Goal: Task Accomplishment & Management: Manage account settings

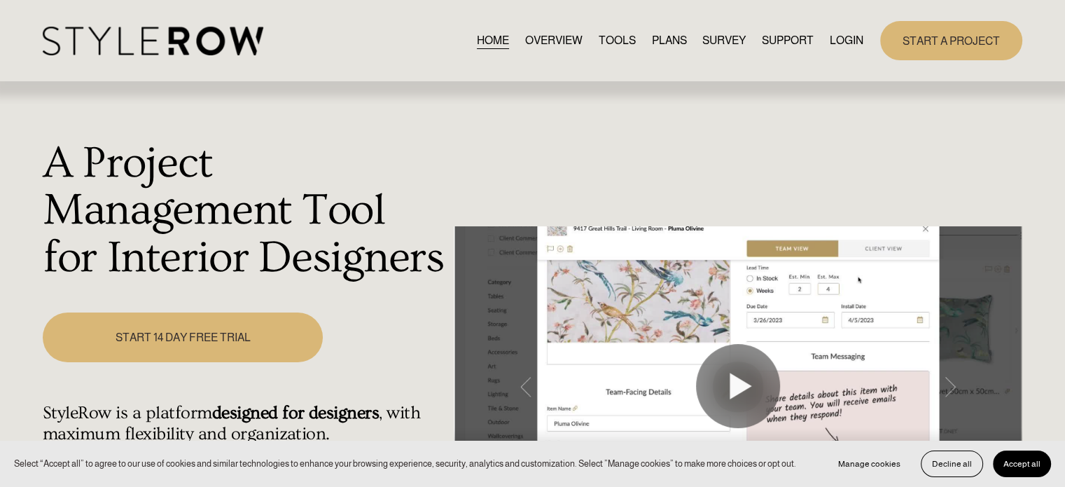
click at [844, 41] on link "LOGIN" at bounding box center [847, 40] width 34 height 19
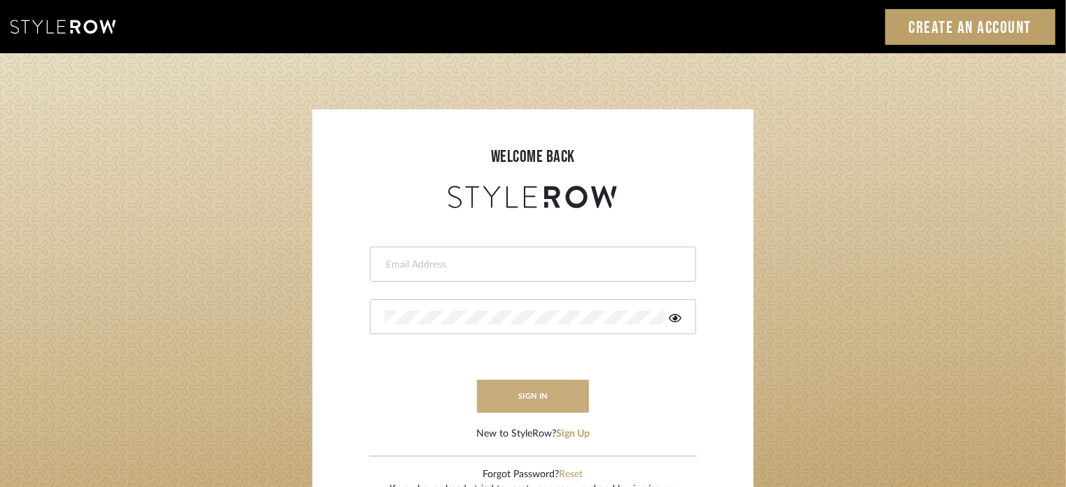
type input "[PERSON_NAME][EMAIL_ADDRESS][DOMAIN_NAME]"
click at [502, 398] on button "sign in" at bounding box center [533, 396] width 112 height 33
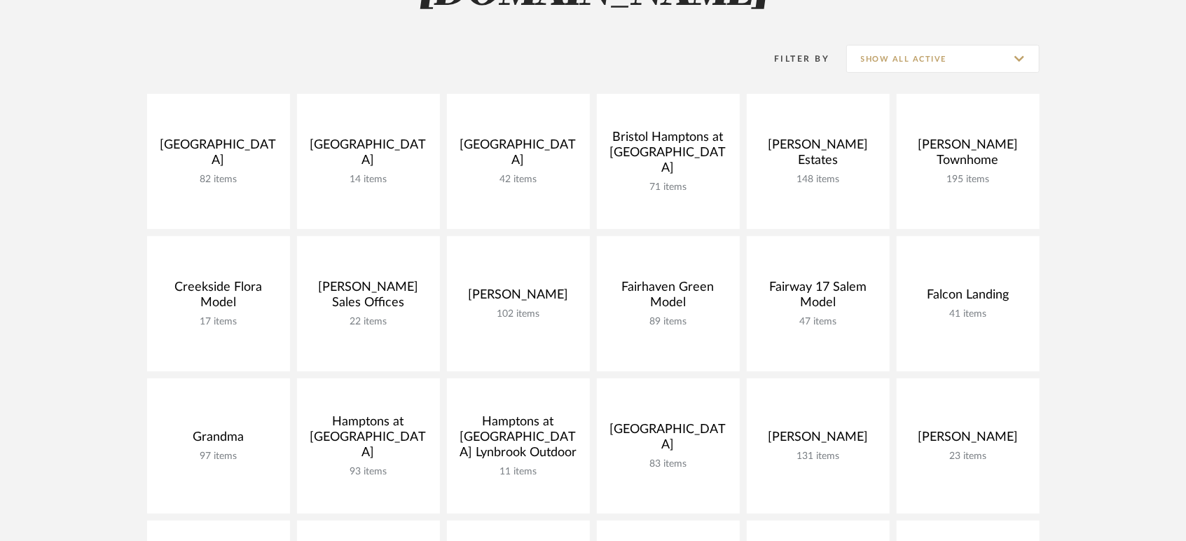
scroll to position [311, 0]
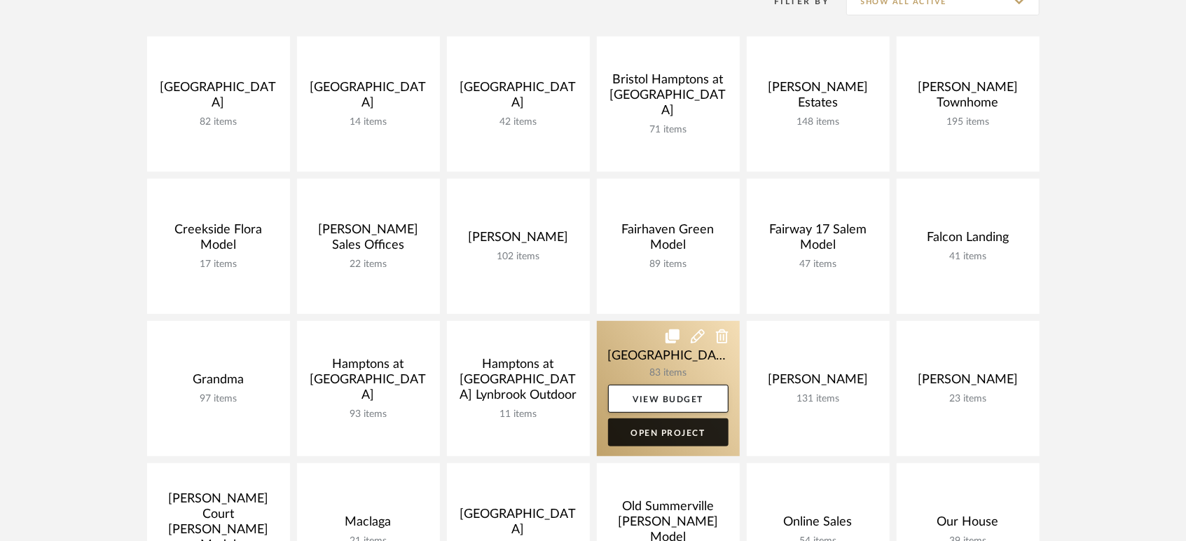
click at [681, 426] on link "Open Project" at bounding box center [668, 432] width 120 height 28
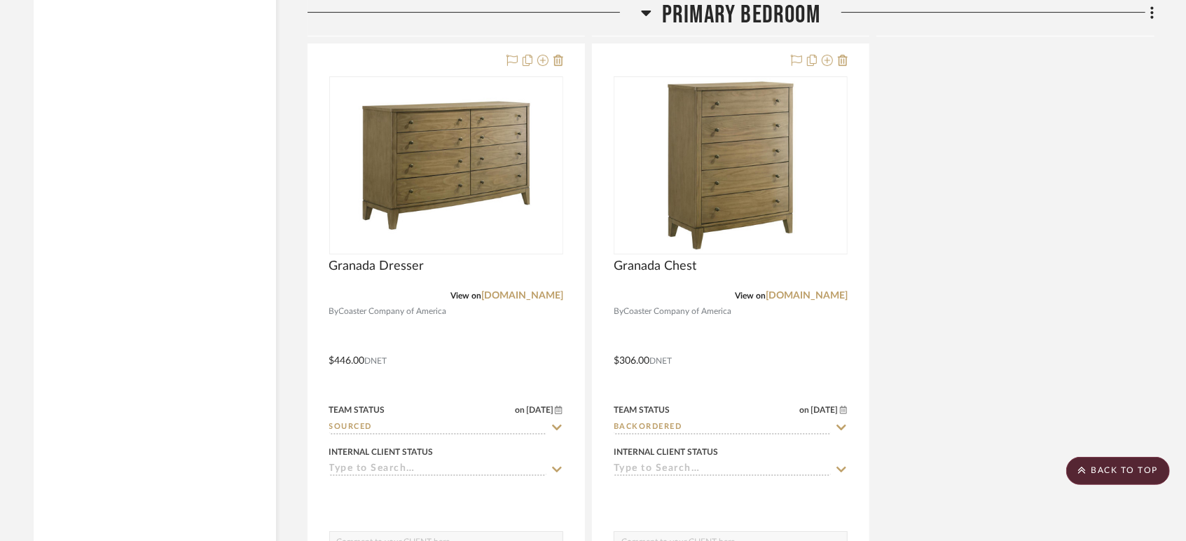
scroll to position [10349, 0]
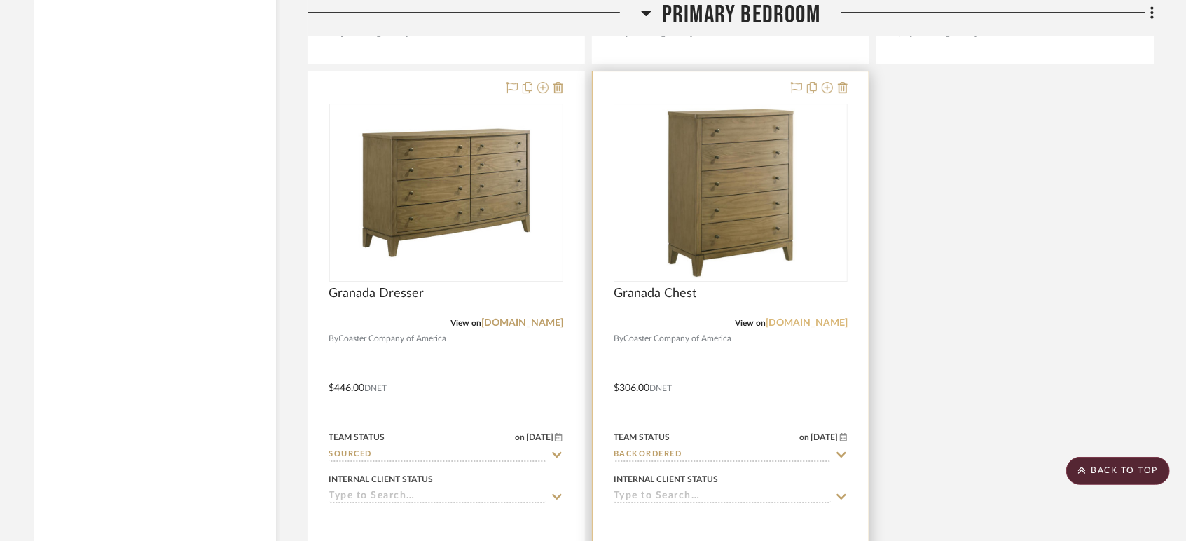
click at [775, 326] on link "[DOMAIN_NAME]" at bounding box center [806, 323] width 82 height 10
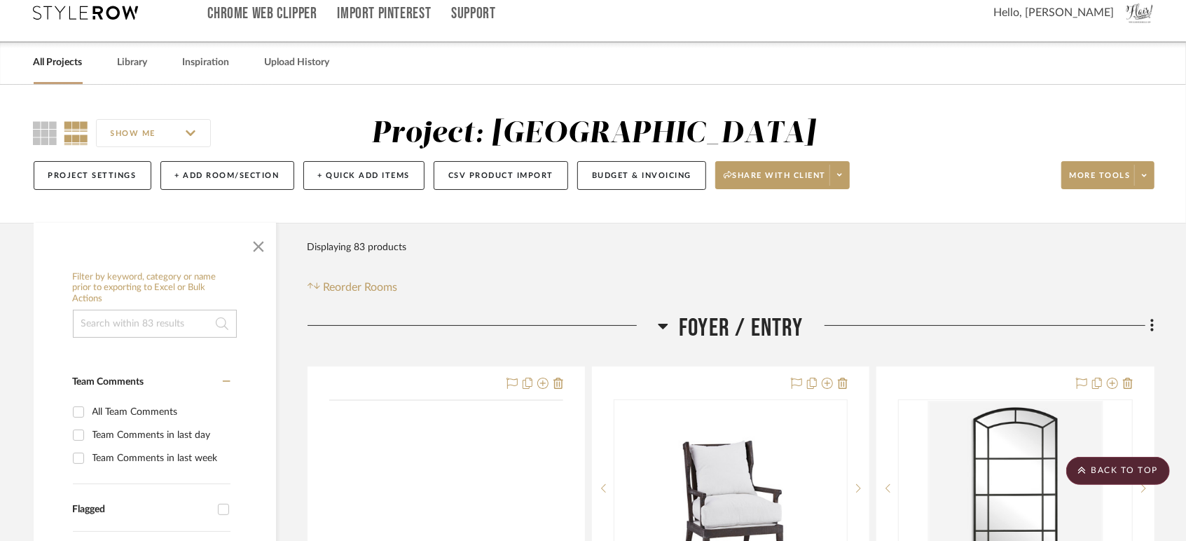
scroll to position [0, 0]
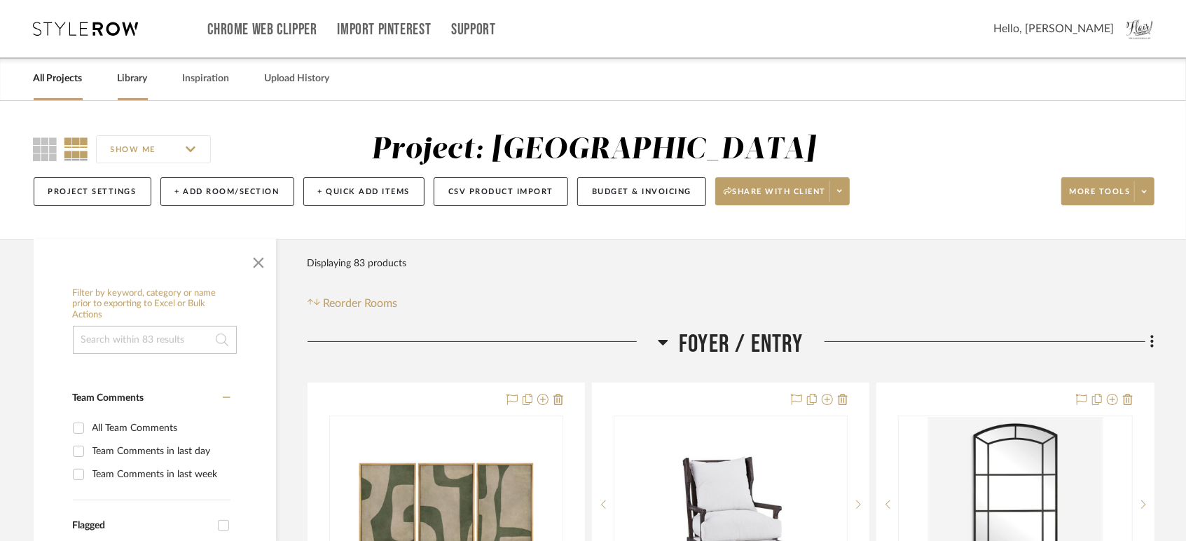
click at [136, 71] on link "Library" at bounding box center [133, 78] width 30 height 19
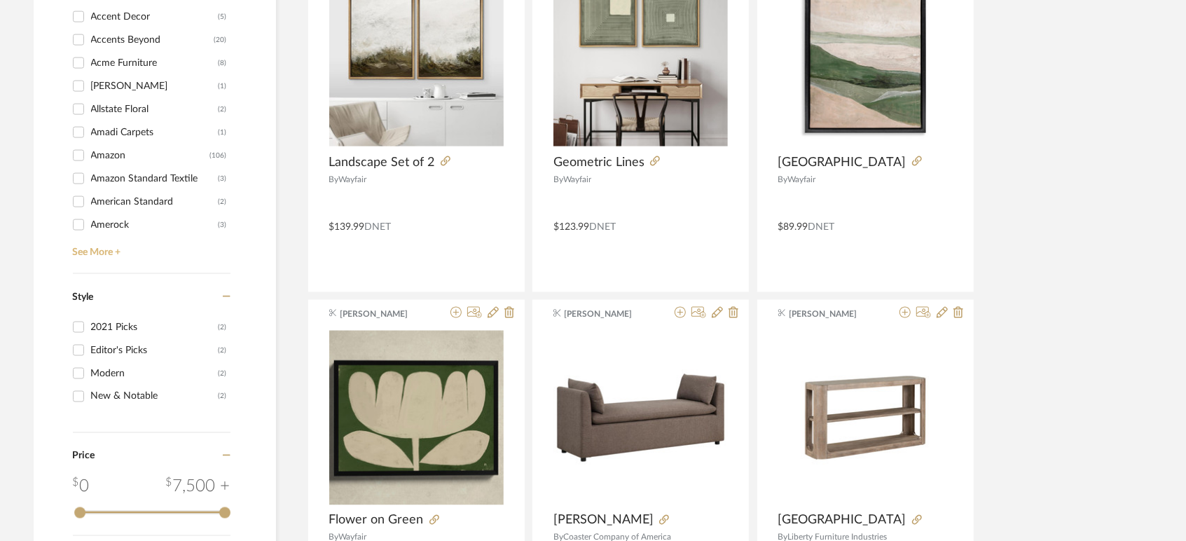
scroll to position [1401, 0]
click at [95, 256] on link "See More +" at bounding box center [149, 246] width 161 height 22
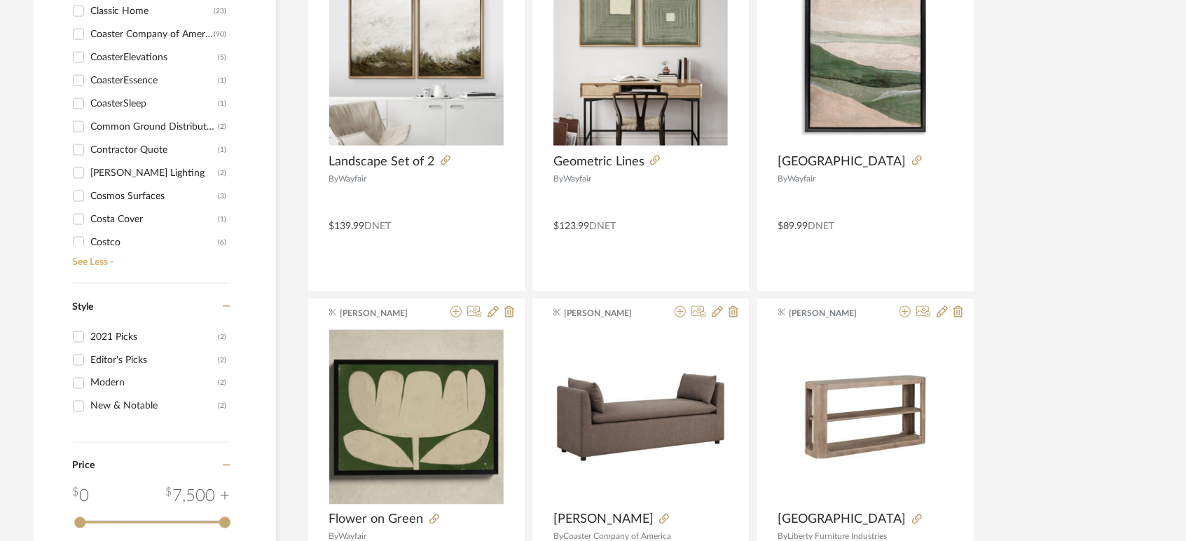
scroll to position [1245, 0]
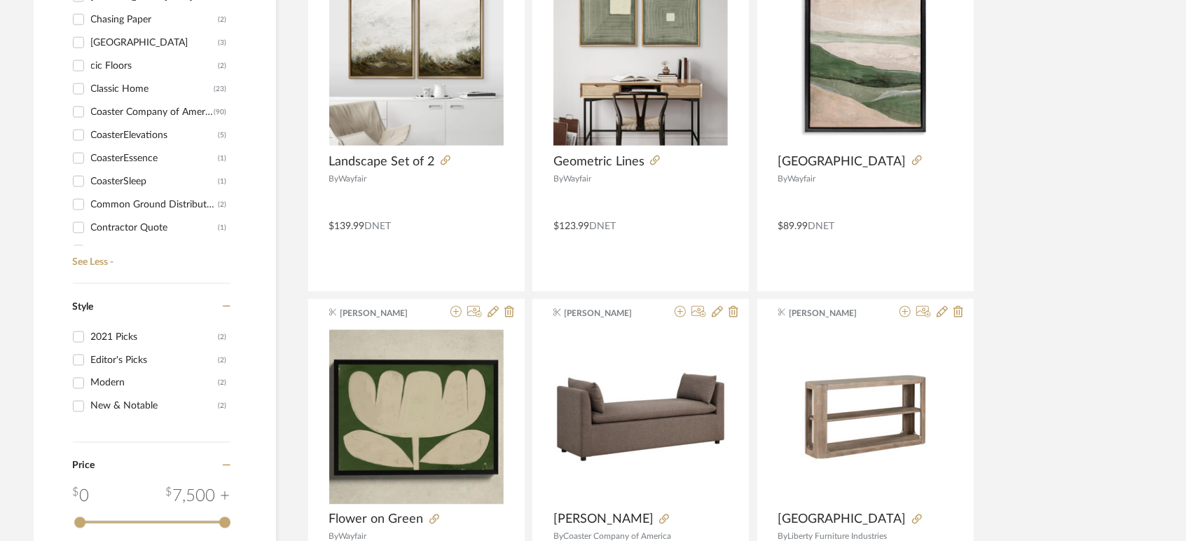
click at [80, 116] on input "Coaster Company of America (90)" at bounding box center [78, 112] width 22 height 22
checkbox input "true"
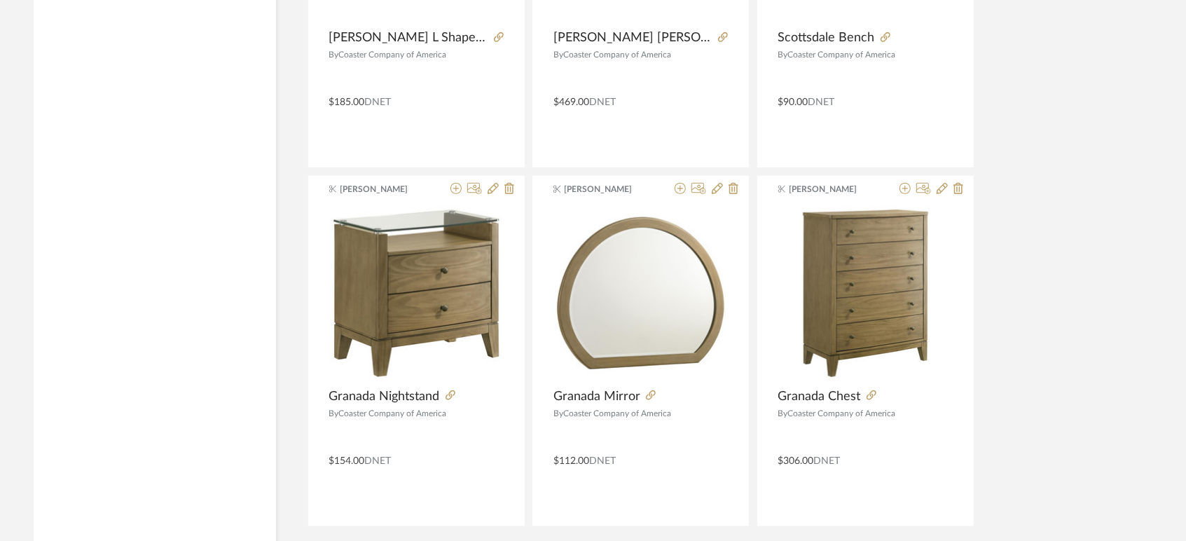
scroll to position [4206, 0]
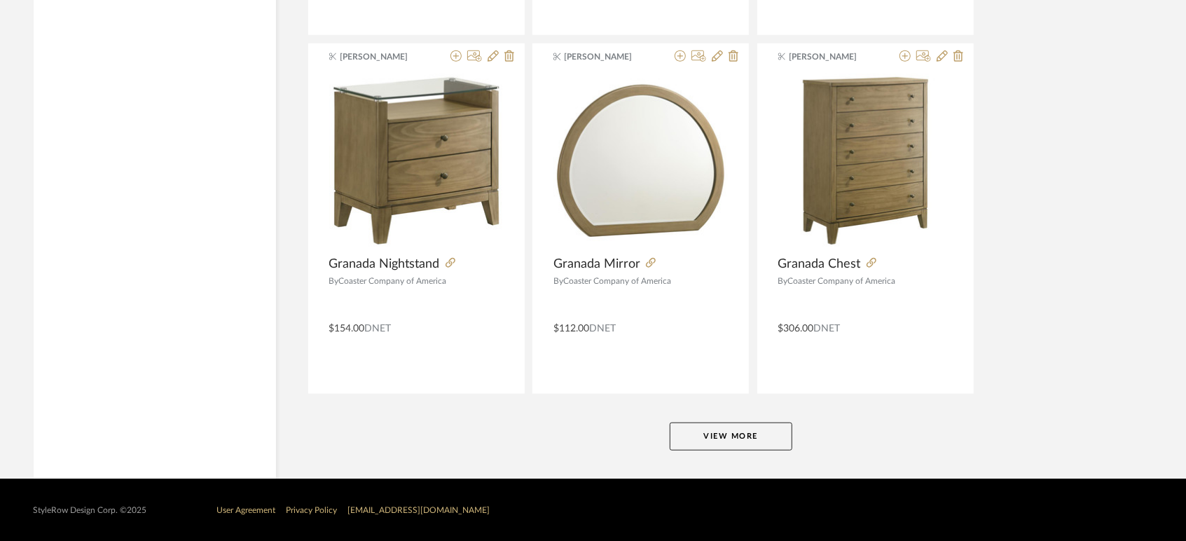
click at [776, 428] on button "View More" at bounding box center [731, 436] width 123 height 28
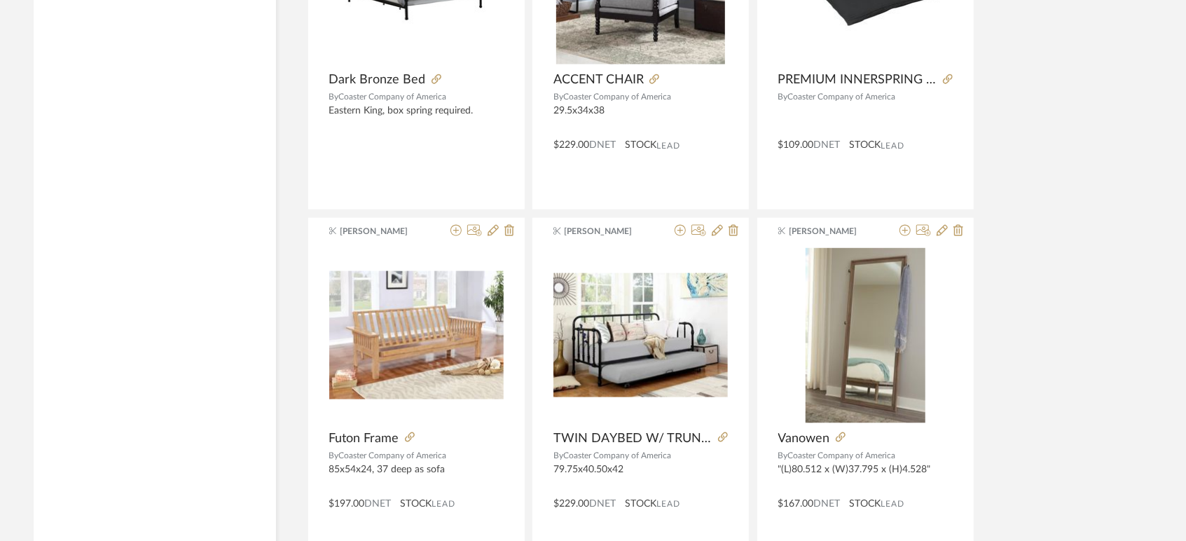
scroll to position [8503, 0]
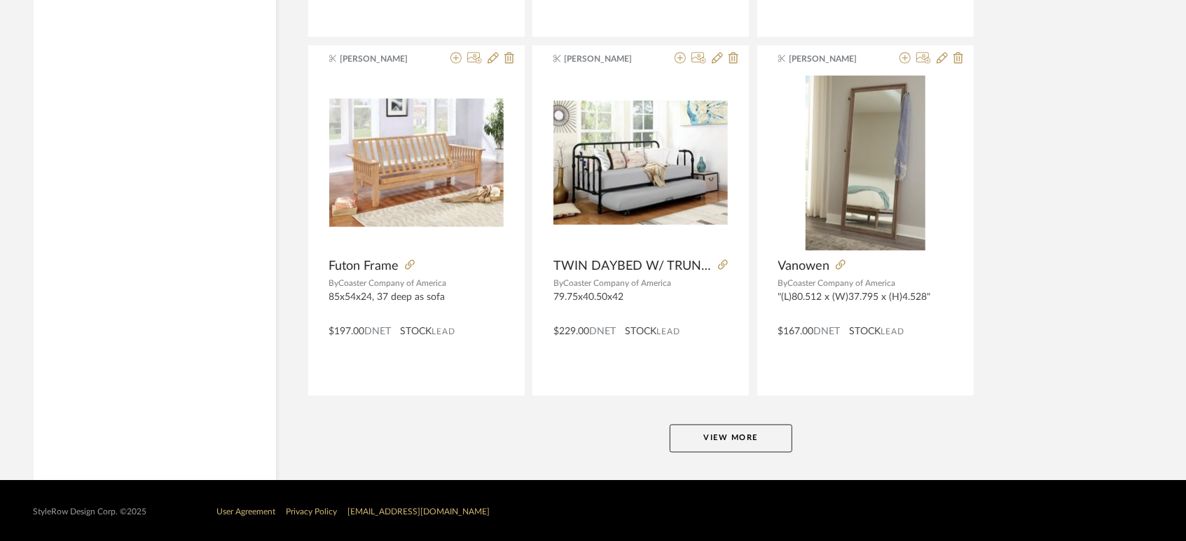
click at [762, 436] on button "View More" at bounding box center [731, 438] width 123 height 28
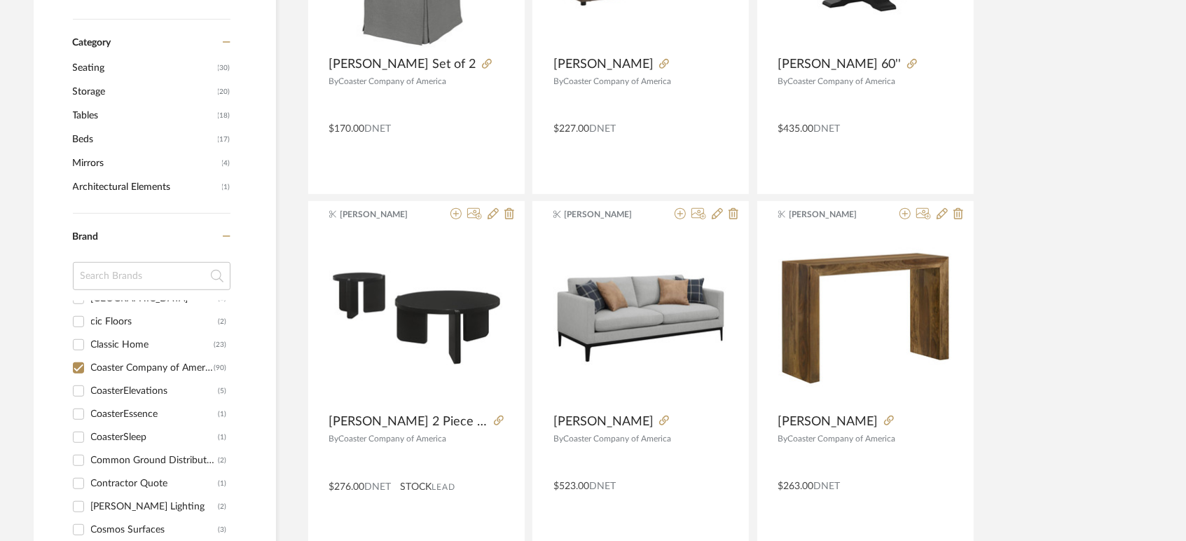
scroll to position [1322, 0]
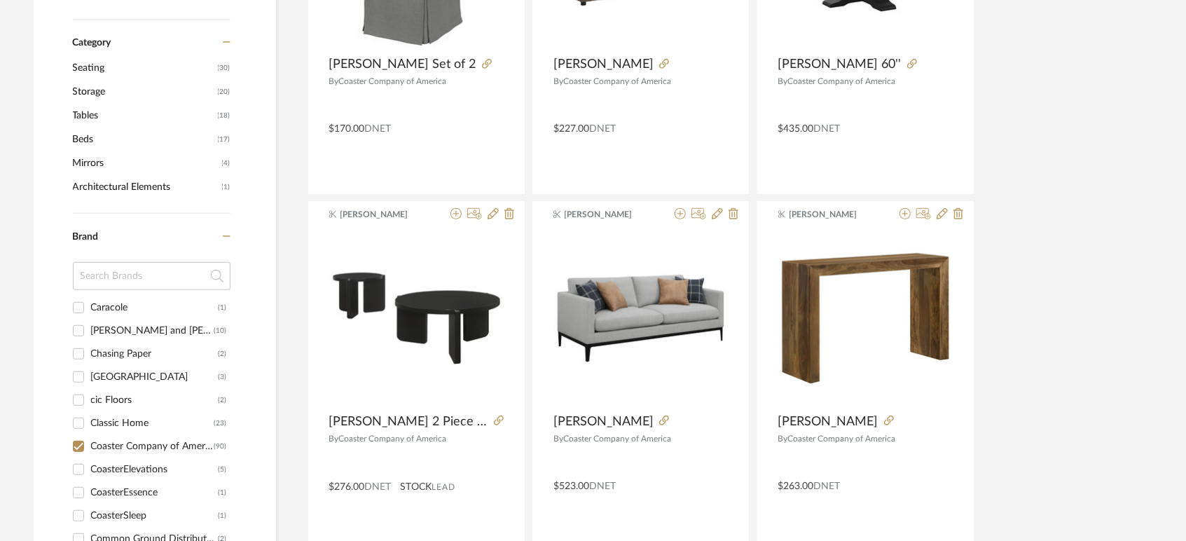
click at [75, 466] on input "CoasterElevations (5)" at bounding box center [78, 469] width 22 height 22
checkbox input "true"
click at [77, 448] on input "Coaster Company of America (90)" at bounding box center [78, 446] width 22 height 22
checkbox input "false"
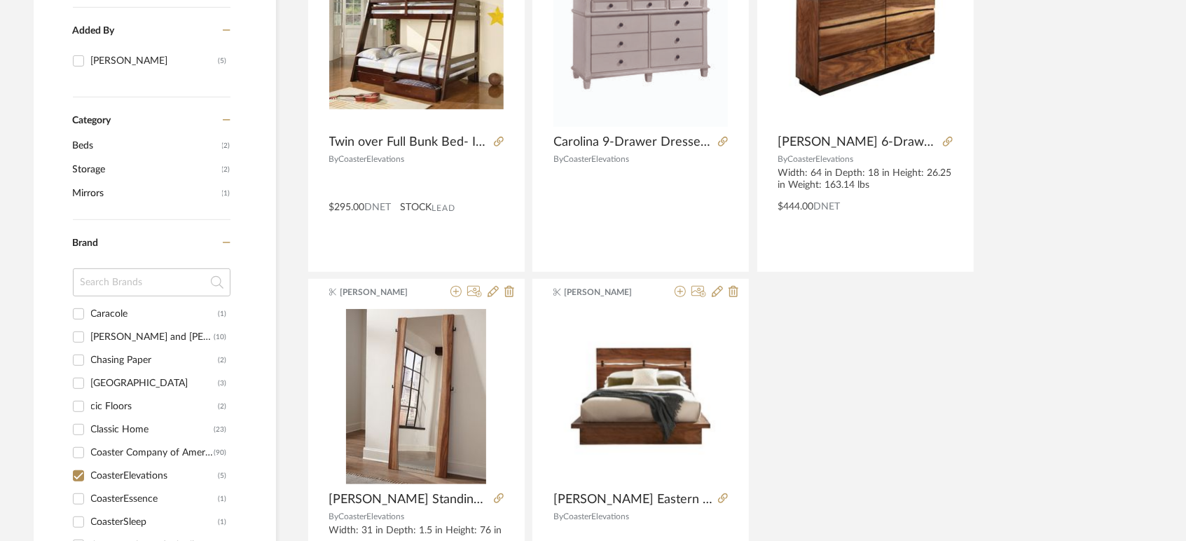
scroll to position [544, 0]
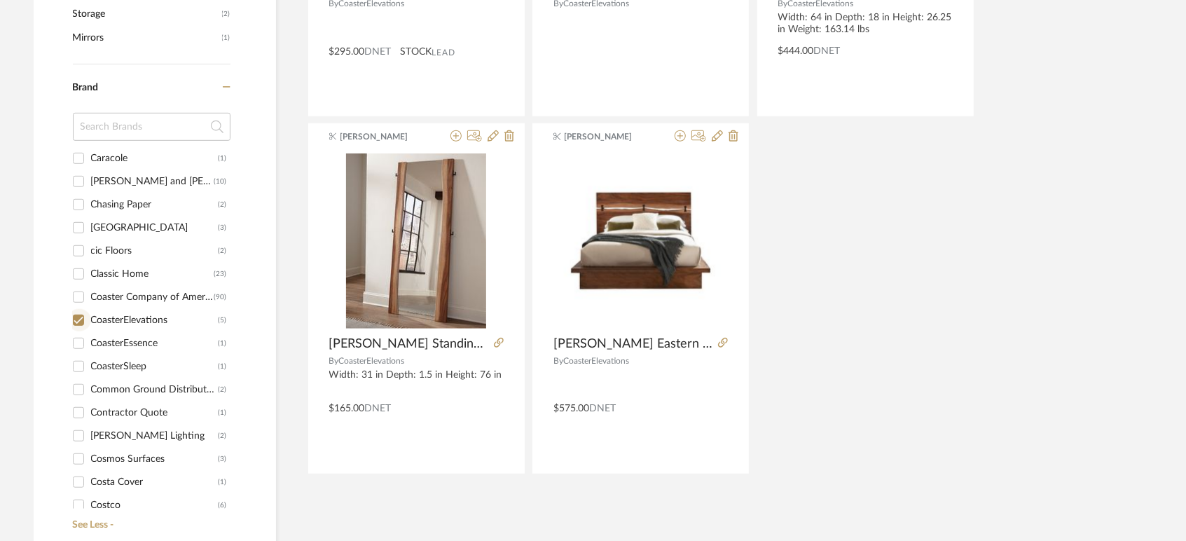
click at [84, 318] on input "CoasterElevations (5)" at bounding box center [78, 320] width 22 height 22
checkbox input "false"
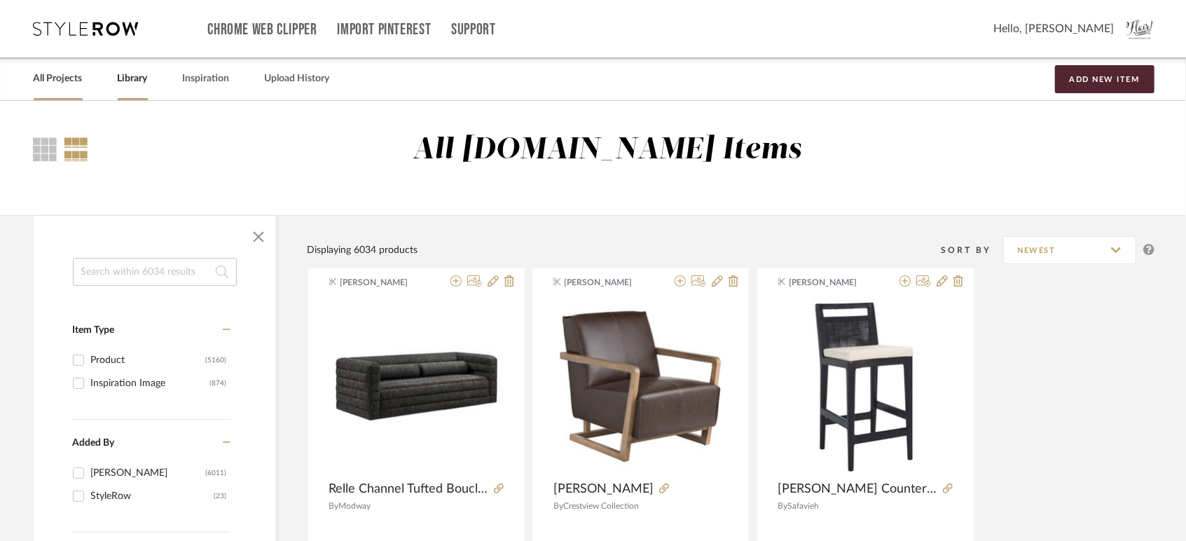
click at [66, 72] on link "All Projects" at bounding box center [58, 78] width 49 height 19
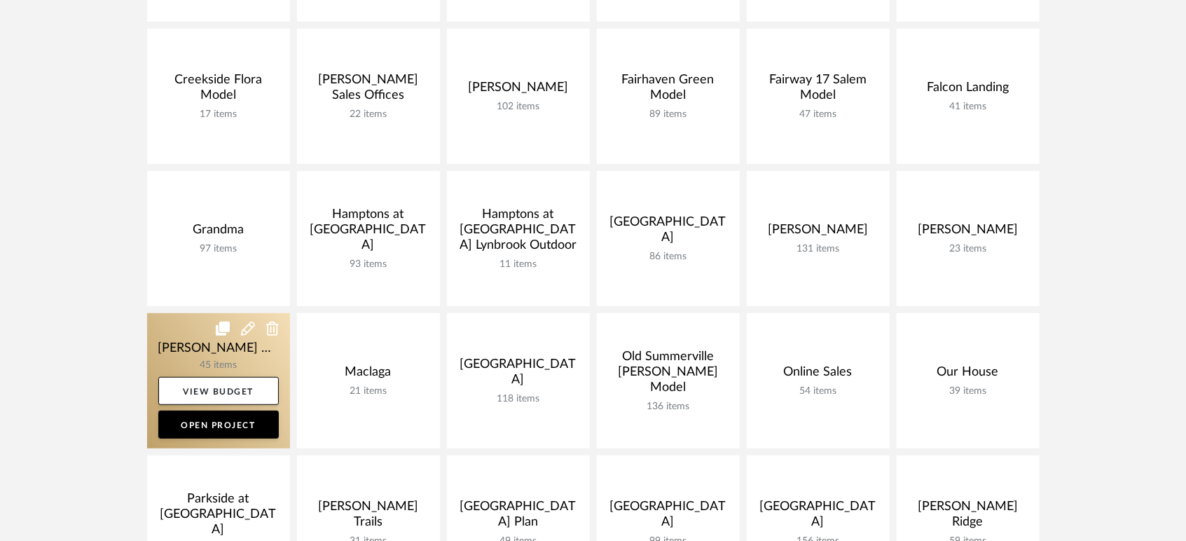
scroll to position [466, 0]
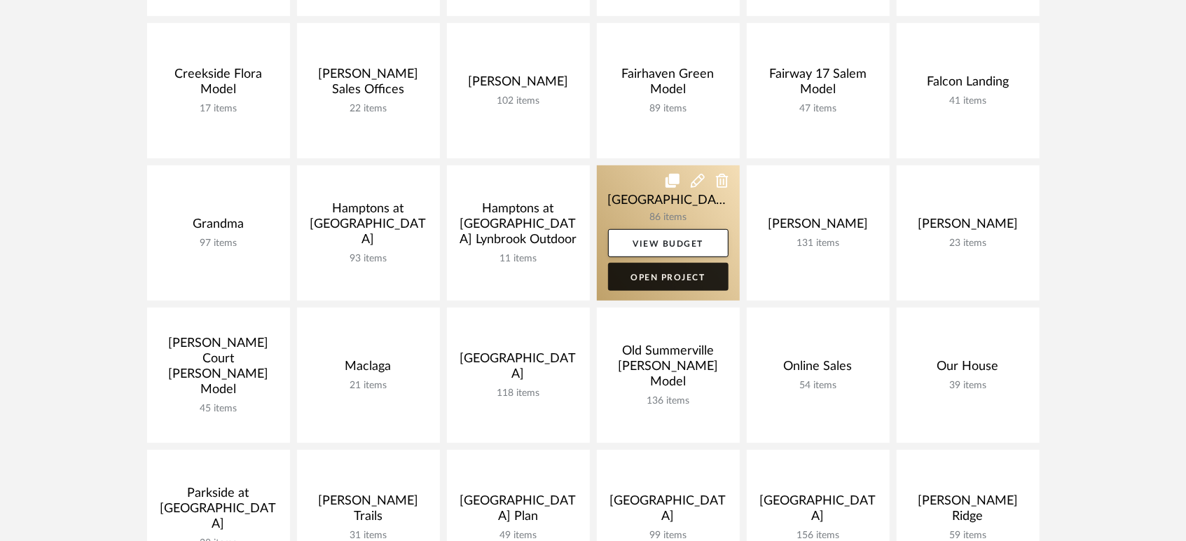
click at [705, 285] on link "Open Project" at bounding box center [668, 277] width 120 height 28
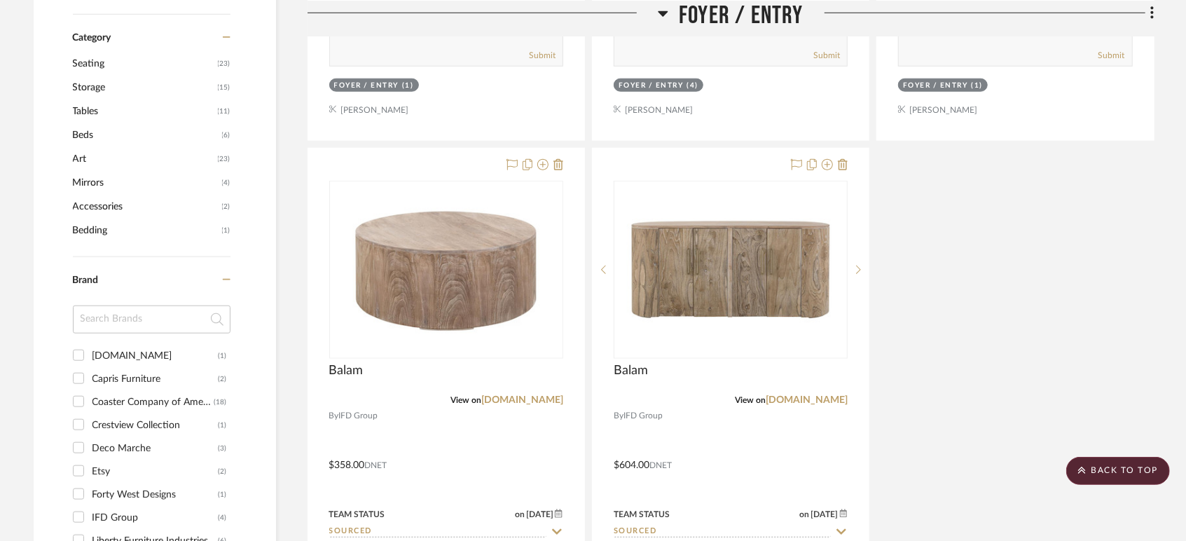
scroll to position [1011, 0]
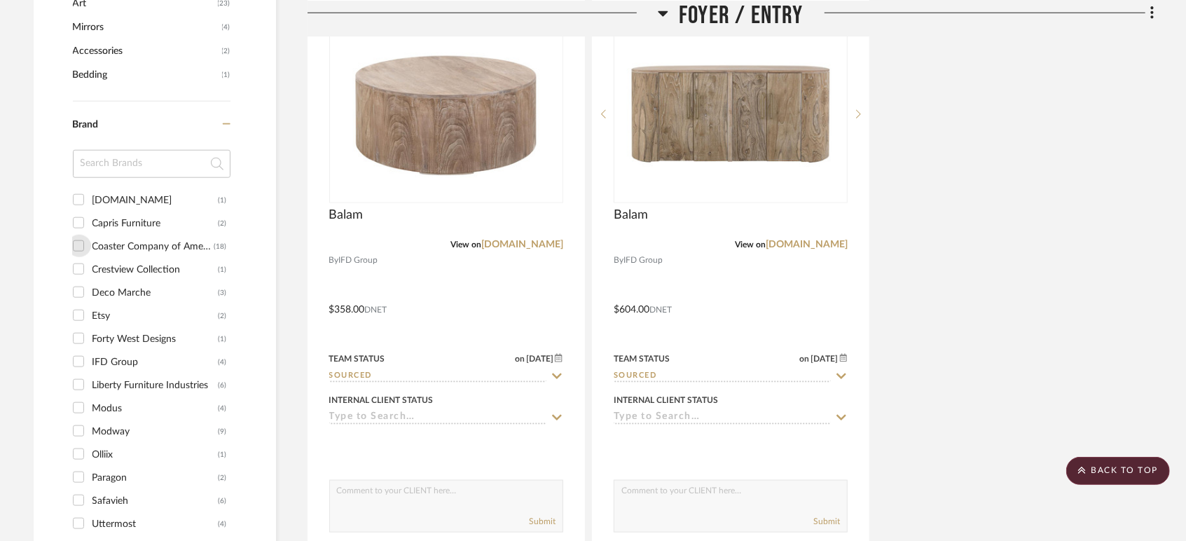
click at [81, 246] on input "Coaster Company of America (18)" at bounding box center [78, 246] width 22 height 22
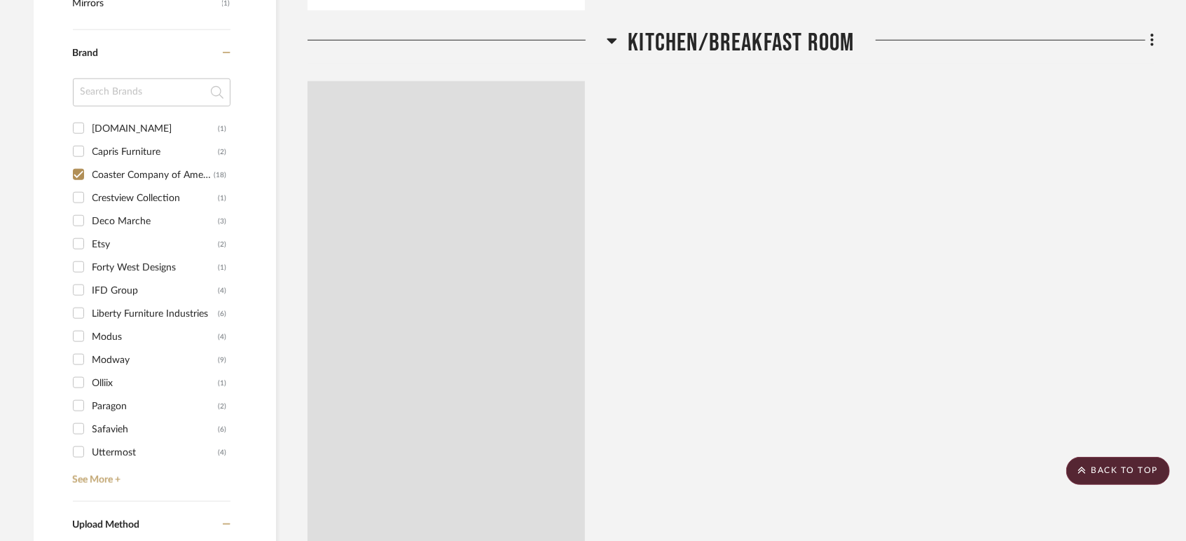
scroll to position [987, 0]
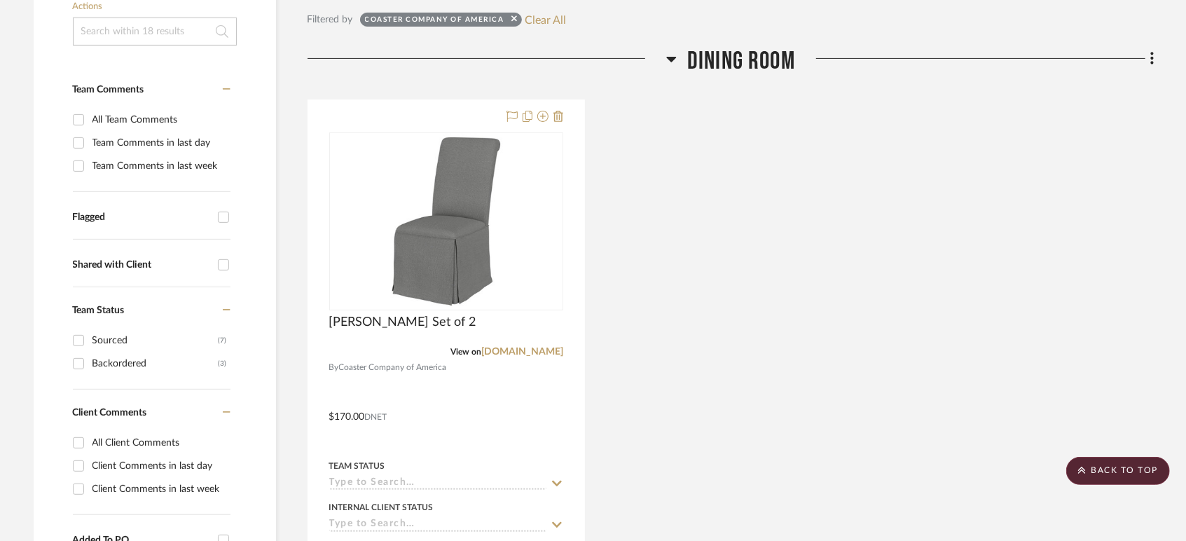
scroll to position [233, 0]
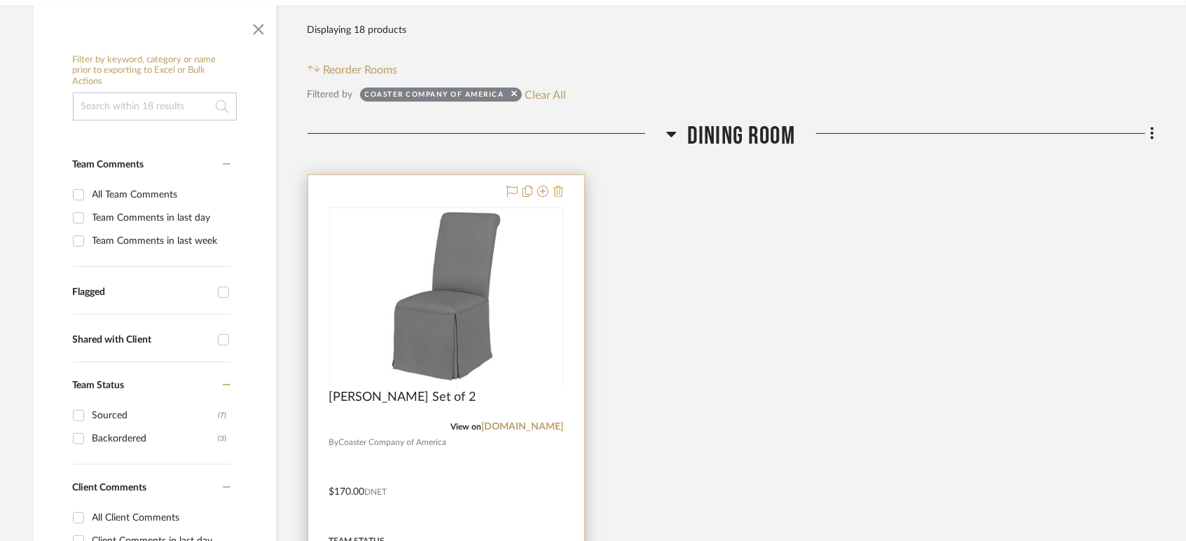
click at [555, 189] on icon at bounding box center [558, 191] width 10 height 11
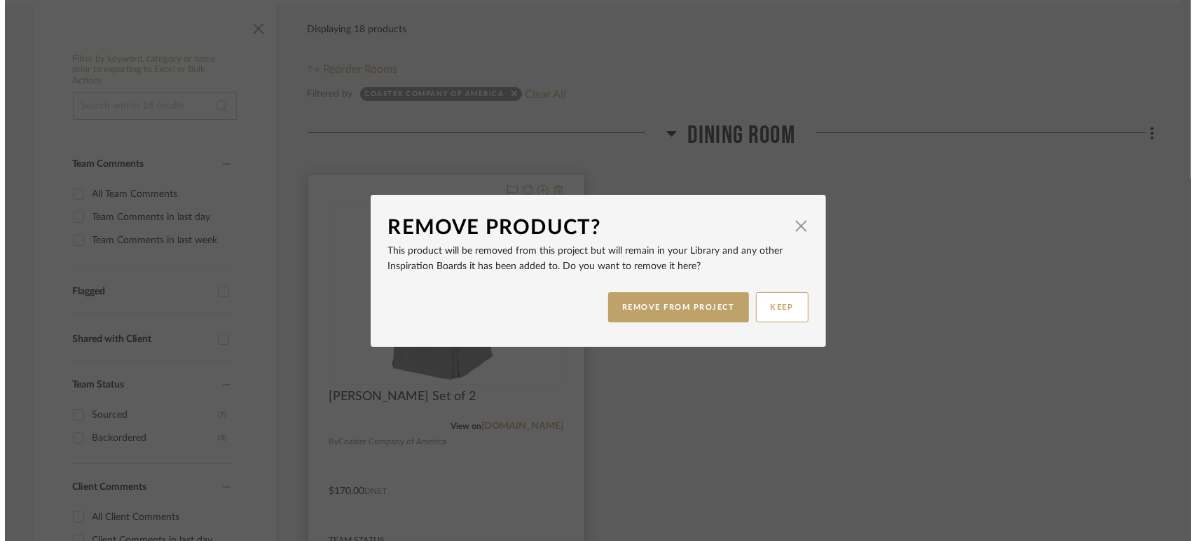
scroll to position [0, 0]
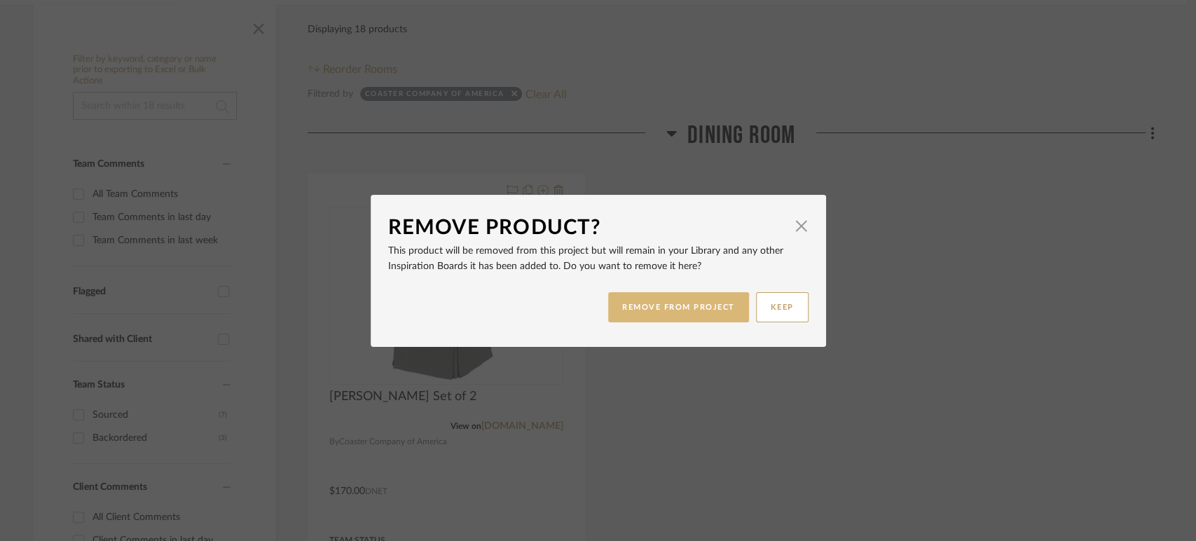
click at [660, 308] on button "REMOVE FROM PROJECT" at bounding box center [678, 307] width 141 height 30
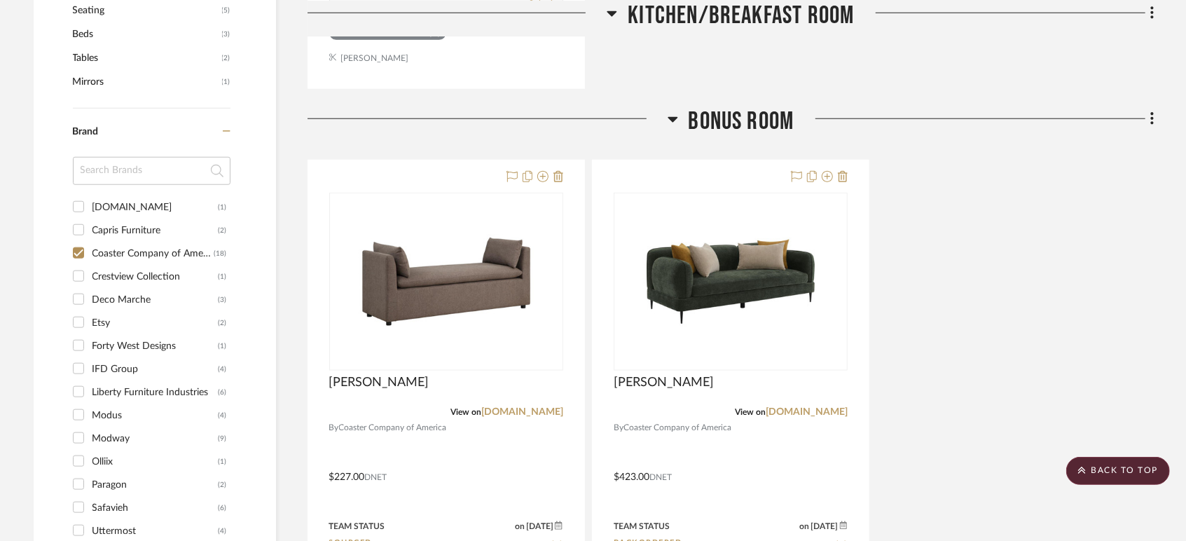
scroll to position [1011, 0]
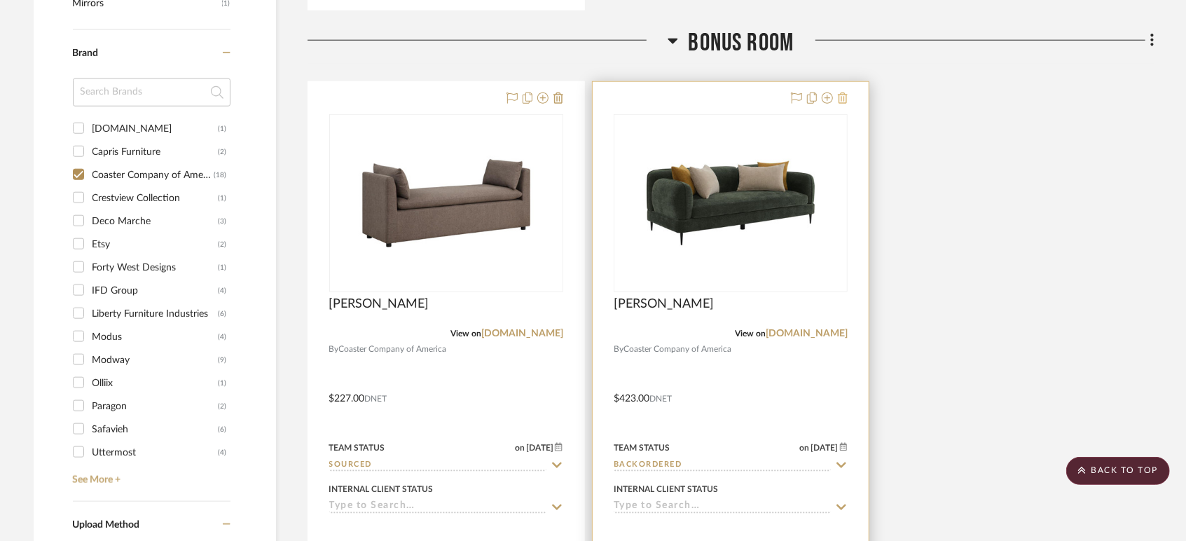
click at [840, 94] on icon at bounding box center [843, 97] width 10 height 11
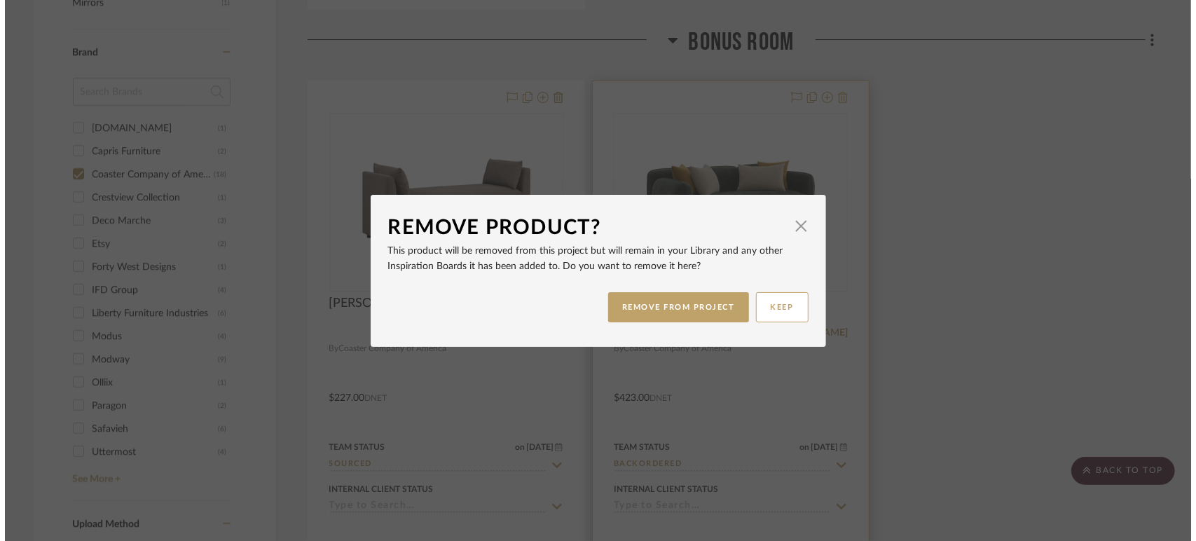
scroll to position [0, 0]
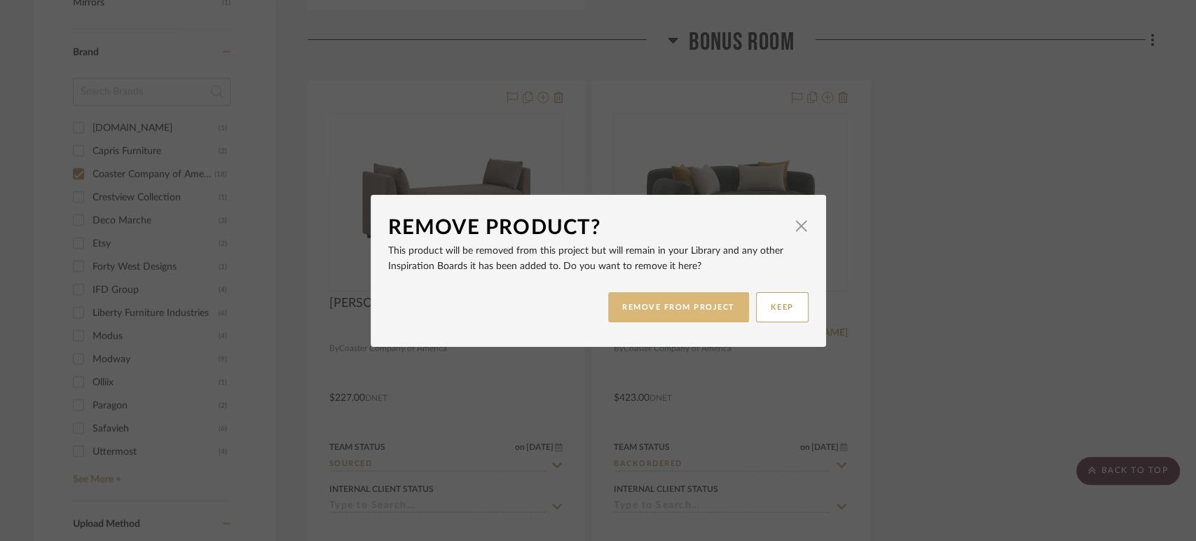
click at [705, 305] on button "REMOVE FROM PROJECT" at bounding box center [678, 307] width 141 height 30
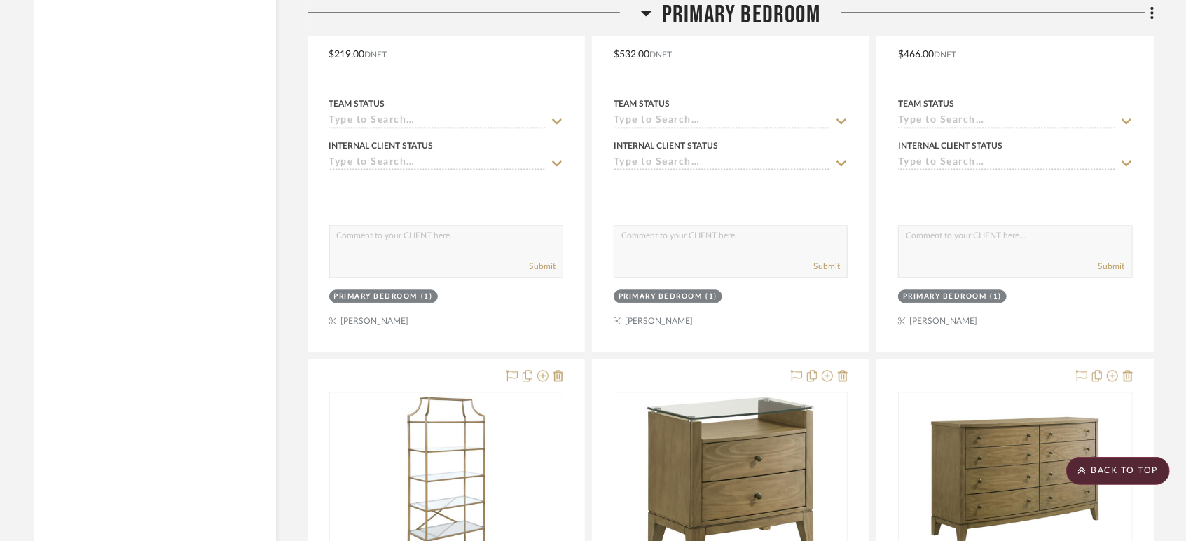
scroll to position [2179, 0]
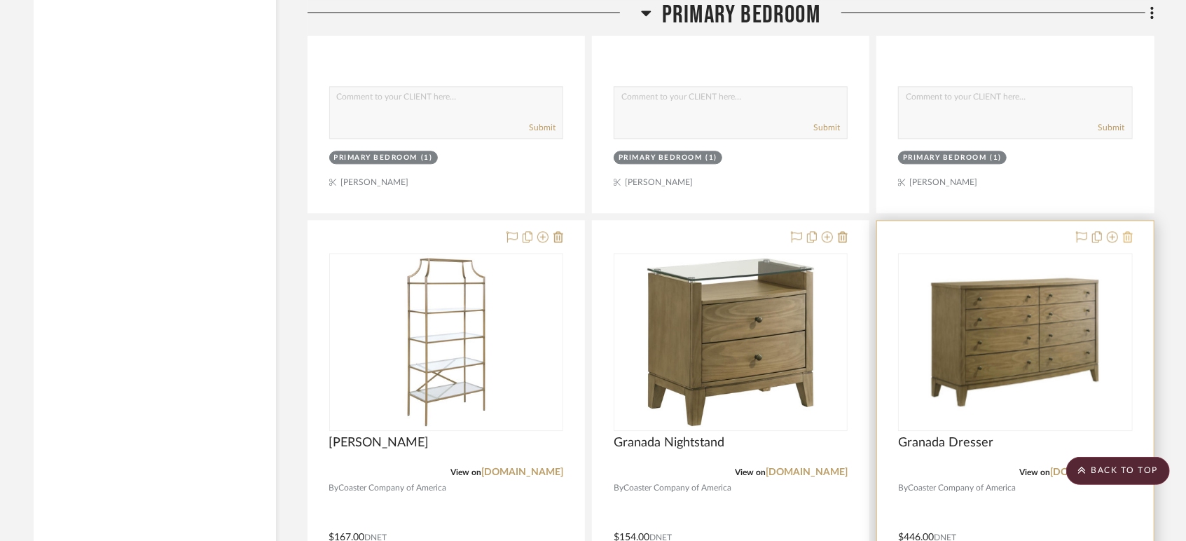
click at [1125, 235] on icon at bounding box center [1128, 236] width 10 height 11
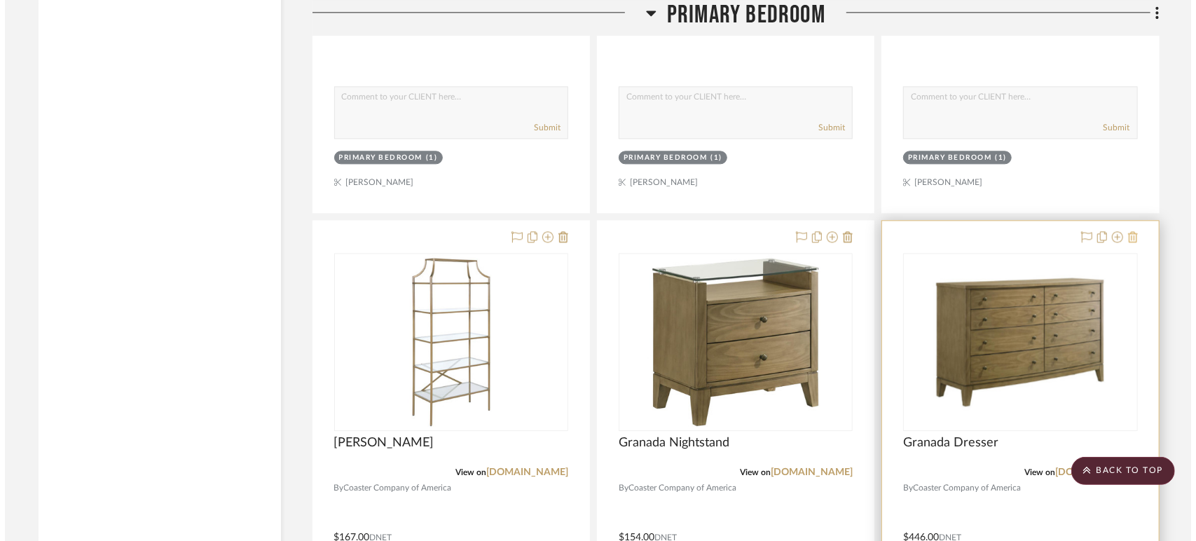
scroll to position [0, 0]
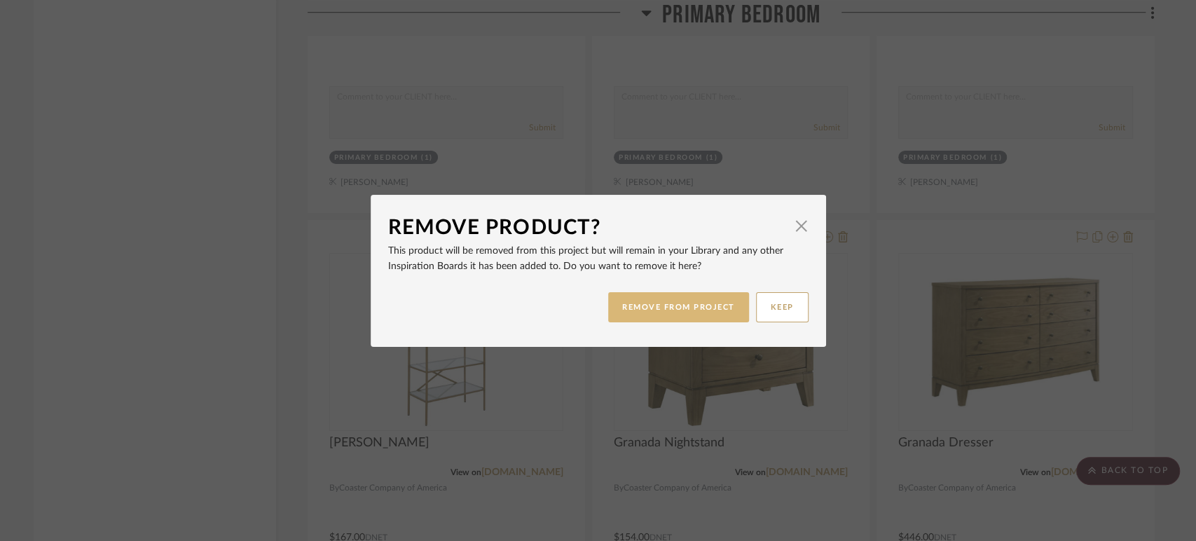
click at [709, 310] on button "REMOVE FROM PROJECT" at bounding box center [678, 307] width 141 height 30
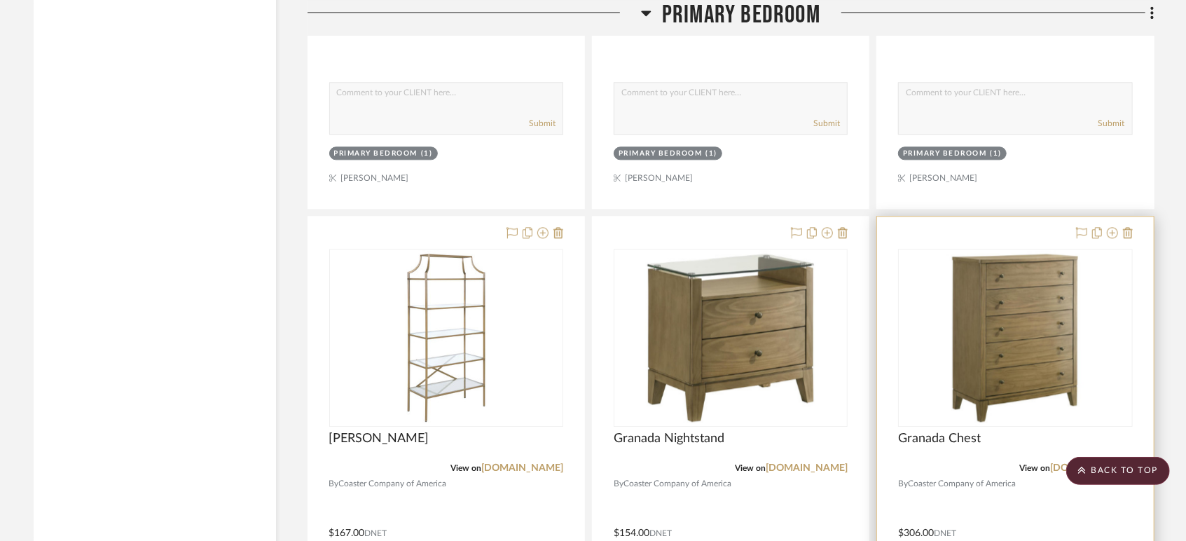
scroll to position [2334, 0]
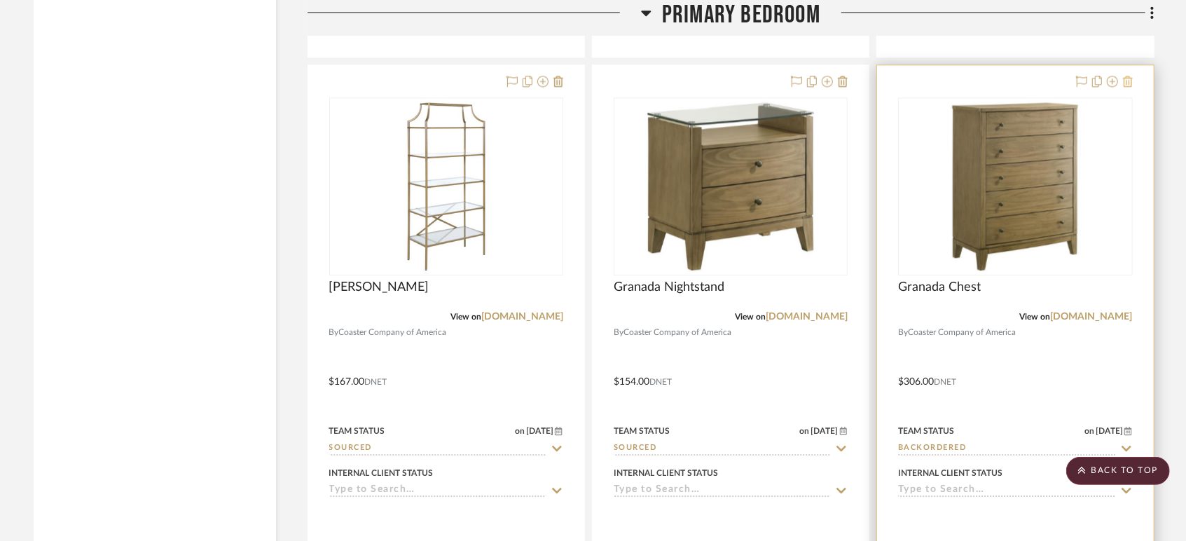
click at [1132, 80] on icon at bounding box center [1128, 81] width 10 height 11
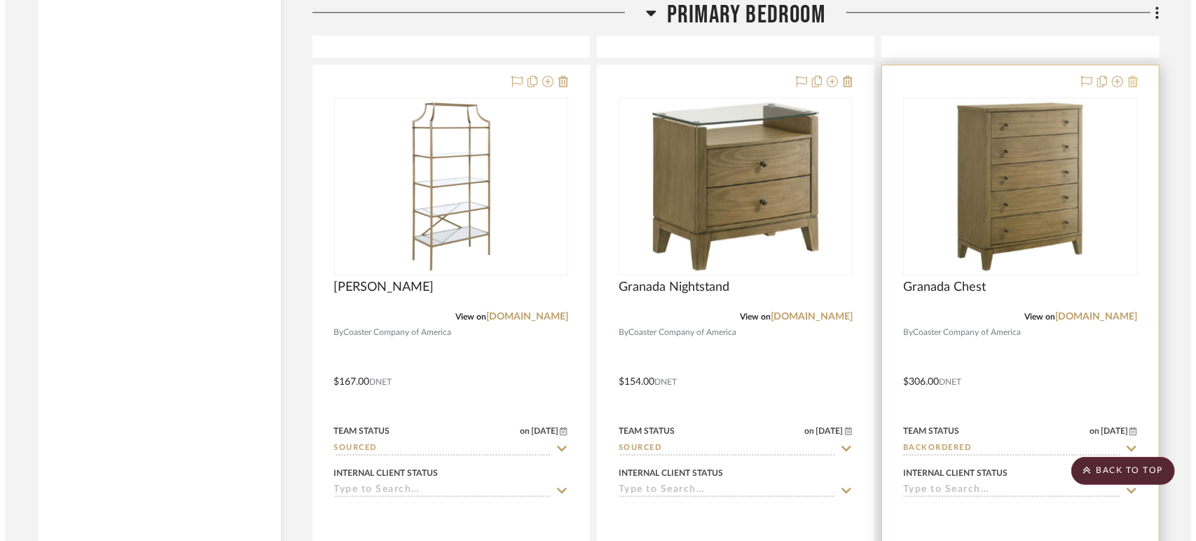
scroll to position [0, 0]
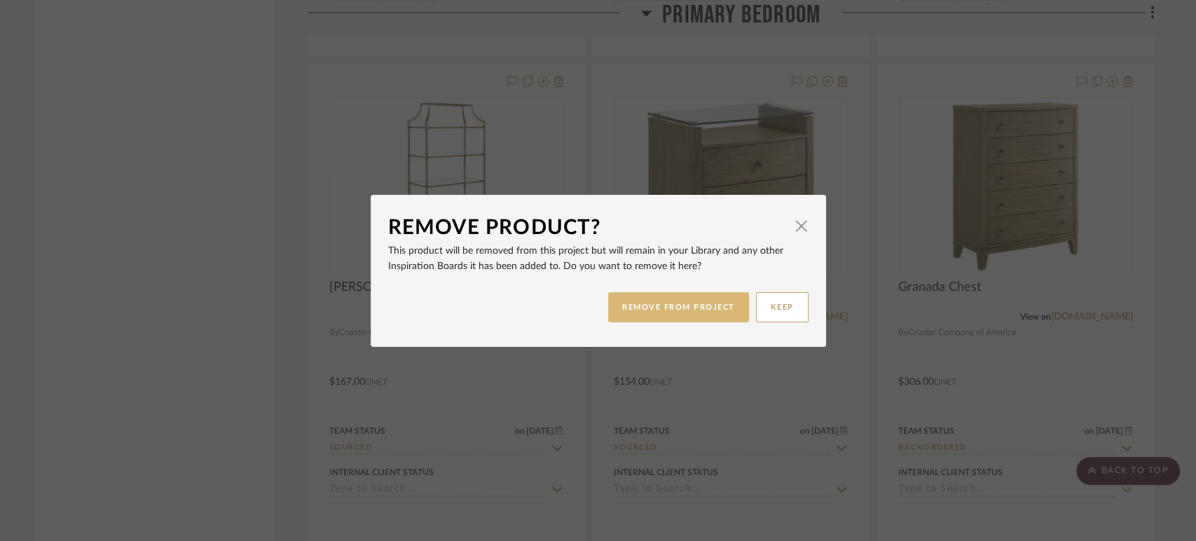
click at [704, 305] on button "REMOVE FROM PROJECT" at bounding box center [678, 307] width 141 height 30
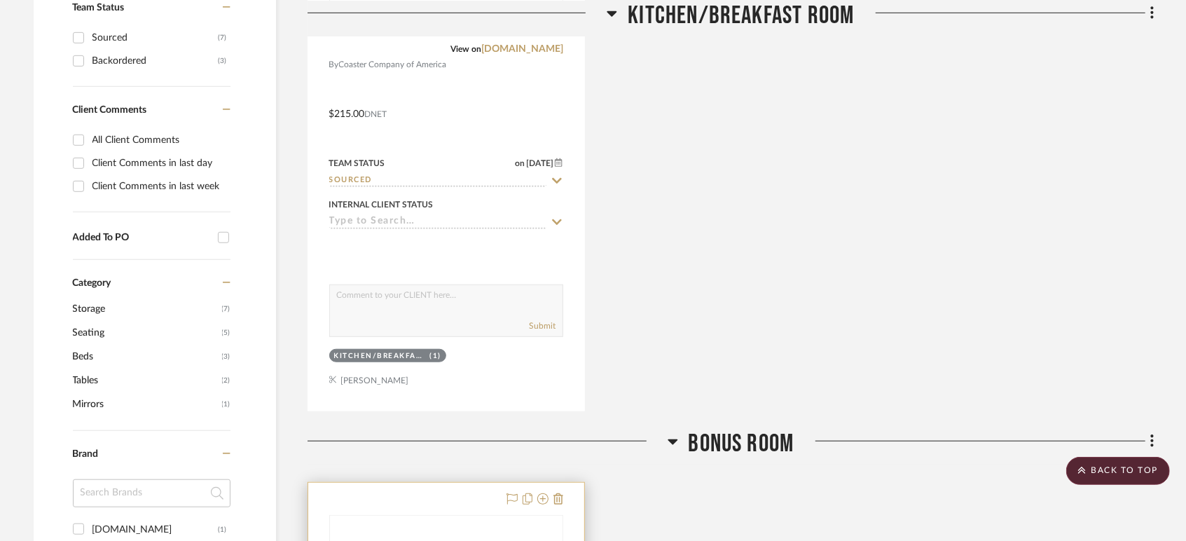
scroll to position [700, 0]
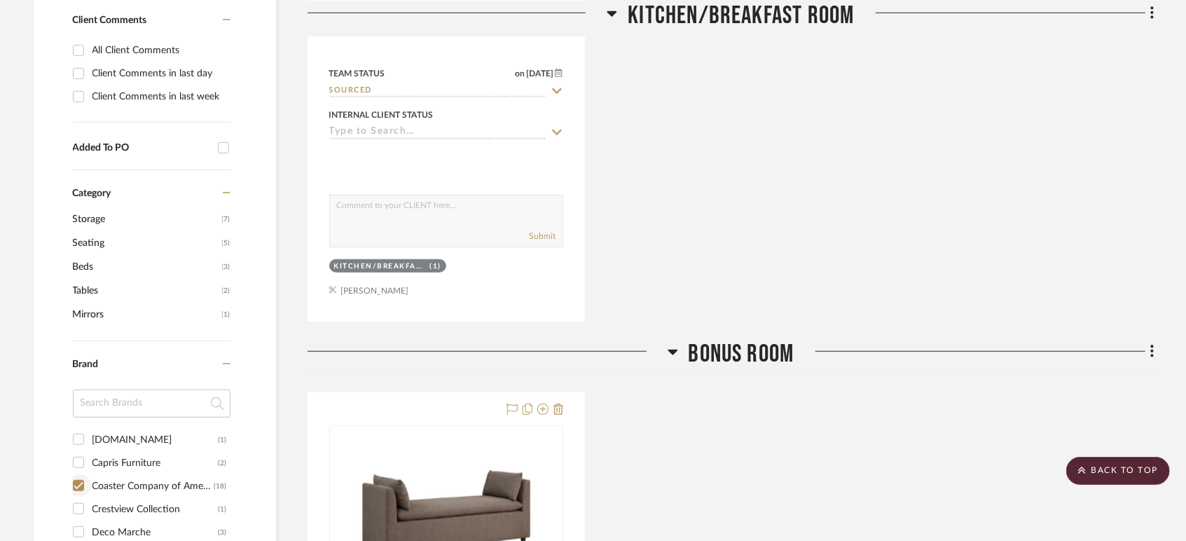
click at [72, 485] on input "Coaster Company of America (18)" at bounding box center [78, 485] width 22 height 22
checkbox input "false"
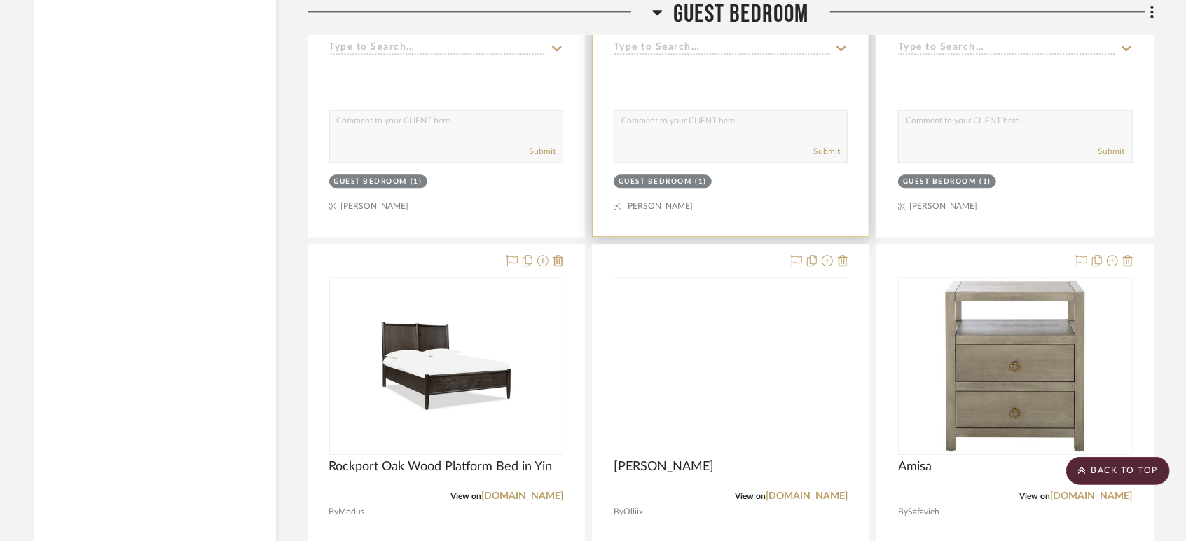
scroll to position [6147, 0]
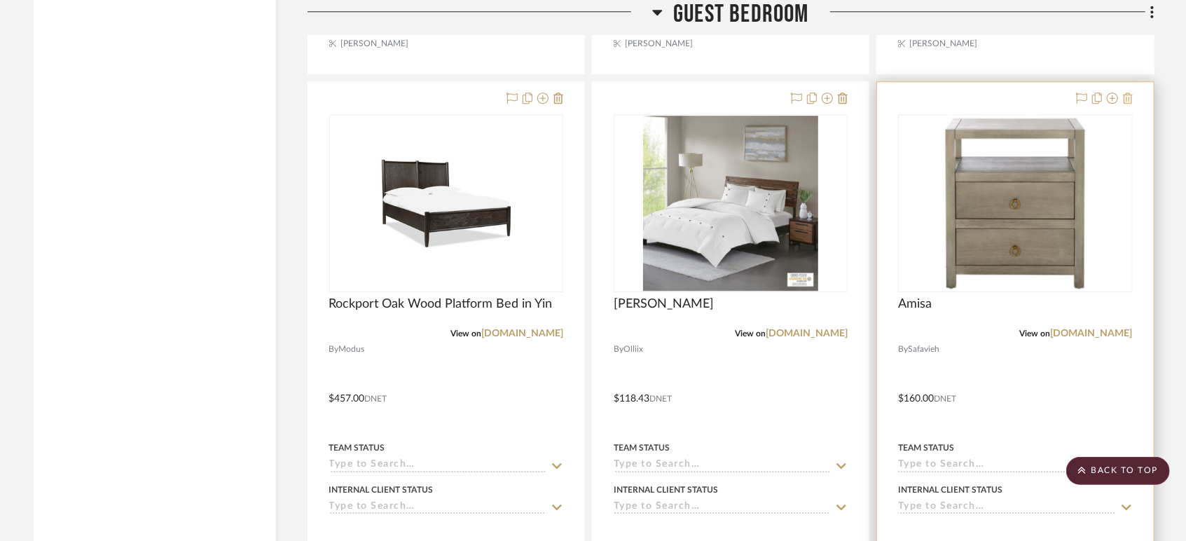
click at [1125, 97] on icon at bounding box center [1128, 97] width 10 height 11
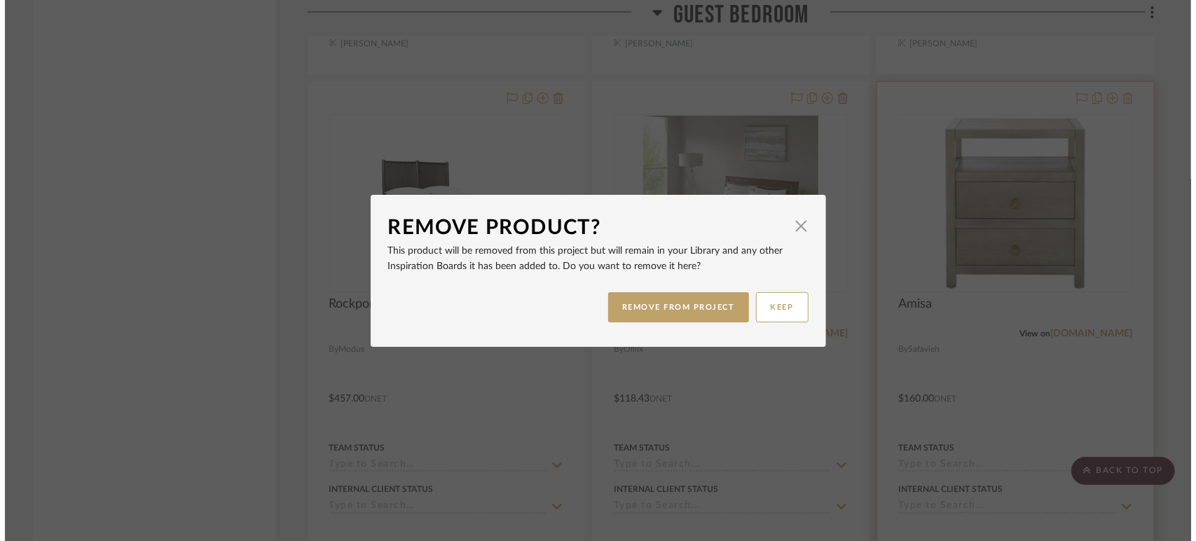
scroll to position [0, 0]
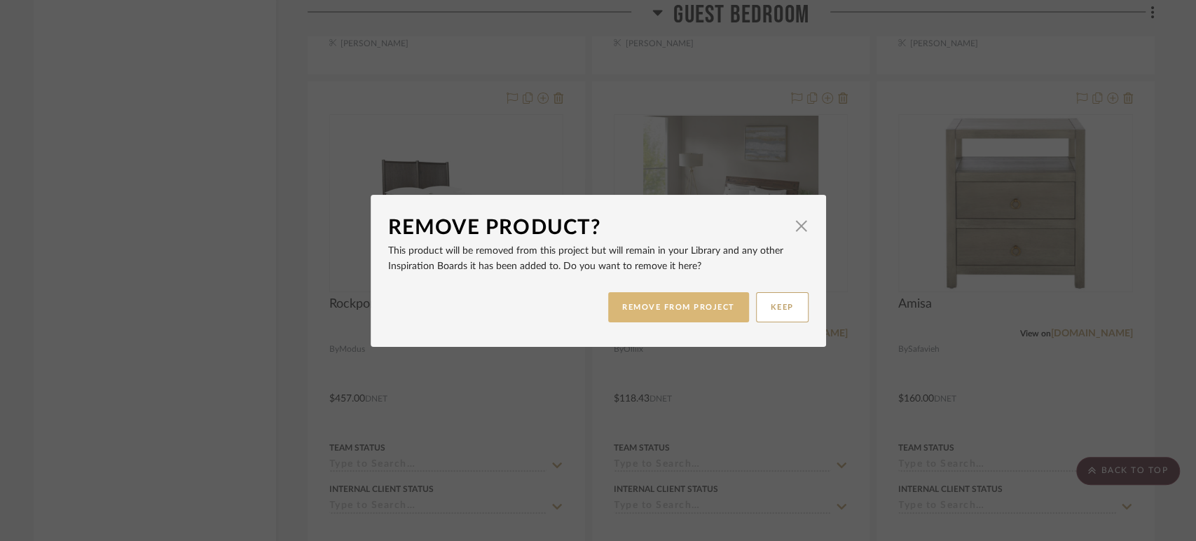
click at [724, 298] on button "REMOVE FROM PROJECT" at bounding box center [678, 307] width 141 height 30
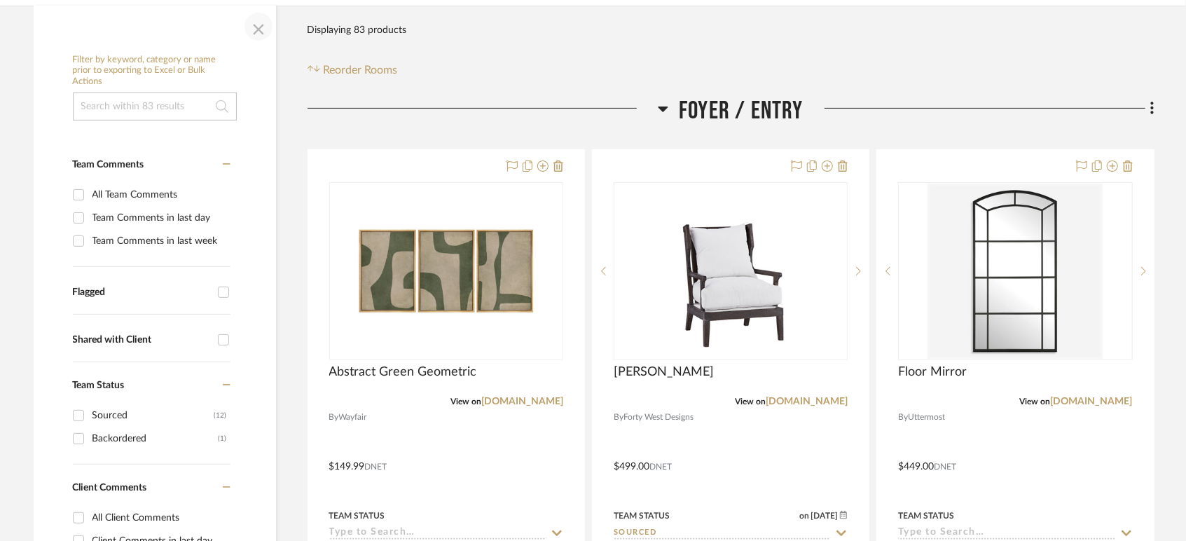
click at [258, 32] on span "button" at bounding box center [259, 27] width 34 height 34
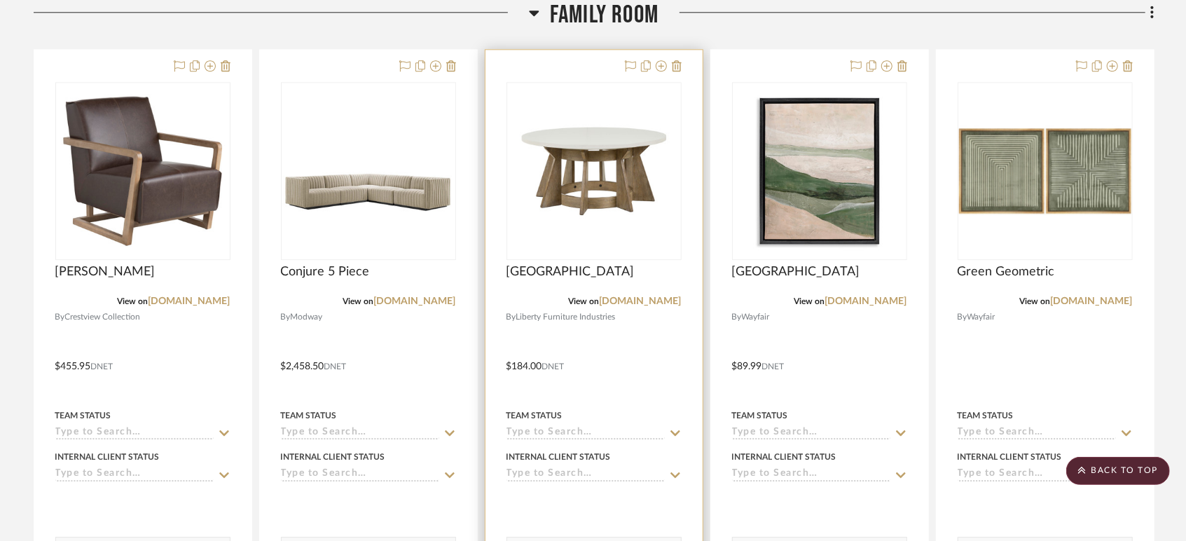
scroll to position [2412, 0]
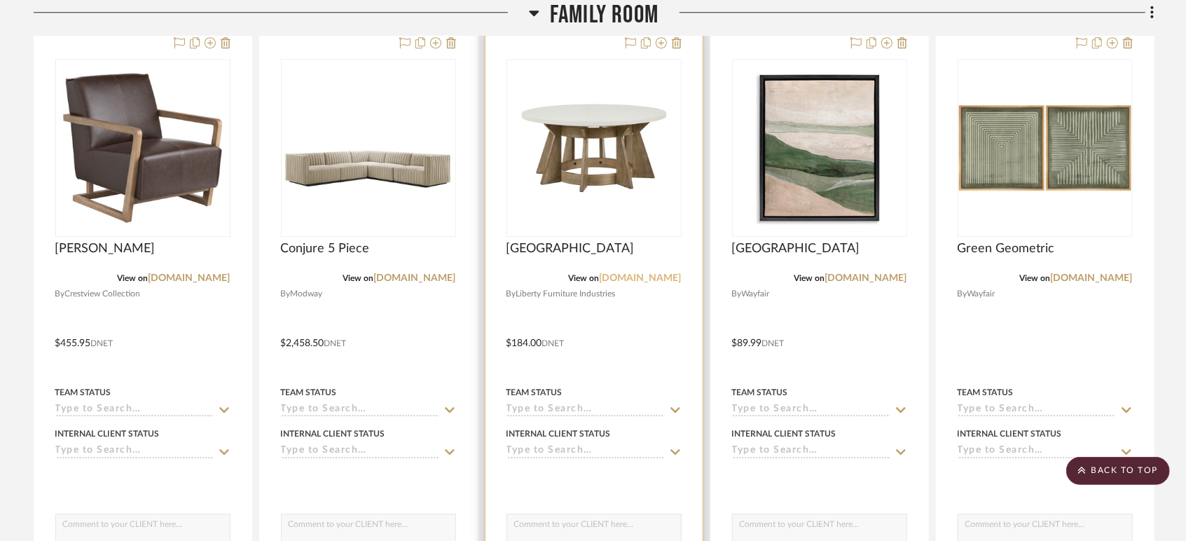
click at [645, 275] on link "[DOMAIN_NAME]" at bounding box center [641, 278] width 82 height 10
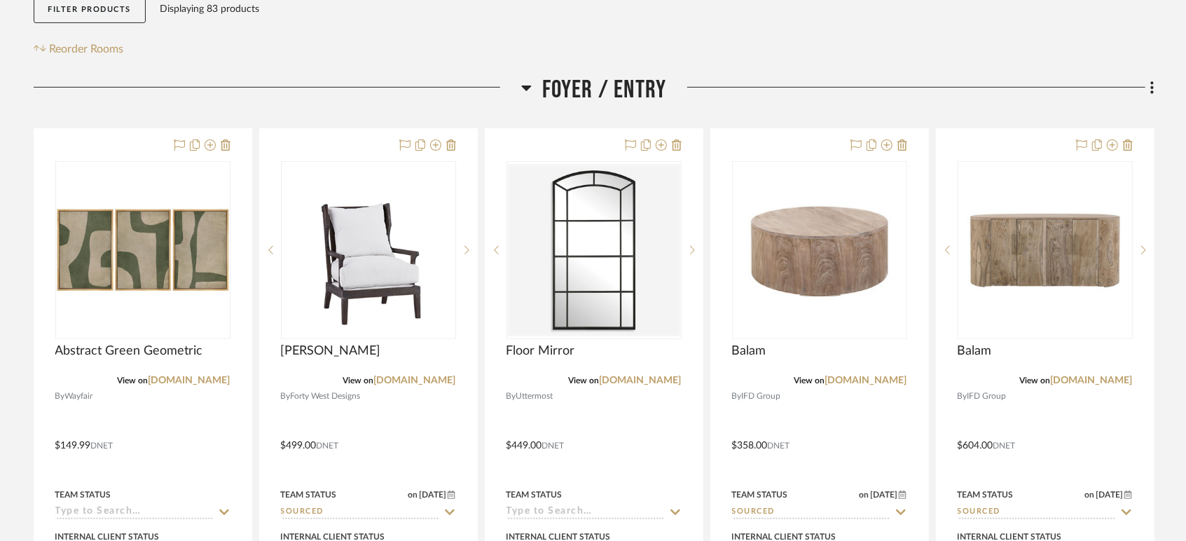
scroll to position [389, 0]
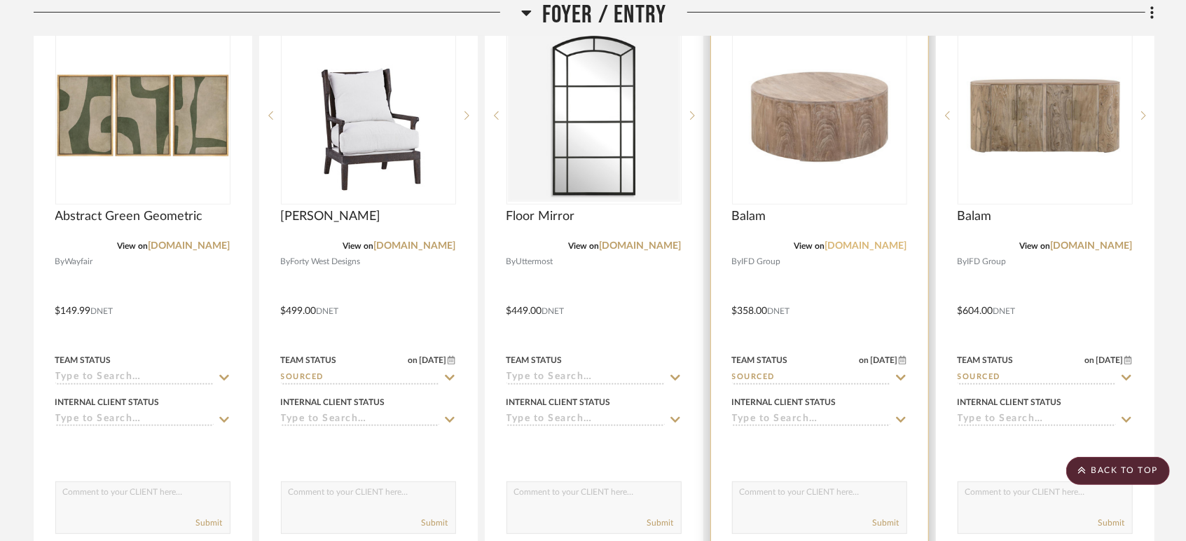
click at [873, 248] on link "[DOMAIN_NAME]" at bounding box center [866, 246] width 82 height 10
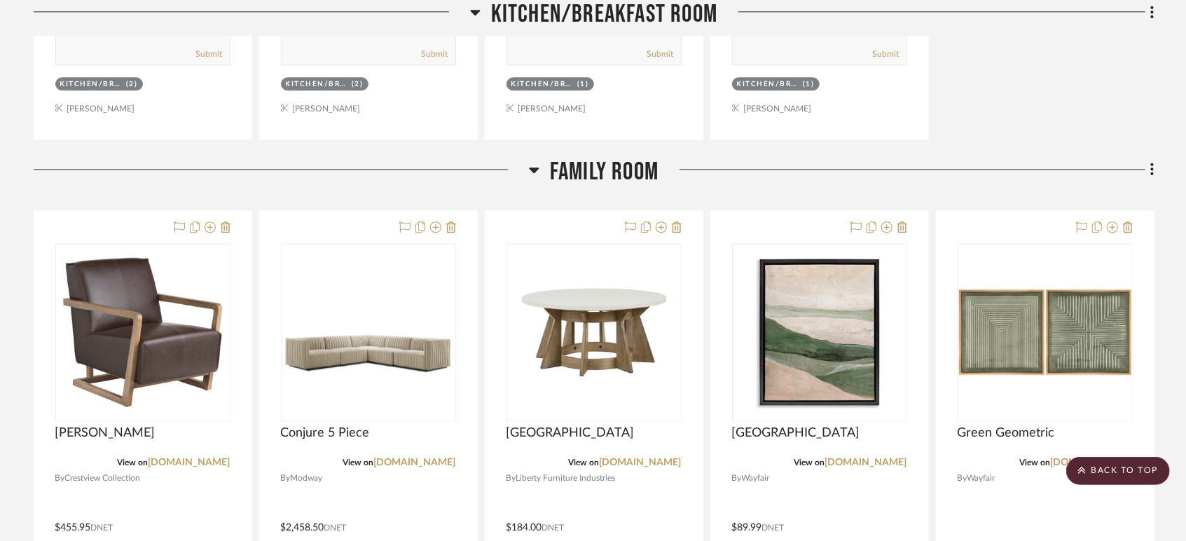
scroll to position [2412, 0]
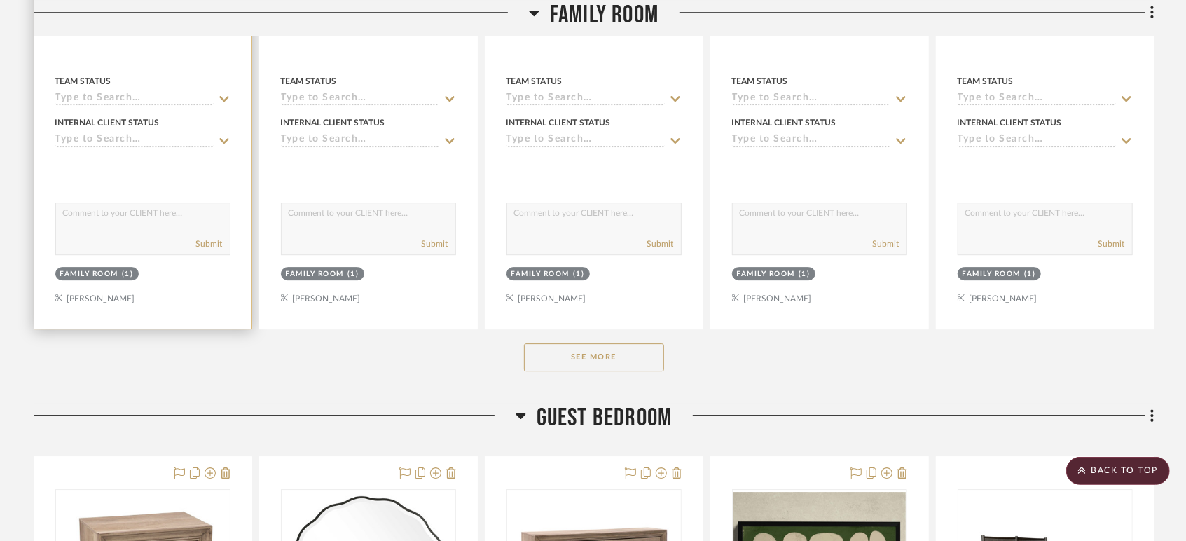
scroll to position [2801, 0]
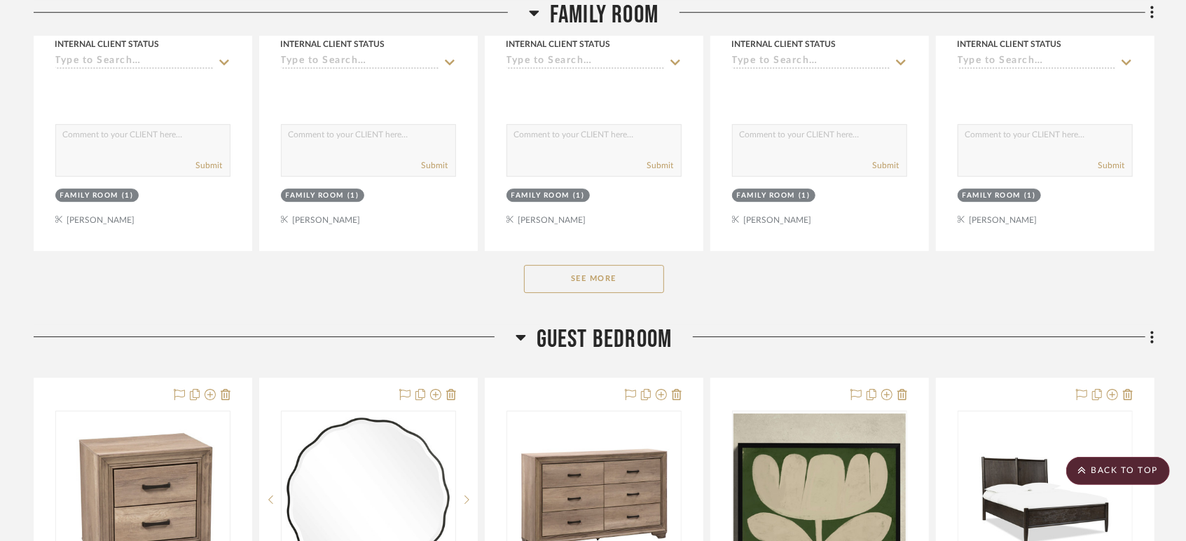
click at [554, 274] on button "See More" at bounding box center [594, 279] width 140 height 28
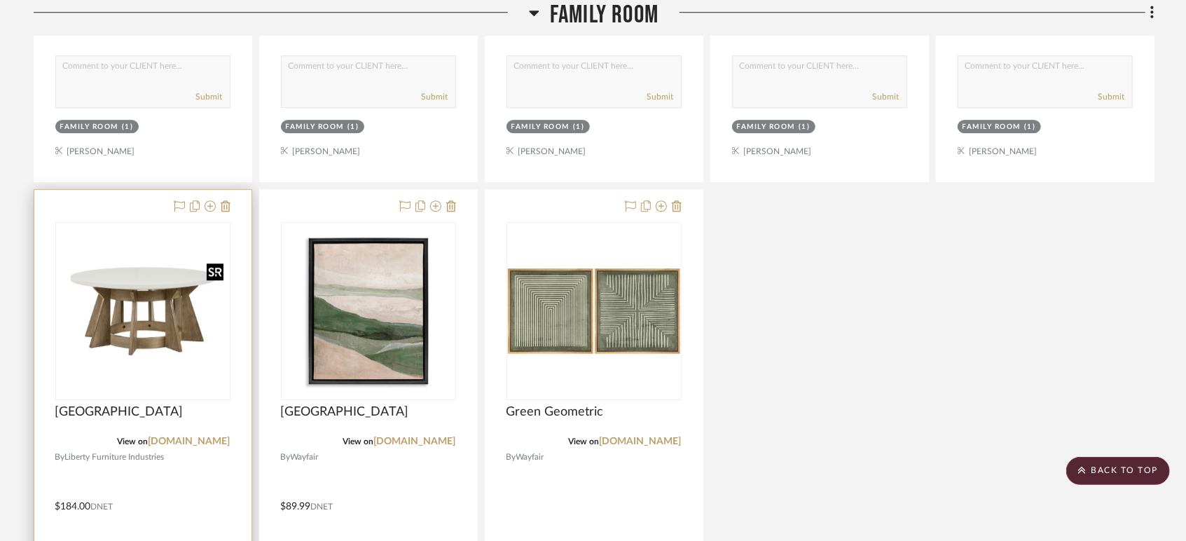
scroll to position [2879, 0]
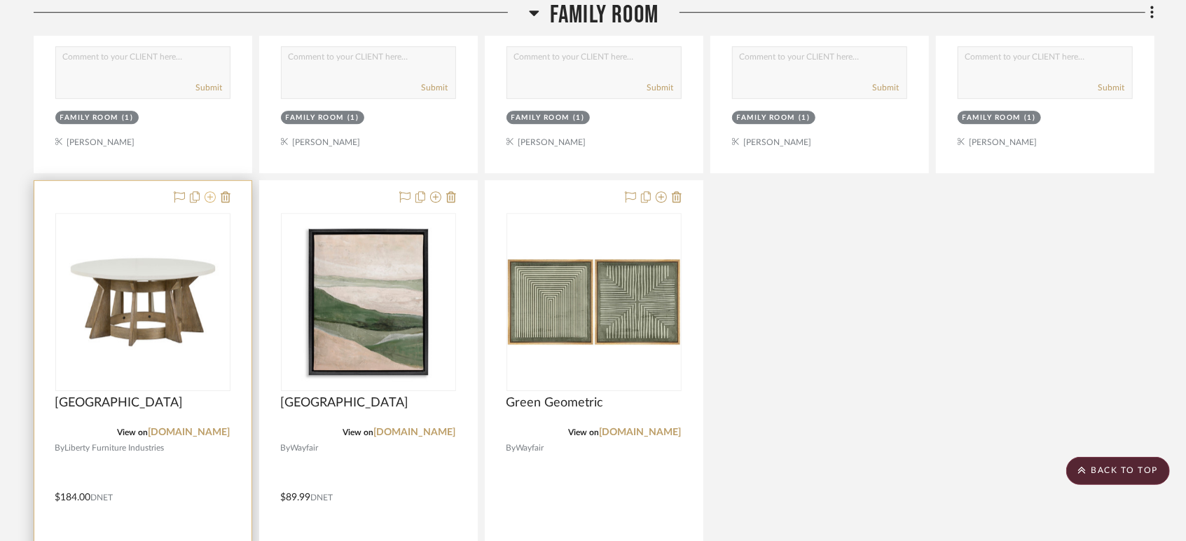
click at [209, 195] on icon at bounding box center [210, 196] width 11 height 11
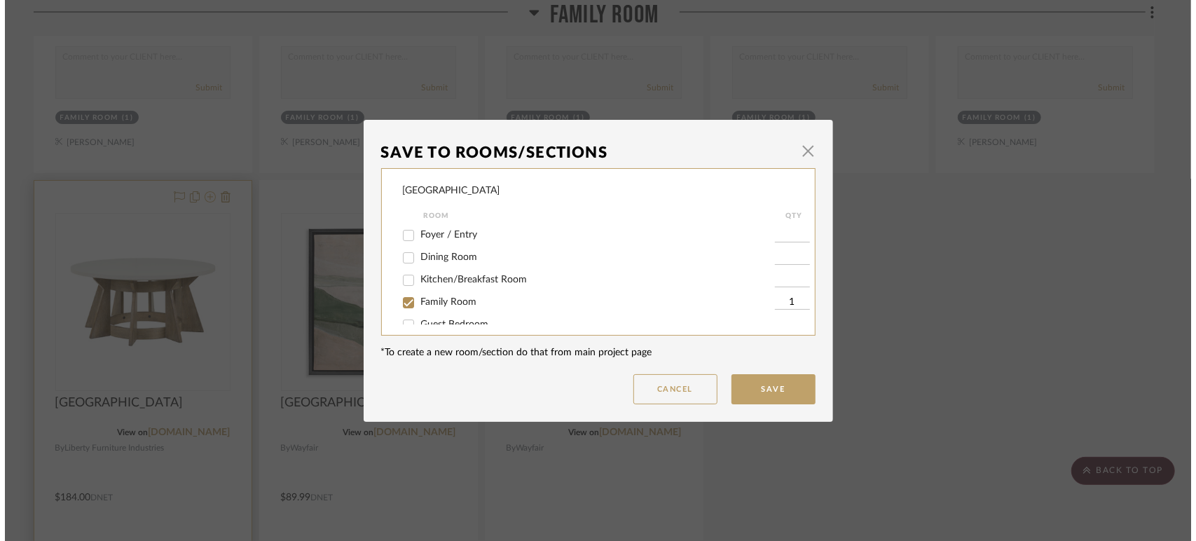
scroll to position [0, 0]
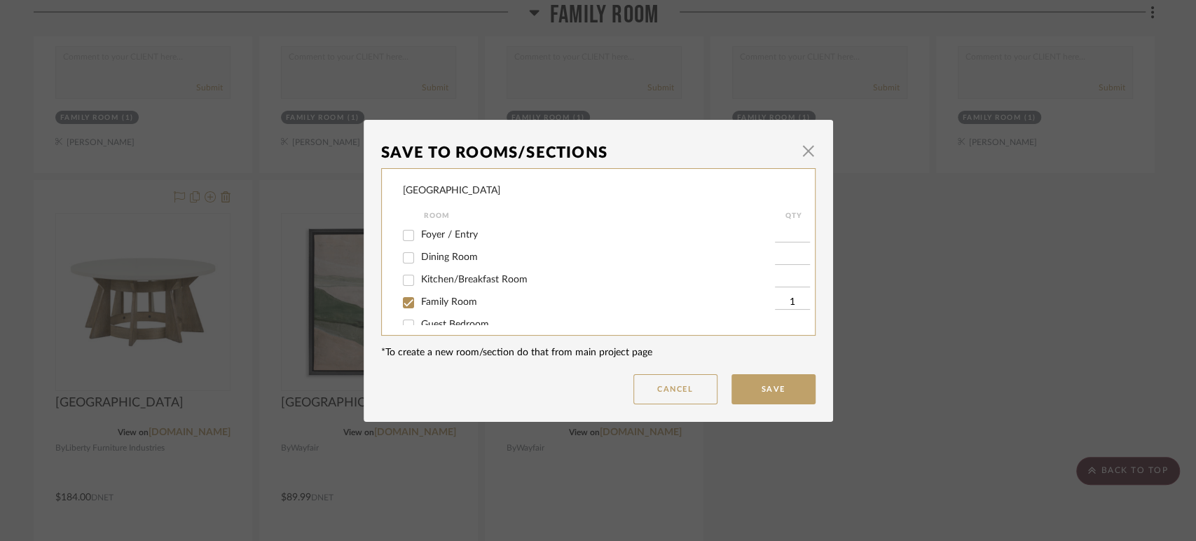
click at [458, 303] on span "Family Room" at bounding box center [449, 302] width 56 height 10
click at [420, 303] on input "Family Room" at bounding box center [408, 302] width 22 height 22
checkbox input "false"
click at [768, 389] on button "Save" at bounding box center [773, 389] width 84 height 30
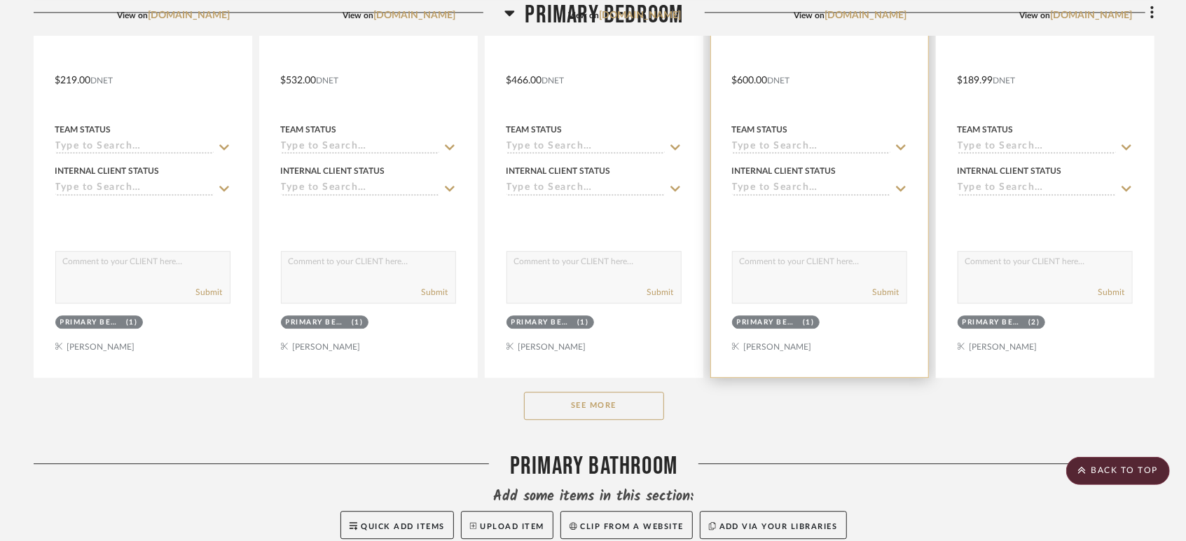
scroll to position [5992, 0]
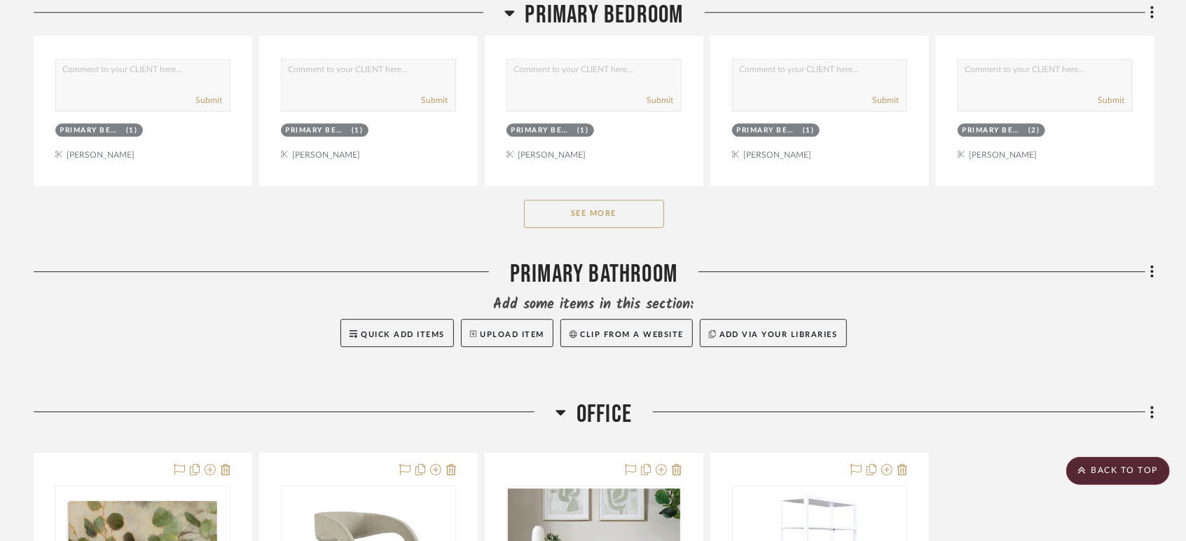
click at [634, 209] on button "See More" at bounding box center [594, 214] width 140 height 28
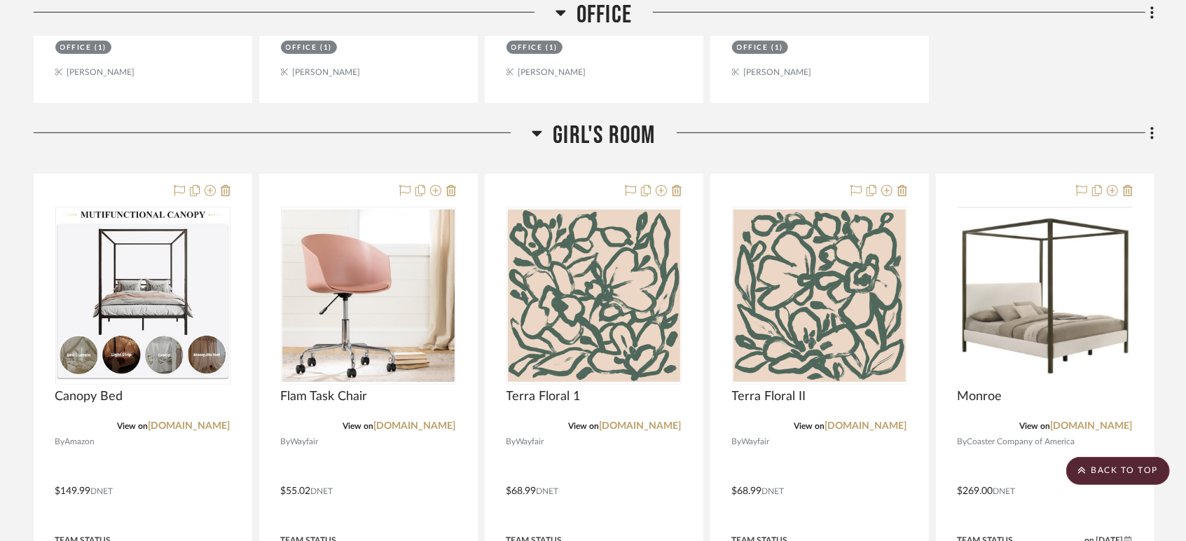
scroll to position [7625, 0]
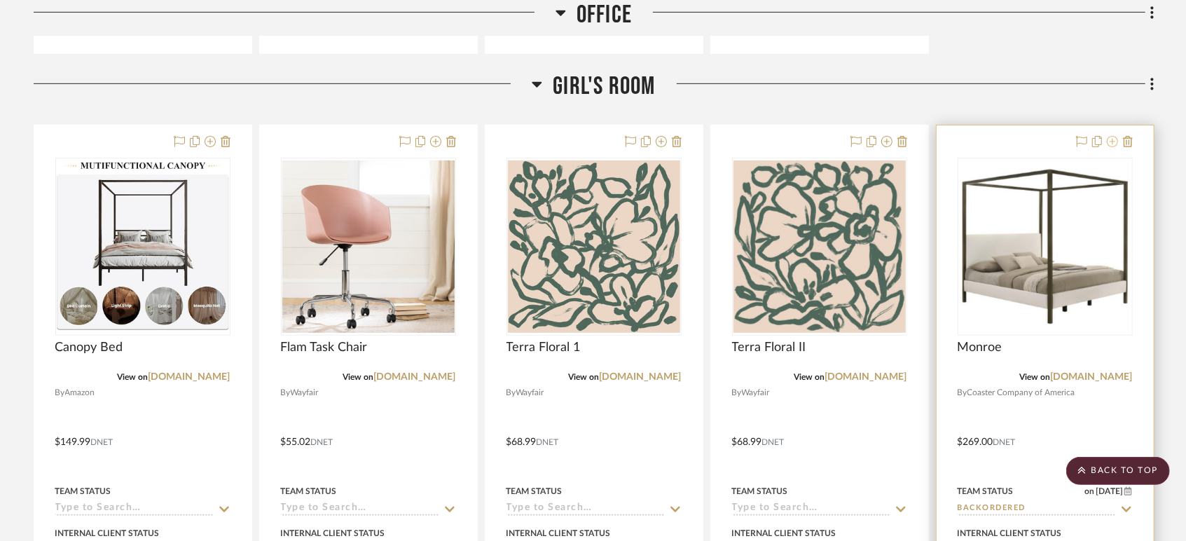
click at [1114, 139] on icon at bounding box center [1112, 141] width 11 height 11
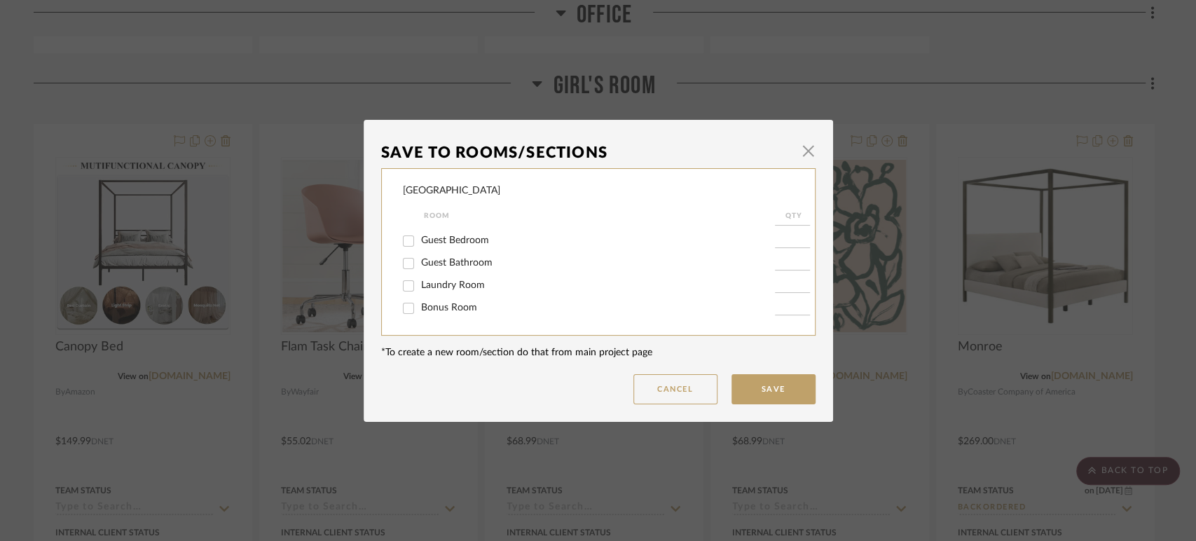
scroll to position [195, 0]
click at [435, 293] on div "Girl's Room" at bounding box center [589, 287] width 372 height 22
click at [438, 286] on span "Girl's Room" at bounding box center [446, 287] width 50 height 10
click at [420, 286] on input "Girl's Room" at bounding box center [408, 287] width 22 height 22
checkbox input "false"
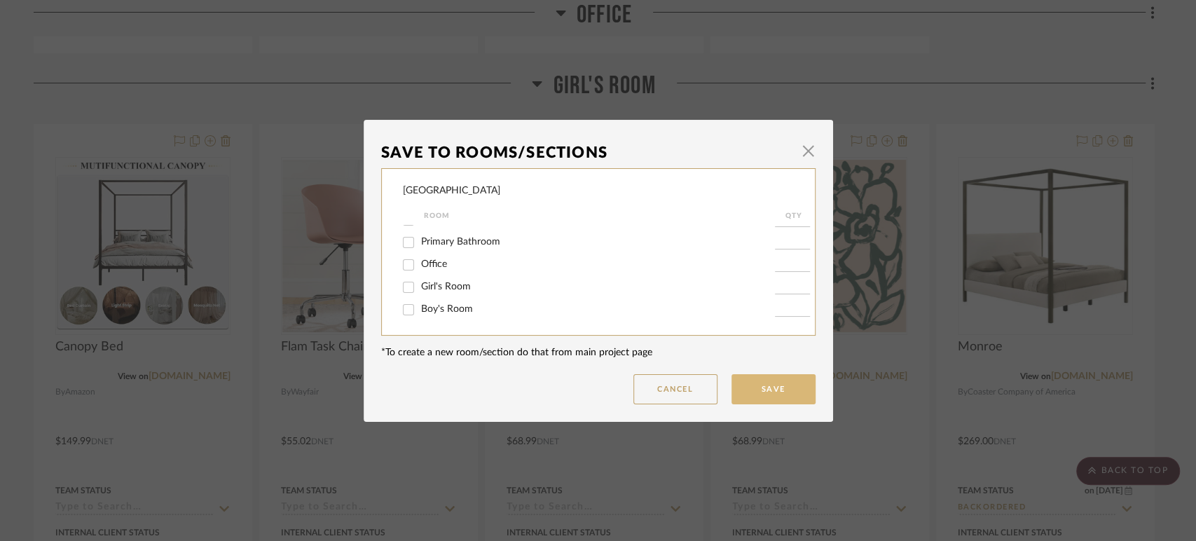
click at [762, 388] on button "Save" at bounding box center [773, 389] width 84 height 30
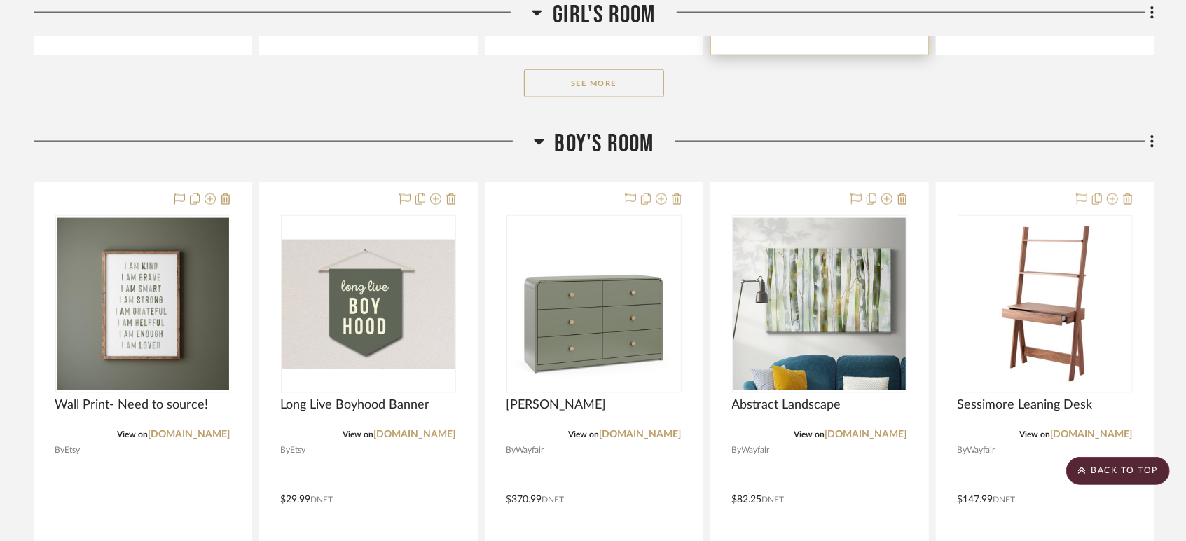
scroll to position [8326, 0]
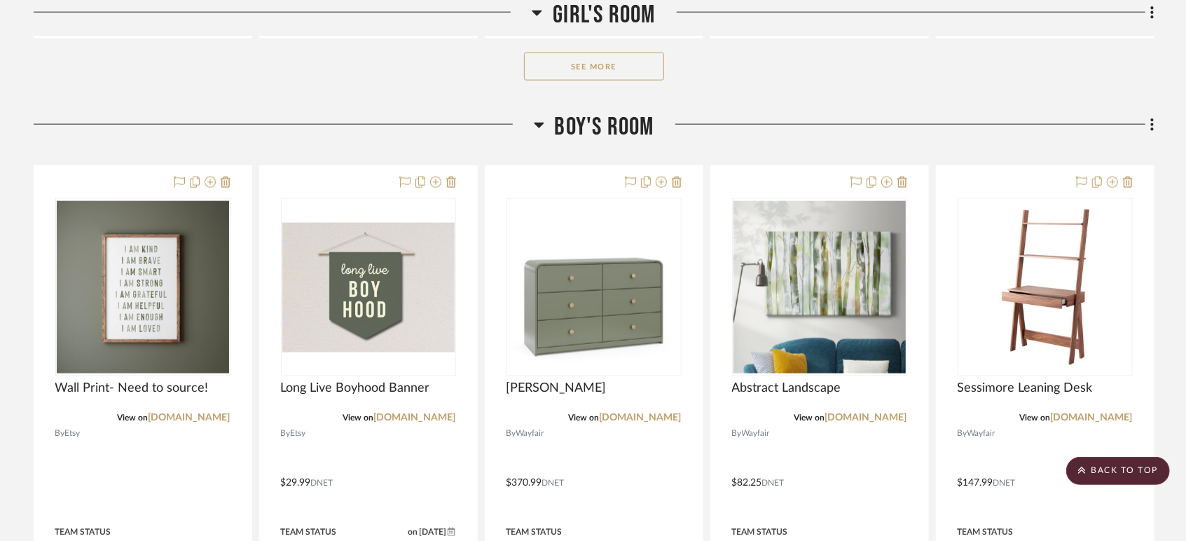
click at [586, 71] on button "See More" at bounding box center [594, 67] width 140 height 28
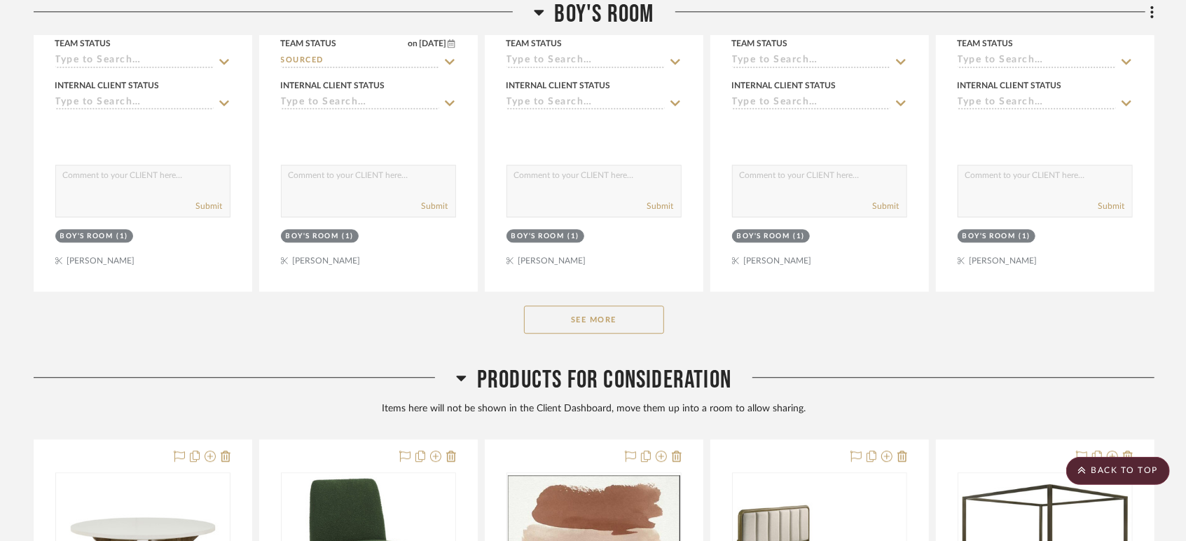
scroll to position [9571, 0]
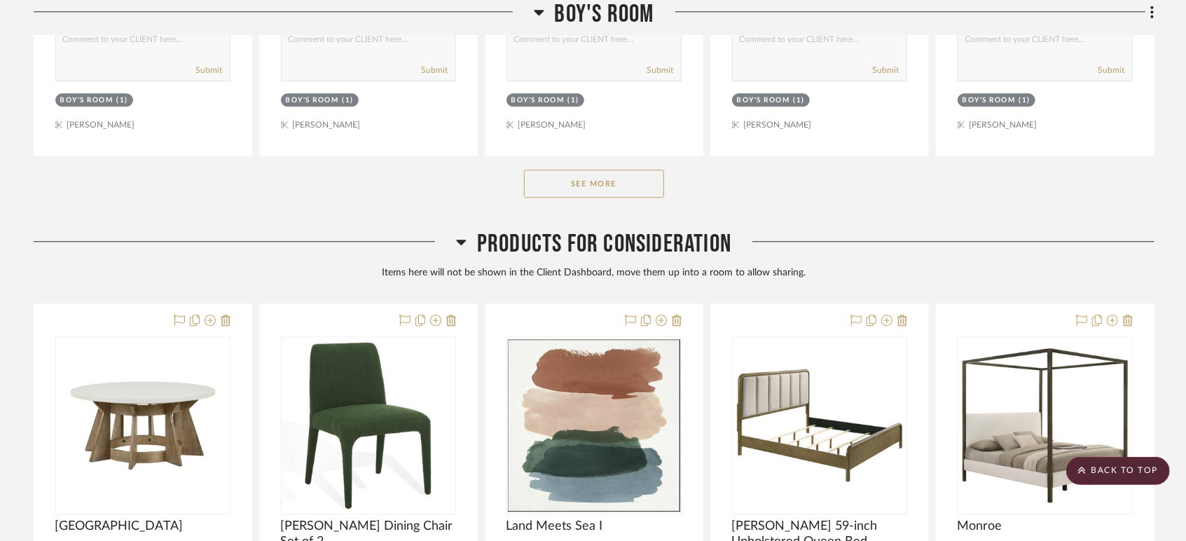
click at [632, 176] on button "See More" at bounding box center [594, 183] width 140 height 28
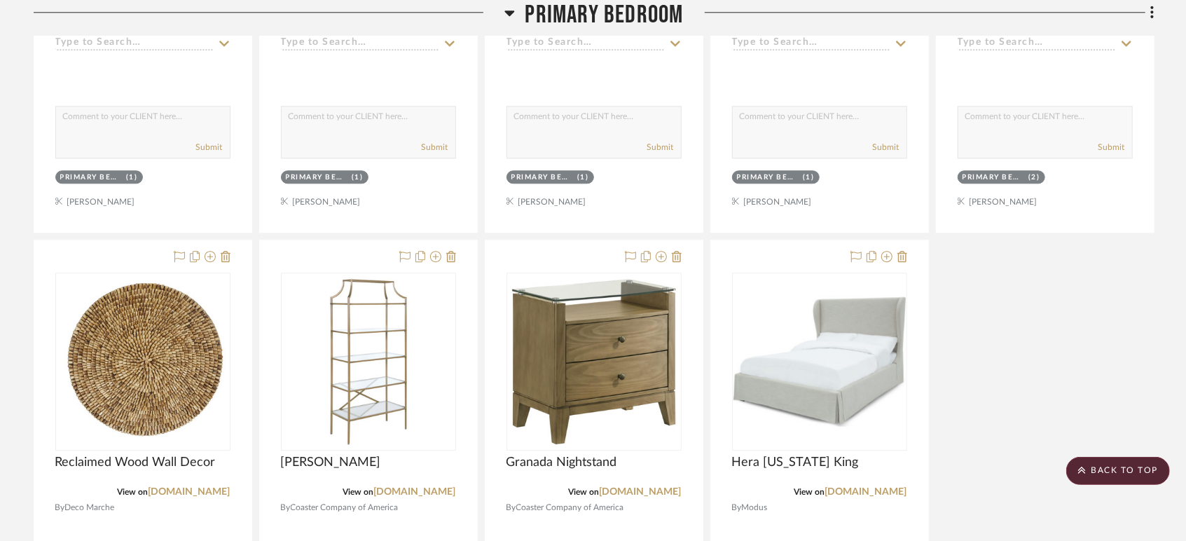
scroll to position [5971, 0]
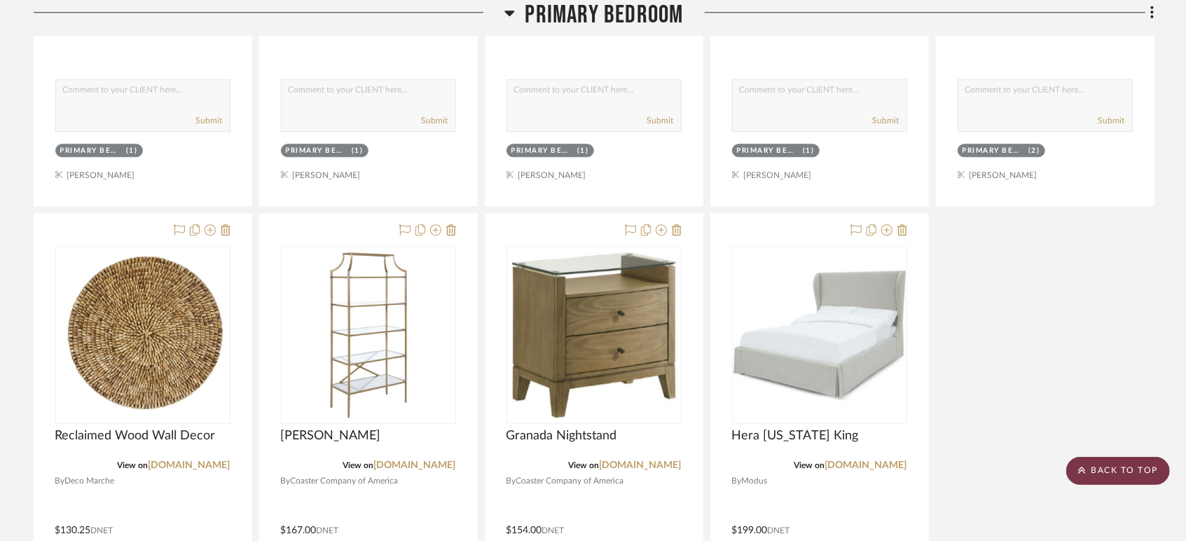
click at [1123, 464] on scroll-to-top-button "BACK TO TOP" at bounding box center [1118, 471] width 104 height 28
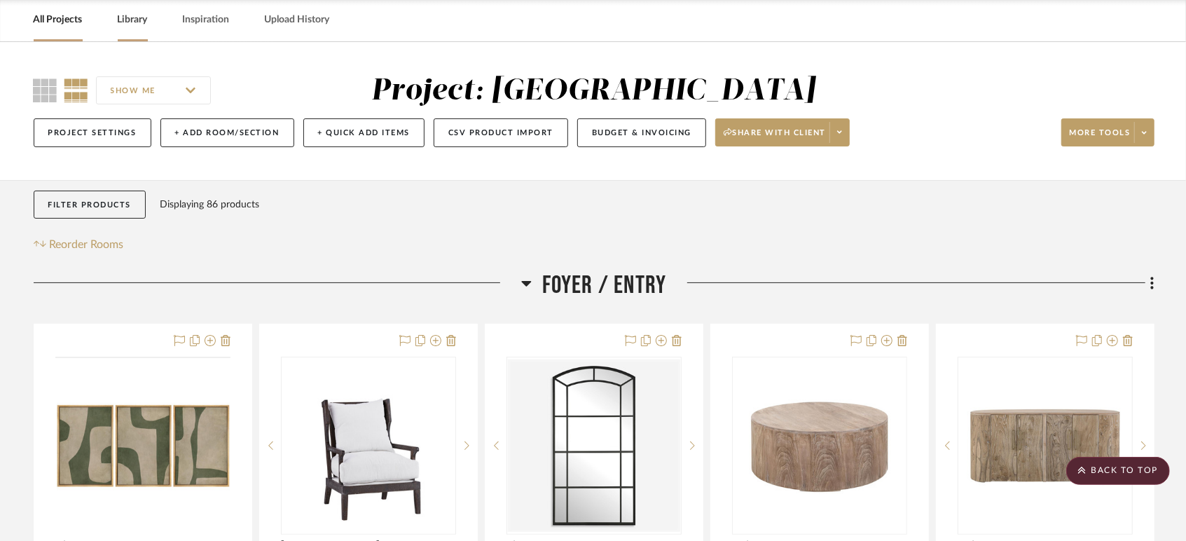
scroll to position [0, 0]
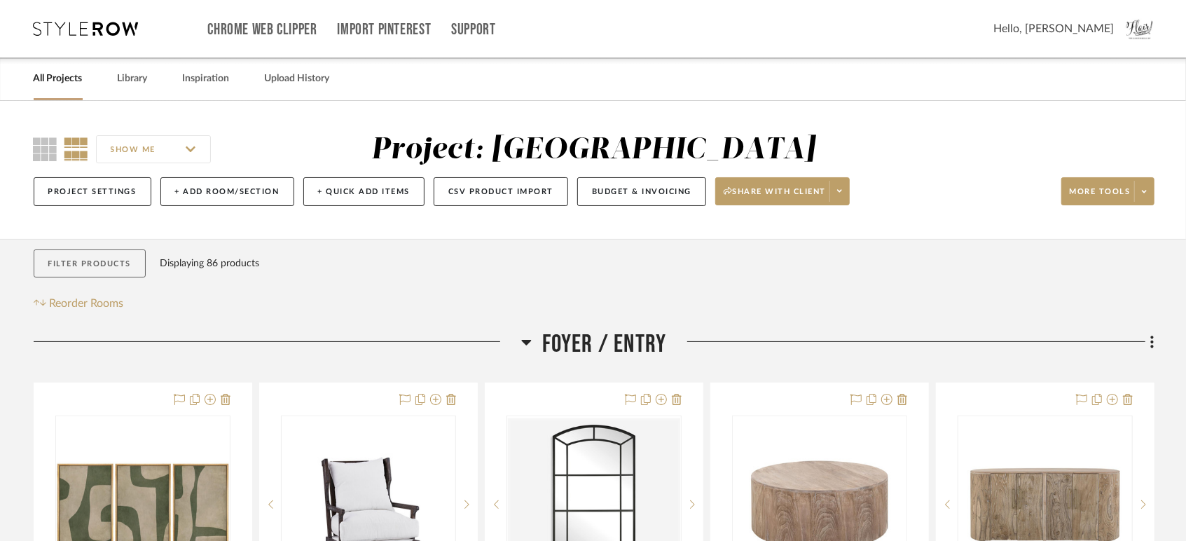
click at [100, 261] on button "Filter Products" at bounding box center [90, 263] width 113 height 29
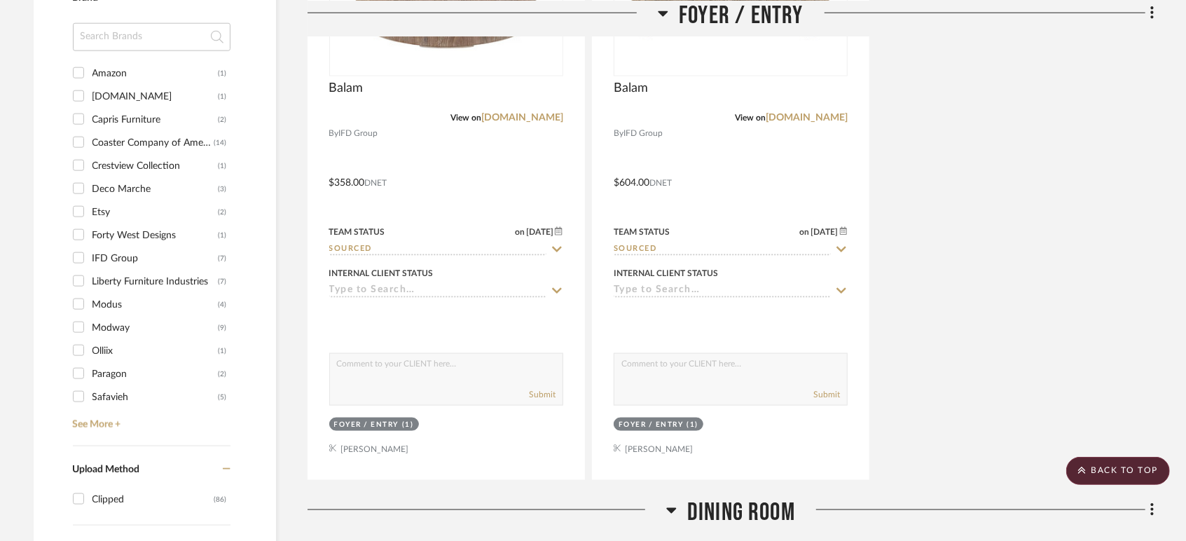
scroll to position [1167, 0]
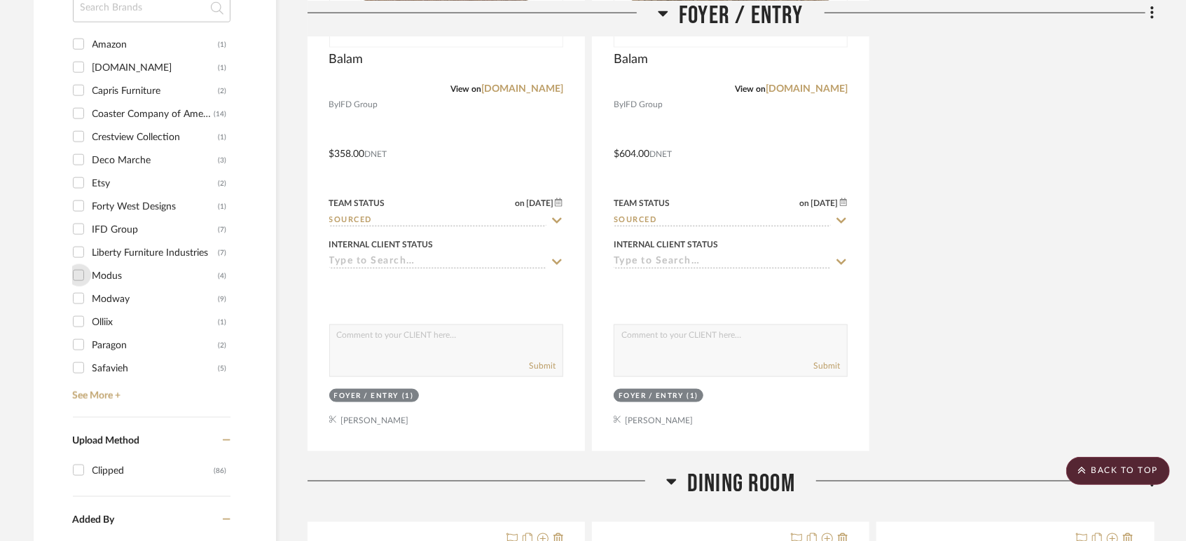
click at [80, 272] on input "Modus (4)" at bounding box center [78, 275] width 22 height 22
checkbox input "true"
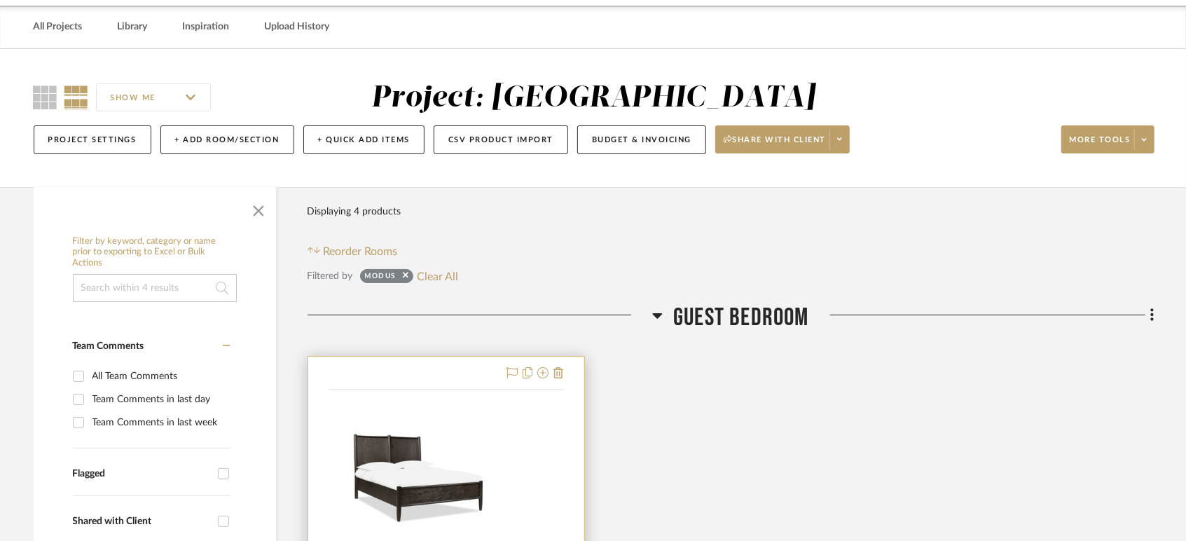
scroll to position [155, 0]
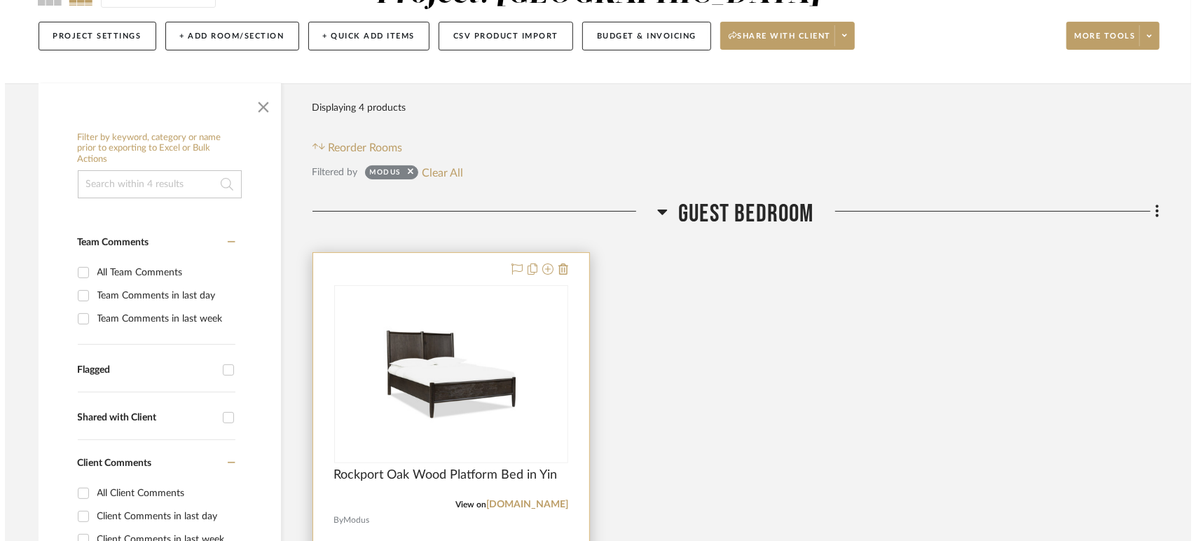
scroll to position [0, 0]
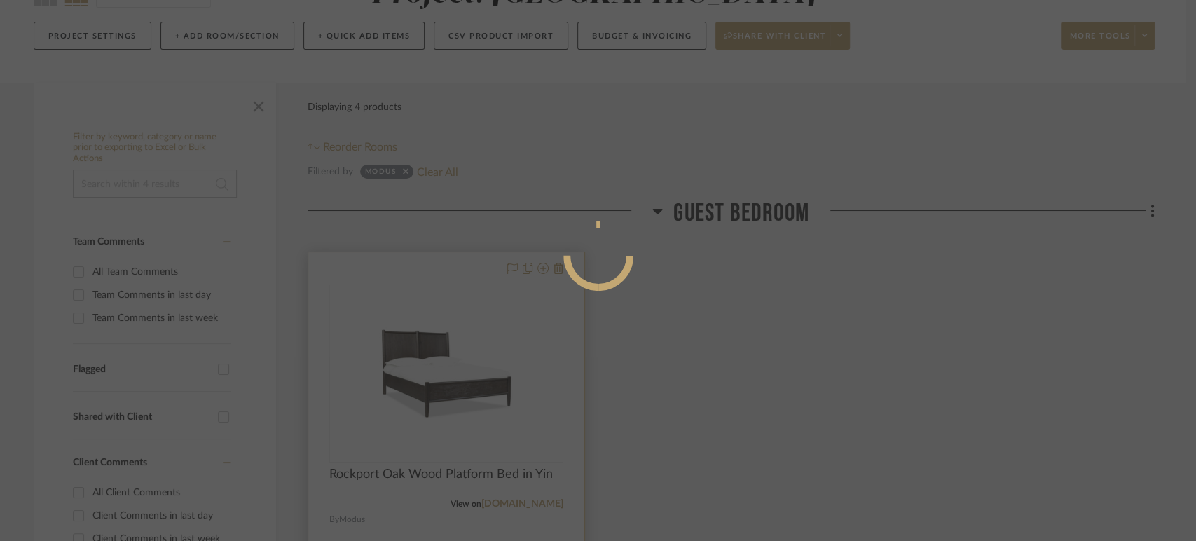
click at [544, 500] on mat-dialog-content at bounding box center [598, 312] width 210 height 603
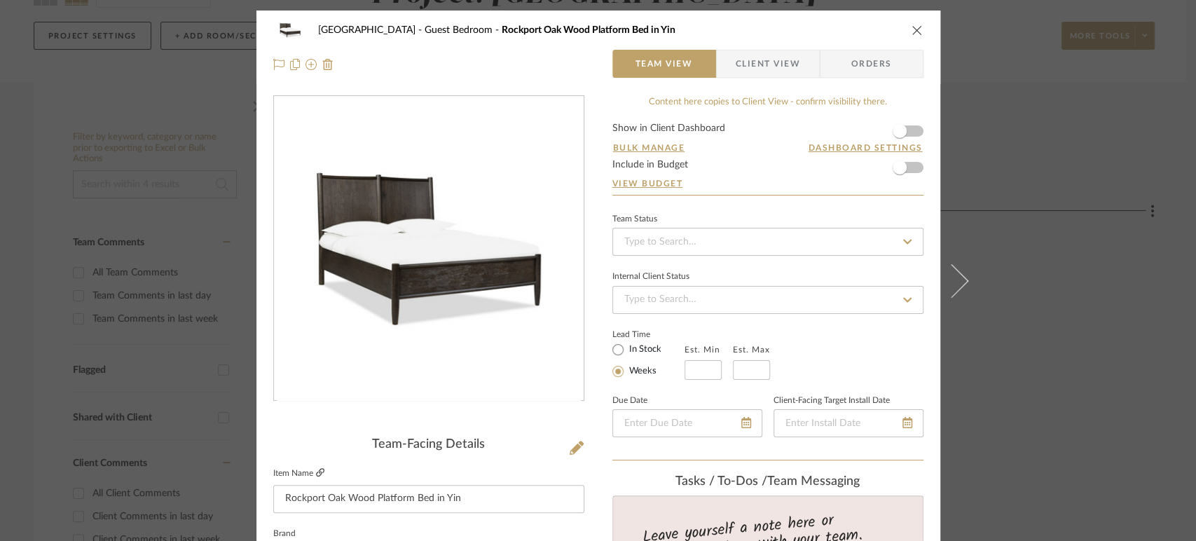
click at [316, 469] on icon at bounding box center [320, 472] width 8 height 8
click at [911, 35] on icon "close" at bounding box center [916, 30] width 11 height 11
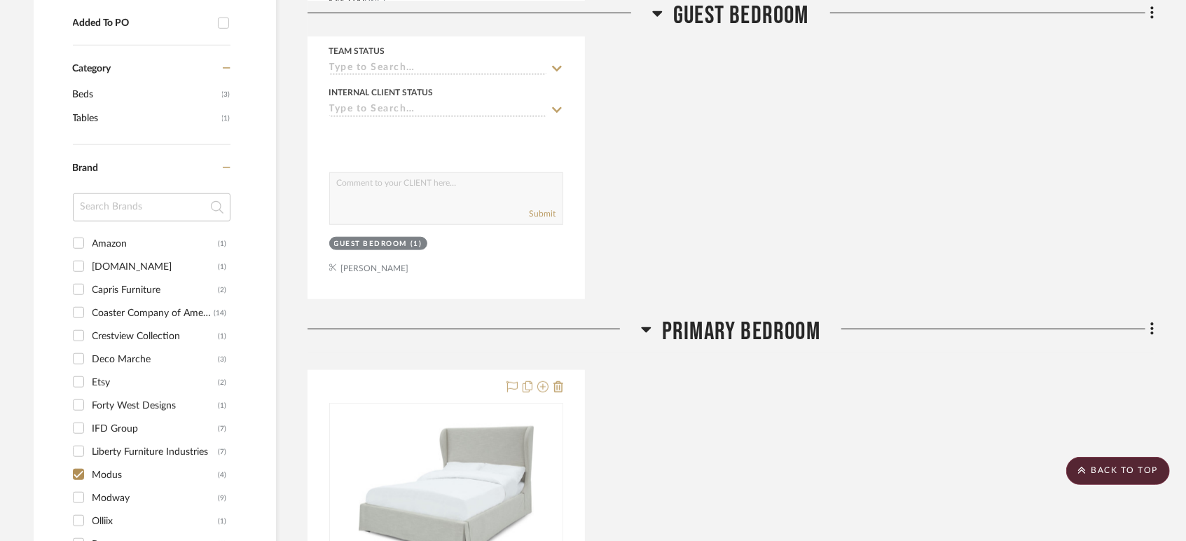
scroll to position [856, 0]
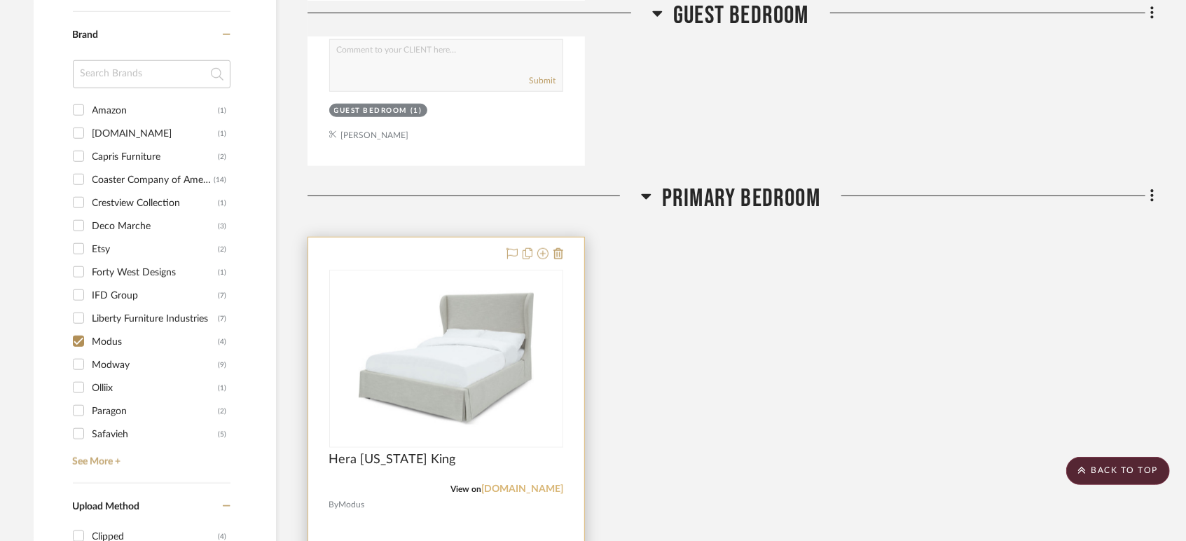
click at [492, 490] on link "[DOMAIN_NAME]" at bounding box center [522, 489] width 82 height 10
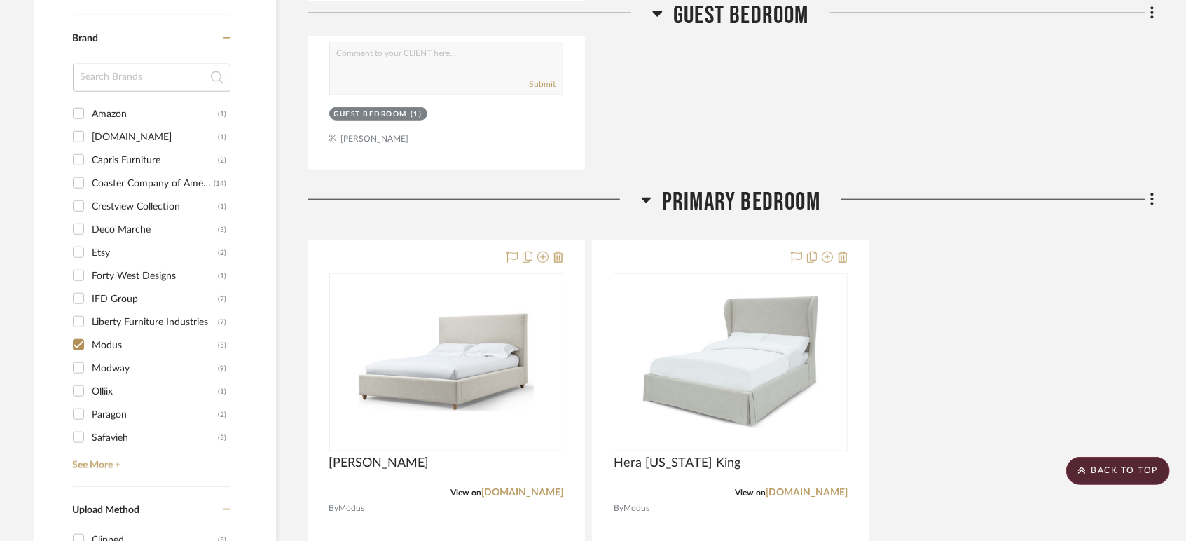
scroll to position [856, 0]
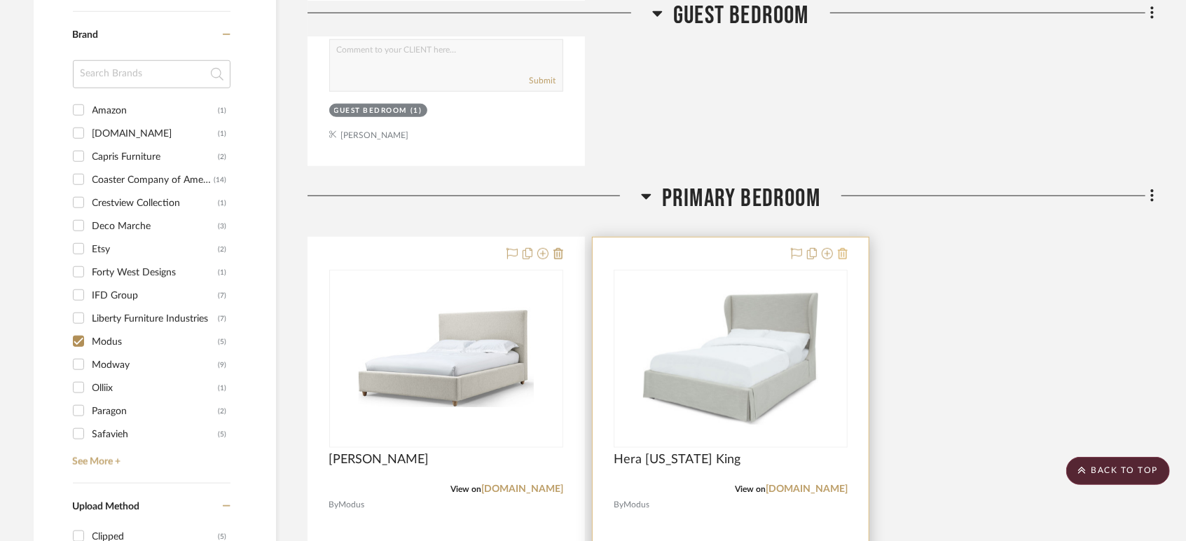
click at [846, 253] on icon at bounding box center [843, 253] width 10 height 11
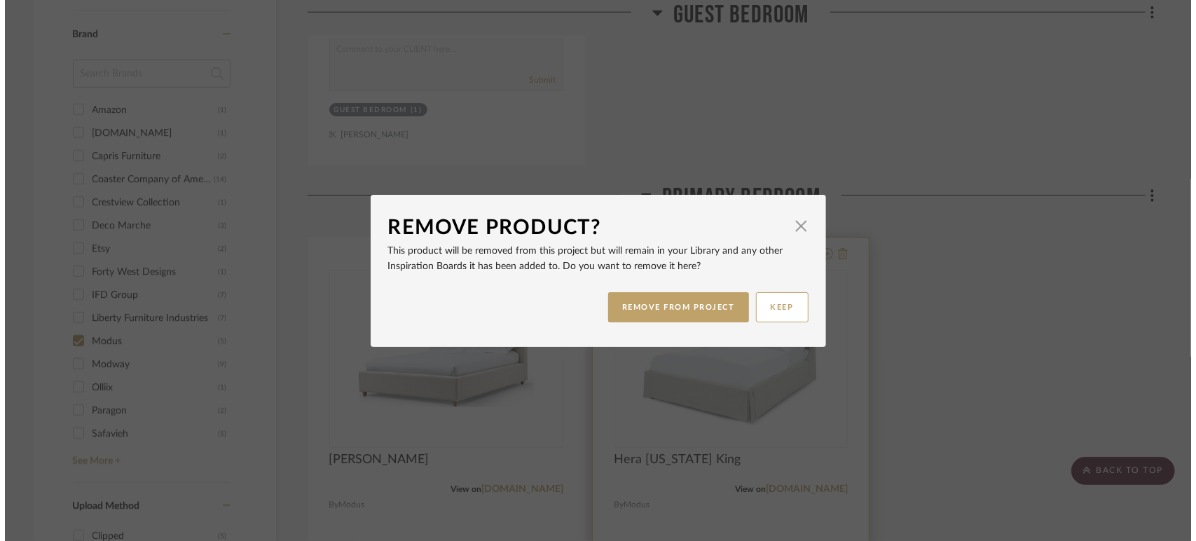
scroll to position [0, 0]
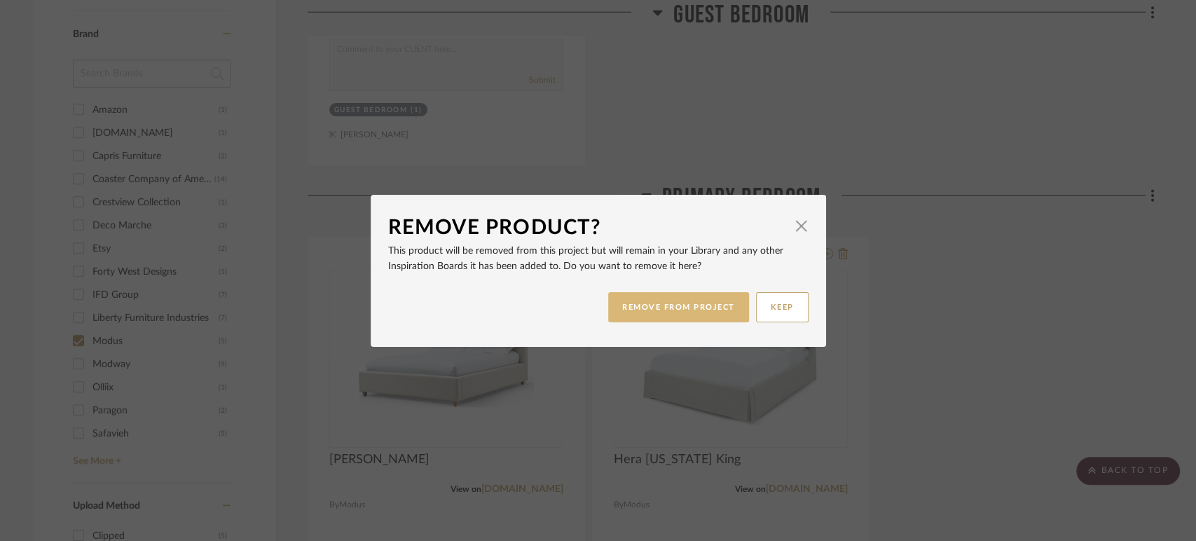
click at [734, 307] on button "REMOVE FROM PROJECT" at bounding box center [678, 307] width 141 height 30
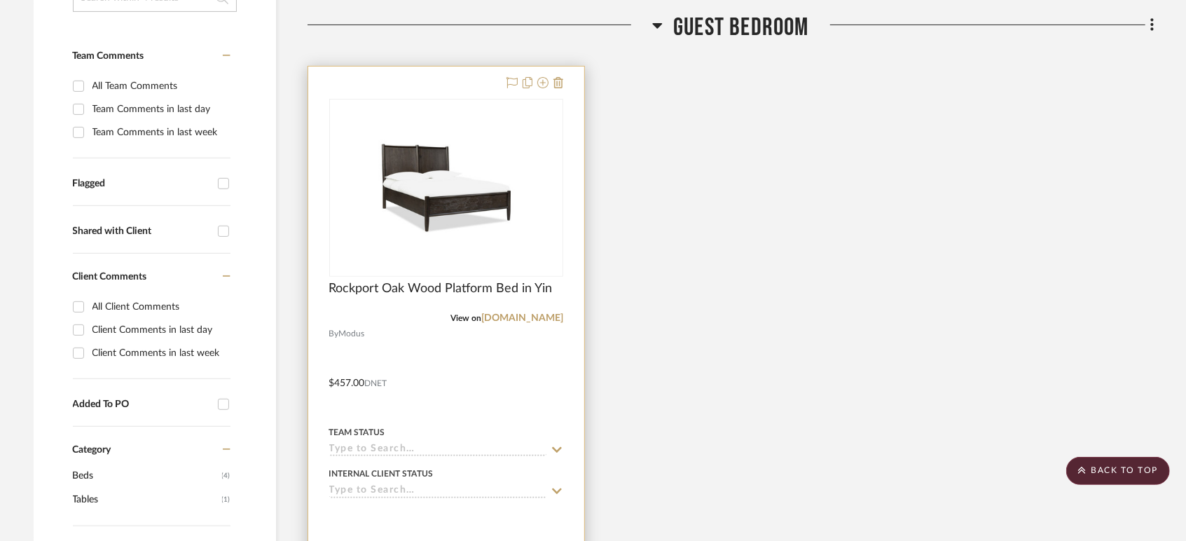
scroll to position [369, 0]
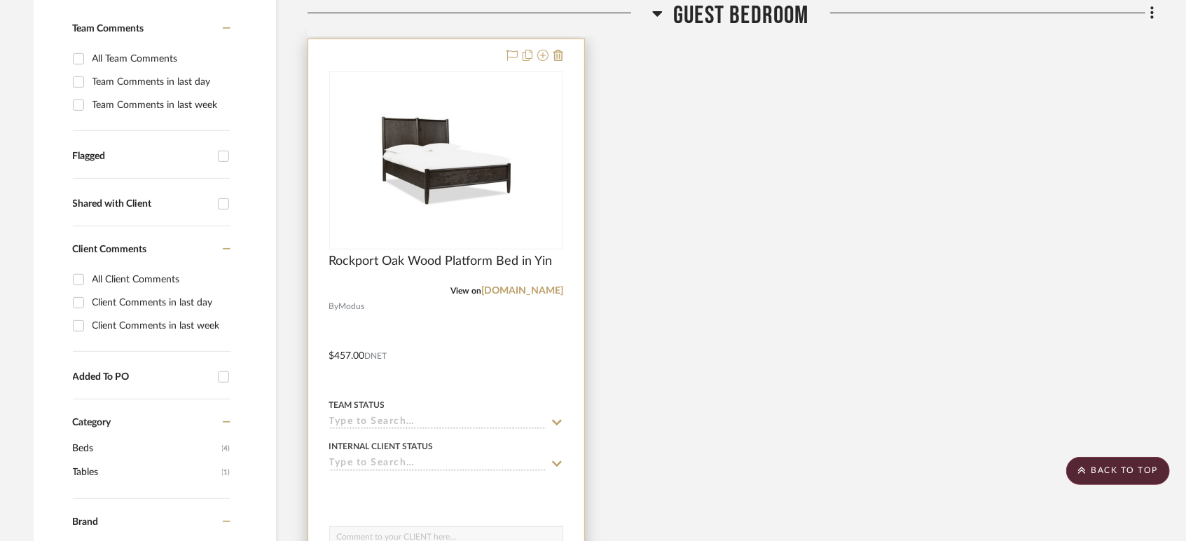
click at [372, 417] on input at bounding box center [437, 422] width 217 height 13
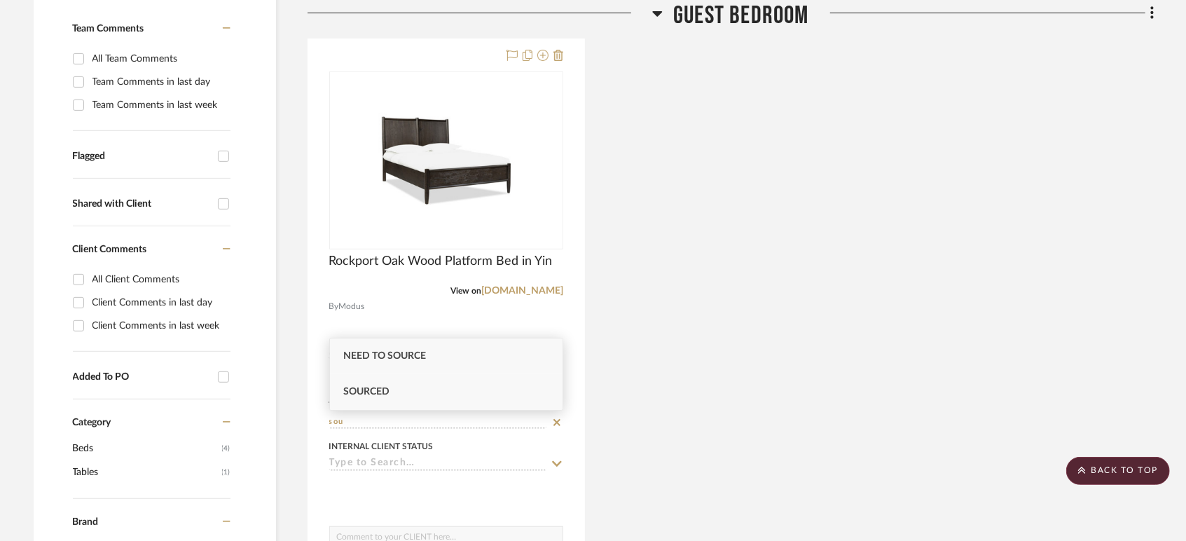
type input "sou"
click at [387, 393] on span "Sourced" at bounding box center [367, 392] width 46 height 10
type input "[DATE]"
type input "Sourced"
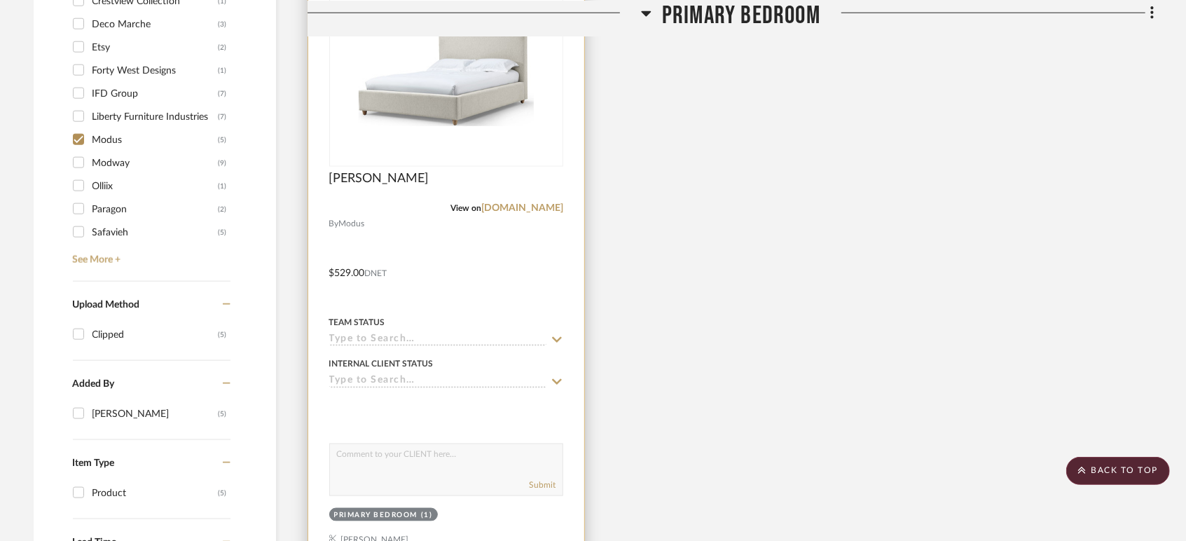
scroll to position [1147, 0]
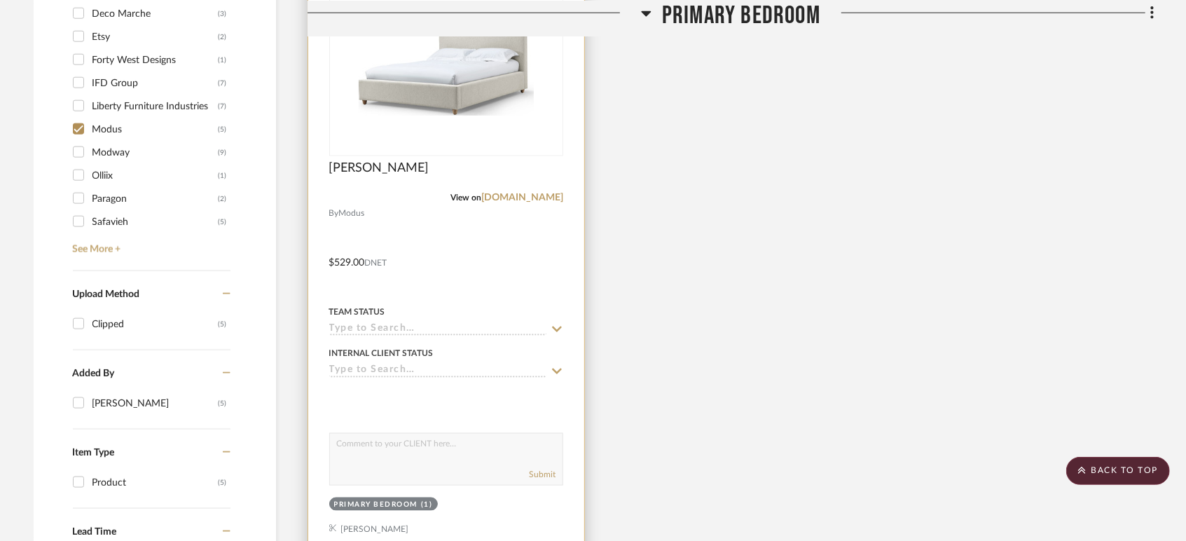
click at [381, 332] on input at bounding box center [437, 329] width 217 height 13
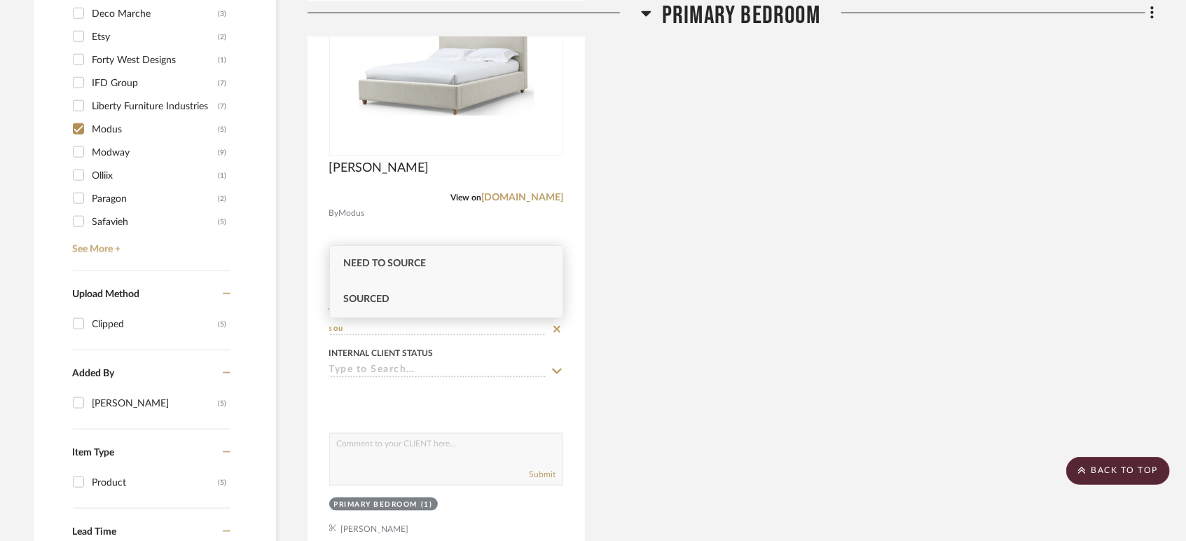
type input "sou"
click at [377, 295] on span "Sourced" at bounding box center [367, 299] width 46 height 10
type input "[DATE]"
type input "Sourced"
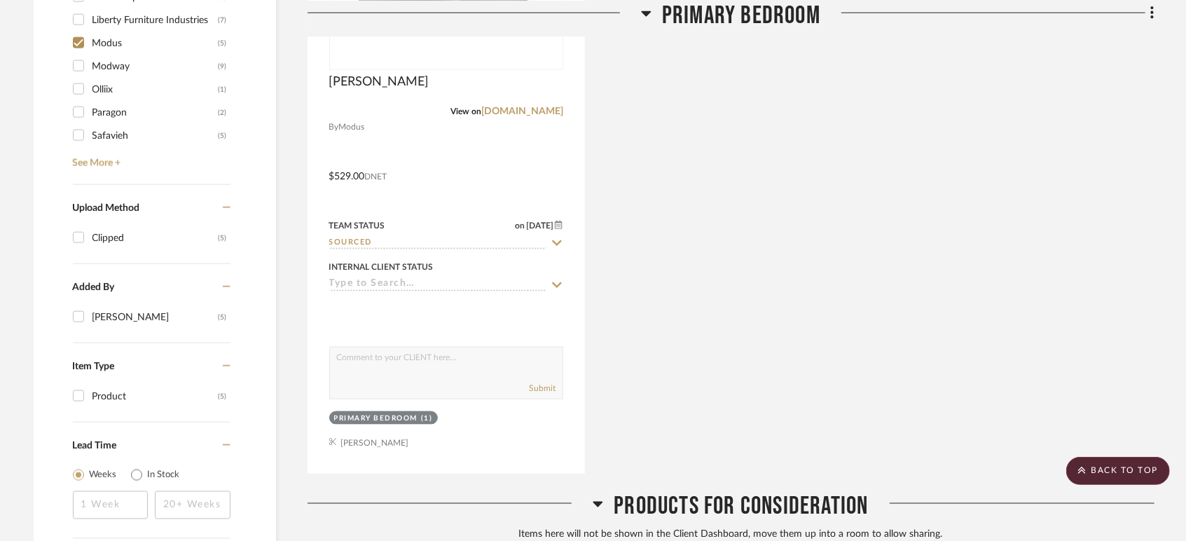
scroll to position [1380, 0]
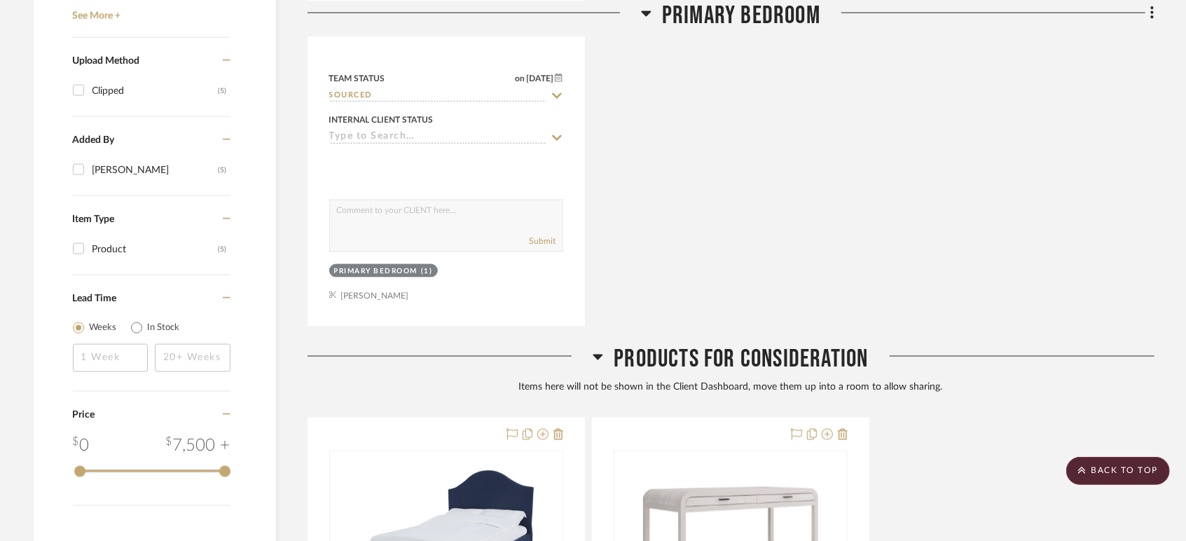
click at [834, 296] on div "[PERSON_NAME] View on [DOMAIN_NAME] By Modus $529.00 DNET Team Status on [DATE]…" at bounding box center [730, 19] width 847 height 614
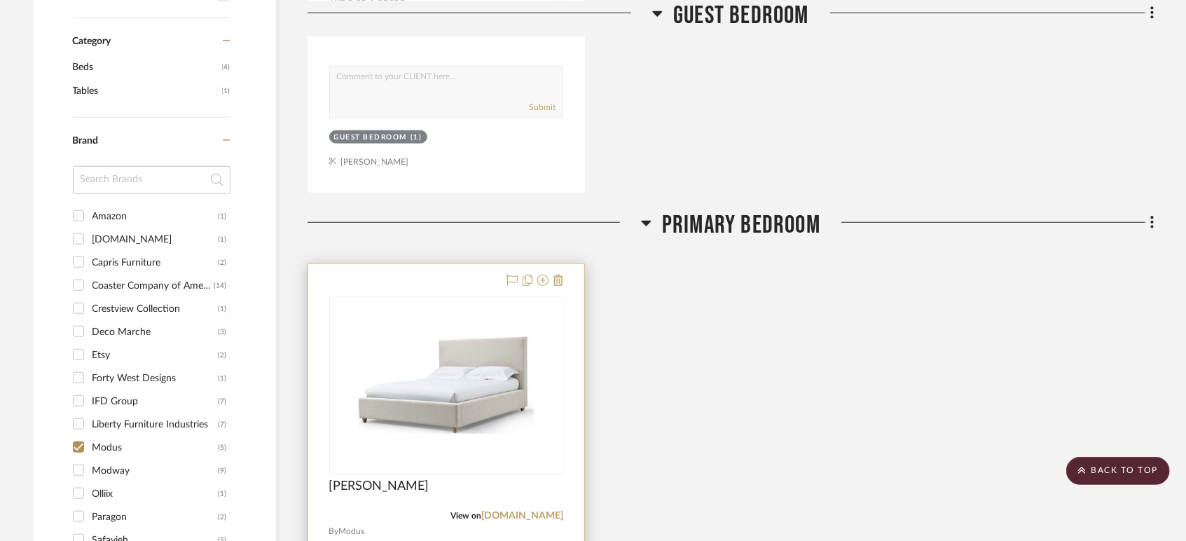
scroll to position [913, 0]
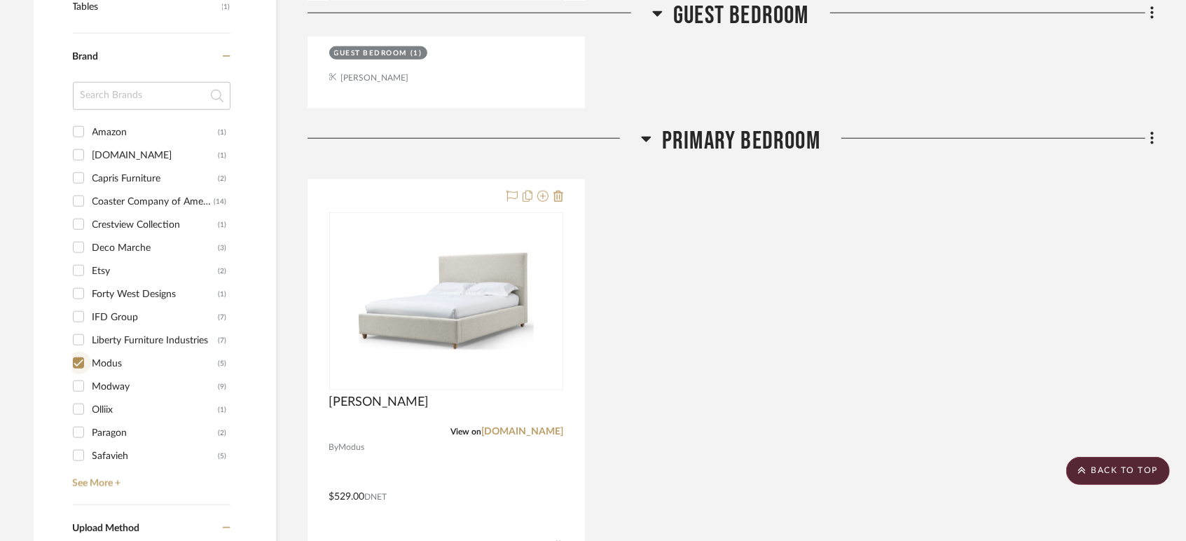
click at [77, 365] on input "Modus (5)" at bounding box center [78, 363] width 22 height 22
checkbox input "false"
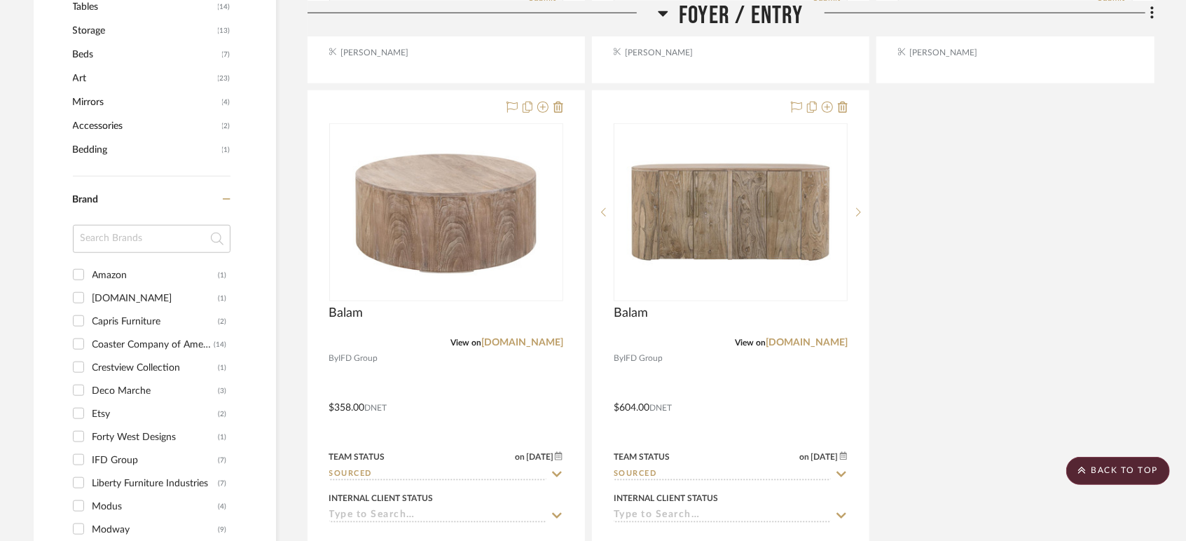
scroll to position [1069, 0]
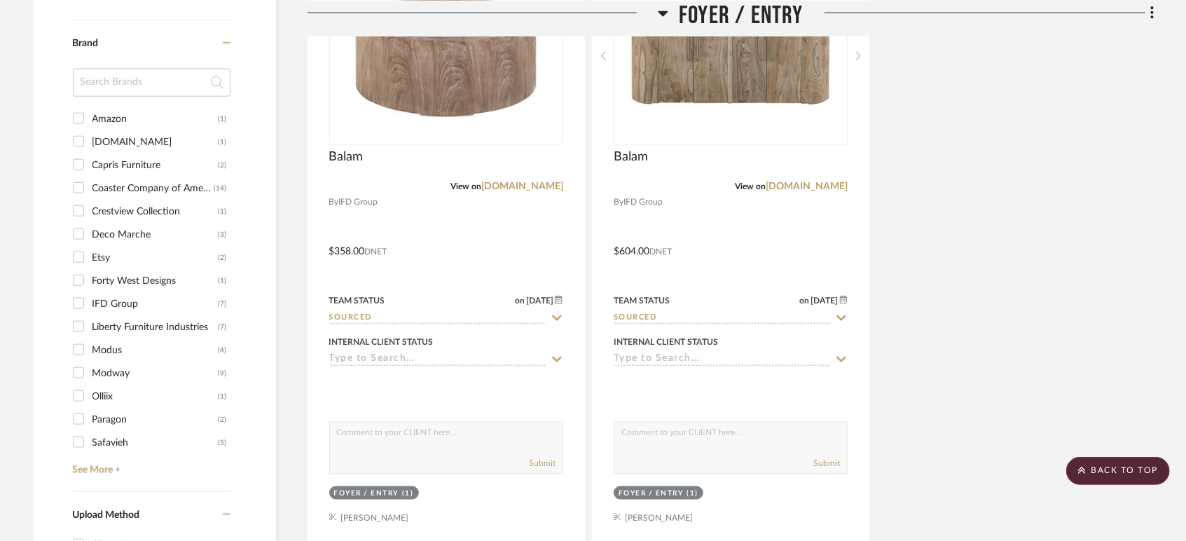
click at [79, 302] on input "IFD Group (7)" at bounding box center [78, 303] width 22 height 22
checkbox input "true"
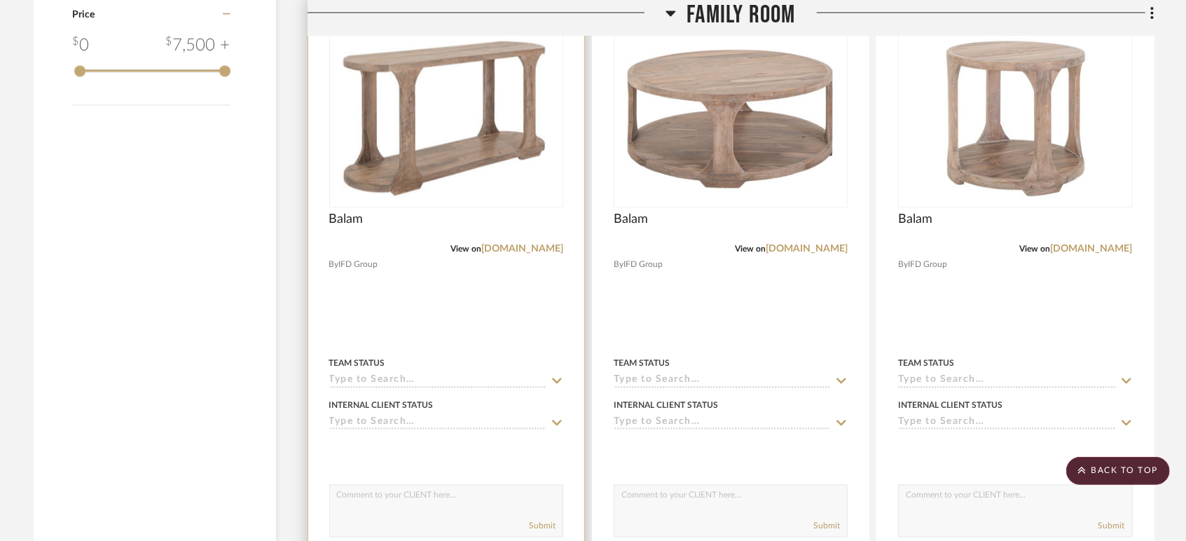
scroll to position [1789, 0]
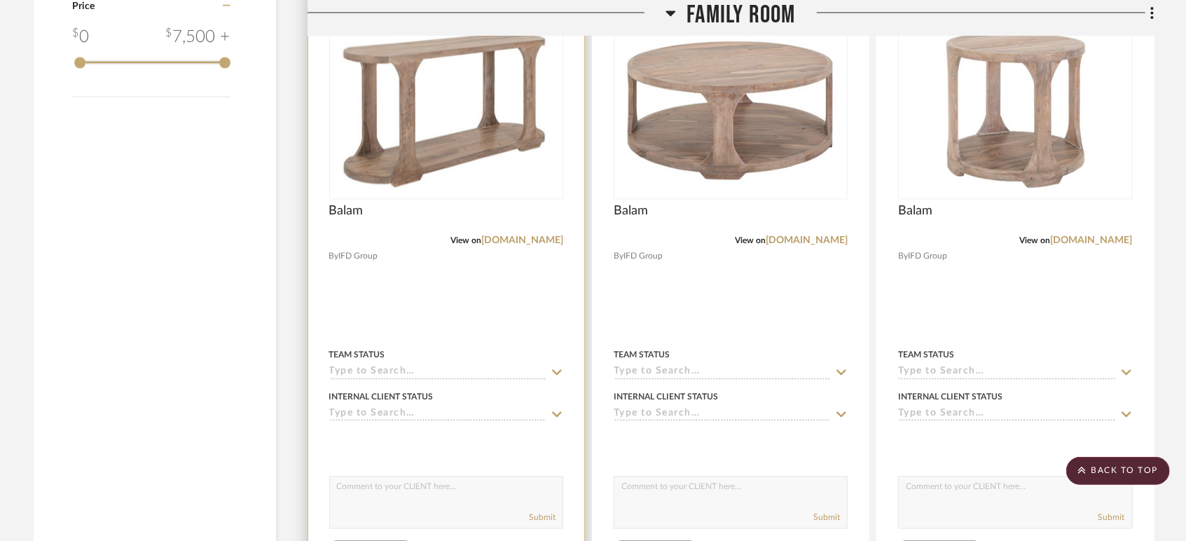
click at [380, 374] on input at bounding box center [437, 372] width 217 height 13
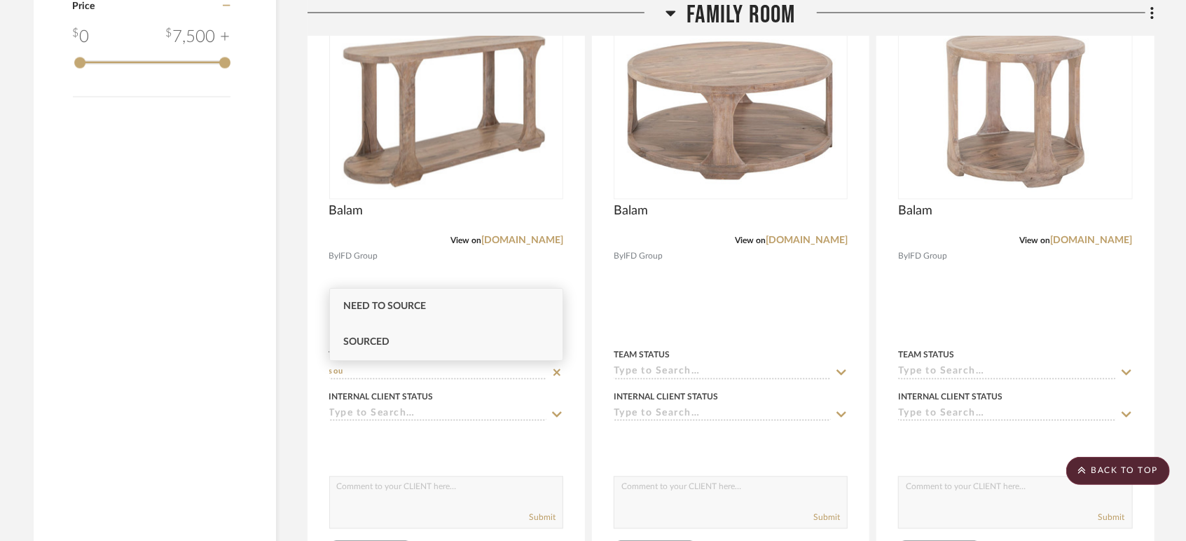
type input "sou"
click at [387, 340] on span "Sourced" at bounding box center [367, 342] width 46 height 10
type input "[DATE]"
type input "Sourced"
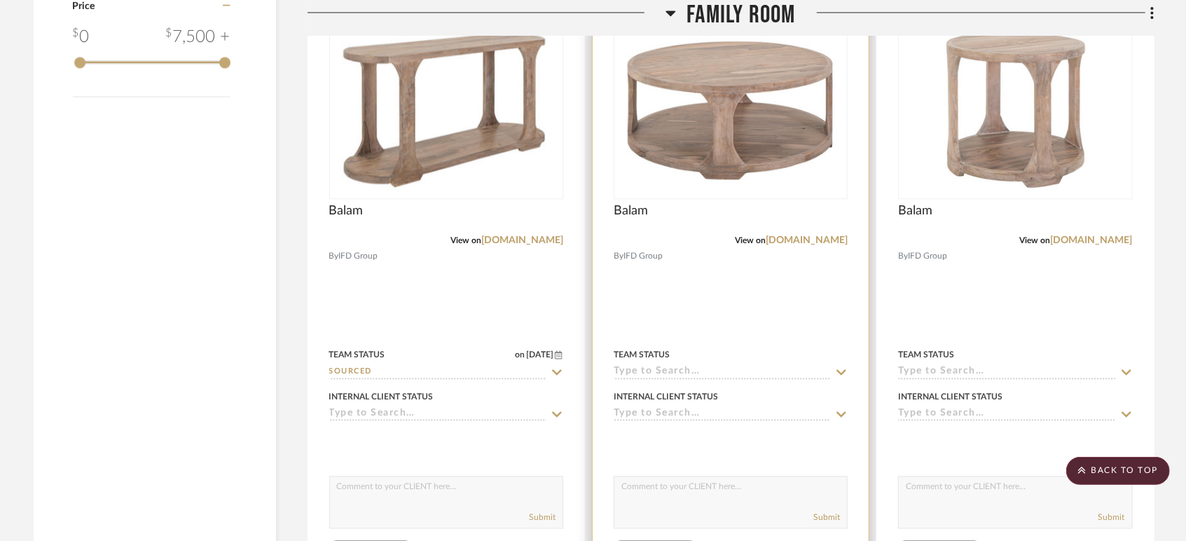
click at [692, 374] on input at bounding box center [722, 372] width 217 height 13
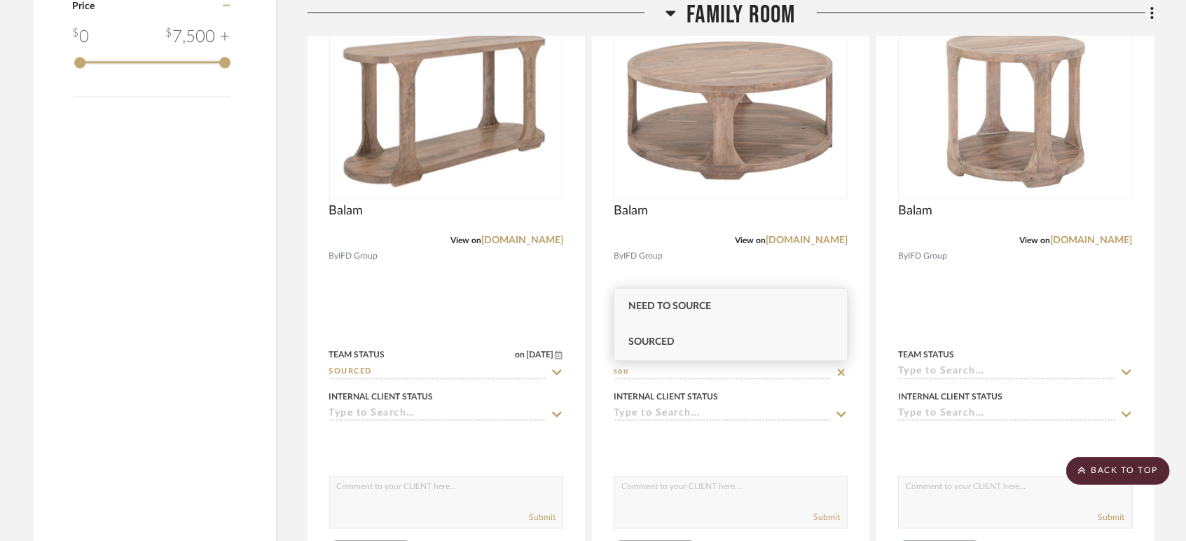
type input "sou"
click at [693, 331] on div "Sourced" at bounding box center [730, 342] width 233 height 36
type input "[DATE]"
type input "Sourced"
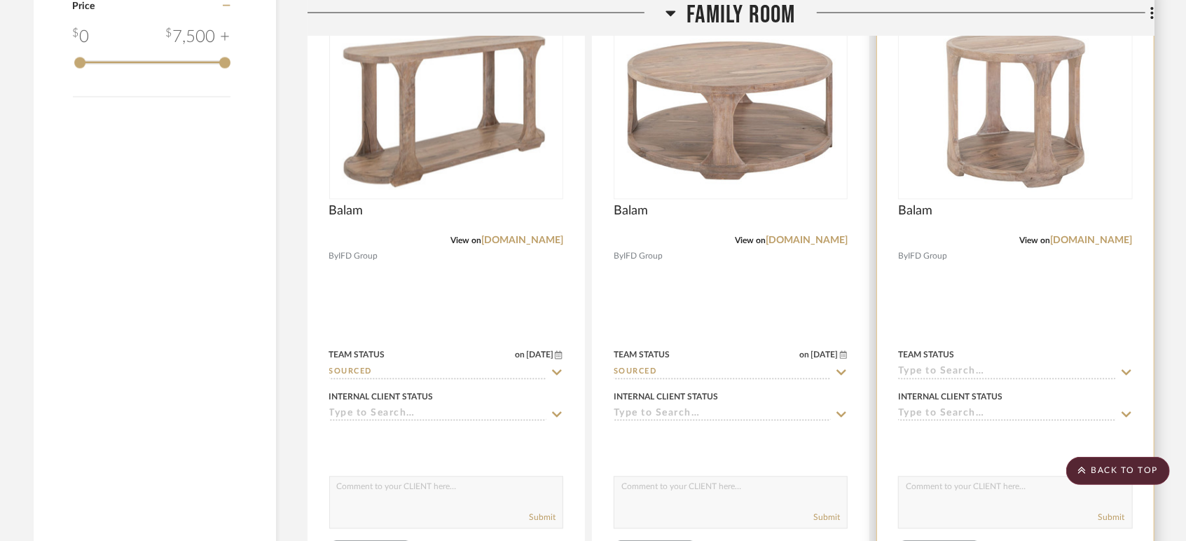
click at [963, 370] on input at bounding box center [1006, 372] width 217 height 13
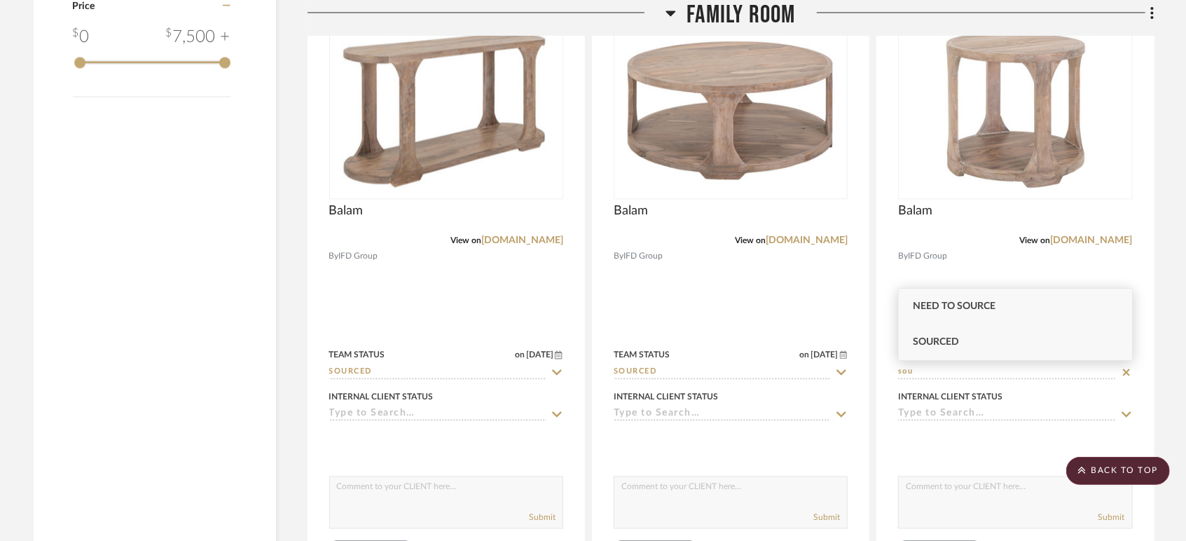
type input "sou"
click at [957, 346] on span "Sourced" at bounding box center [936, 342] width 46 height 10
type input "[DATE]"
type input "Sourced"
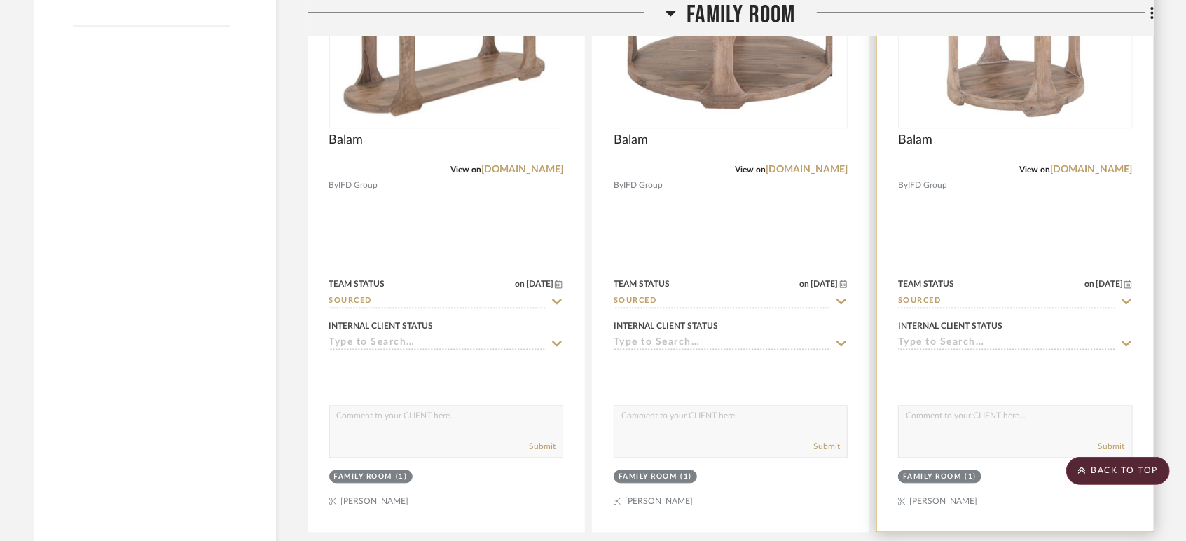
scroll to position [1944, 0]
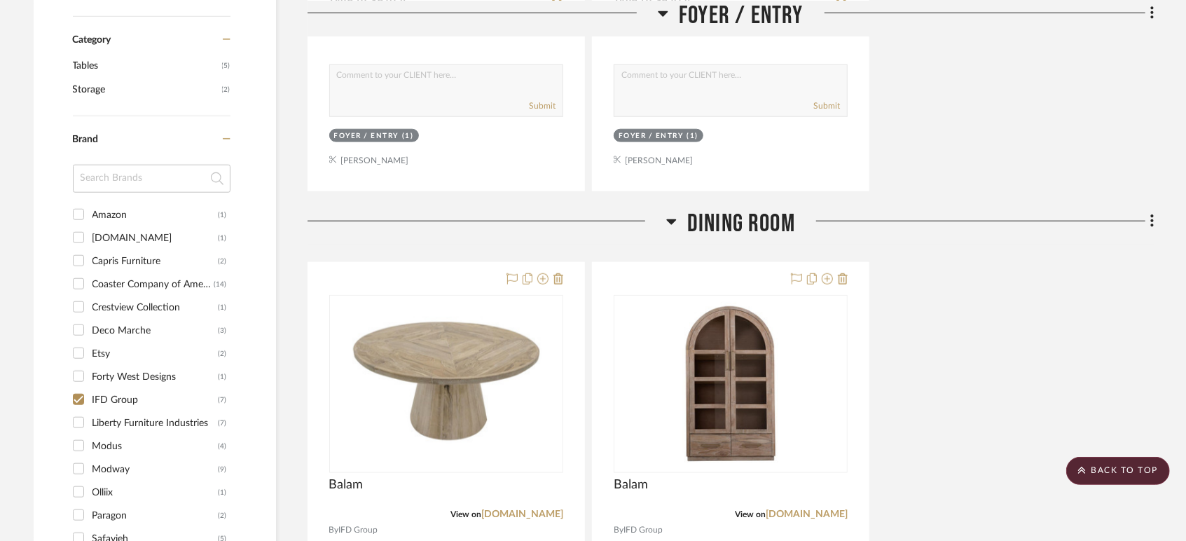
scroll to position [854, 0]
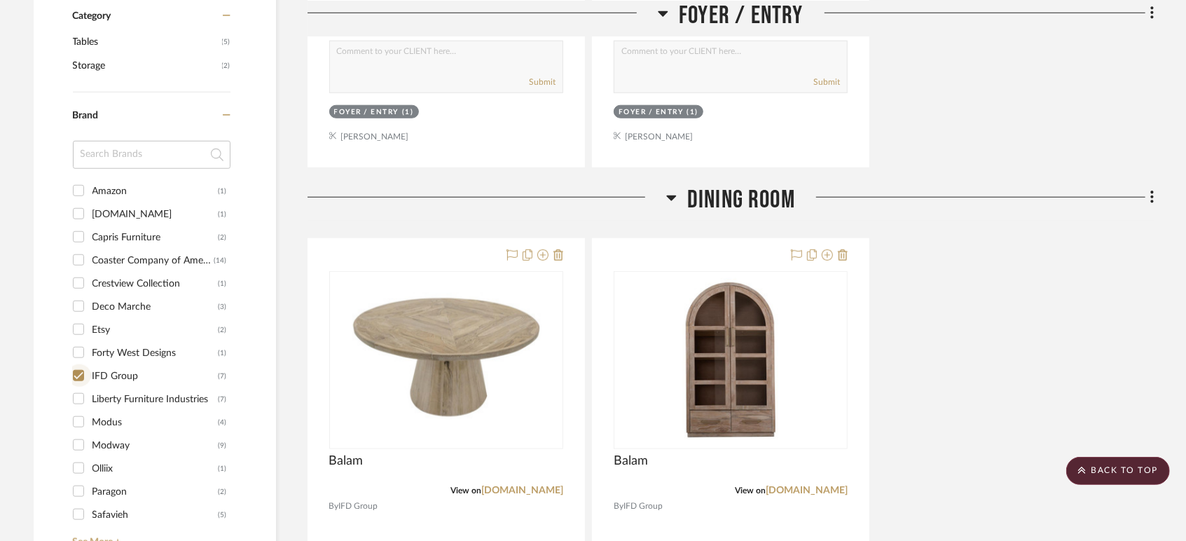
click at [78, 374] on input "IFD Group (7)" at bounding box center [78, 375] width 22 height 22
checkbox input "false"
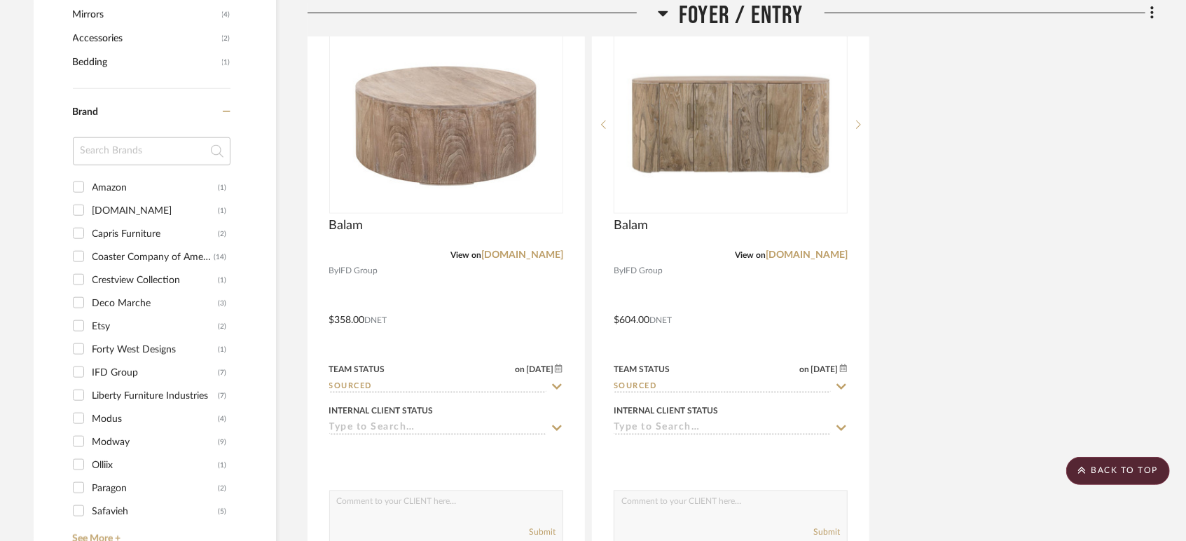
scroll to position [1010, 0]
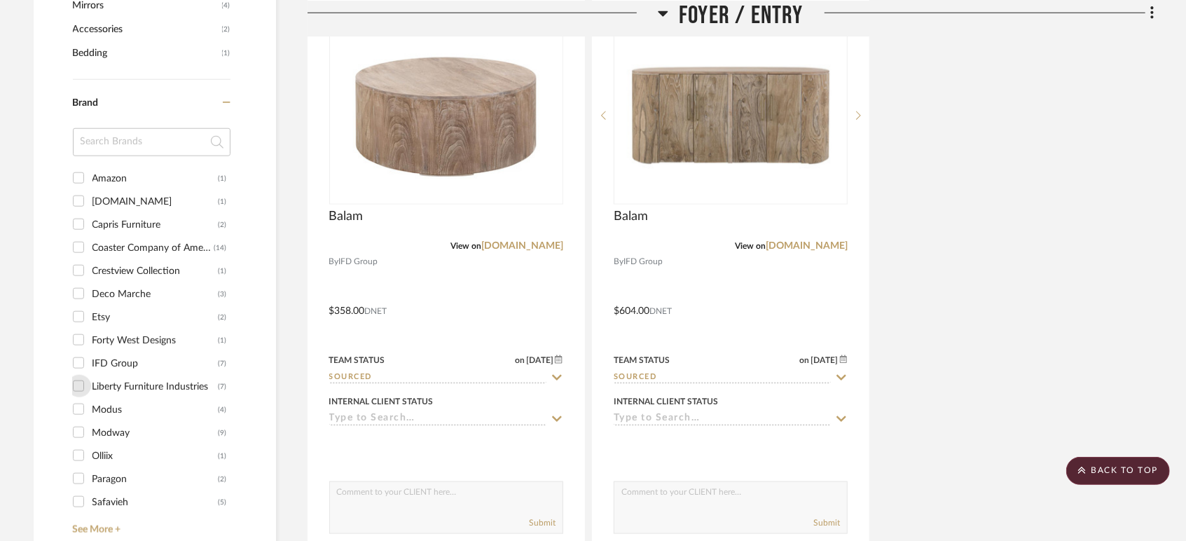
click at [72, 375] on input "Liberty Furniture Industries (7)" at bounding box center [78, 386] width 22 height 22
checkbox input "true"
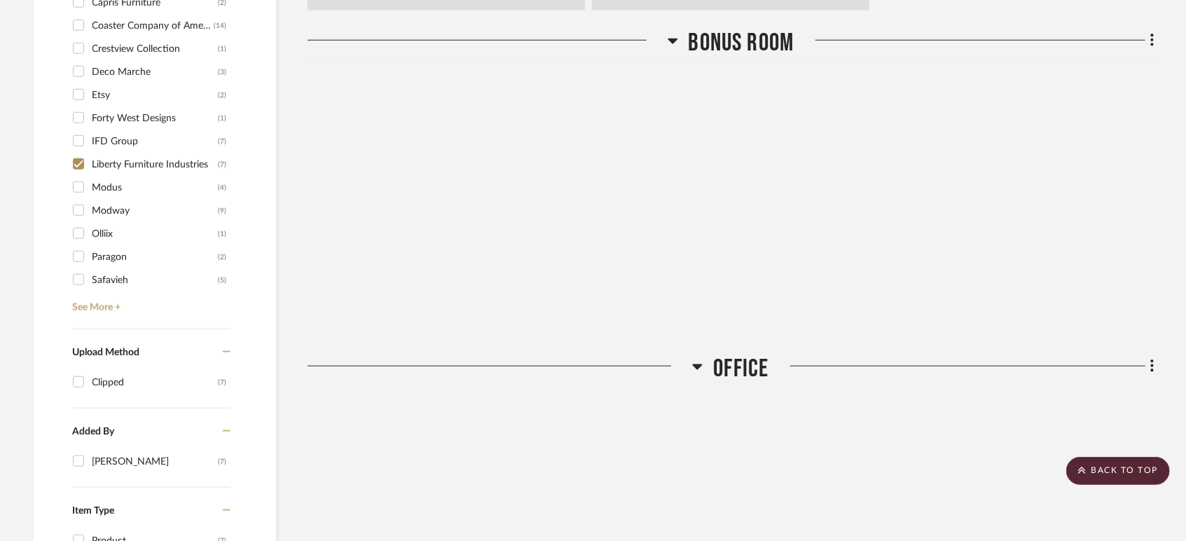
scroll to position [931, 0]
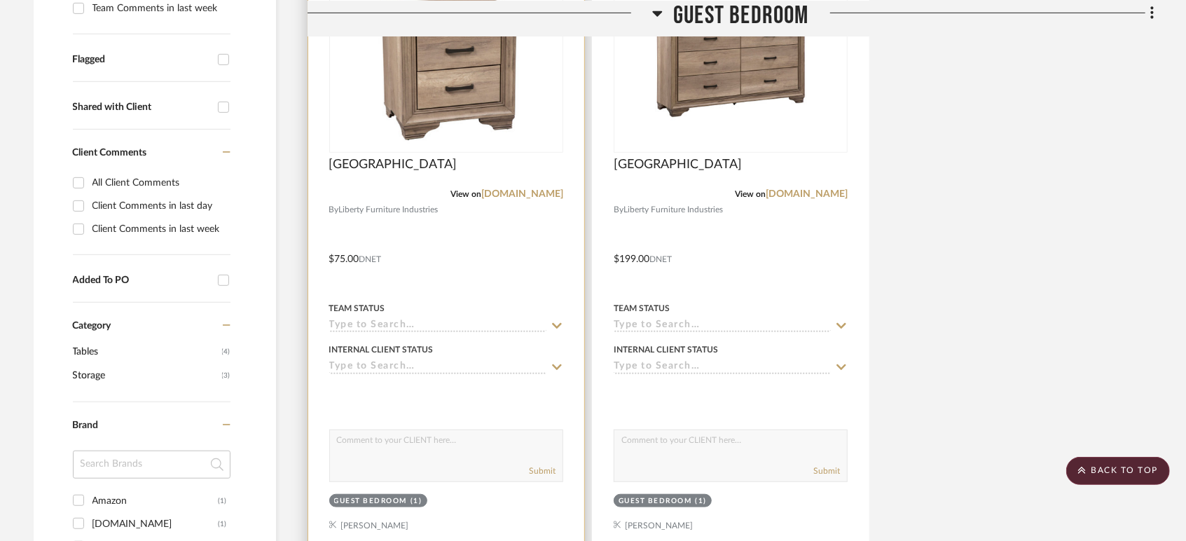
scroll to position [466, 0]
click at [381, 324] on input at bounding box center [437, 325] width 217 height 13
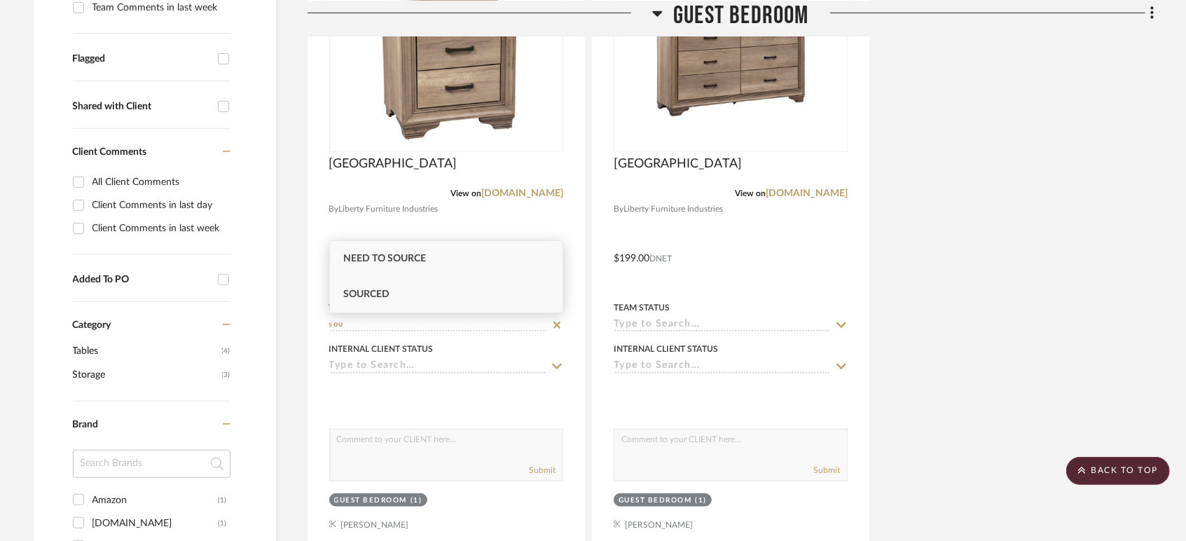
type input "sou"
click at [393, 298] on div "Sourced" at bounding box center [446, 295] width 233 height 36
type input "[DATE]"
type input "Sourced"
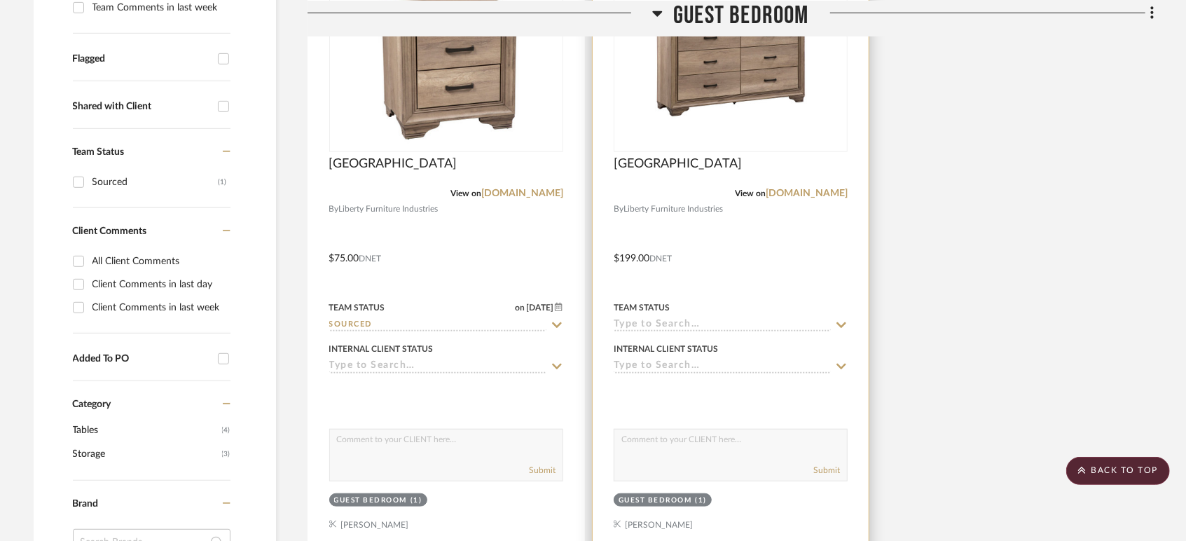
click at [677, 319] on input at bounding box center [722, 325] width 217 height 13
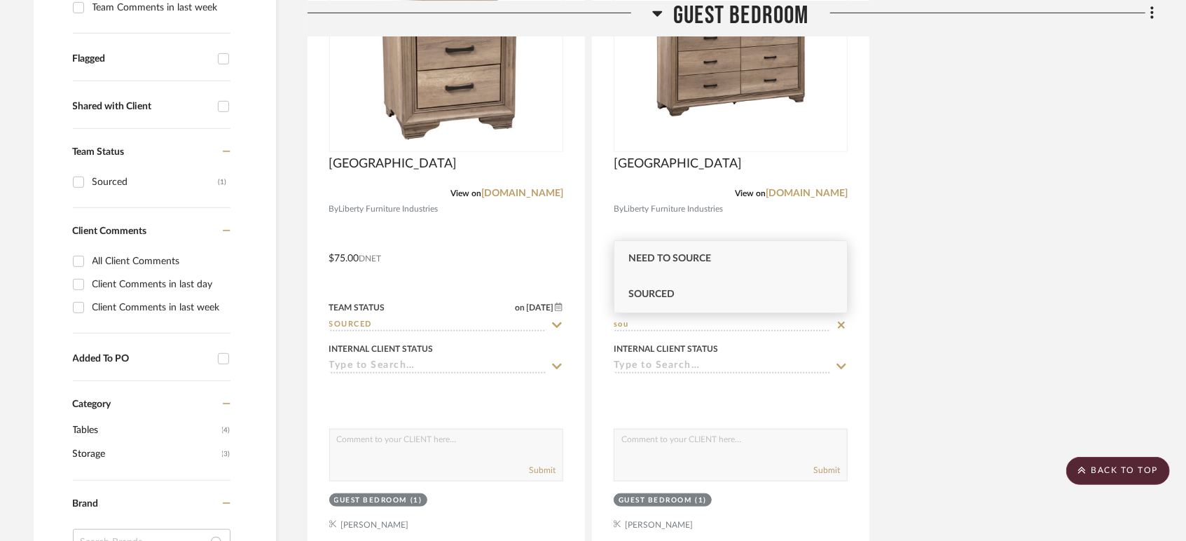
type input "sou"
click at [667, 296] on span "Sourced" at bounding box center [651, 294] width 46 height 10
type input "[DATE]"
type input "Sourced"
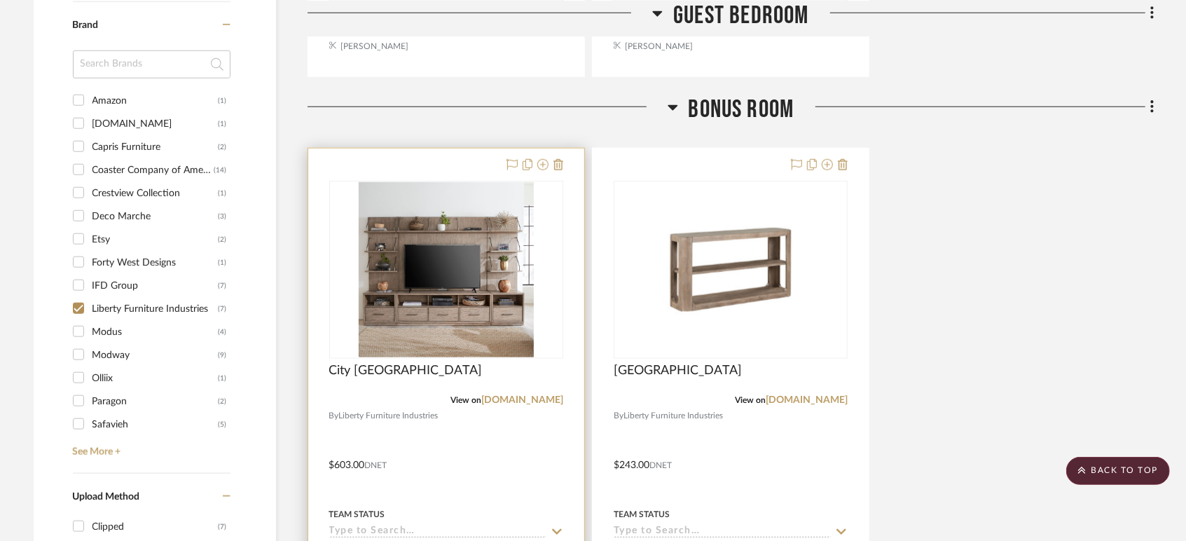
scroll to position [1011, 0]
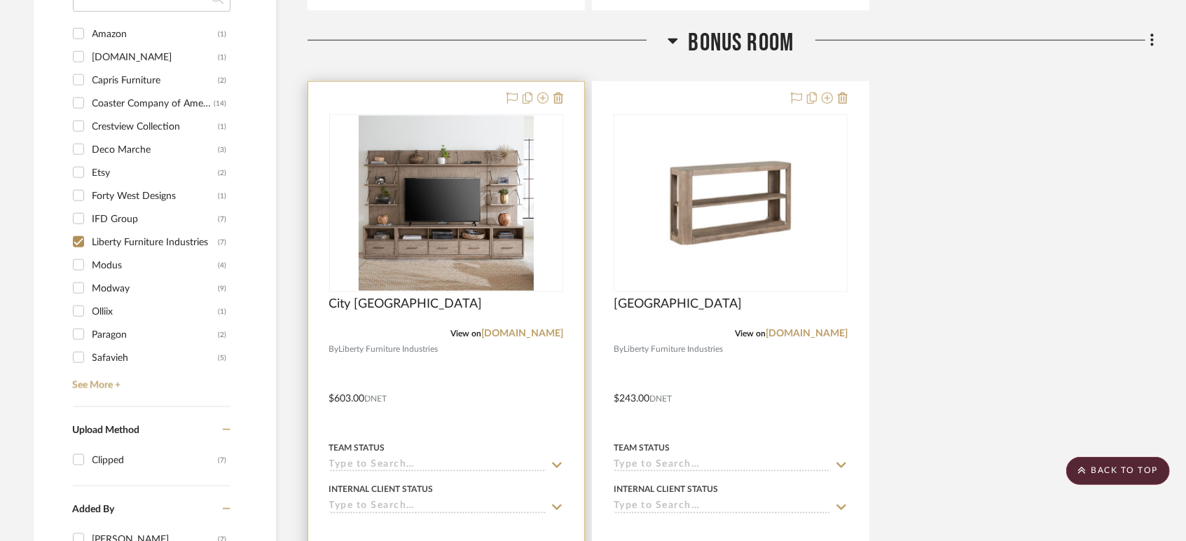
click at [381, 464] on input at bounding box center [437, 465] width 217 height 13
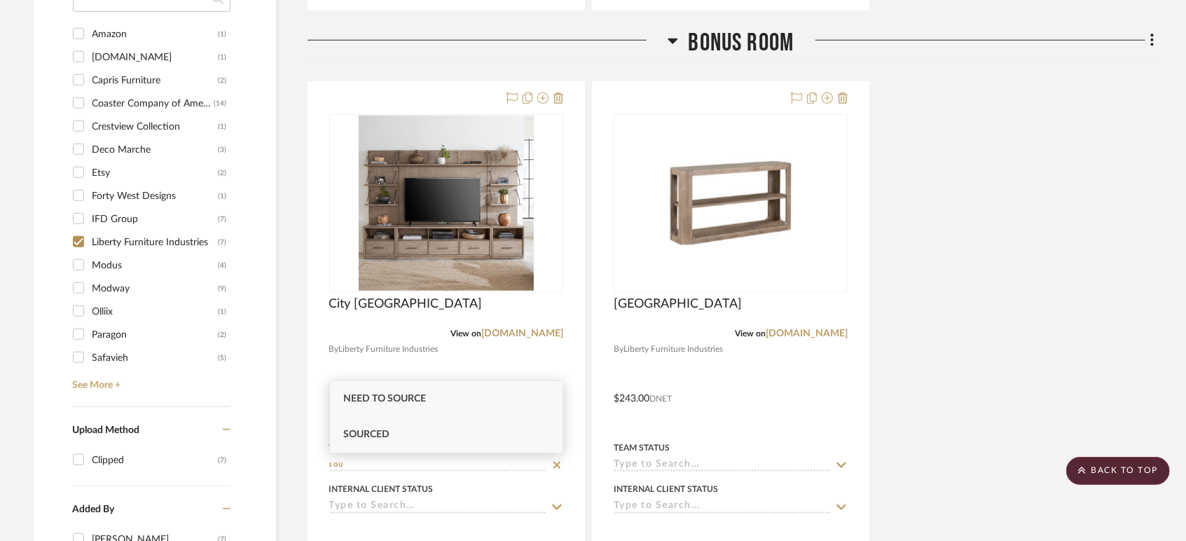
type input "sou"
click at [382, 434] on span "Sourced" at bounding box center [367, 434] width 46 height 10
type input "[DATE]"
type input "Sourced"
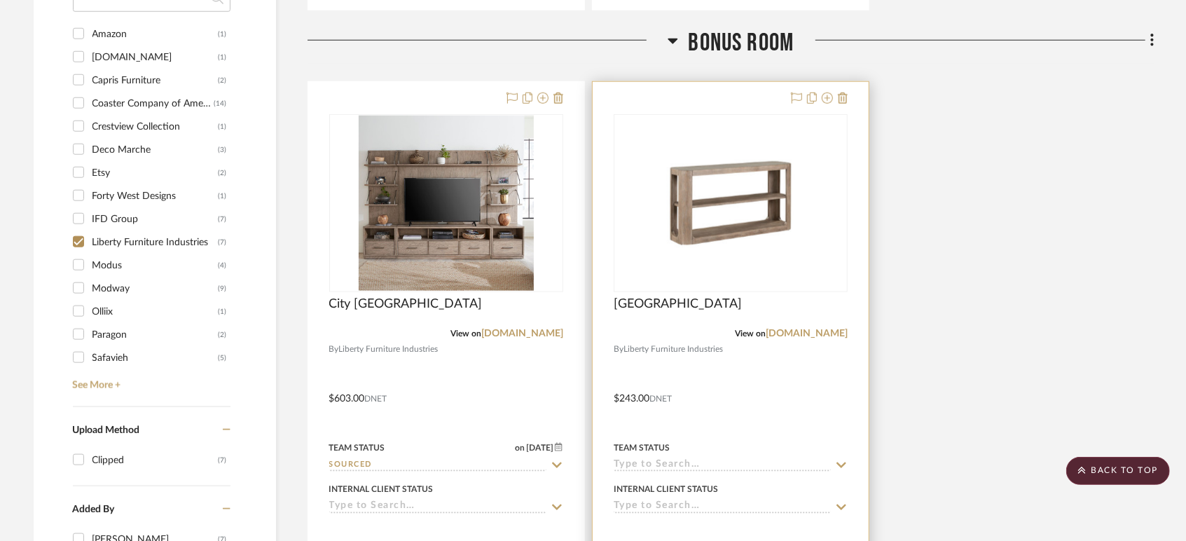
click at [632, 469] on input at bounding box center [722, 465] width 217 height 13
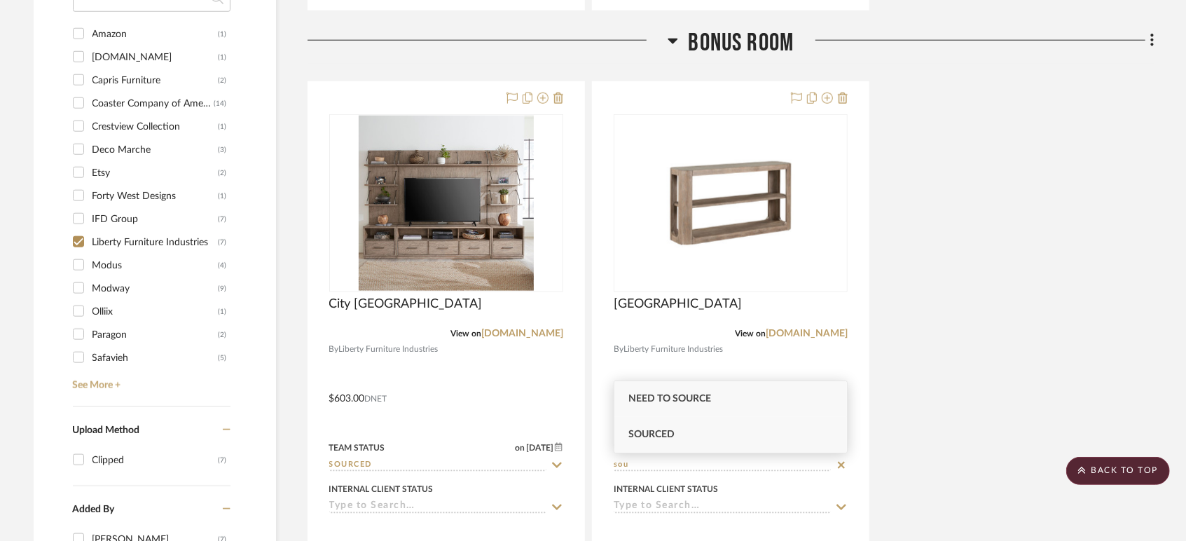
type input "sou"
click at [646, 436] on span "Sourced" at bounding box center [651, 434] width 46 height 10
type input "[DATE]"
type input "Sourced"
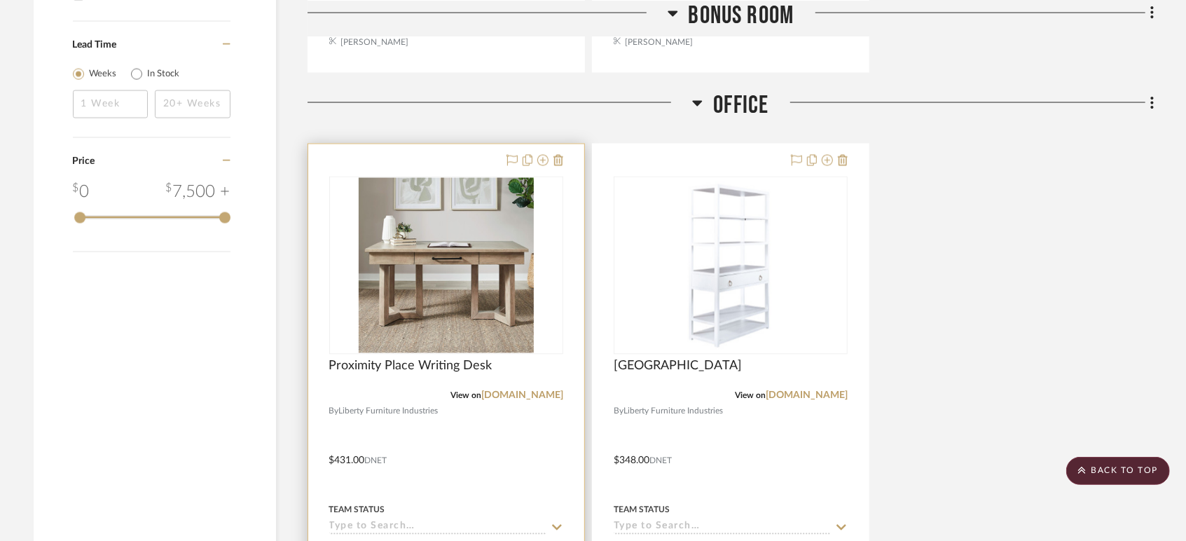
scroll to position [1789, 0]
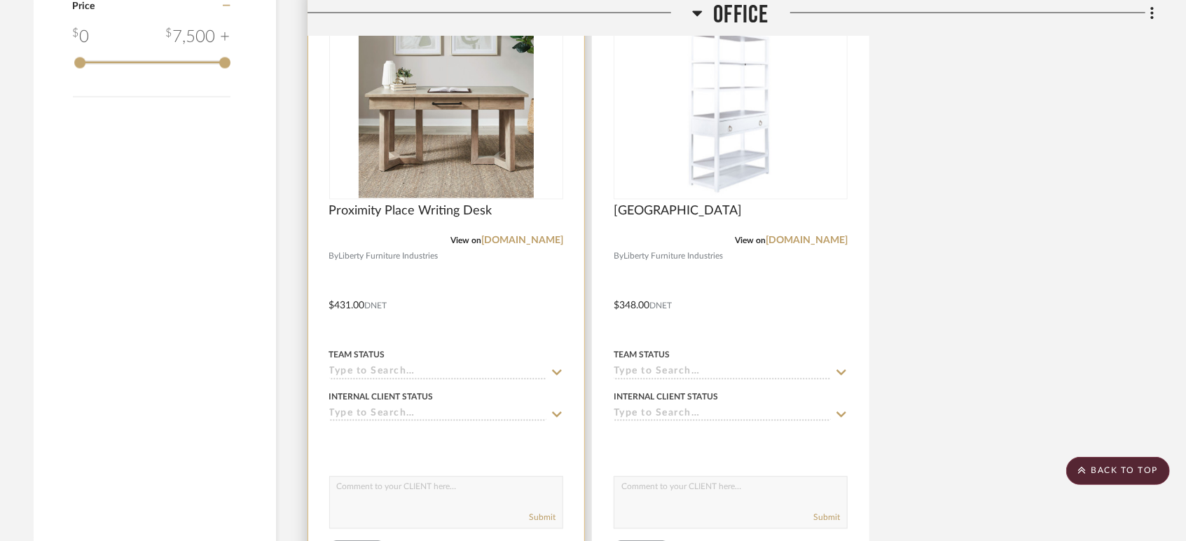
click at [387, 367] on input at bounding box center [437, 372] width 217 height 13
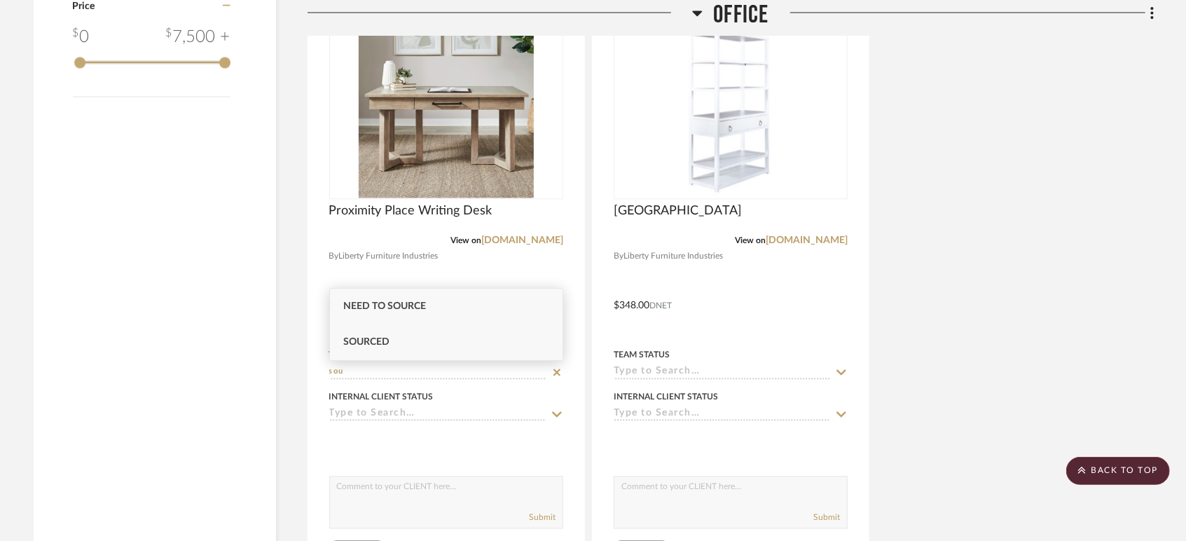
type input "sou"
click at [392, 344] on div "Sourced" at bounding box center [446, 342] width 233 height 36
type input "[DATE]"
type input "Sourced"
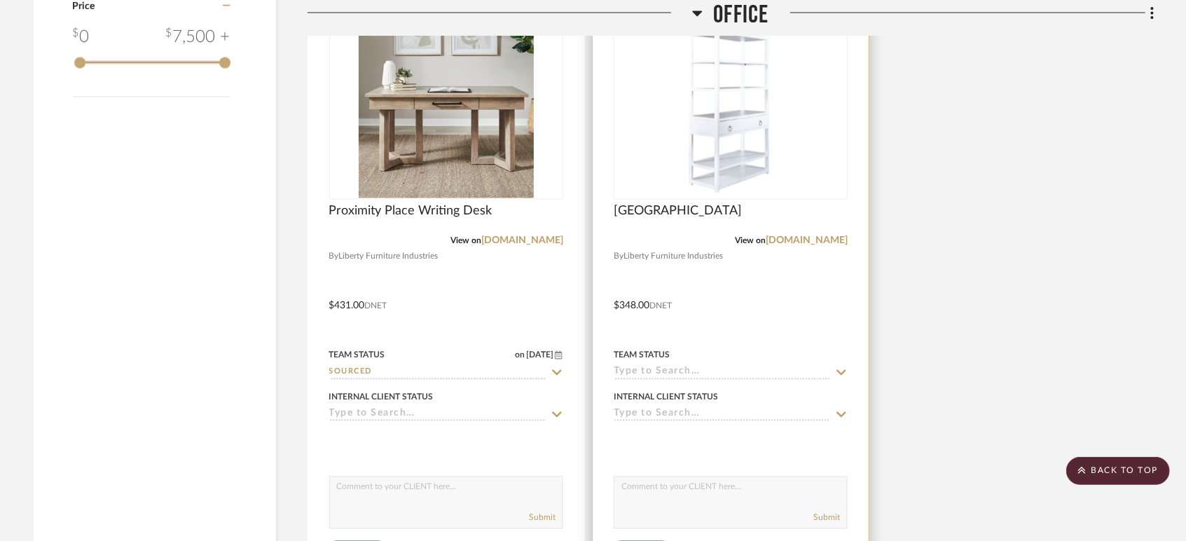
click at [714, 373] on input at bounding box center [722, 372] width 217 height 13
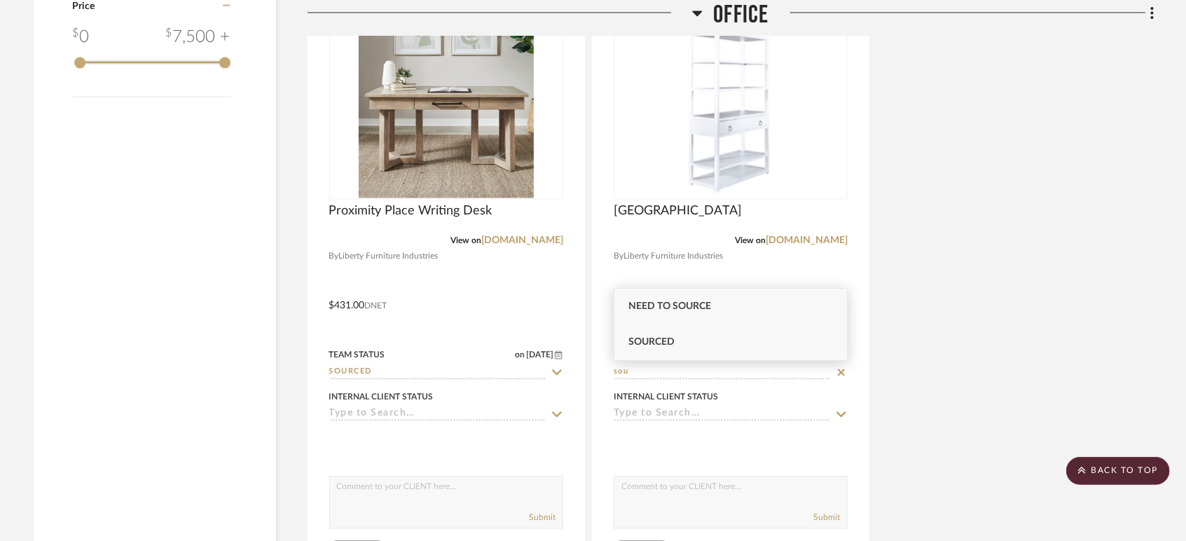
type input "sou"
click at [682, 336] on div "Sourced" at bounding box center [730, 342] width 233 height 36
type input "[DATE]"
type input "Sourced"
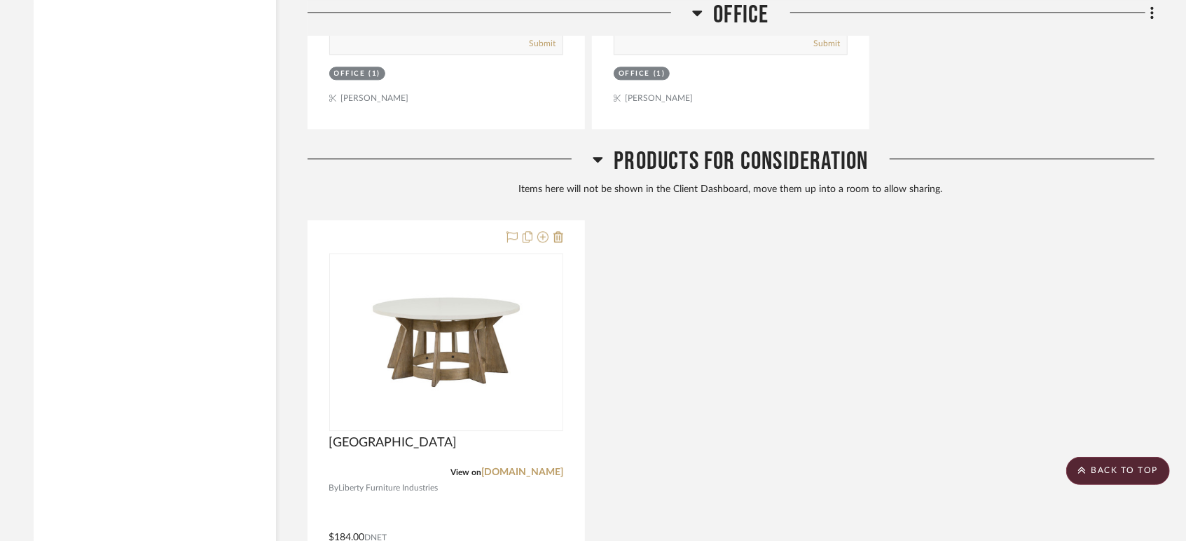
scroll to position [2160, 0]
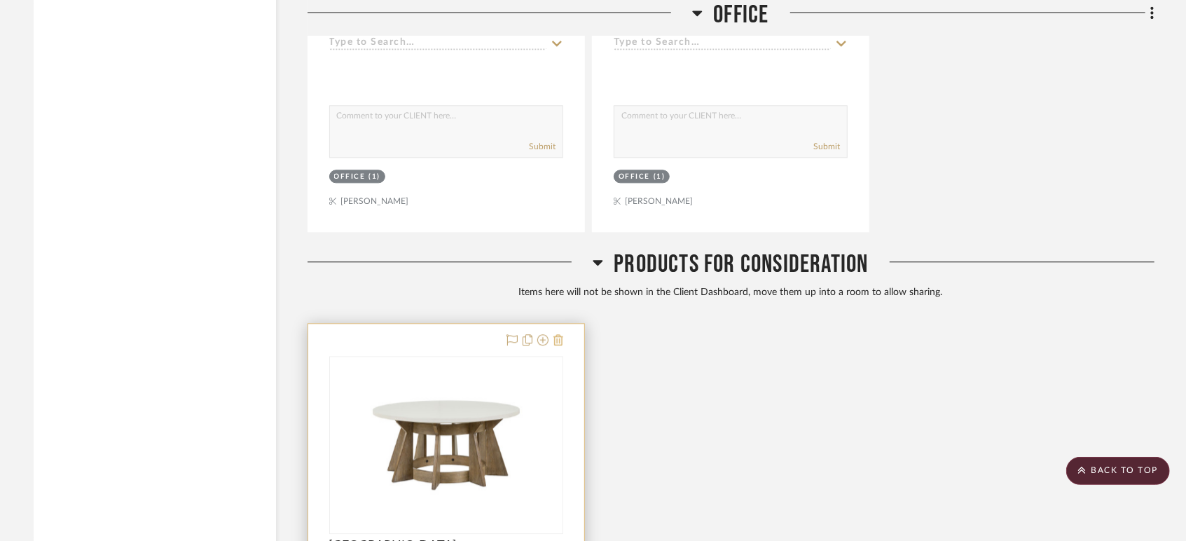
click at [555, 335] on icon at bounding box center [558, 339] width 10 height 11
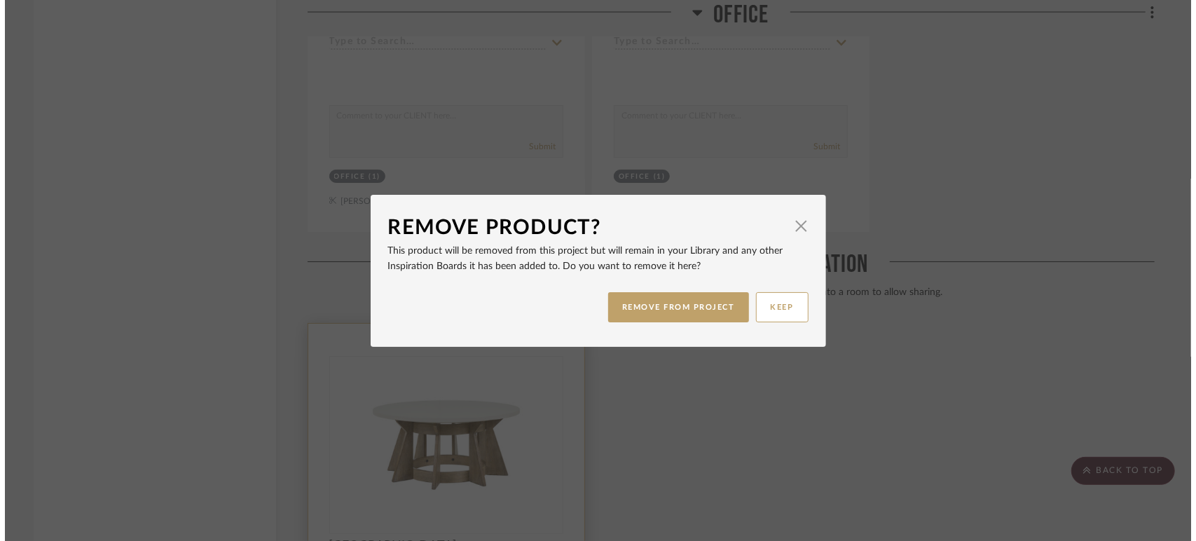
scroll to position [0, 0]
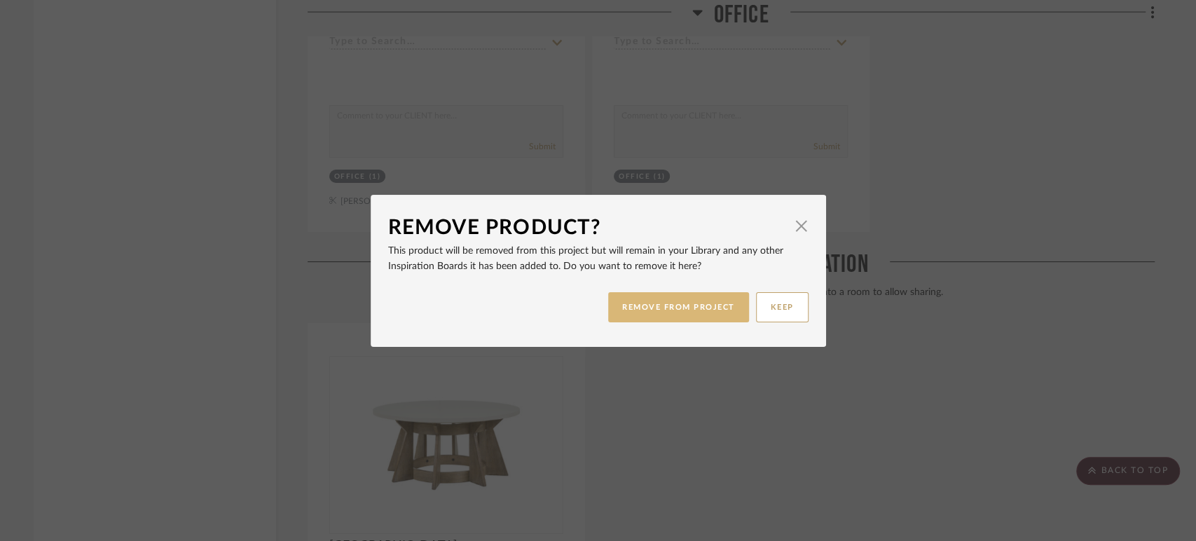
click at [651, 312] on button "REMOVE FROM PROJECT" at bounding box center [678, 307] width 141 height 30
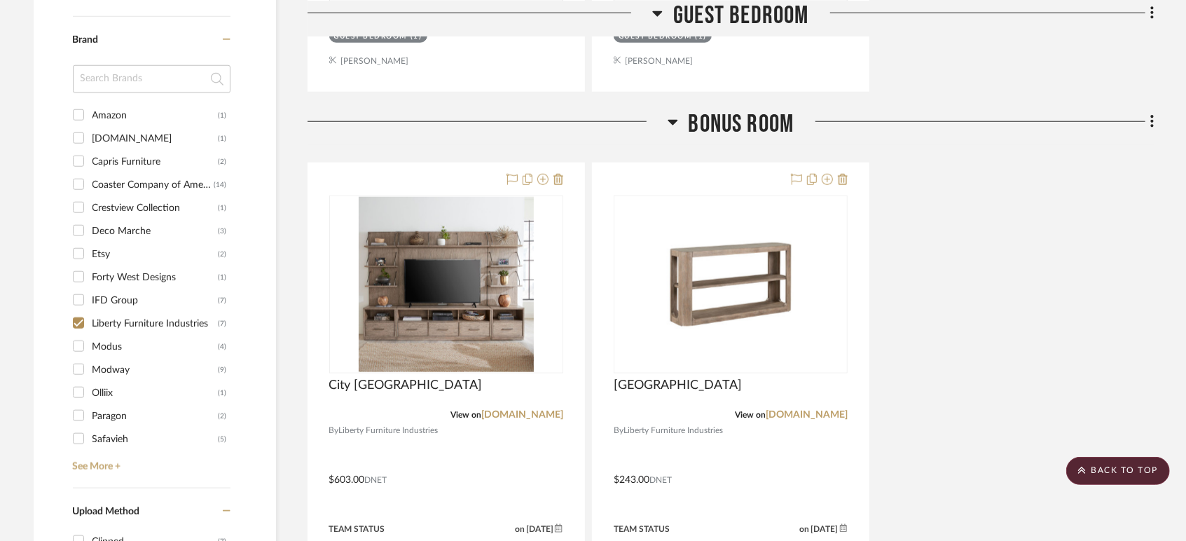
scroll to position [1010, 0]
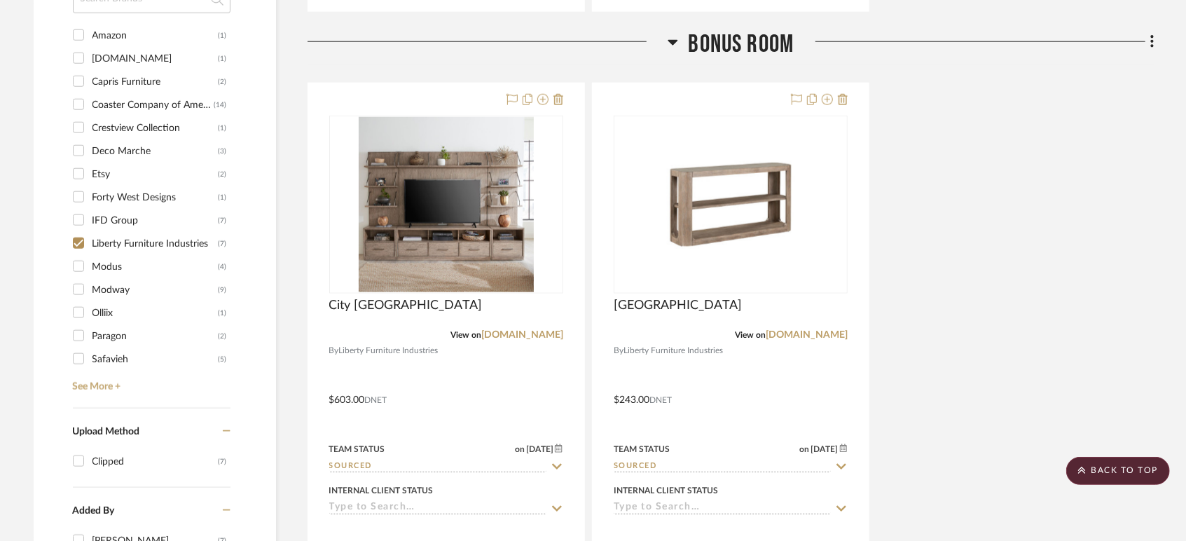
click at [80, 242] on input "Liberty Furniture Industries (7)" at bounding box center [78, 243] width 22 height 22
checkbox input "false"
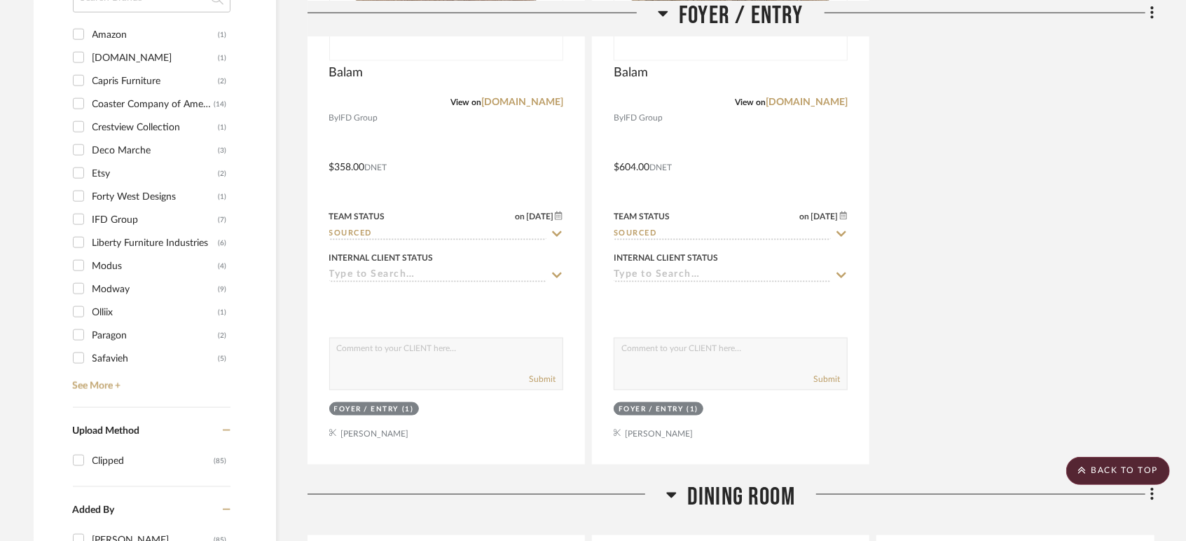
click at [82, 32] on input "Amazon (1)" at bounding box center [78, 34] width 22 height 22
checkbox input "true"
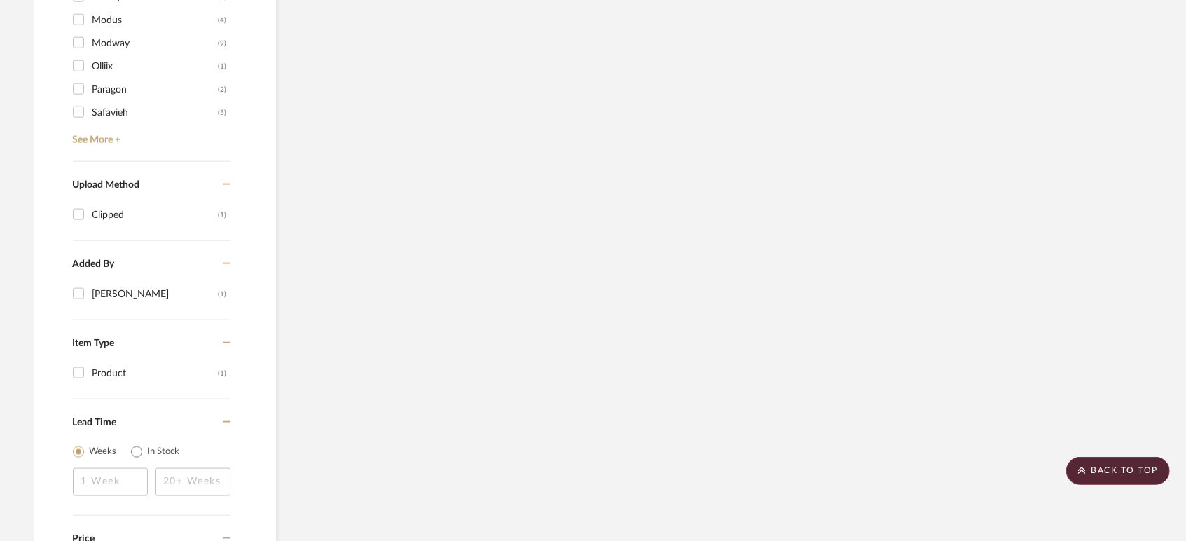
scroll to position [908, 0]
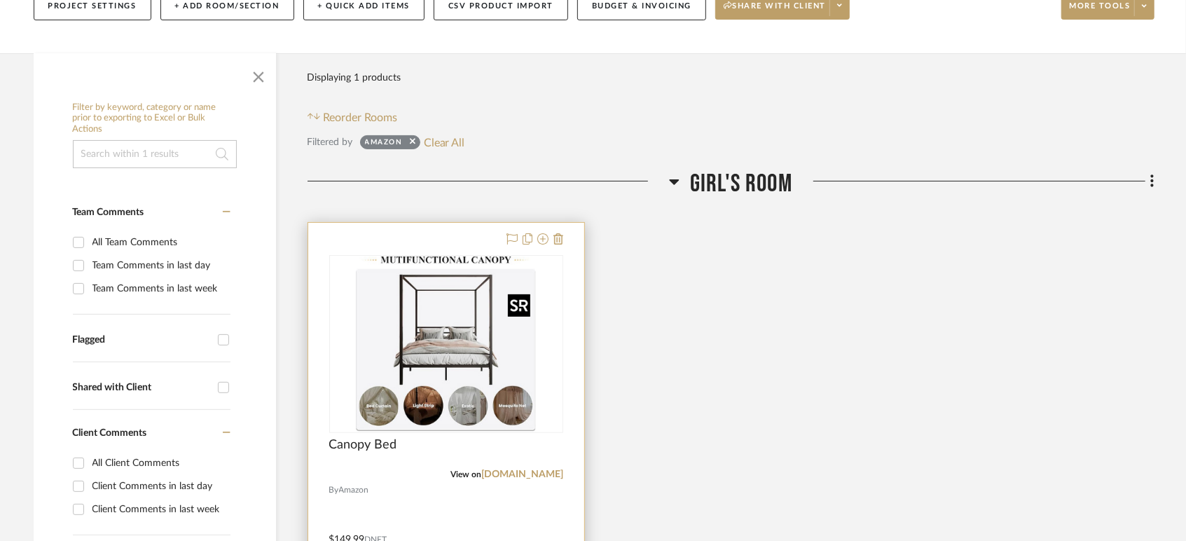
scroll to position [363, 0]
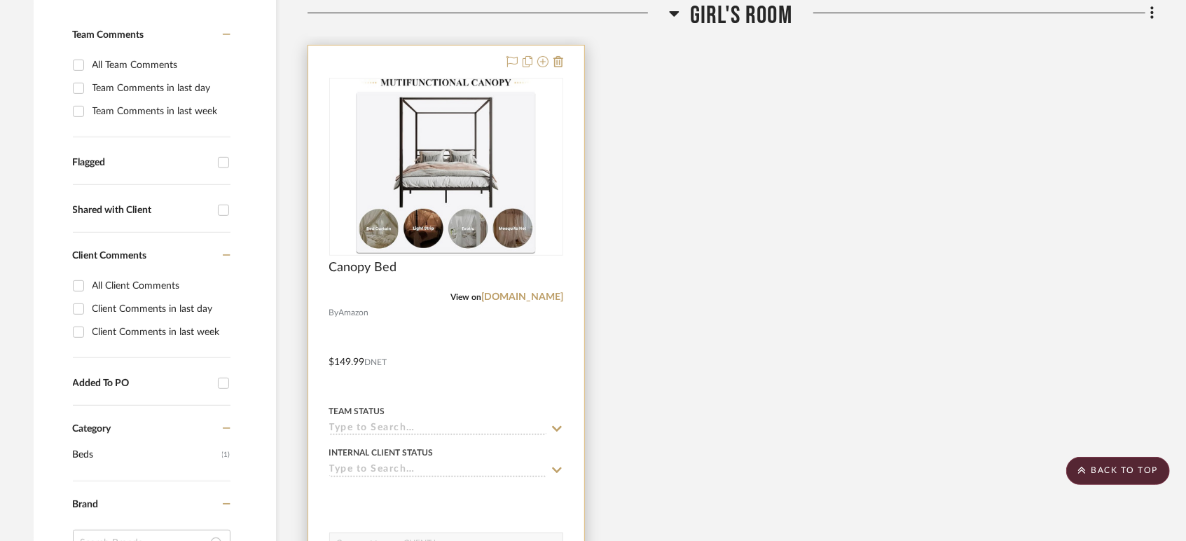
click at [367, 424] on input at bounding box center [437, 428] width 217 height 13
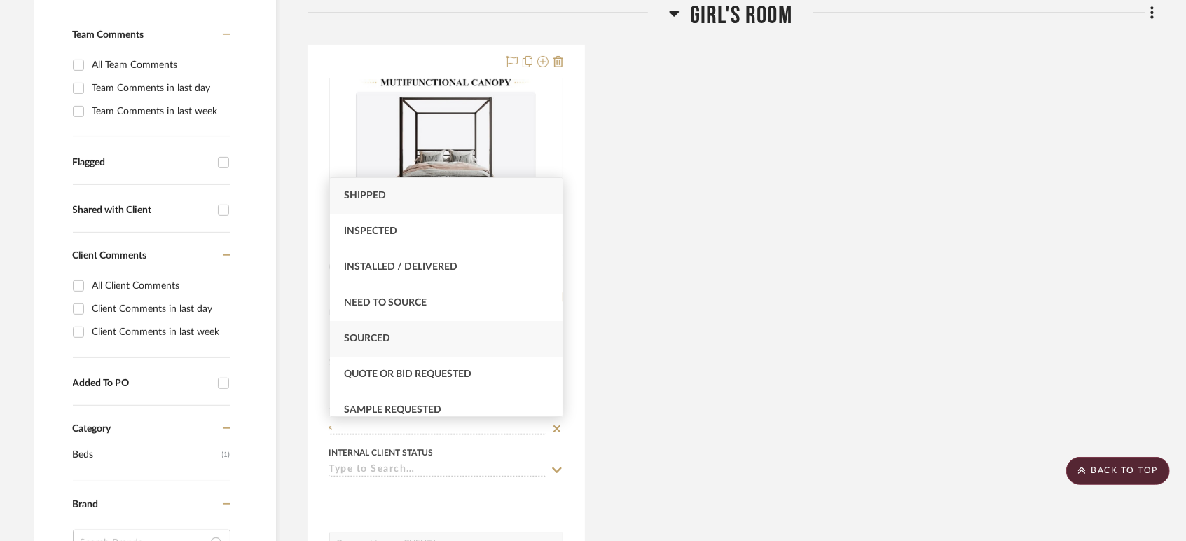
type input "s"
click at [383, 335] on span "Sourced" at bounding box center [367, 338] width 46 height 10
type input "[DATE]"
type input "Sourced"
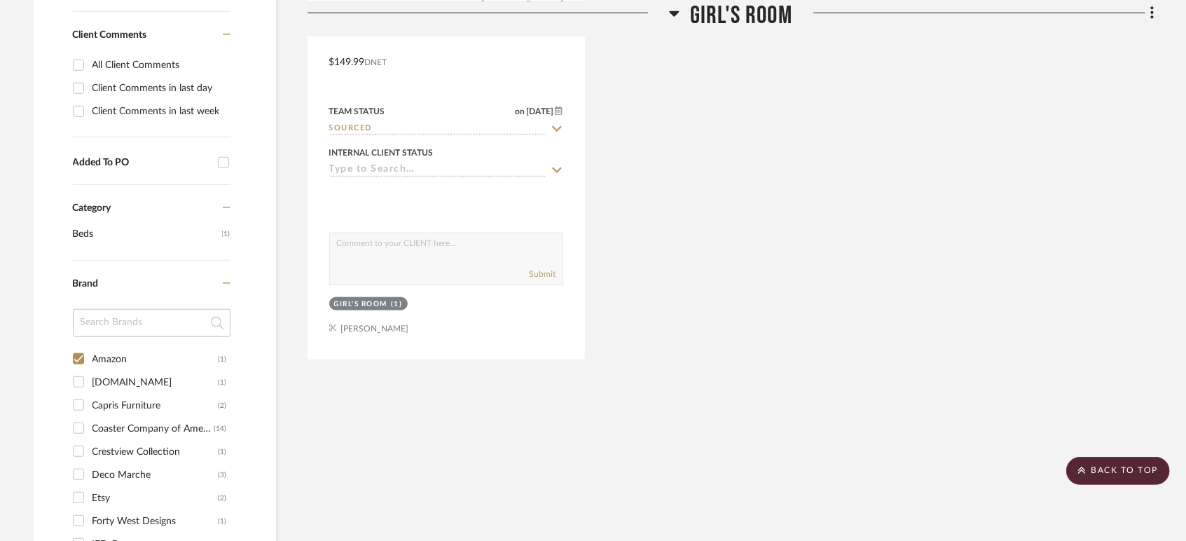
scroll to position [829, 0]
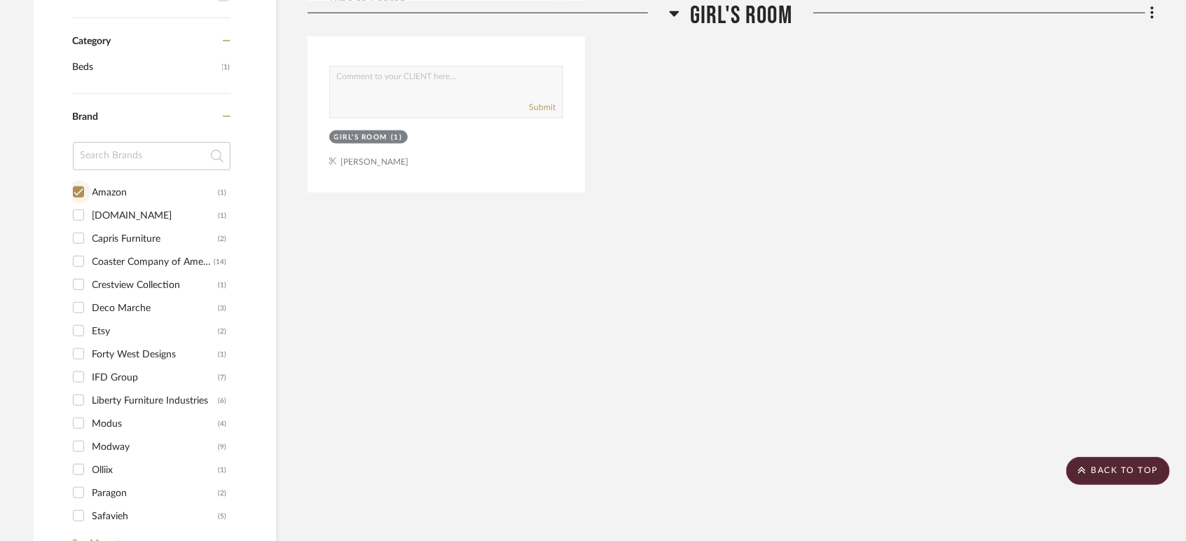
click at [77, 193] on input "Amazon (1)" at bounding box center [78, 192] width 22 height 22
checkbox input "false"
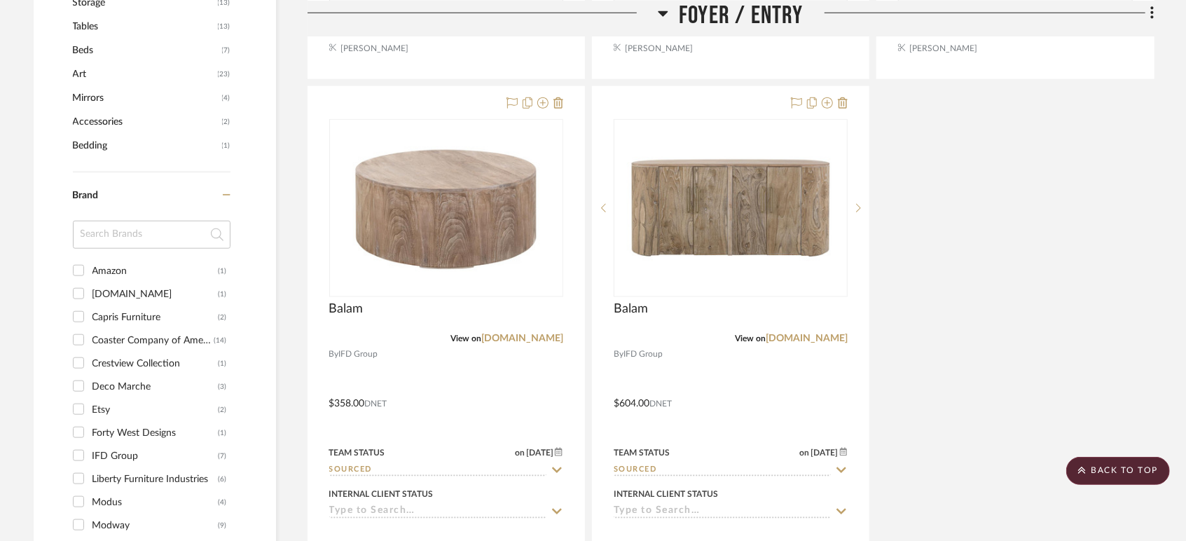
scroll to position [985, 0]
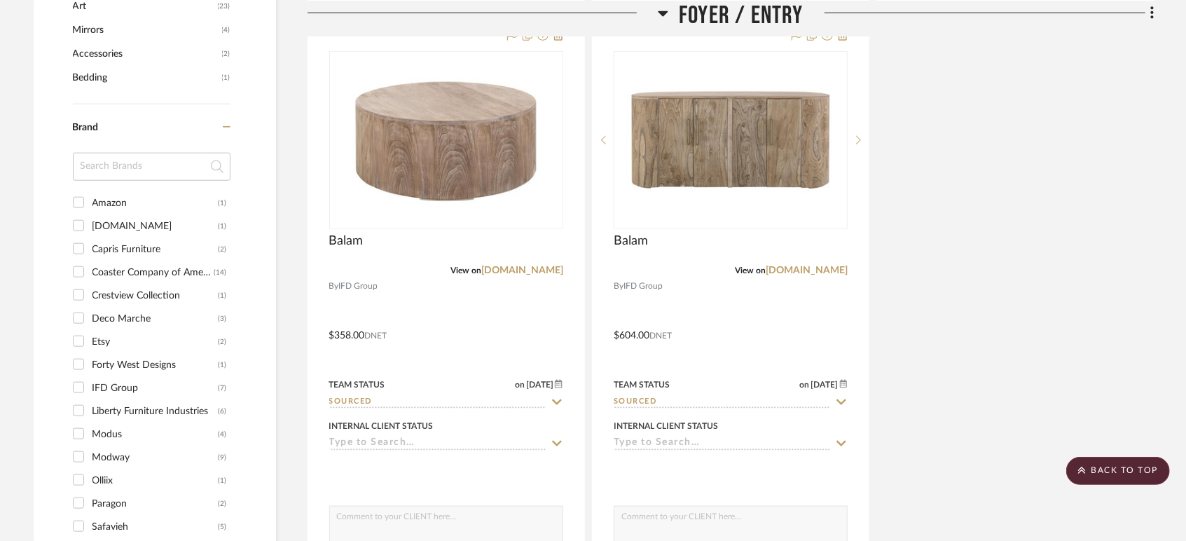
click at [80, 223] on input "Art.com (1)" at bounding box center [78, 225] width 22 height 22
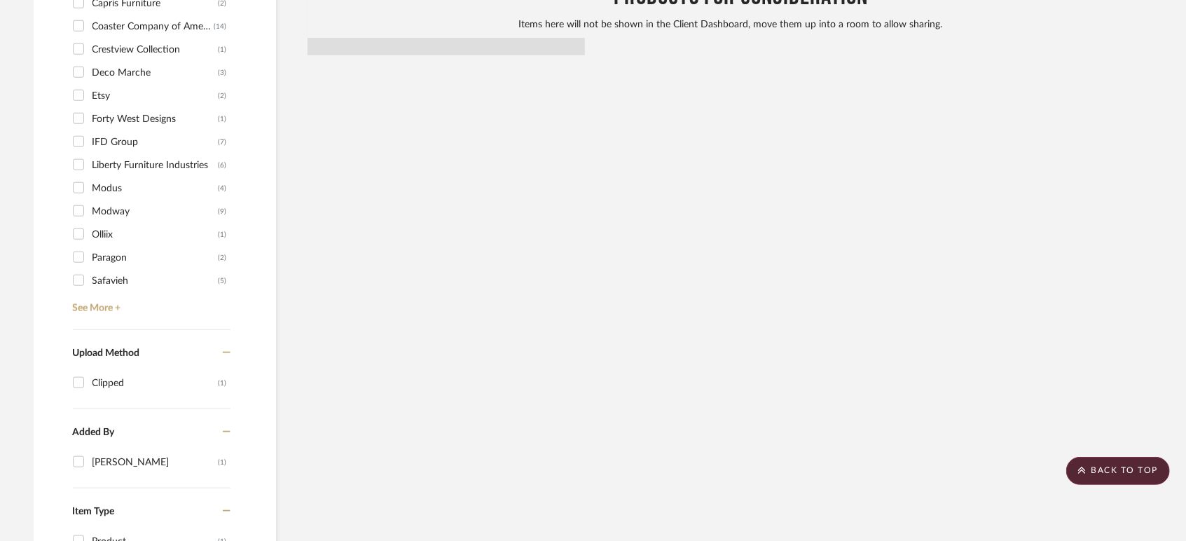
scroll to position [811, 0]
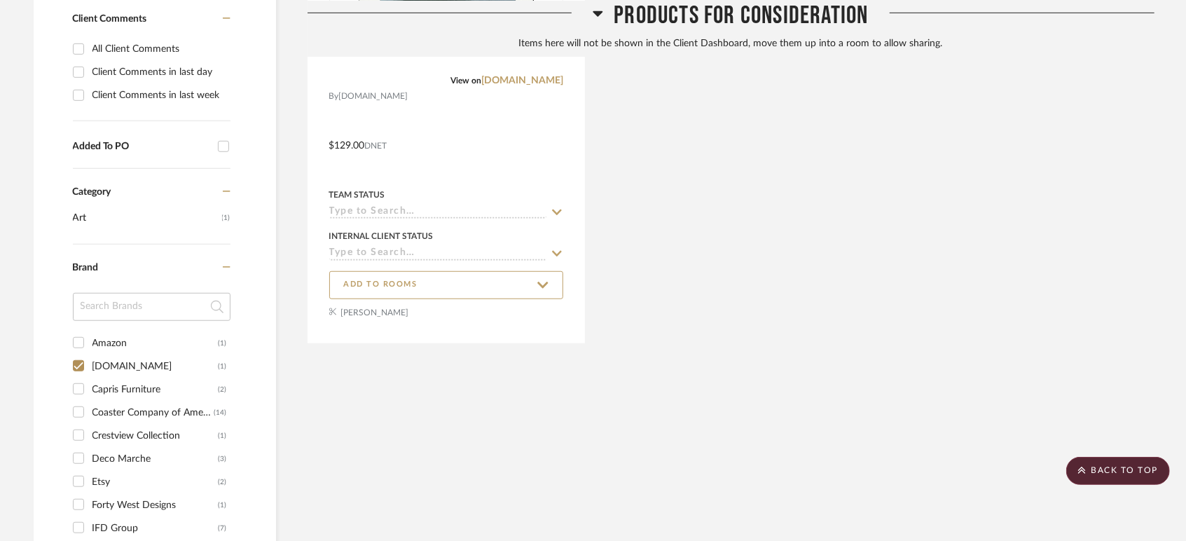
scroll to position [733, 0]
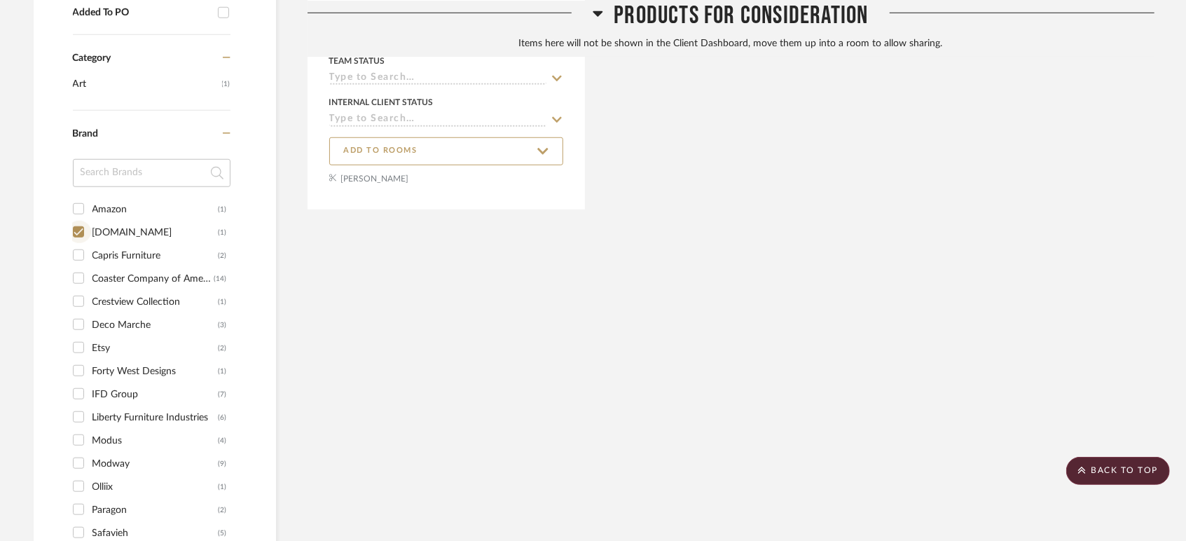
click at [78, 233] on input "Art.com (1)" at bounding box center [78, 232] width 22 height 22
checkbox input "false"
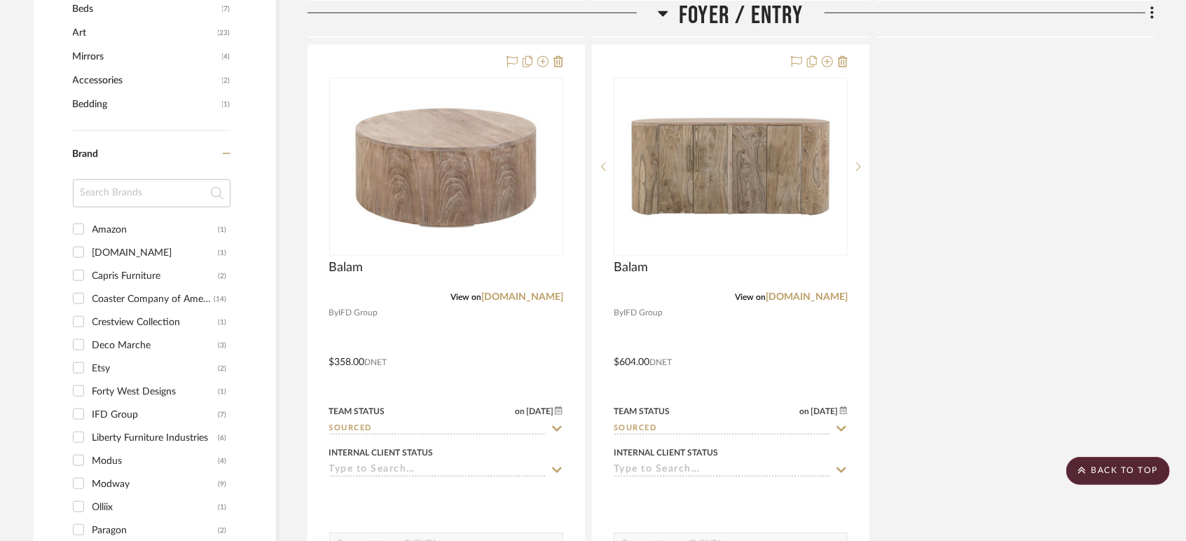
scroll to position [968, 0]
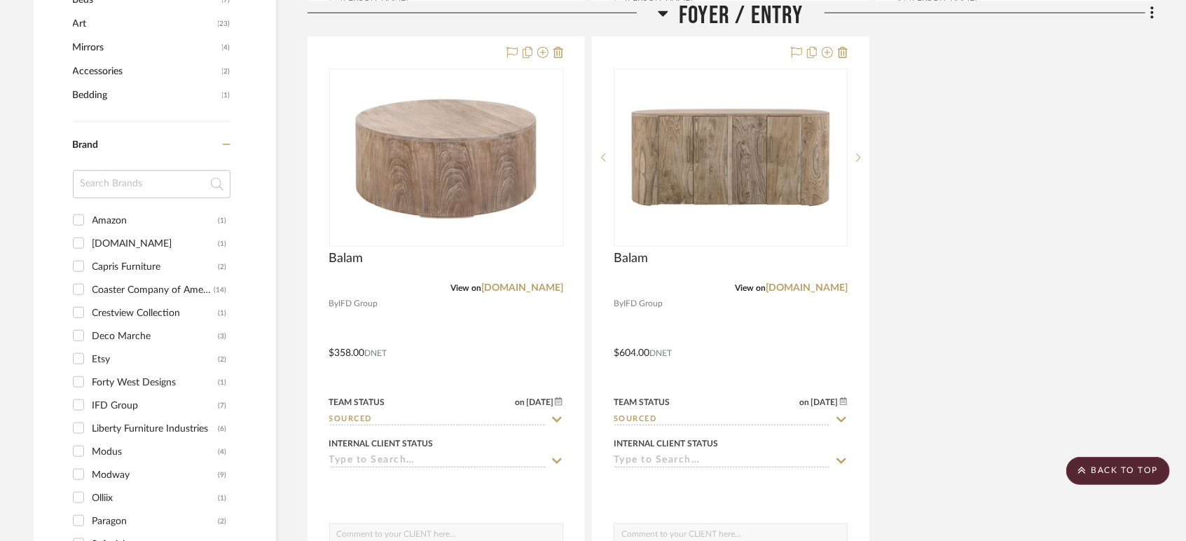
click at [79, 290] on input "Coaster Company of America (14)" at bounding box center [78, 289] width 22 height 22
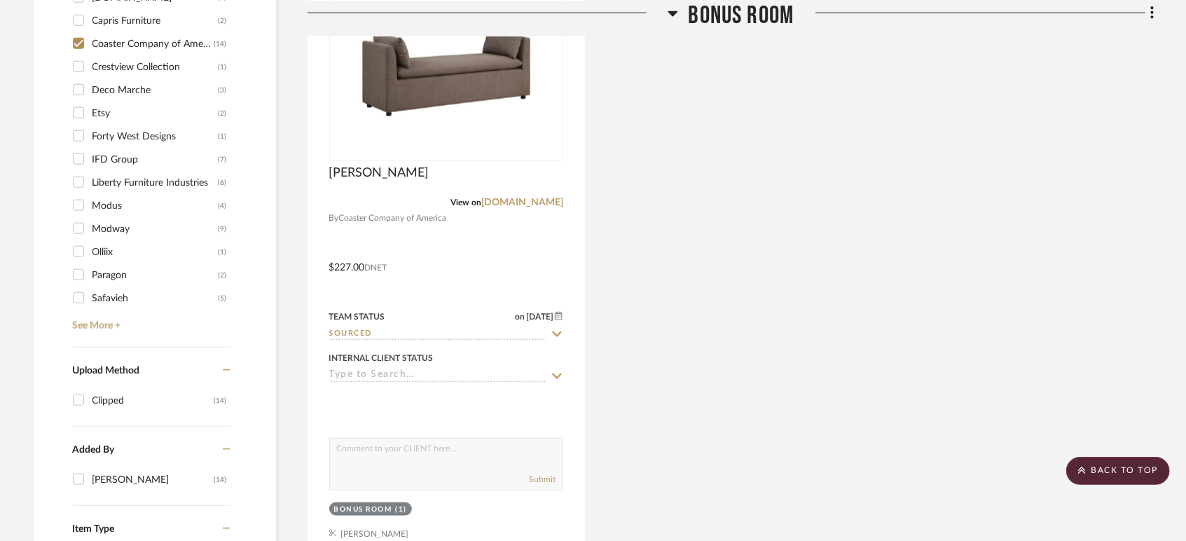
scroll to position [1011, 0]
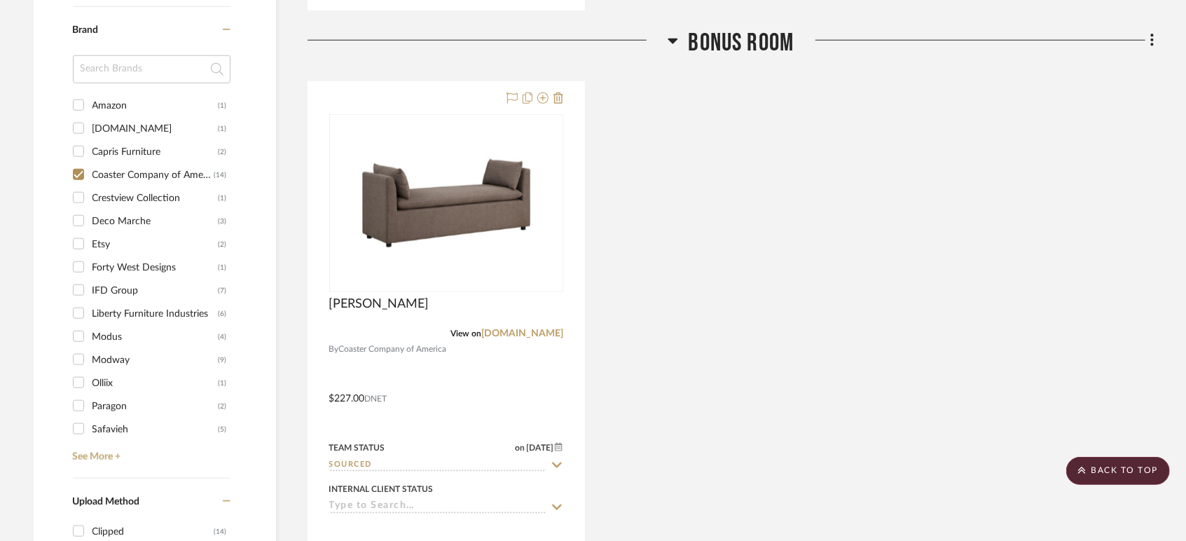
click at [80, 172] on input "Coaster Company of America (14)" at bounding box center [78, 174] width 22 height 22
checkbox input "false"
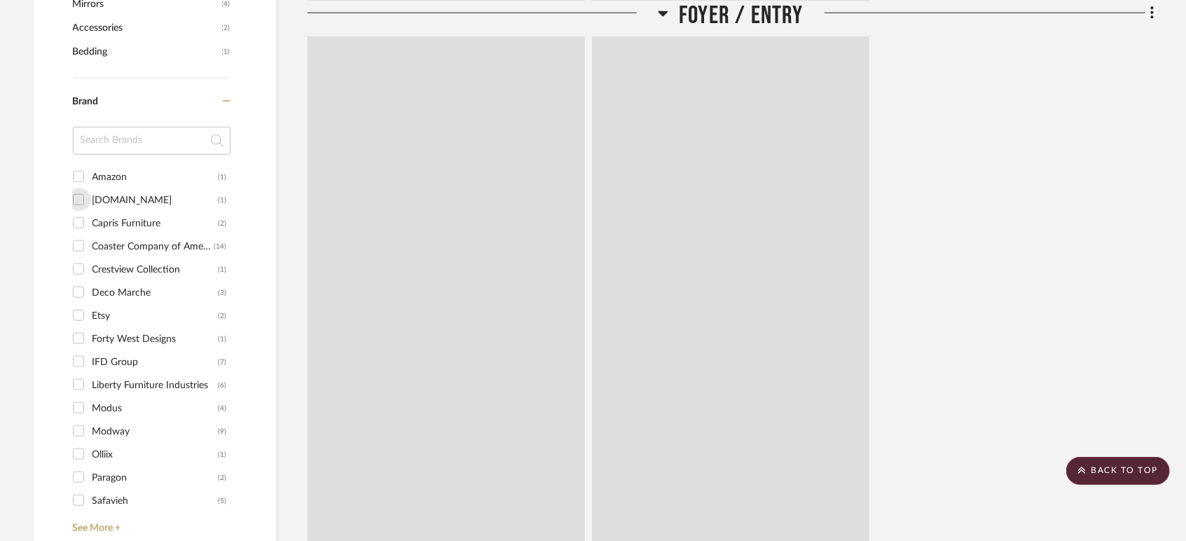
click at [78, 197] on input "Art.com (1)" at bounding box center [78, 199] width 22 height 22
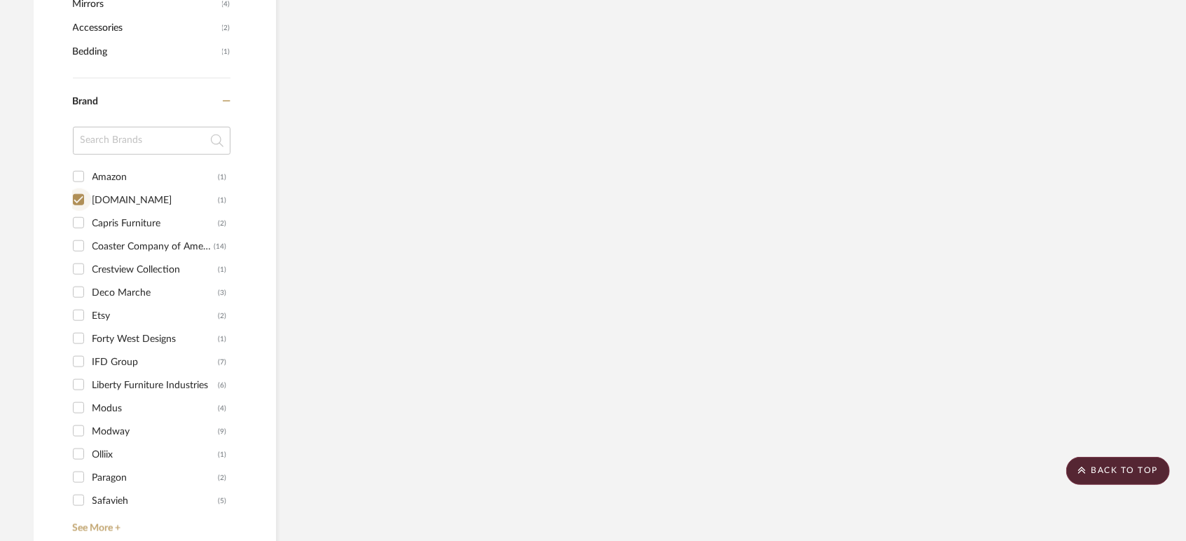
scroll to position [932, 0]
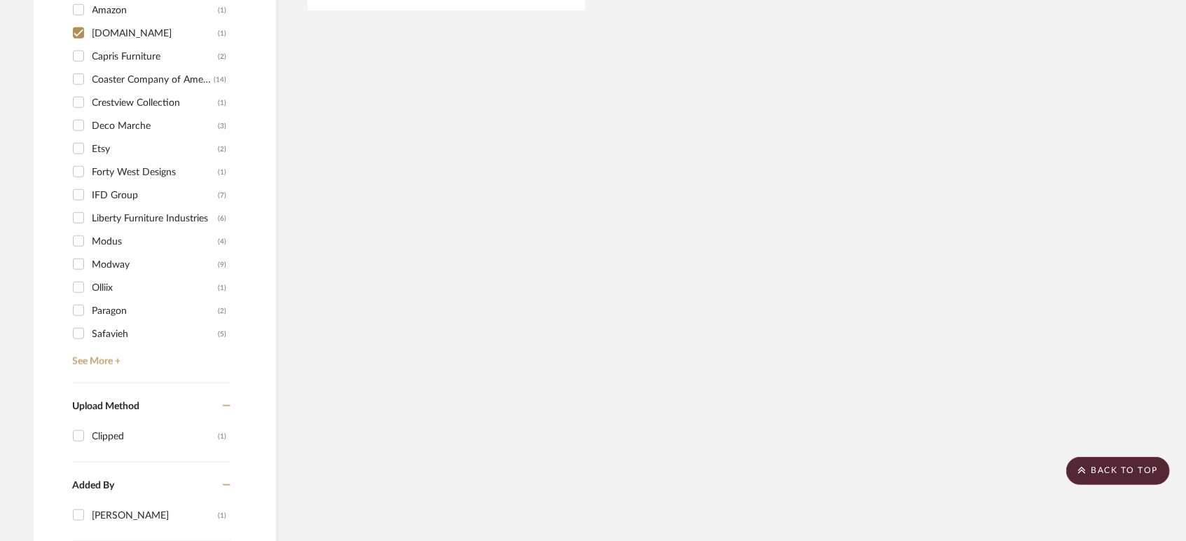
click at [76, 35] on input "Art.com (1)" at bounding box center [78, 33] width 22 height 22
checkbox input "false"
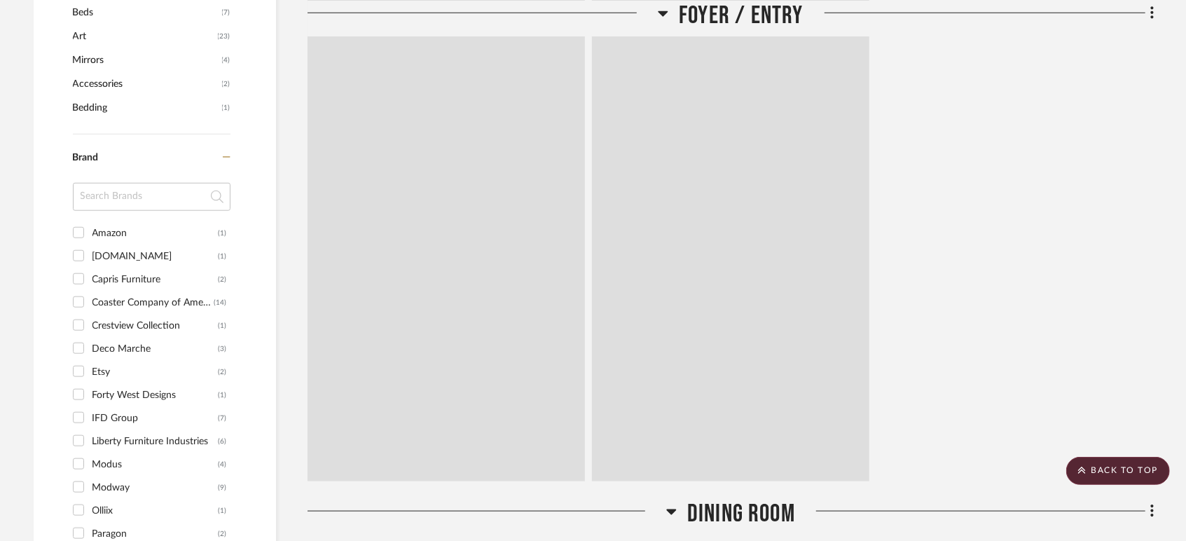
scroll to position [1011, 0]
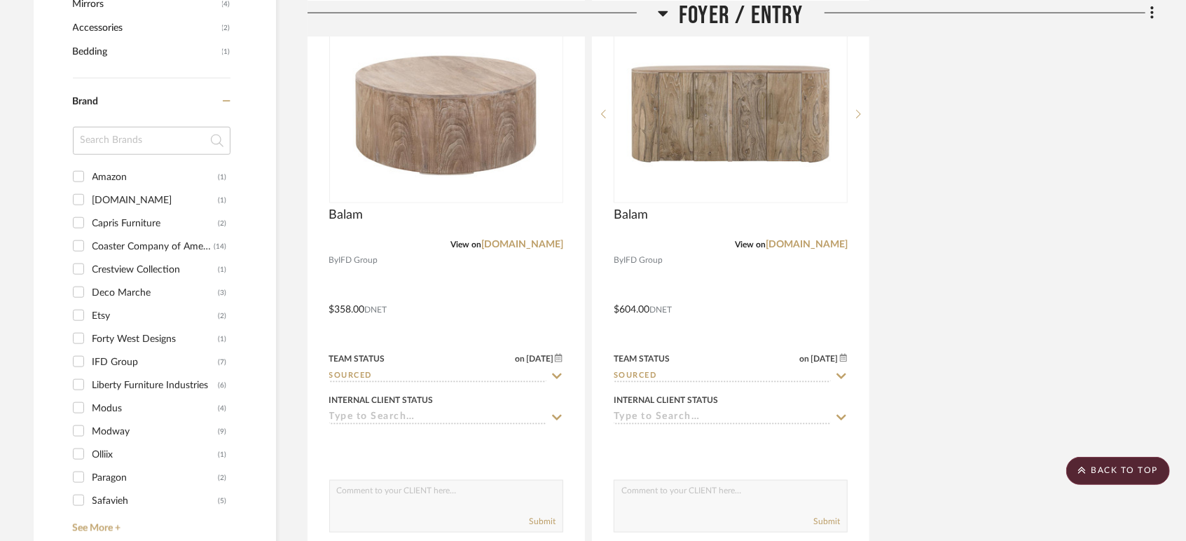
click at [78, 270] on input "Crestview Collection (1)" at bounding box center [78, 269] width 22 height 22
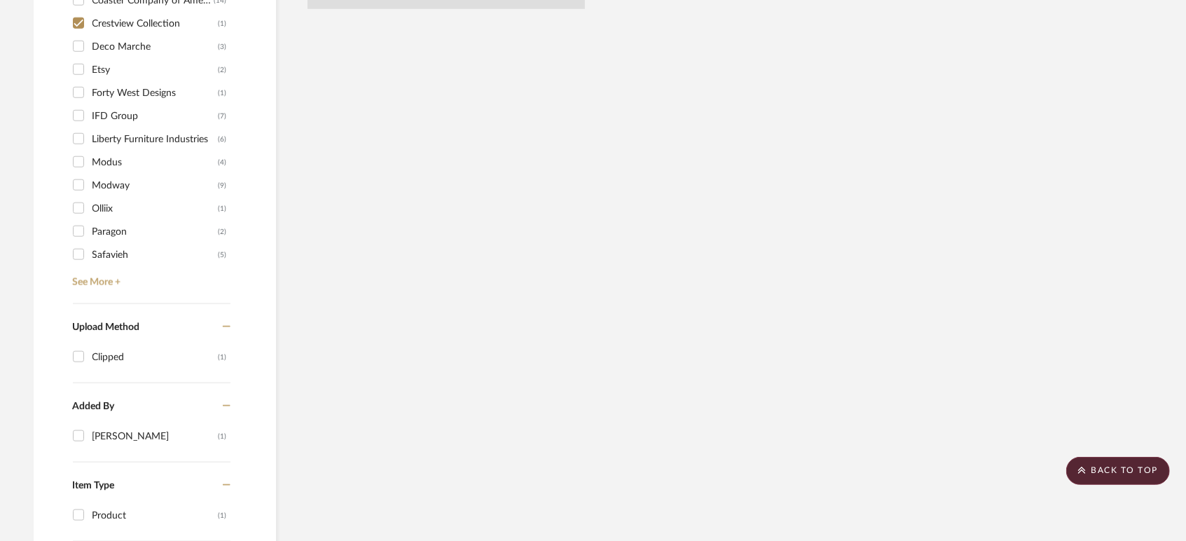
scroll to position [932, 0]
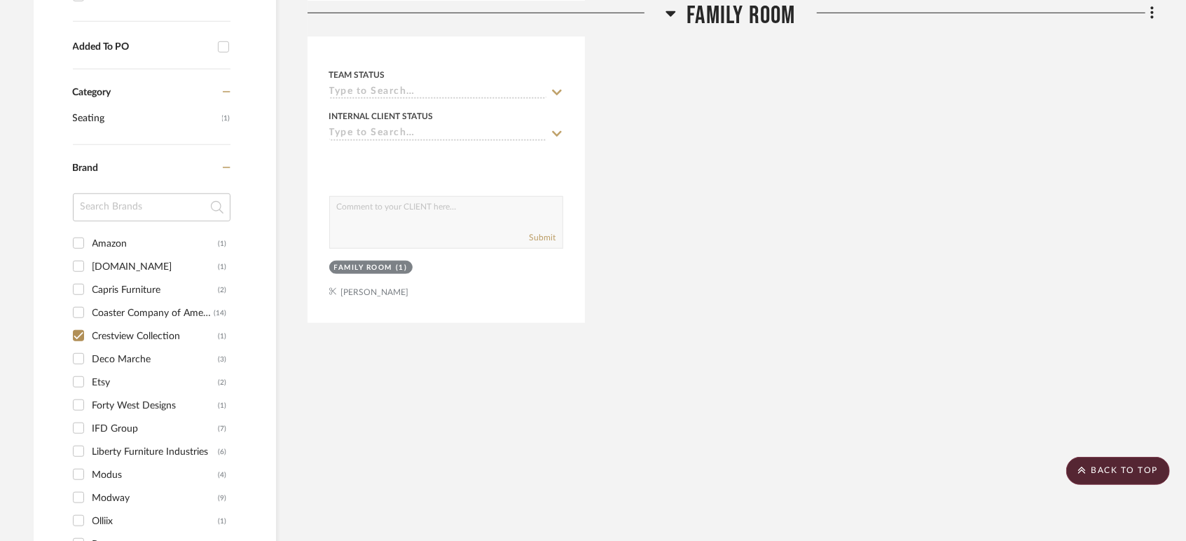
scroll to position [854, 0]
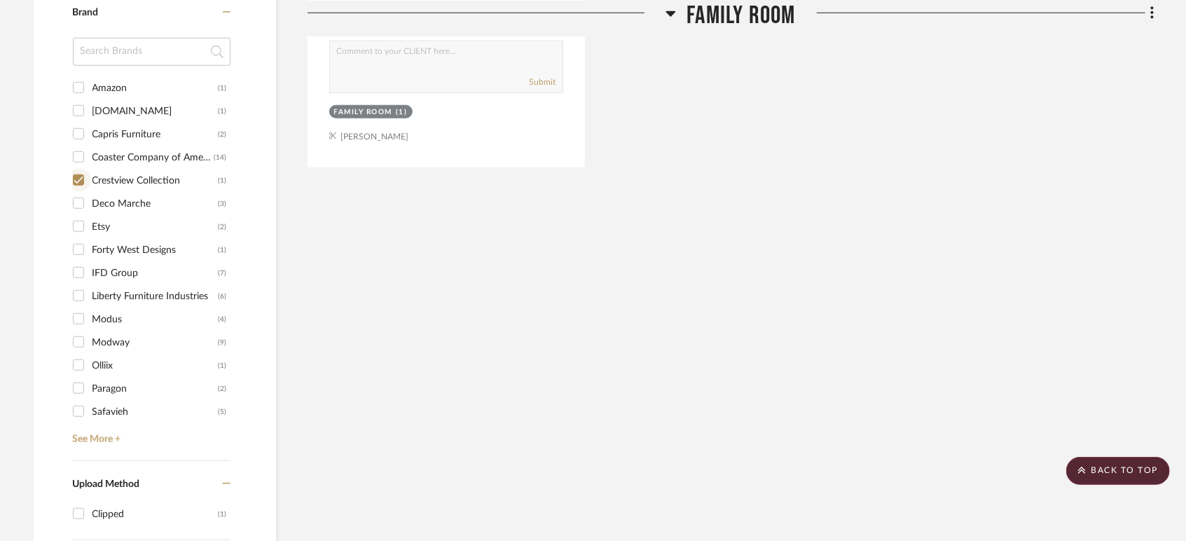
click at [81, 179] on input "Crestview Collection (1)" at bounding box center [78, 180] width 22 height 22
checkbox input "false"
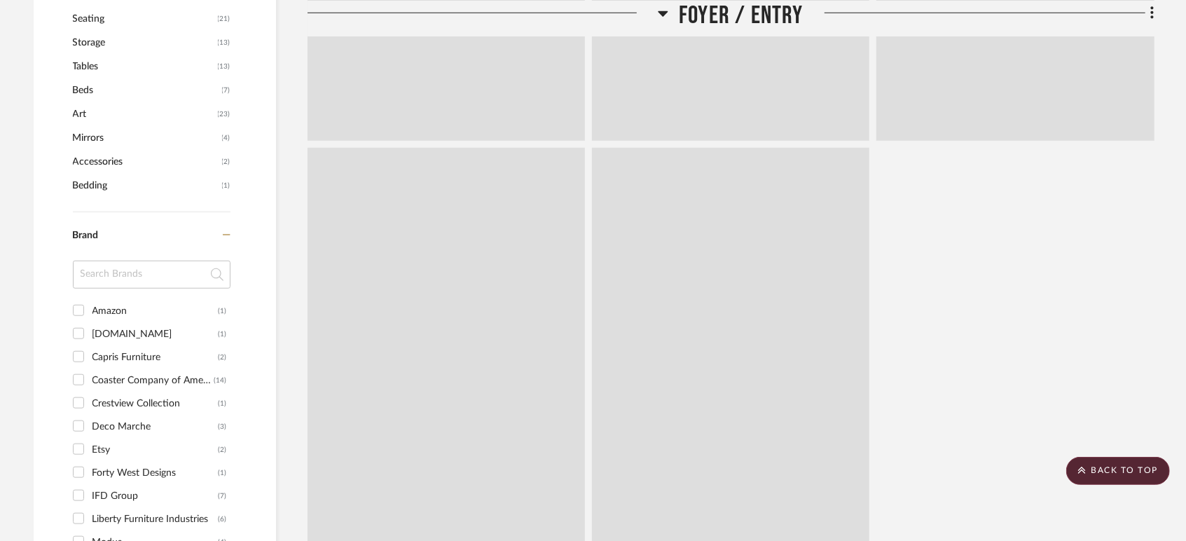
scroll to position [1100, 0]
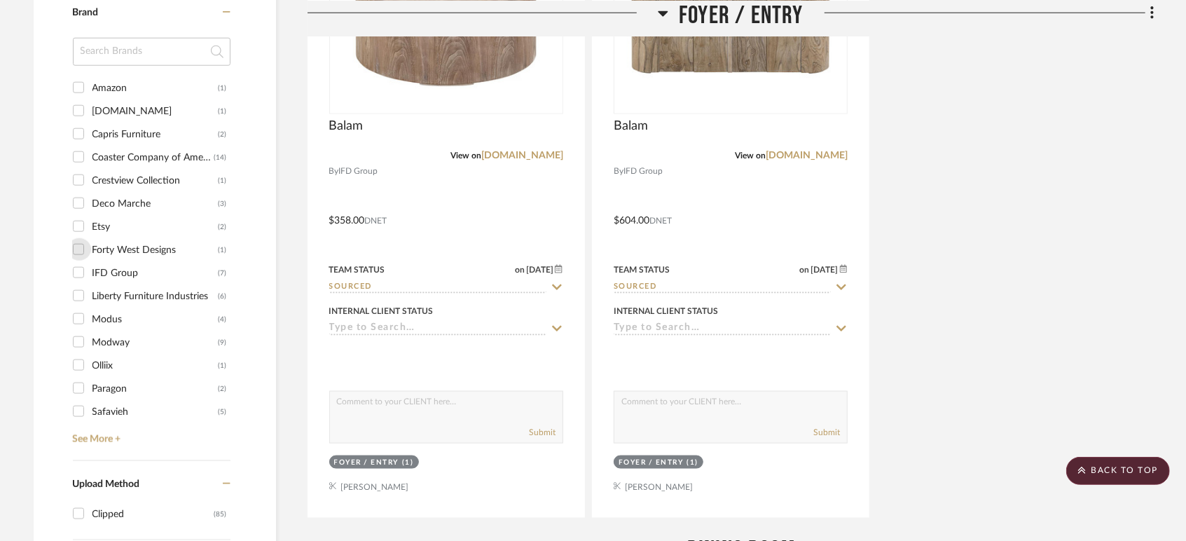
click at [79, 251] on input "Forty West Designs (1)" at bounding box center [78, 249] width 22 height 22
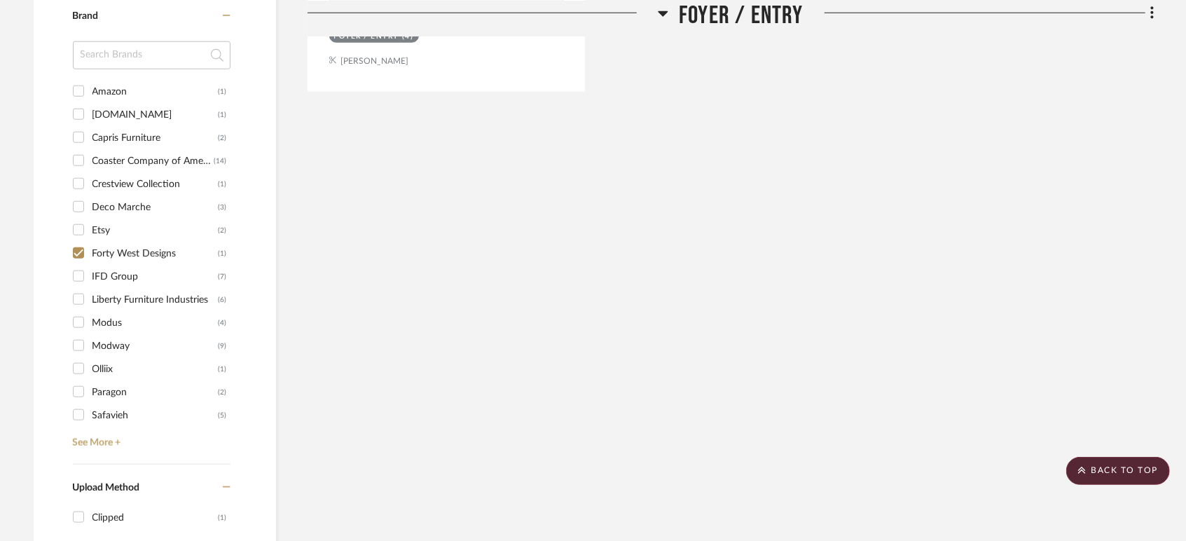
scroll to position [1011, 0]
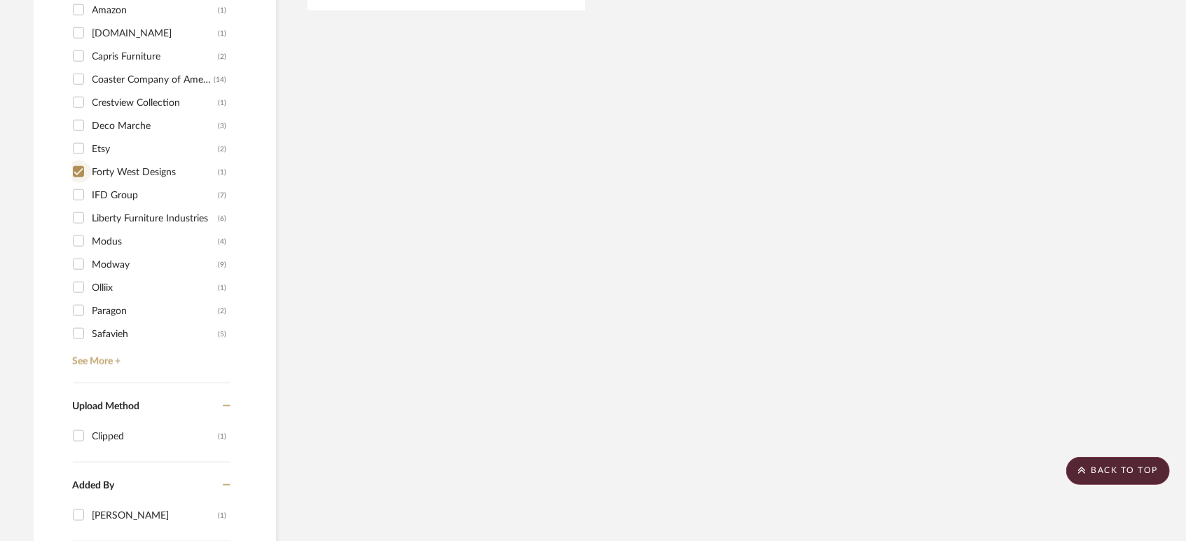
click at [76, 169] on input "Forty West Designs (1)" at bounding box center [78, 171] width 22 height 22
checkbox input "false"
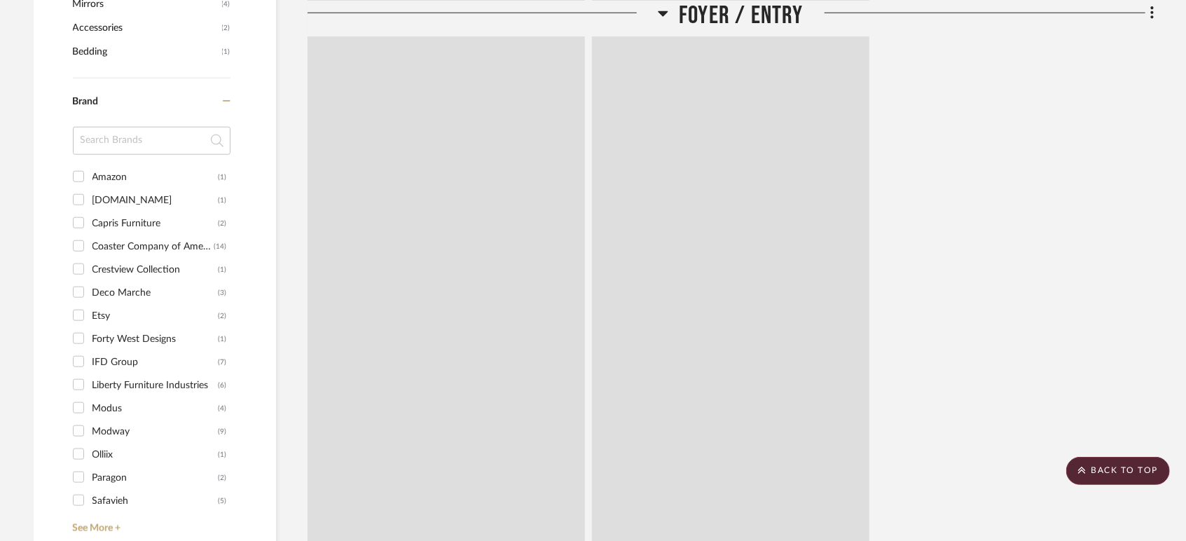
scroll to position [1178, 0]
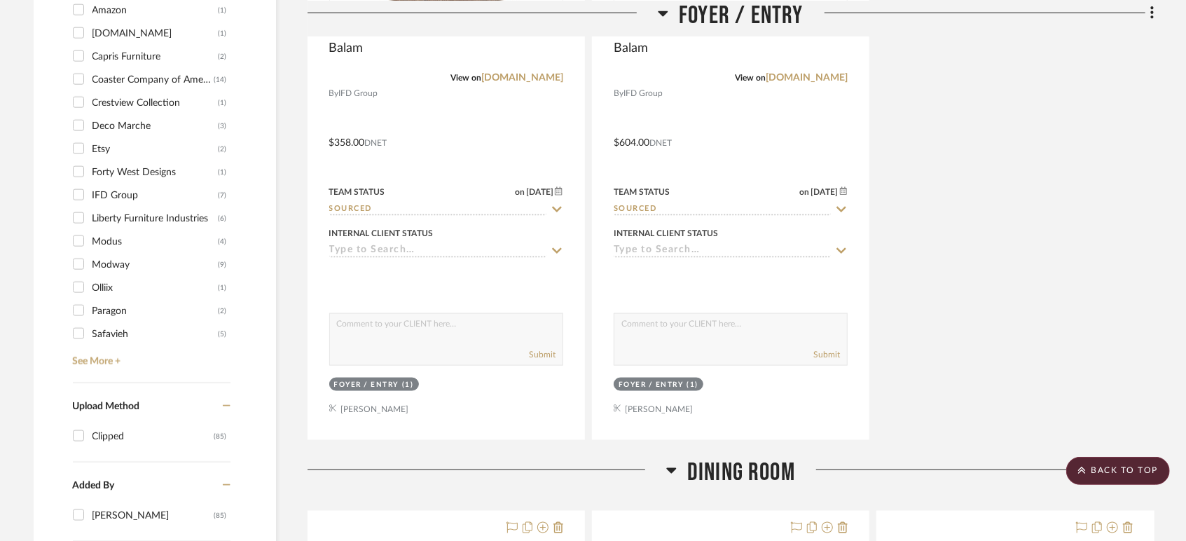
click at [79, 237] on input "Modus (4)" at bounding box center [78, 241] width 22 height 22
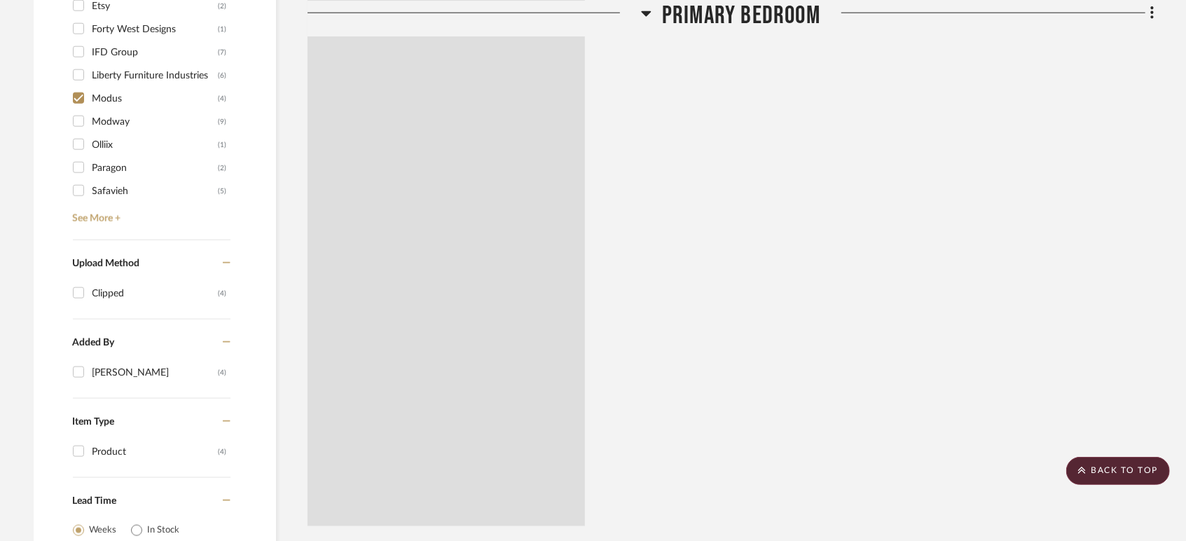
scroll to position [1036, 0]
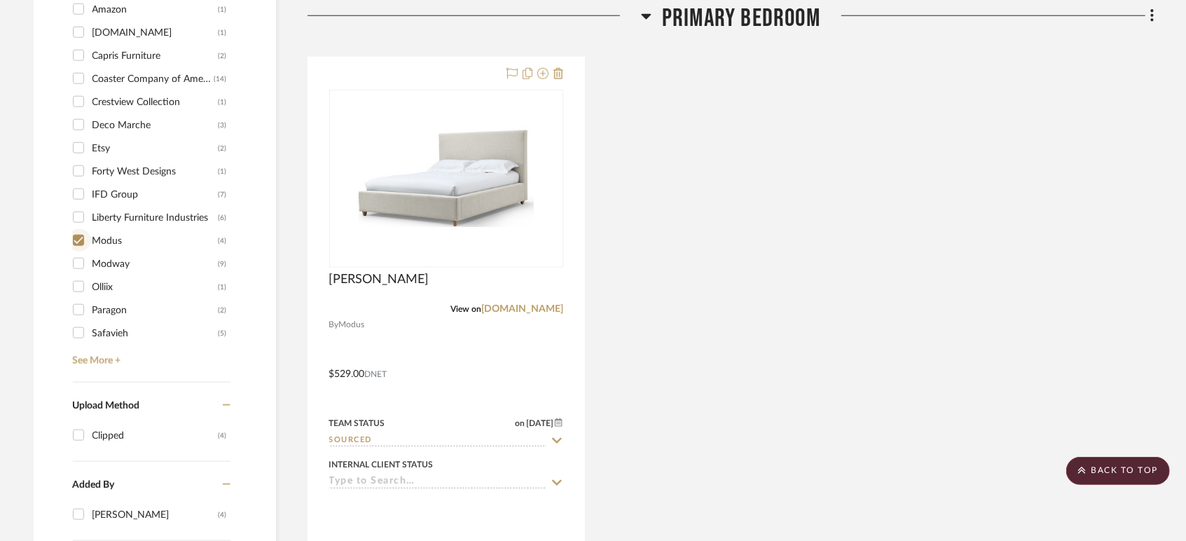
click at [79, 237] on input "Modus (4)" at bounding box center [78, 240] width 22 height 22
checkbox input "false"
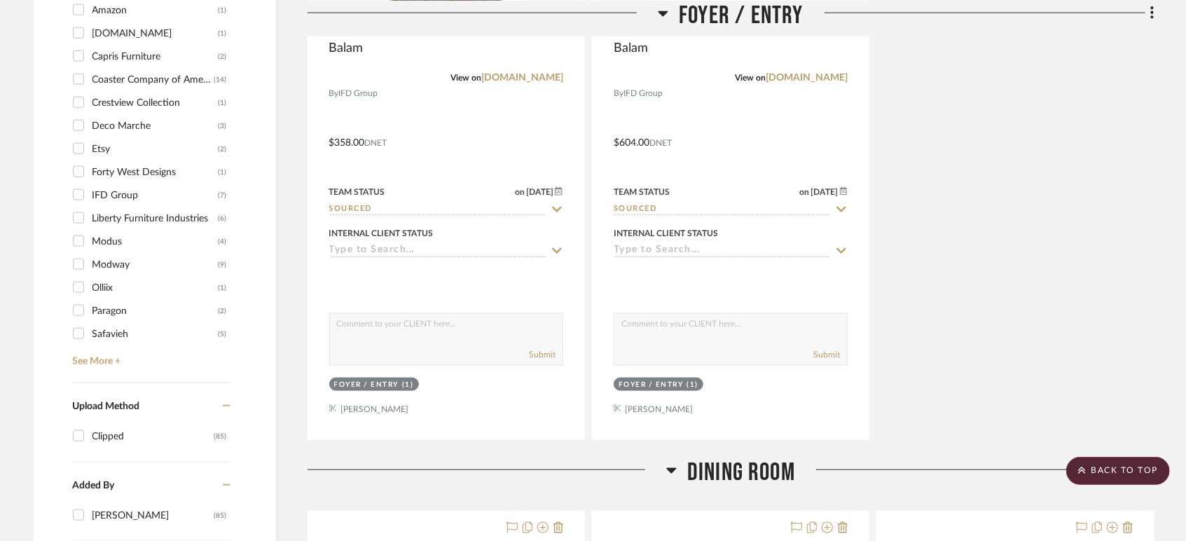
click at [81, 265] on input "Modway (9)" at bounding box center [78, 264] width 22 height 22
checkbox input "true"
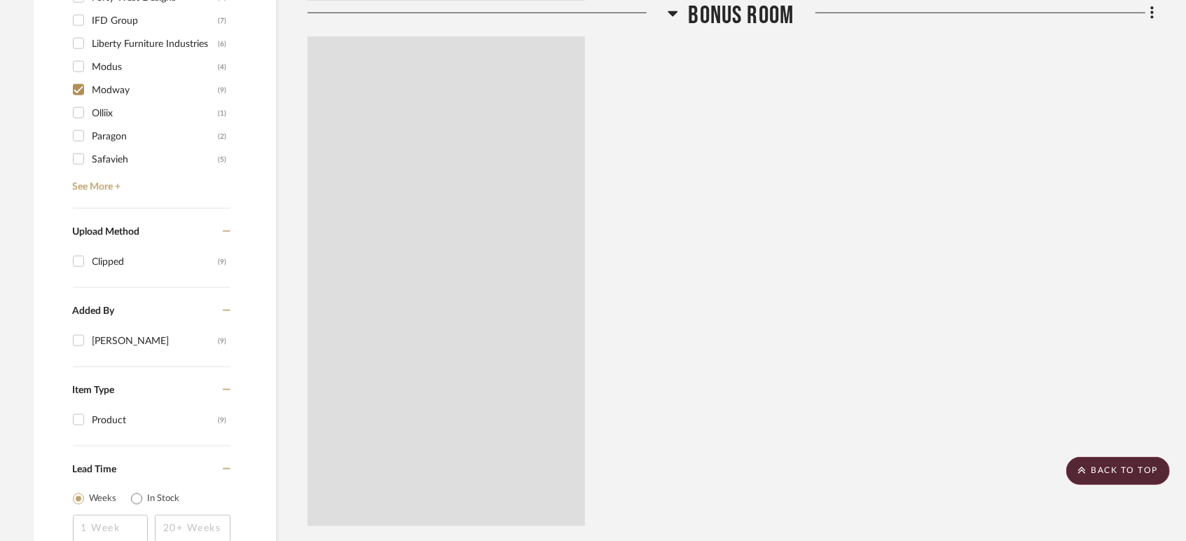
scroll to position [1004, 0]
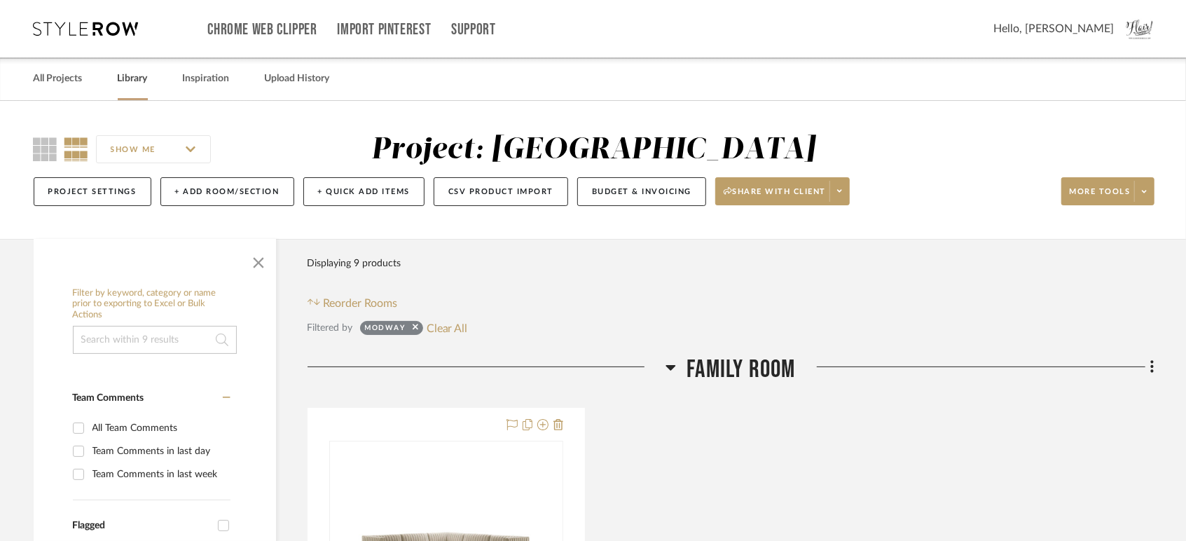
click at [140, 81] on link "Library" at bounding box center [133, 78] width 30 height 19
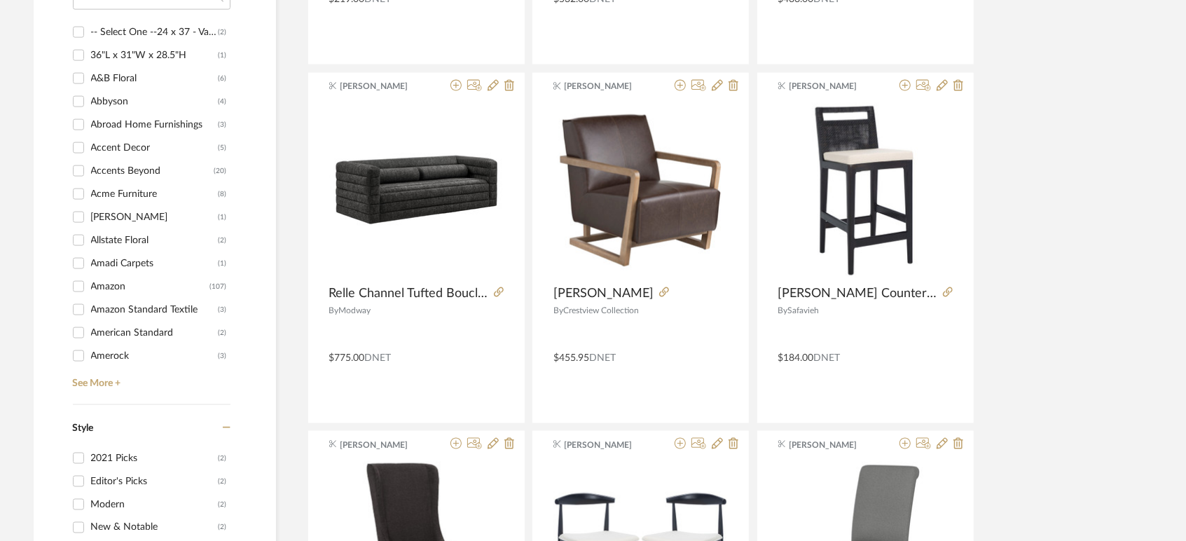
scroll to position [1322, 0]
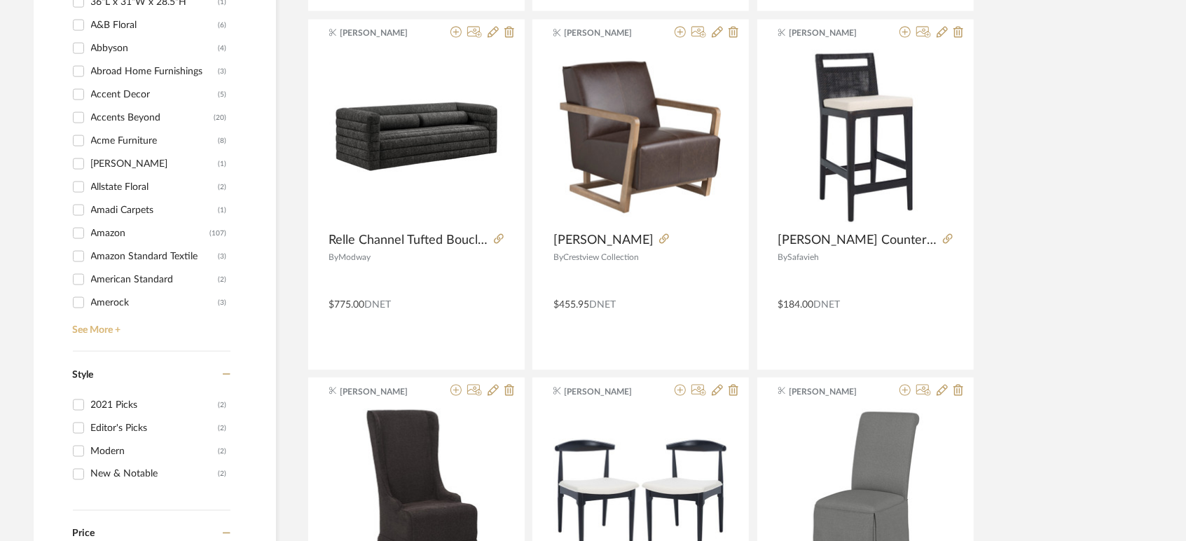
click at [90, 335] on link "See More +" at bounding box center [149, 325] width 161 height 22
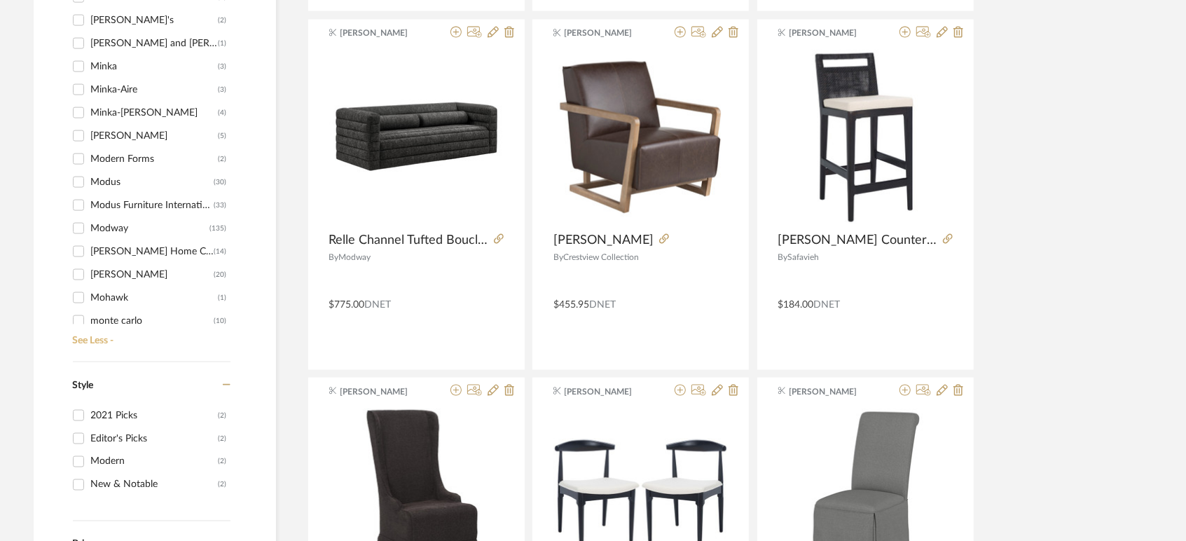
scroll to position [4824, 0]
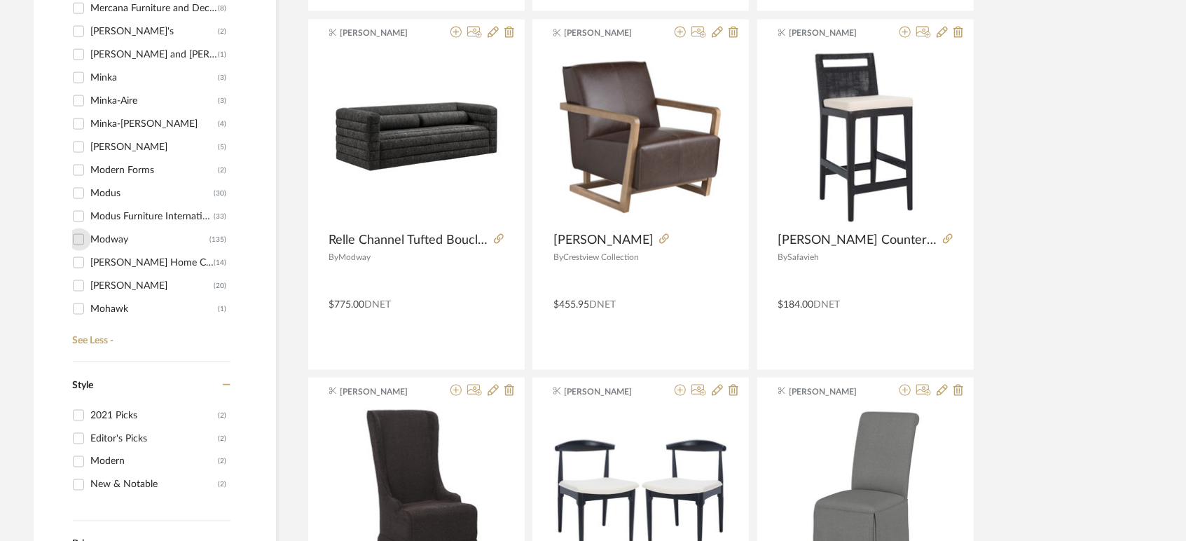
click at [76, 236] on input "Modway (135)" at bounding box center [78, 239] width 22 height 22
checkbox input "true"
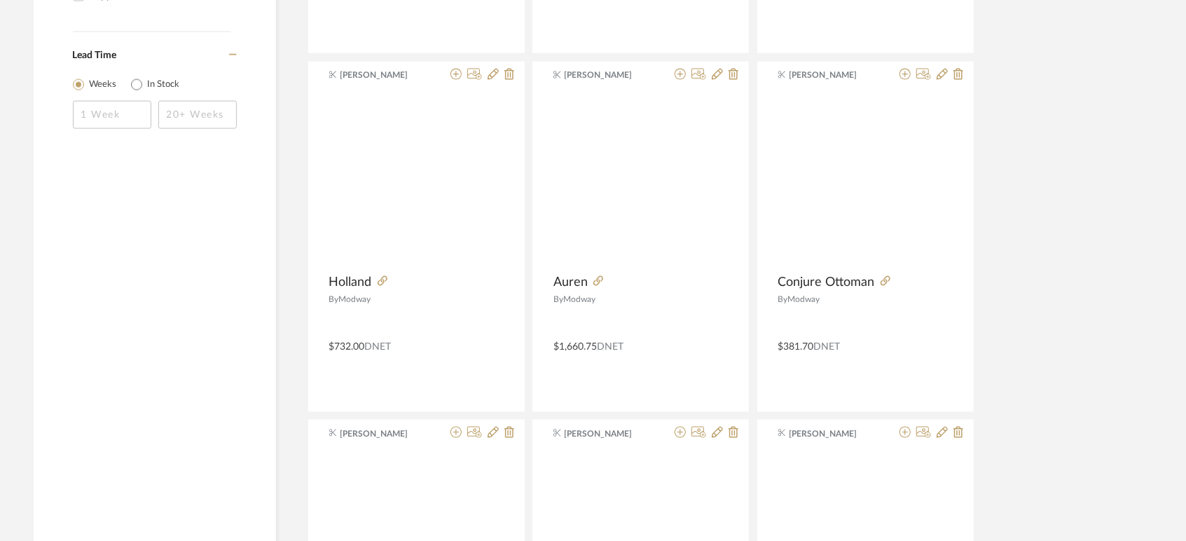
scroll to position [801, 0]
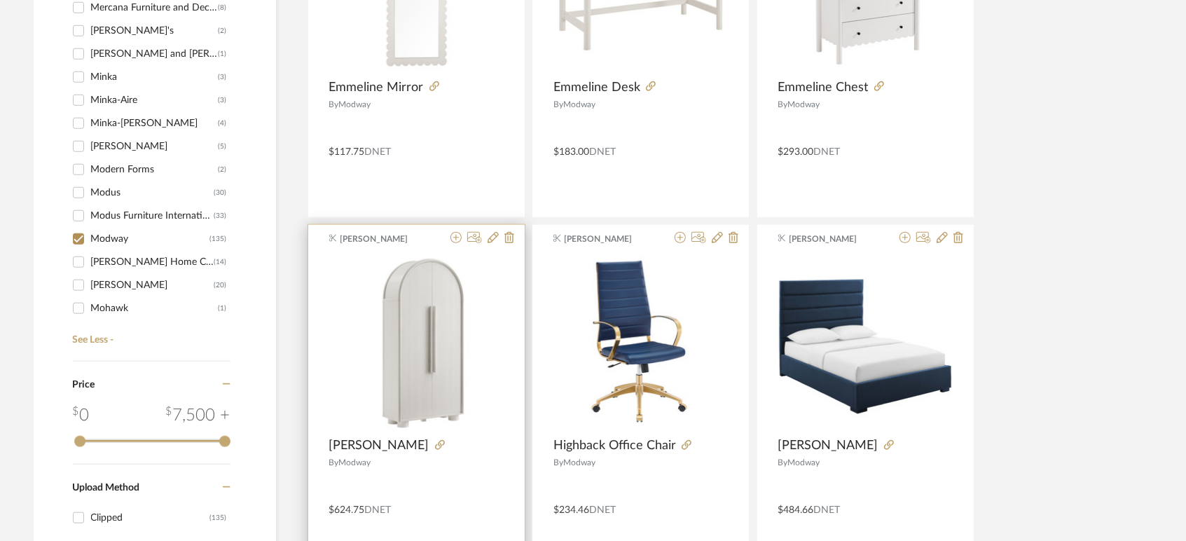
click at [371, 251] on div "Katie Walton Bellamy By Modway $624.75 DNET" at bounding box center [416, 400] width 216 height 350
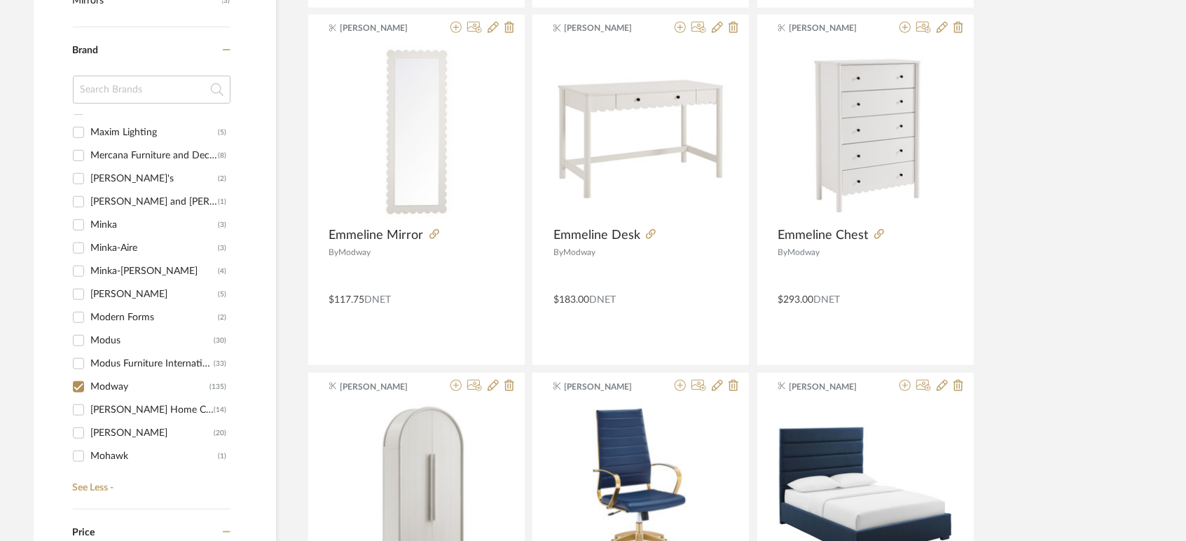
scroll to position [411, 0]
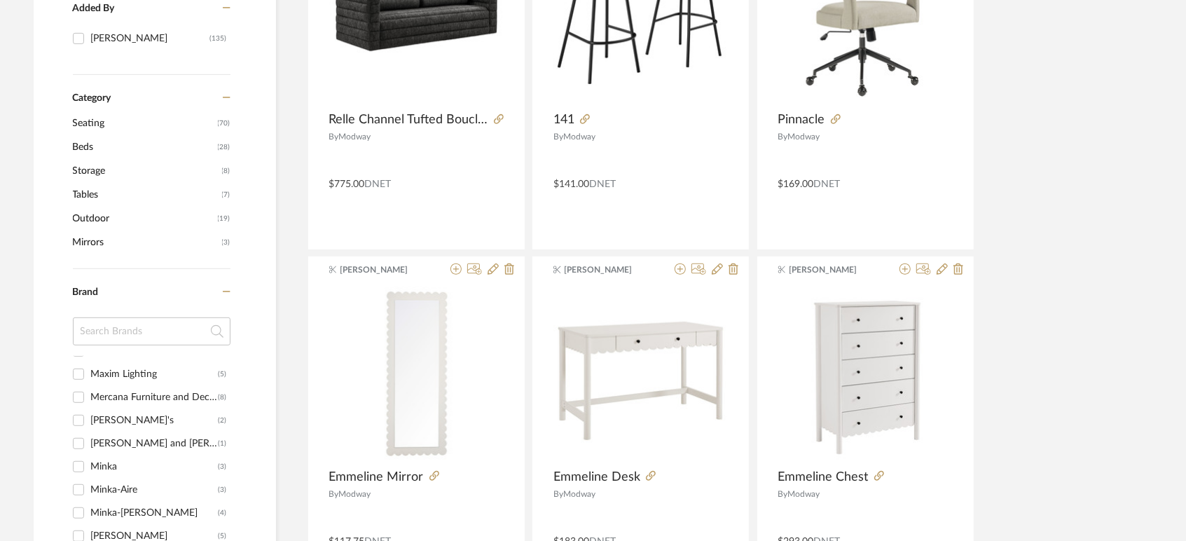
click at [83, 142] on span "Beds" at bounding box center [143, 147] width 141 height 24
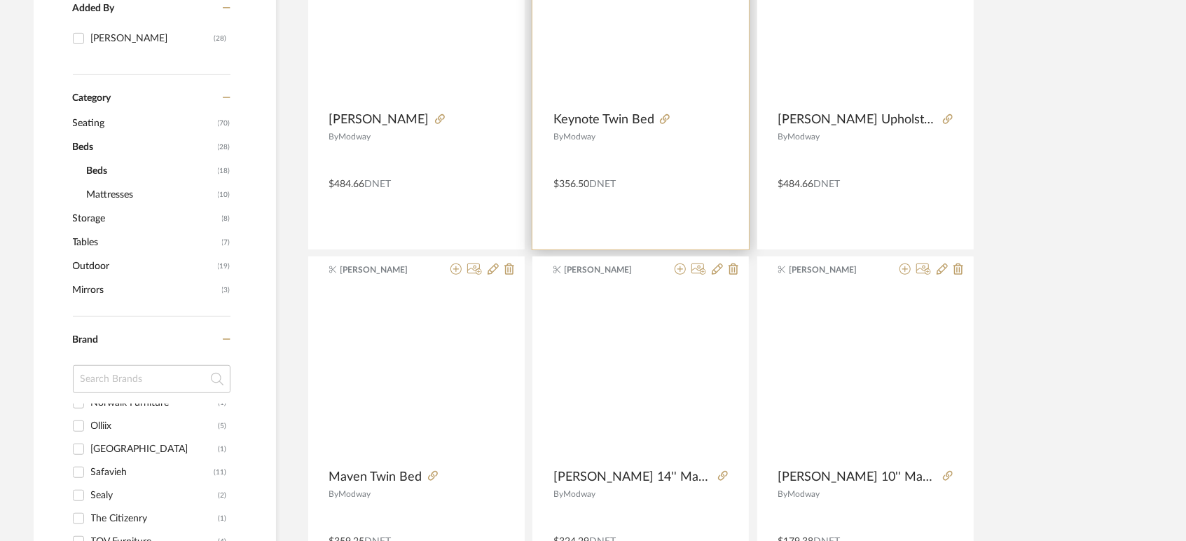
scroll to position [272, 0]
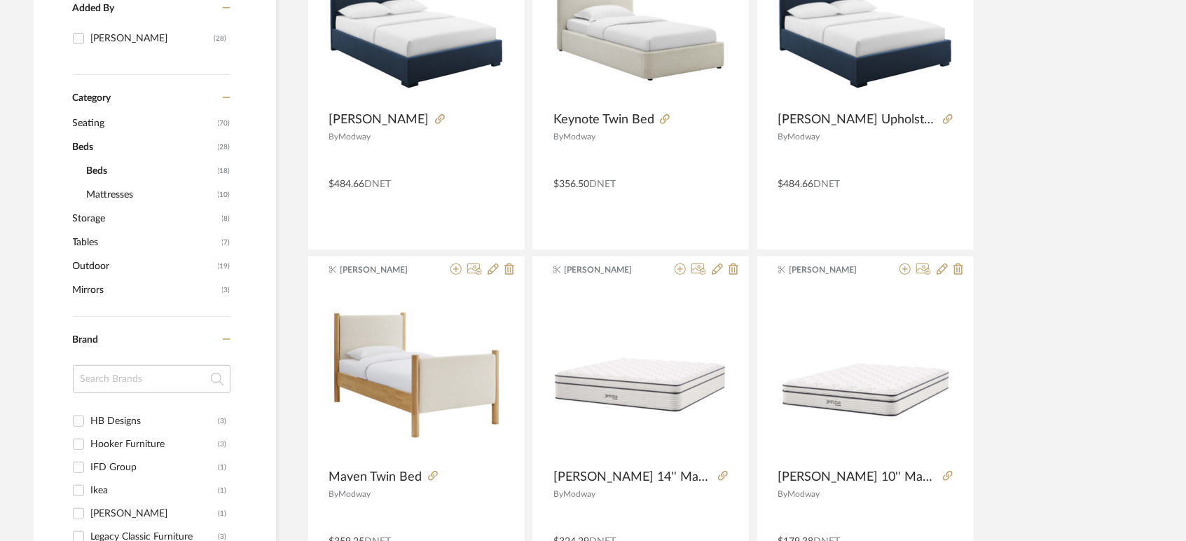
click at [116, 195] on span "Mattresses" at bounding box center [150, 195] width 127 height 24
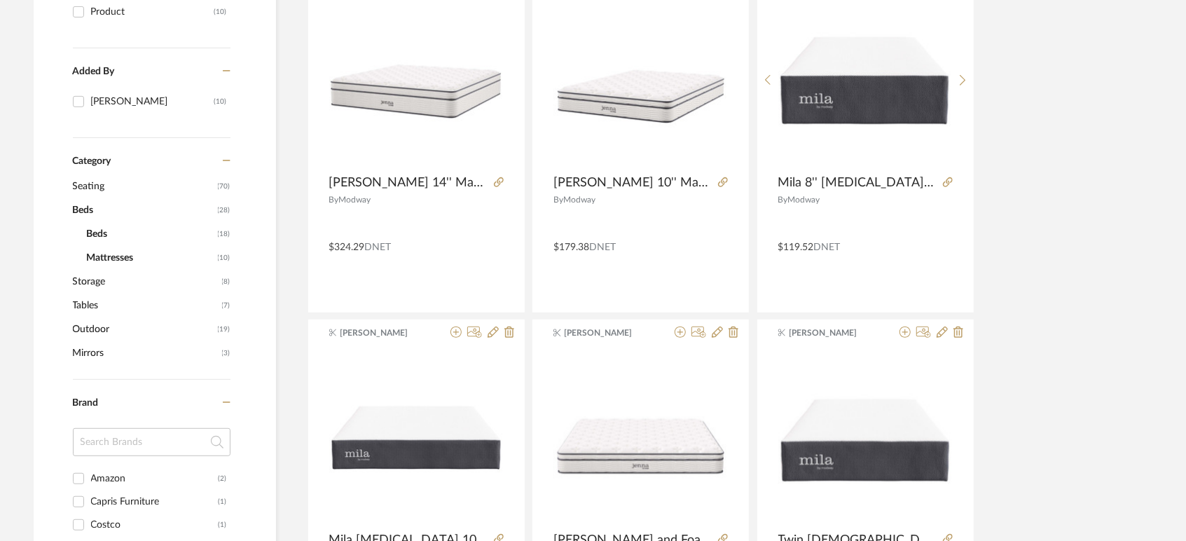
scroll to position [277, 0]
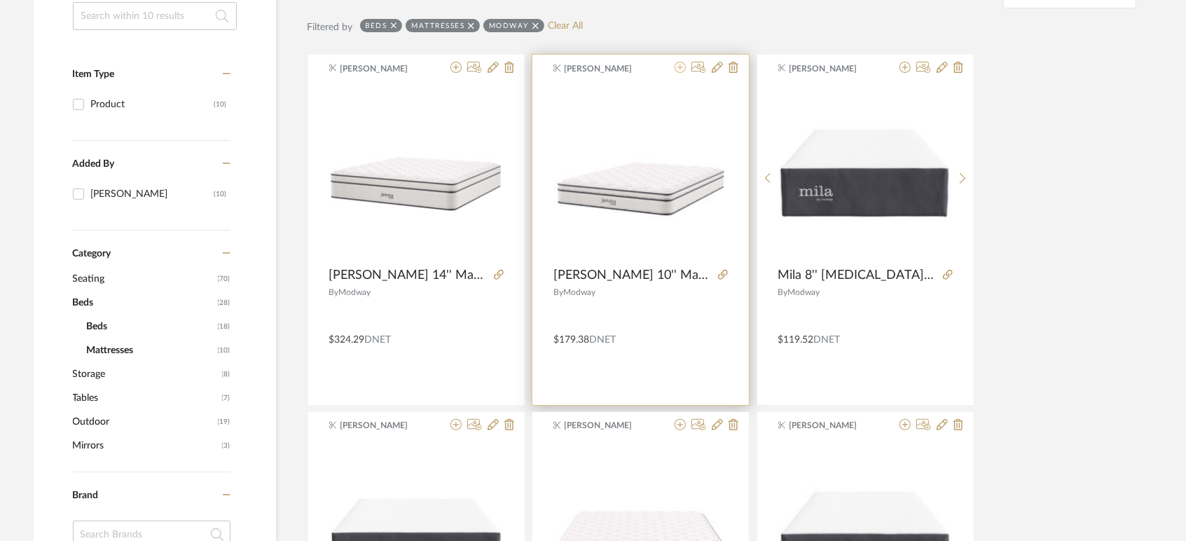
click at [681, 68] on icon at bounding box center [679, 67] width 11 height 11
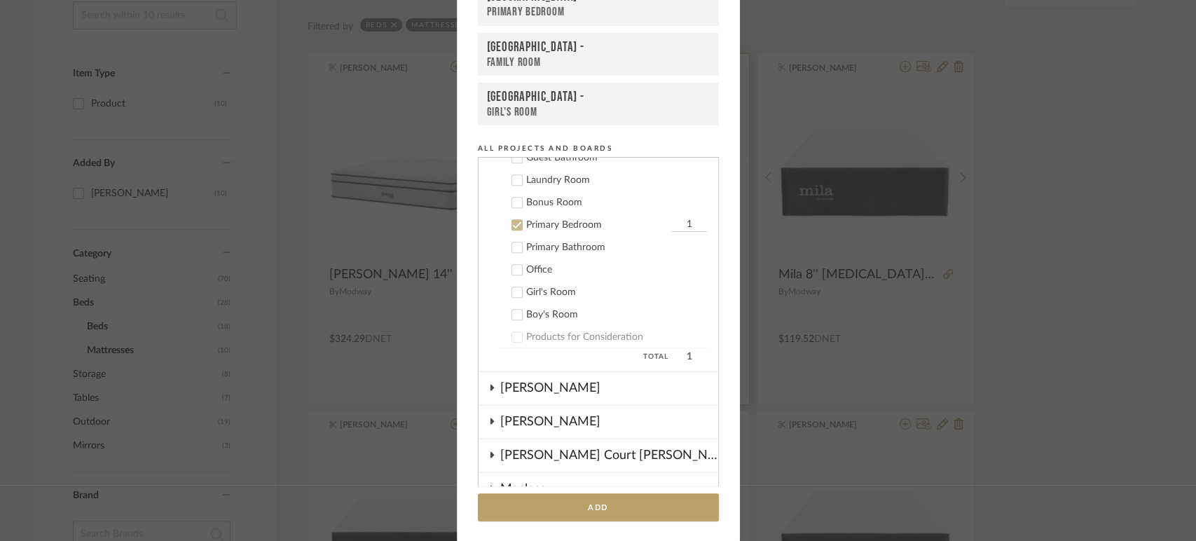
scroll to position [737, 0]
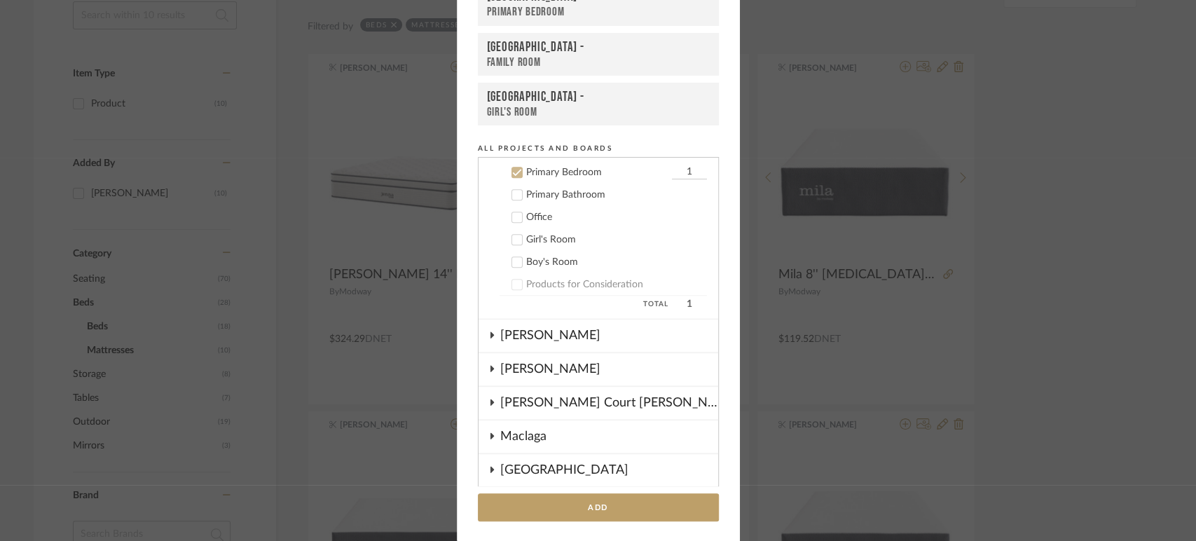
click at [513, 167] on icon at bounding box center [517, 172] width 10 height 10
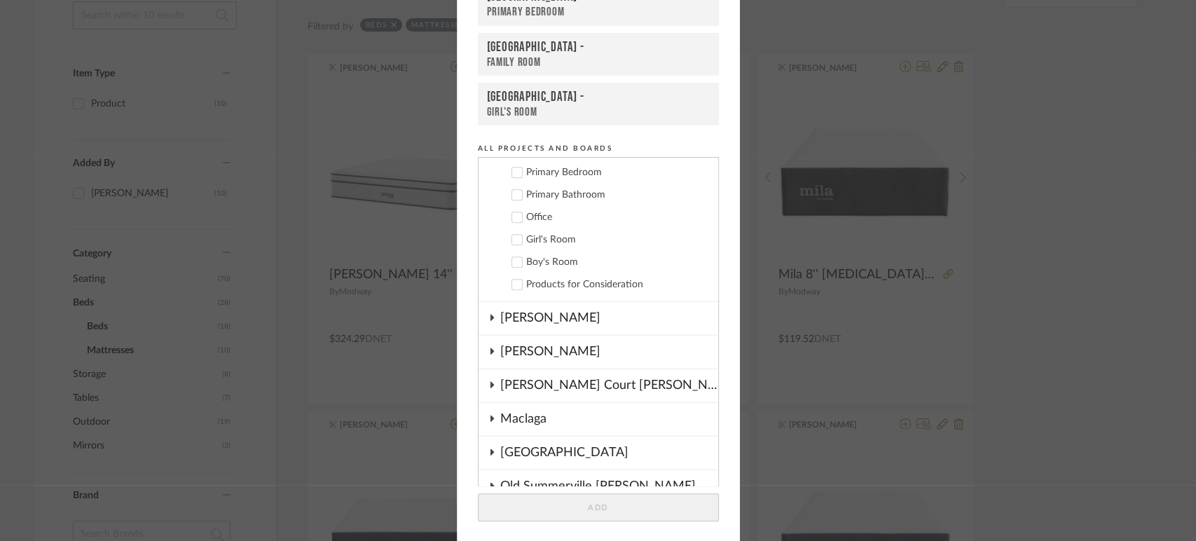
click at [512, 237] on icon at bounding box center [516, 240] width 9 height 7
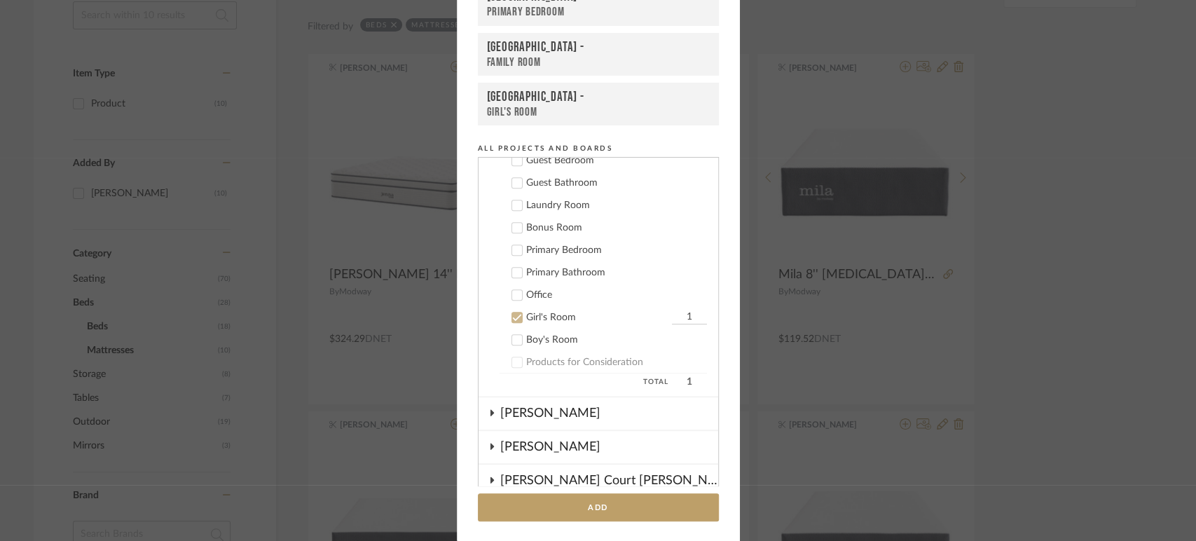
scroll to position [582, 0]
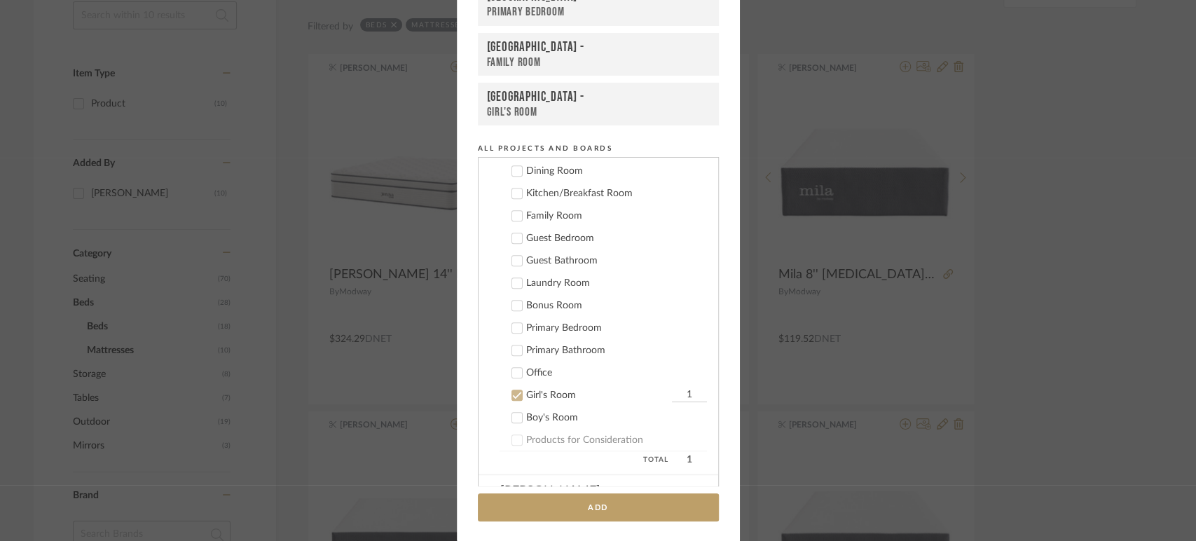
click at [513, 237] on icon at bounding box center [517, 238] width 10 height 10
click at [601, 501] on button "Add" at bounding box center [598, 507] width 241 height 29
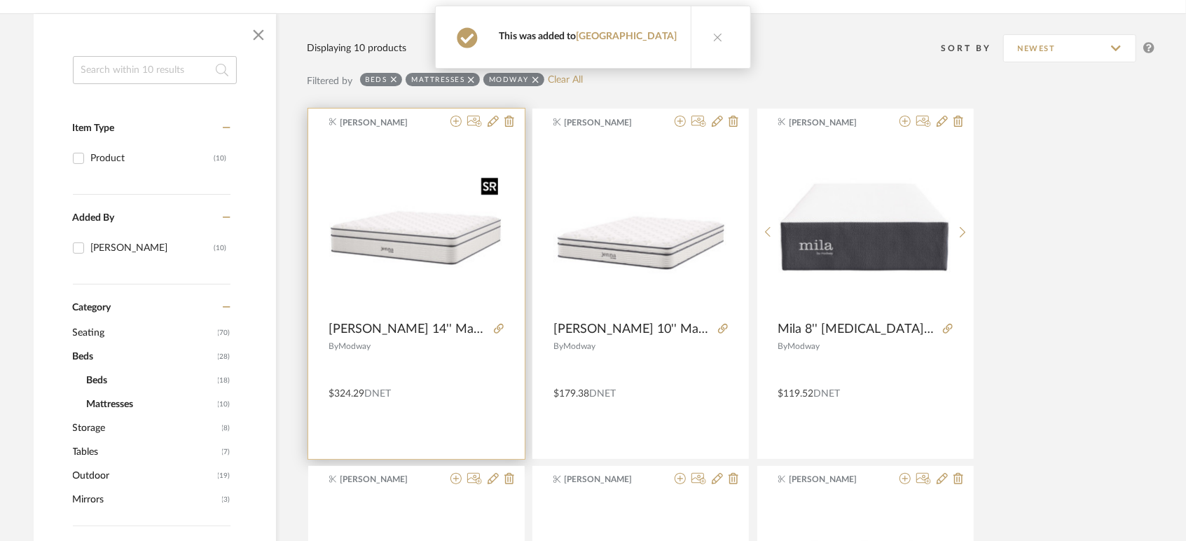
scroll to position [199, 0]
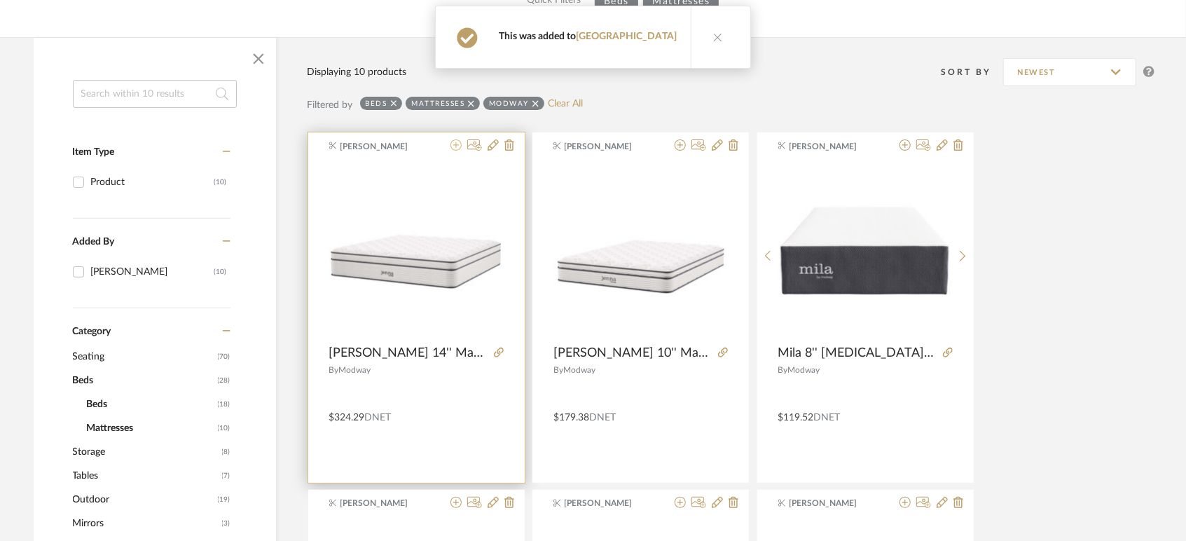
click at [459, 141] on icon at bounding box center [455, 144] width 11 height 11
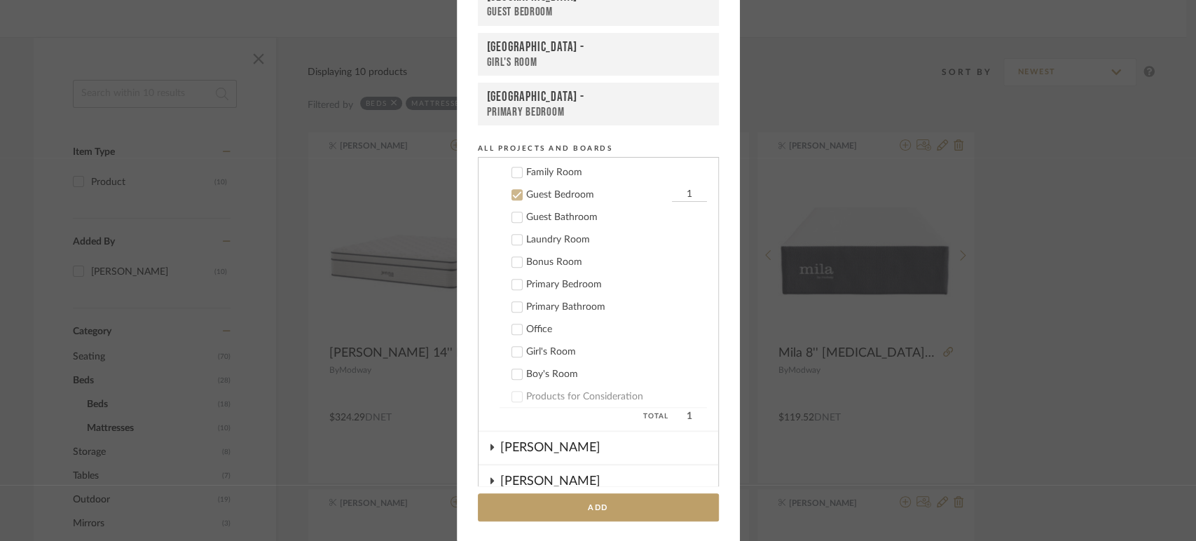
scroll to position [648, 0]
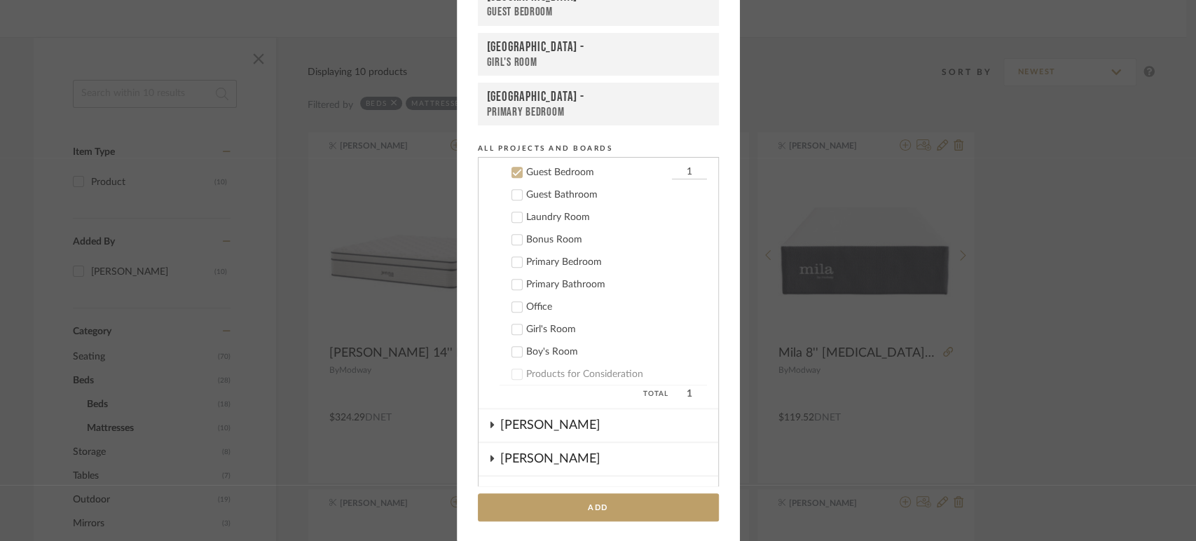
click at [512, 169] on icon at bounding box center [516, 172] width 9 height 7
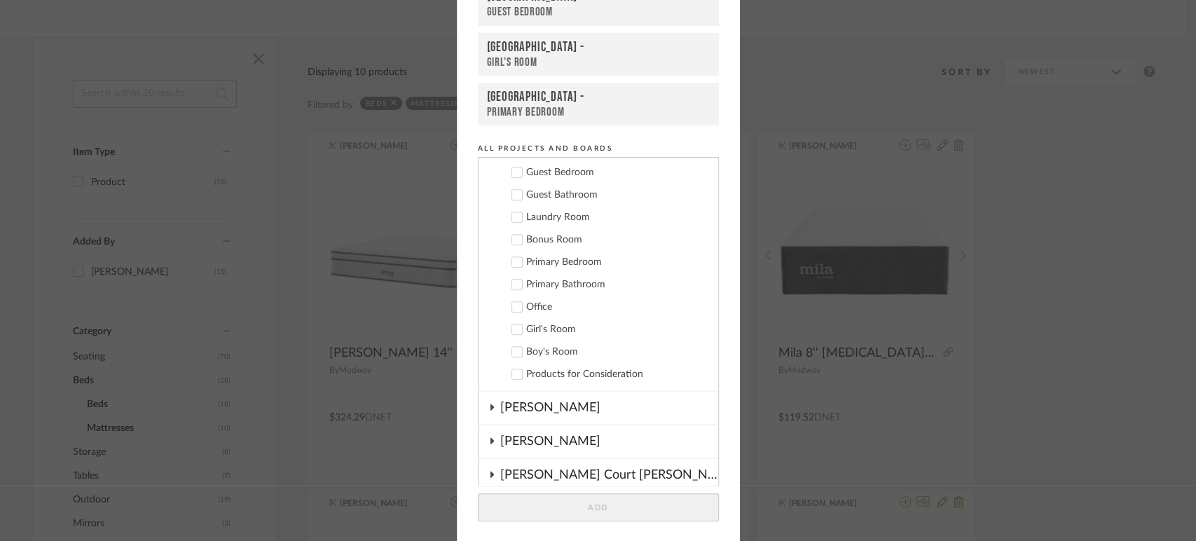
click at [513, 259] on icon at bounding box center [517, 262] width 10 height 10
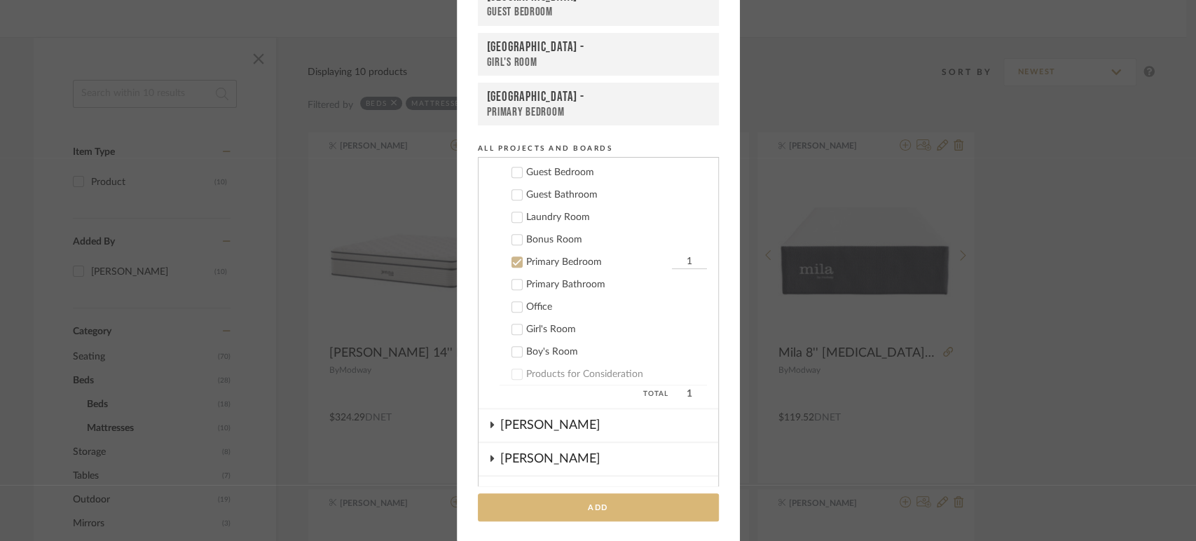
click at [575, 503] on button "Add" at bounding box center [598, 507] width 241 height 29
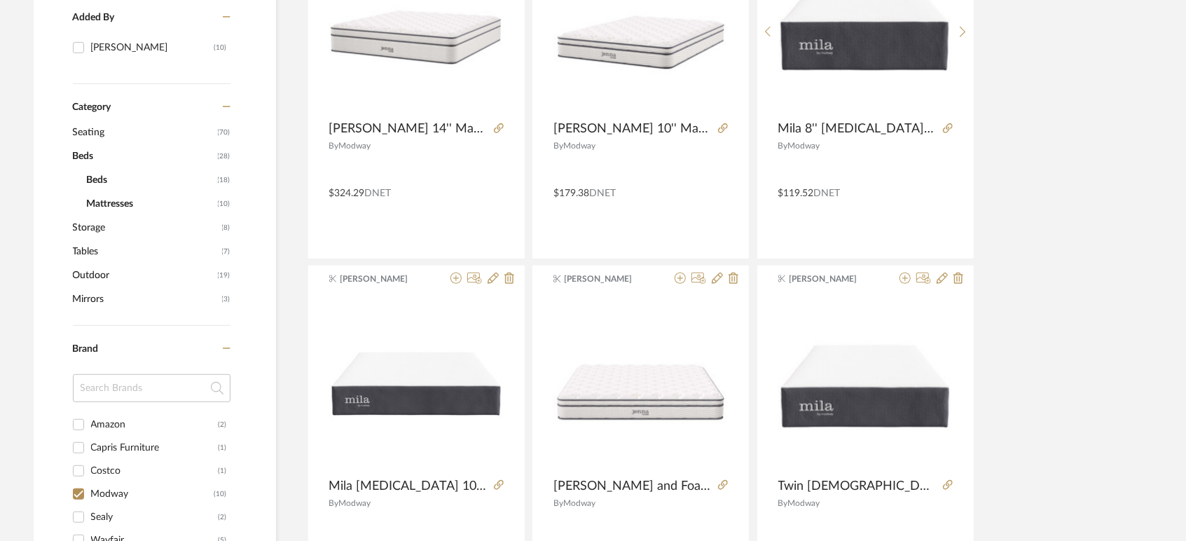
scroll to position [510, 0]
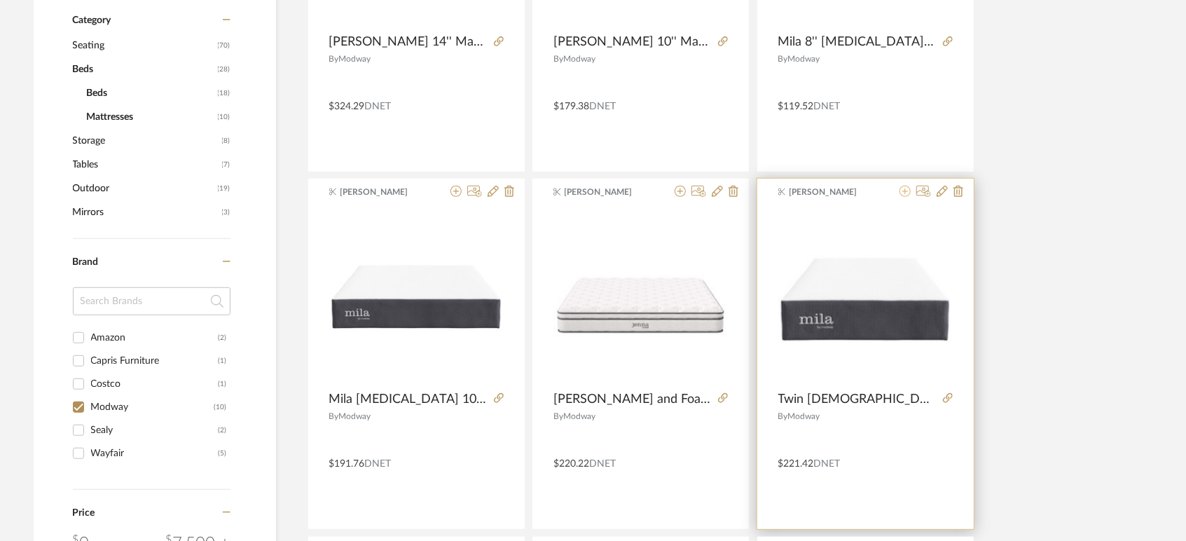
click at [903, 189] on icon at bounding box center [904, 191] width 11 height 11
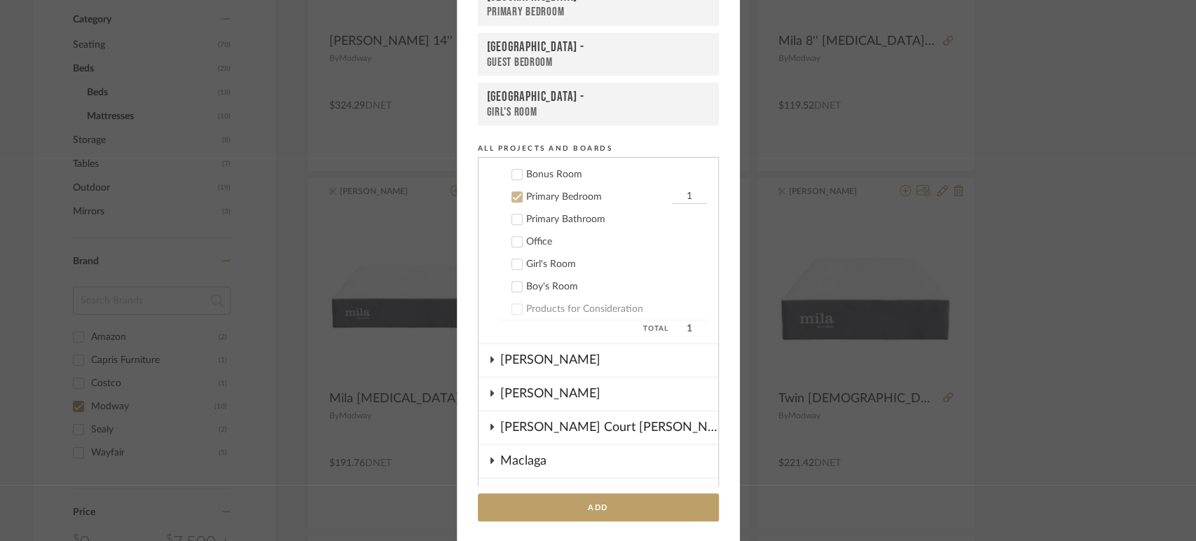
scroll to position [737, 0]
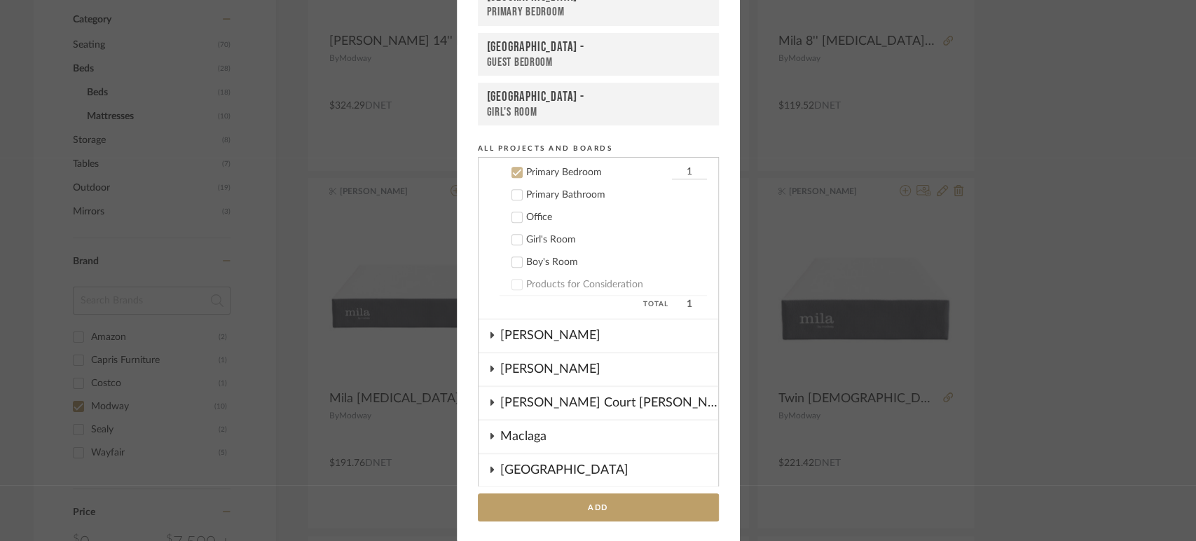
click at [515, 170] on icon at bounding box center [517, 172] width 10 height 10
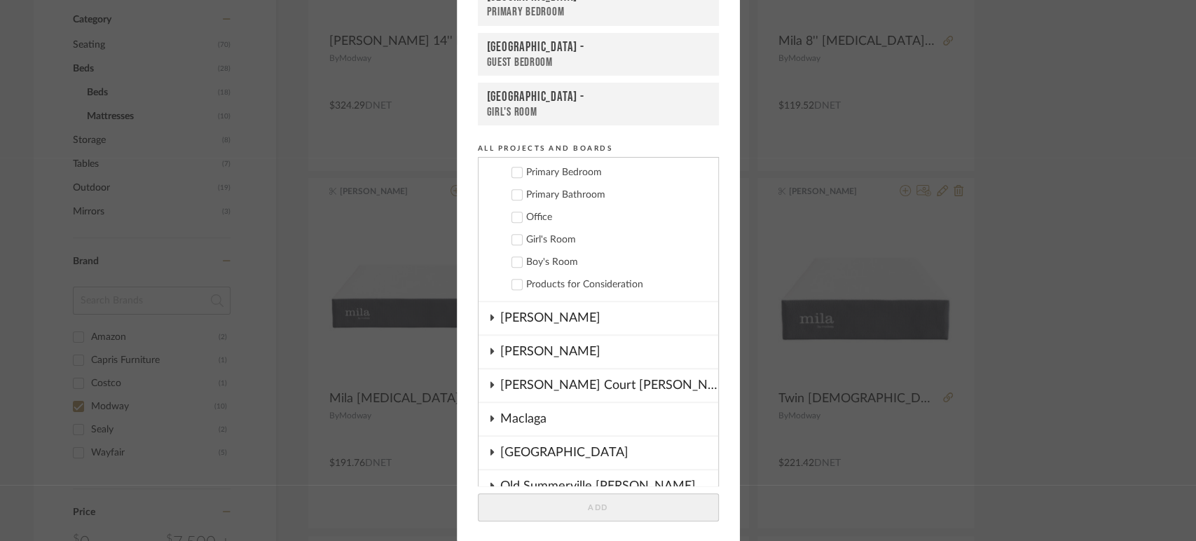
click at [513, 257] on icon at bounding box center [517, 262] width 10 height 10
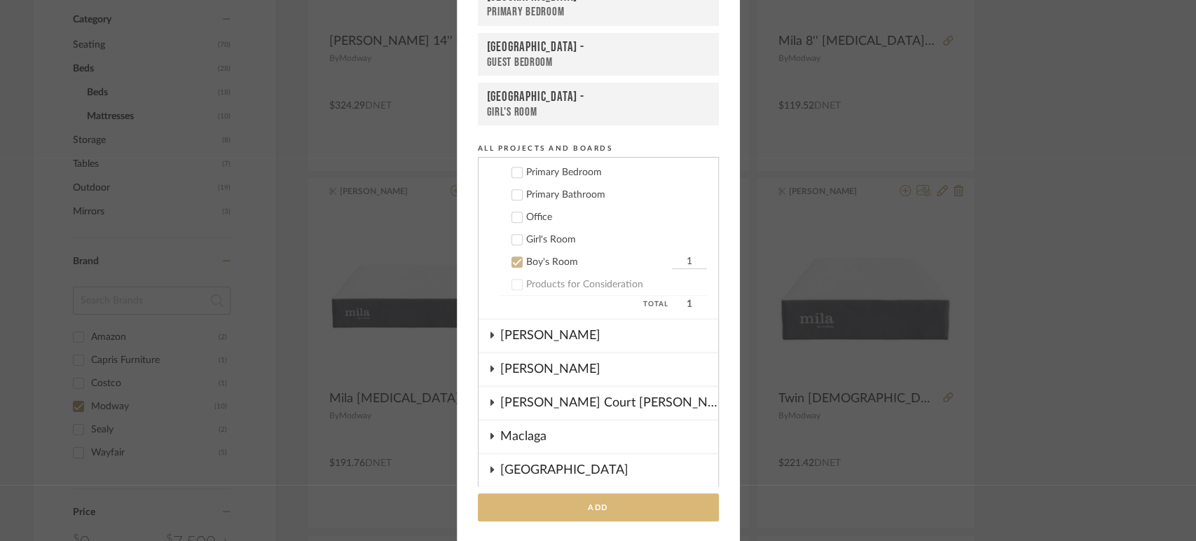
click at [645, 497] on button "Add" at bounding box center [598, 507] width 241 height 29
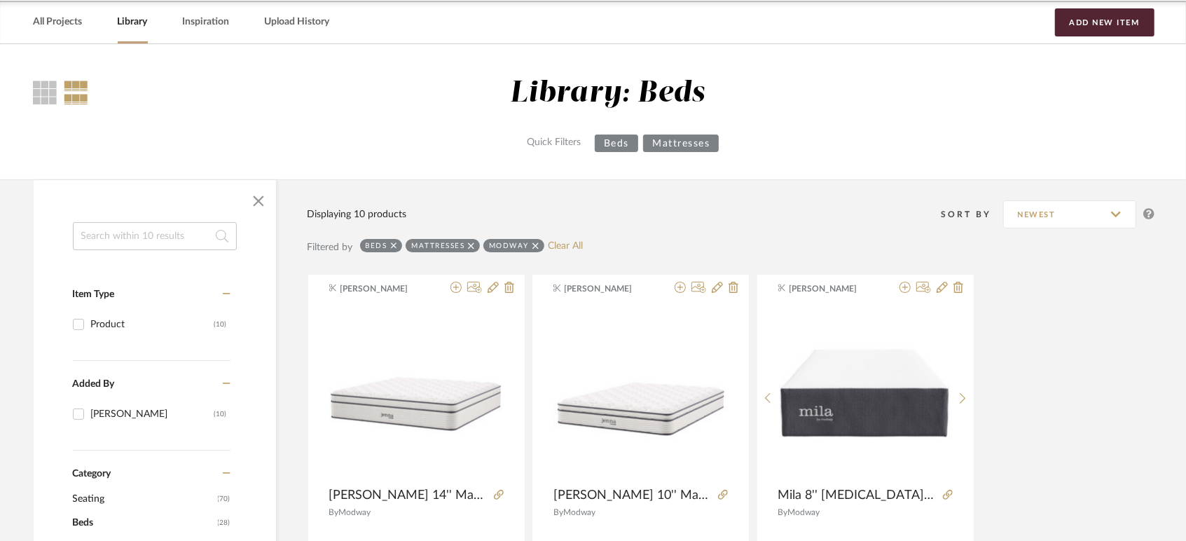
scroll to position [0, 0]
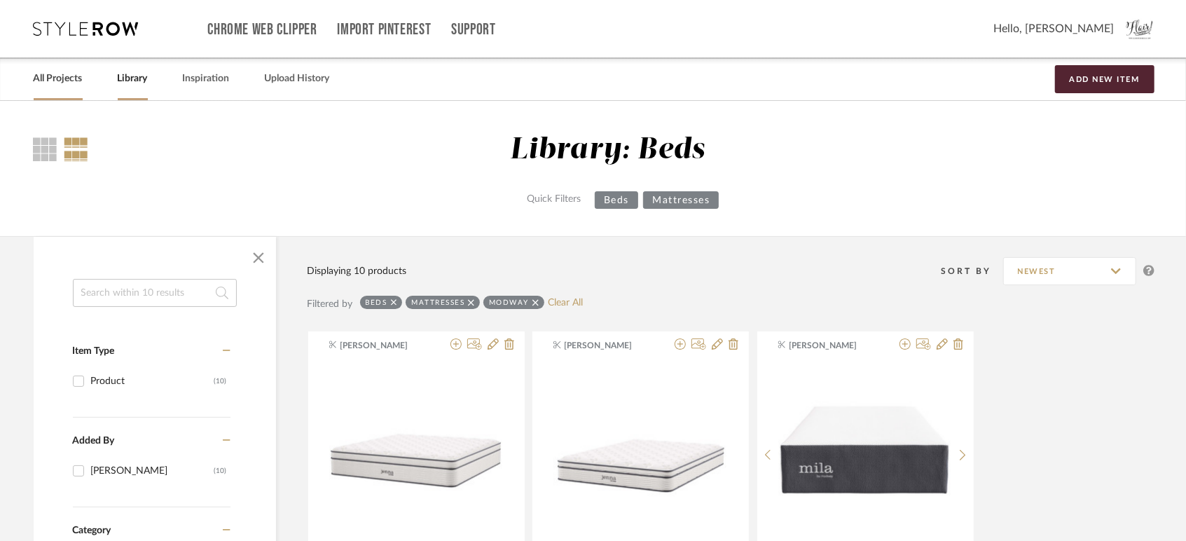
click at [55, 76] on link "All Projects" at bounding box center [58, 78] width 49 height 19
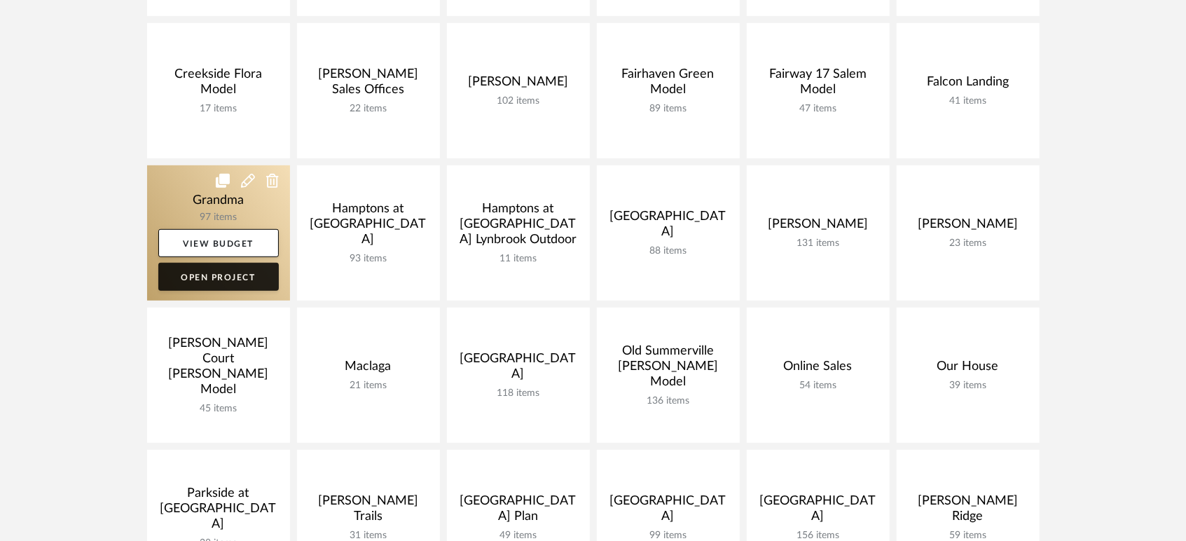
scroll to position [389, 0]
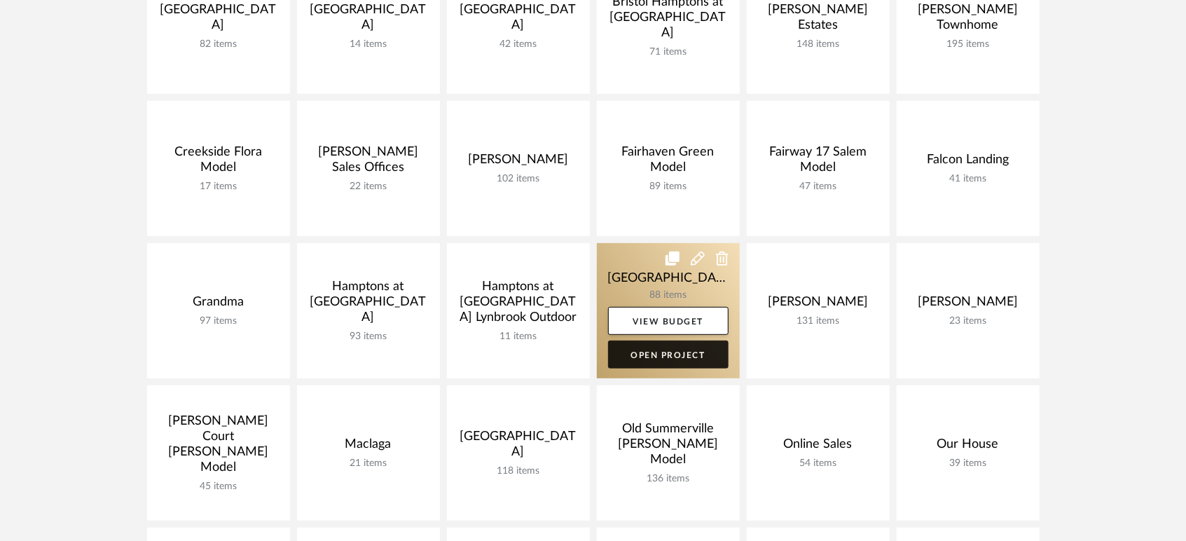
click at [698, 354] on link "Open Project" at bounding box center [668, 354] width 120 height 28
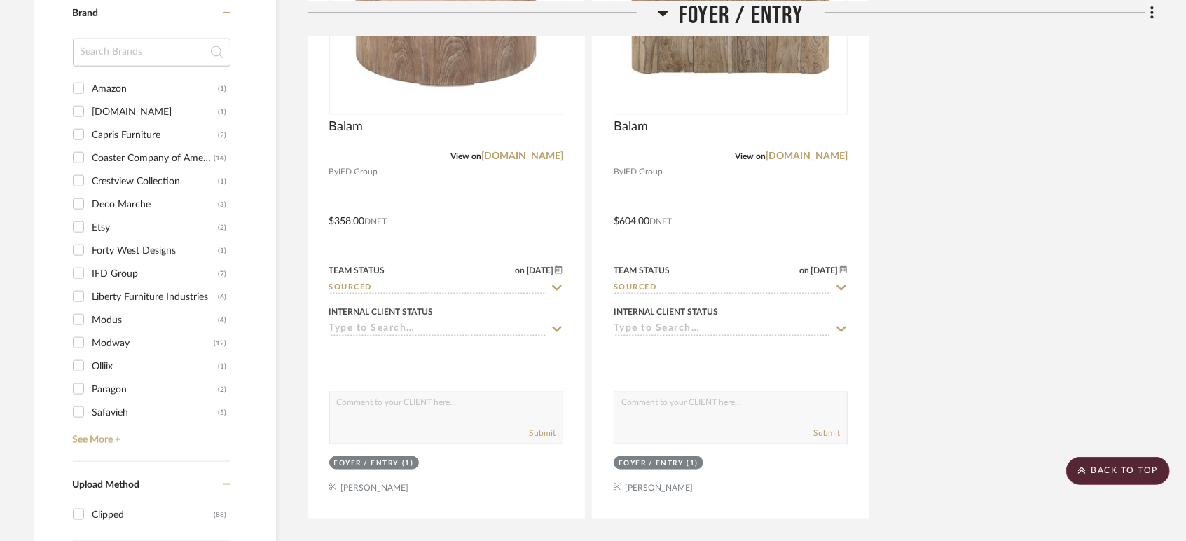
scroll to position [1167, 0]
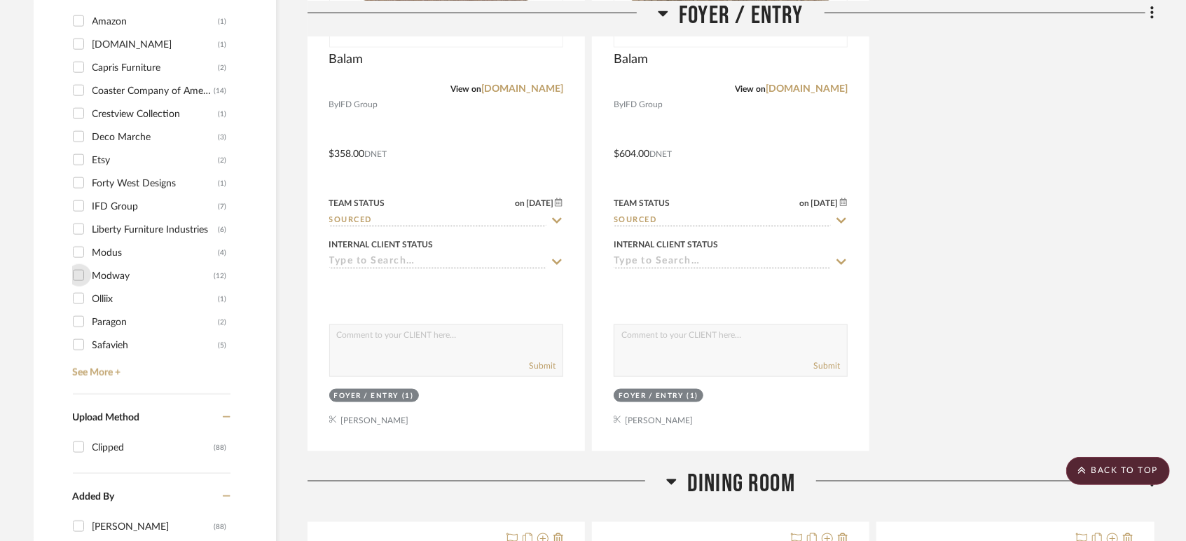
click at [78, 279] on input "Modway (12)" at bounding box center [78, 275] width 22 height 22
checkbox input "true"
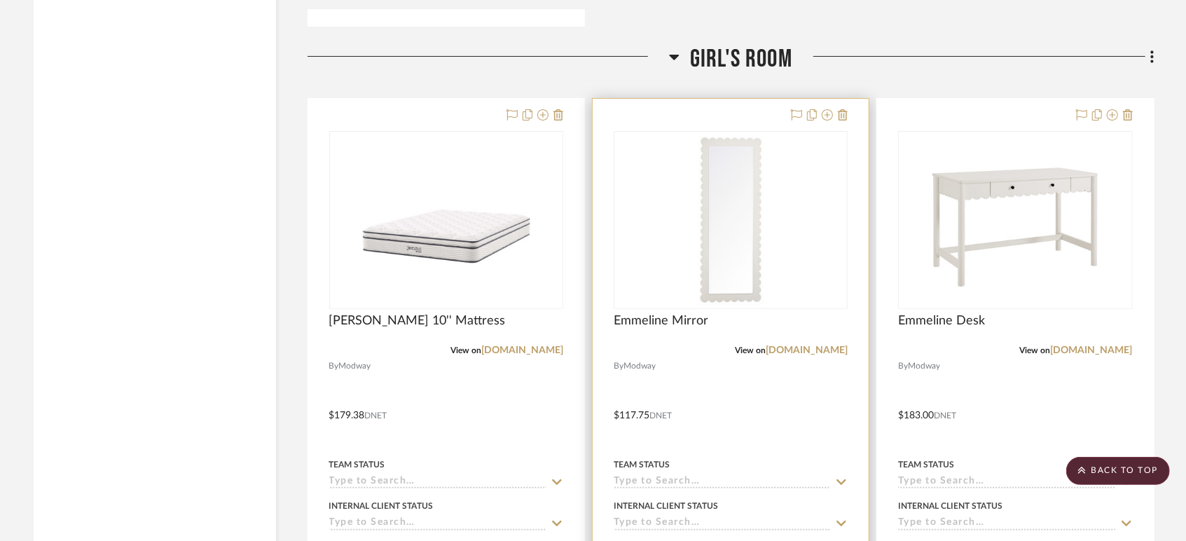
scroll to position [3813, 0]
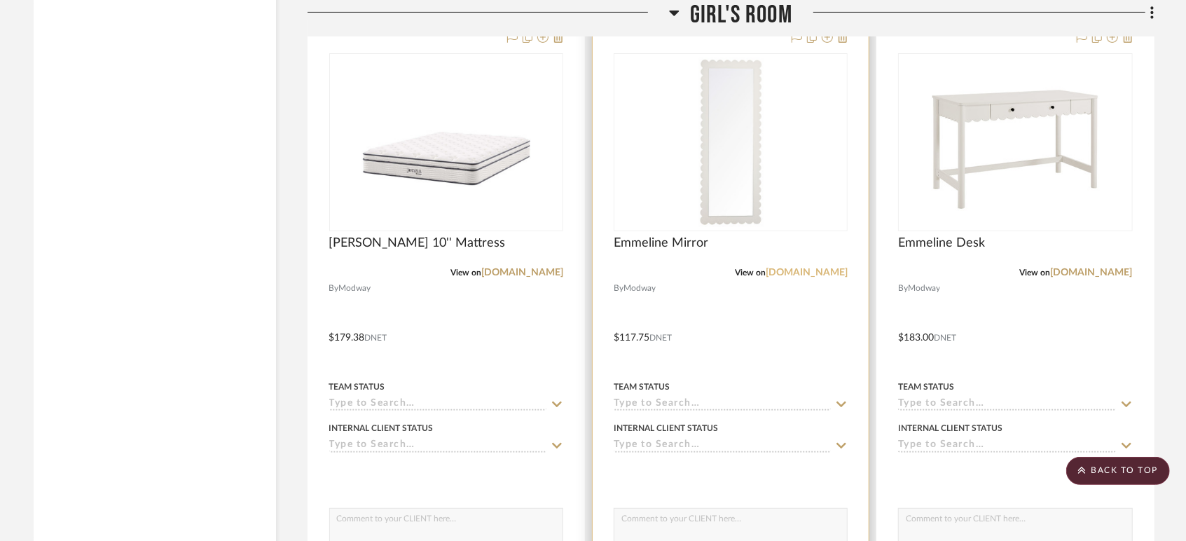
click at [823, 268] on link "modway.com" at bounding box center [806, 273] width 82 height 10
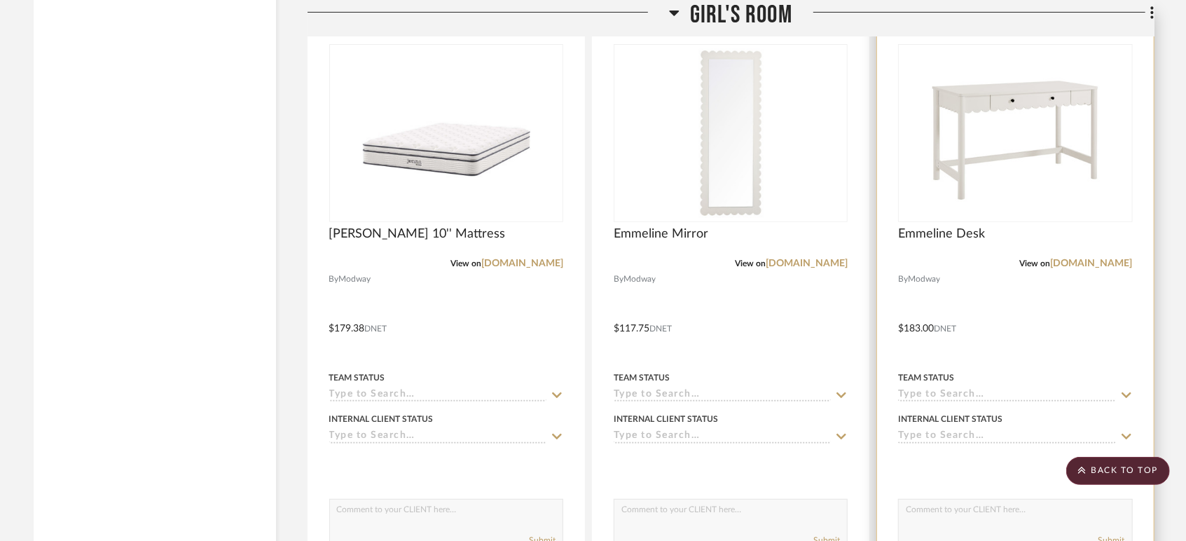
scroll to position [3968, 0]
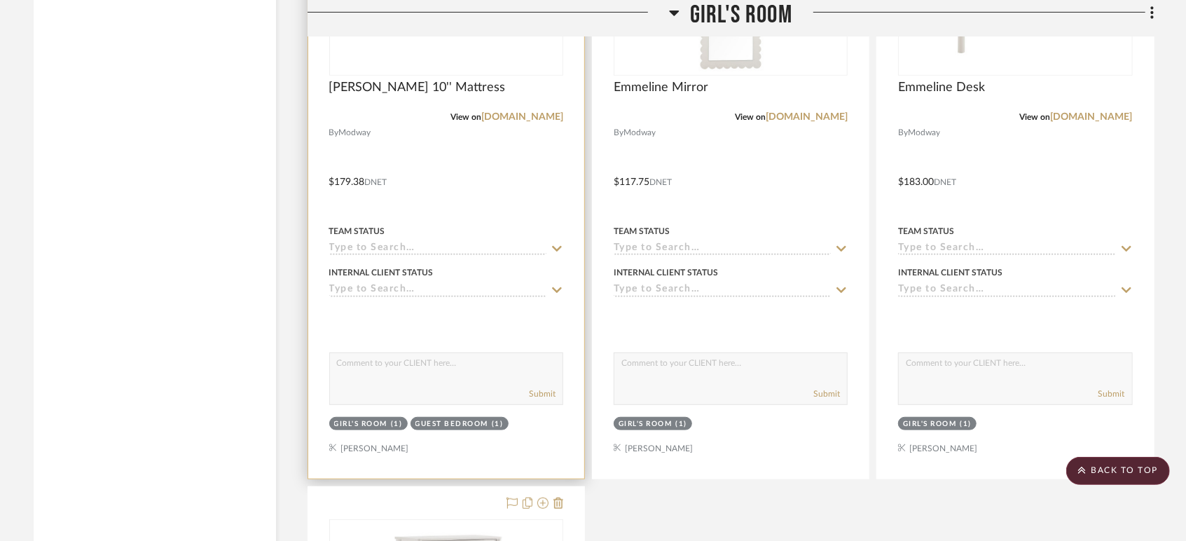
click at [443, 237] on div "Team Status" at bounding box center [446, 239] width 234 height 34
click at [427, 248] on input at bounding box center [437, 248] width 217 height 13
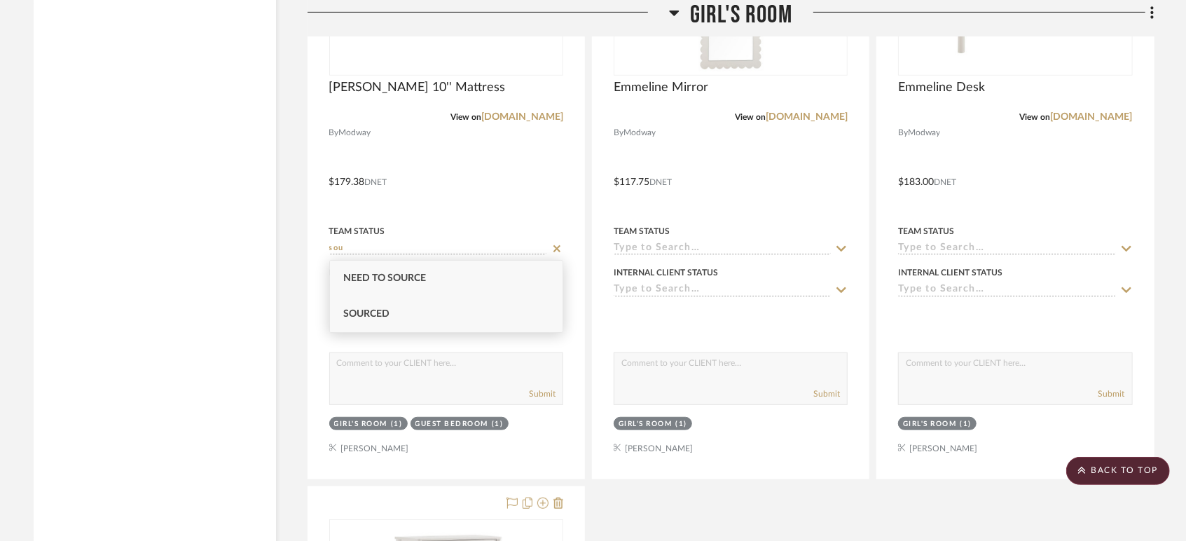
type input "sou"
click at [360, 307] on div "Sourced" at bounding box center [446, 314] width 233 height 36
type input "[DATE]"
type input "Sourced"
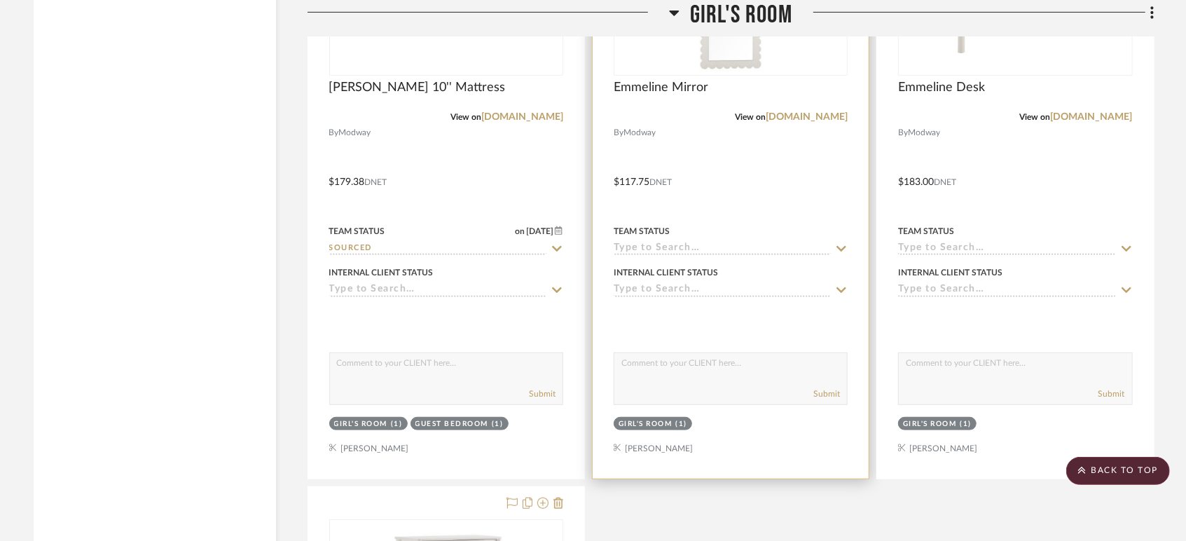
click at [688, 247] on input at bounding box center [722, 248] width 217 height 13
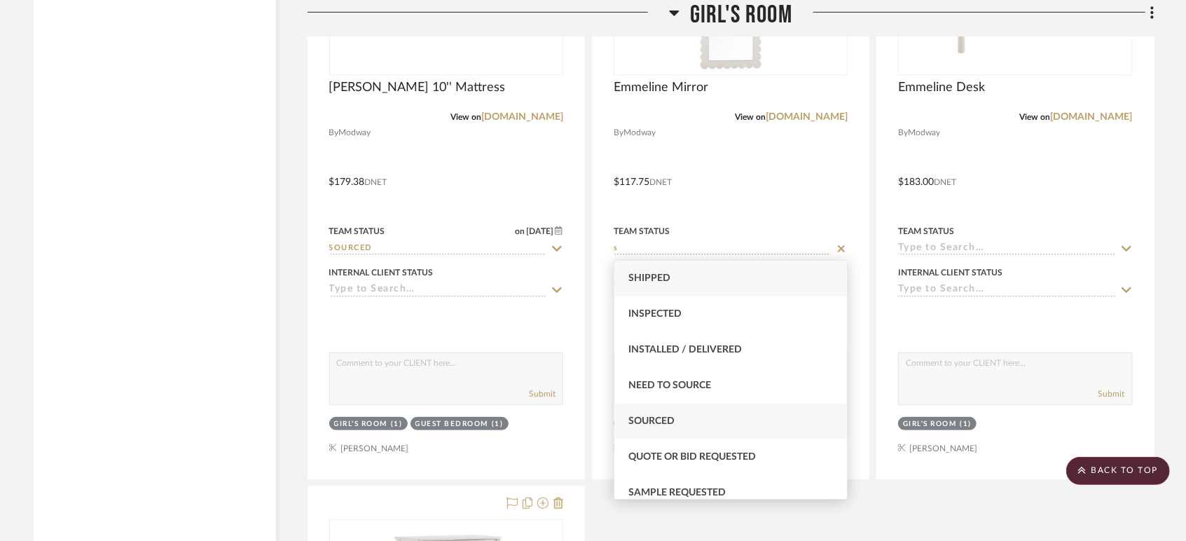
type input "s"
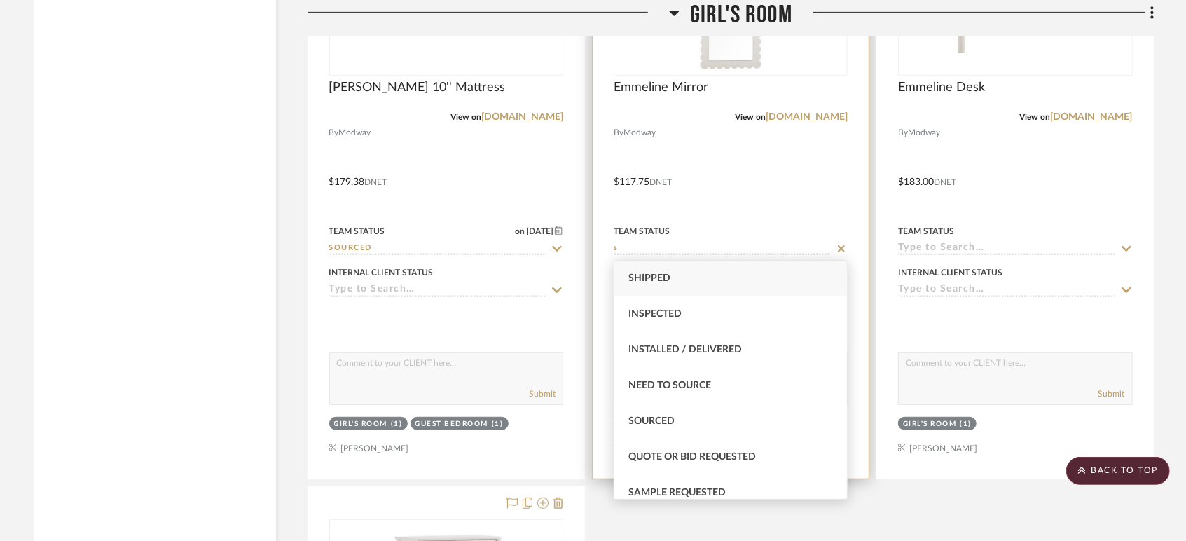
click at [665, 406] on div "Sourced" at bounding box center [730, 421] width 233 height 36
type input "[DATE]"
type input "Sourced"
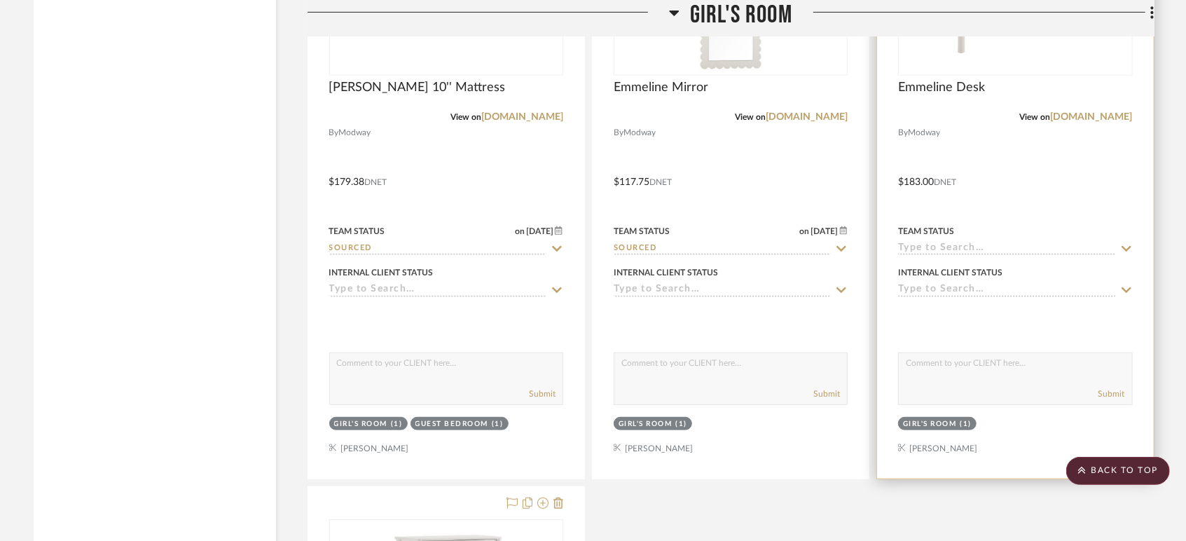
click at [992, 255] on div at bounding box center [1015, 172] width 276 height 613
click at [943, 235] on div "Team Status" at bounding box center [926, 231] width 56 height 13
click at [942, 250] on input at bounding box center [1006, 248] width 217 height 13
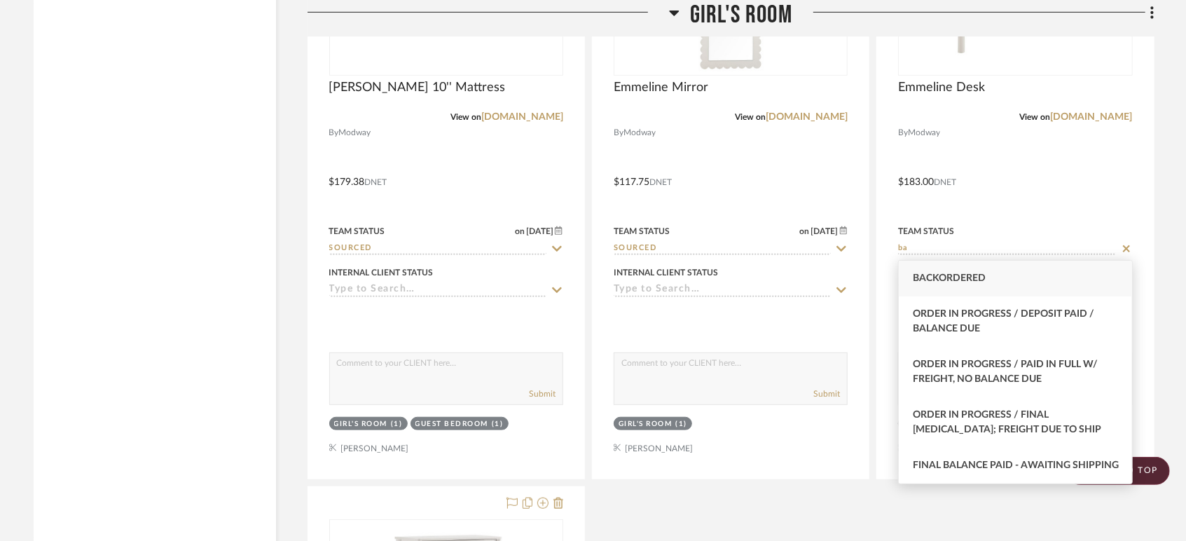
type input "ba"
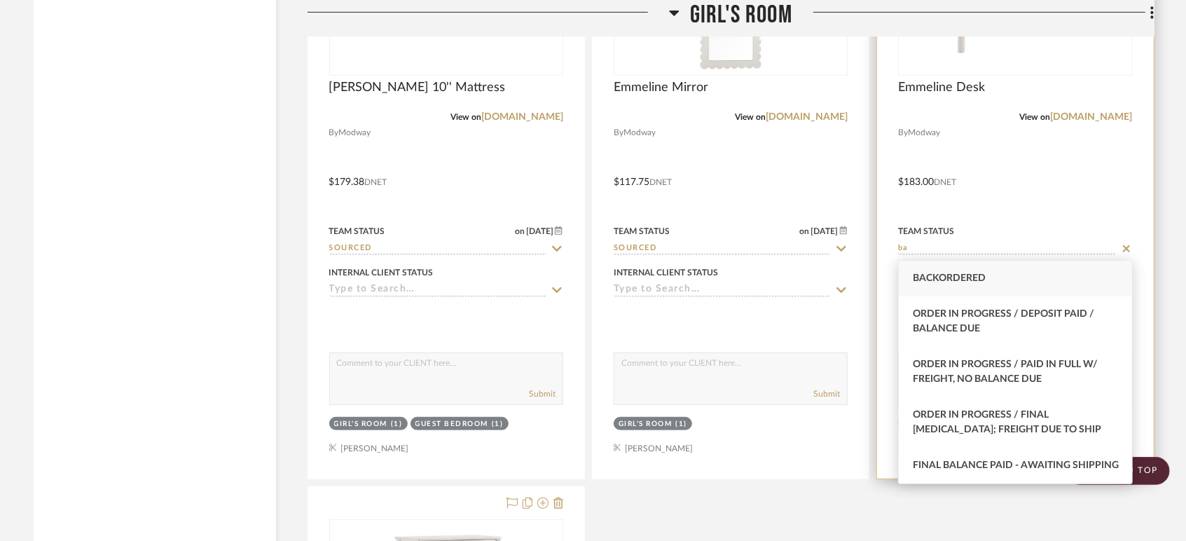
click at [949, 276] on span "Backordered" at bounding box center [949, 278] width 73 height 10
type input "[DATE]"
type input "Backordered"
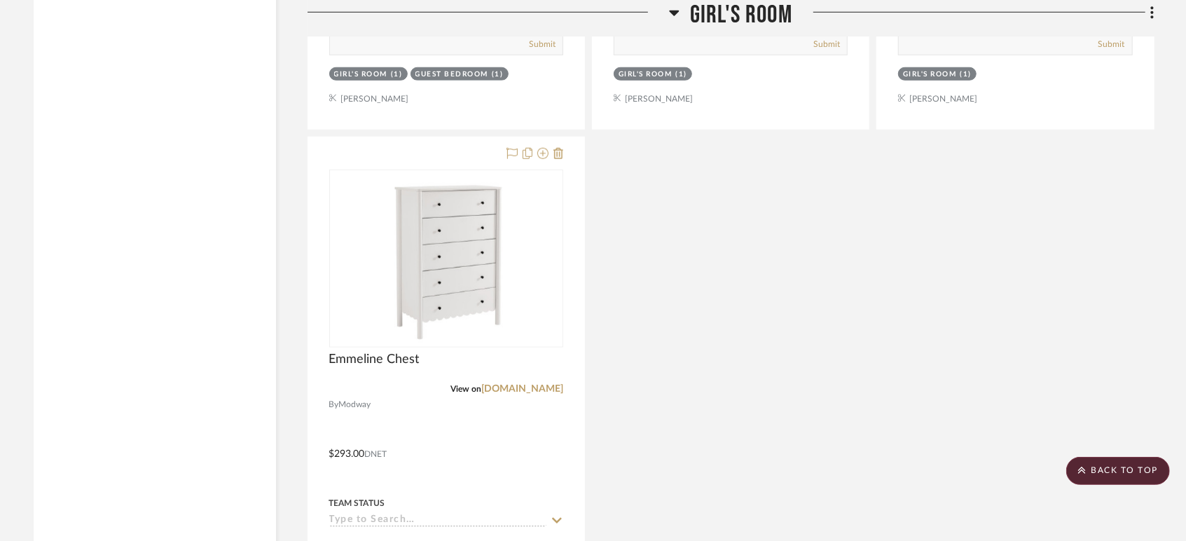
scroll to position [4358, 0]
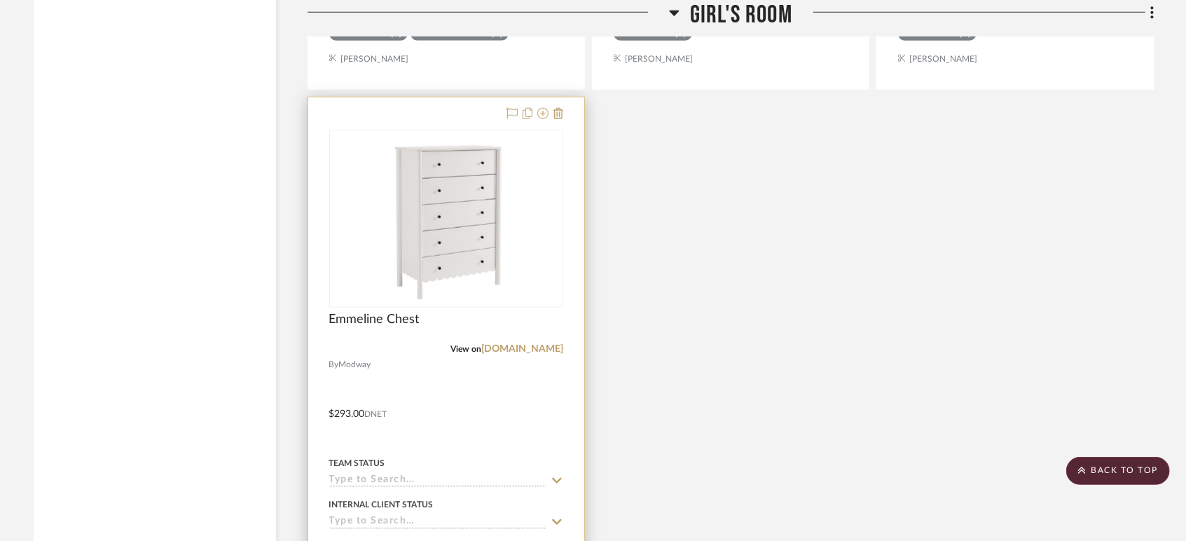
click at [391, 476] on input at bounding box center [437, 480] width 217 height 13
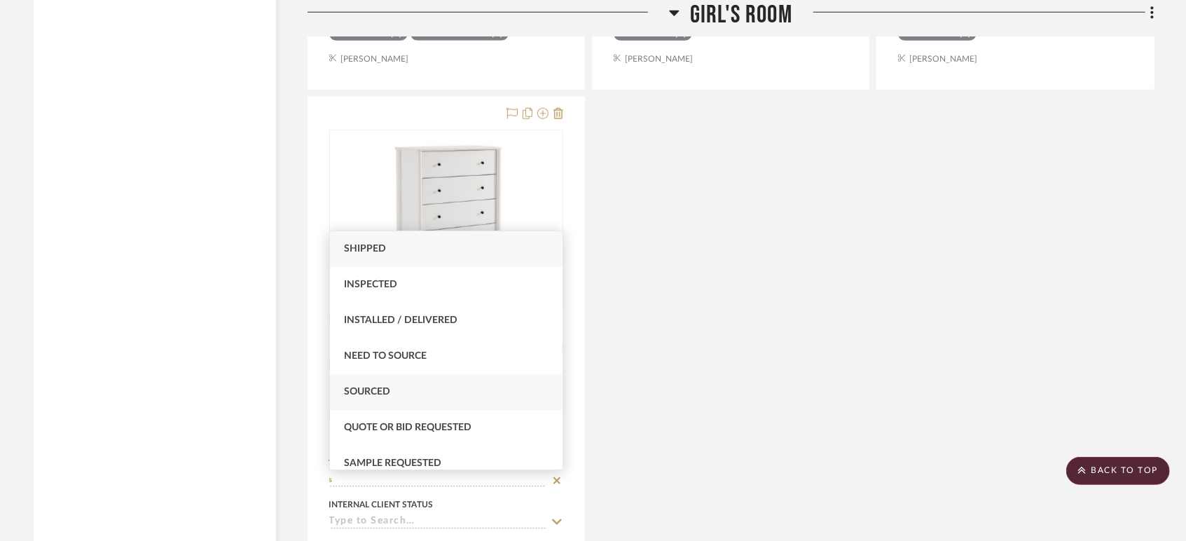
type input "s"
click at [387, 379] on div "Sourced" at bounding box center [446, 392] width 233 height 36
type input "[DATE]"
type input "Sourced"
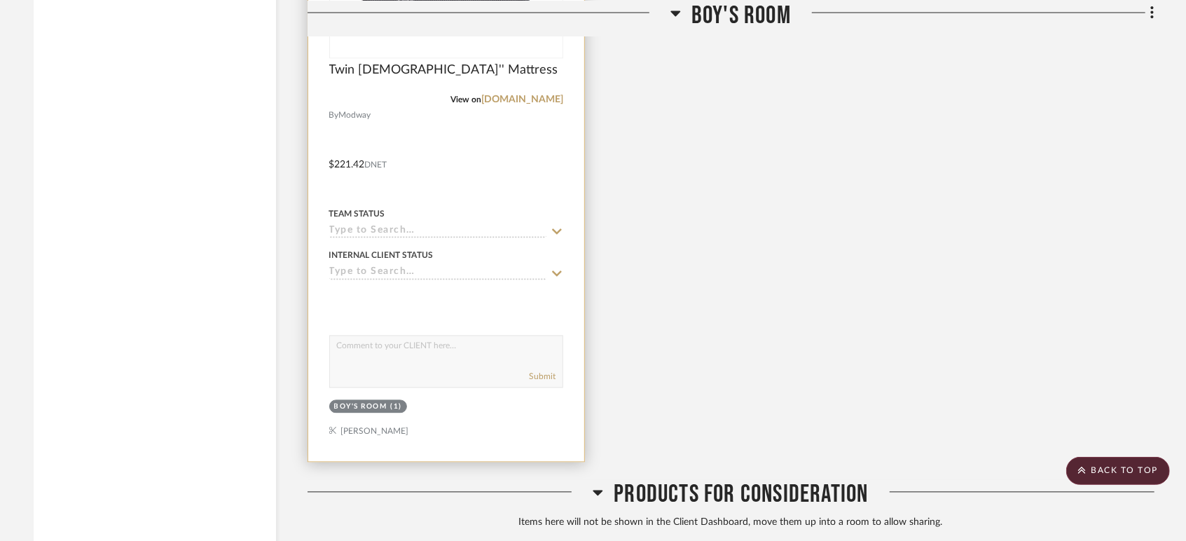
scroll to position [5136, 0]
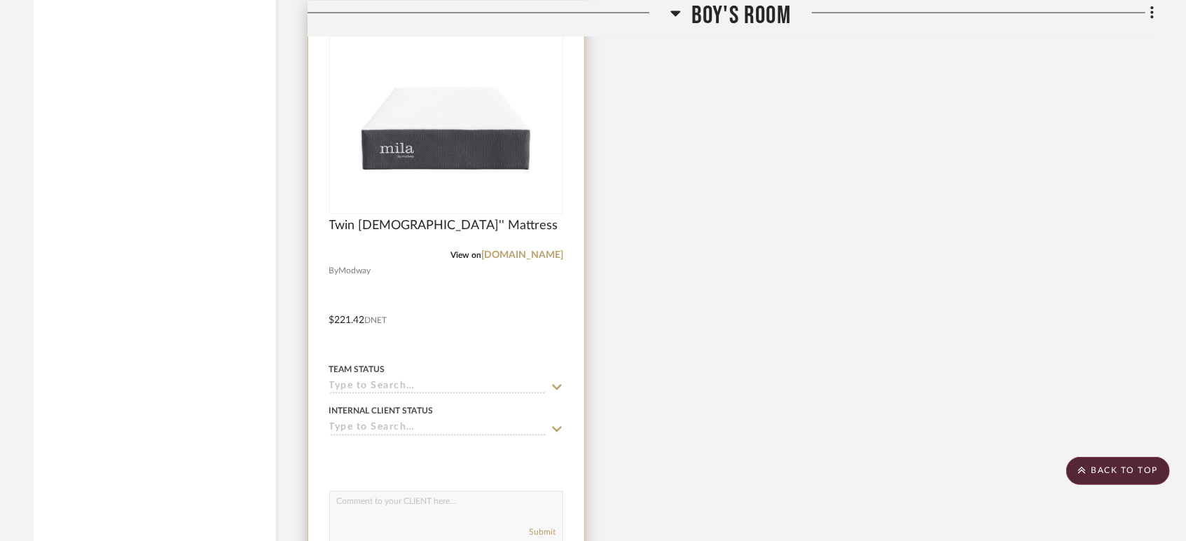
click at [375, 384] on input at bounding box center [437, 387] width 217 height 13
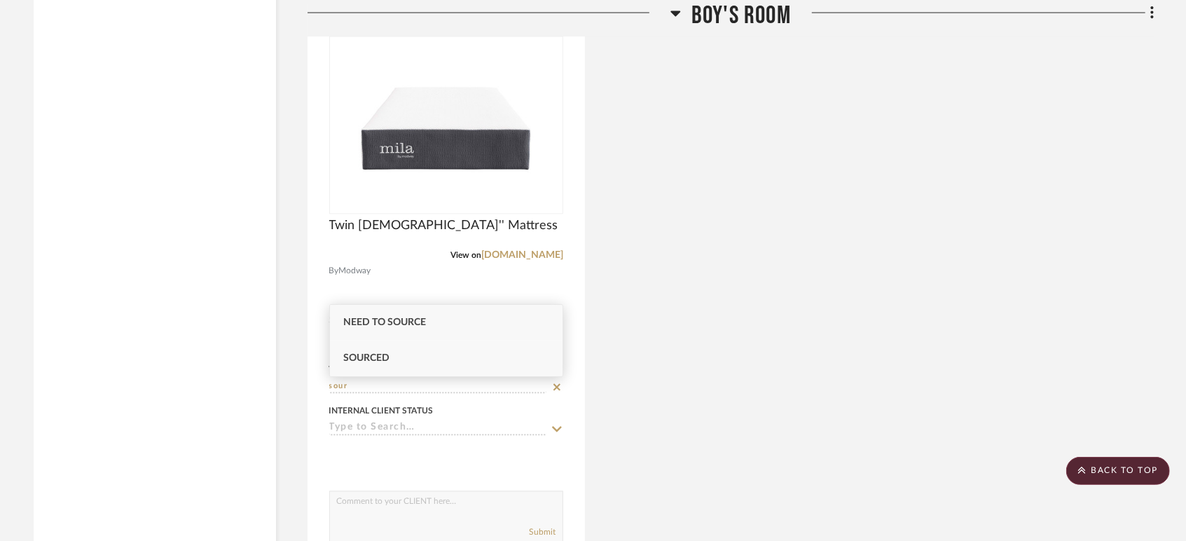
type input "sour"
click at [363, 350] on div "Sourced" at bounding box center [446, 358] width 233 height 36
type input "[DATE]"
type input "Sourced"
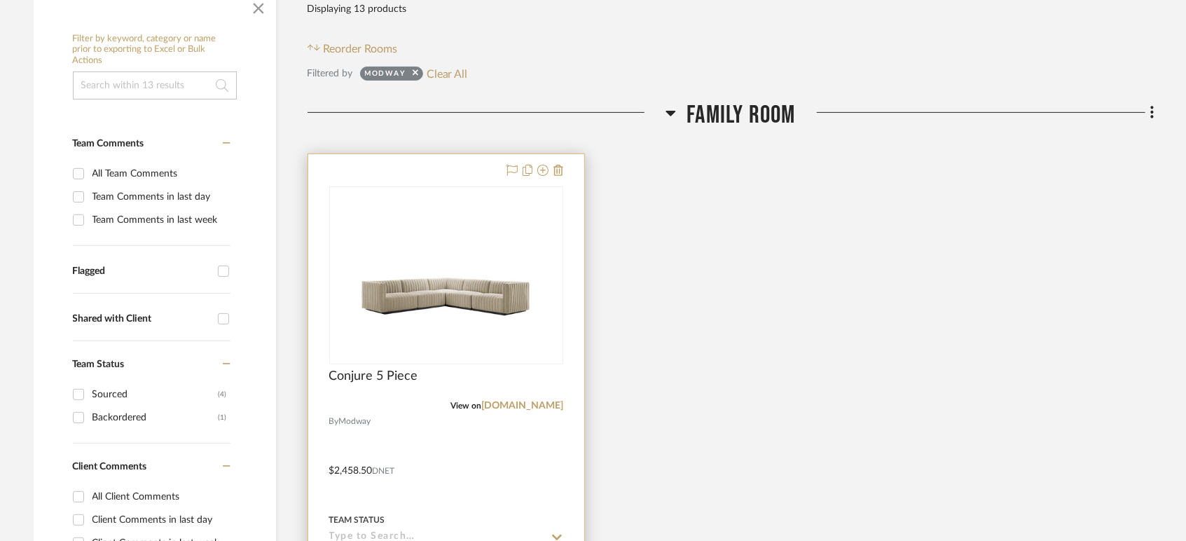
scroll to position [311, 0]
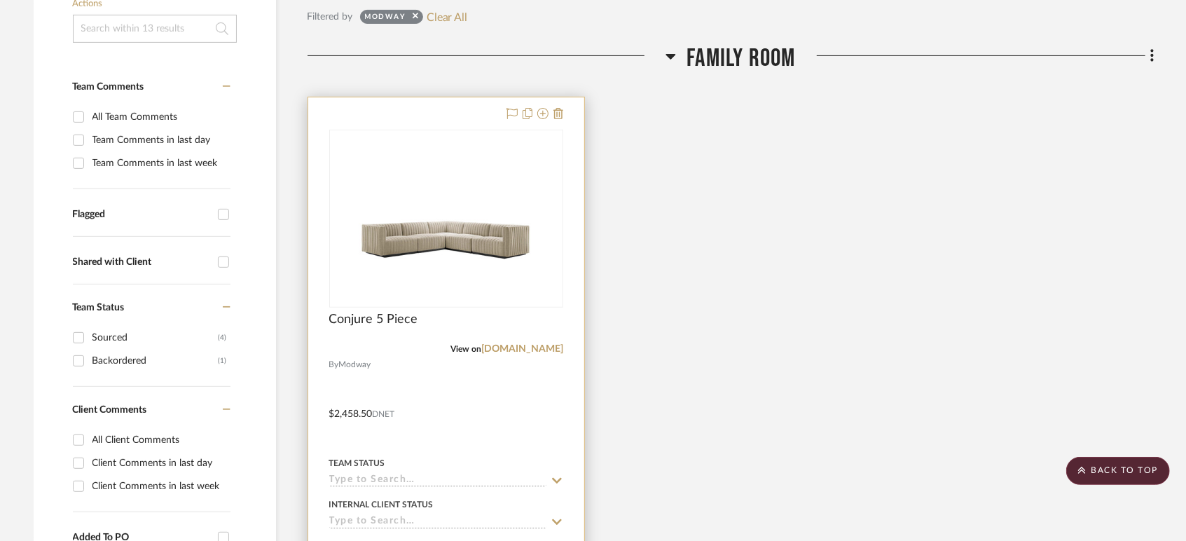
click at [387, 477] on input at bounding box center [437, 480] width 217 height 13
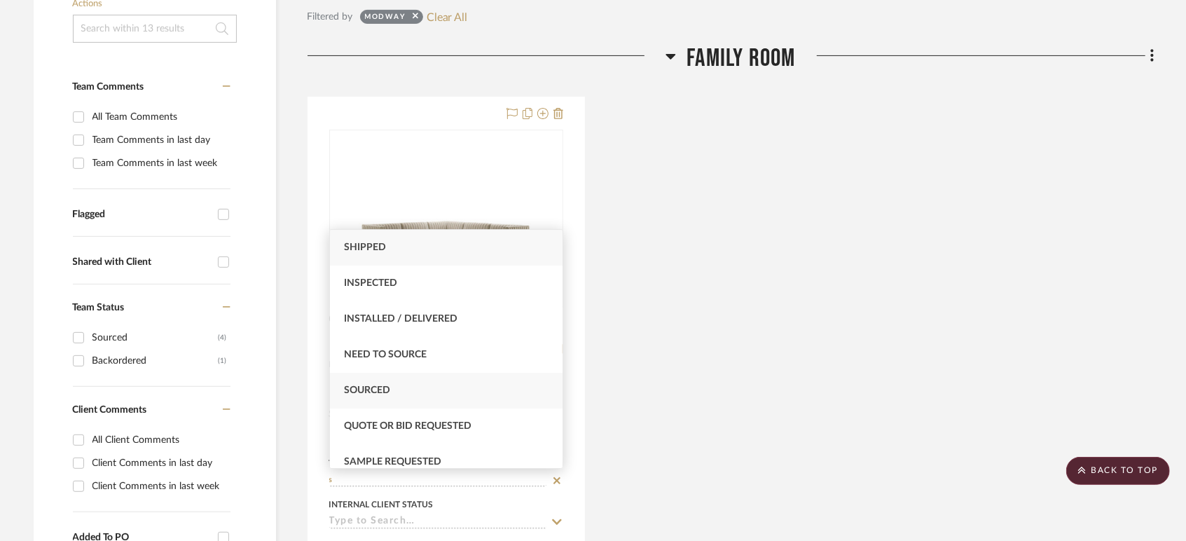
type input "s"
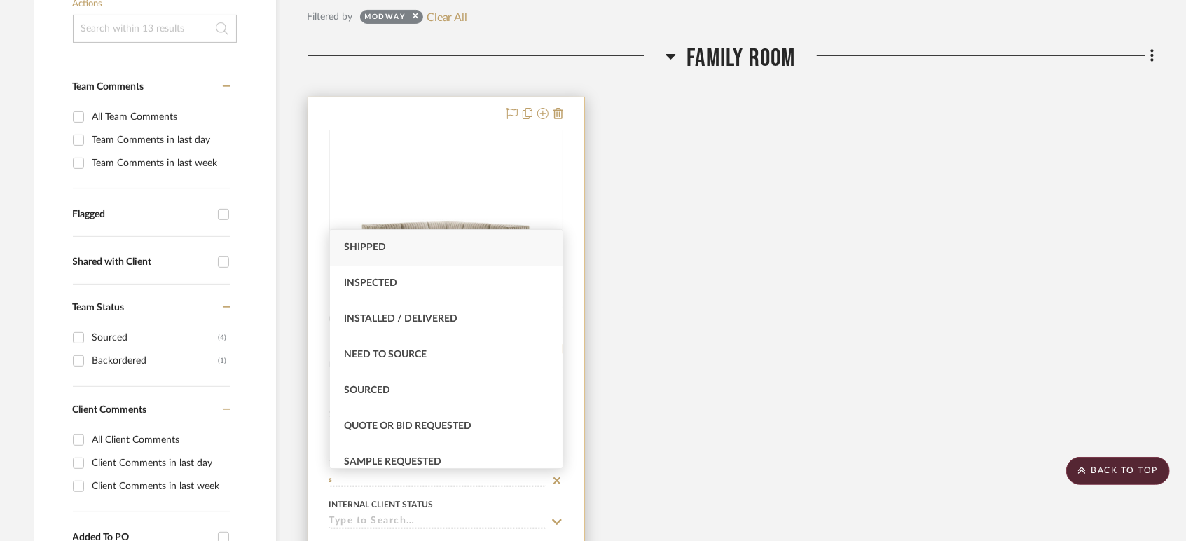
click at [366, 388] on span "Sourced" at bounding box center [367, 390] width 46 height 10
type input "[DATE]"
type input "Sourced"
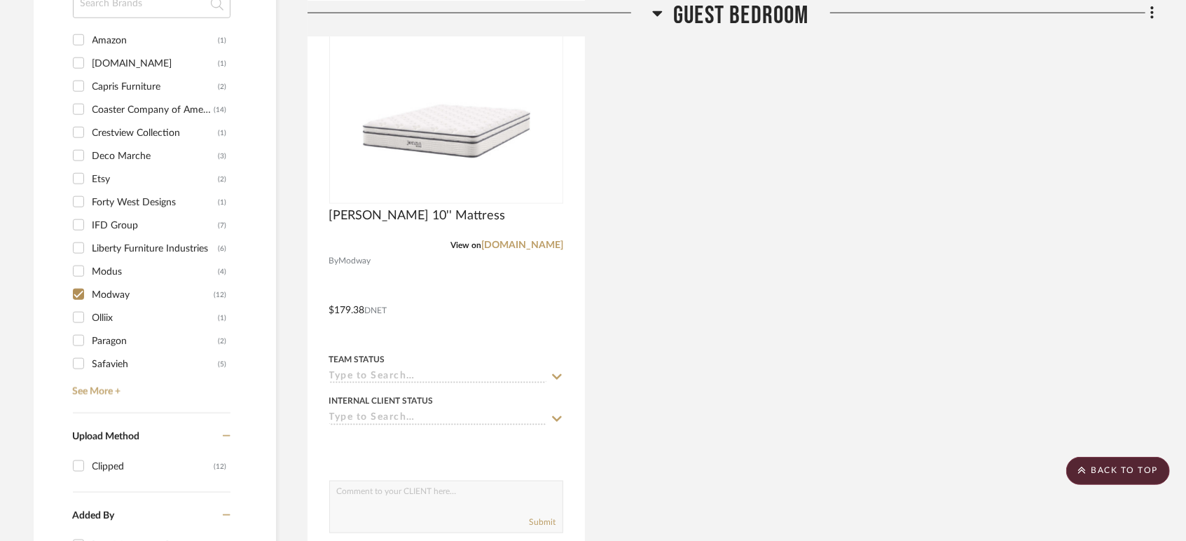
scroll to position [1167, 0]
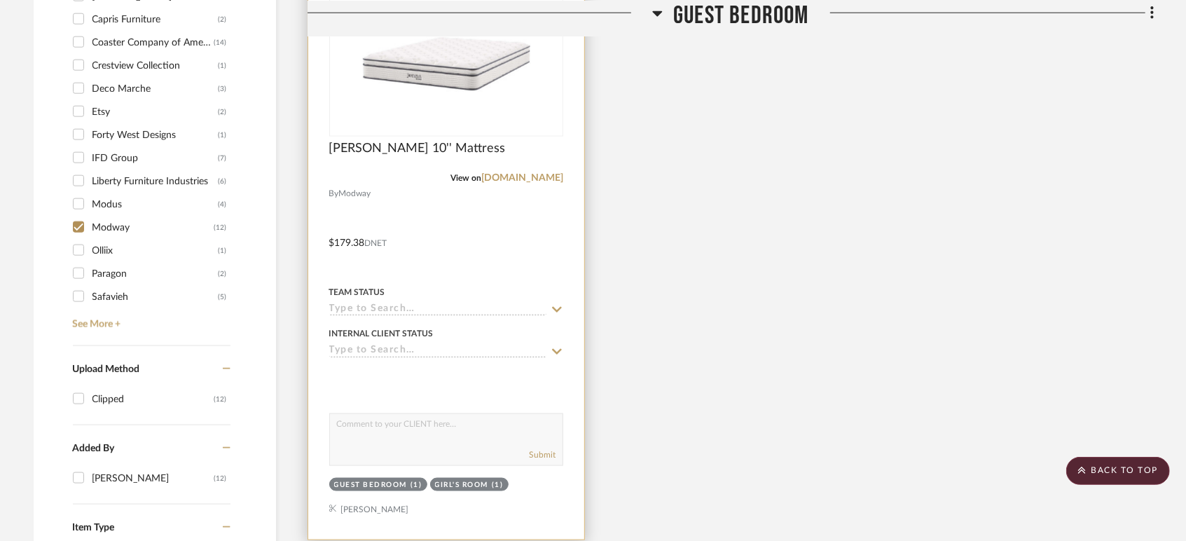
click at [404, 304] on input at bounding box center [437, 309] width 217 height 13
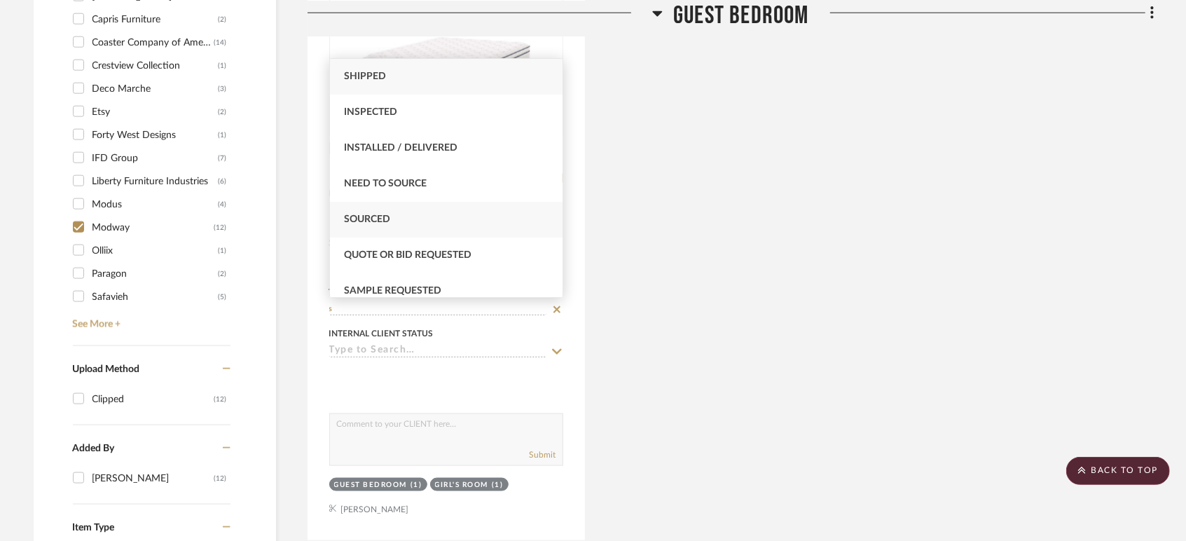
type input "s"
click at [402, 217] on div "Sourced" at bounding box center [446, 220] width 233 height 36
type input "[DATE]"
type input "Sourced"
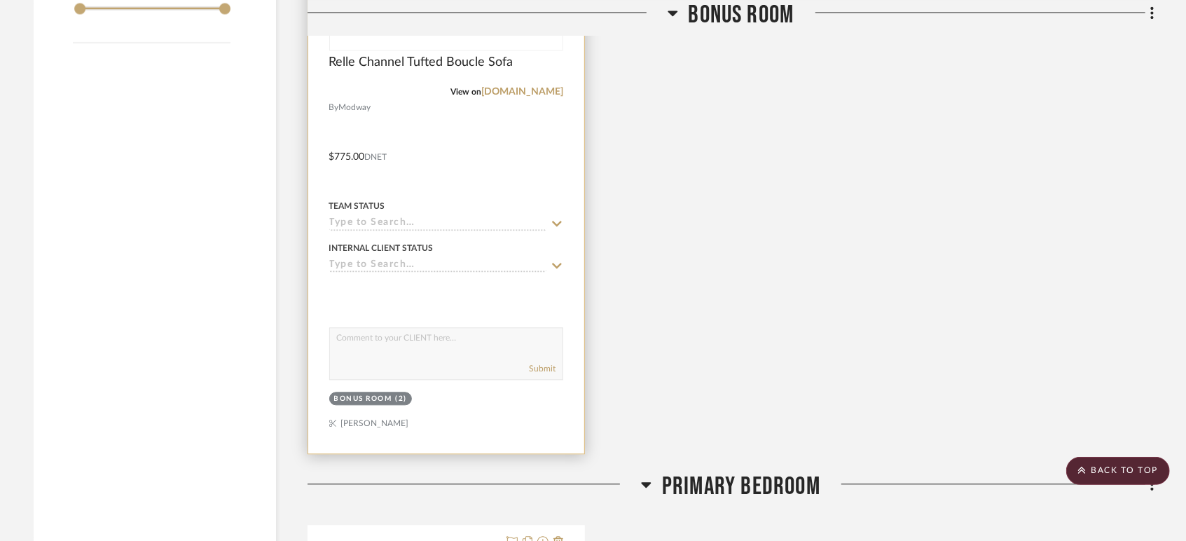
scroll to position [1945, 0]
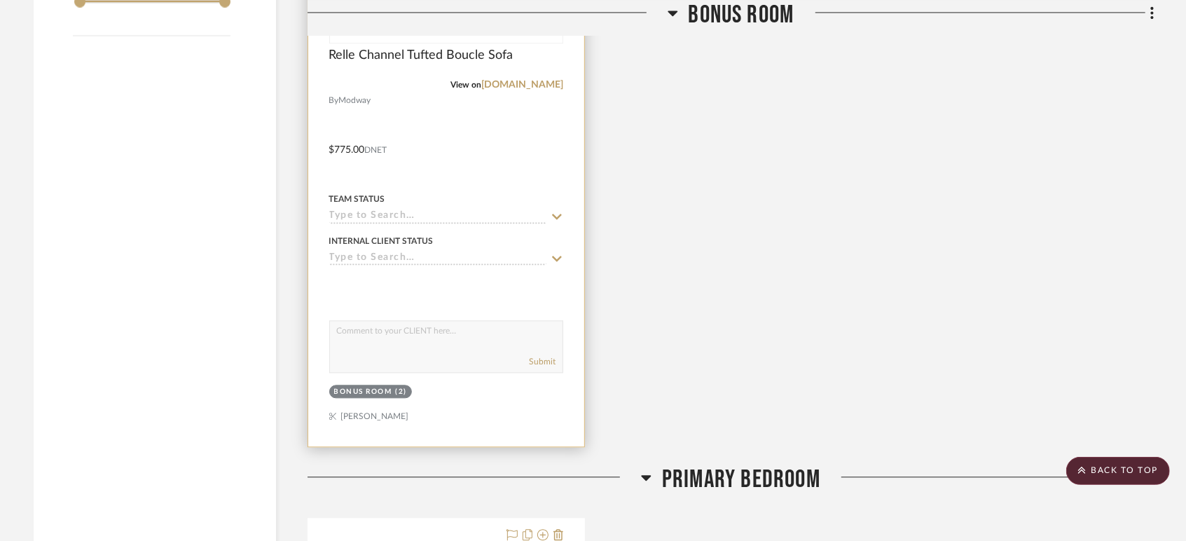
click at [406, 215] on input at bounding box center [437, 216] width 217 height 13
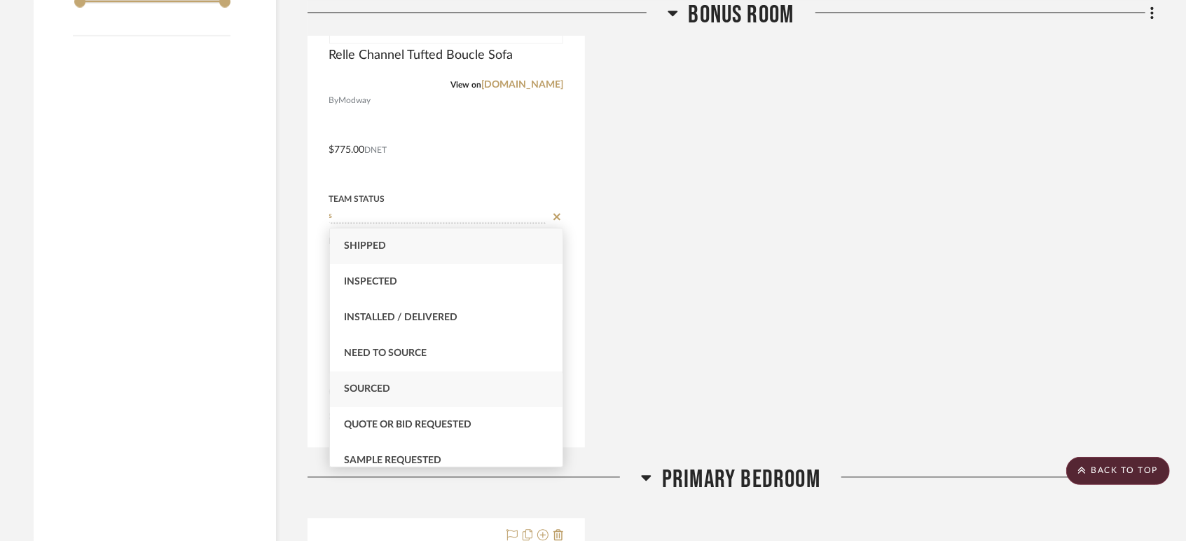
type input "s"
click at [387, 387] on span "Sourced" at bounding box center [367, 389] width 46 height 10
type input "[DATE]"
type input "Sourced"
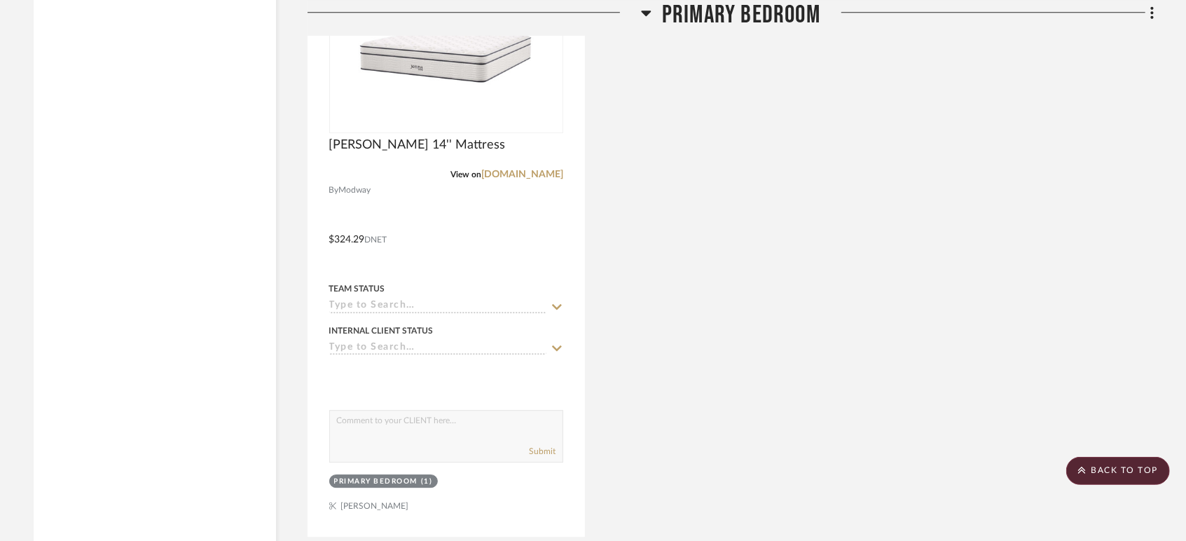
scroll to position [2567, 0]
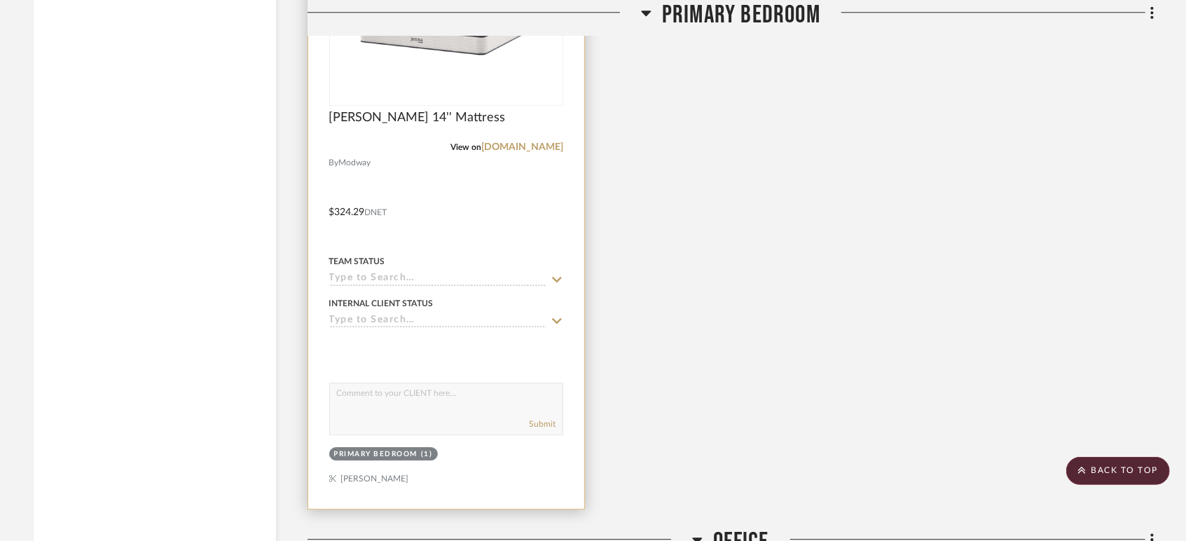
click at [405, 272] on input at bounding box center [437, 278] width 217 height 13
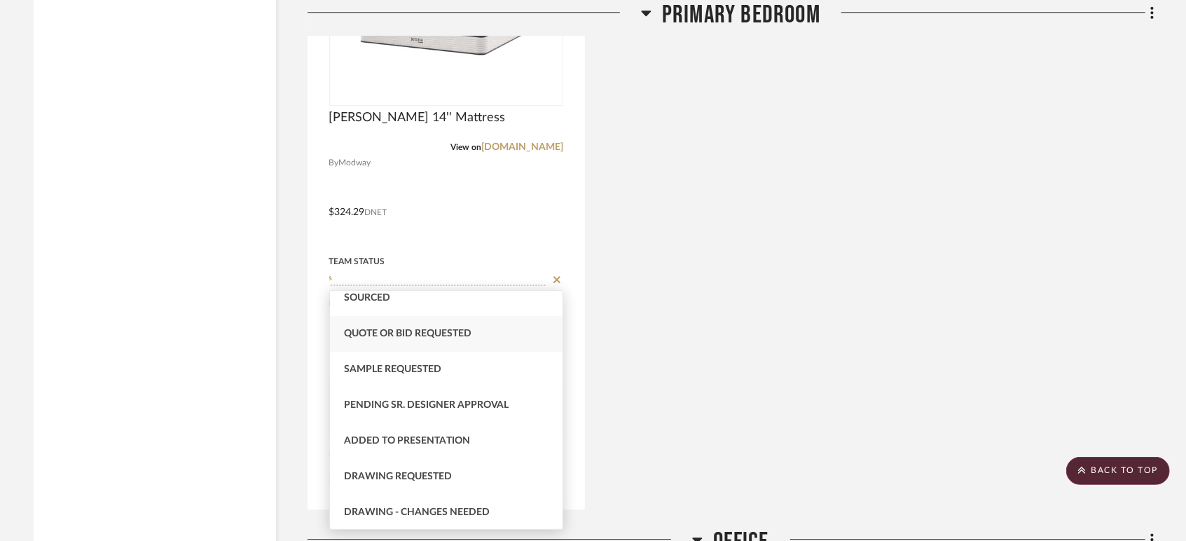
scroll to position [155, 0]
type input "s"
click at [382, 298] on span "Sourced" at bounding box center [367, 296] width 46 height 10
type input "[DATE]"
type input "Sourced"
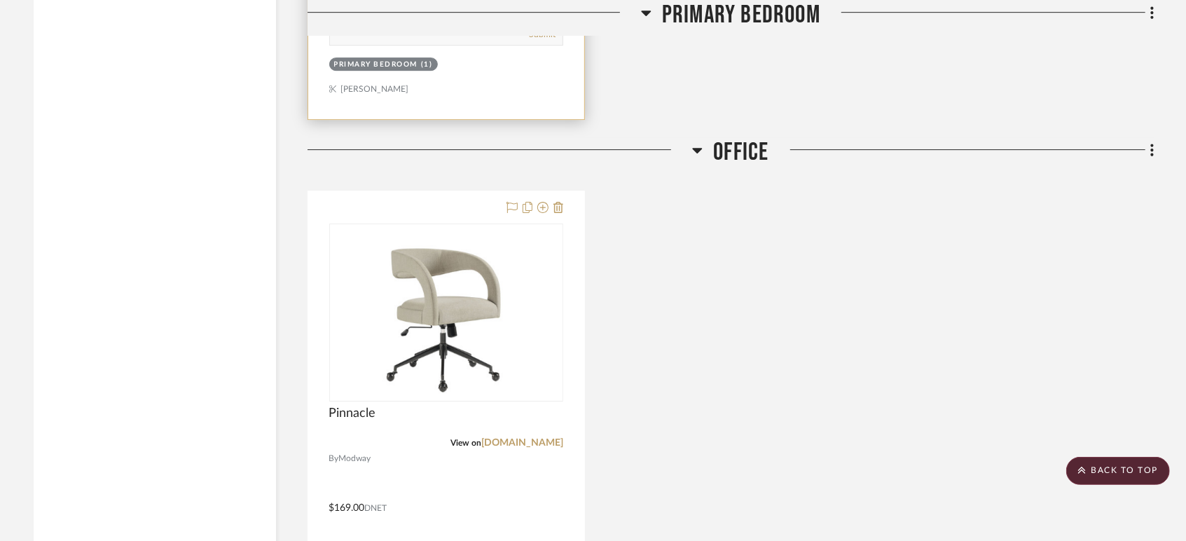
scroll to position [3190, 0]
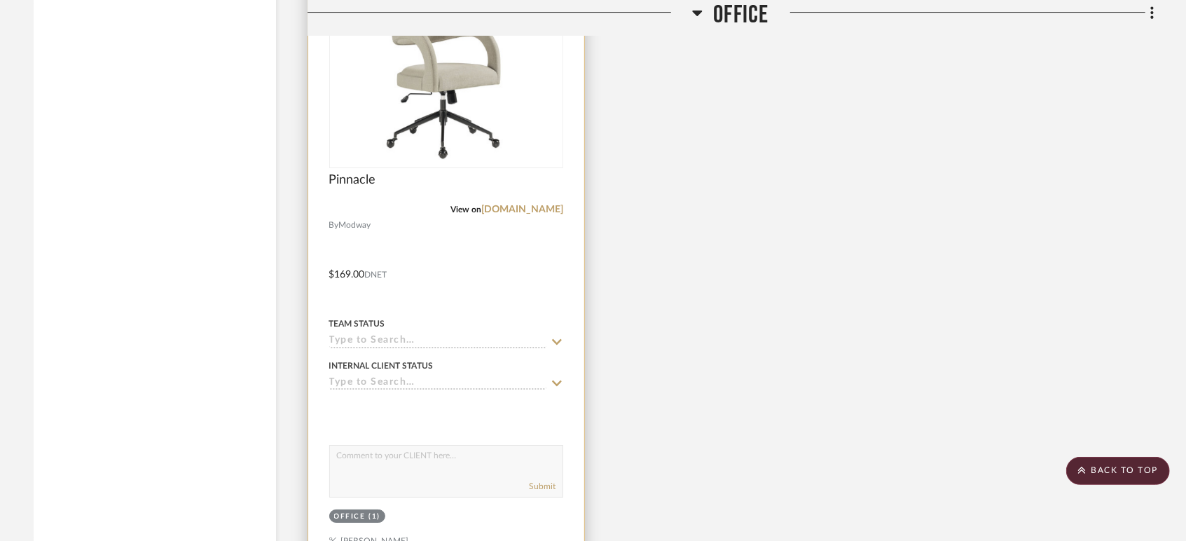
click at [377, 335] on input at bounding box center [437, 341] width 217 height 13
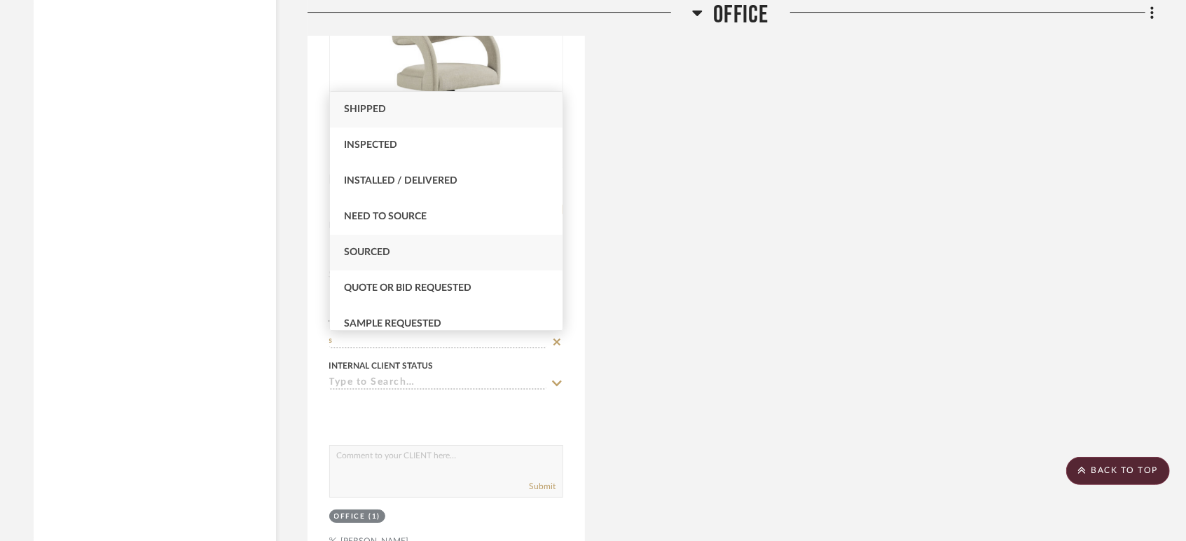
type input "s"
click at [386, 254] on span "Sourced" at bounding box center [367, 252] width 46 height 10
type input "[DATE]"
type input "Sourced"
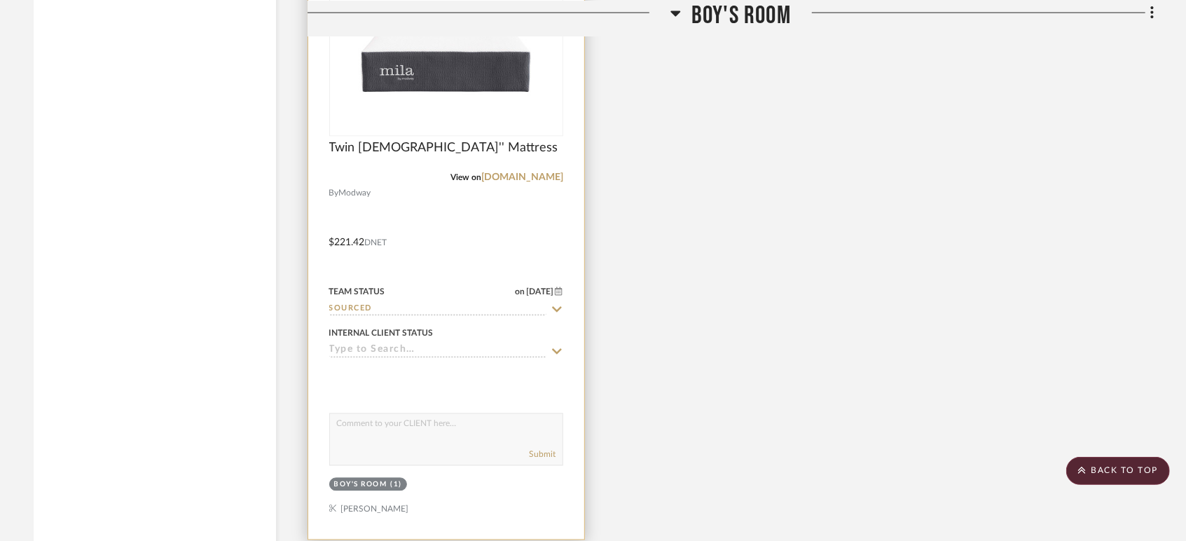
scroll to position [4902, 0]
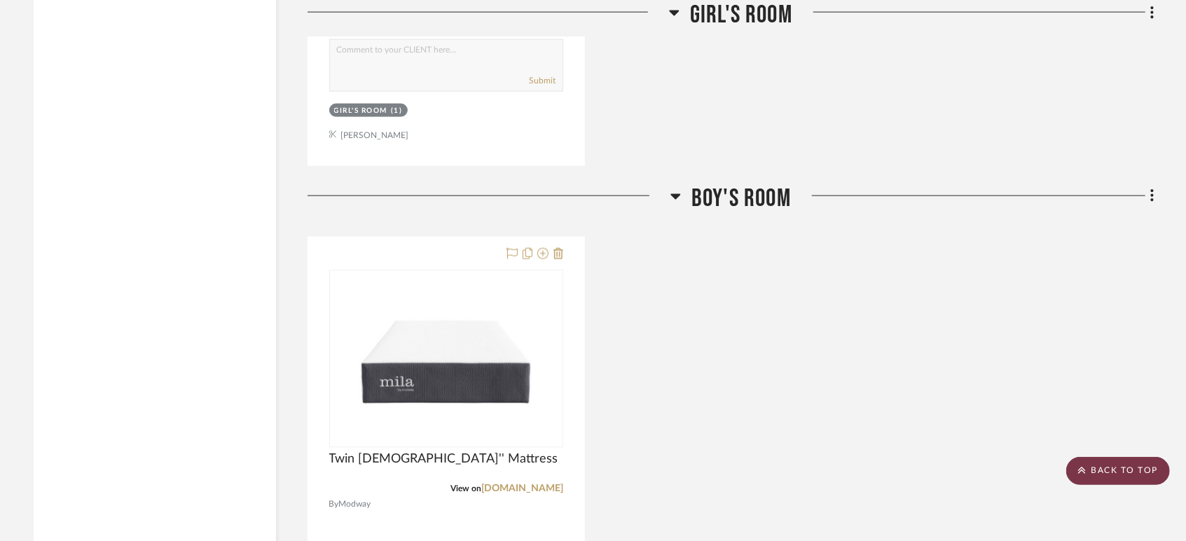
click at [1078, 476] on fa-icon at bounding box center [1082, 470] width 8 height 11
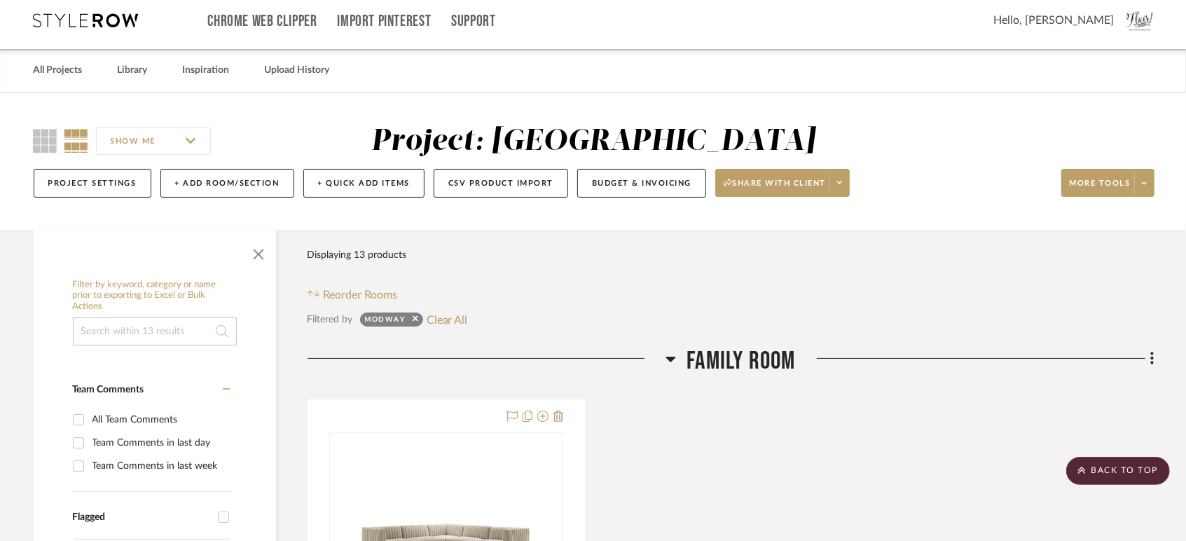
scroll to position [0, 0]
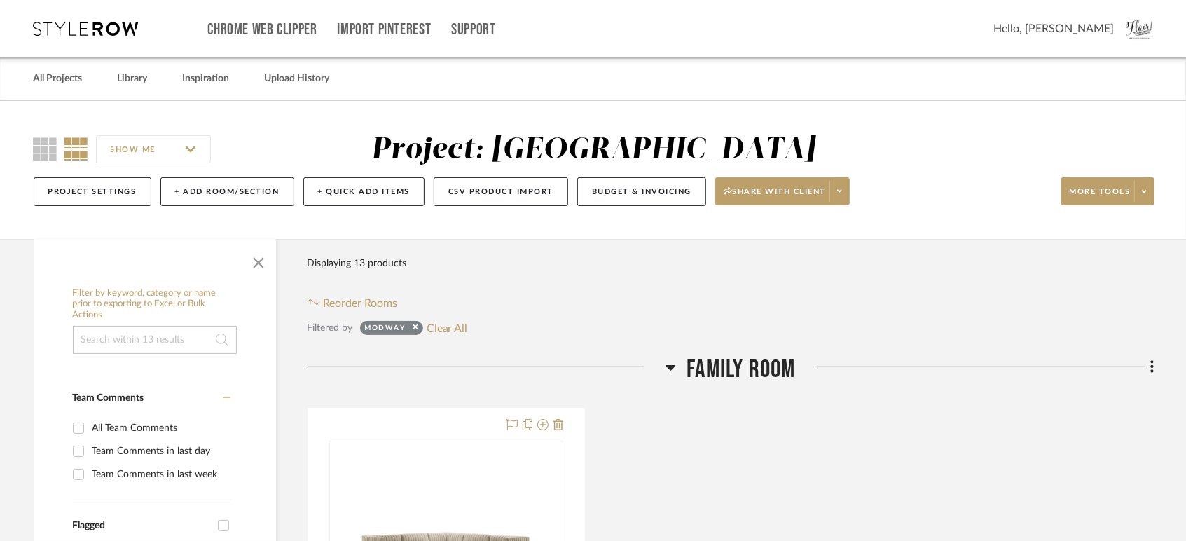
click at [411, 326] on div at bounding box center [413, 330] width 9 height 14
click at [413, 324] on icon at bounding box center [416, 327] width 6 height 6
checkbox input "false"
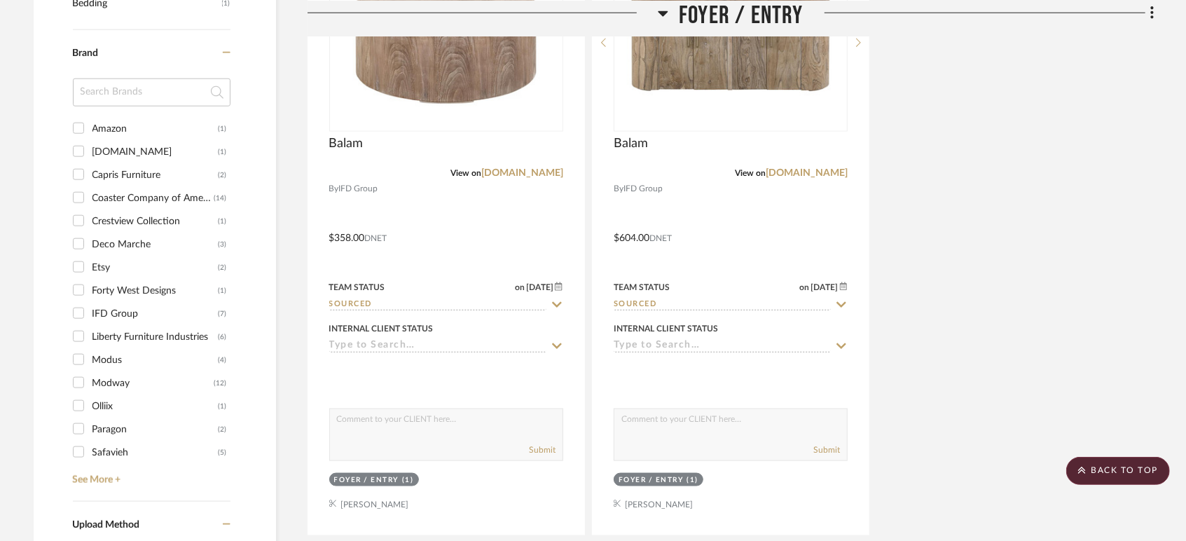
scroll to position [1167, 0]
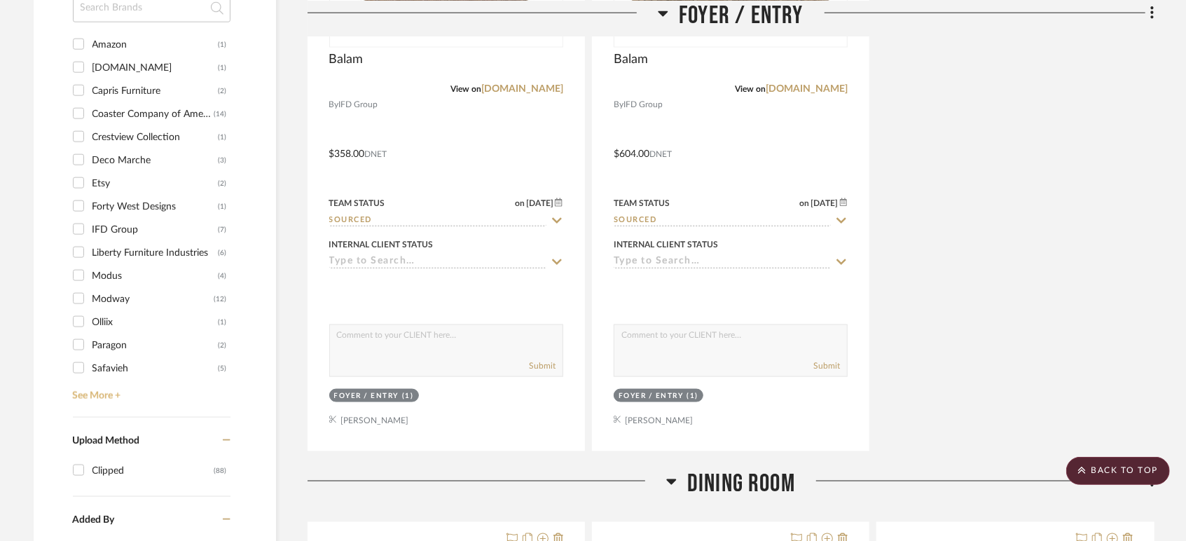
click at [85, 391] on link "See More +" at bounding box center [149, 391] width 161 height 22
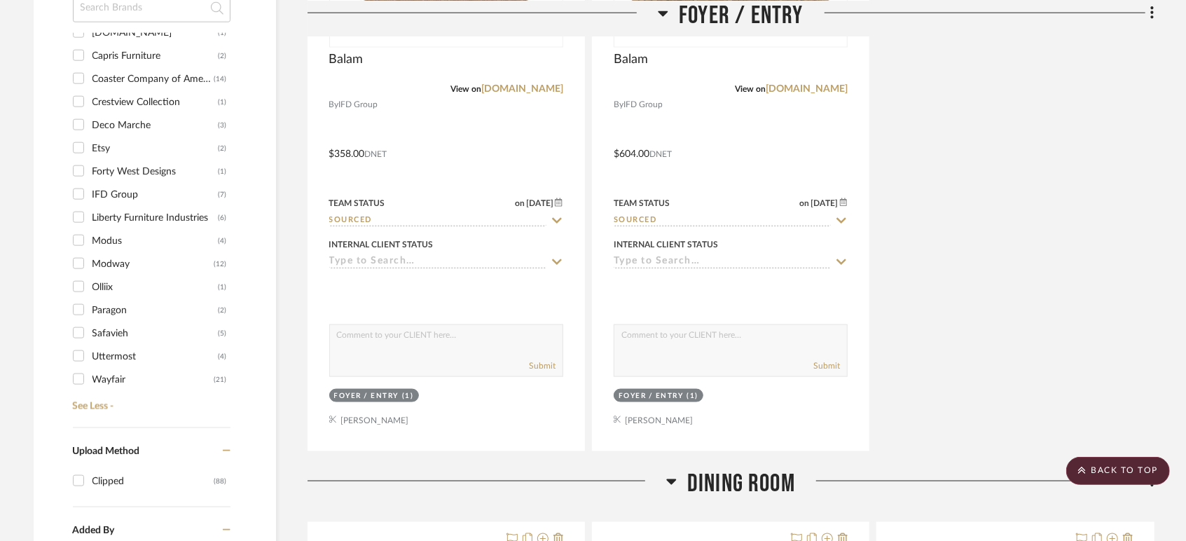
click at [106, 331] on div "Safavieh" at bounding box center [155, 333] width 126 height 22
click at [90, 331] on input "Safavieh (5)" at bounding box center [78, 332] width 22 height 22
checkbox input "true"
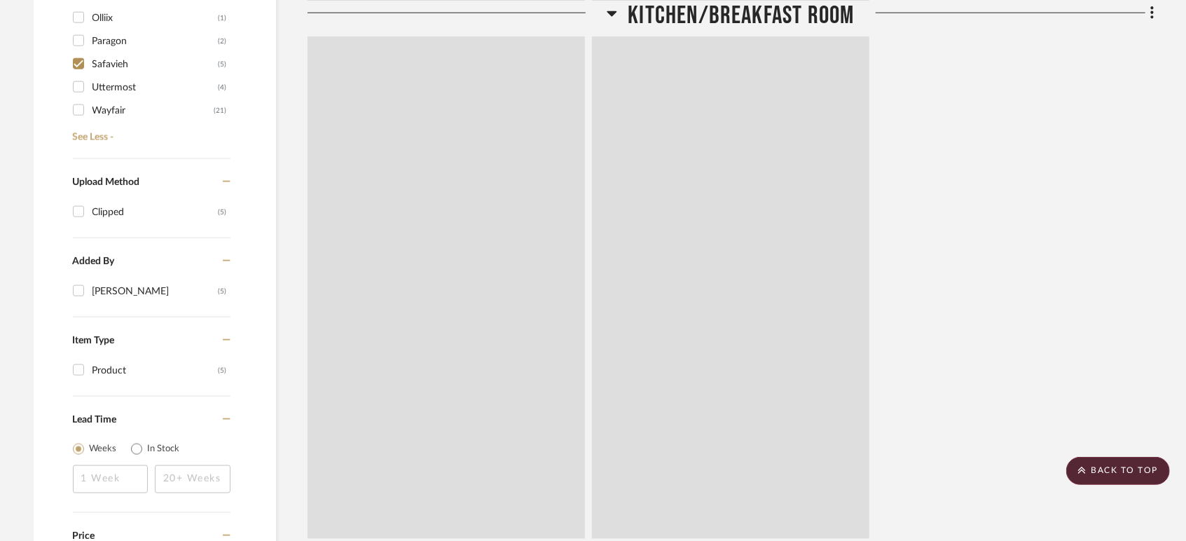
scroll to position [898, 0]
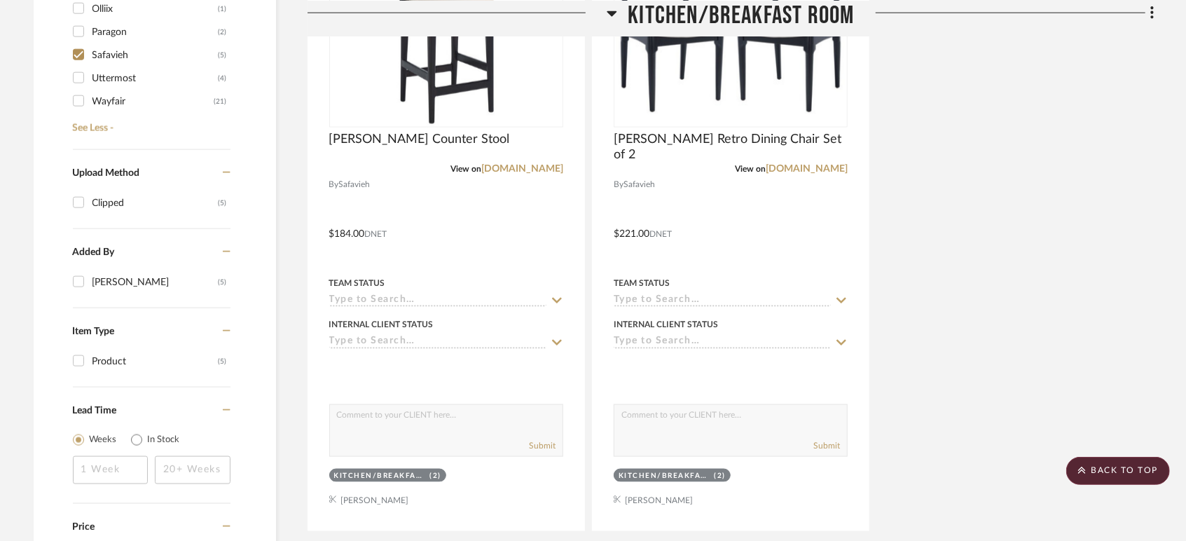
scroll to position [1053, 0]
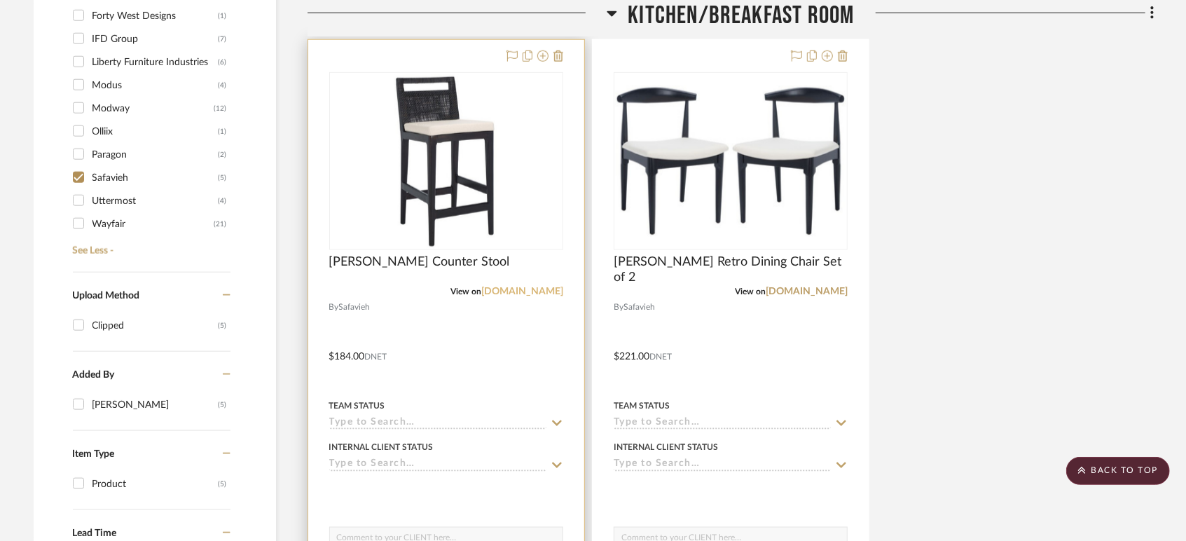
click at [522, 287] on link "[DOMAIN_NAME]" at bounding box center [522, 291] width 82 height 10
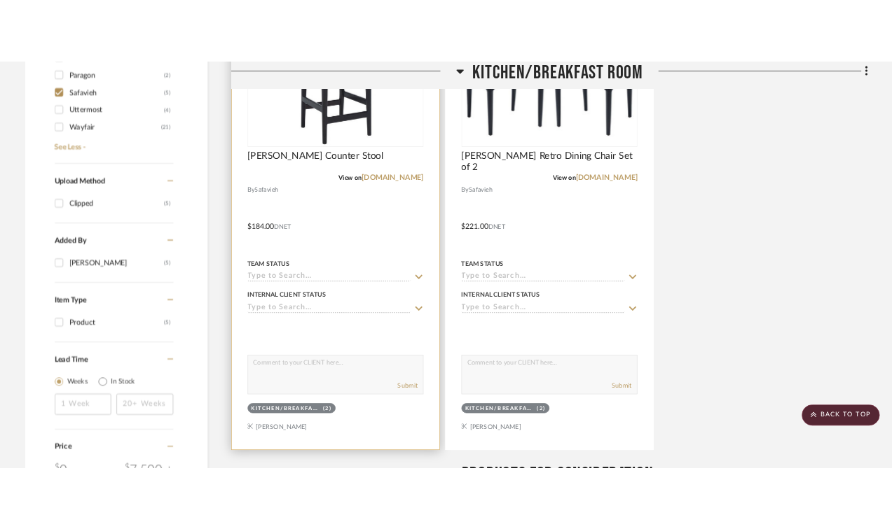
scroll to position [976, 0]
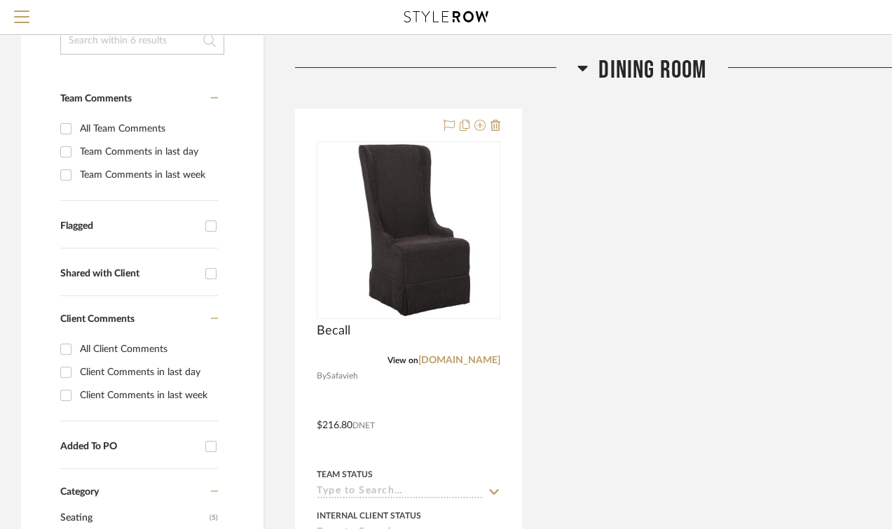
scroll to position [311, 0]
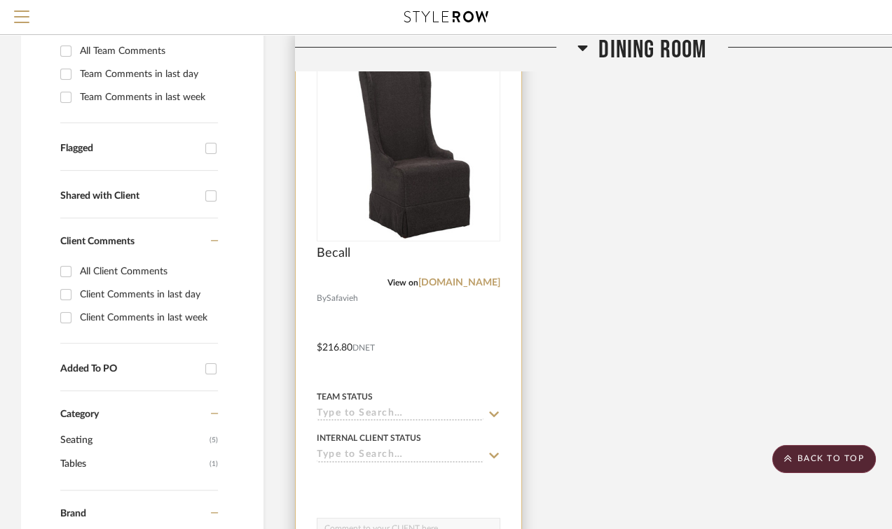
click at [403, 413] on input at bounding box center [400, 414] width 167 height 13
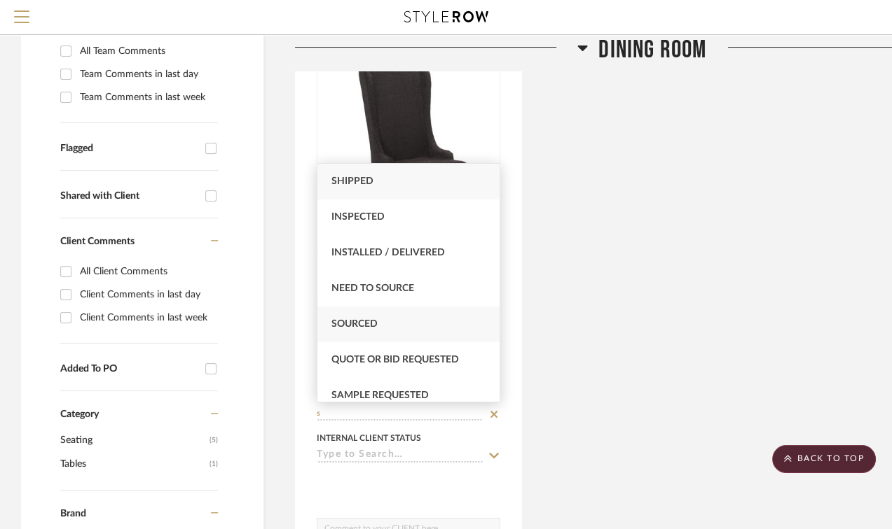
type input "s"
click at [364, 320] on div "Sourced" at bounding box center [408, 325] width 182 height 36
type input "[DATE]"
type input "Sourced"
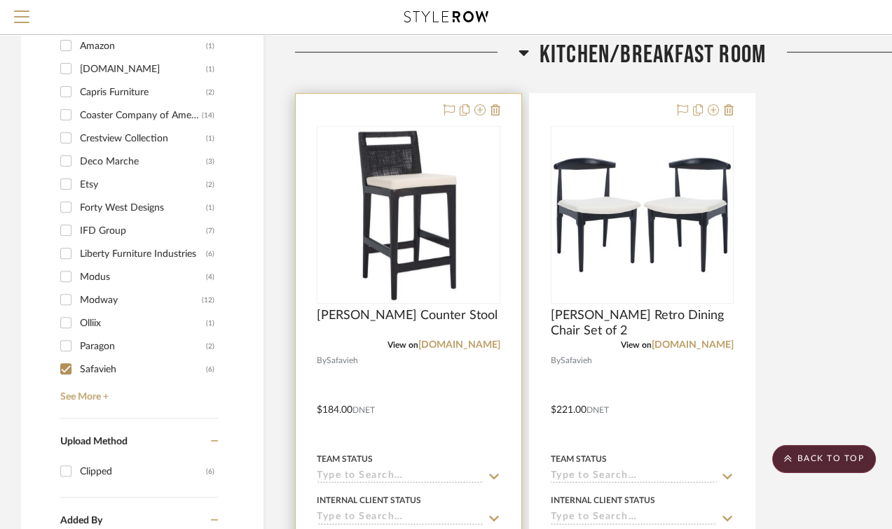
scroll to position [1089, 0]
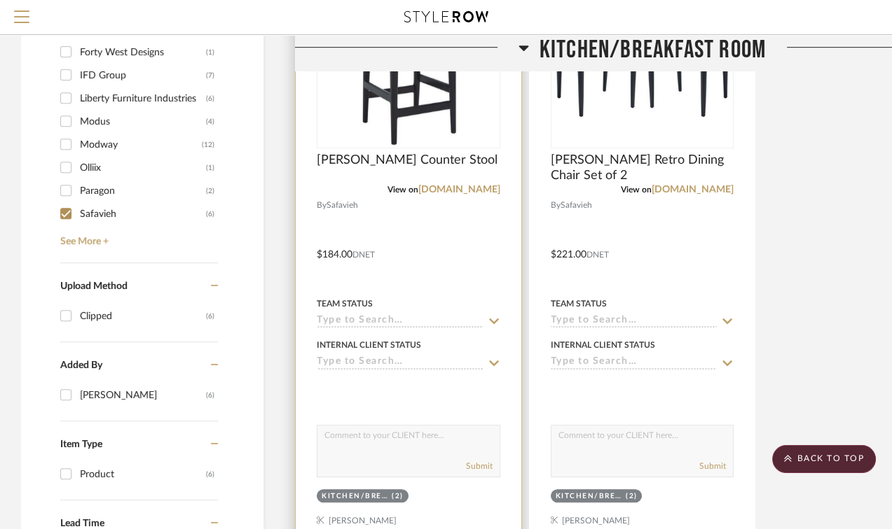
click at [361, 324] on input at bounding box center [400, 321] width 167 height 13
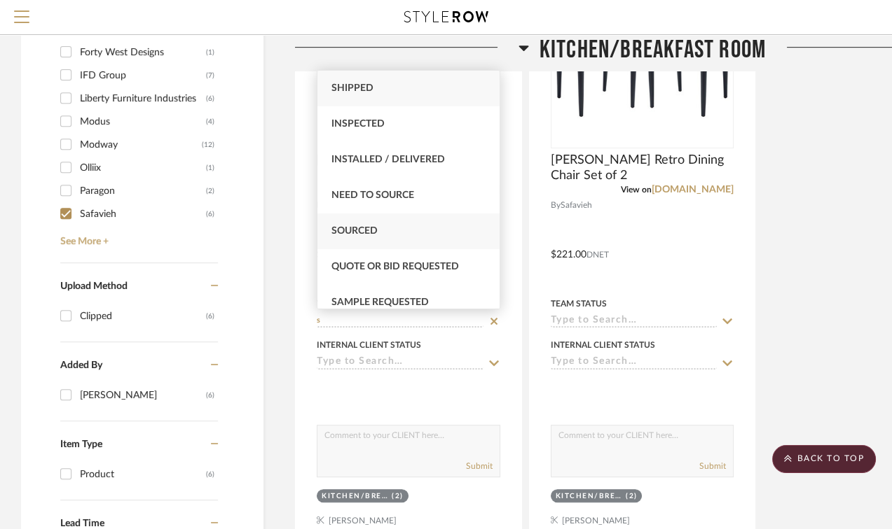
type input "s"
click at [373, 232] on span "Sourced" at bounding box center [354, 231] width 46 height 10
type input "[DATE]"
type input "Sourced"
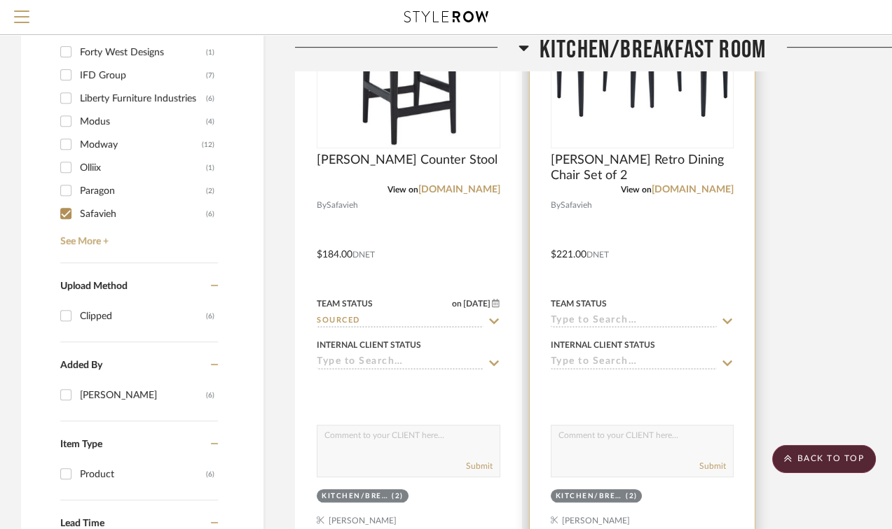
click at [587, 320] on input at bounding box center [633, 321] width 167 height 13
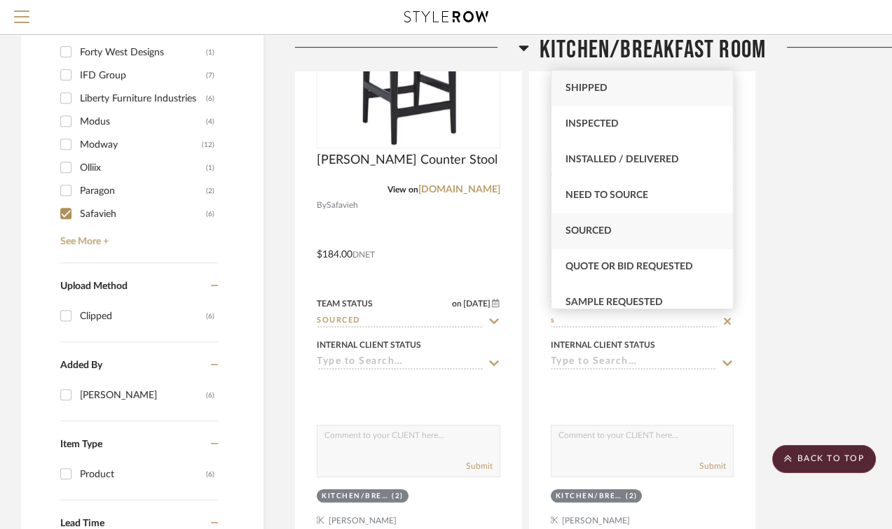
type input "s"
click at [588, 228] on span "Sourced" at bounding box center [588, 231] width 46 height 10
type input "[DATE]"
type input "Sourced"
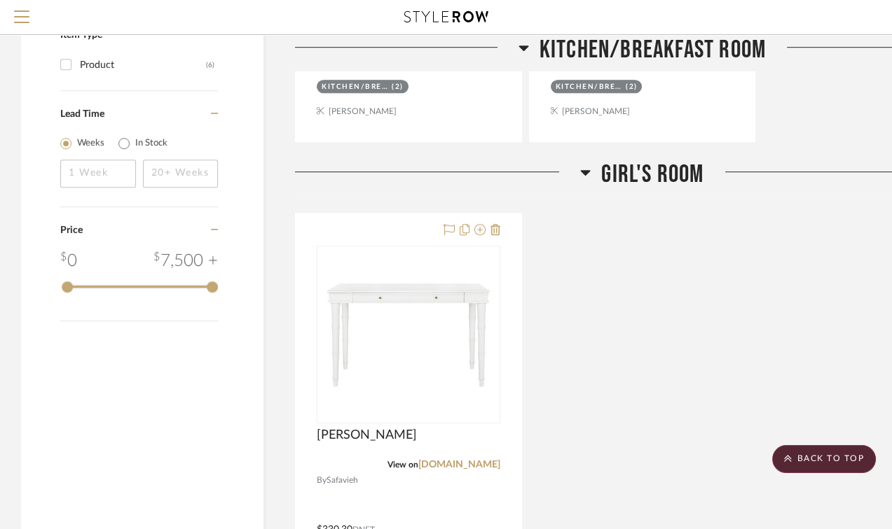
scroll to position [1712, 0]
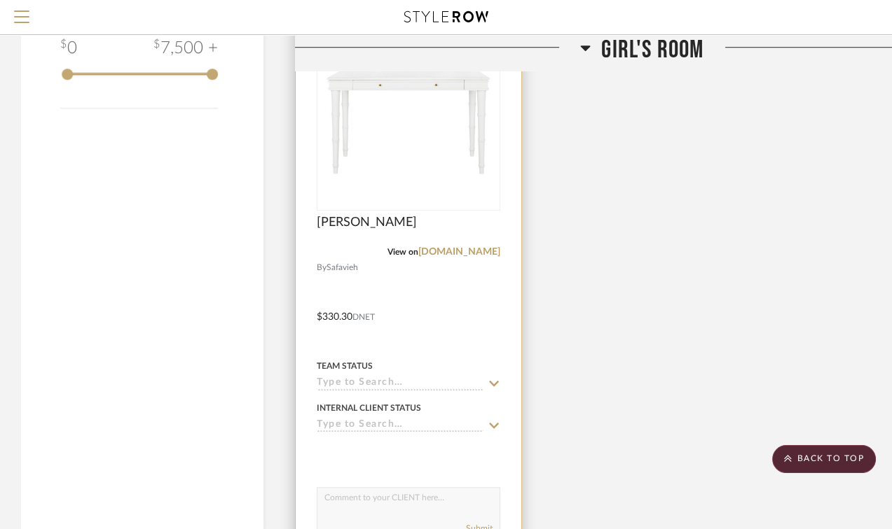
click at [374, 382] on input at bounding box center [400, 383] width 167 height 13
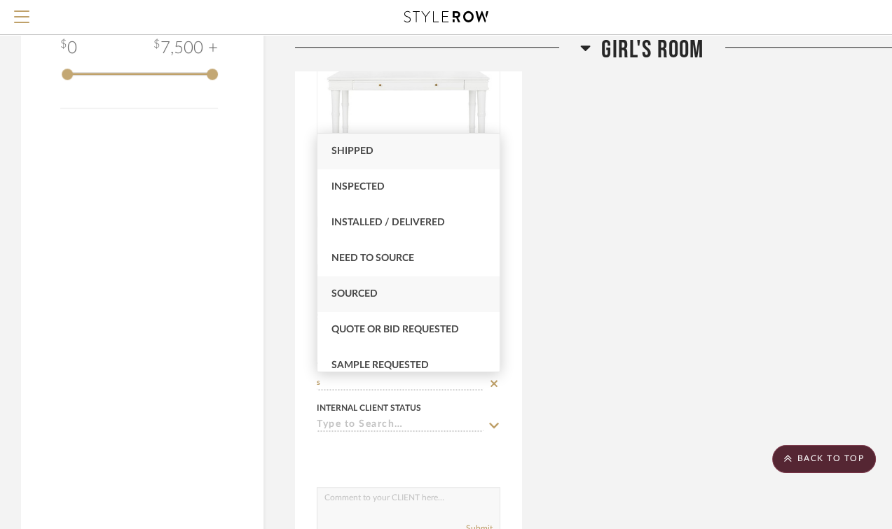
type input "s"
click at [377, 289] on div "Sourced" at bounding box center [408, 295] width 182 height 36
type input "[DATE]"
type input "Sourced"
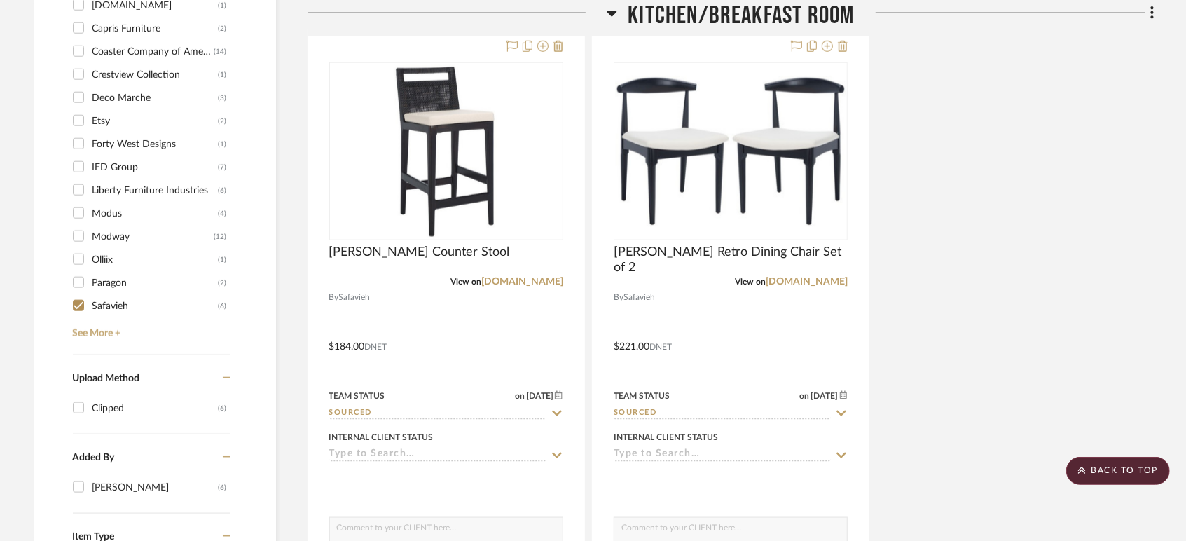
scroll to position [1089, 0]
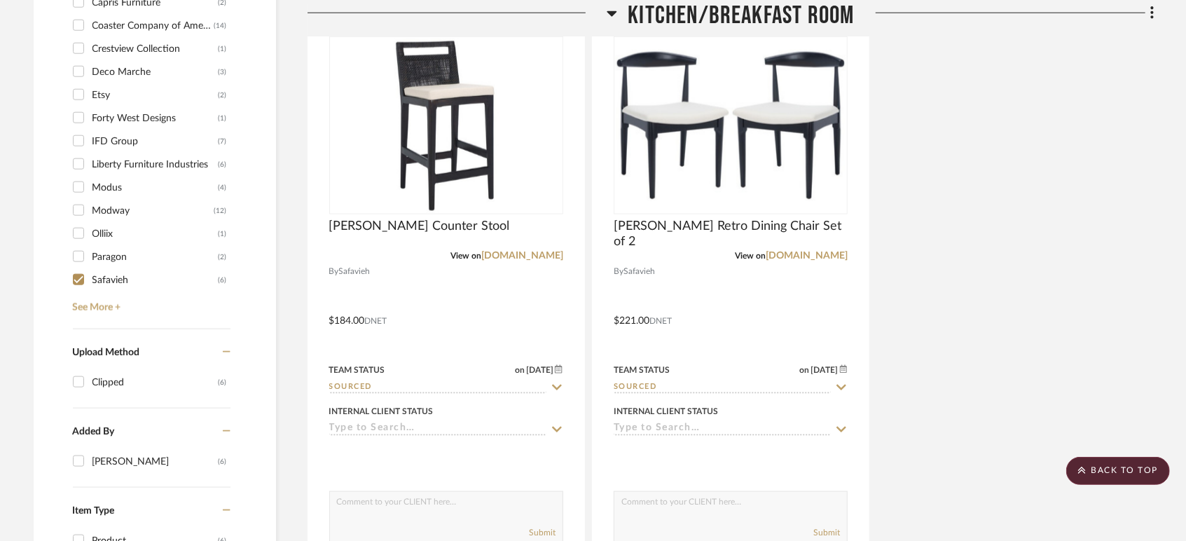
click at [84, 283] on input "Safavieh (6)" at bounding box center [78, 279] width 22 height 22
checkbox input "false"
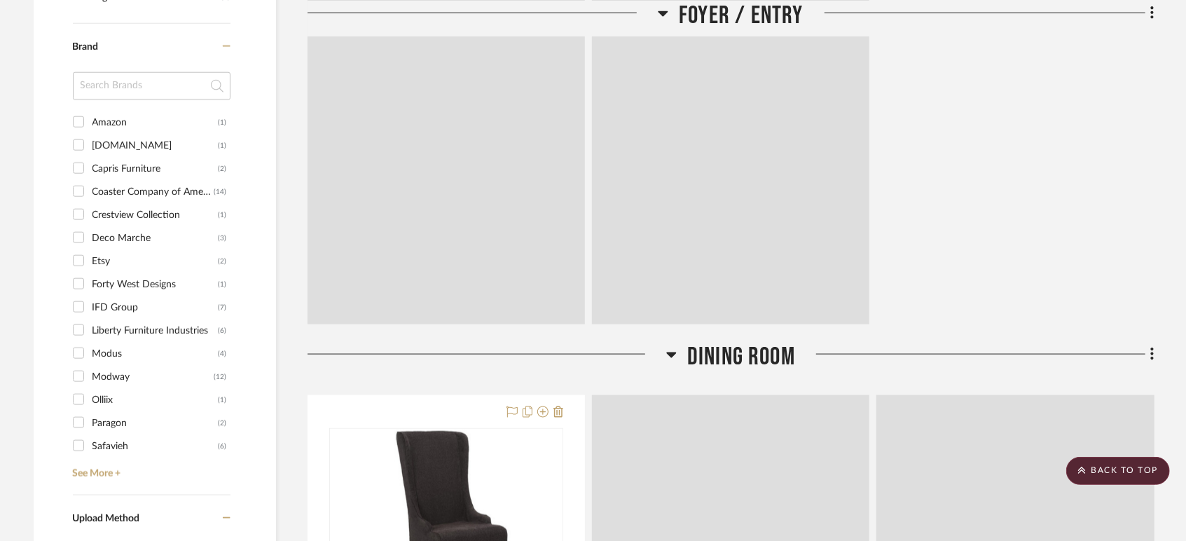
scroll to position [1255, 0]
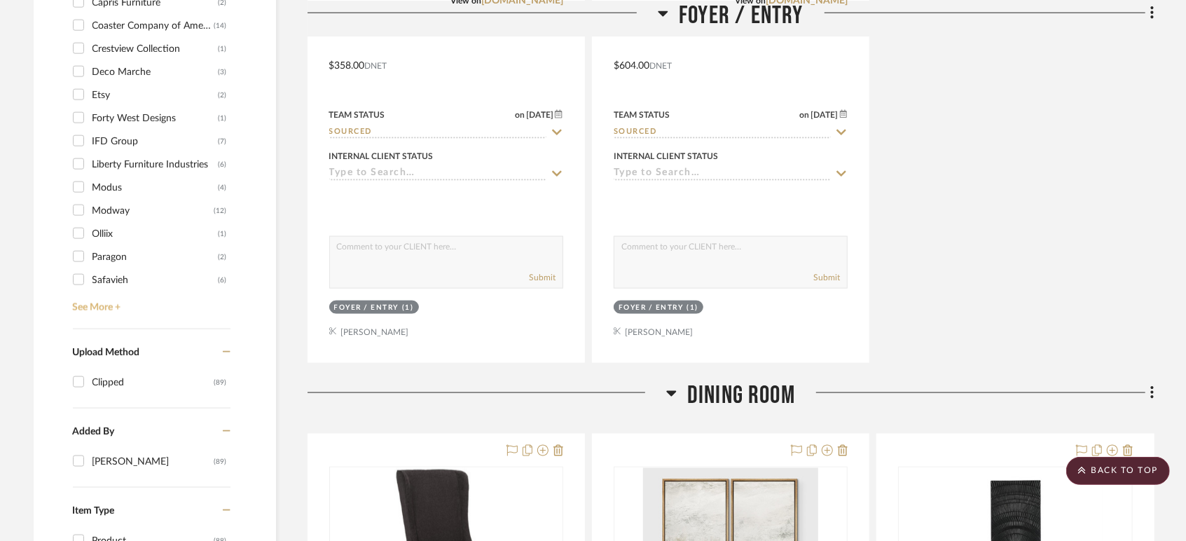
click at [102, 306] on link "See More +" at bounding box center [149, 302] width 161 height 22
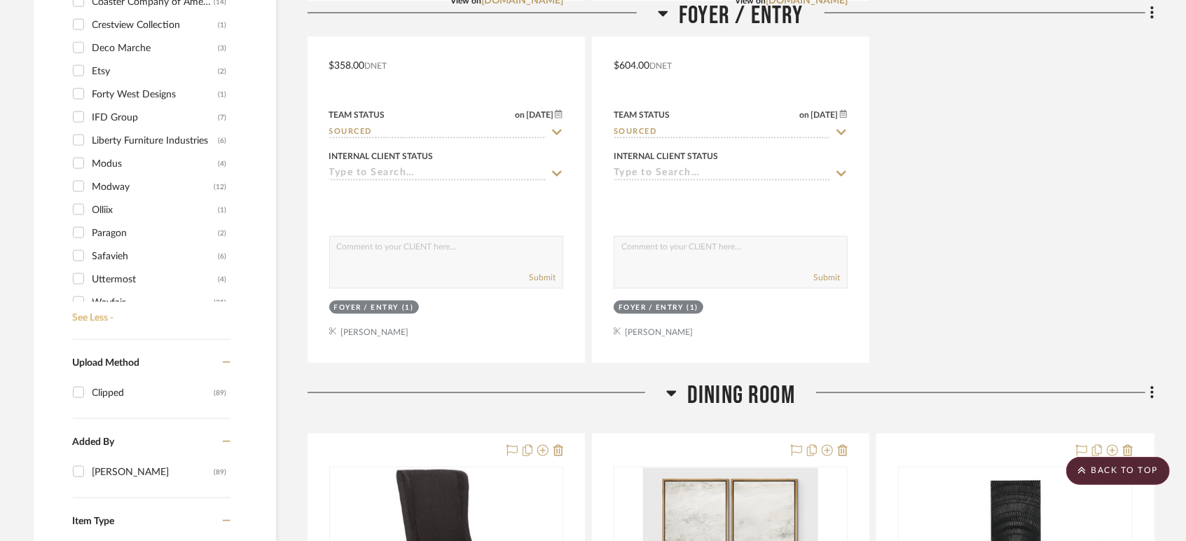
scroll to position [35, 0]
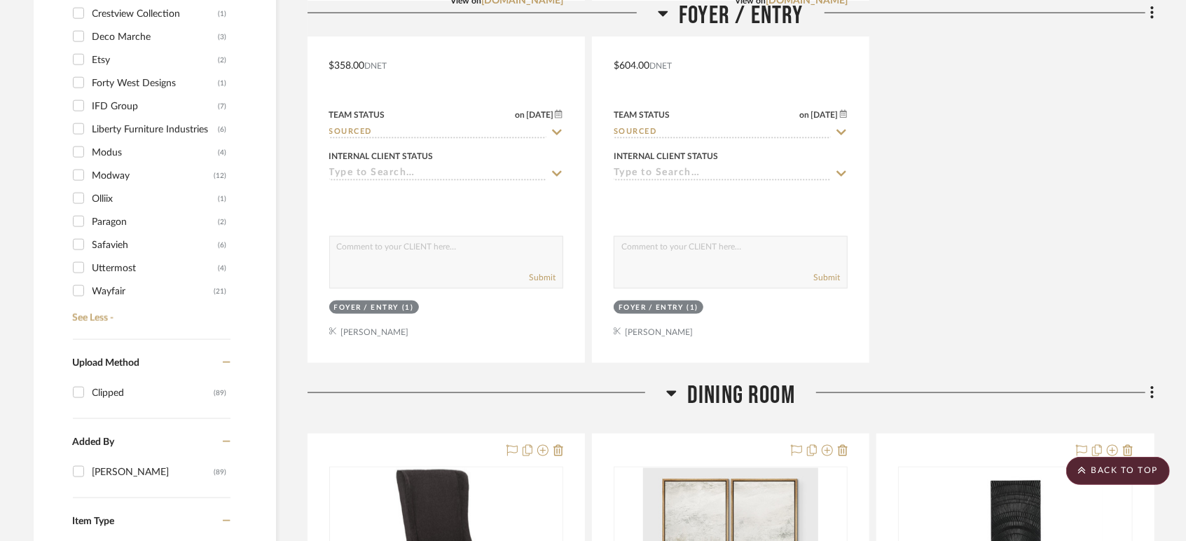
click at [114, 216] on div "Paragon" at bounding box center [155, 222] width 126 height 22
click at [90, 216] on input "Paragon (2)" at bounding box center [78, 221] width 22 height 22
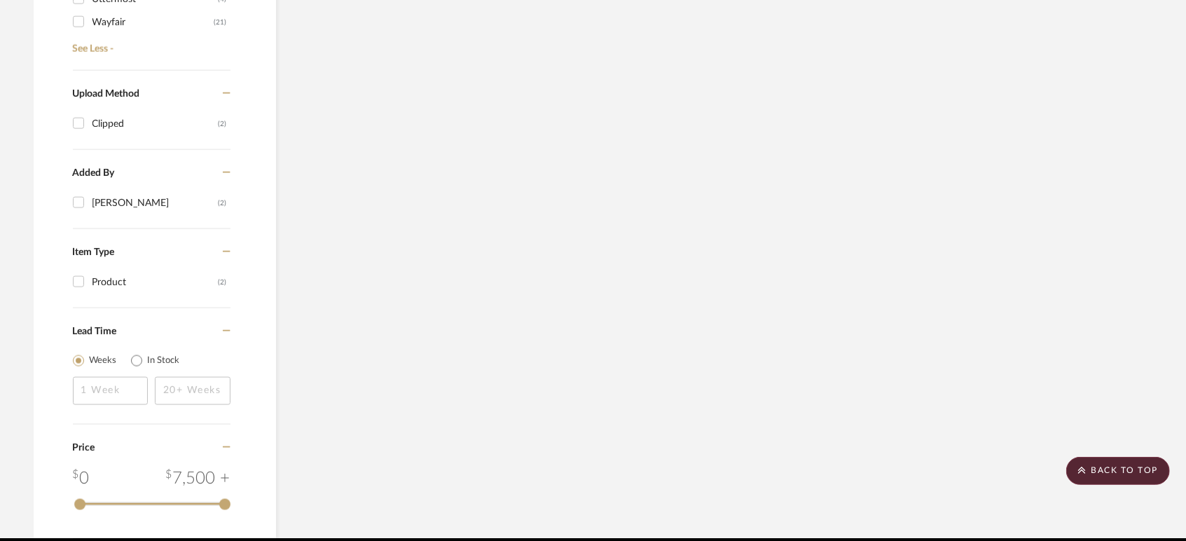
scroll to position [986, 0]
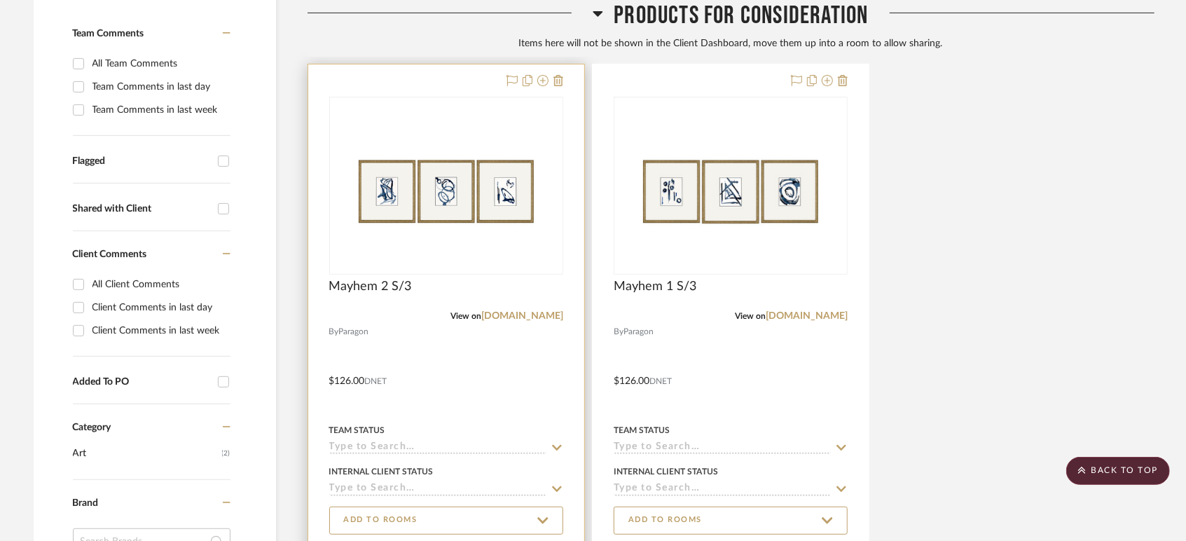
scroll to position [208, 0]
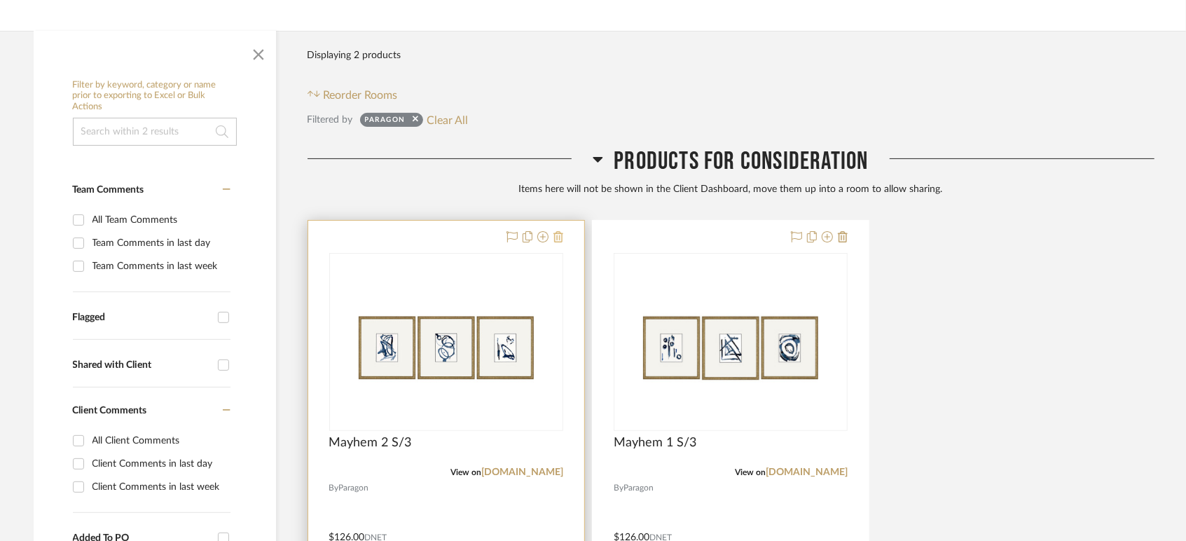
click at [557, 236] on icon at bounding box center [558, 236] width 10 height 11
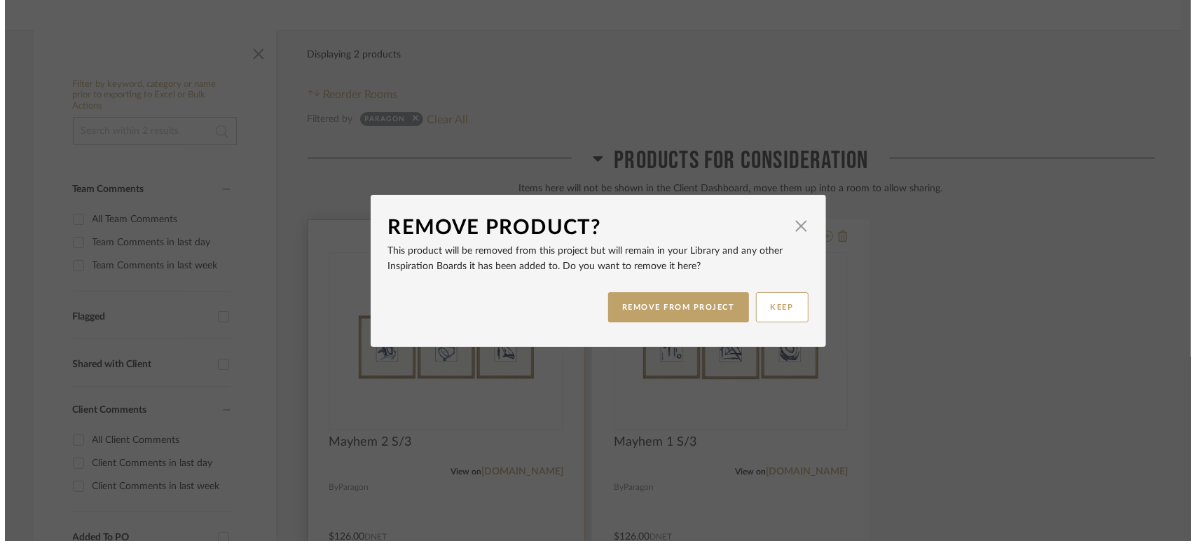
scroll to position [0, 0]
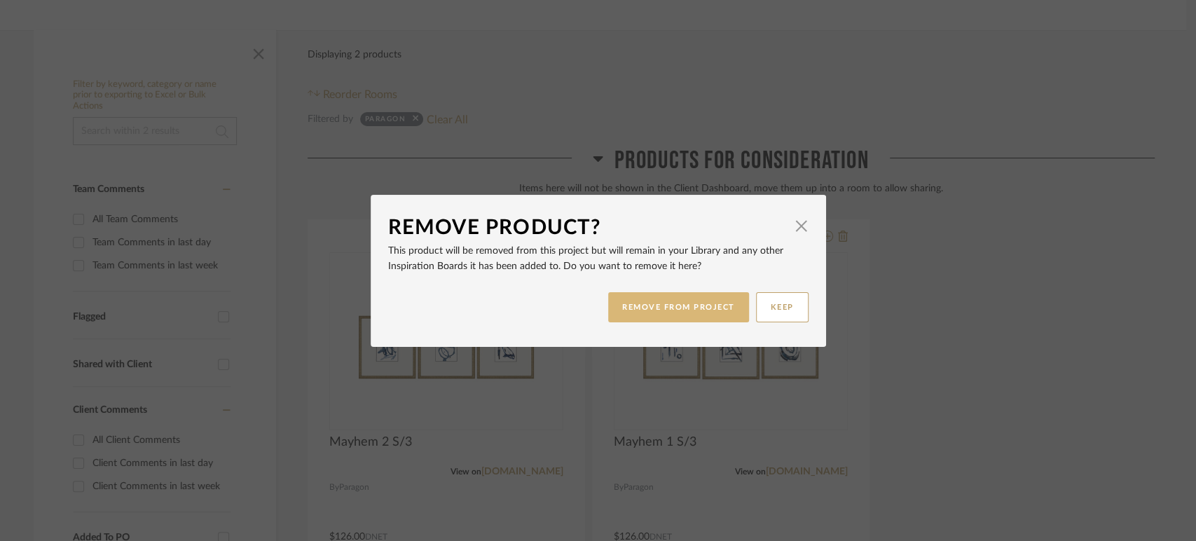
click at [660, 296] on button "REMOVE FROM PROJECT" at bounding box center [678, 307] width 141 height 30
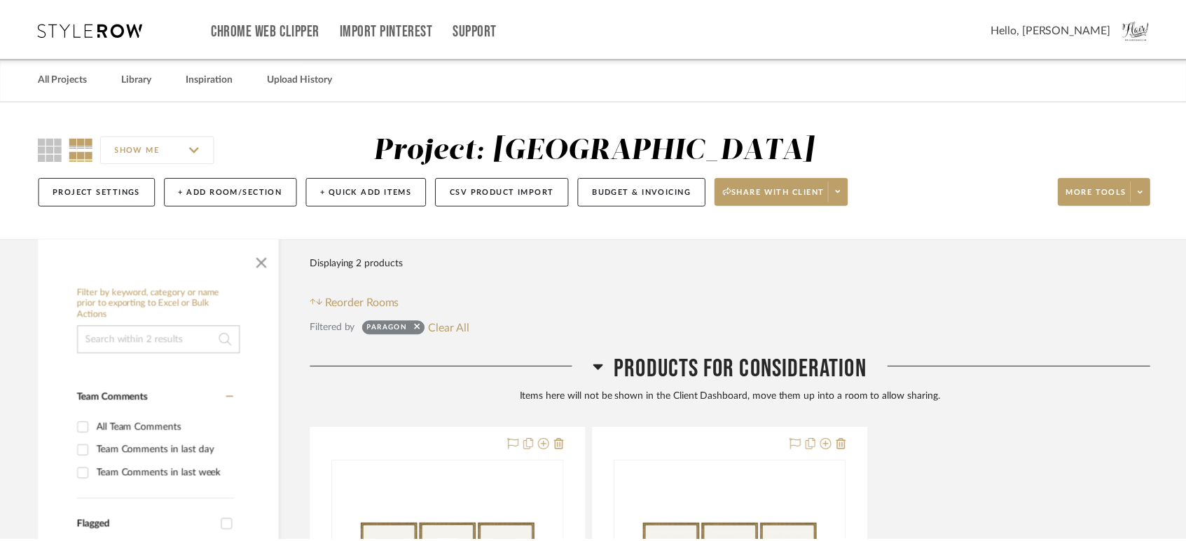
scroll to position [208, 0]
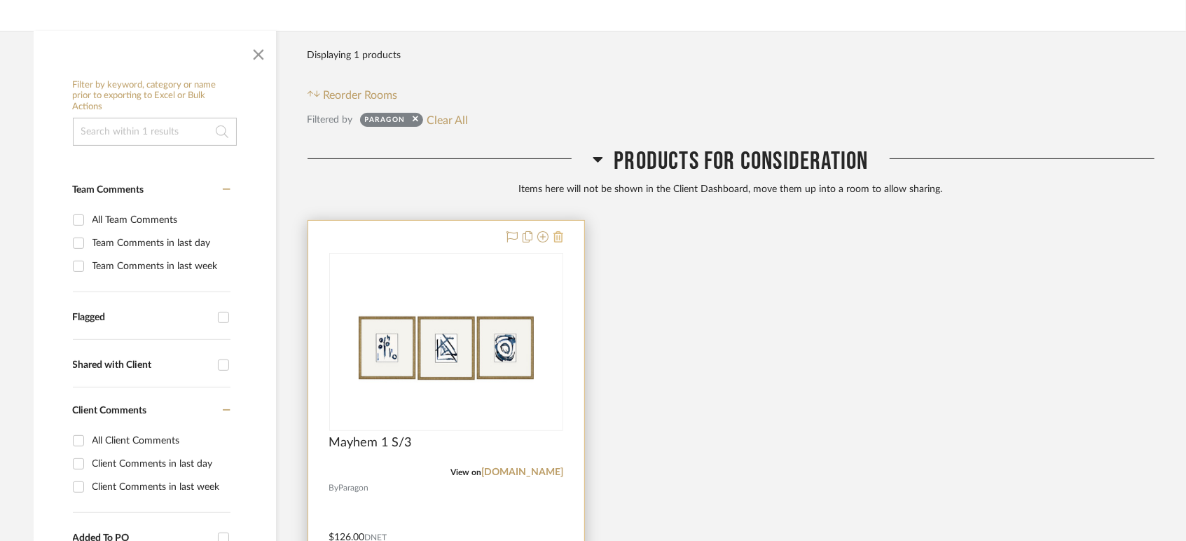
click at [560, 237] on icon at bounding box center [558, 236] width 10 height 11
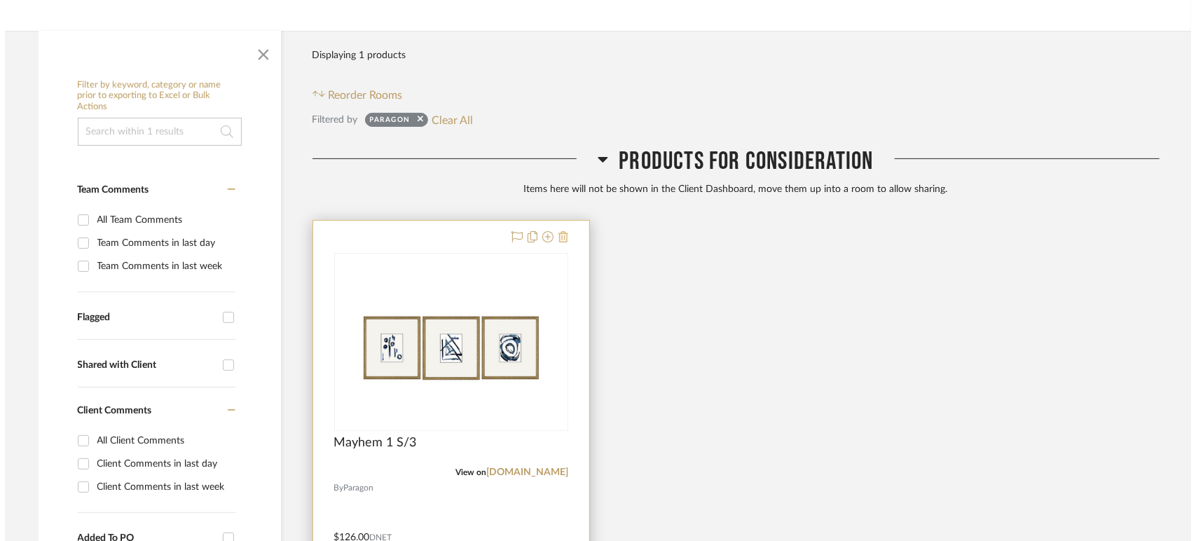
scroll to position [0, 0]
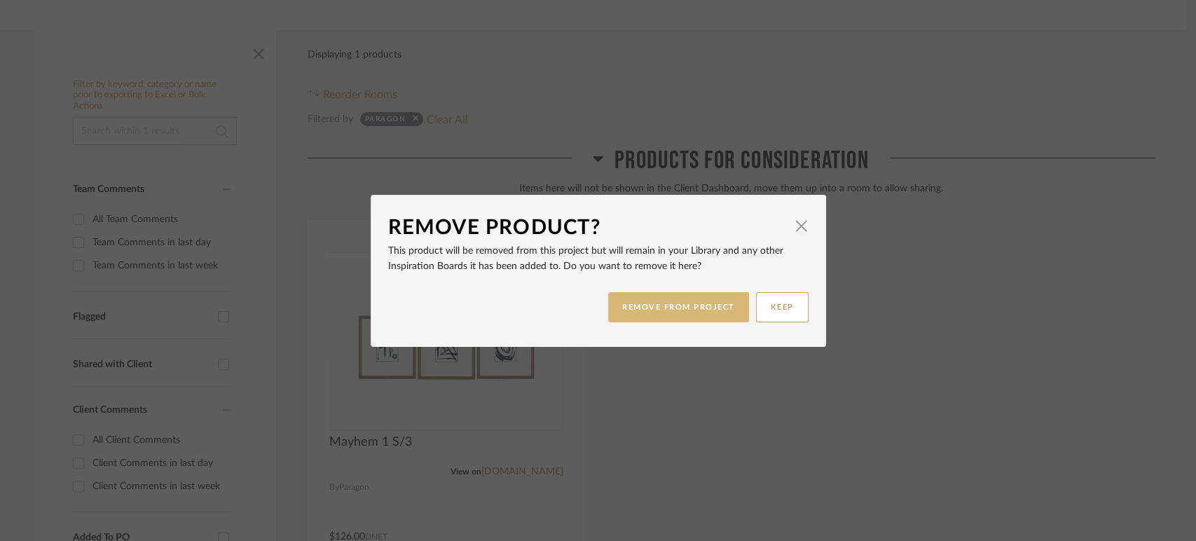
click at [635, 305] on button "REMOVE FROM PROJECT" at bounding box center [678, 307] width 141 height 30
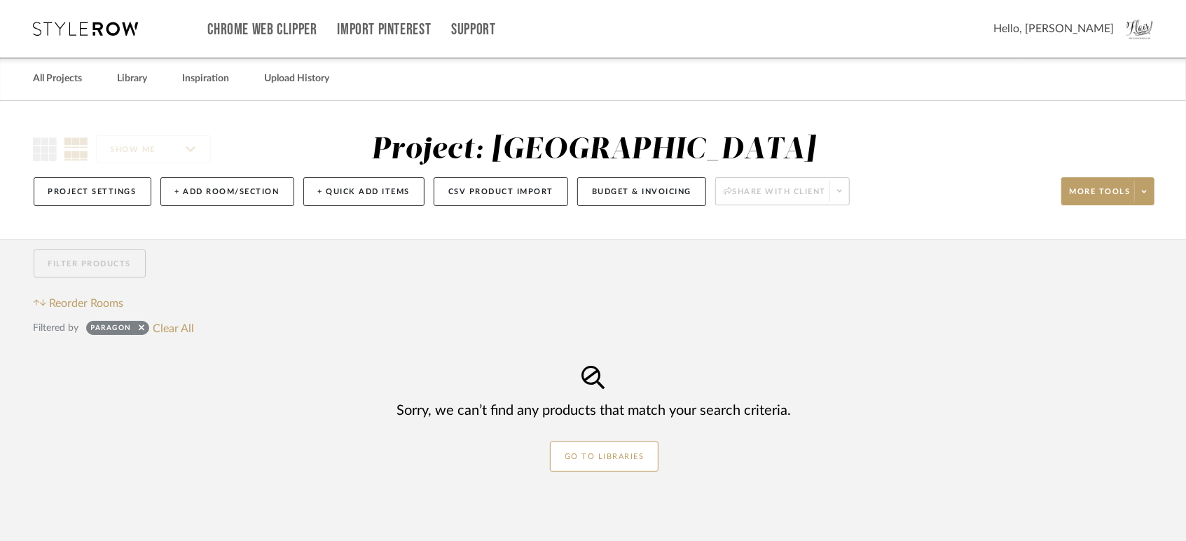
click at [133, 328] on div "Paragon" at bounding box center [118, 330] width 54 height 14
click at [140, 328] on icon at bounding box center [142, 327] width 6 height 6
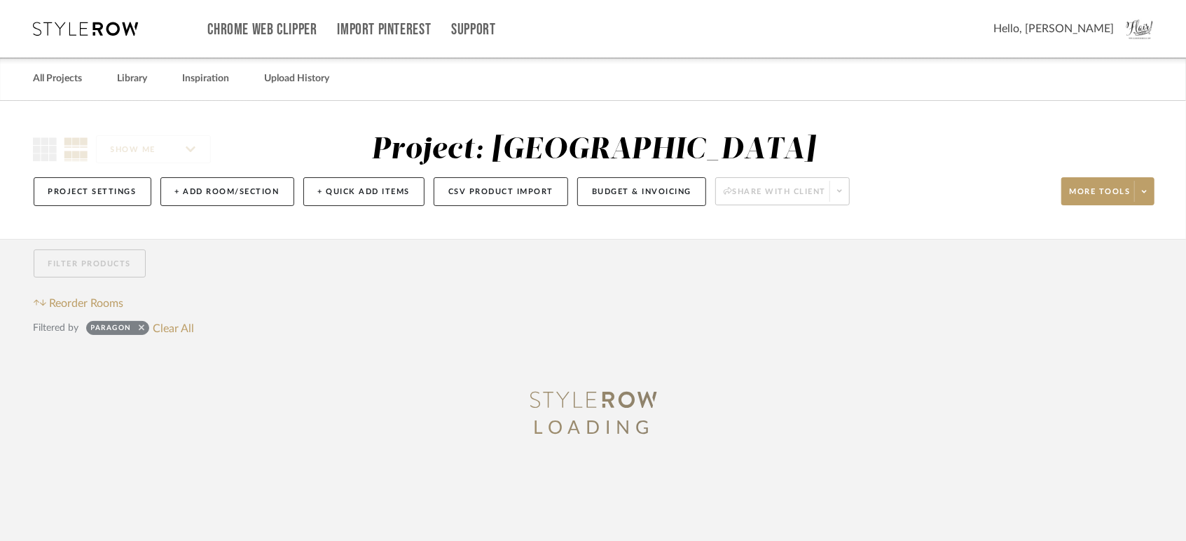
checkbox input "false"
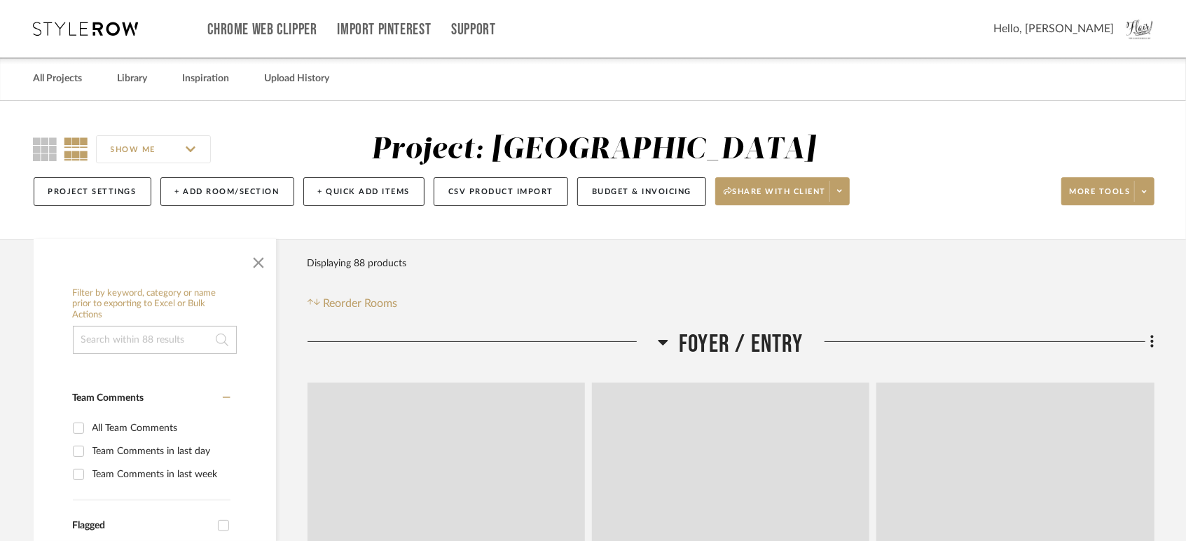
scroll to position [13, 0]
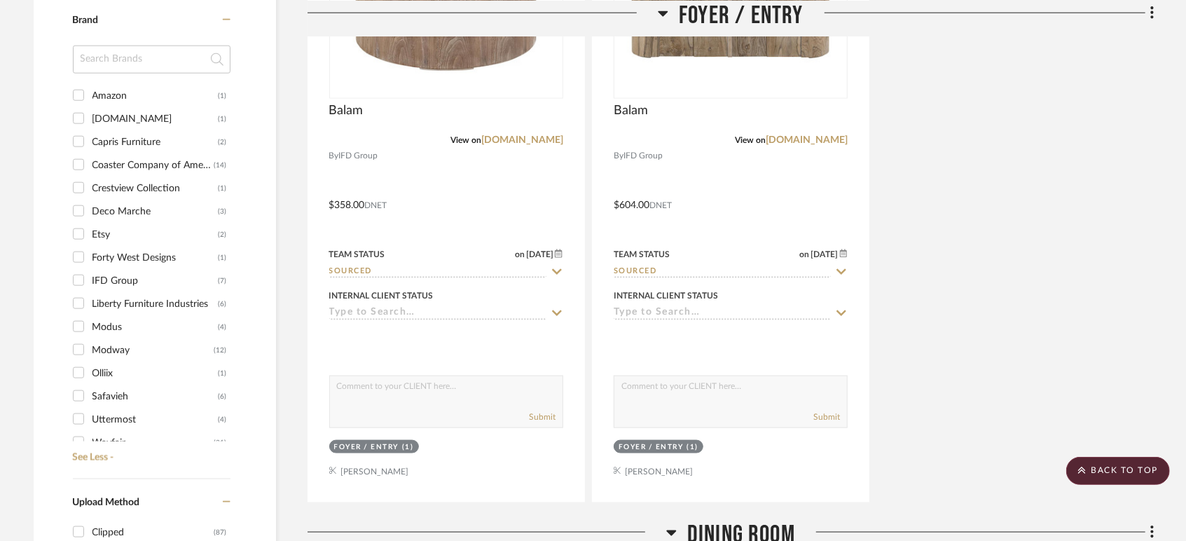
scroll to position [1089, 0]
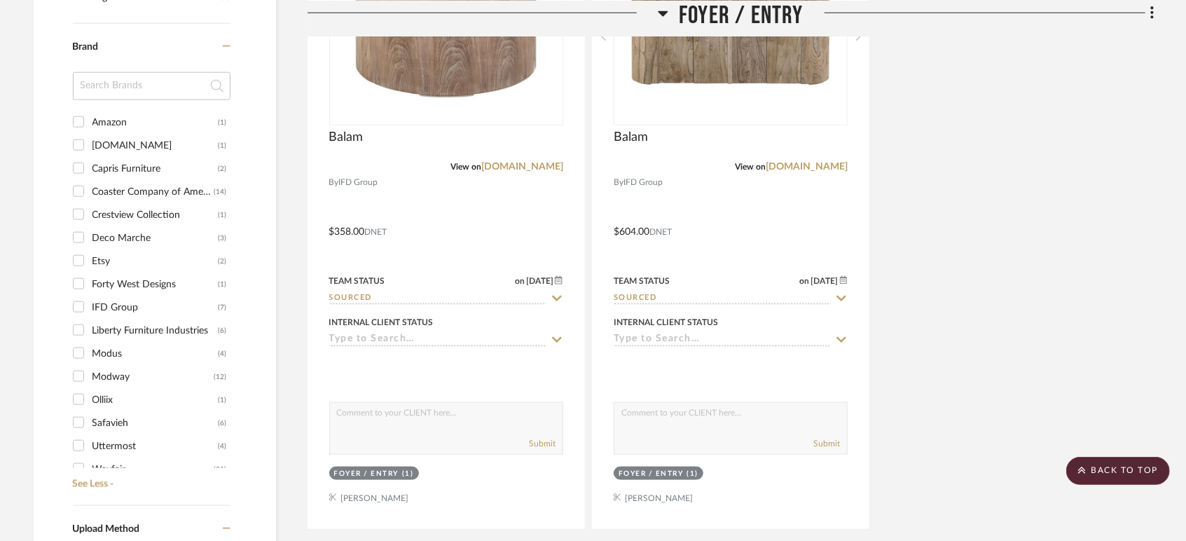
click at [104, 396] on div "Olliix" at bounding box center [155, 400] width 126 height 22
click at [90, 396] on input "Olliix (1)" at bounding box center [78, 399] width 22 height 22
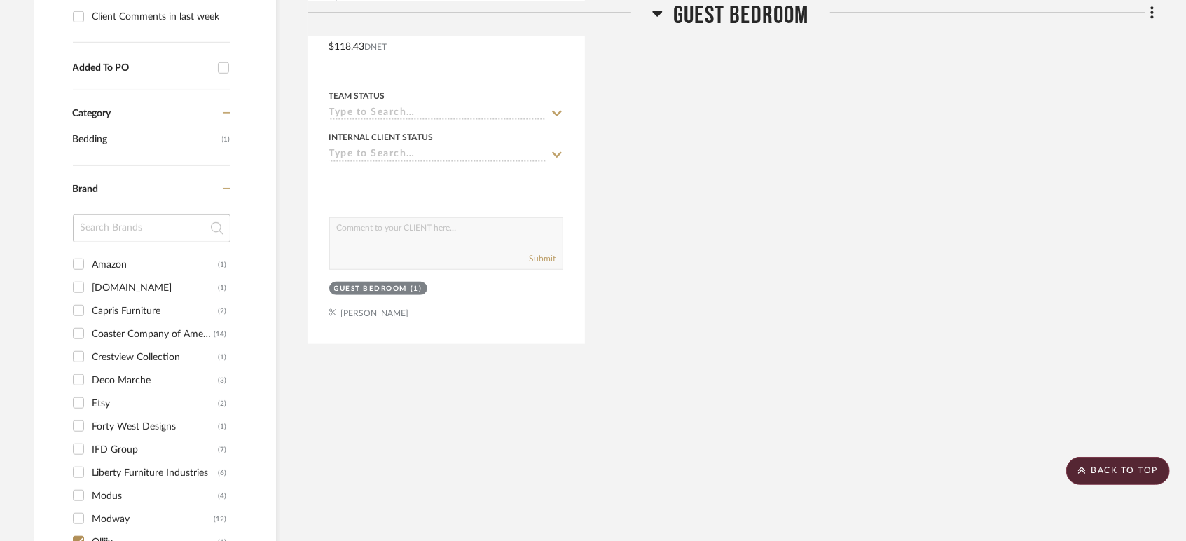
scroll to position [821, 0]
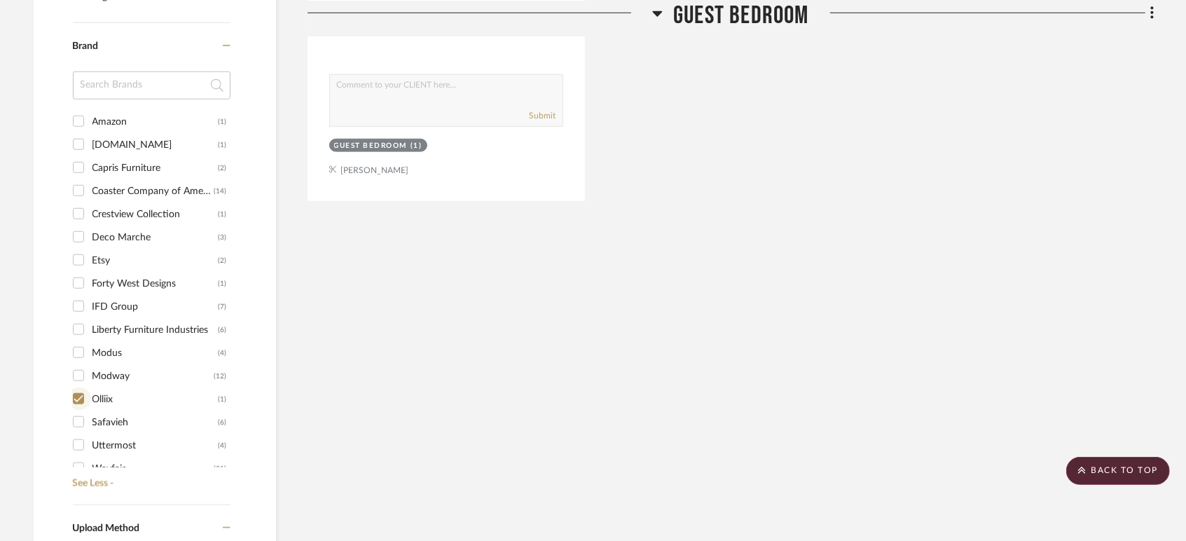
click at [80, 399] on input "Olliix (1)" at bounding box center [78, 398] width 22 height 22
checkbox input "false"
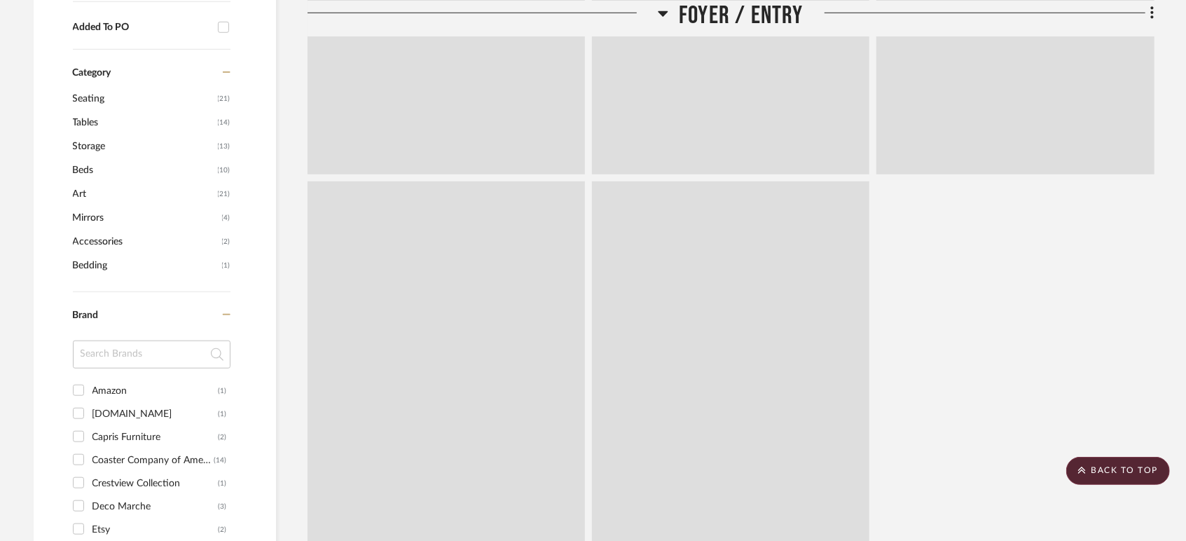
scroll to position [1089, 0]
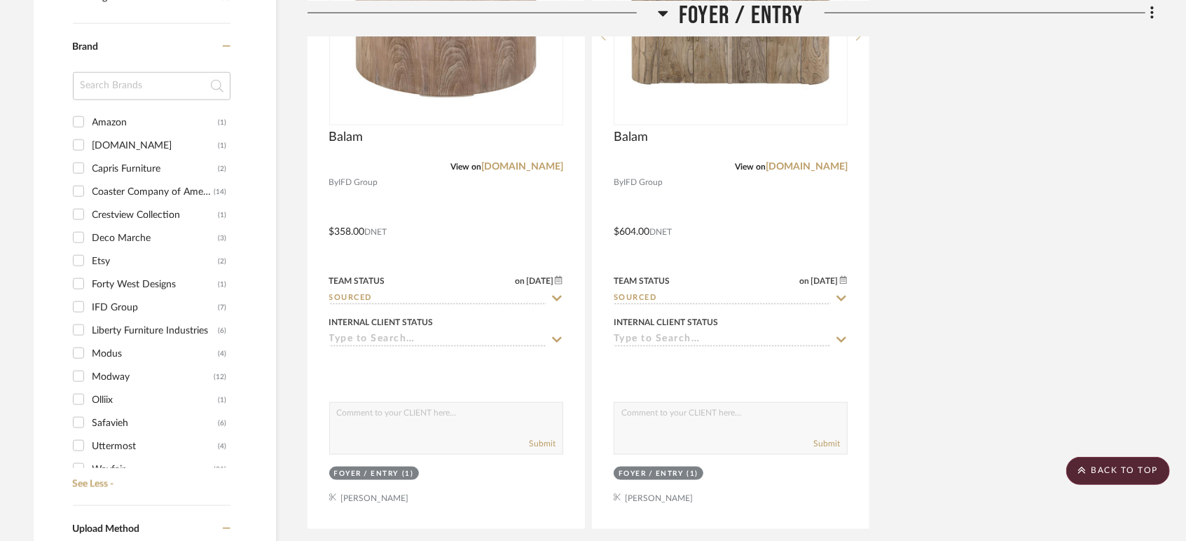
click at [108, 259] on div "Etsy" at bounding box center [155, 261] width 126 height 22
click at [90, 259] on input "Etsy (2)" at bounding box center [78, 260] width 22 height 22
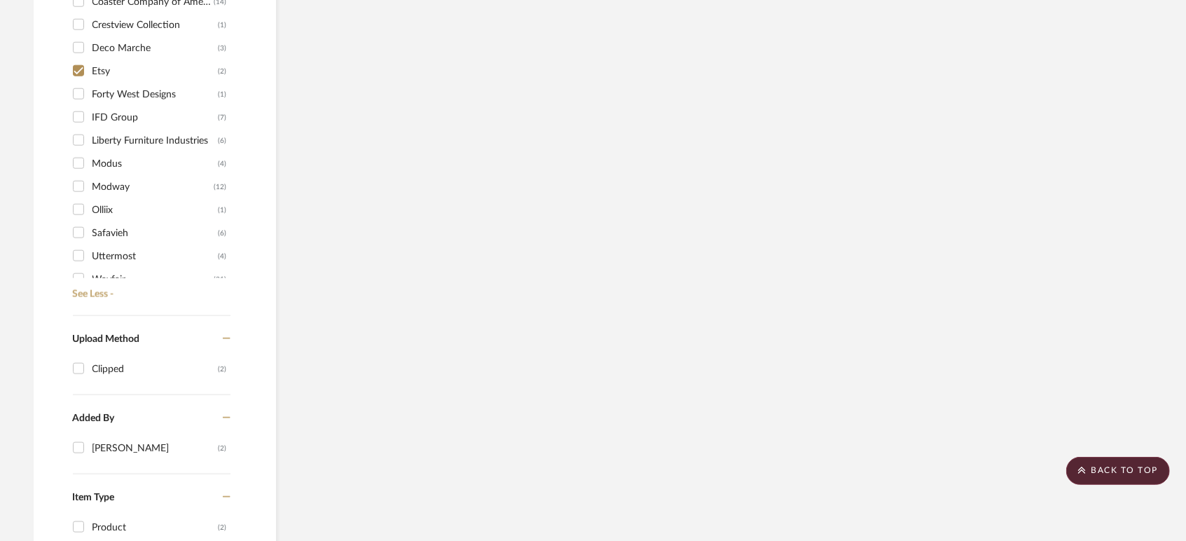
scroll to position [1066, 0]
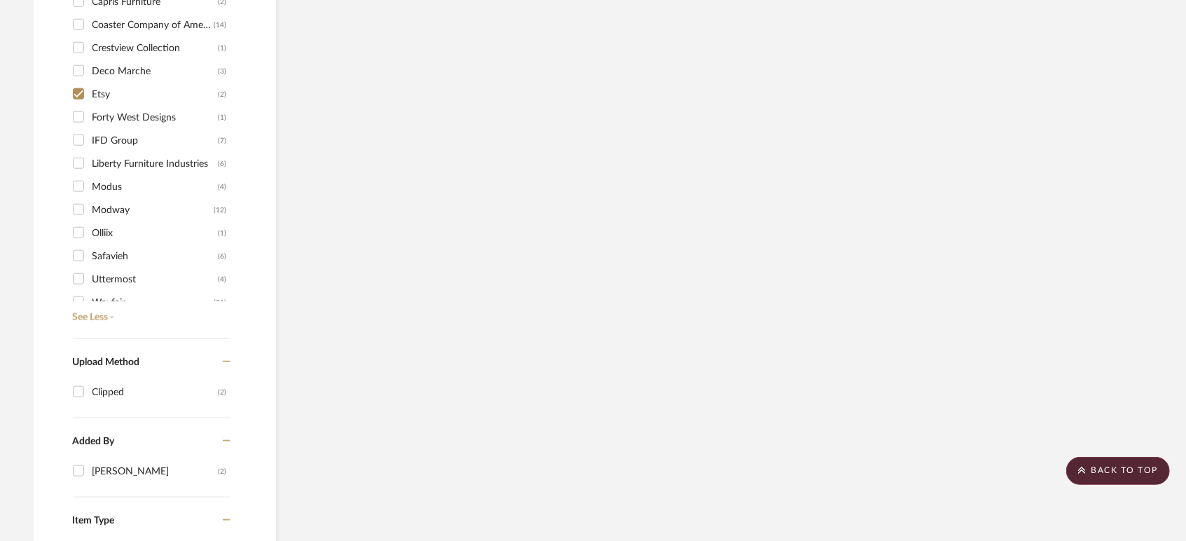
click at [98, 98] on div "Etsy" at bounding box center [155, 94] width 126 height 22
click at [90, 98] on input "Etsy (2)" at bounding box center [78, 94] width 22 height 22
checkbox input "false"
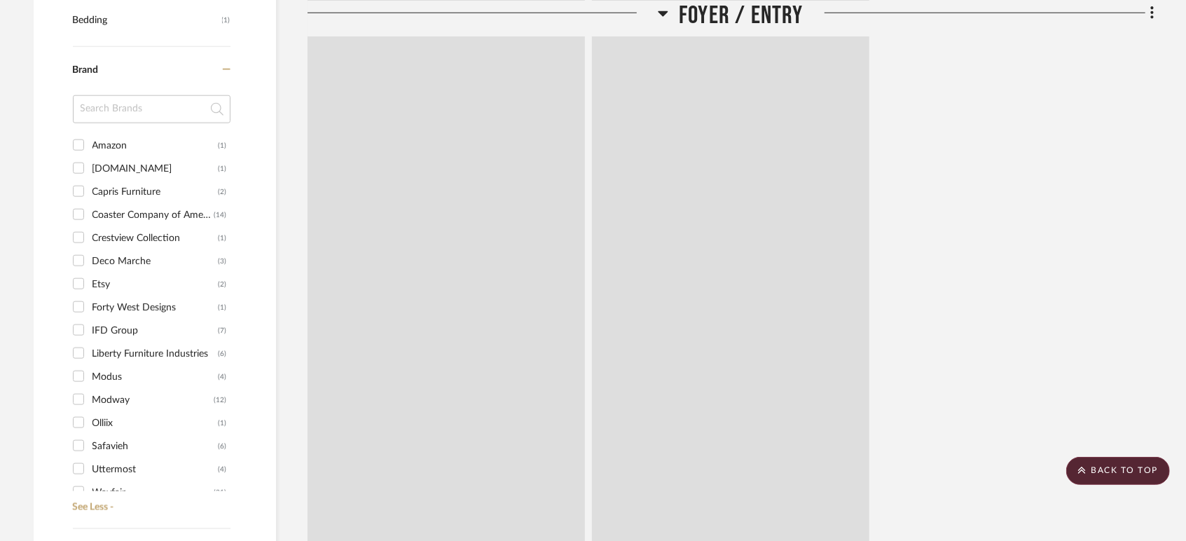
scroll to position [1100, 0]
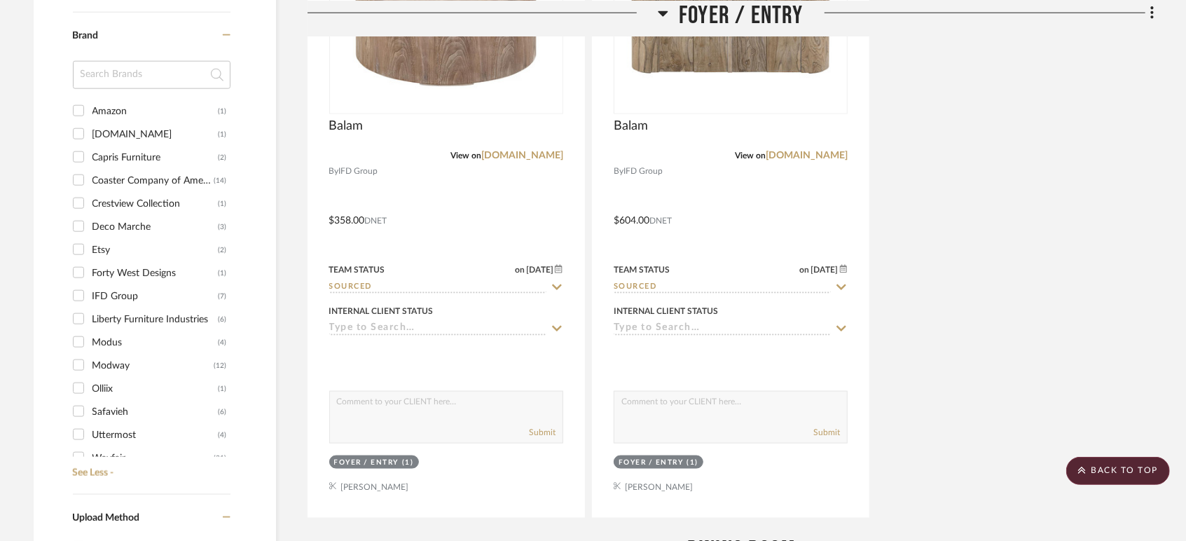
click at [139, 153] on div "Capris Furniture" at bounding box center [155, 157] width 126 height 22
click at [90, 153] on input "Capris Furniture (2)" at bounding box center [78, 157] width 22 height 22
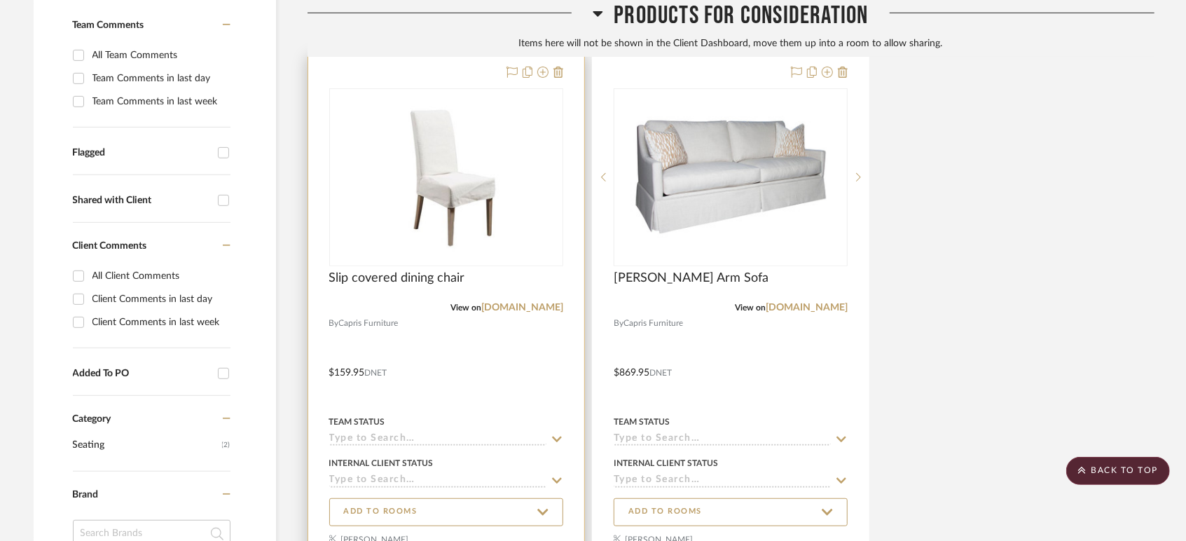
scroll to position [220, 0]
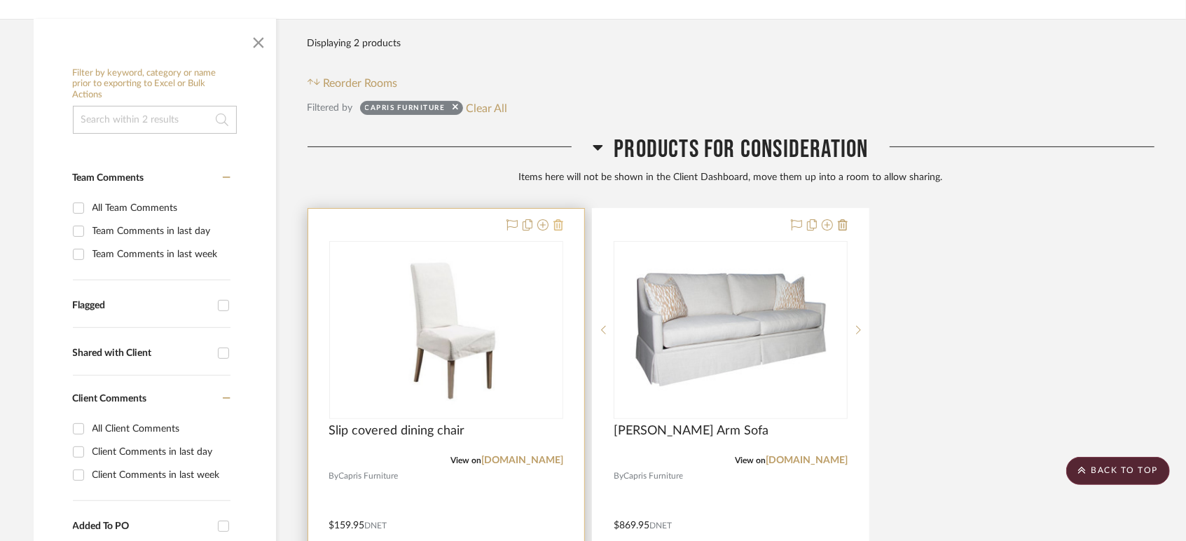
click at [555, 223] on icon at bounding box center [558, 224] width 10 height 11
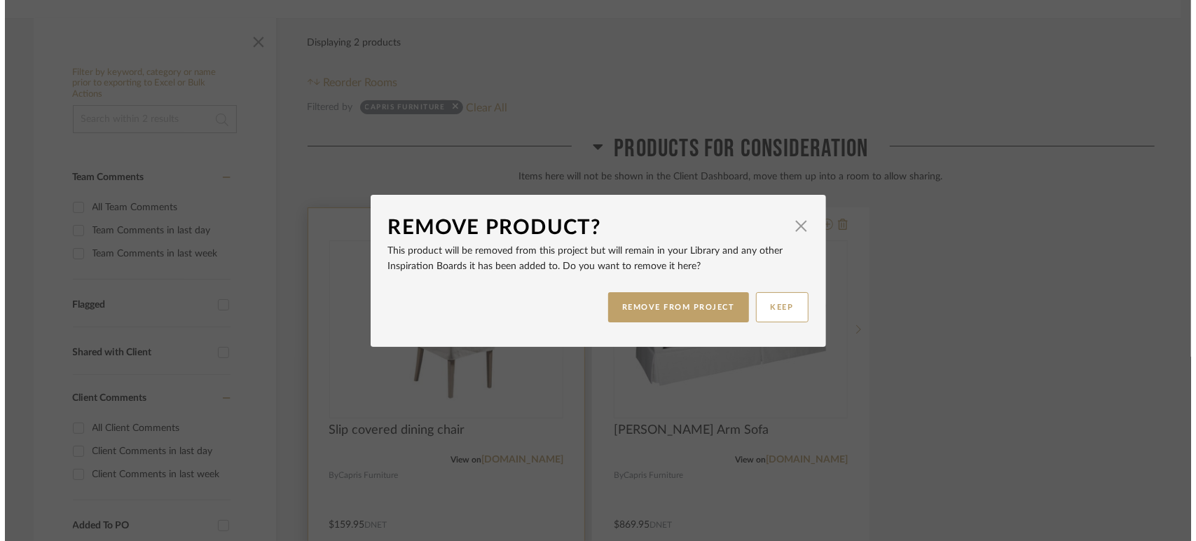
scroll to position [0, 0]
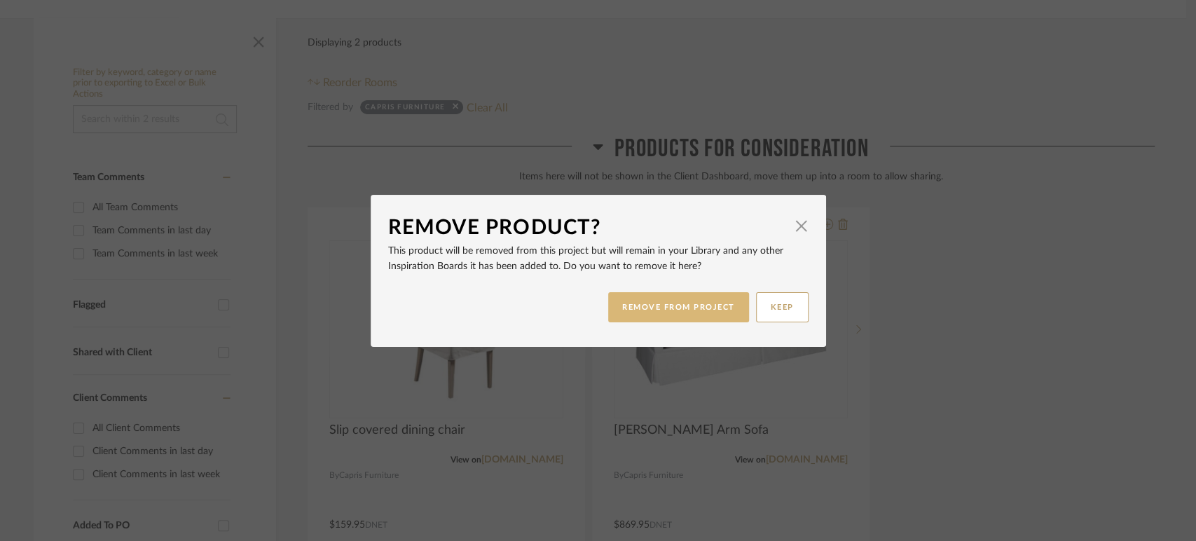
click at [688, 305] on button "REMOVE FROM PROJECT" at bounding box center [678, 307] width 141 height 30
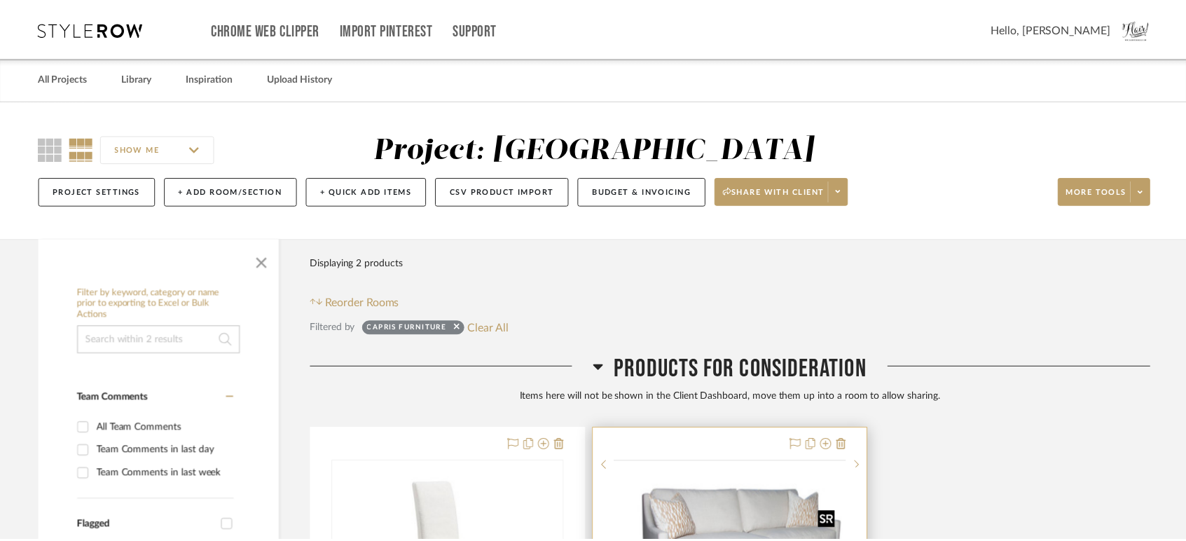
scroll to position [220, 0]
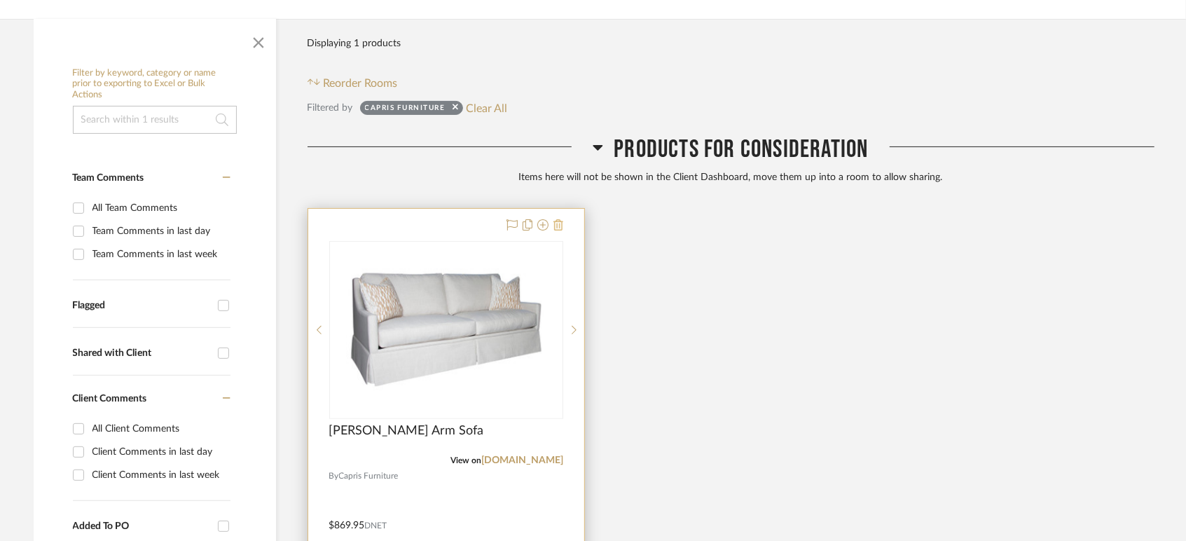
click at [559, 223] on icon at bounding box center [558, 224] width 10 height 11
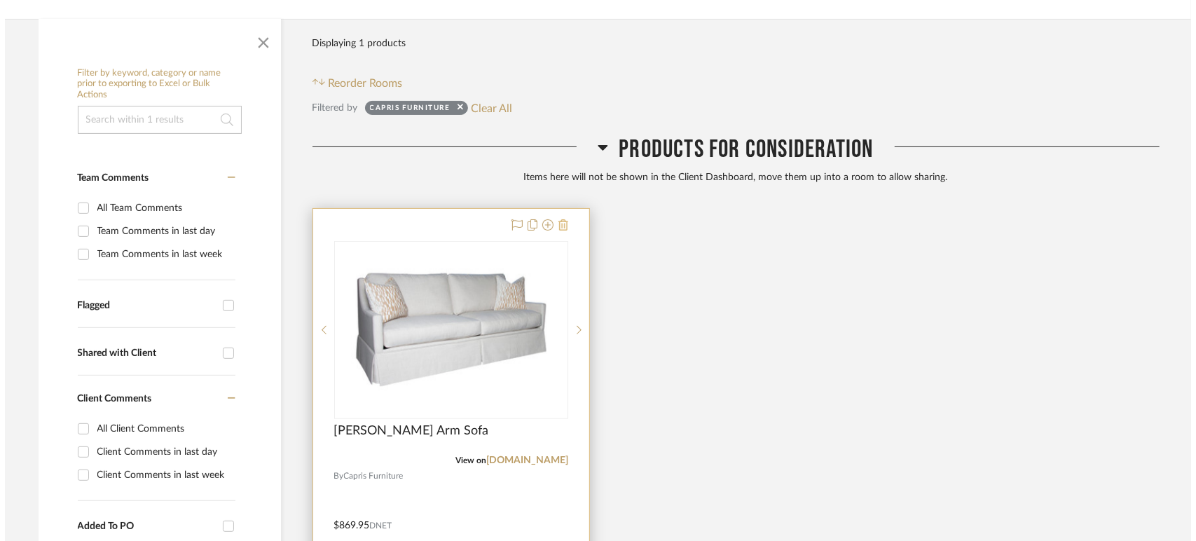
scroll to position [0, 0]
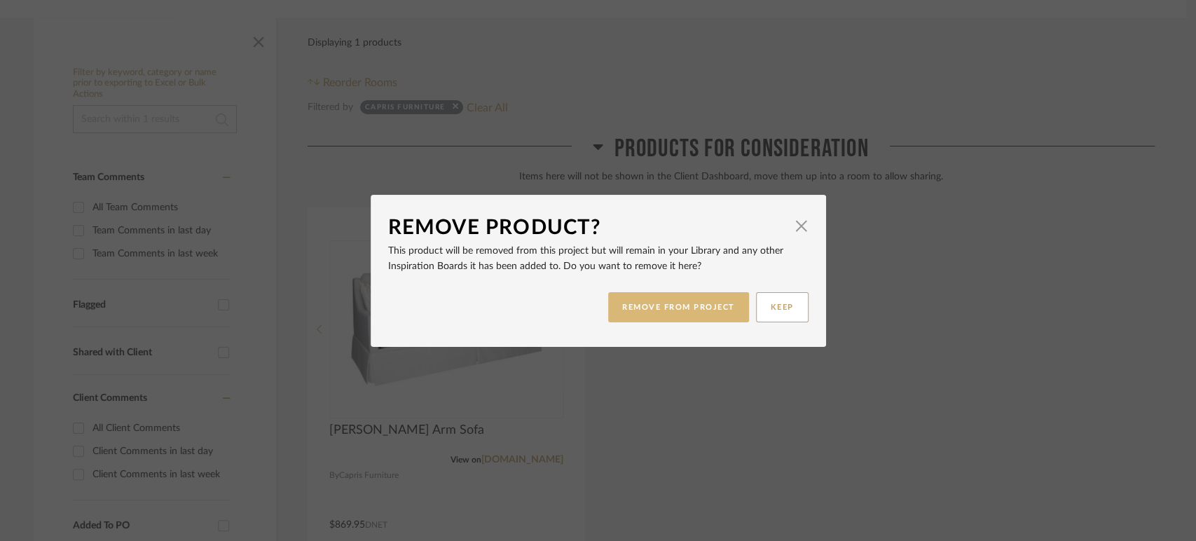
click at [661, 301] on button "REMOVE FROM PROJECT" at bounding box center [678, 307] width 141 height 30
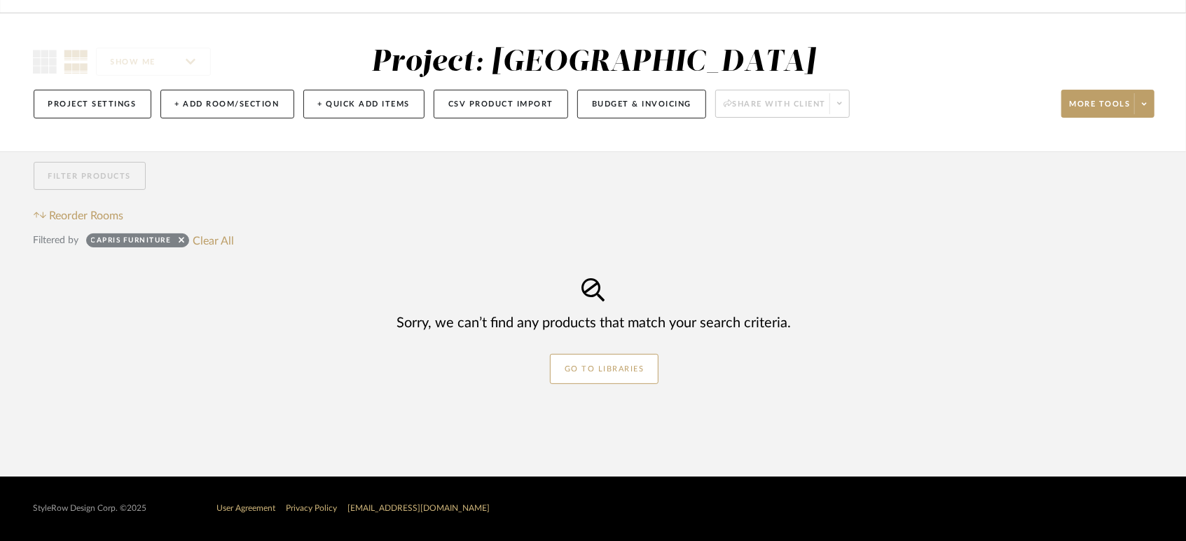
scroll to position [87, 0]
click at [185, 237] on sr-tag "Capris Furniture" at bounding box center [137, 241] width 103 height 14
click at [184, 237] on icon at bounding box center [182, 240] width 6 height 9
checkbox input "false"
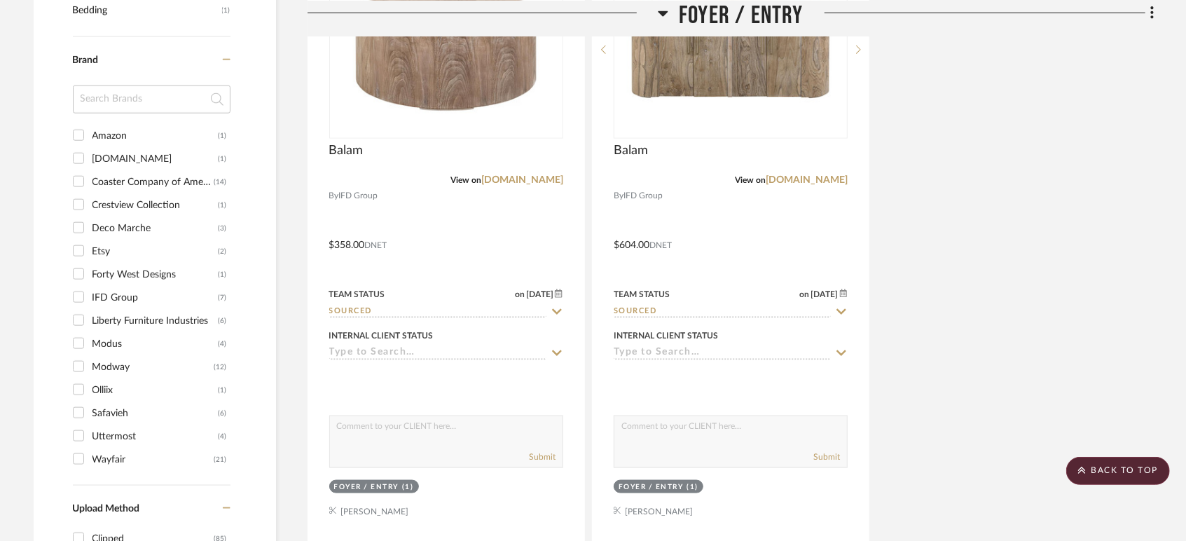
scroll to position [998, 0]
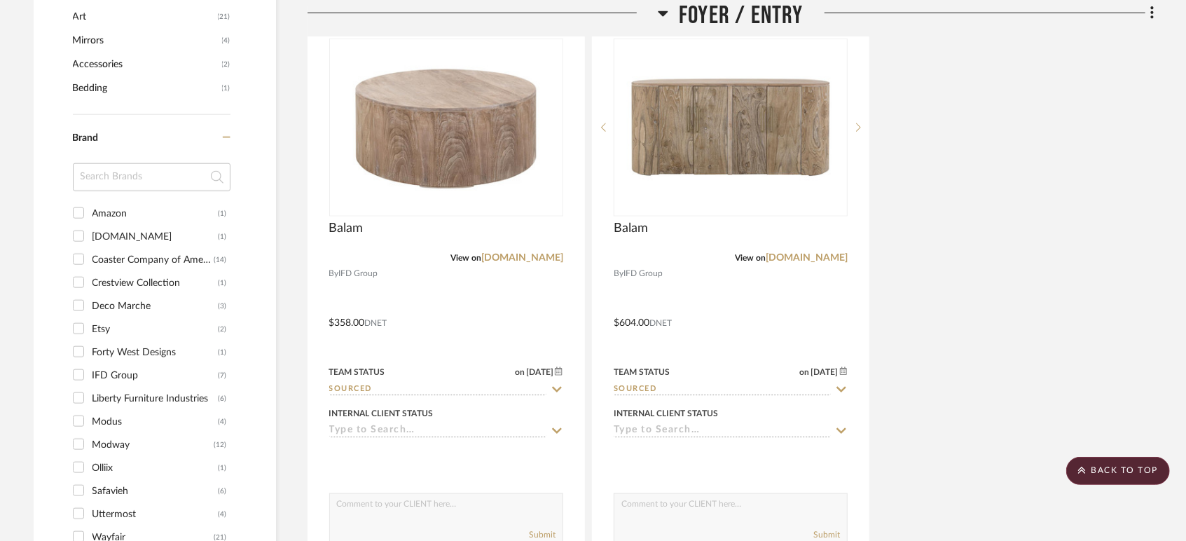
click at [112, 234] on div "Art.com" at bounding box center [155, 237] width 126 height 22
click at [90, 234] on input "Art.com (1)" at bounding box center [78, 236] width 22 height 22
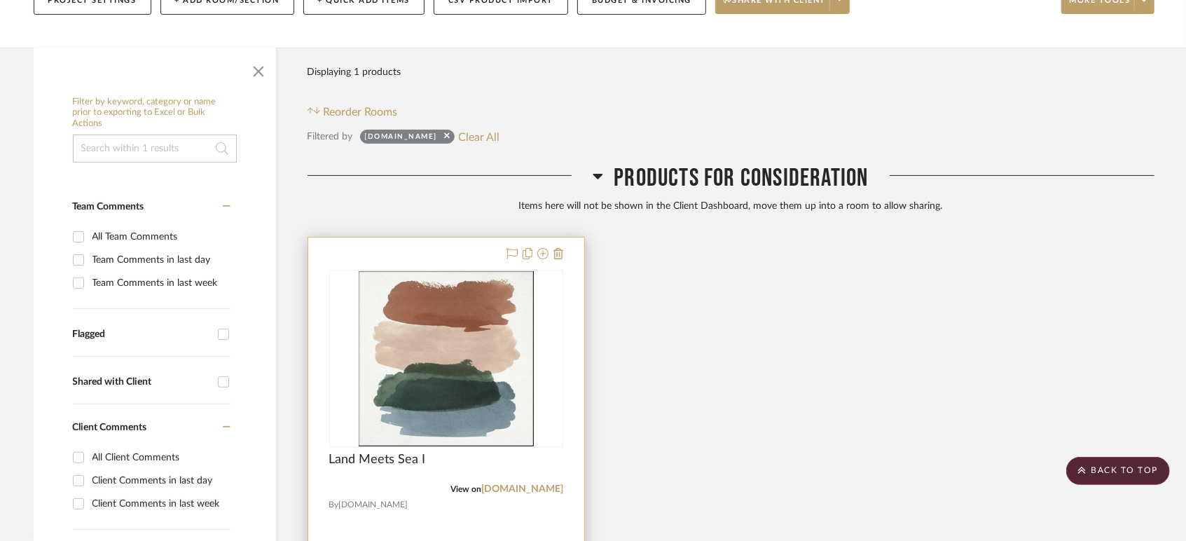
scroll to position [179, 0]
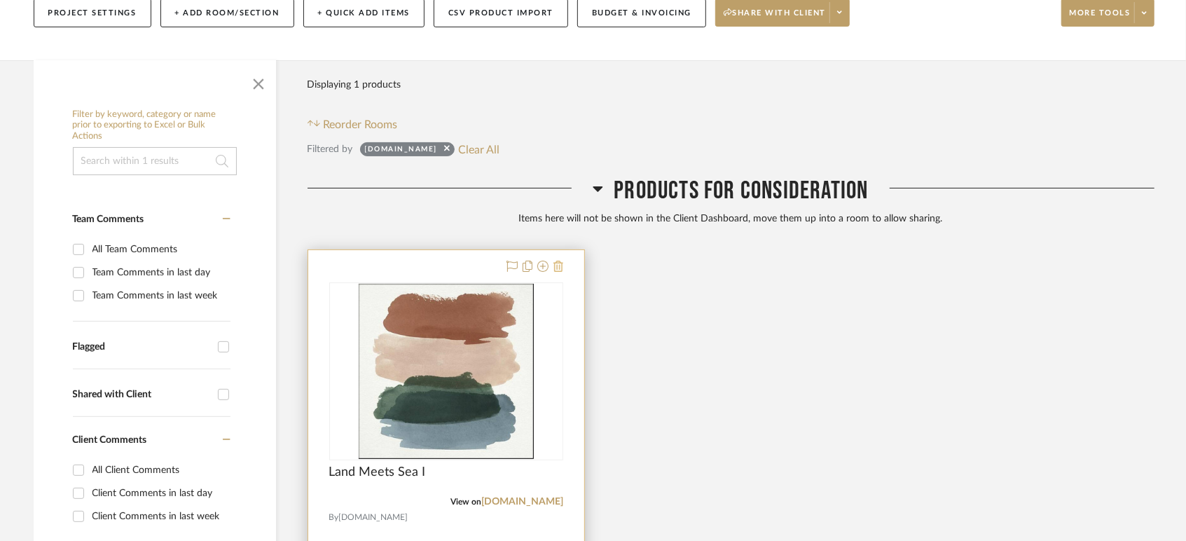
click at [558, 270] on icon at bounding box center [558, 266] width 10 height 11
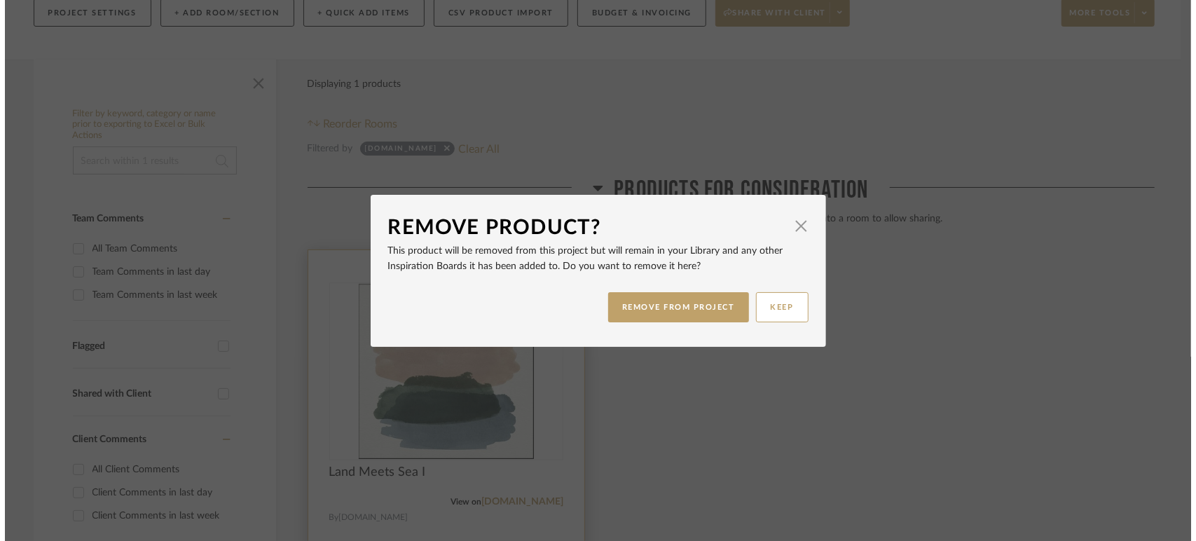
scroll to position [0, 0]
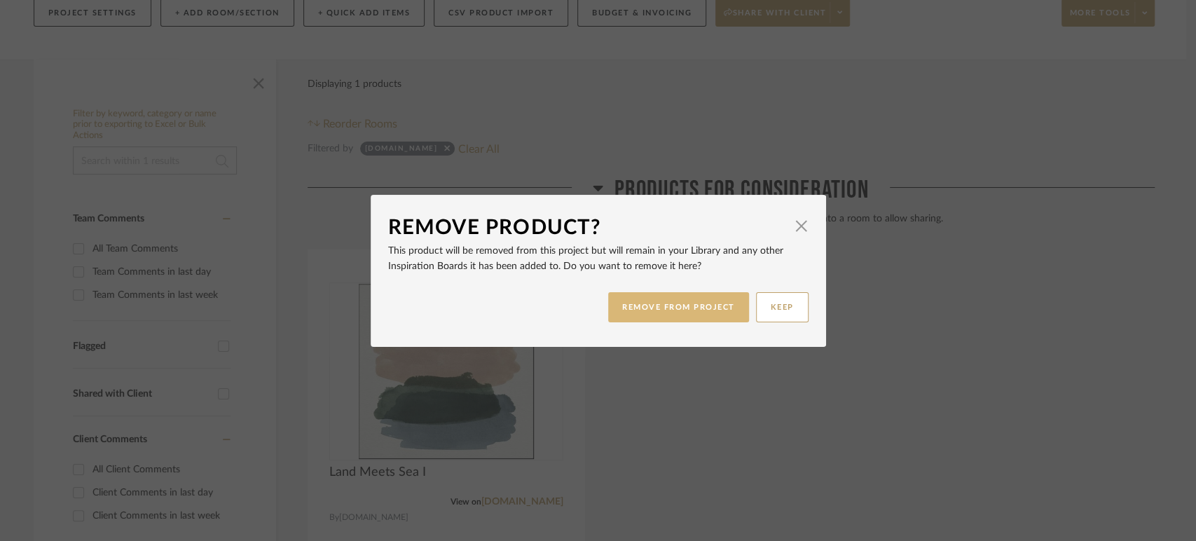
click at [625, 305] on button "REMOVE FROM PROJECT" at bounding box center [678, 307] width 141 height 30
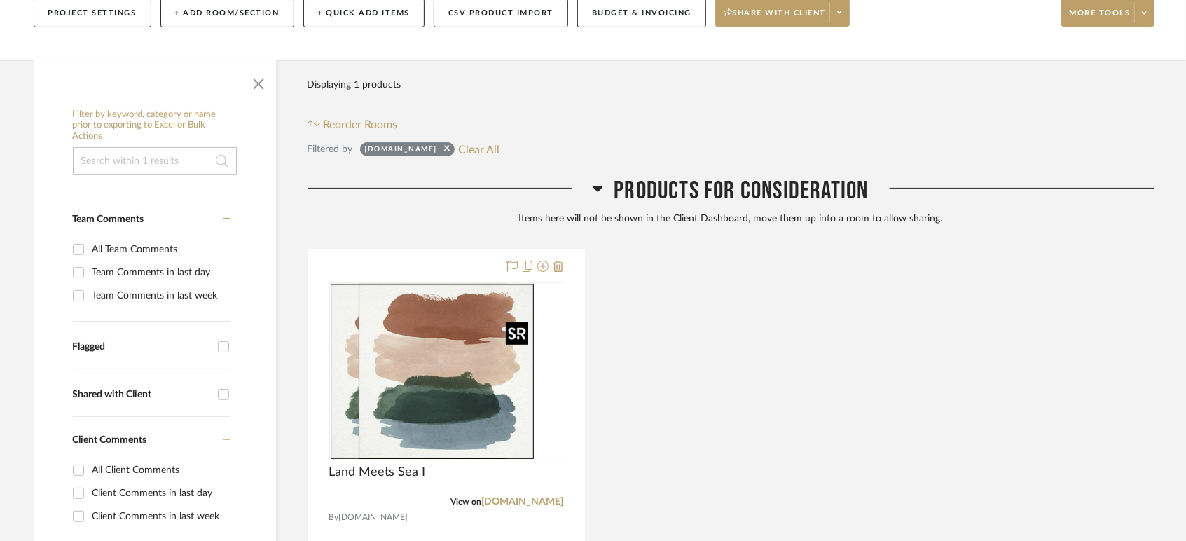
scroll to position [87, 0]
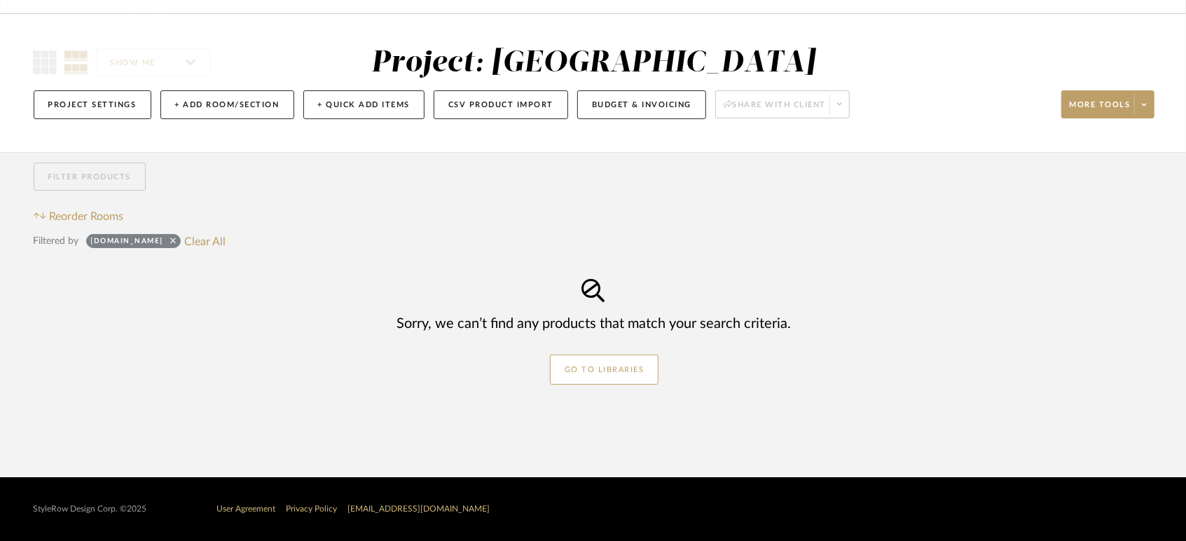
click at [170, 240] on icon at bounding box center [173, 240] width 6 height 6
checkbox input "false"
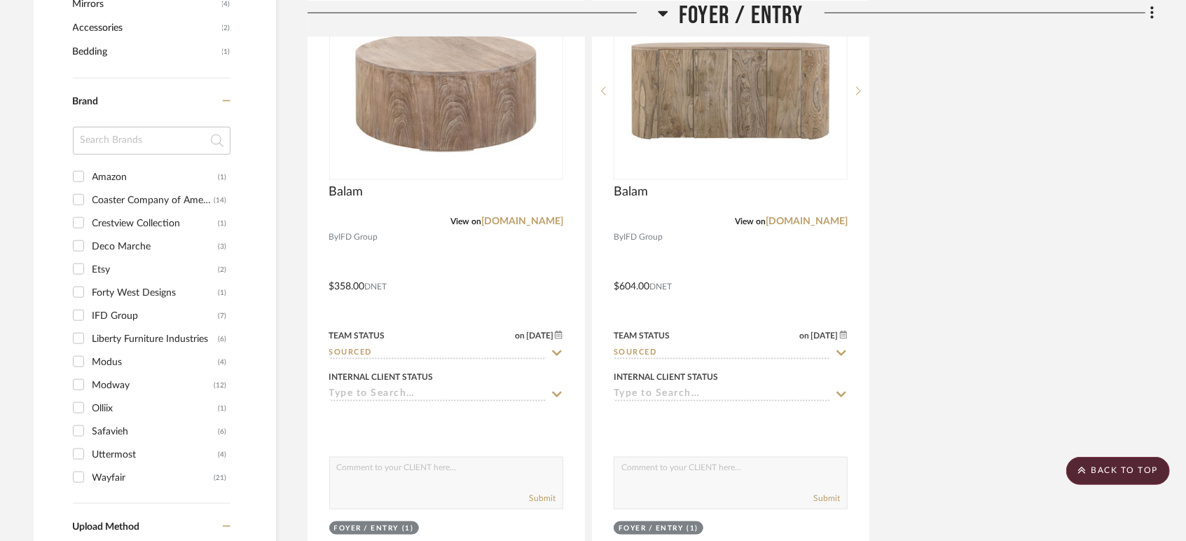
scroll to position [1190, 0]
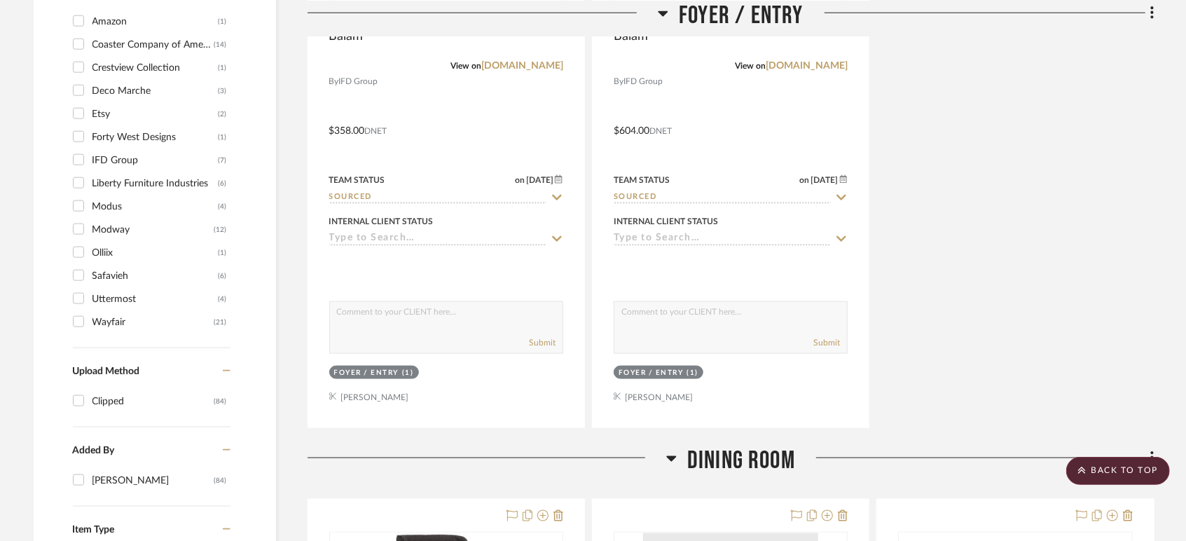
click at [81, 66] on input "Crestview Collection (1)" at bounding box center [78, 67] width 22 height 22
checkbox input "true"
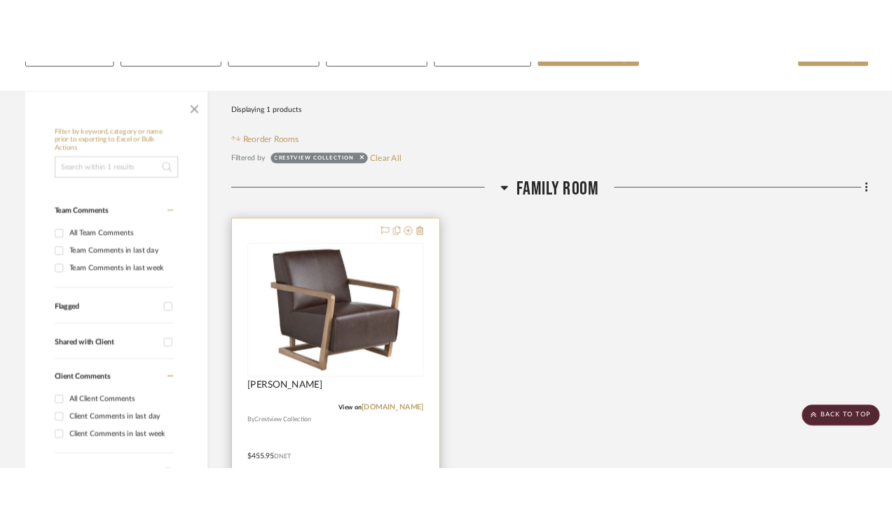
scroll to position [143, 0]
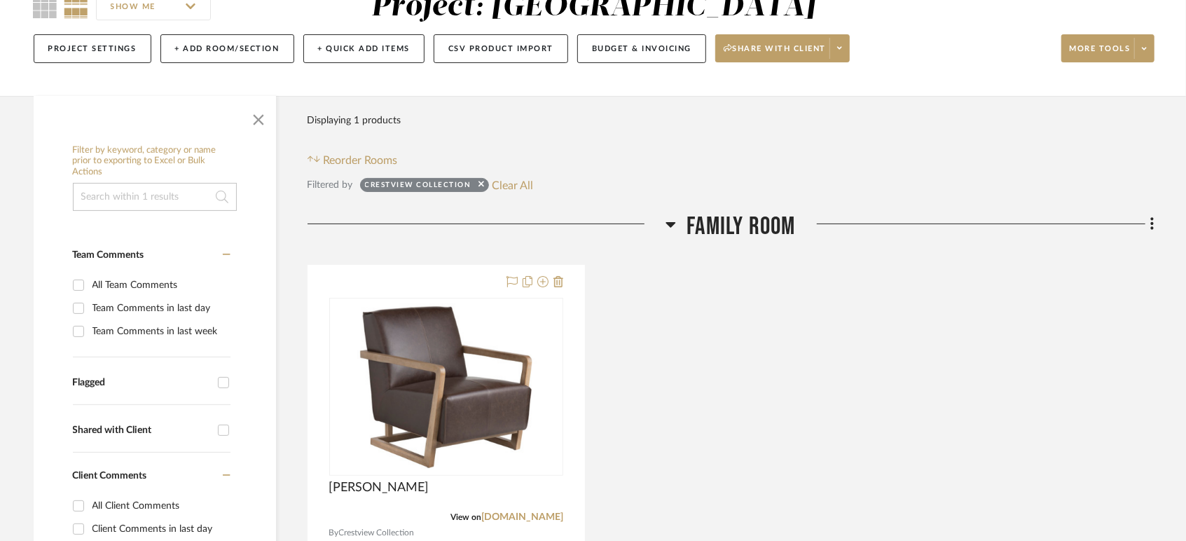
click at [504, 512] on link "[DOMAIN_NAME]" at bounding box center [522, 517] width 82 height 10
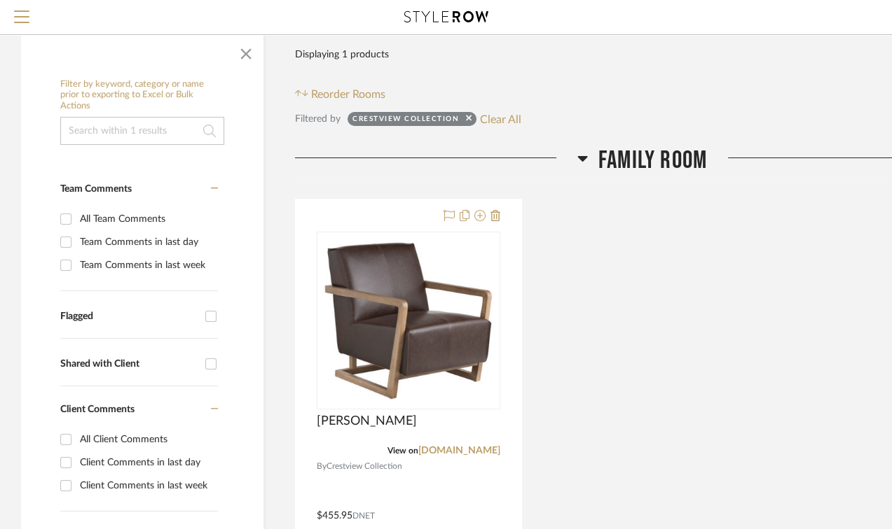
scroll to position [0, 0]
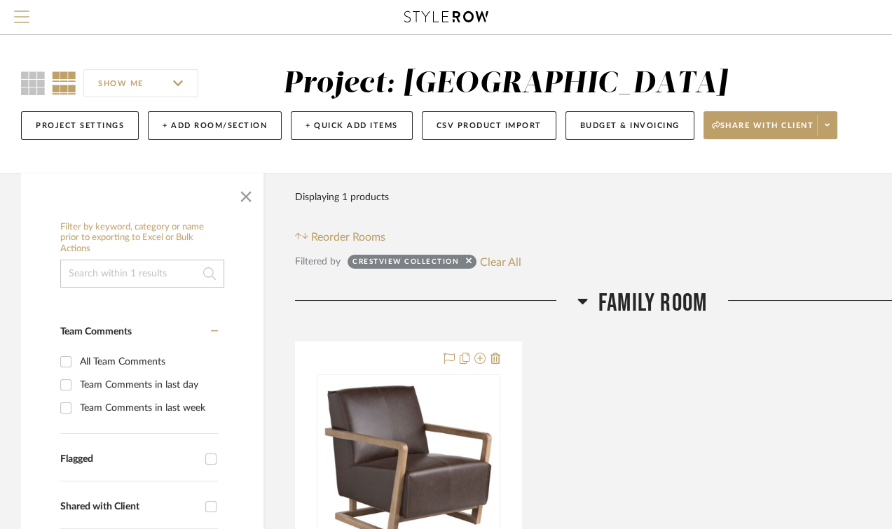
click at [30, 15] on button "Menu" at bounding box center [21, 17] width 43 height 34
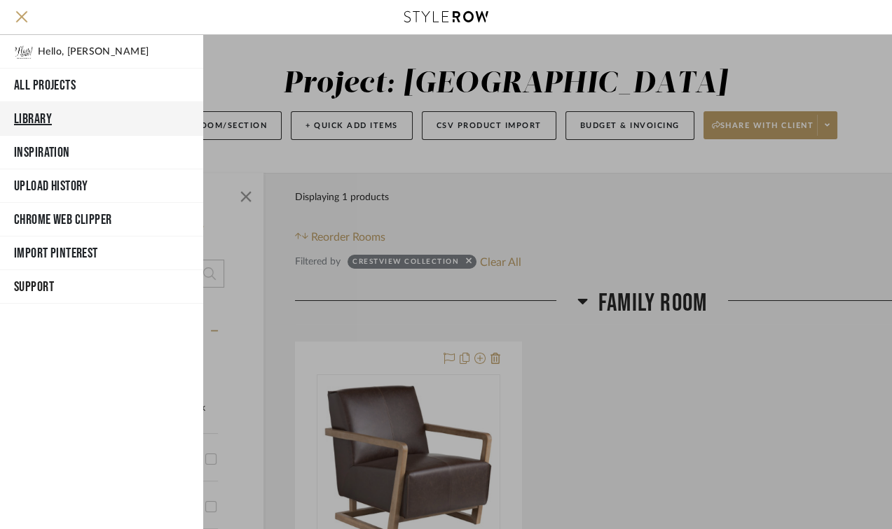
click at [49, 119] on button "Library" at bounding box center [101, 119] width 203 height 34
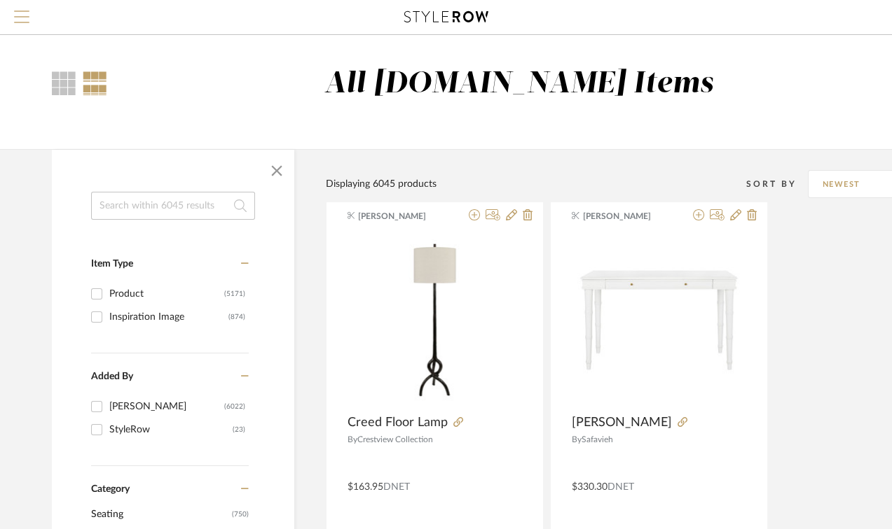
click at [41, 18] on button "Menu" at bounding box center [21, 17] width 43 height 34
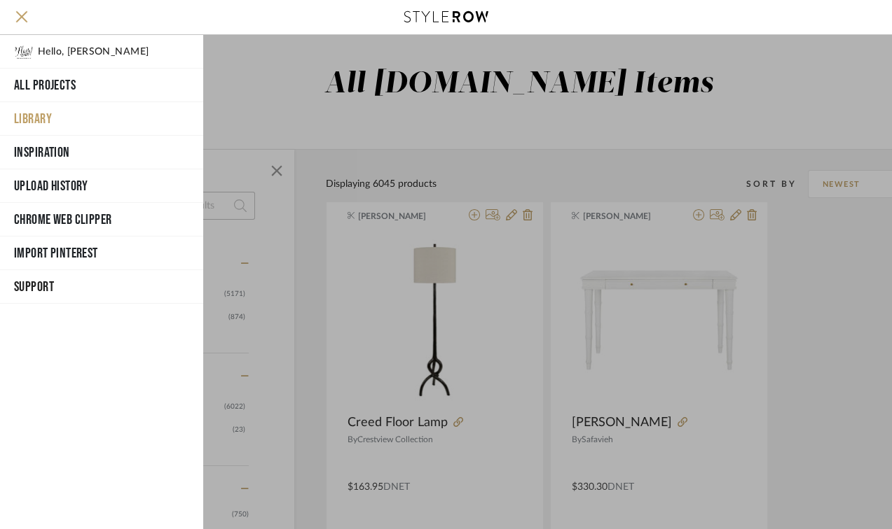
click at [34, 124] on button "Library" at bounding box center [101, 119] width 203 height 34
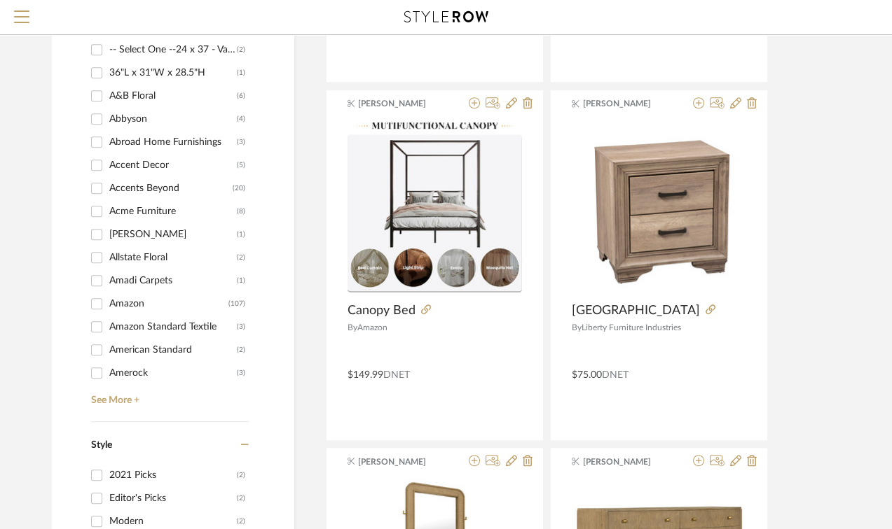
scroll to position [1211, 0]
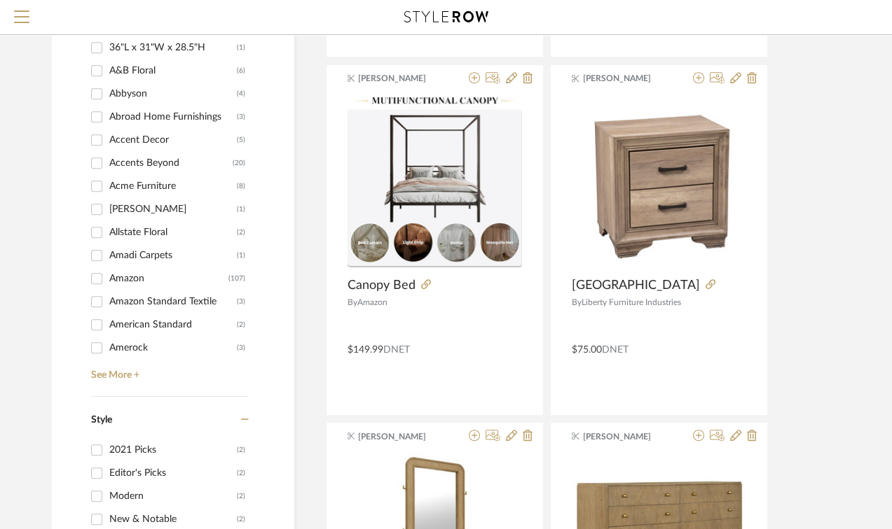
click at [130, 382] on div "Brand -- Select One --24 x 37 - Variant Size - $139.0030 x 46 - Standard Size -…" at bounding box center [170, 161] width 158 height 471
click at [129, 375] on link "See More +" at bounding box center [168, 370] width 161 height 22
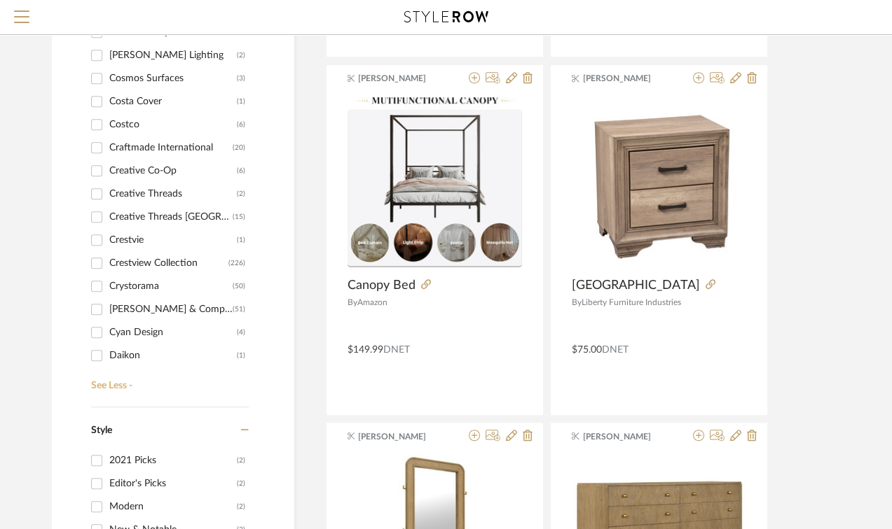
scroll to position [1565, 0]
click at [95, 259] on input "Crestview Collection (226)" at bounding box center [96, 262] width 22 height 22
checkbox input "true"
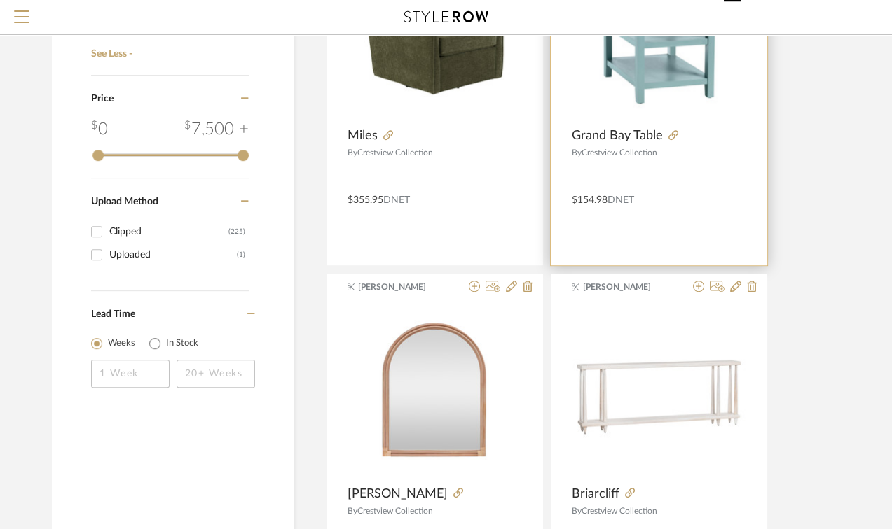
scroll to position [786, 0]
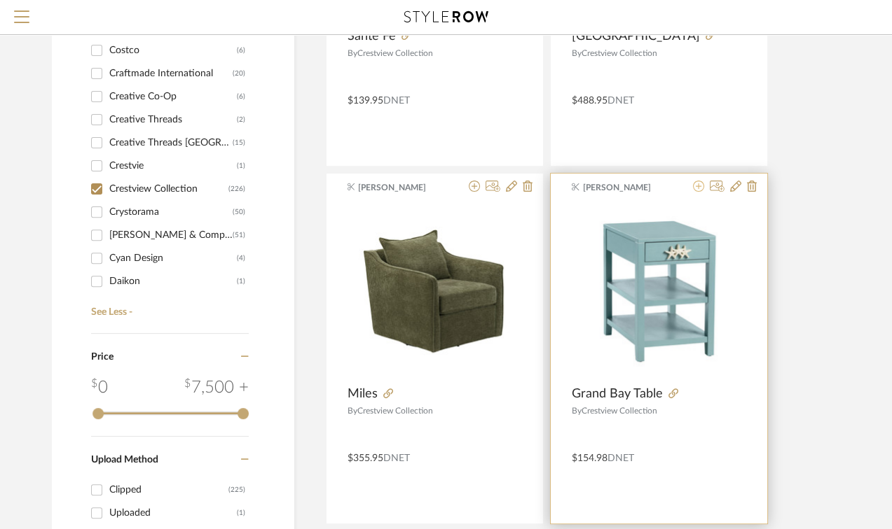
click at [701, 186] on icon at bounding box center [698, 186] width 11 height 11
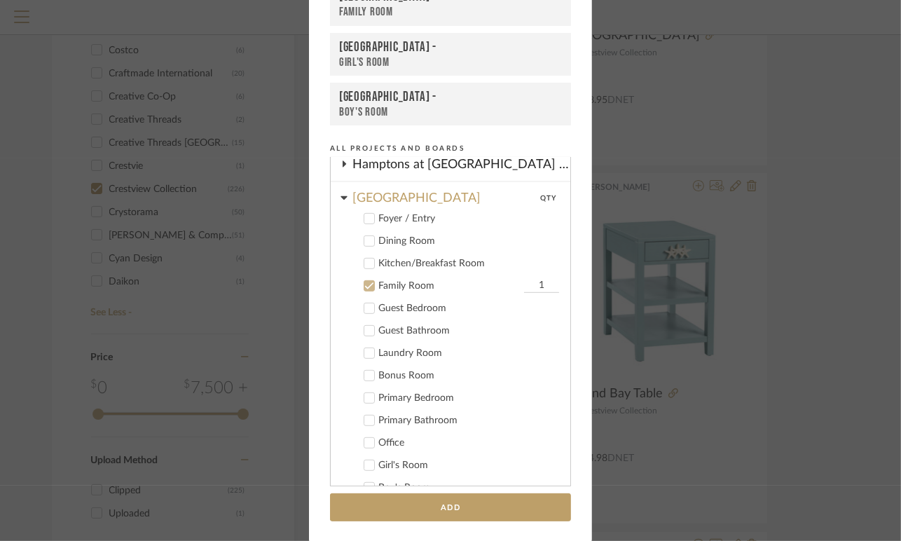
scroll to position [504, 0]
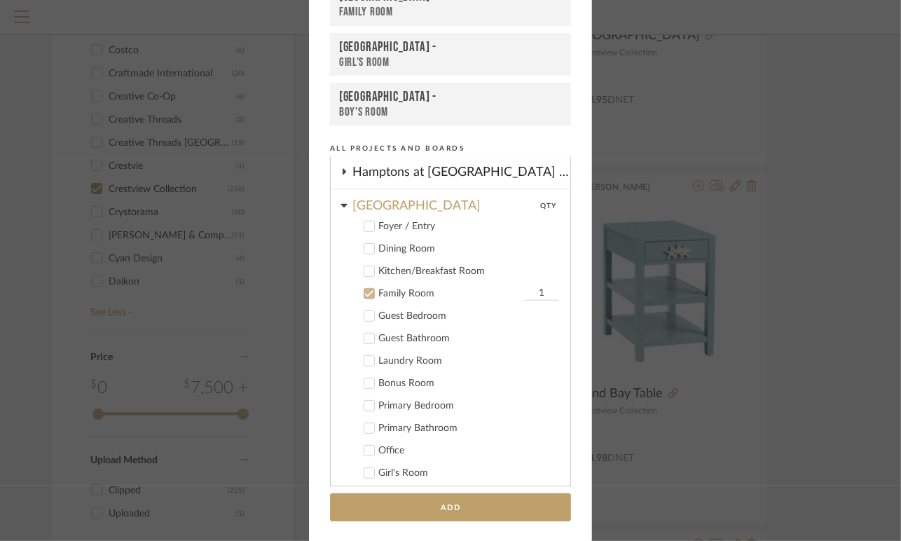
click at [364, 292] on icon at bounding box center [369, 294] width 10 height 10
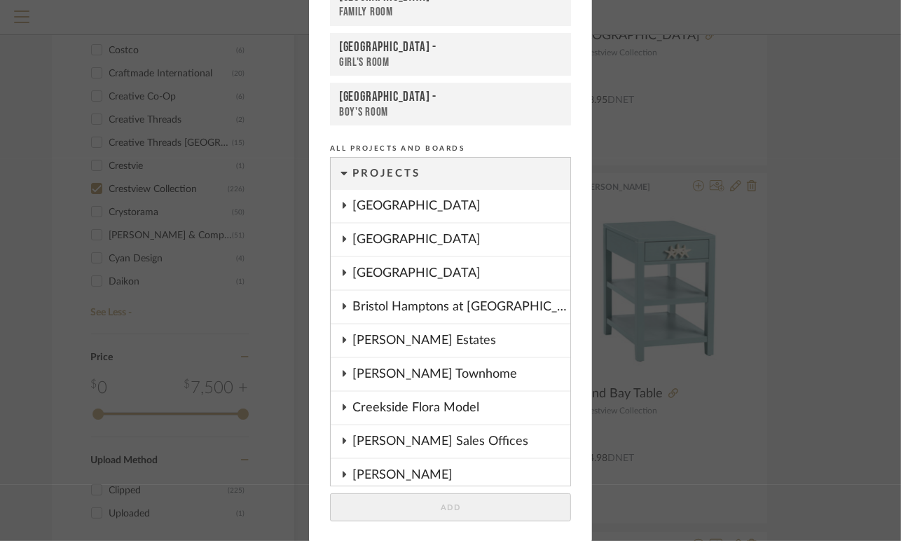
scroll to position [87, 0]
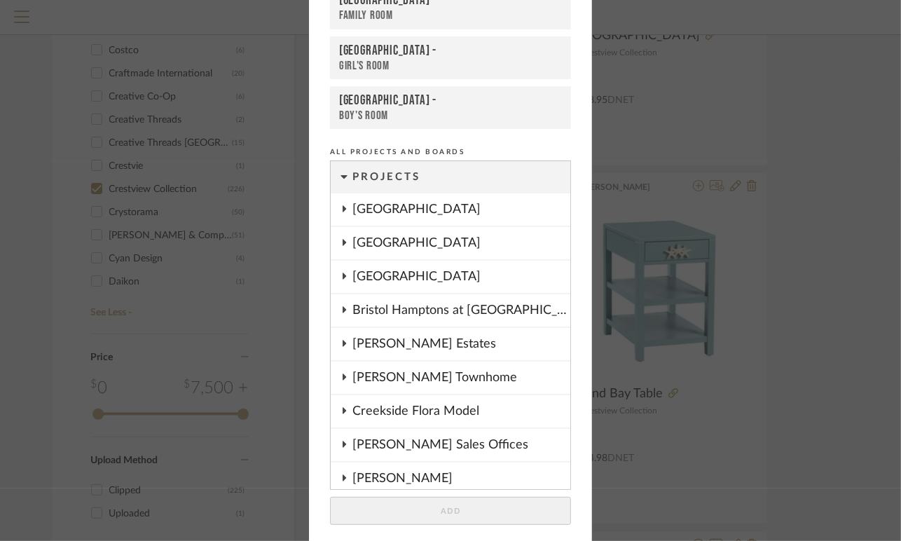
click at [389, 249] on div "[GEOGRAPHIC_DATA]" at bounding box center [461, 243] width 218 height 32
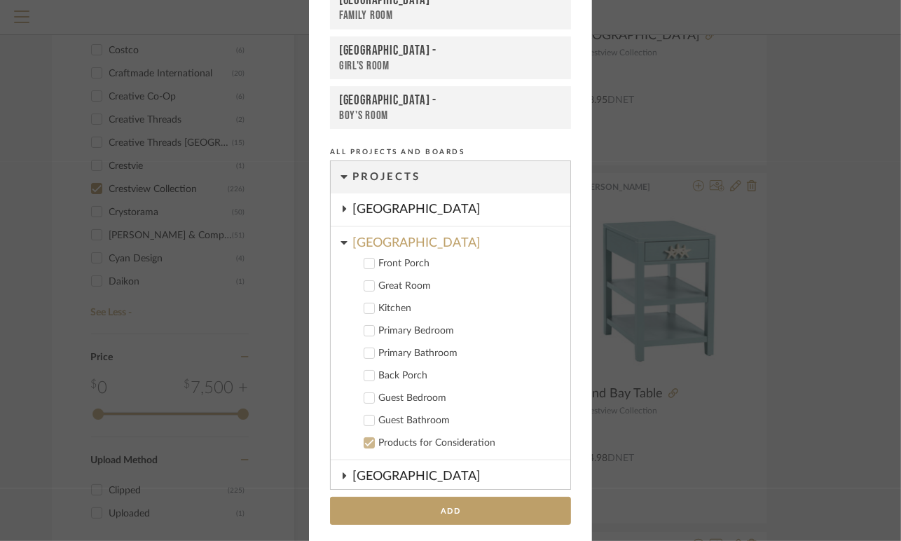
click at [378, 329] on div "Primary Bedroom" at bounding box center [468, 331] width 181 height 12
click at [524, 332] on input "1" at bounding box center [541, 331] width 35 height 14
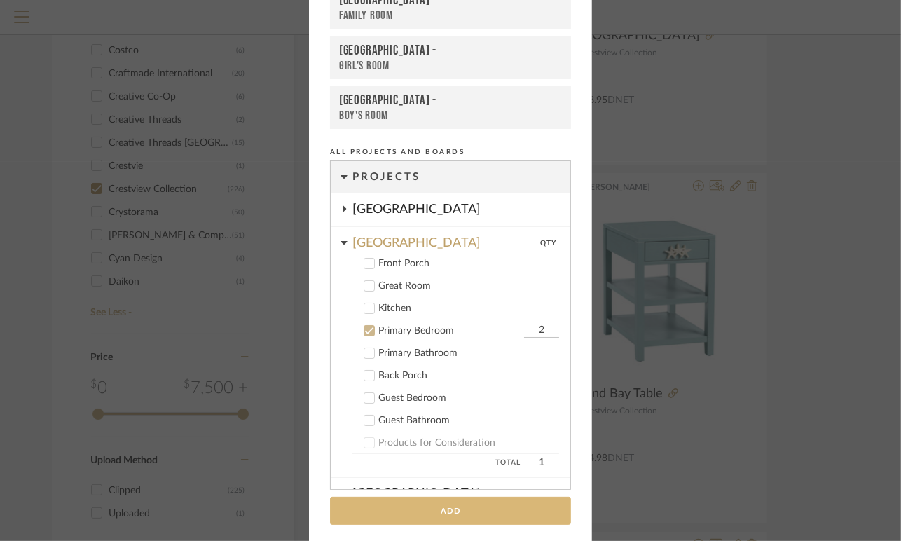
type input "2"
click at [428, 515] on button "Add" at bounding box center [450, 511] width 241 height 29
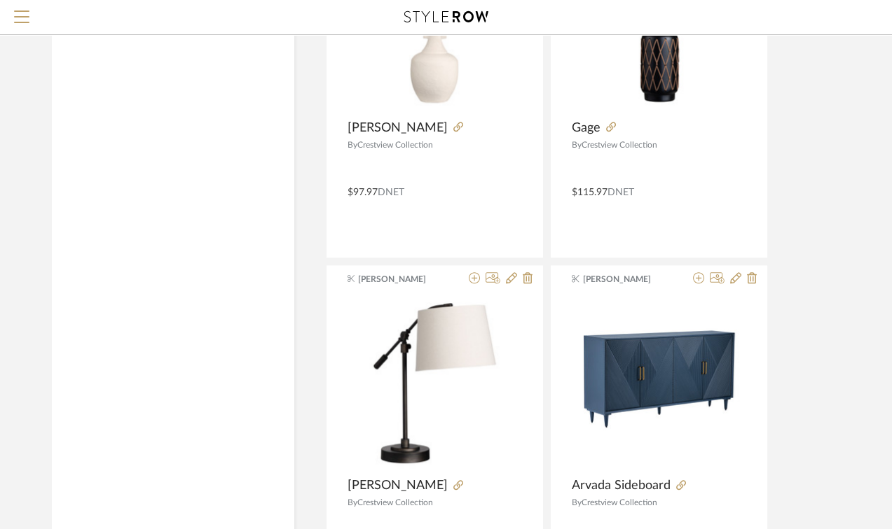
scroll to position [2333, 0]
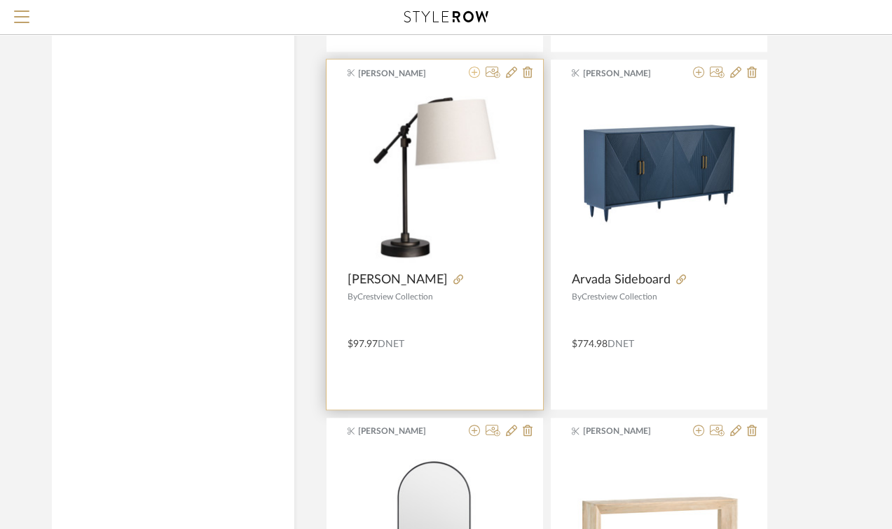
click at [475, 74] on icon at bounding box center [474, 72] width 11 height 11
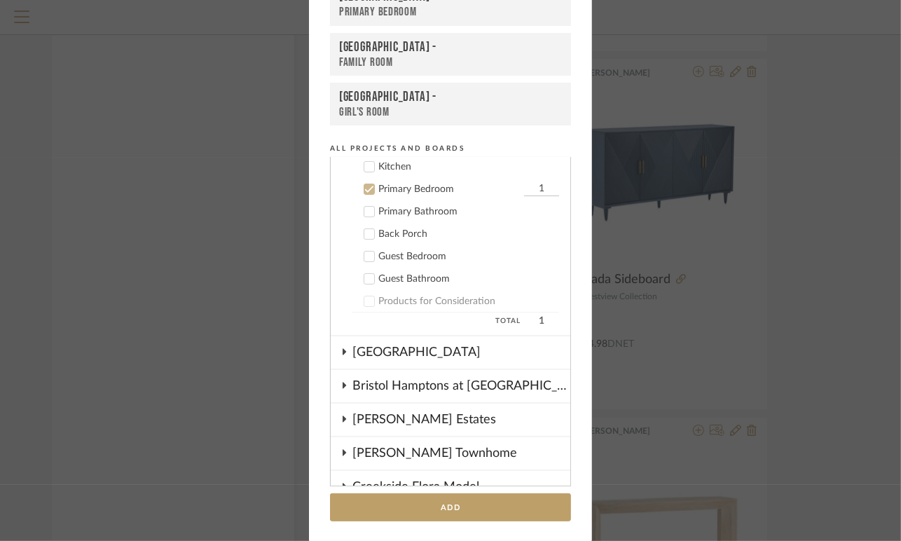
scroll to position [157, 0]
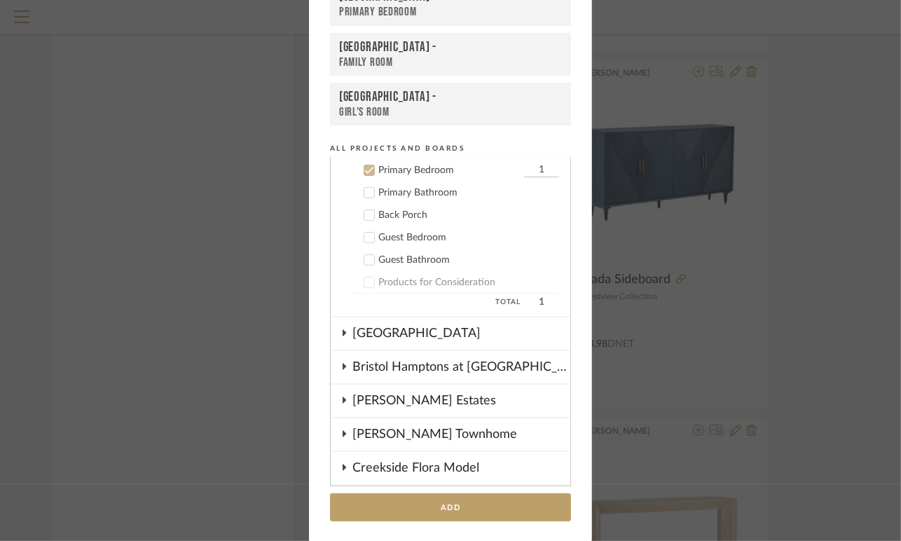
click at [369, 169] on icon at bounding box center [369, 170] width 10 height 10
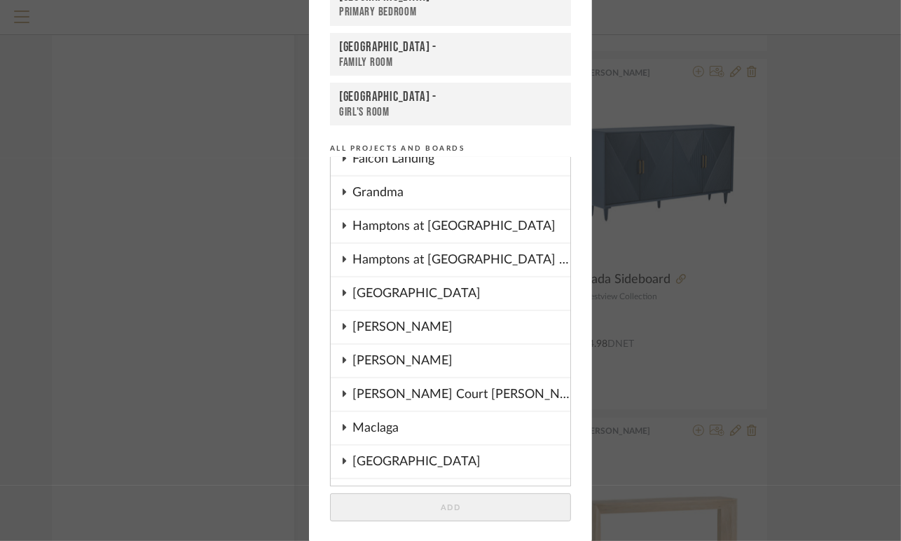
scroll to position [617, 0]
click at [370, 291] on div "[GEOGRAPHIC_DATA]" at bounding box center [461, 293] width 218 height 32
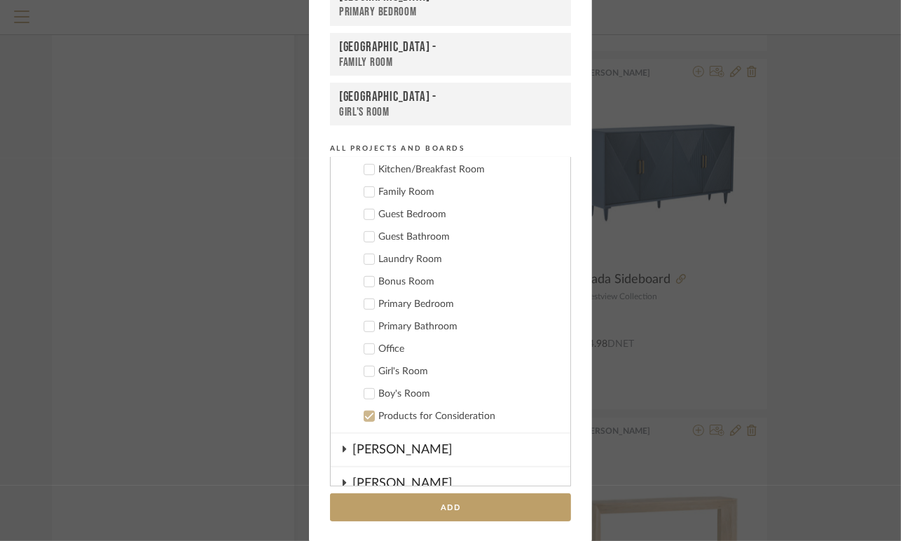
scroll to position [807, 0]
click at [365, 345] on icon at bounding box center [369, 348] width 9 height 7
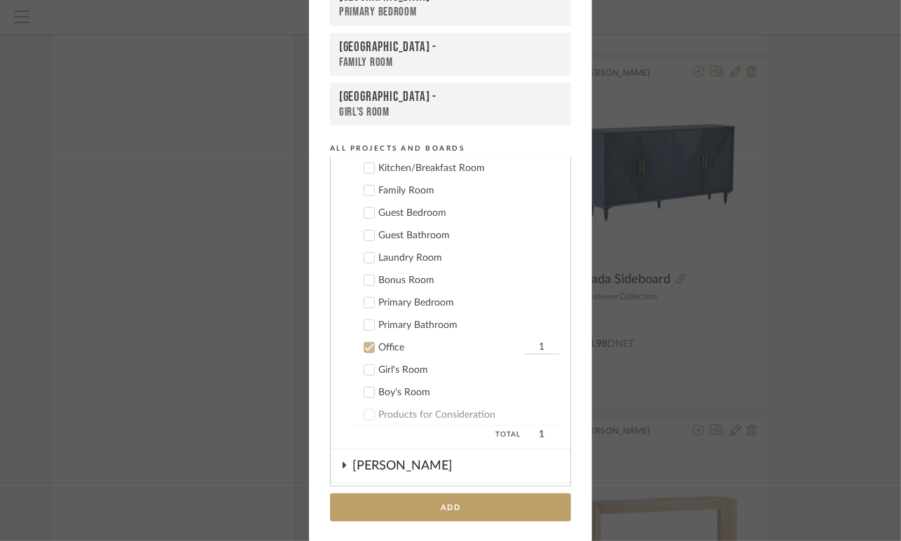
click at [543, 335] on cdk-nested-tree-node "Office 1" at bounding box center [445, 346] width 228 height 22
click at [538, 340] on input "1" at bounding box center [541, 347] width 35 height 14
type input "2"
click at [446, 503] on button "Add" at bounding box center [450, 507] width 241 height 29
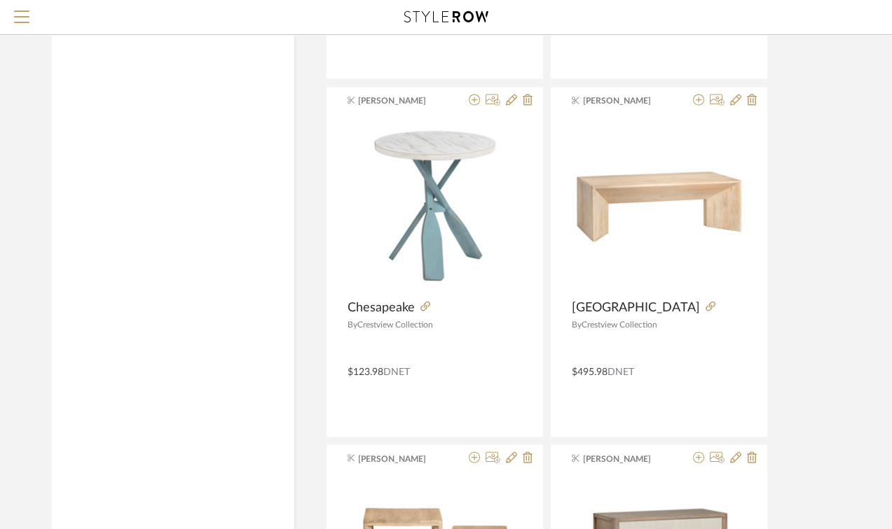
scroll to position [4814, 0]
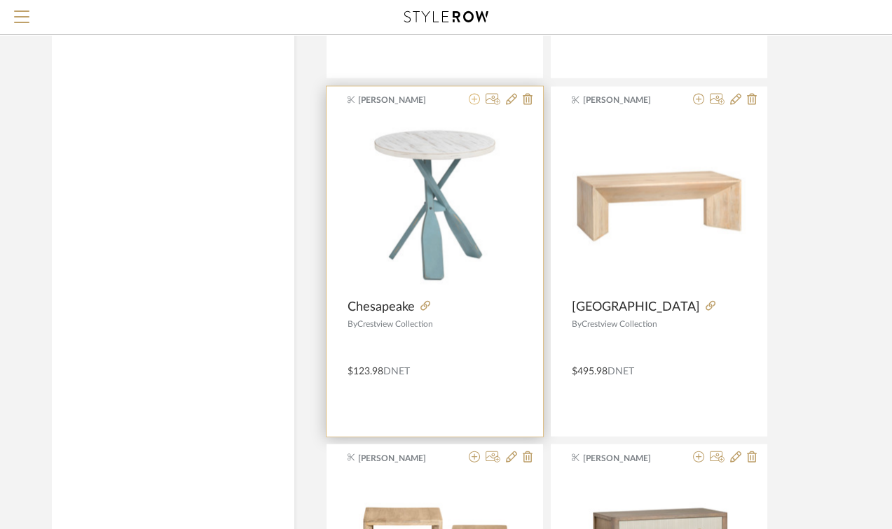
click at [471, 98] on icon at bounding box center [474, 99] width 11 height 11
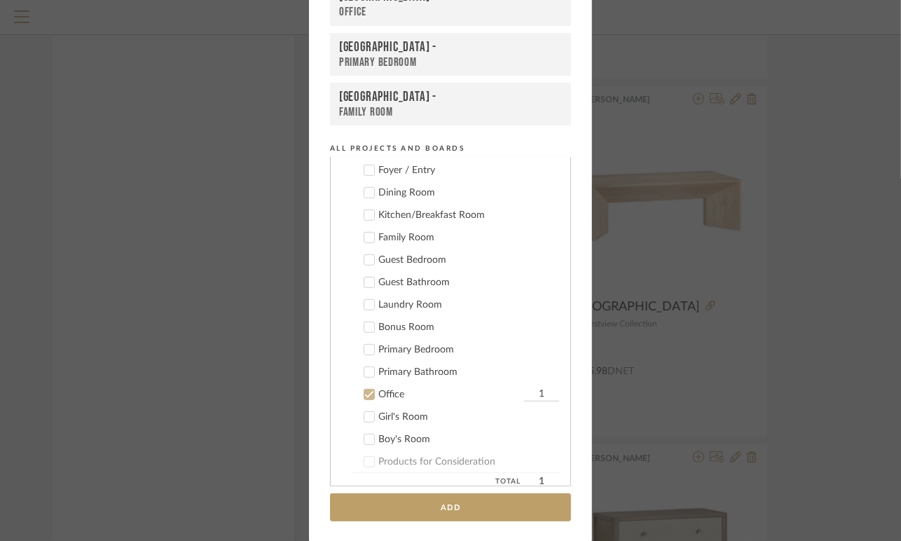
scroll to position [559, 0]
click at [366, 393] on icon at bounding box center [369, 396] width 10 height 10
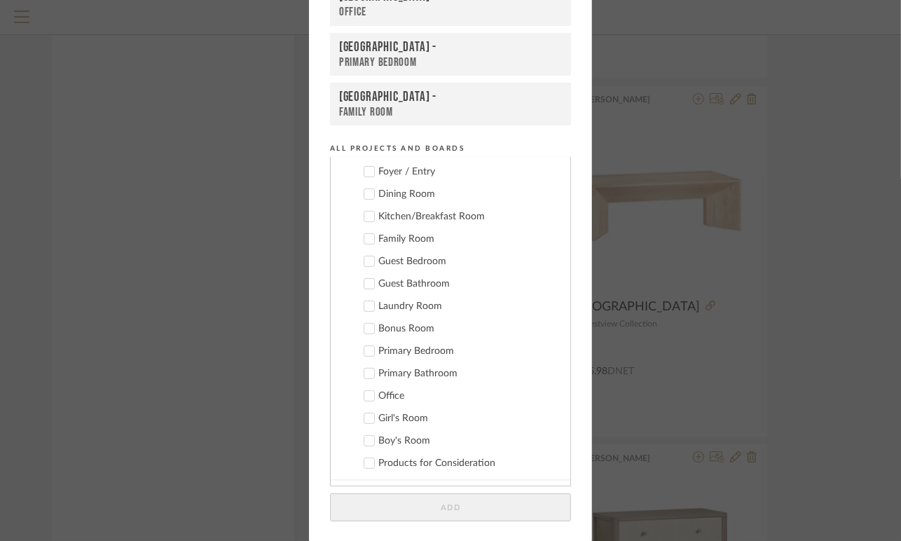
scroll to position [0, 0]
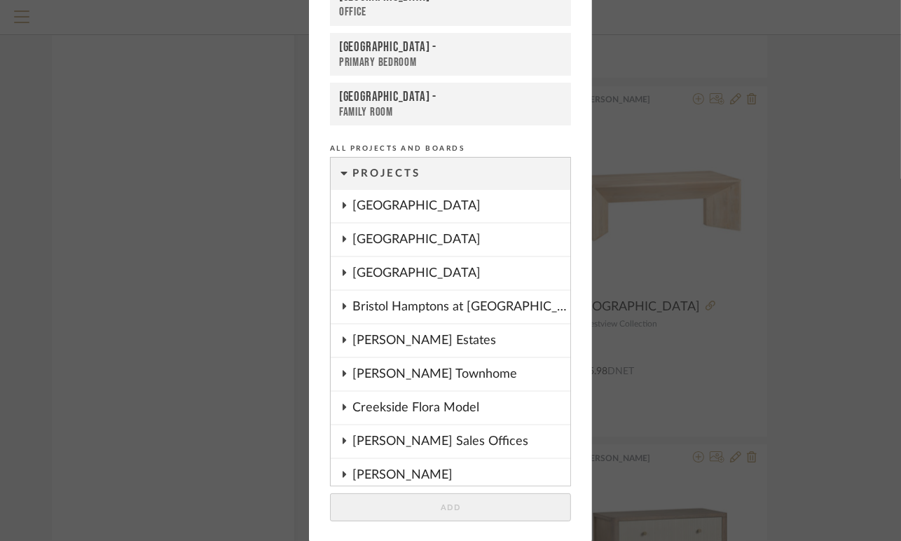
click at [401, 237] on div "[GEOGRAPHIC_DATA]" at bounding box center [461, 239] width 218 height 32
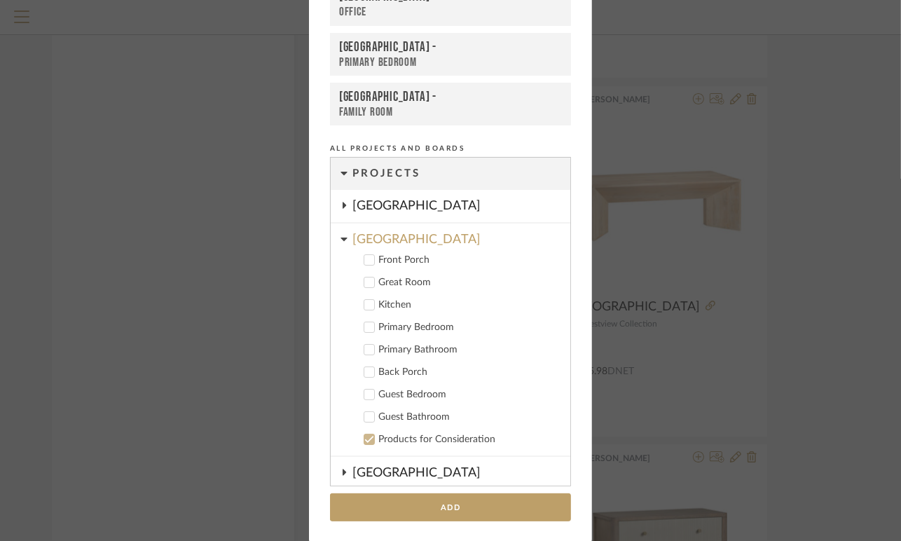
click at [366, 328] on icon at bounding box center [369, 327] width 10 height 10
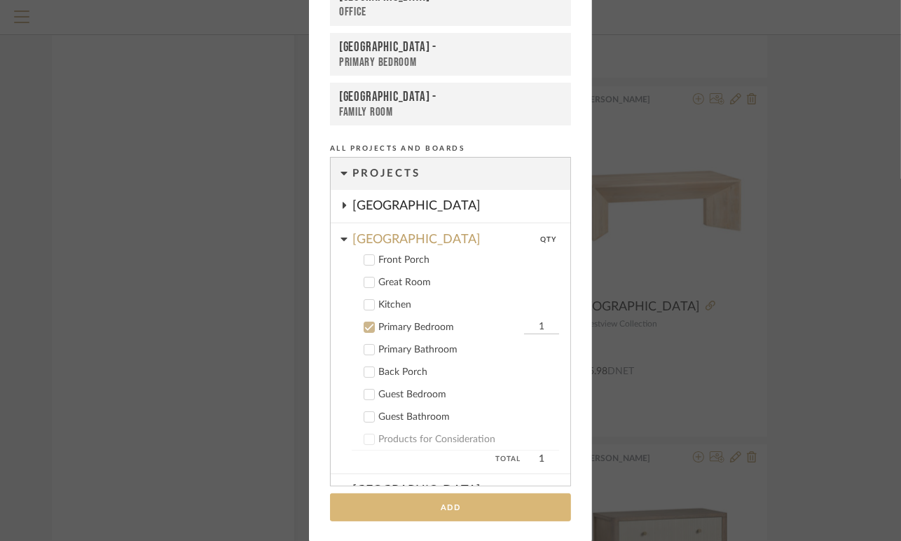
click at [429, 500] on button "Add" at bounding box center [450, 507] width 241 height 29
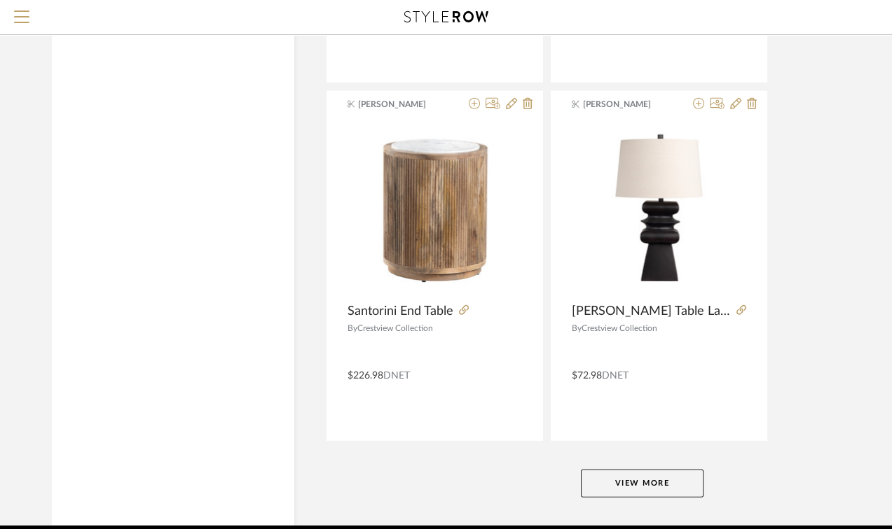
scroll to position [6244, 0]
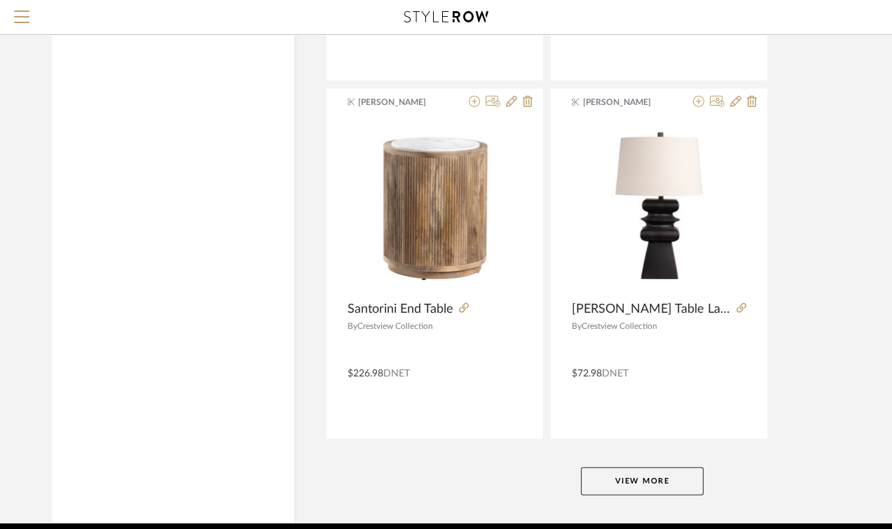
click at [602, 475] on button "View More" at bounding box center [642, 482] width 123 height 28
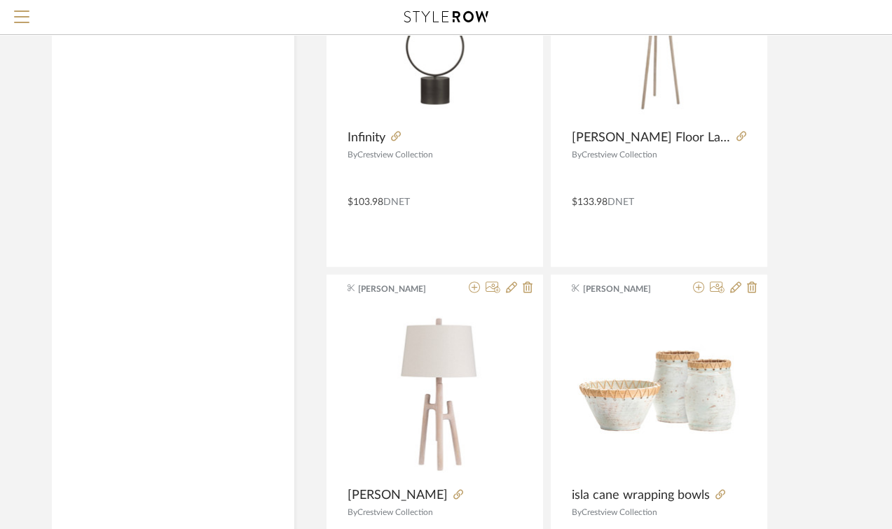
scroll to position [11989, 0]
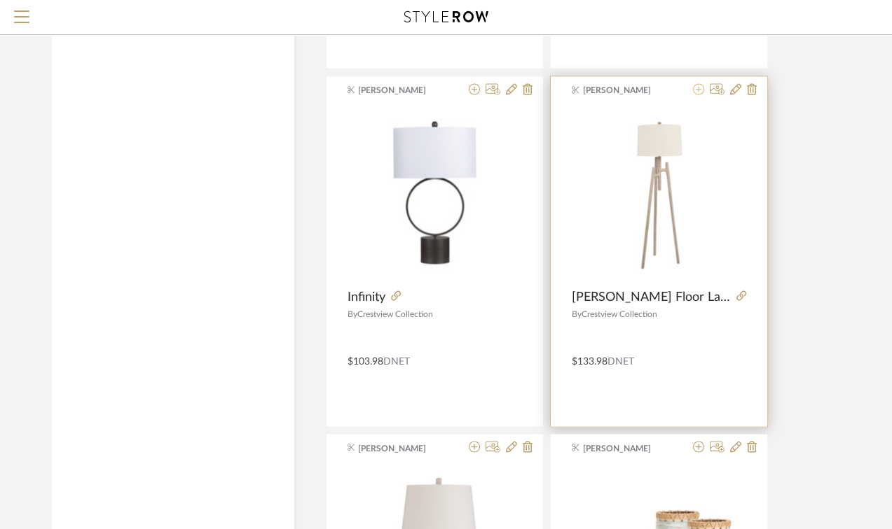
click at [695, 83] on icon at bounding box center [698, 88] width 11 height 11
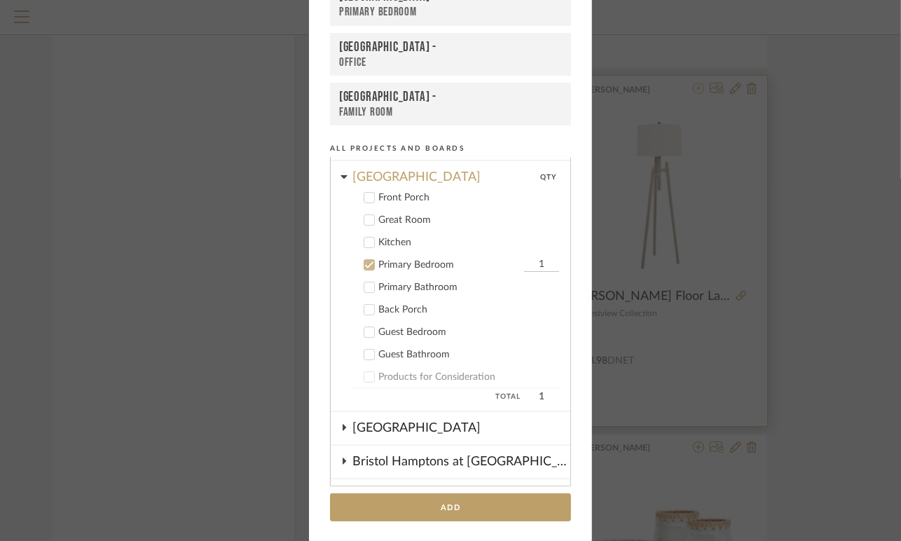
scroll to position [157, 0]
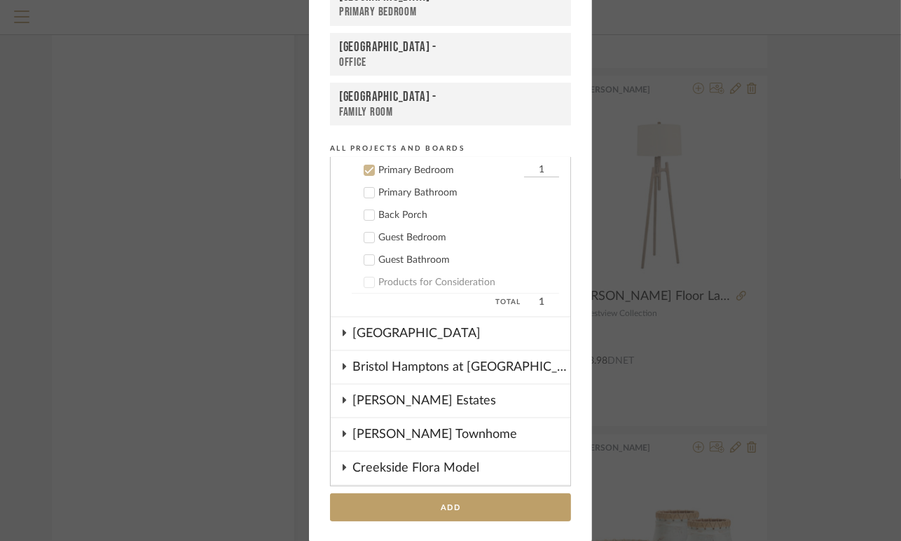
click at [366, 167] on icon at bounding box center [369, 170] width 10 height 10
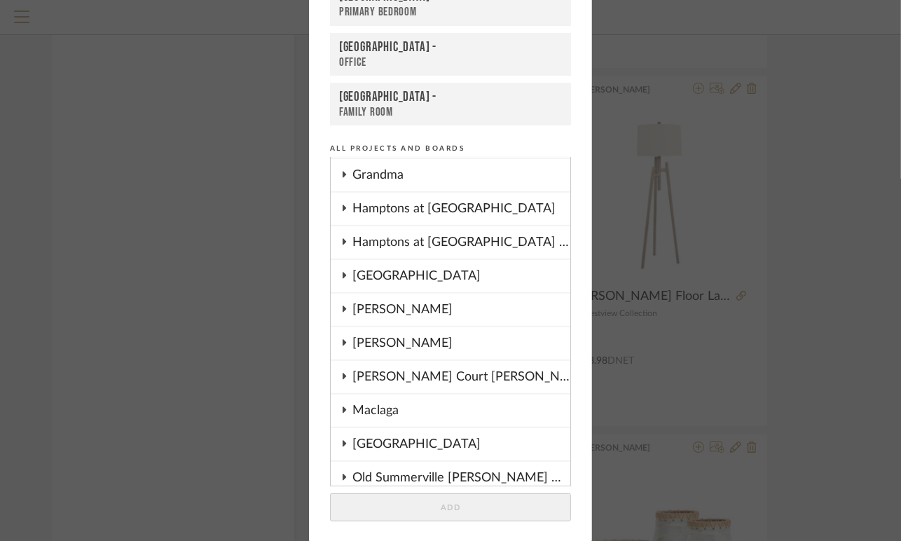
scroll to position [628, 0]
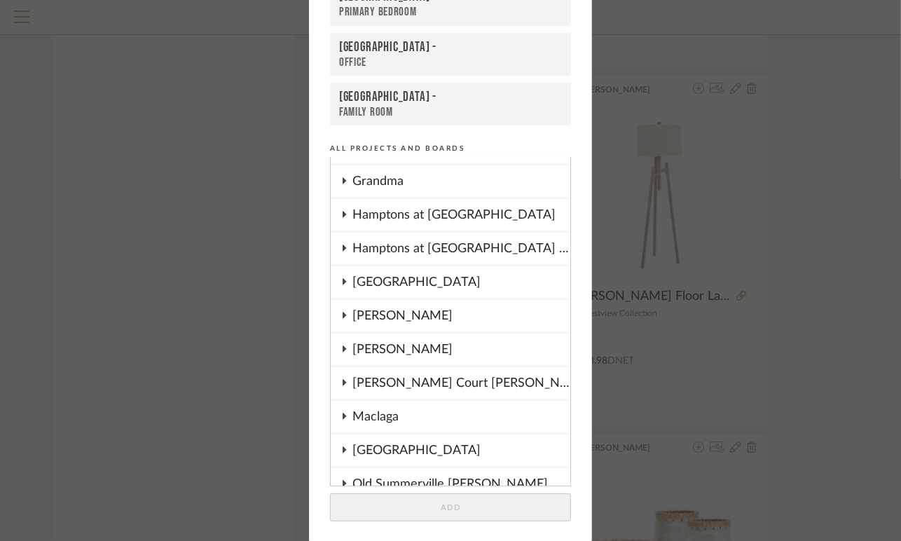
click at [373, 278] on div "[GEOGRAPHIC_DATA]" at bounding box center [461, 282] width 218 height 32
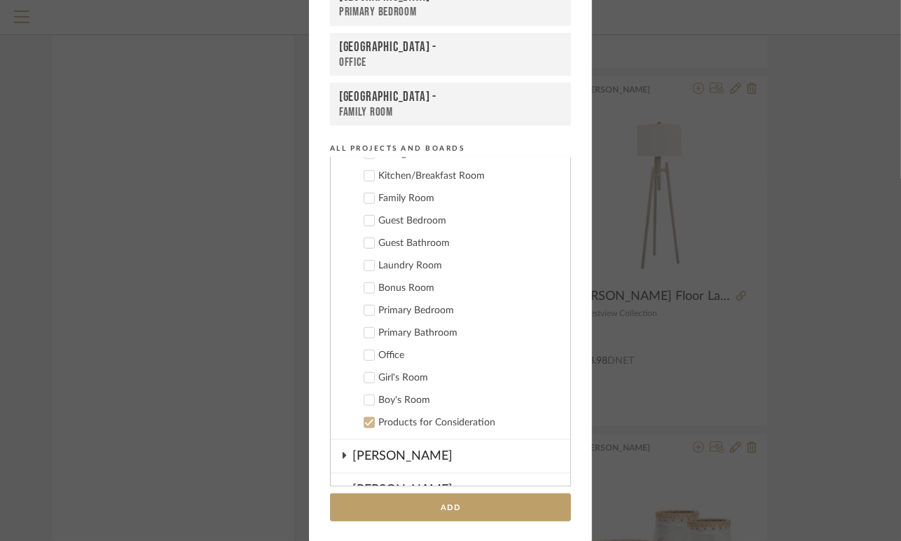
scroll to position [798, 0]
click at [364, 396] on icon at bounding box center [369, 401] width 10 height 10
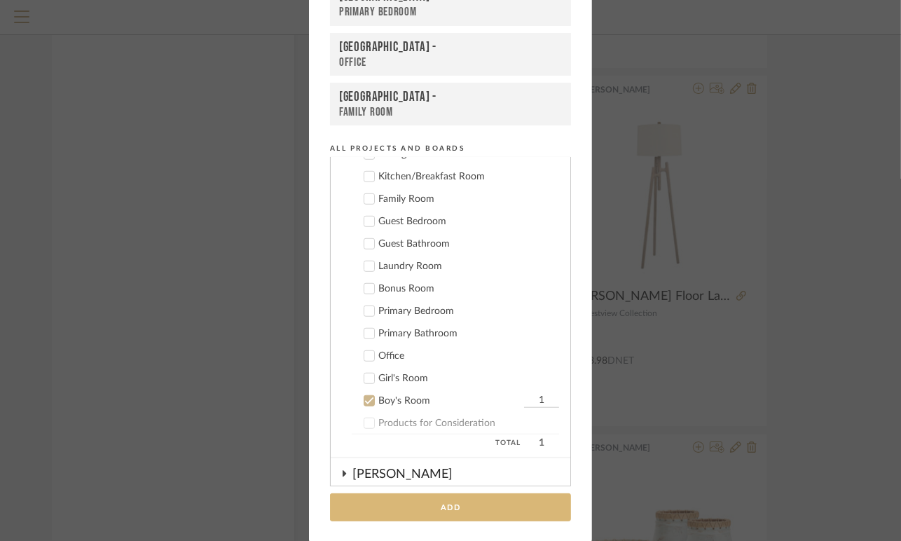
click at [417, 506] on button "Add" at bounding box center [450, 507] width 241 height 29
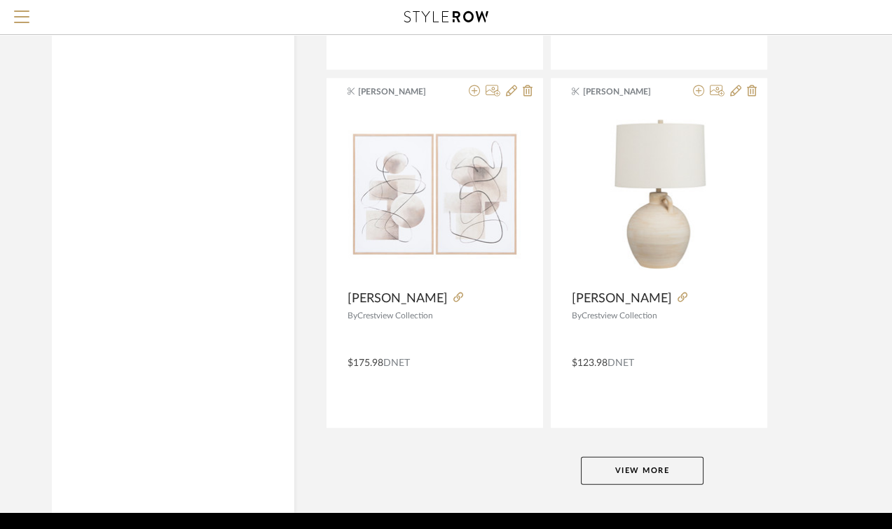
scroll to position [12707, 0]
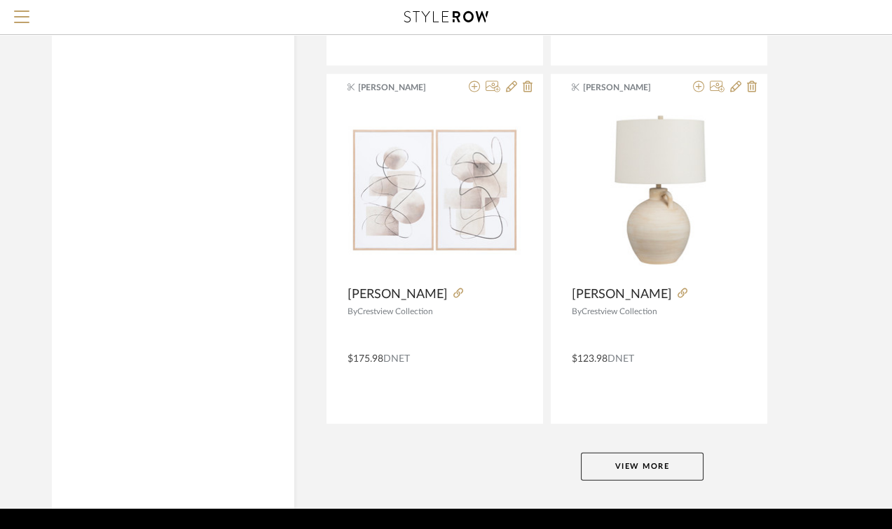
click at [613, 464] on button "View More" at bounding box center [642, 467] width 123 height 28
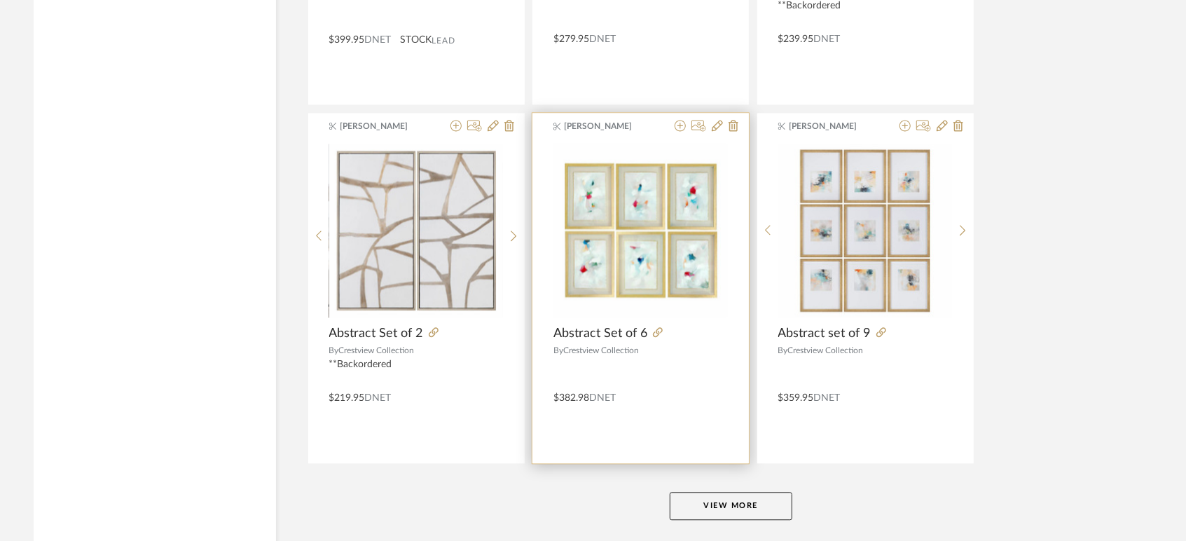
scroll to position [12800, 0]
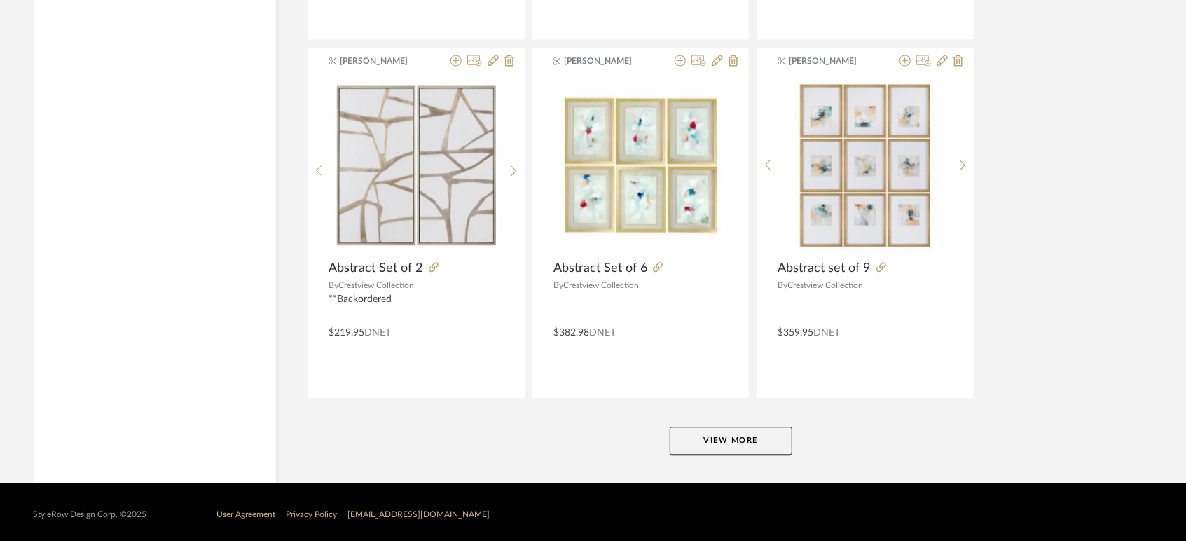
click at [700, 434] on button "View More" at bounding box center [731, 441] width 123 height 28
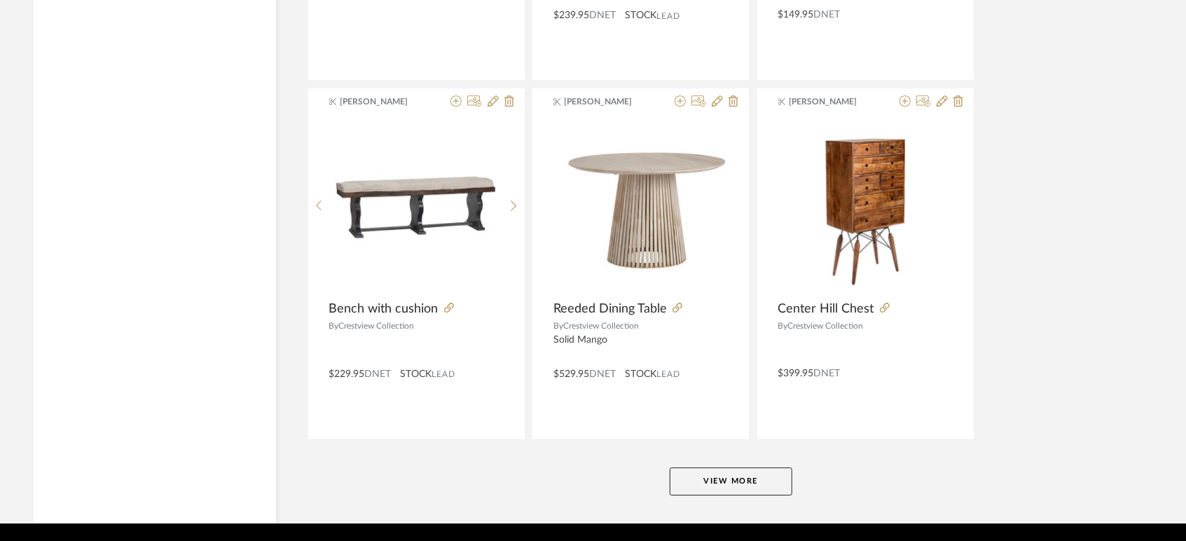
scroll to position [17097, 0]
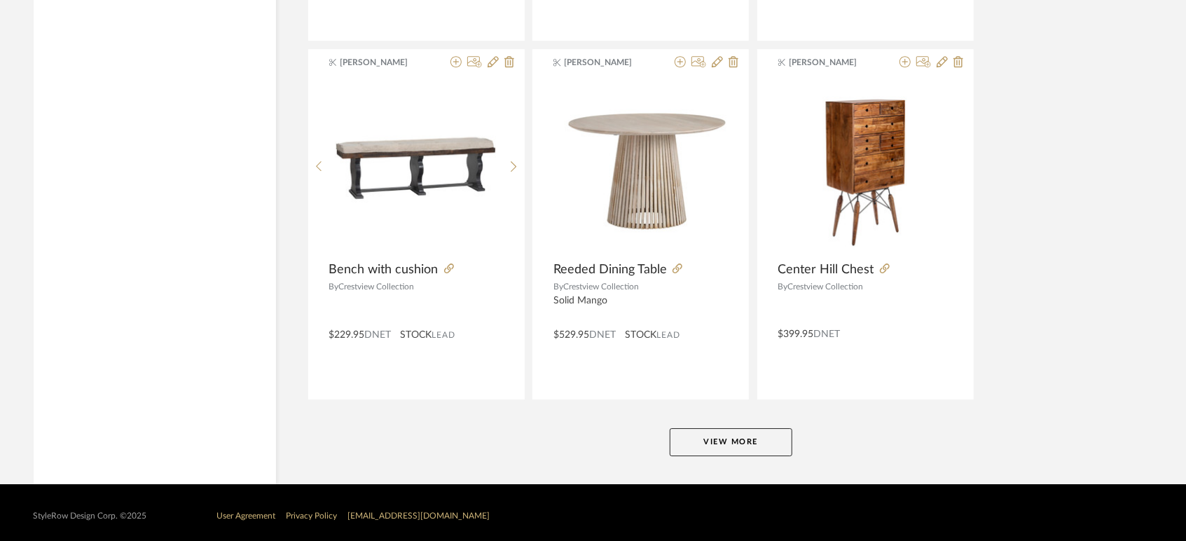
click at [702, 438] on button "View More" at bounding box center [731, 442] width 123 height 28
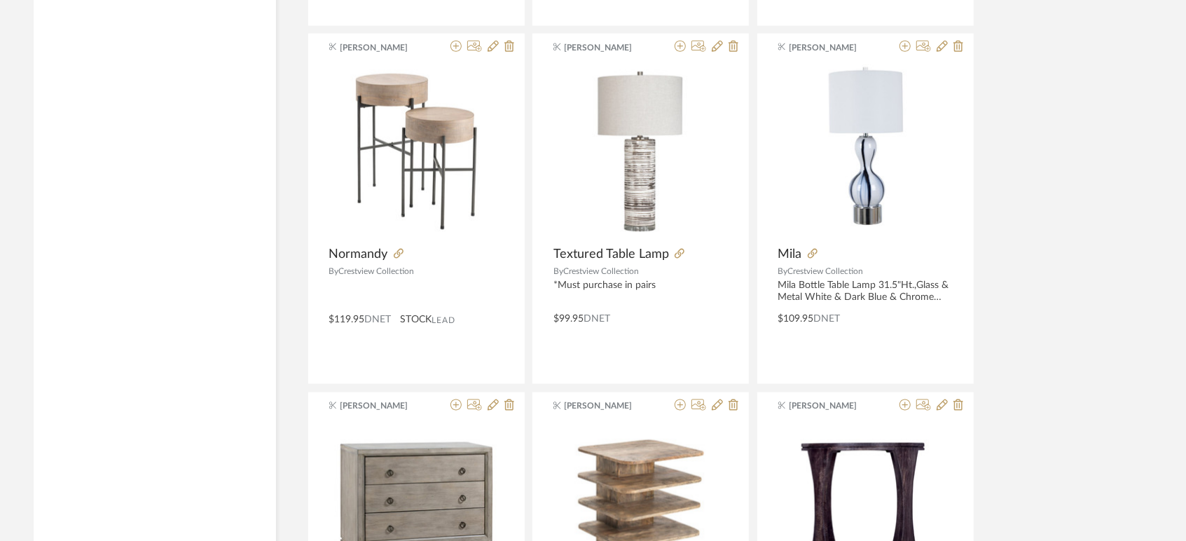
scroll to position [18883, 0]
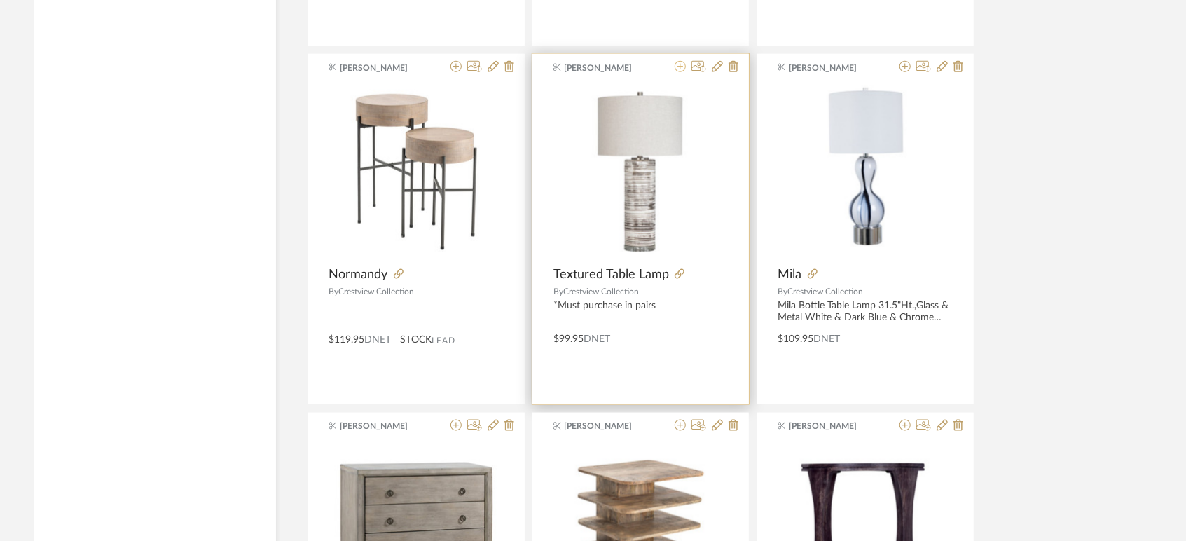
click at [681, 61] on icon at bounding box center [679, 66] width 11 height 11
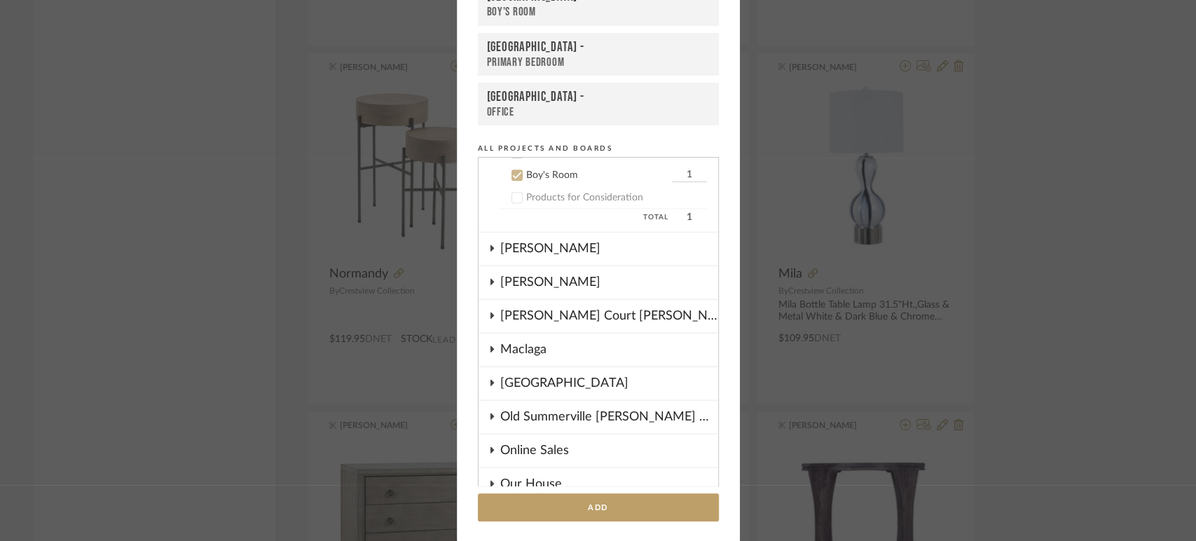
scroll to position [827, 0]
click at [513, 169] on icon at bounding box center [516, 172] width 9 height 7
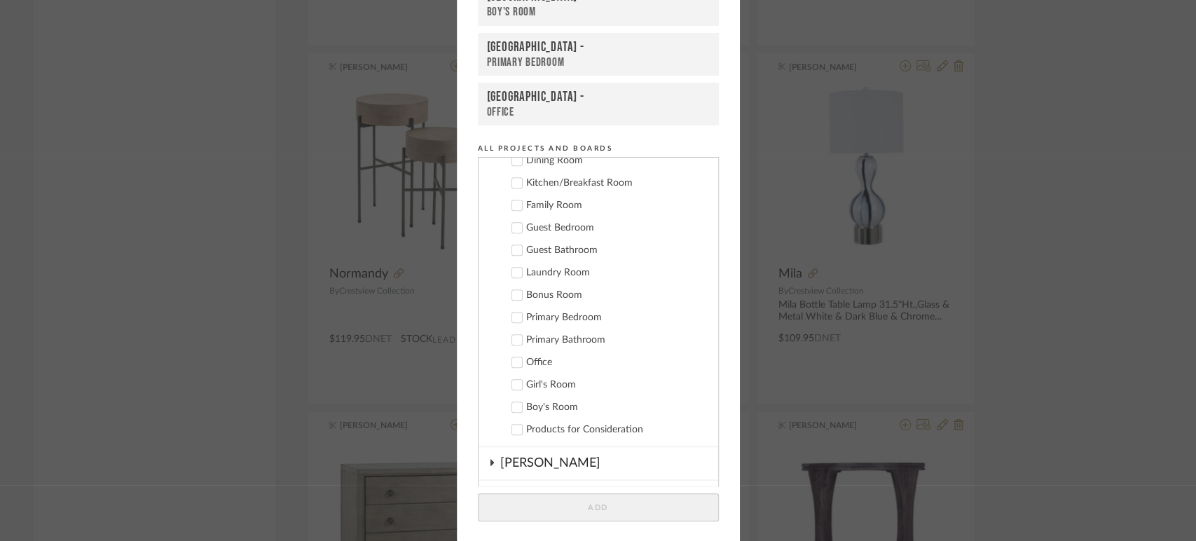
scroll to position [559, 0]
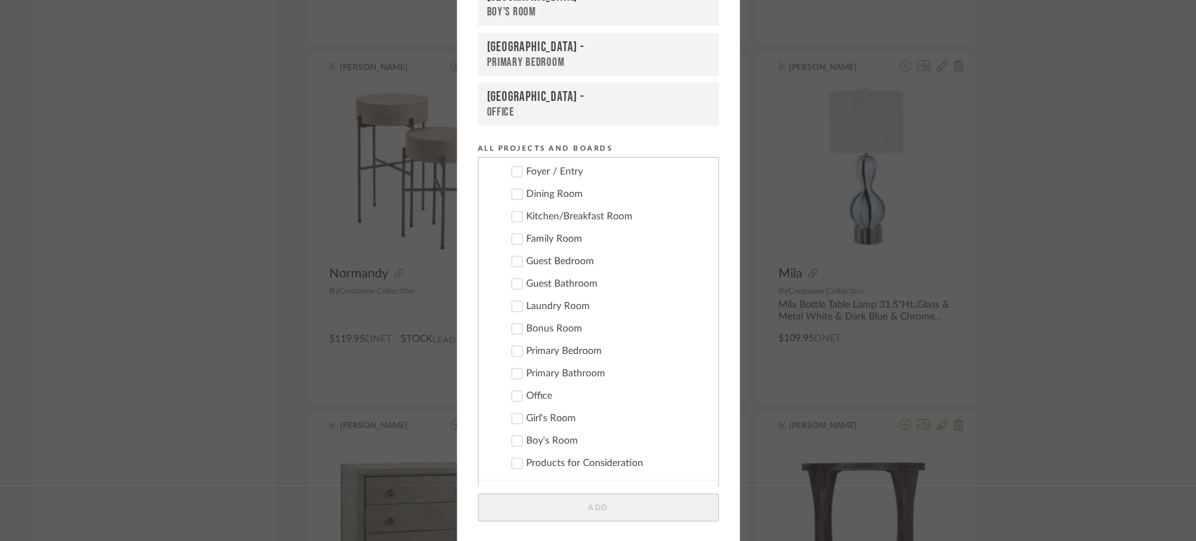
click at [512, 234] on icon at bounding box center [517, 239] width 10 height 10
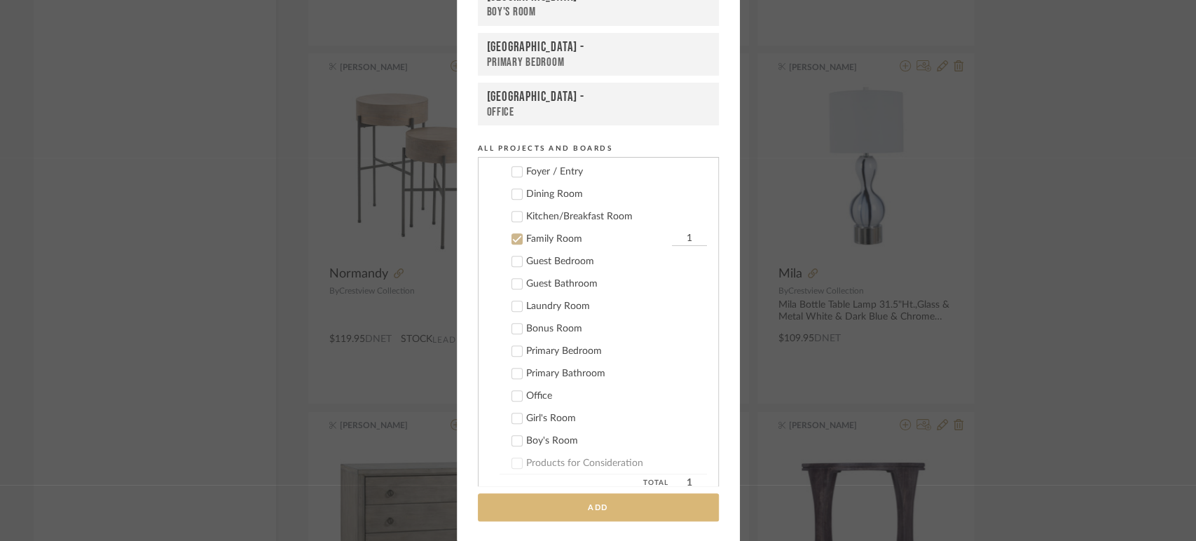
click at [566, 501] on button "Add" at bounding box center [598, 507] width 241 height 29
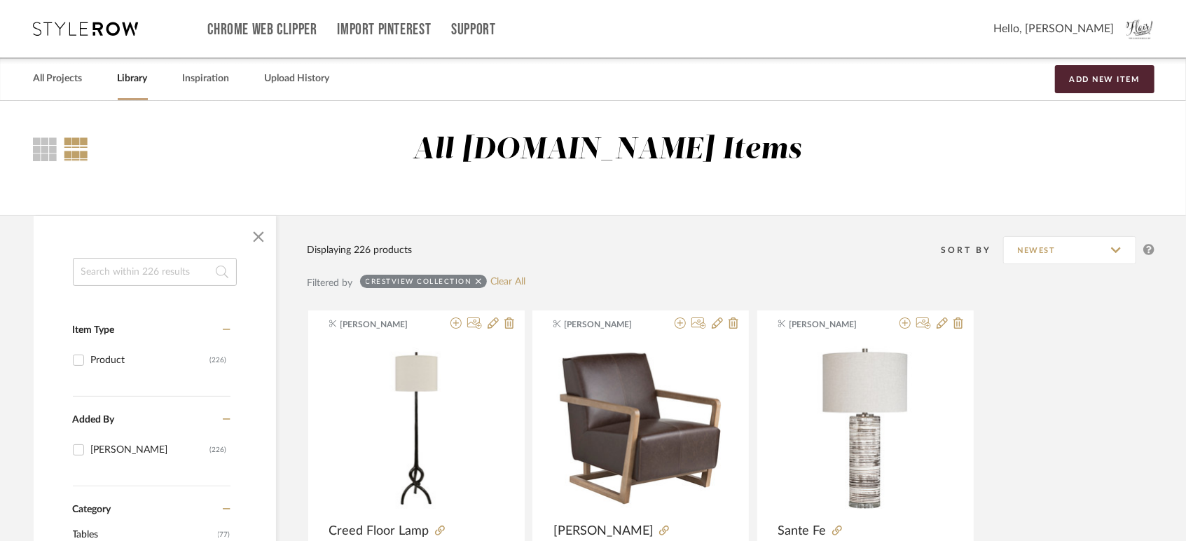
scroll to position [53, 0]
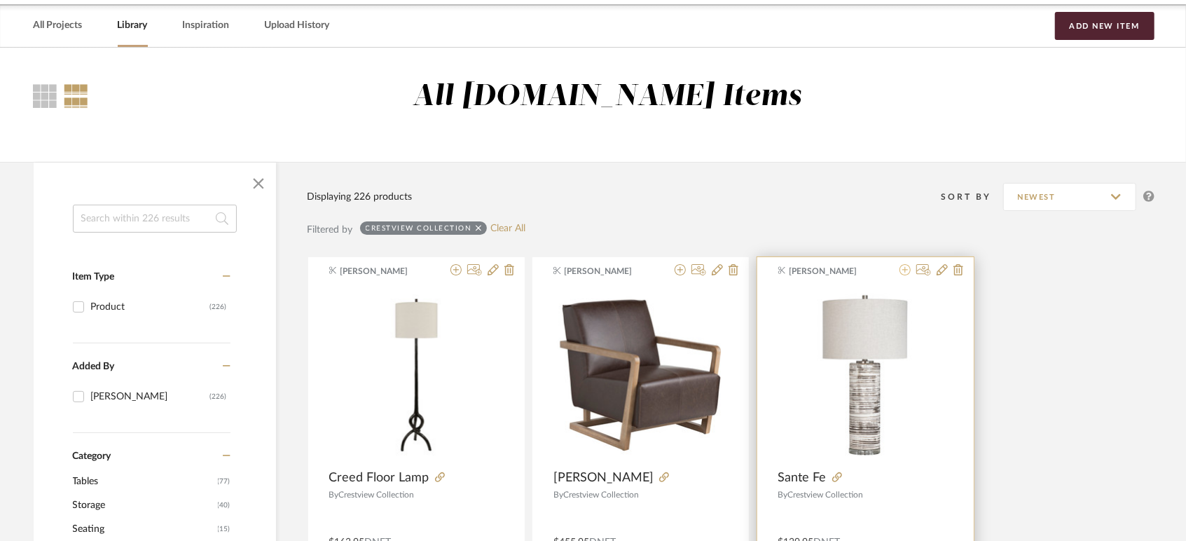
click at [891, 270] on icon at bounding box center [904, 269] width 11 height 11
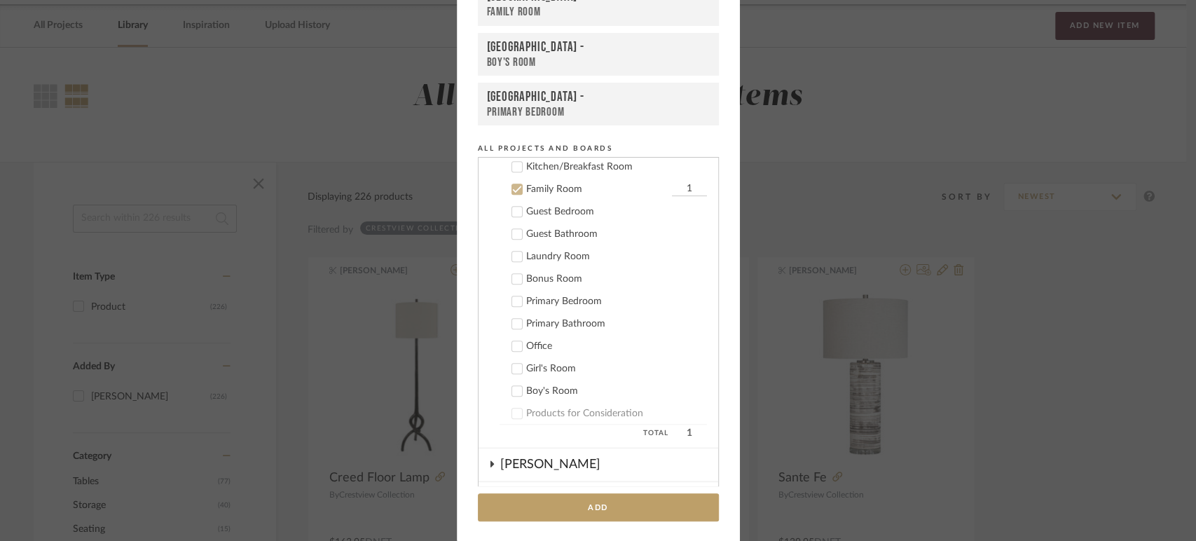
scroll to position [625, 0]
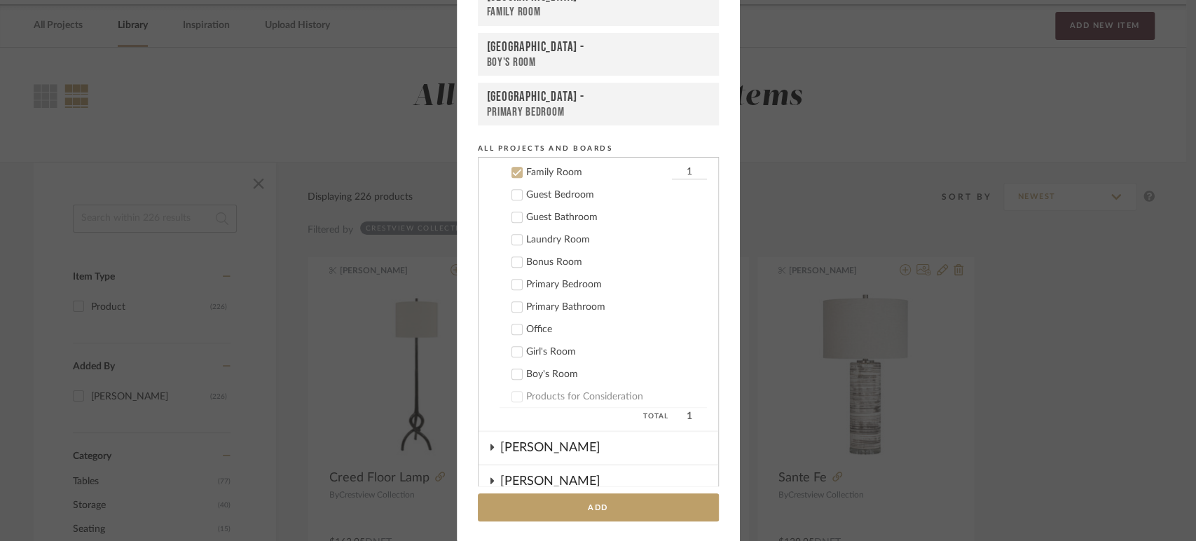
click at [672, 174] on input "1" at bounding box center [689, 172] width 35 height 14
type input "2"
click at [625, 503] on button "Add" at bounding box center [598, 507] width 241 height 29
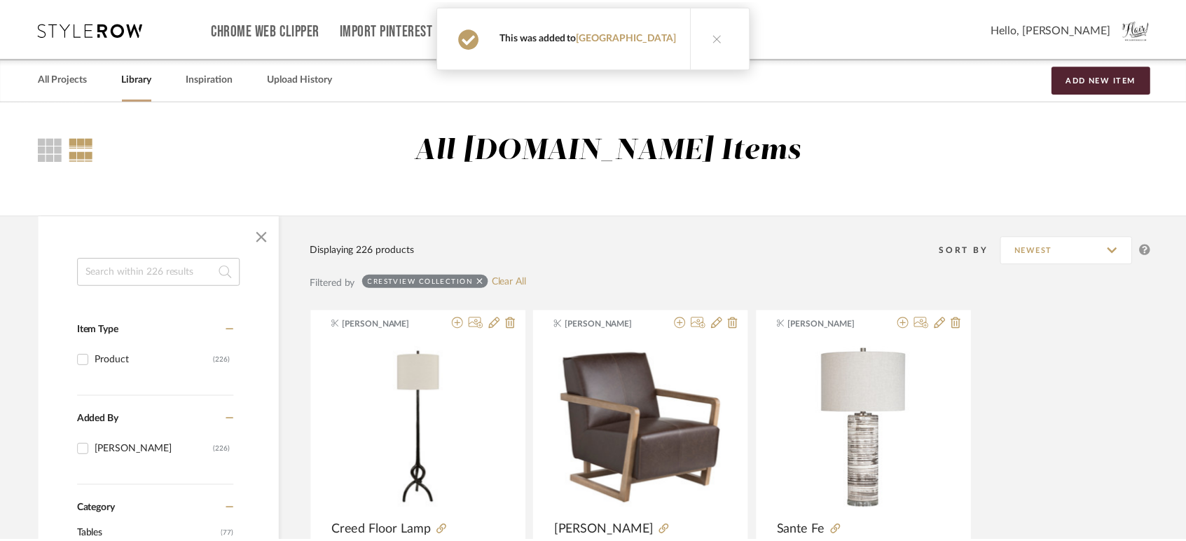
scroll to position [53, 0]
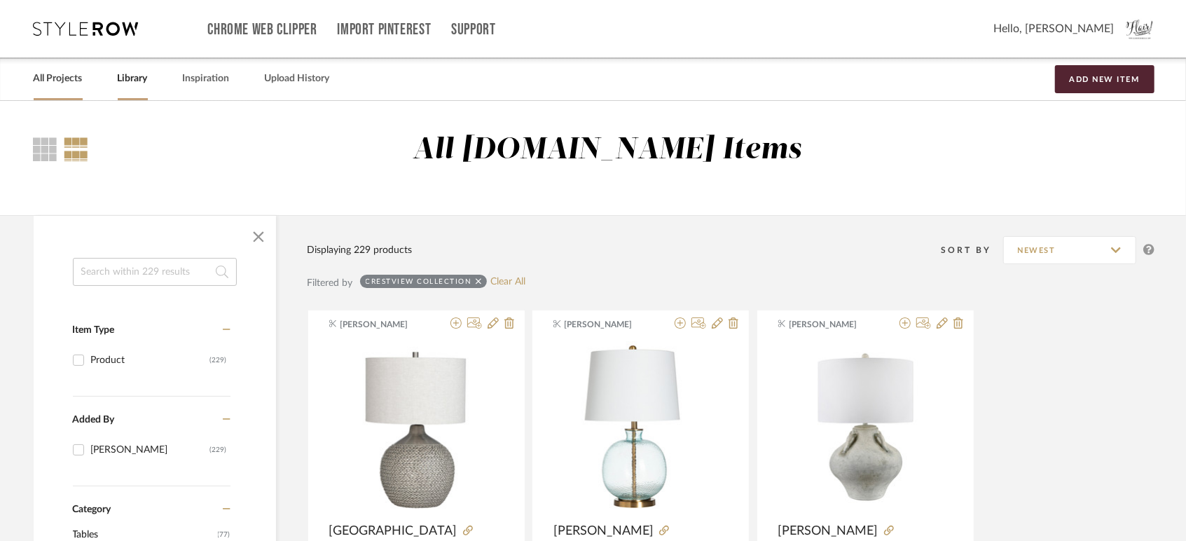
click at [60, 76] on link "All Projects" at bounding box center [58, 78] width 49 height 19
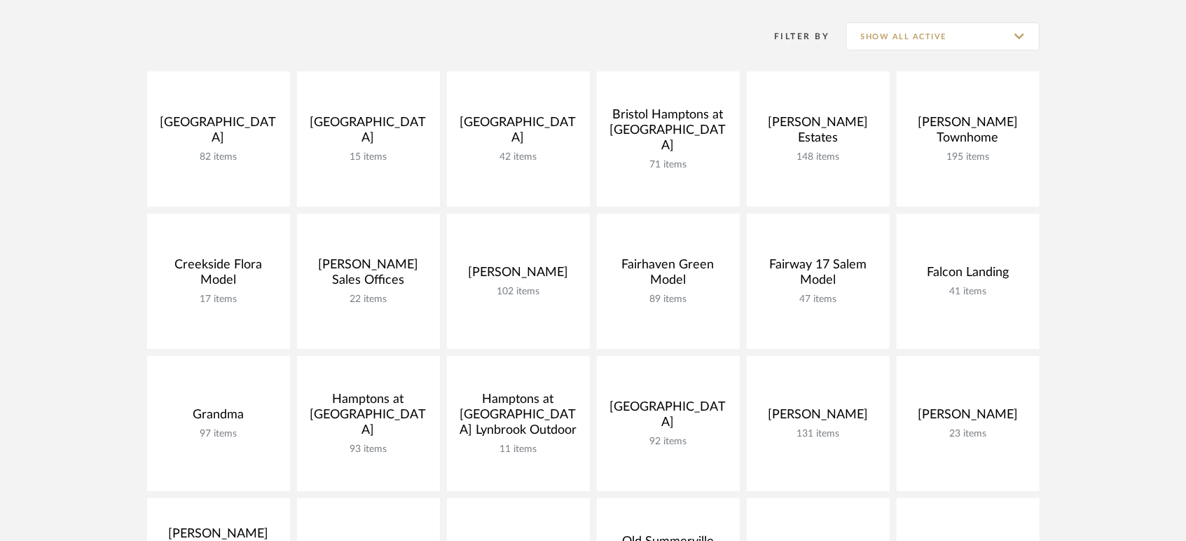
scroll to position [420, 0]
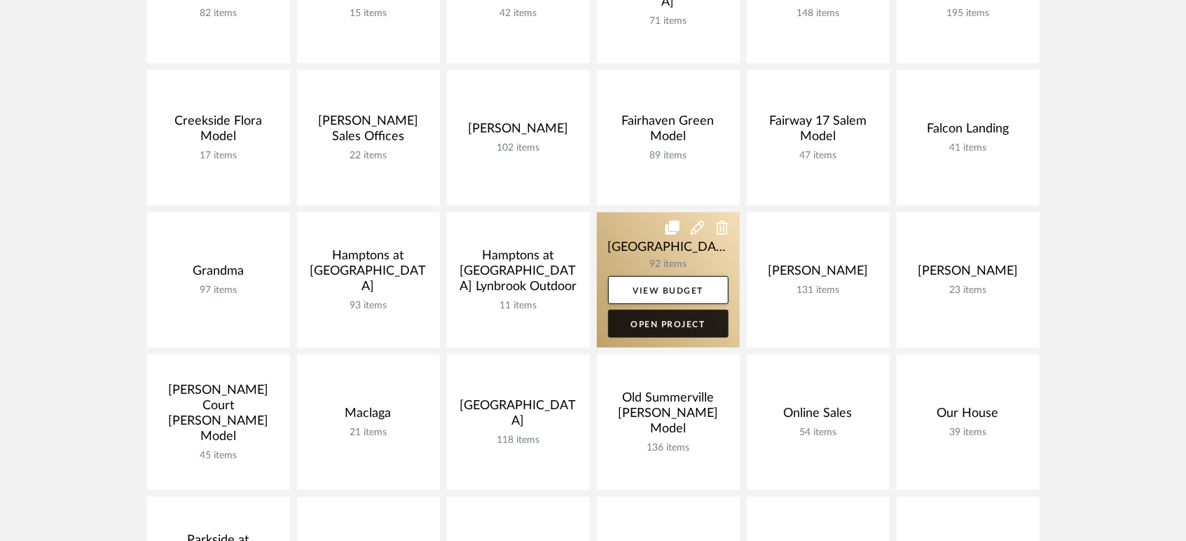
click at [677, 326] on link "Open Project" at bounding box center [668, 324] width 120 height 28
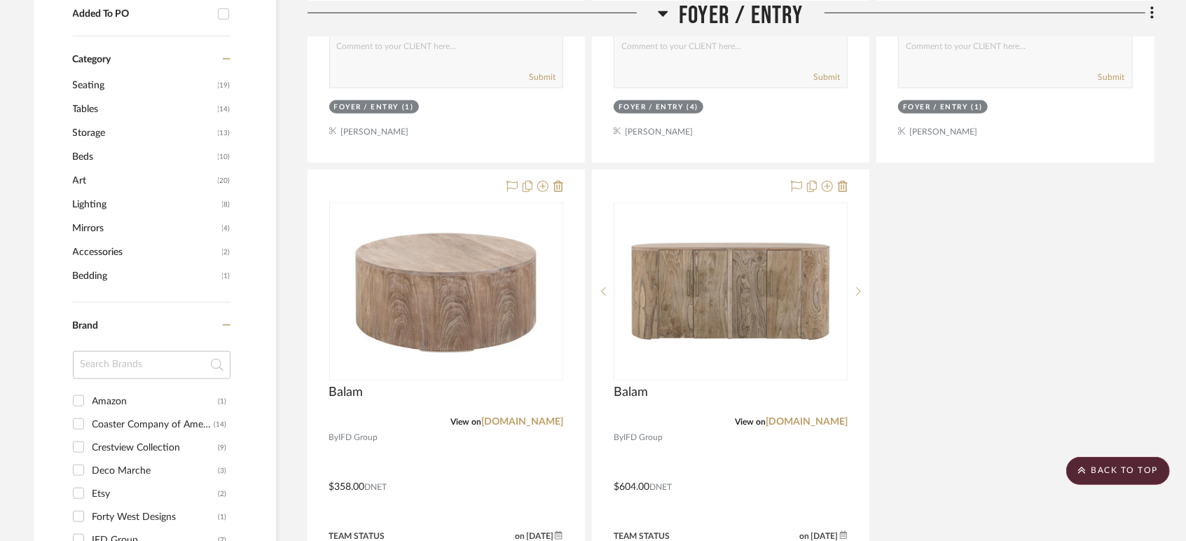
scroll to position [1025, 0]
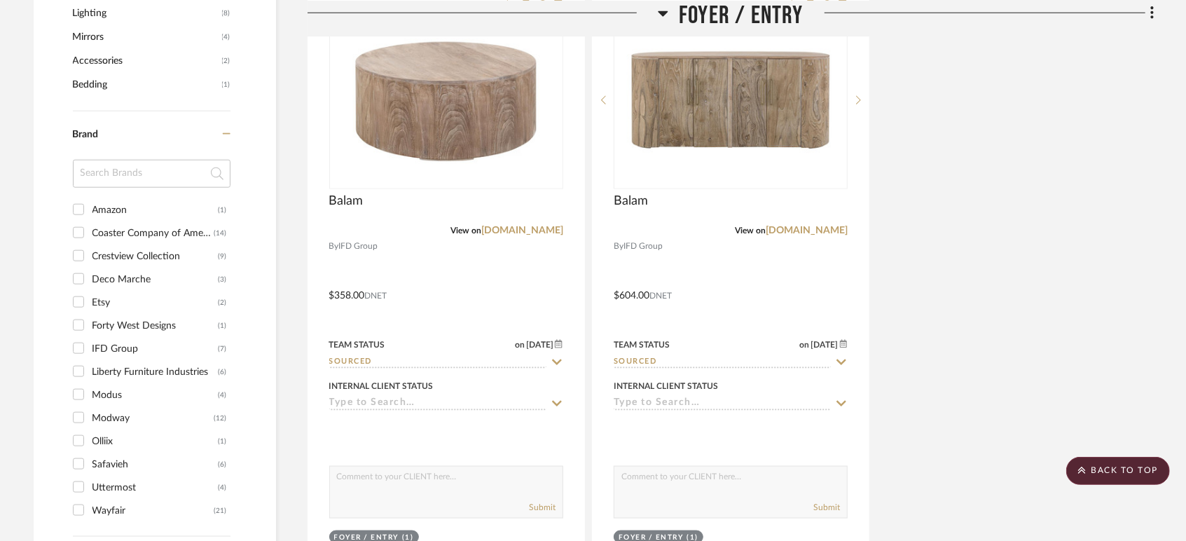
click at [81, 256] on input "Crestview Collection (9)" at bounding box center [78, 255] width 22 height 22
checkbox input "true"
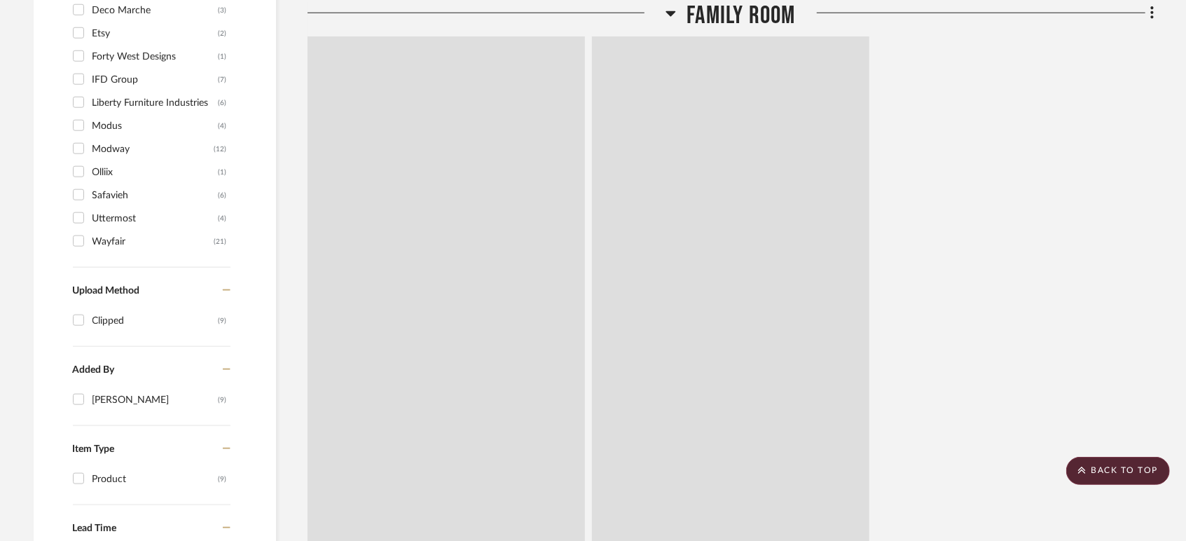
scroll to position [829, 0]
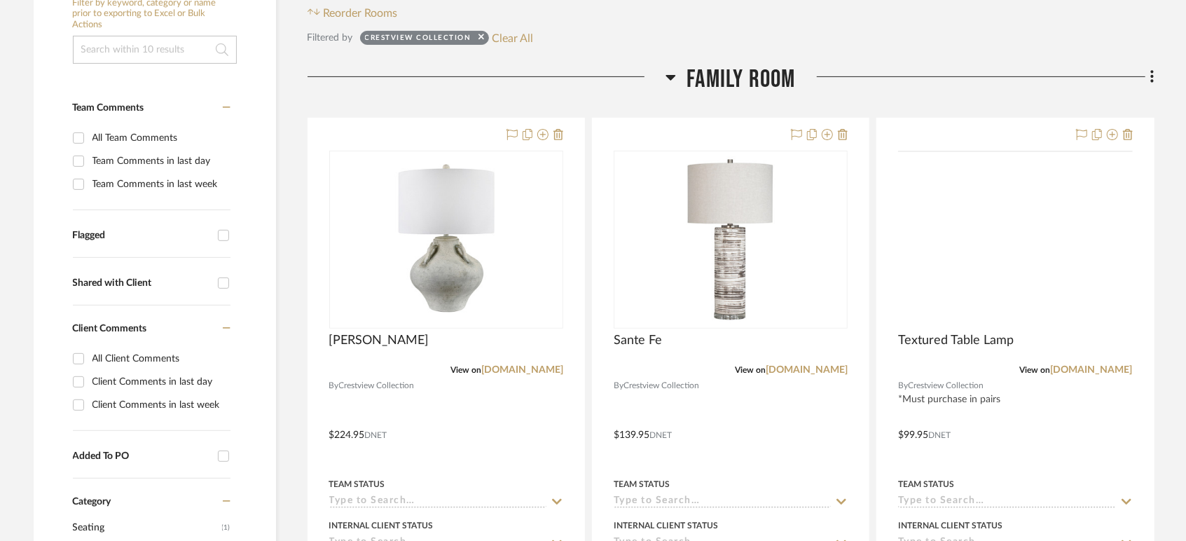
scroll to position [292, 0]
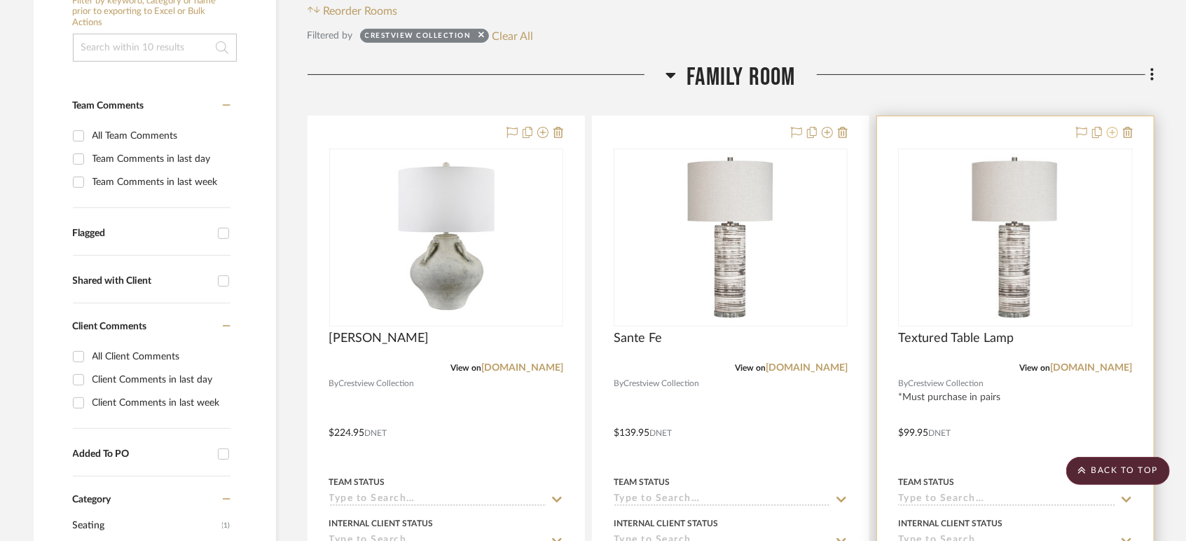
click at [1114, 130] on icon at bounding box center [1112, 132] width 11 height 11
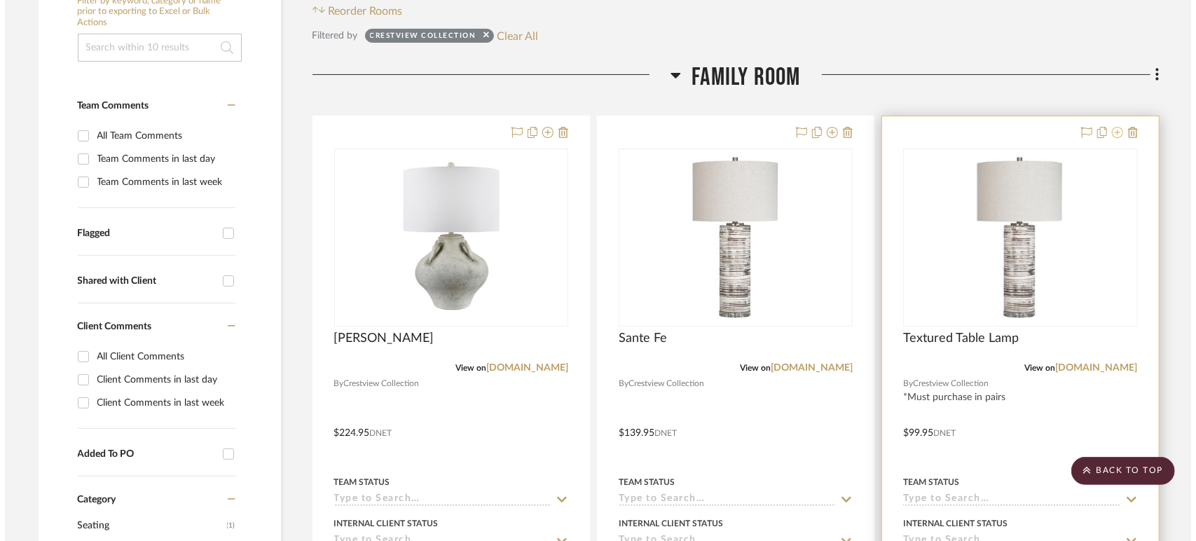
scroll to position [0, 0]
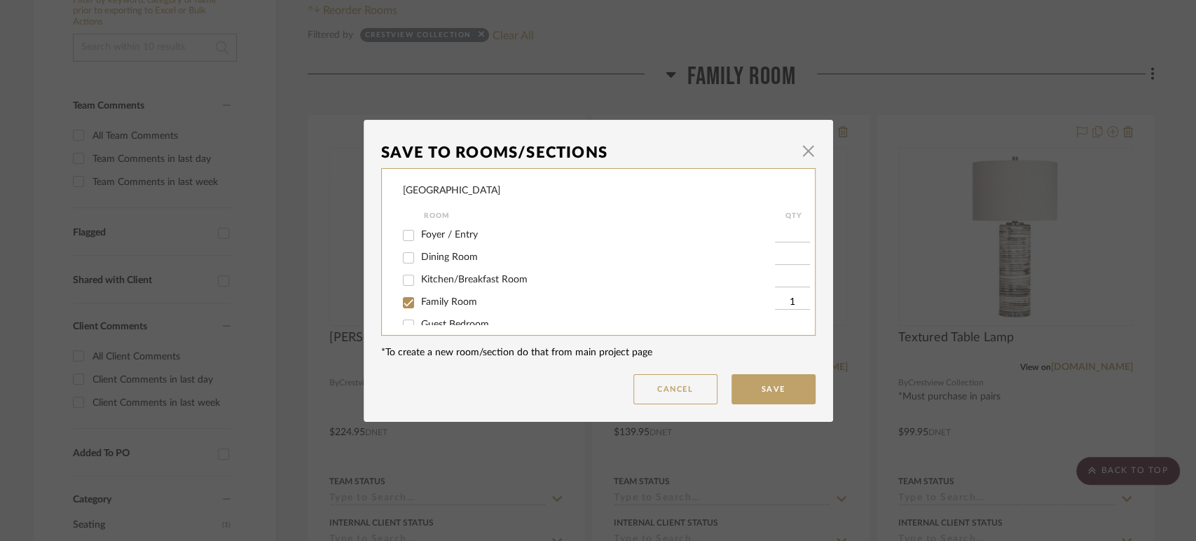
click at [443, 302] on span "Family Room" at bounding box center [449, 302] width 56 height 10
click at [420, 302] on input "Family Room" at bounding box center [408, 302] width 22 height 22
checkbox input "false"
click at [756, 389] on button "Save" at bounding box center [773, 389] width 84 height 30
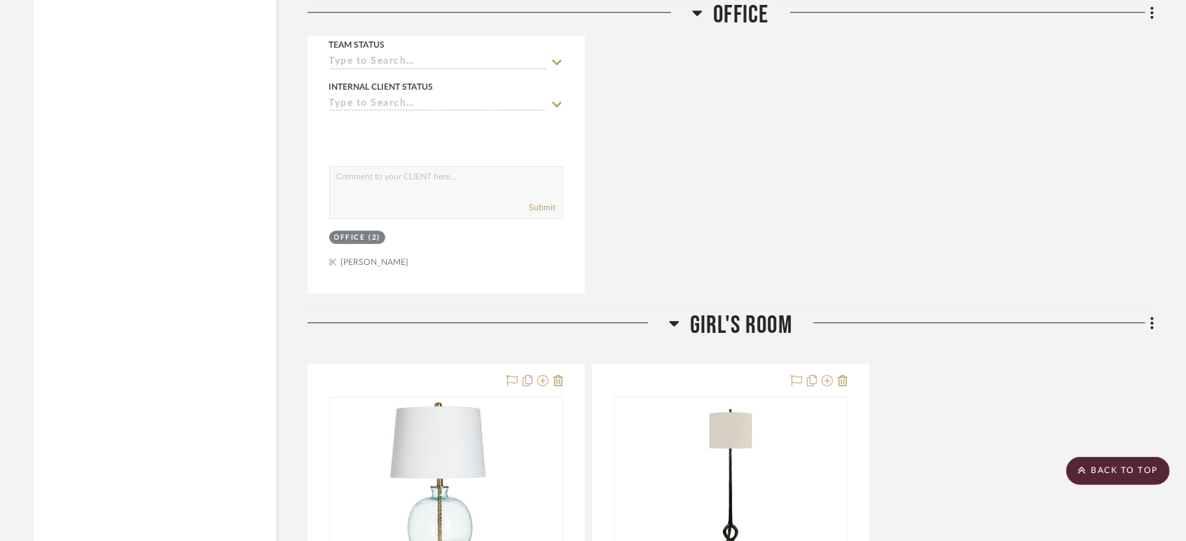
scroll to position [3059, 0]
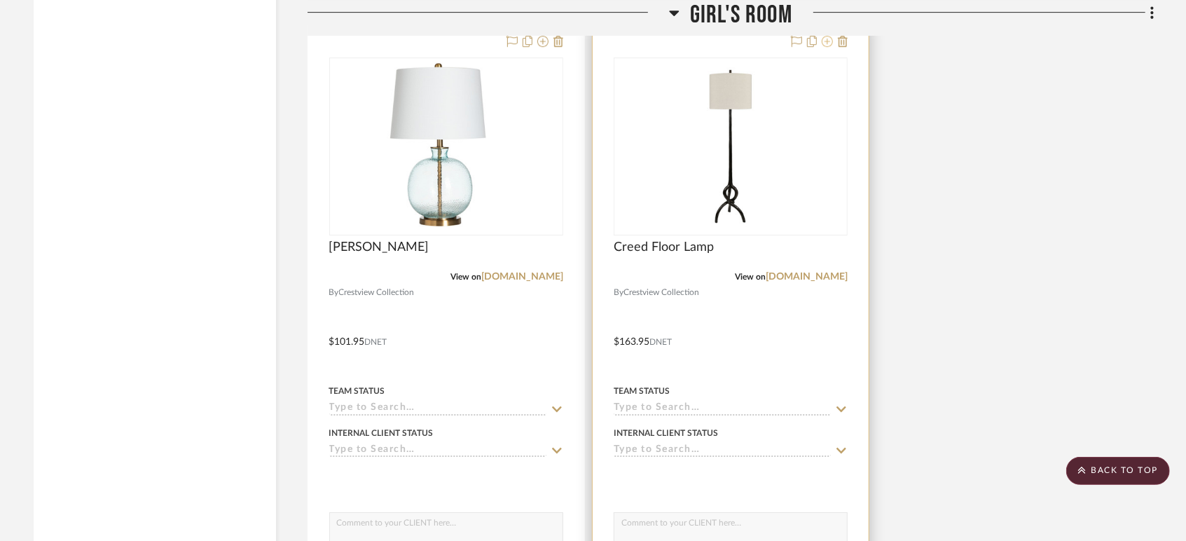
click at [829, 43] on icon at bounding box center [827, 41] width 11 height 11
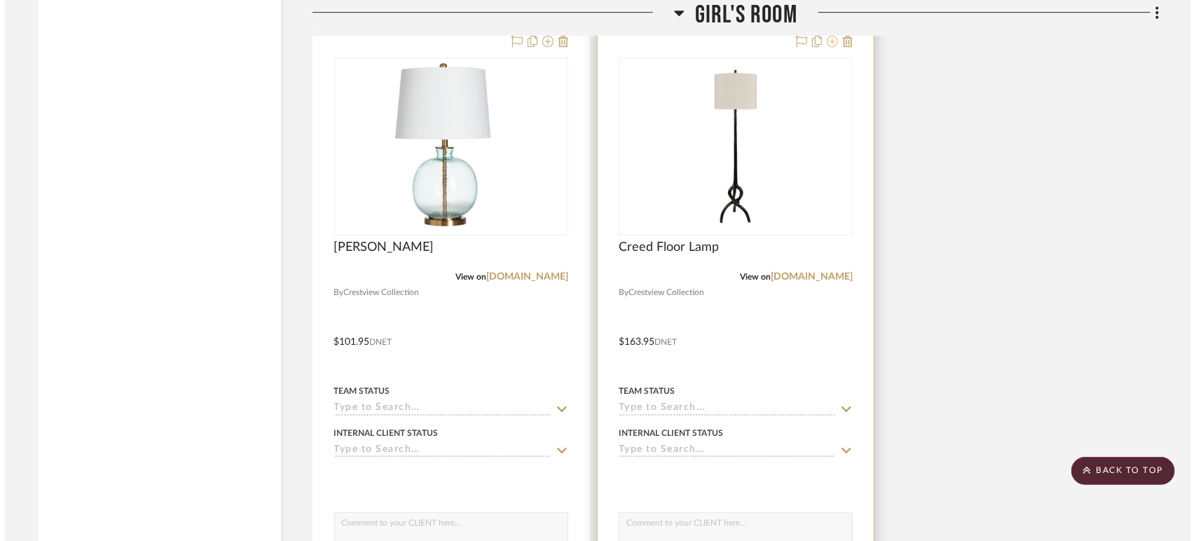
scroll to position [0, 0]
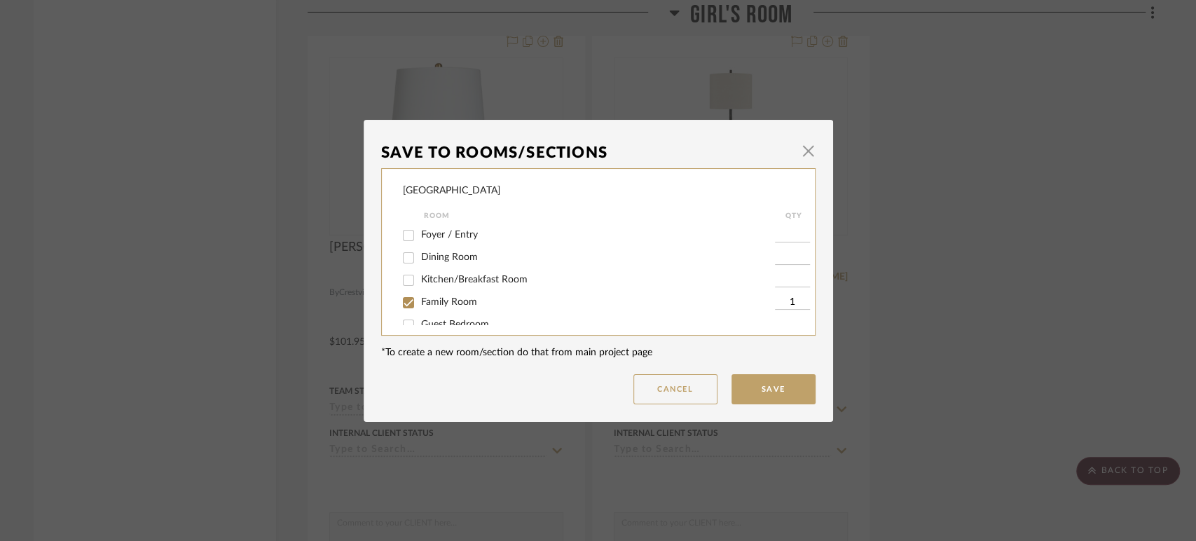
click at [457, 302] on span "Family Room" at bounding box center [449, 302] width 56 height 10
click at [420, 302] on input "Family Room" at bounding box center [408, 302] width 22 height 22
checkbox input "false"
click at [747, 385] on button "Save" at bounding box center [773, 389] width 84 height 30
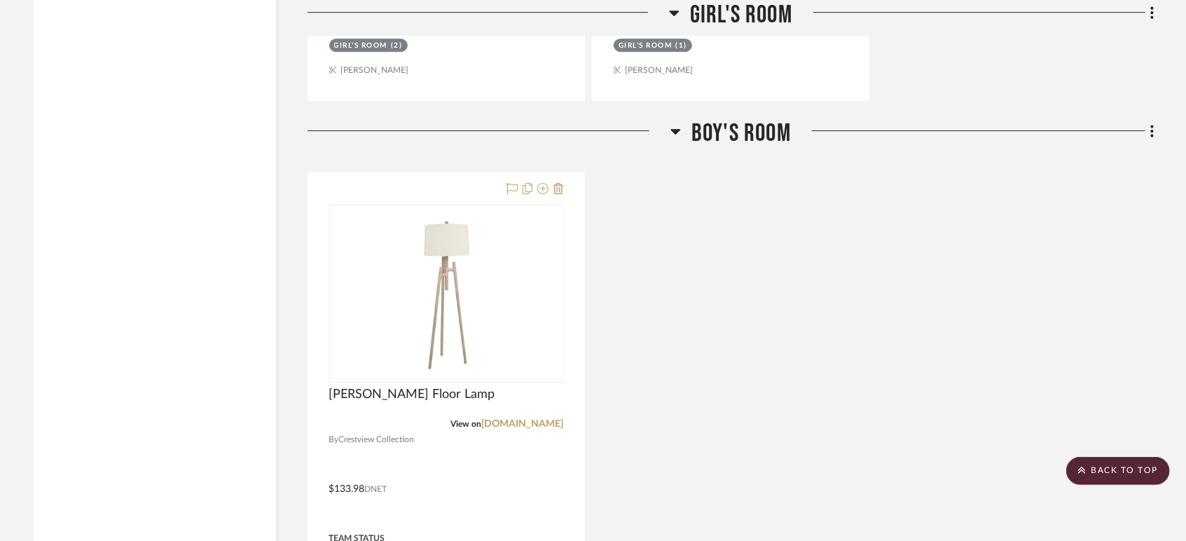
click at [857, 272] on div "[PERSON_NAME] Floor Lamp View on [DOMAIN_NAME] By Crestview Collection $133.98 …" at bounding box center [730, 479] width 847 height 614
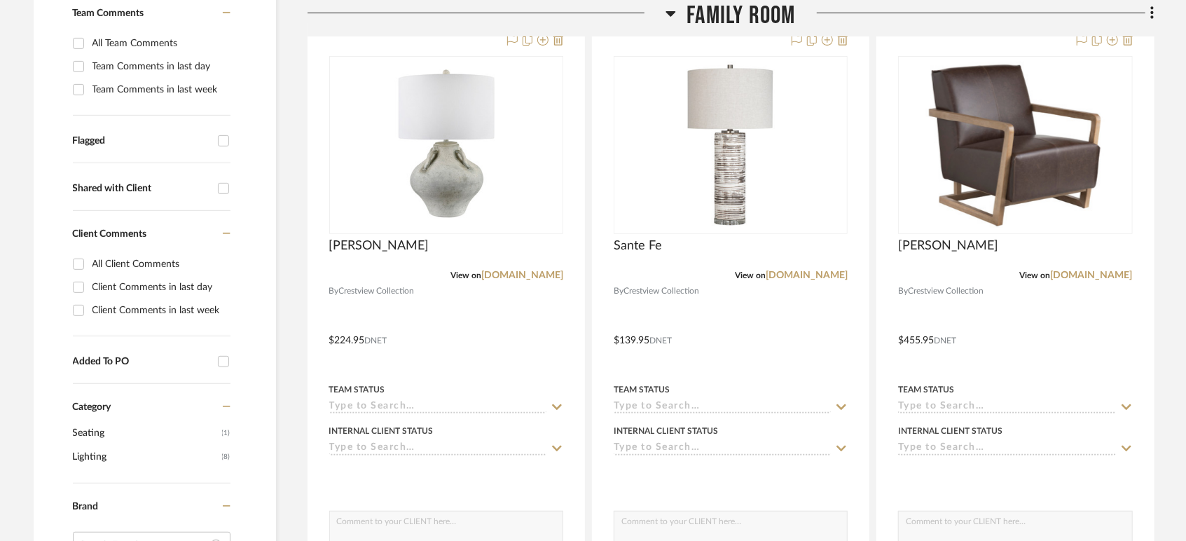
scroll to position [420, 0]
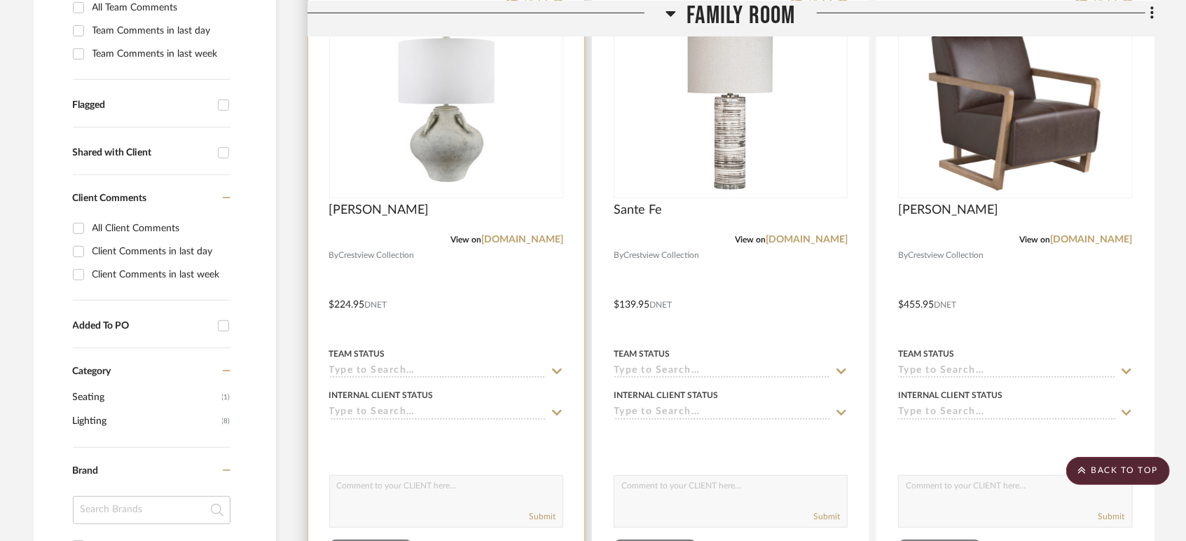
click at [376, 375] on input at bounding box center [437, 371] width 217 height 13
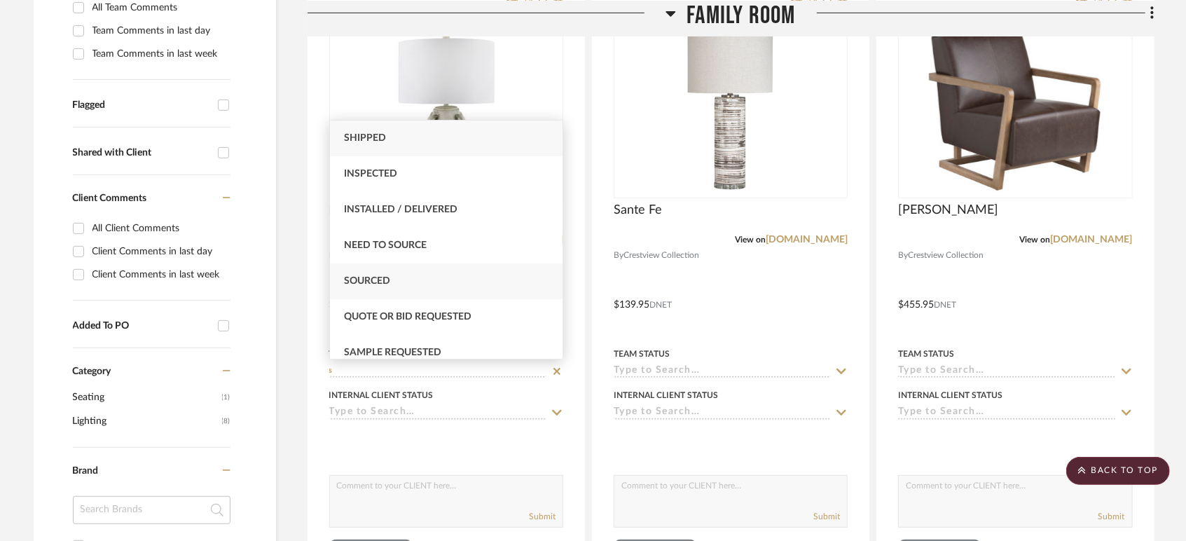
type input "s"
click at [387, 282] on span "Sourced" at bounding box center [367, 281] width 46 height 10
type input "[DATE]"
type input "Sourced"
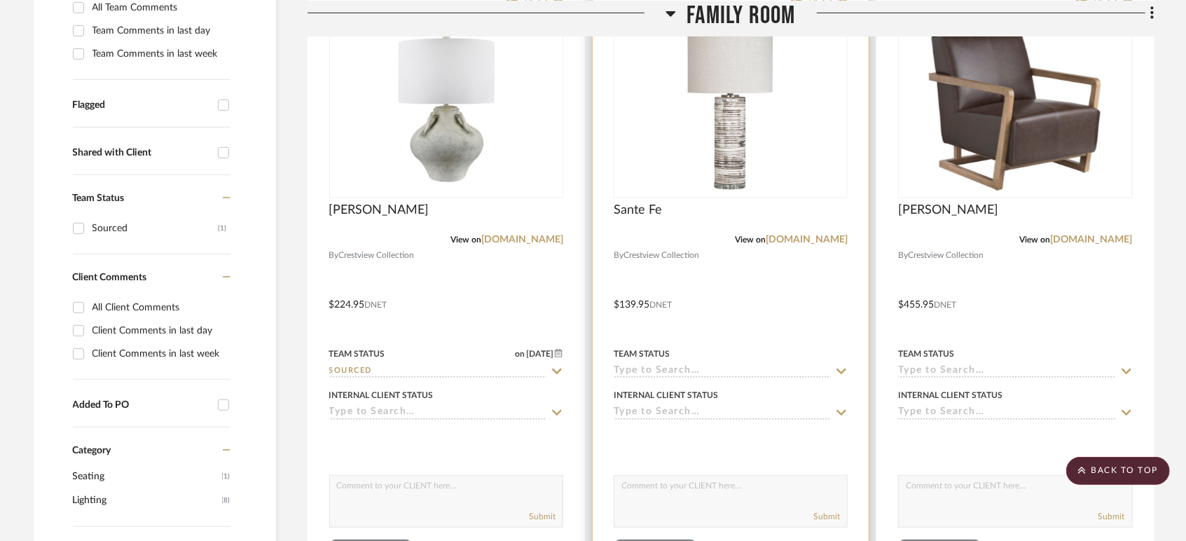
click at [646, 372] on input at bounding box center [722, 371] width 217 height 13
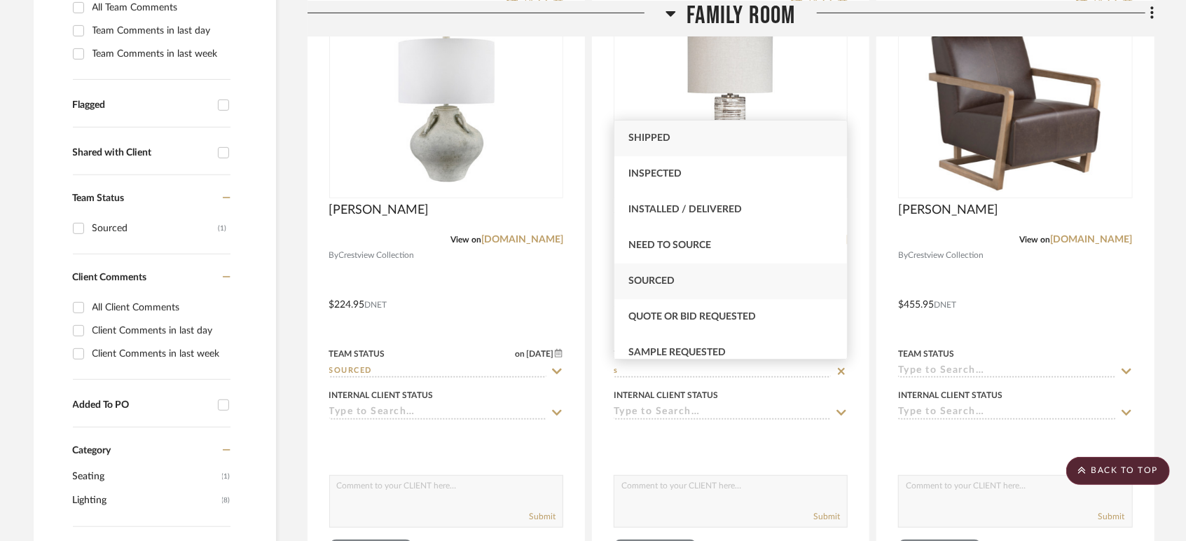
type input "s"
click at [644, 277] on span "Sourced" at bounding box center [651, 281] width 46 height 10
type input "[DATE]"
type input "Sourced"
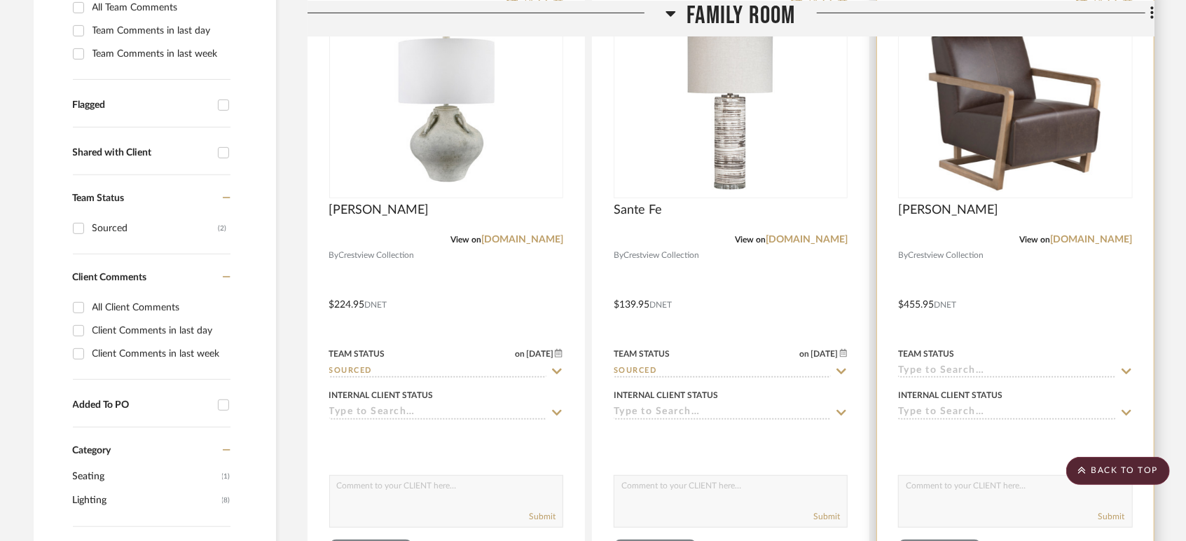
click at [931, 369] on input at bounding box center [1006, 371] width 217 height 13
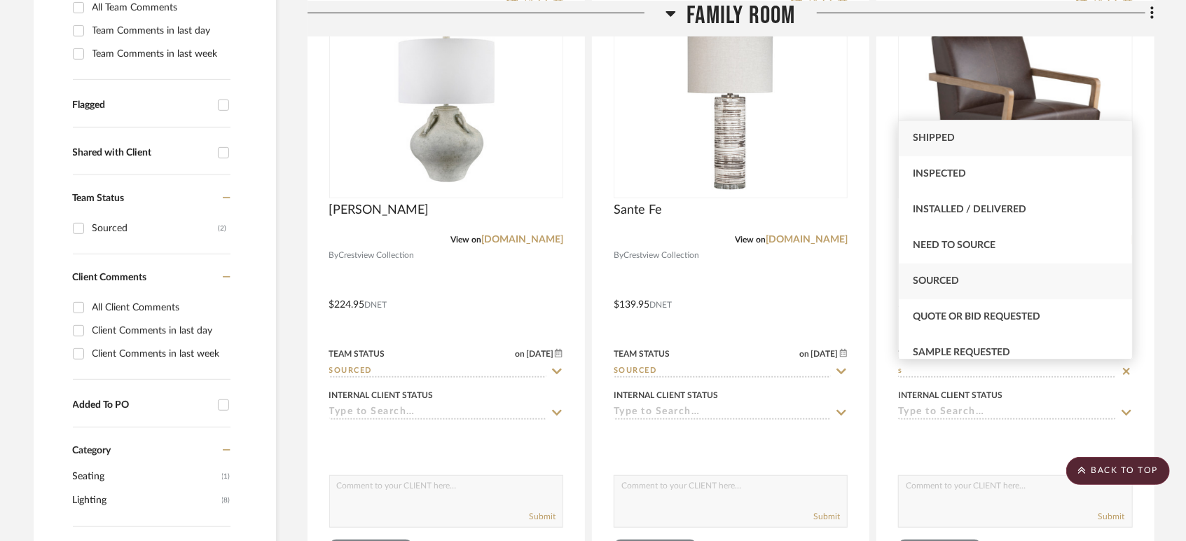
type input "s"
click at [934, 289] on div "Sourced" at bounding box center [1015, 281] width 233 height 36
type input "[DATE]"
type input "Sourced"
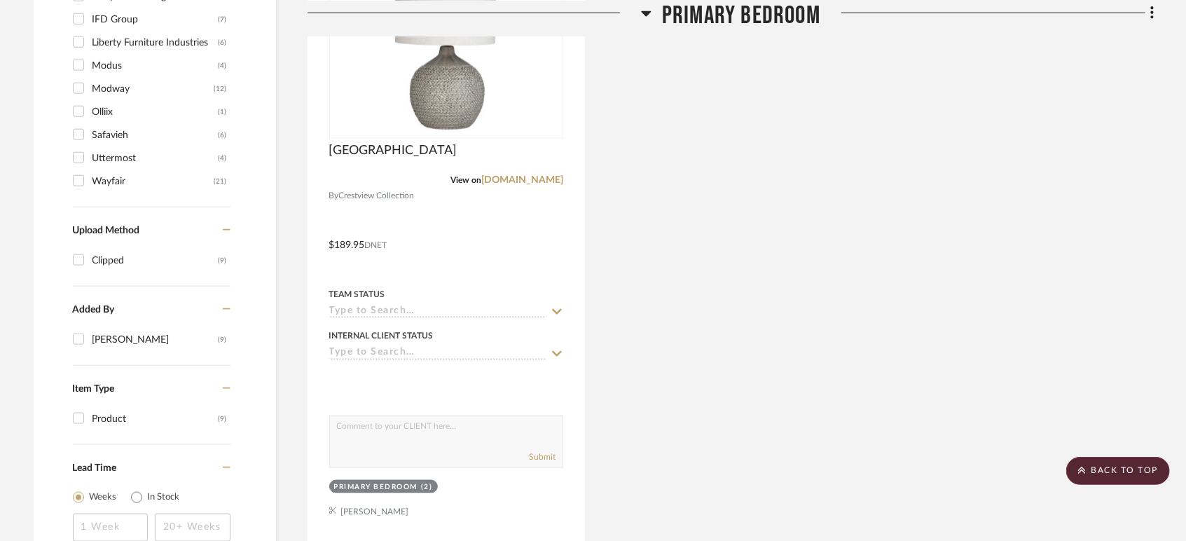
scroll to position [1166, 0]
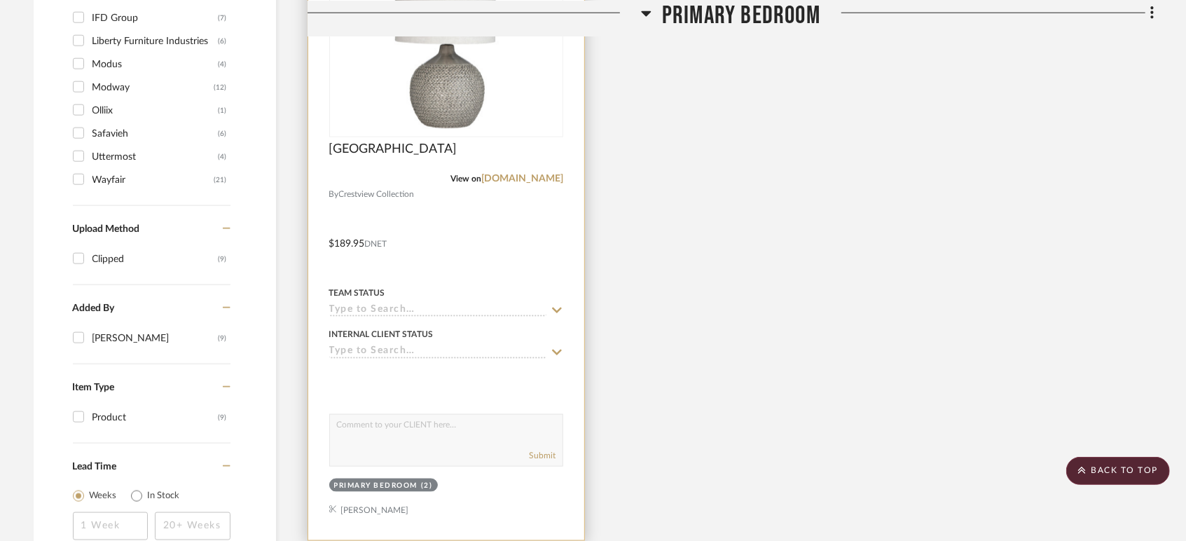
click at [401, 310] on input at bounding box center [437, 310] width 217 height 13
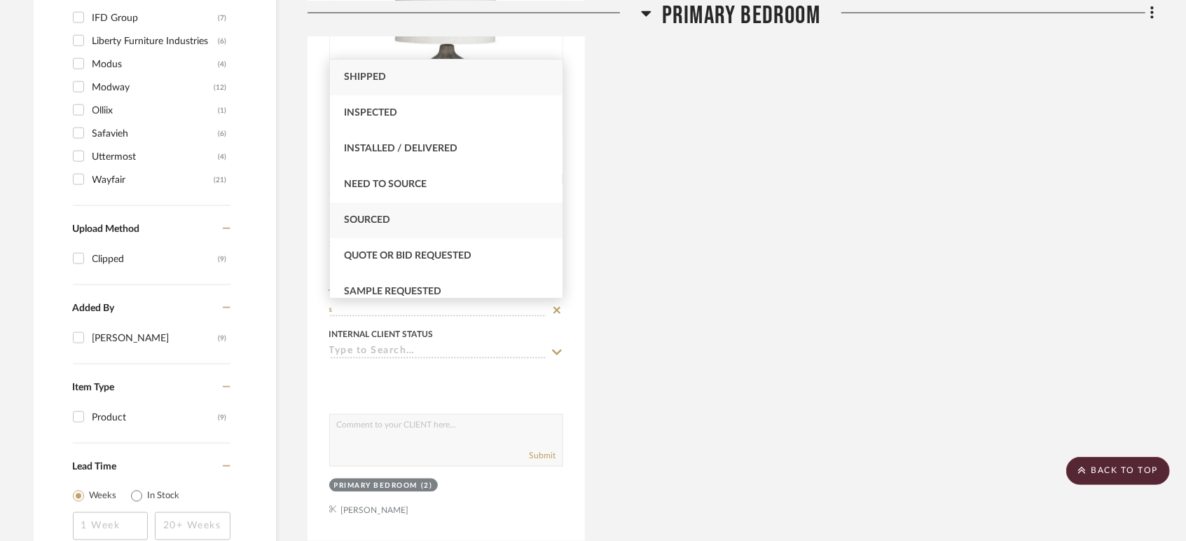
type input "s"
click at [429, 212] on div "Sourced" at bounding box center [446, 220] width 233 height 36
type input "[DATE]"
type input "Sourced"
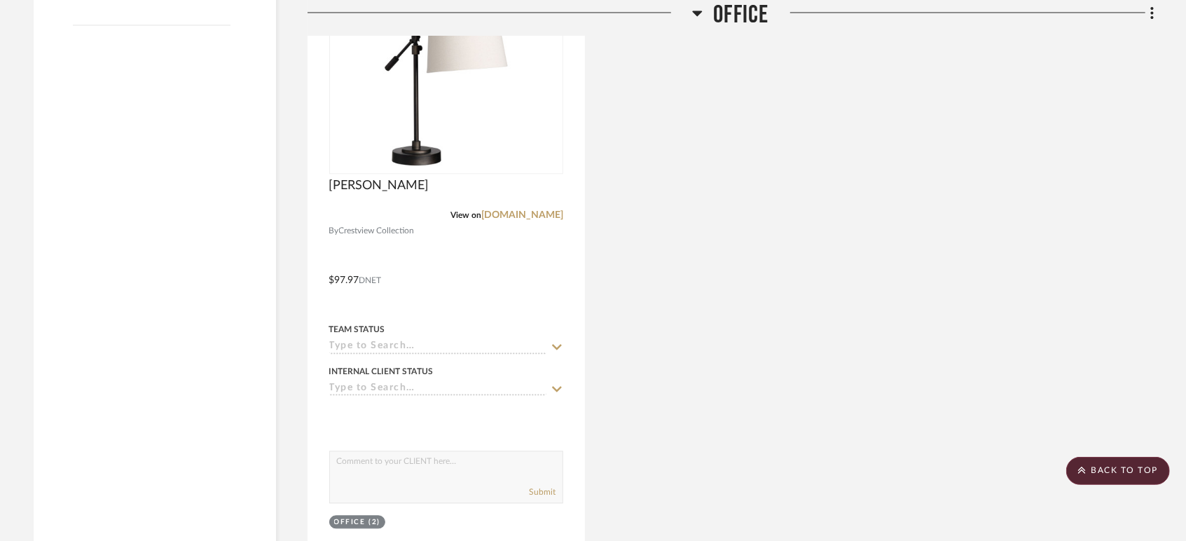
scroll to position [1866, 0]
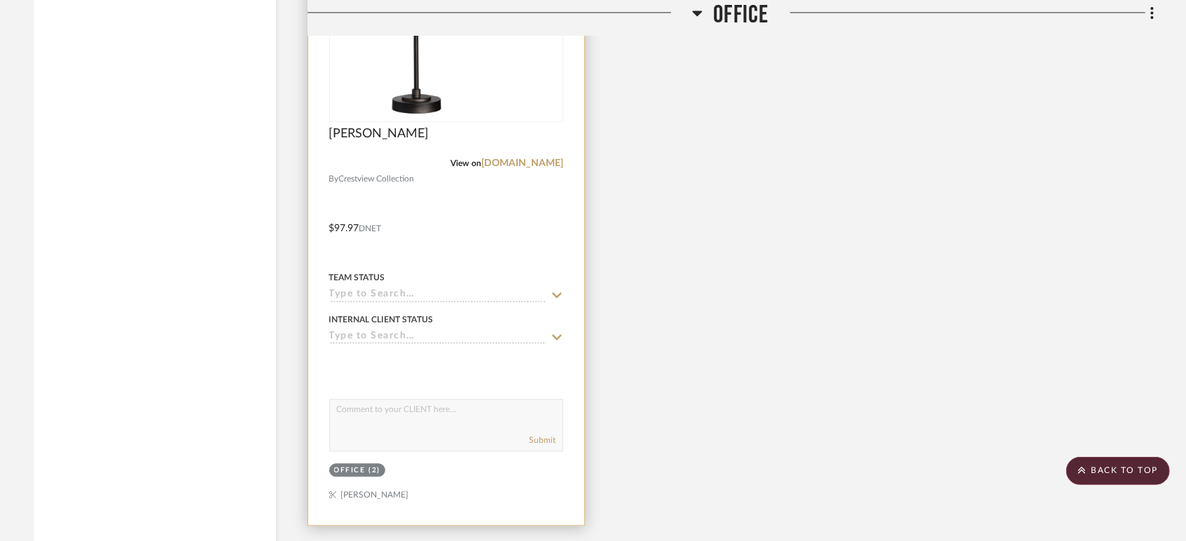
click at [365, 290] on input at bounding box center [437, 295] width 217 height 13
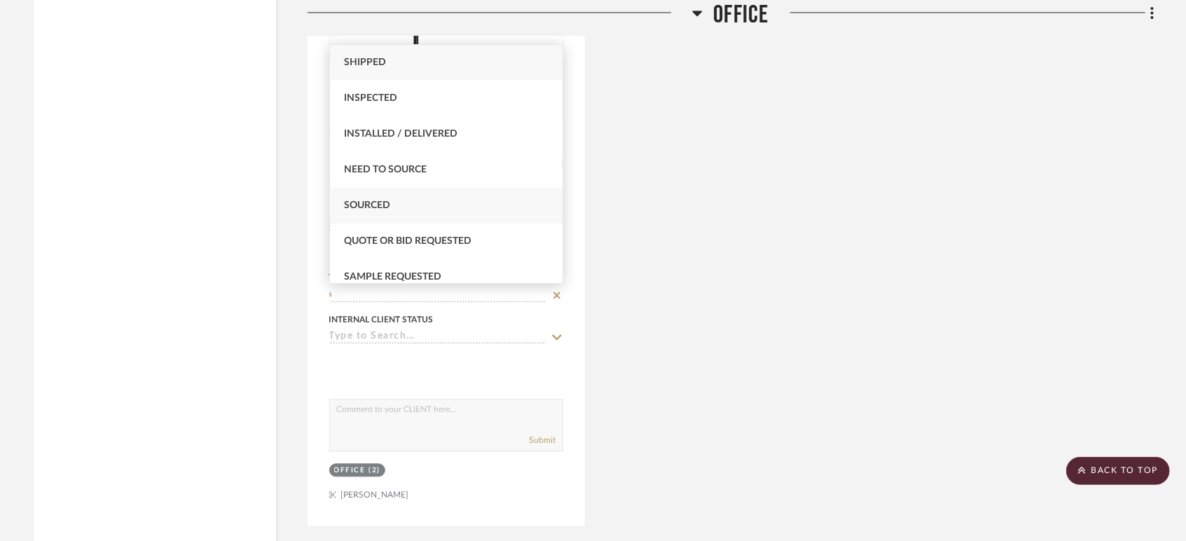
type input "s"
click at [392, 201] on div "Sourced" at bounding box center [446, 206] width 233 height 36
type input "[DATE]"
type input "Sourced"
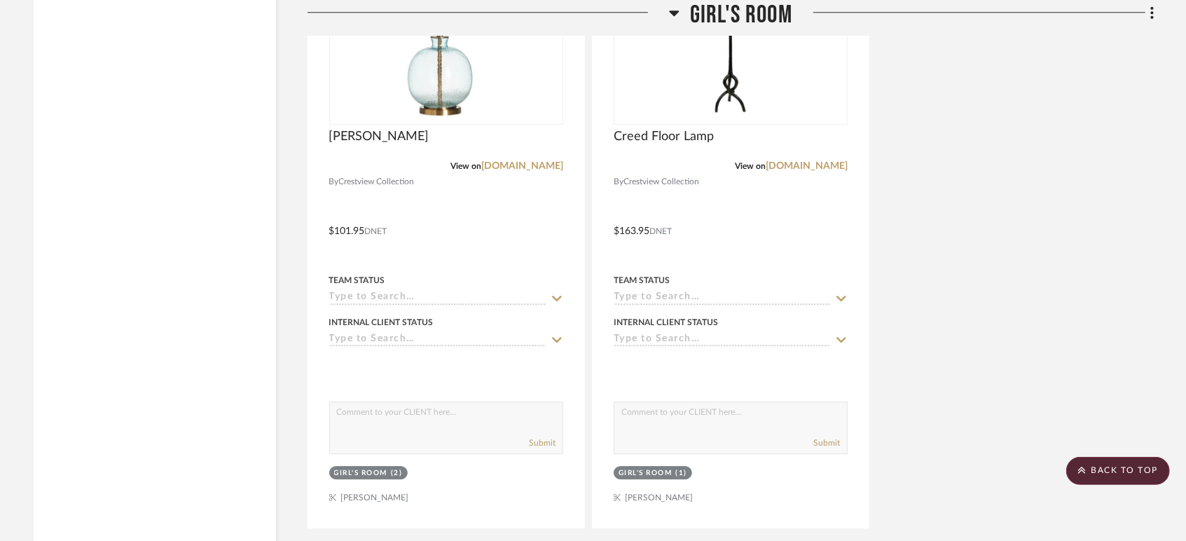
scroll to position [2568, 0]
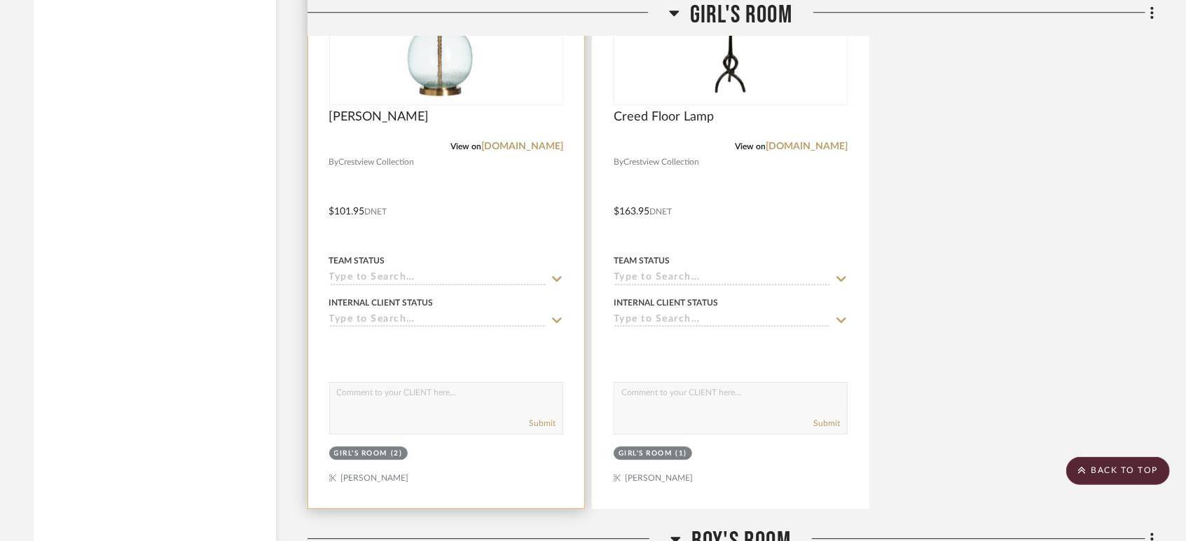
click at [381, 279] on input at bounding box center [437, 278] width 217 height 13
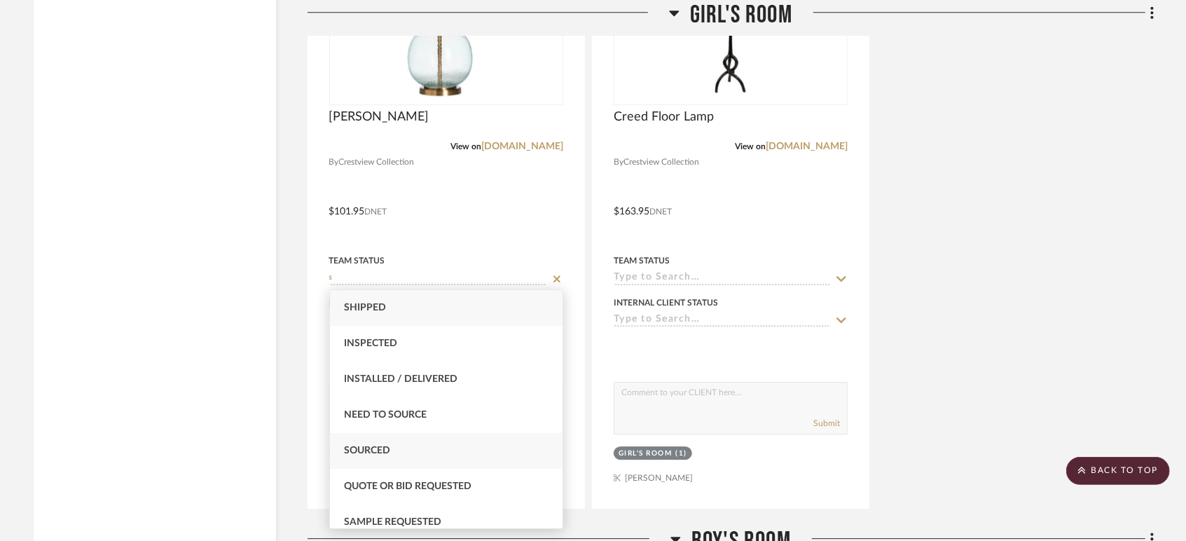
type input "s"
click at [392, 445] on div "Sourced" at bounding box center [446, 451] width 233 height 36
type input "[DATE]"
type input "Sourced"
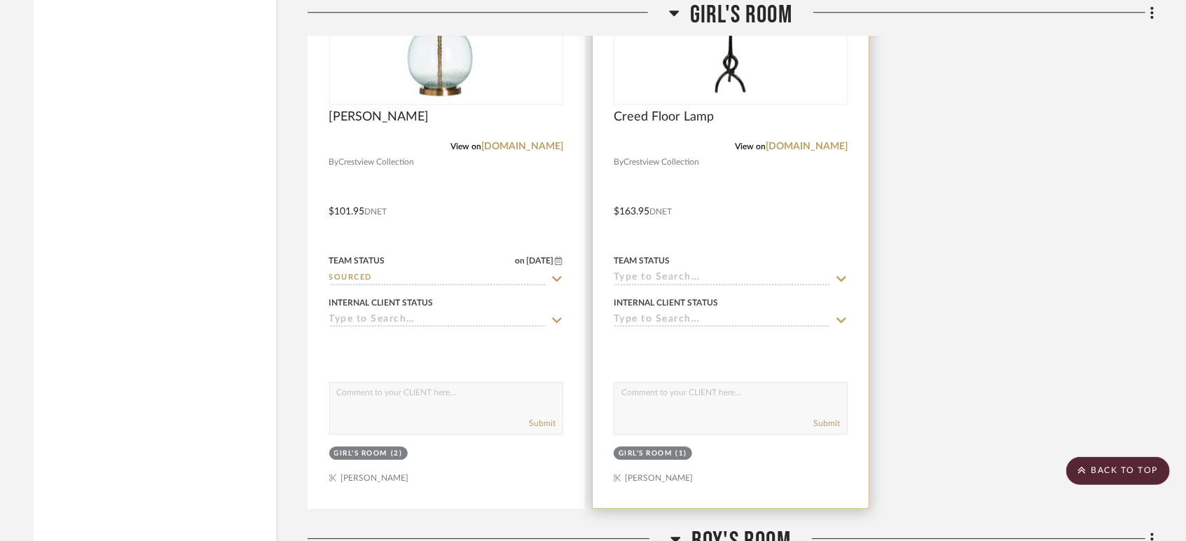
click at [674, 279] on input at bounding box center [722, 278] width 217 height 13
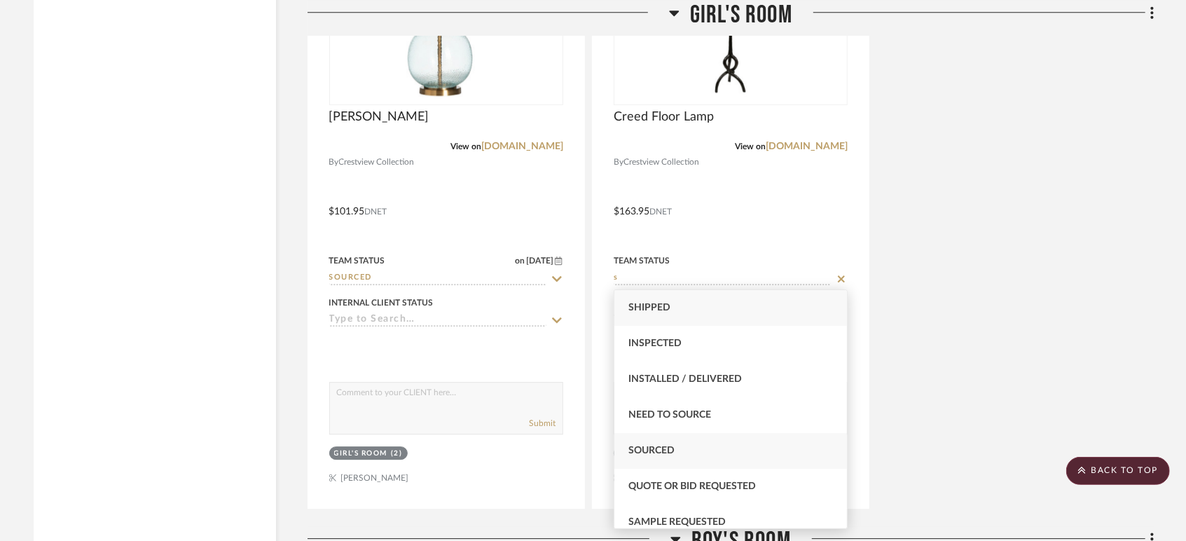
type input "s"
click at [662, 441] on div "Sourced" at bounding box center [730, 451] width 233 height 36
type input "[DATE]"
type input "Sourced"
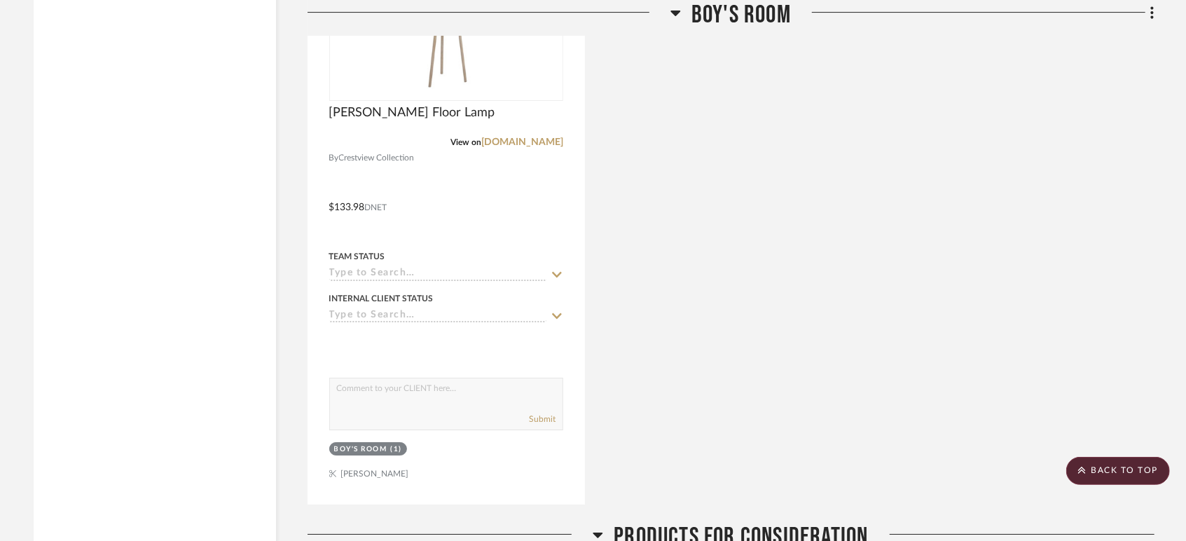
scroll to position [3274, 0]
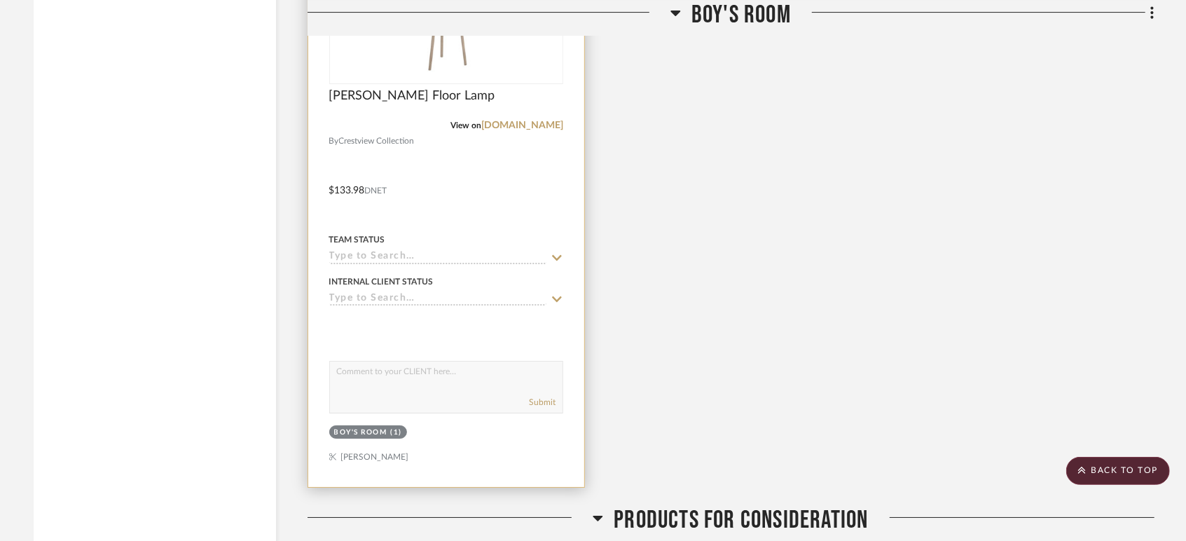
click at [394, 256] on input at bounding box center [437, 257] width 217 height 13
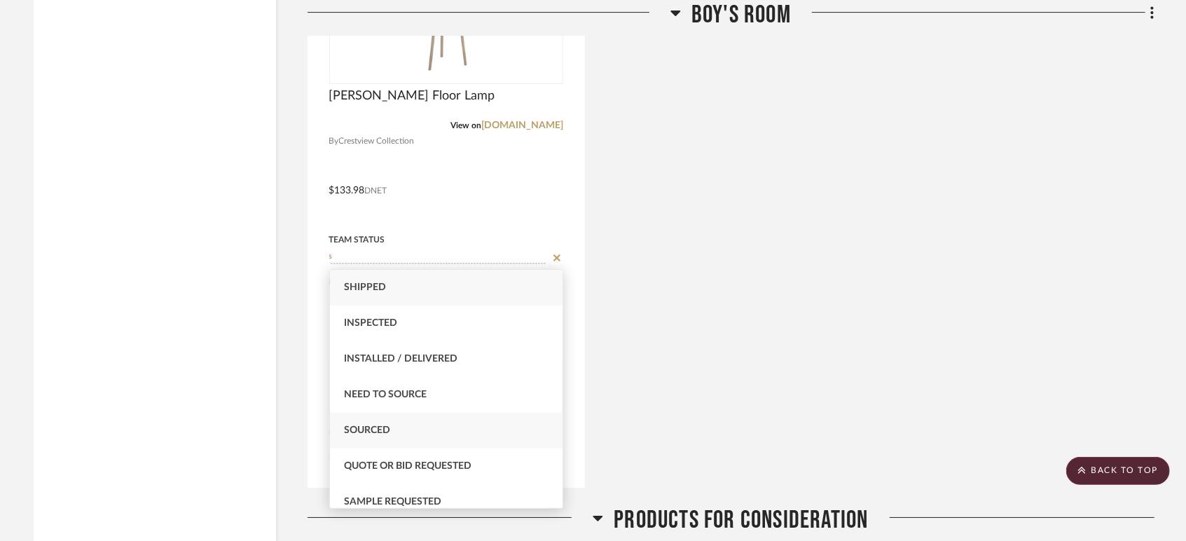
type input "s"
click at [379, 430] on span "Sourced" at bounding box center [367, 430] width 46 height 10
type input "[DATE]"
type input "Sourced"
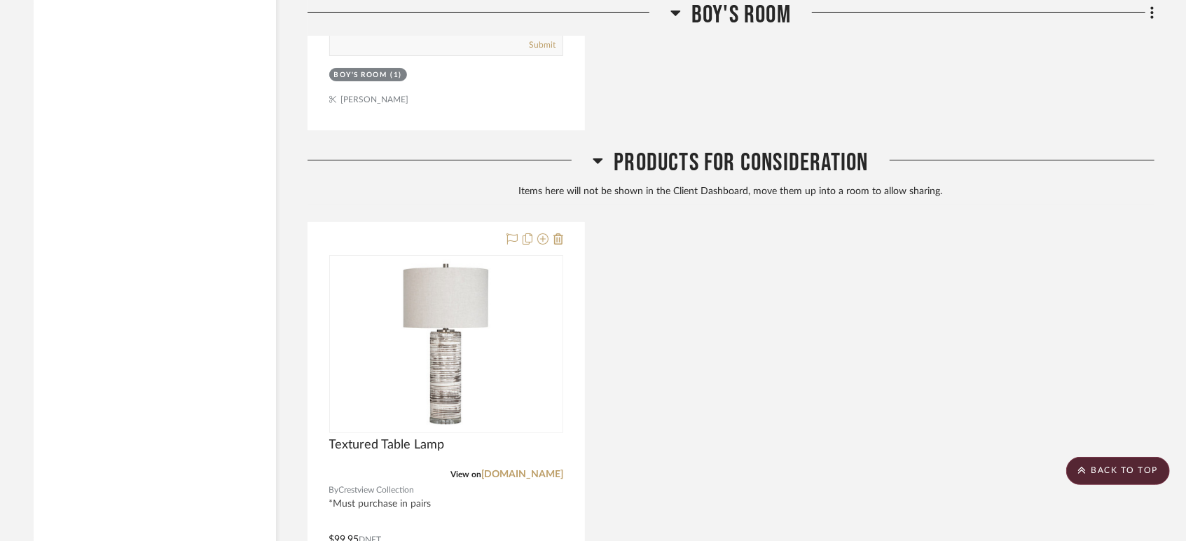
scroll to position [3632, 0]
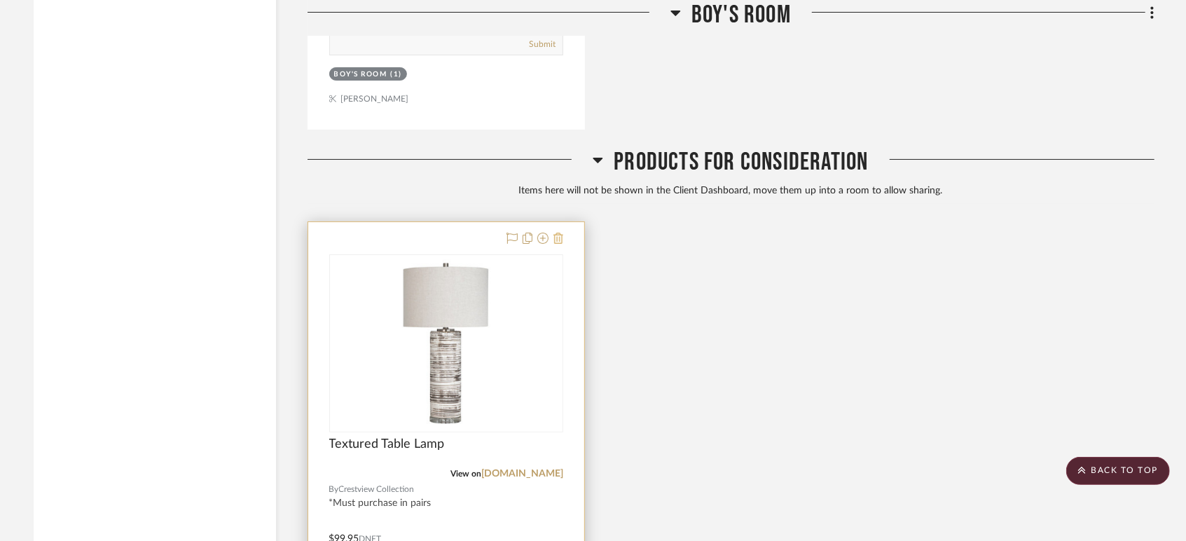
click at [557, 238] on icon at bounding box center [558, 238] width 10 height 11
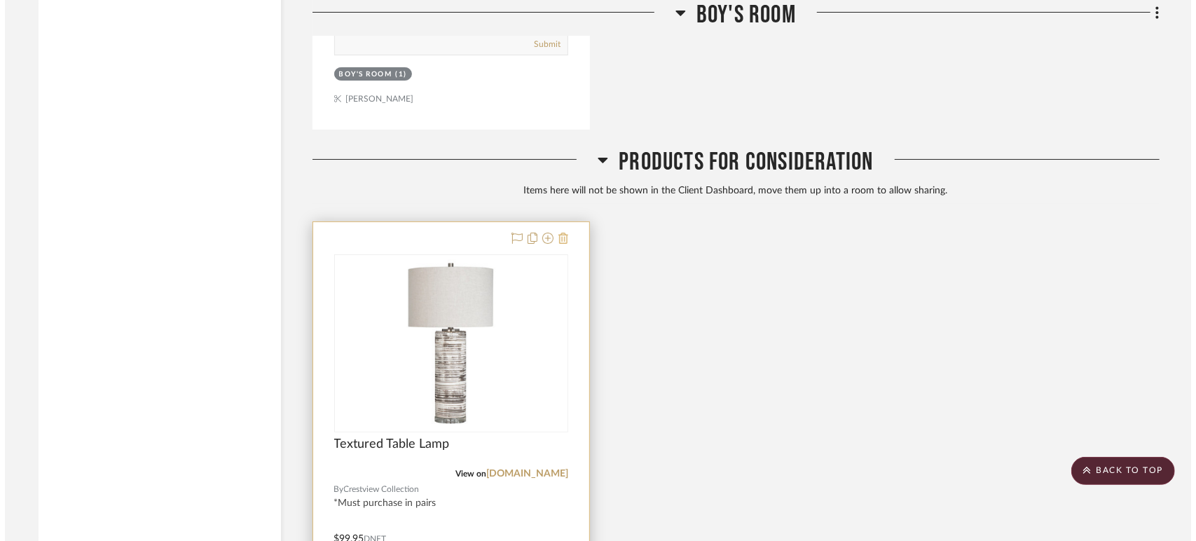
scroll to position [0, 0]
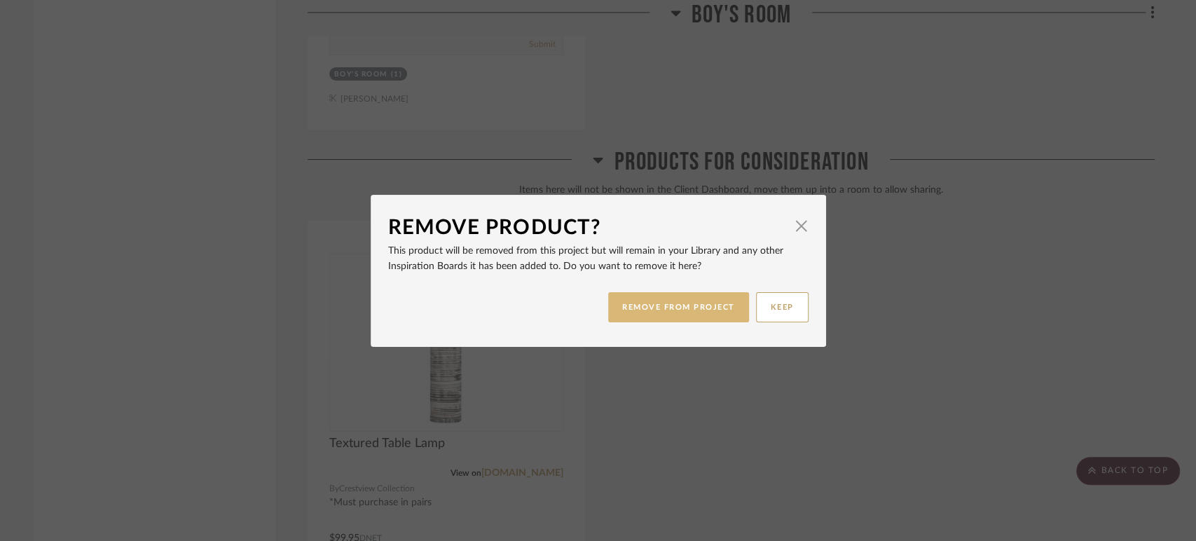
click at [648, 318] on button "REMOVE FROM PROJECT" at bounding box center [678, 307] width 141 height 30
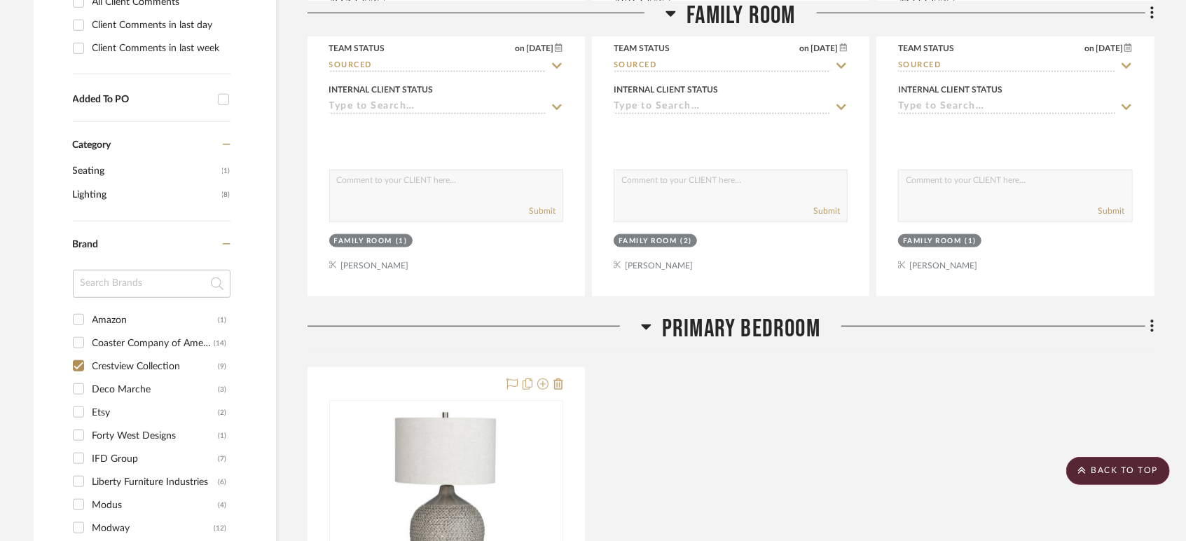
scroll to position [760, 0]
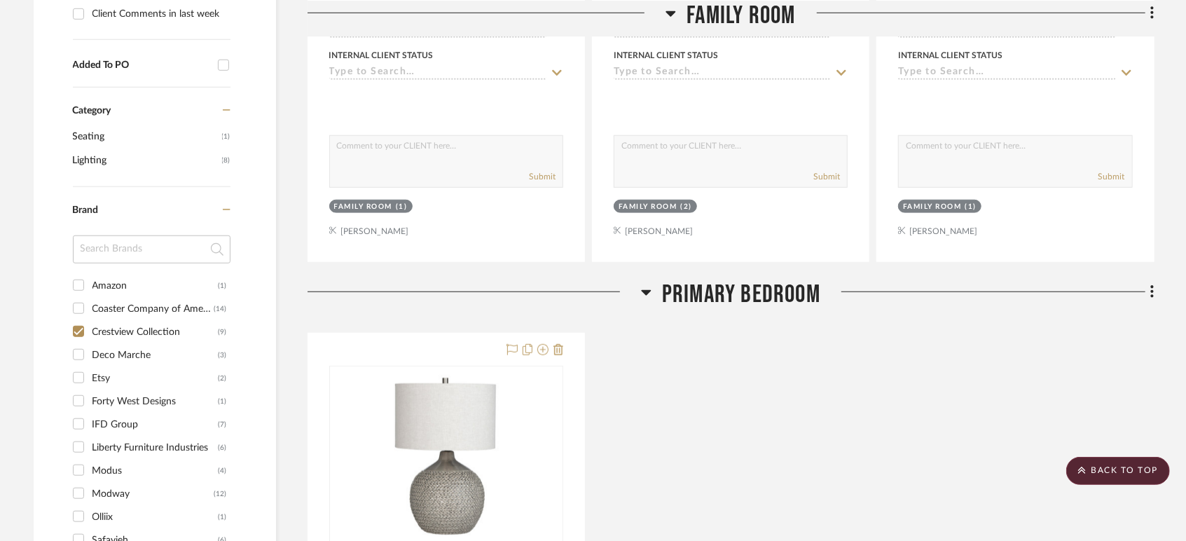
click at [112, 282] on div "Amazon" at bounding box center [155, 286] width 126 height 22
click at [90, 282] on input "Amazon (1)" at bounding box center [78, 285] width 22 height 22
checkbox input "true"
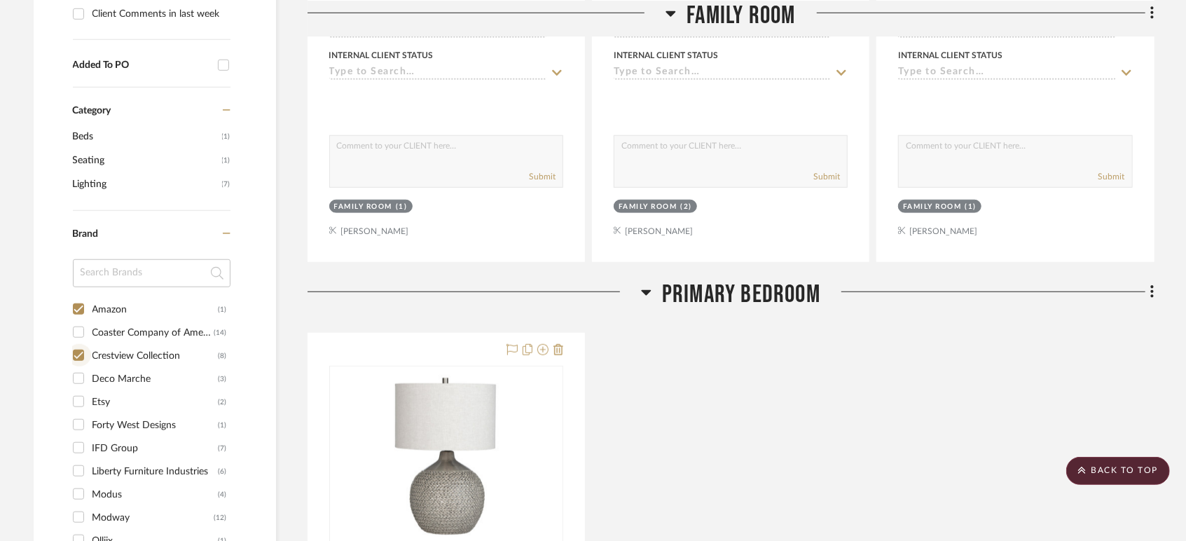
click at [79, 354] on input "Crestview Collection (8)" at bounding box center [78, 355] width 22 height 22
checkbox input "false"
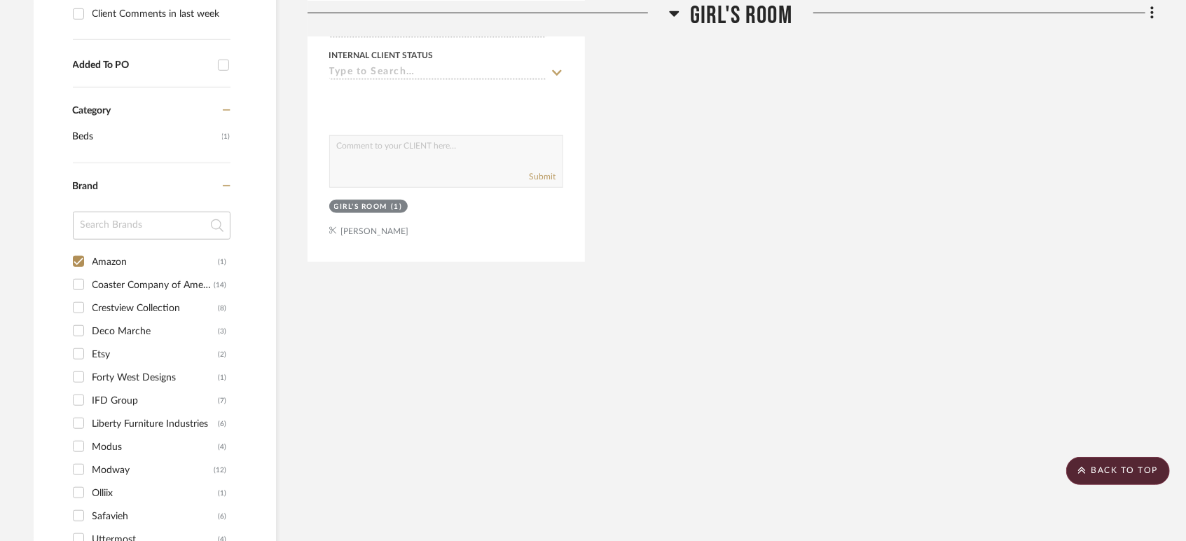
click at [78, 262] on input "Amazon (1)" at bounding box center [78, 261] width 22 height 22
checkbox input "false"
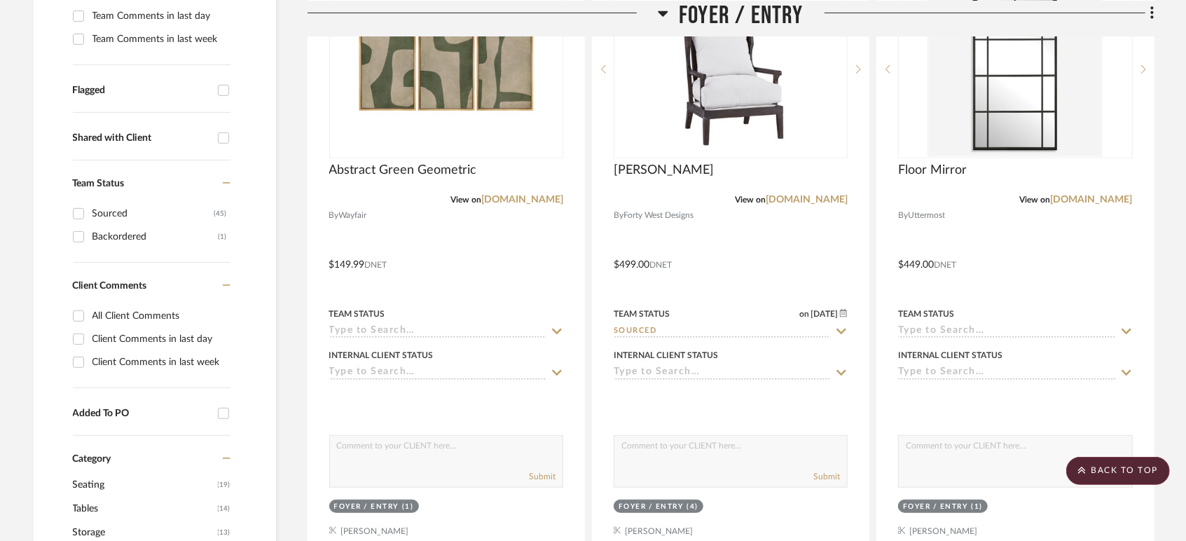
scroll to position [436, 0]
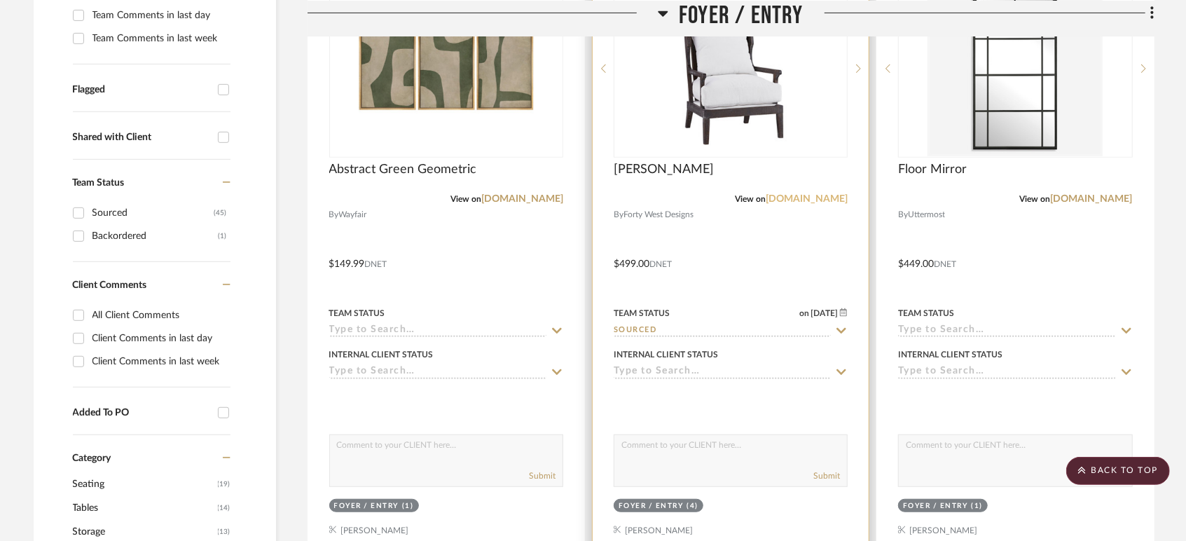
click at [797, 200] on link "[DOMAIN_NAME]" at bounding box center [806, 199] width 82 height 10
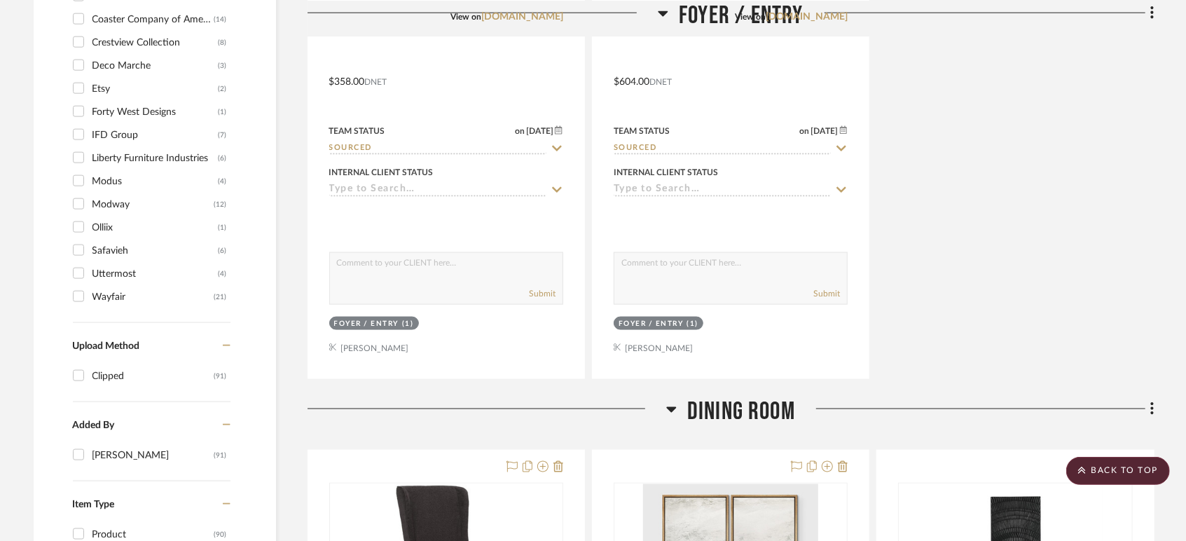
scroll to position [1242, 0]
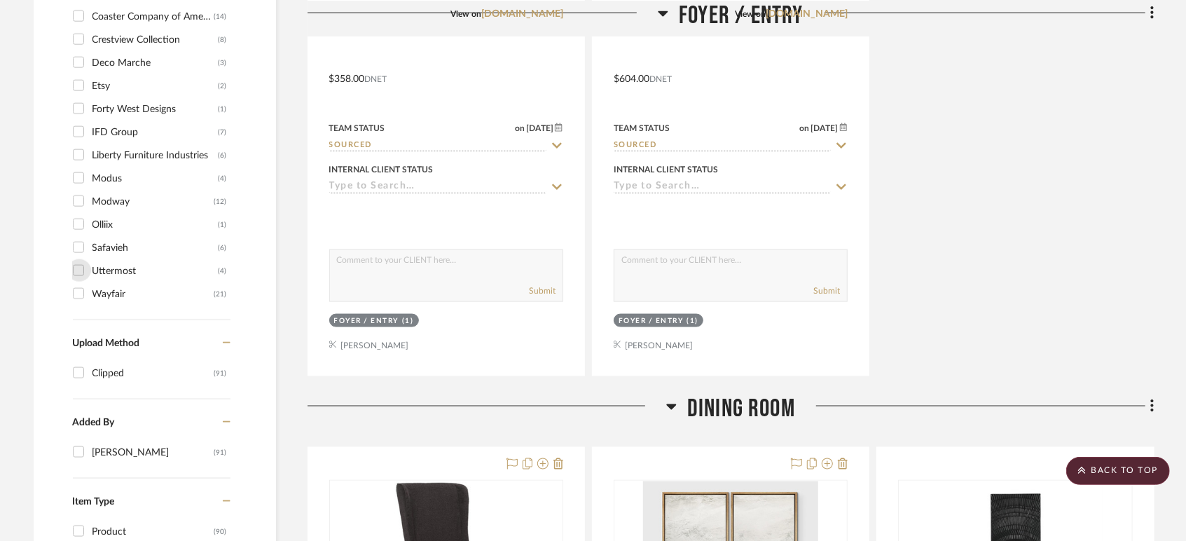
click at [76, 268] on input "Uttermost (4)" at bounding box center [78, 270] width 22 height 22
checkbox input "true"
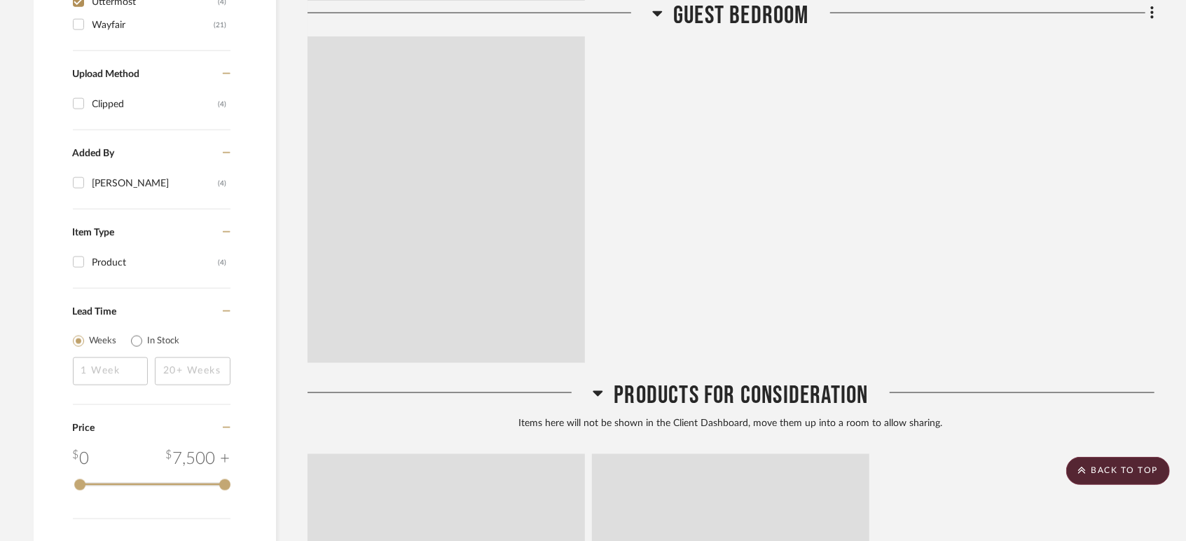
scroll to position [973, 0]
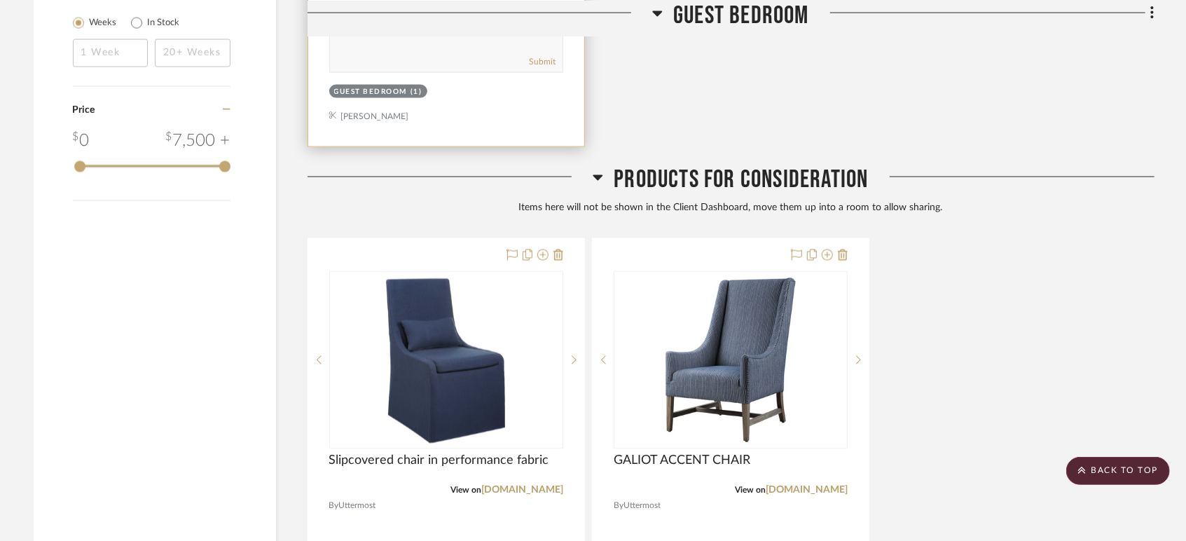
scroll to position [1563, 0]
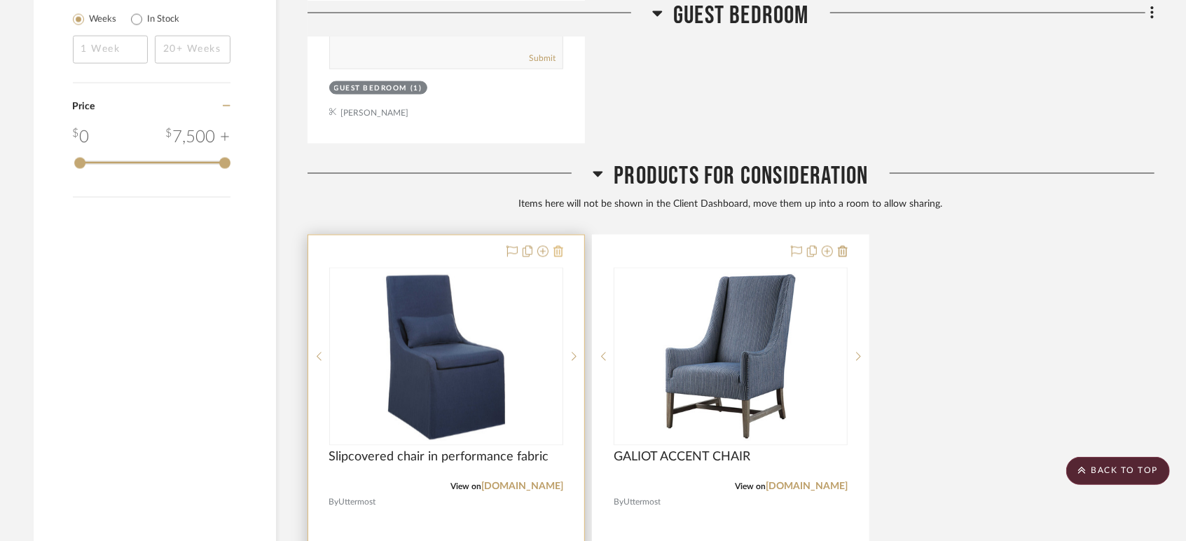
click at [557, 254] on icon at bounding box center [558, 251] width 10 height 11
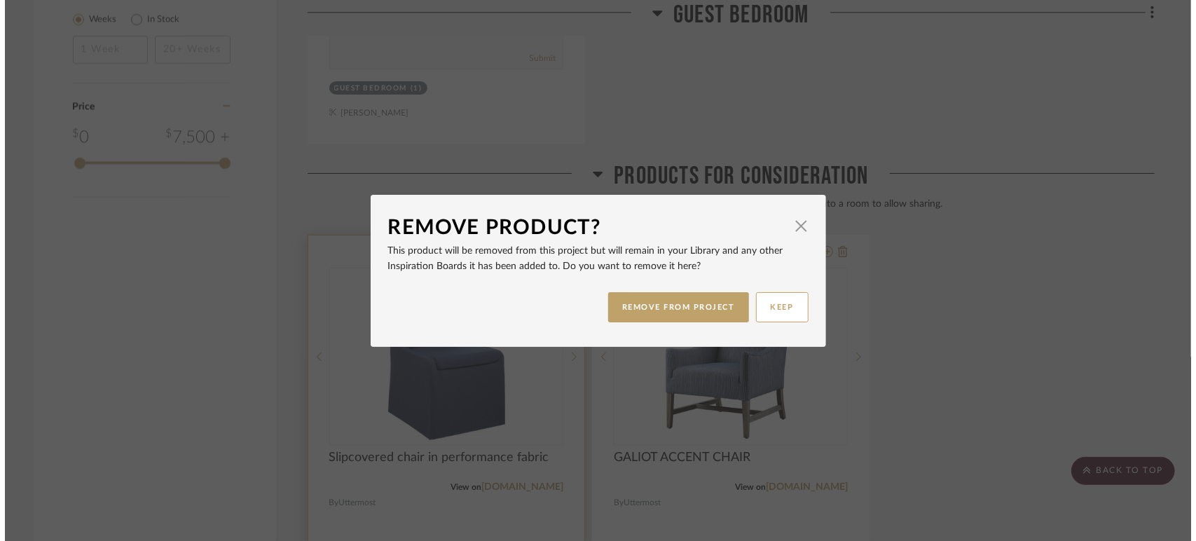
scroll to position [0, 0]
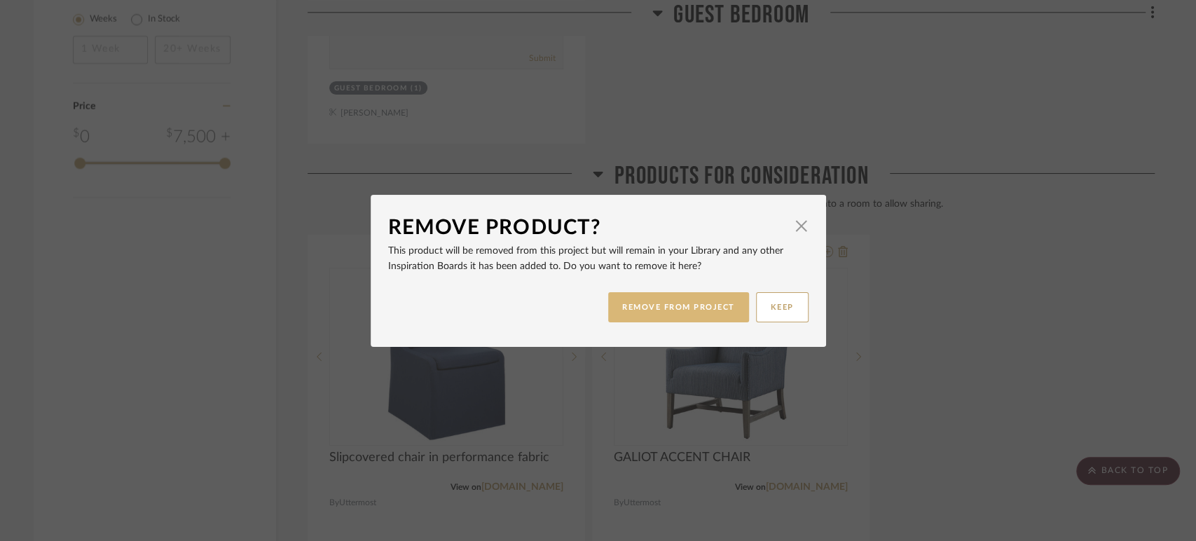
click at [670, 312] on button "REMOVE FROM PROJECT" at bounding box center [678, 307] width 141 height 30
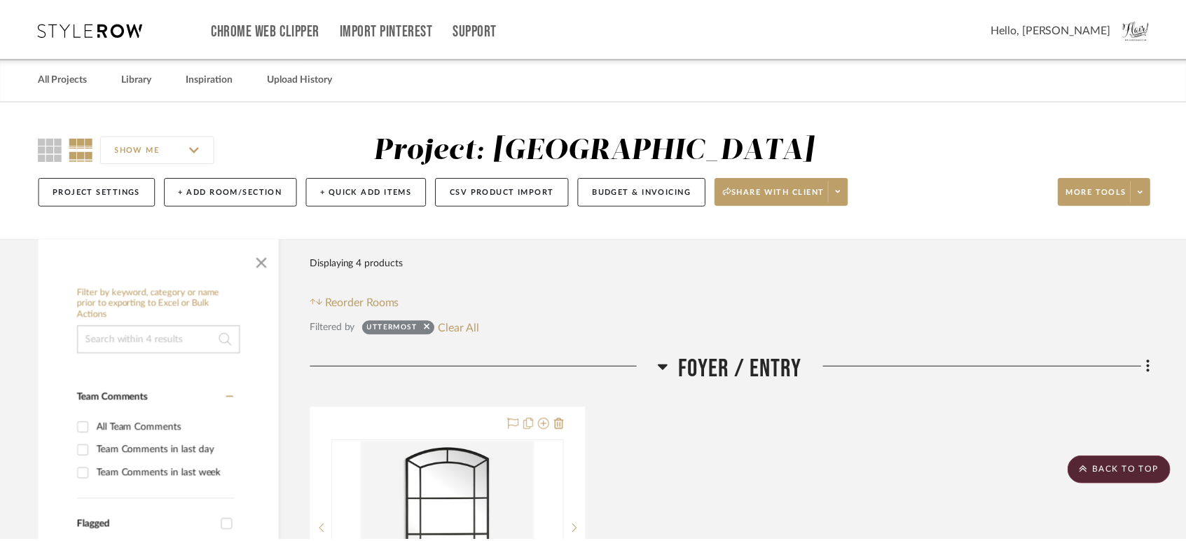
scroll to position [1563, 0]
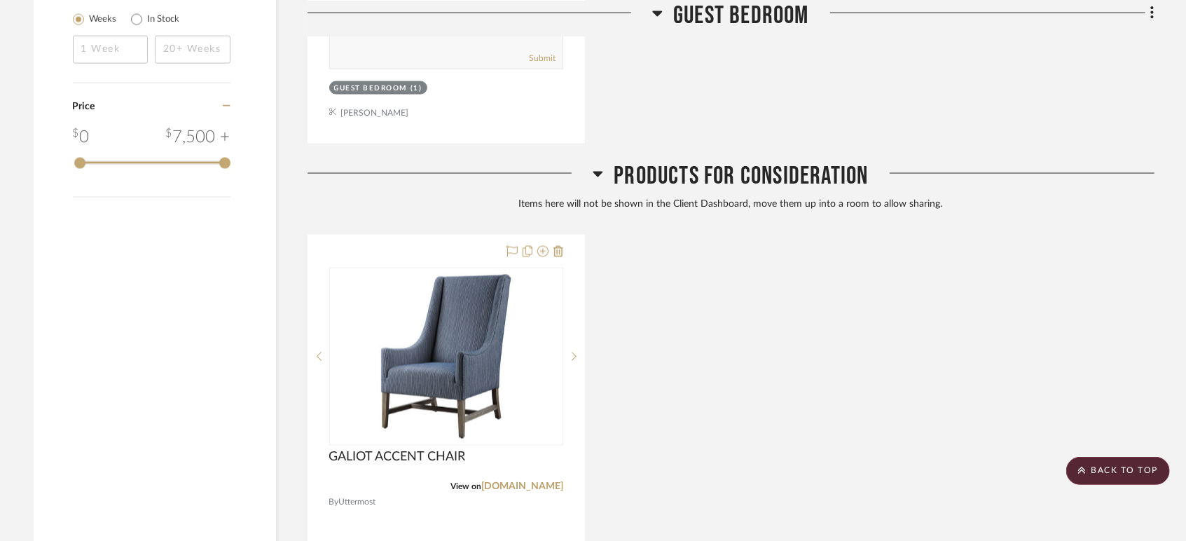
click at [555, 251] on icon at bounding box center [558, 251] width 10 height 11
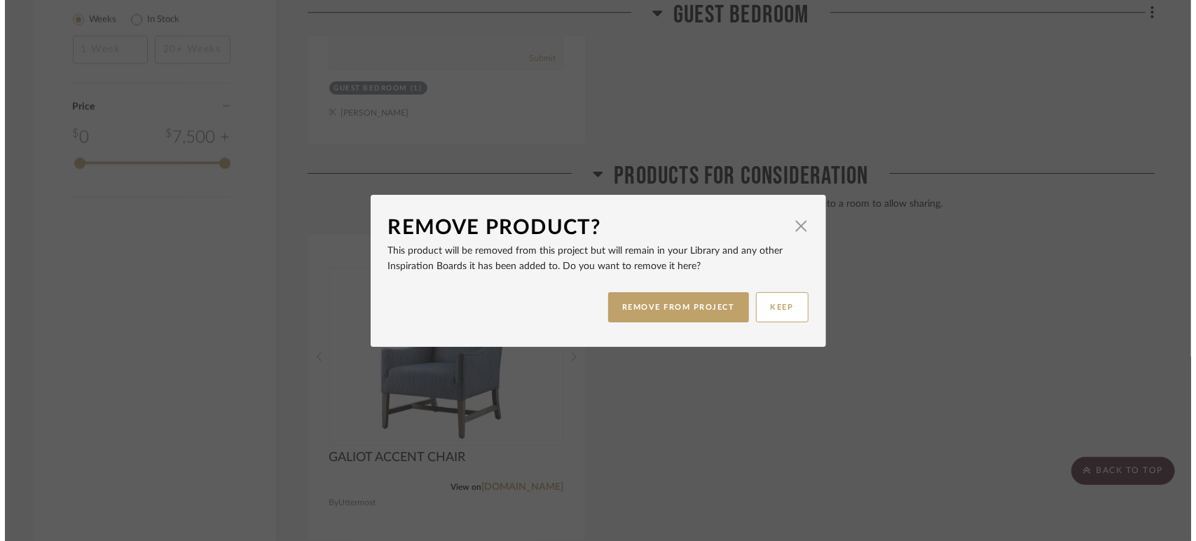
scroll to position [0, 0]
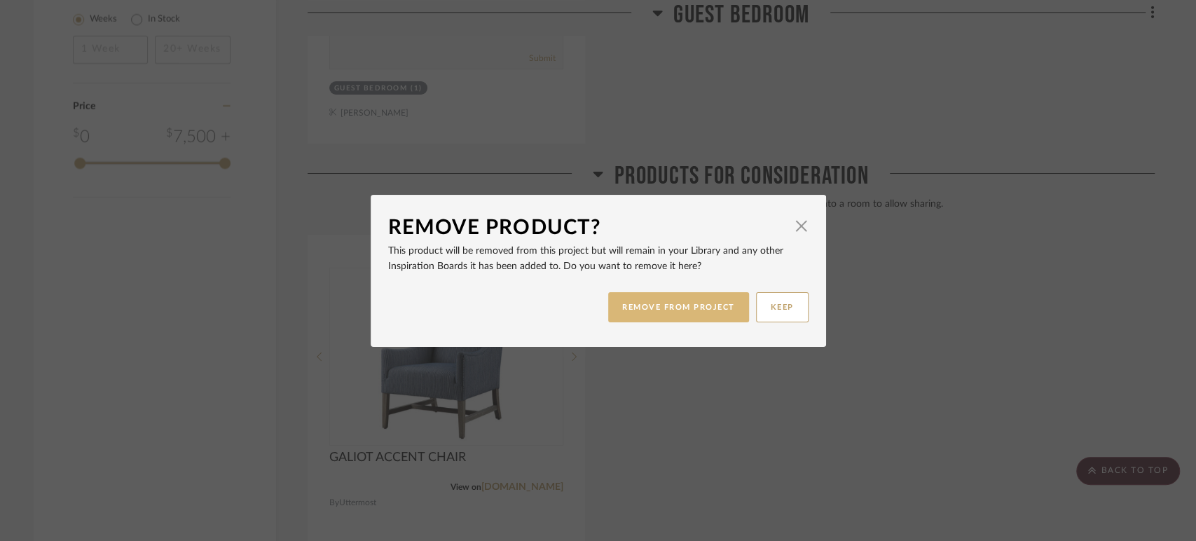
click at [622, 305] on button "REMOVE FROM PROJECT" at bounding box center [678, 307] width 141 height 30
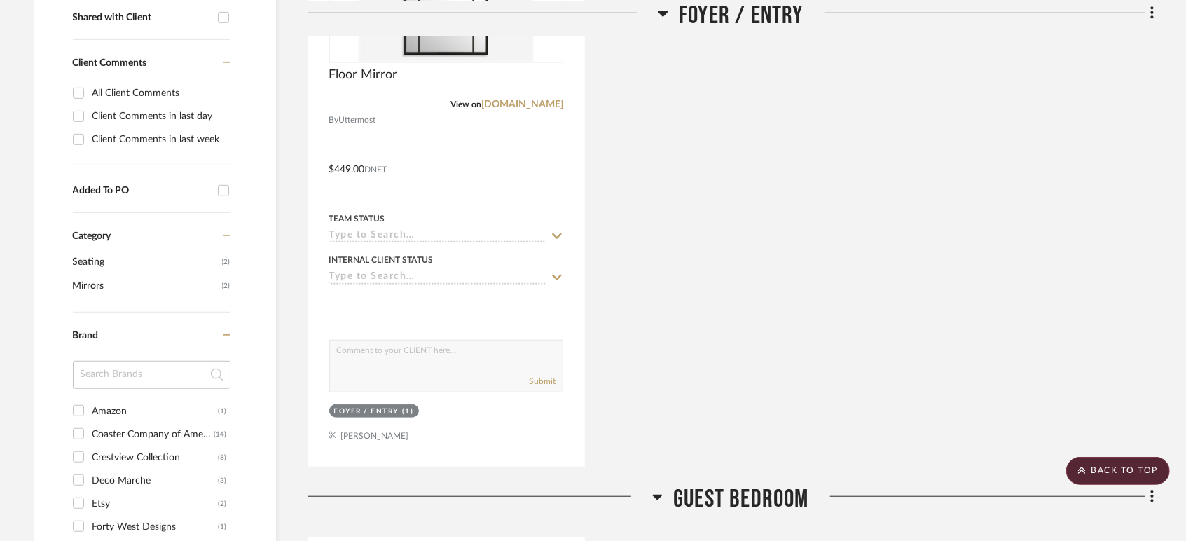
scroll to position [423, 0]
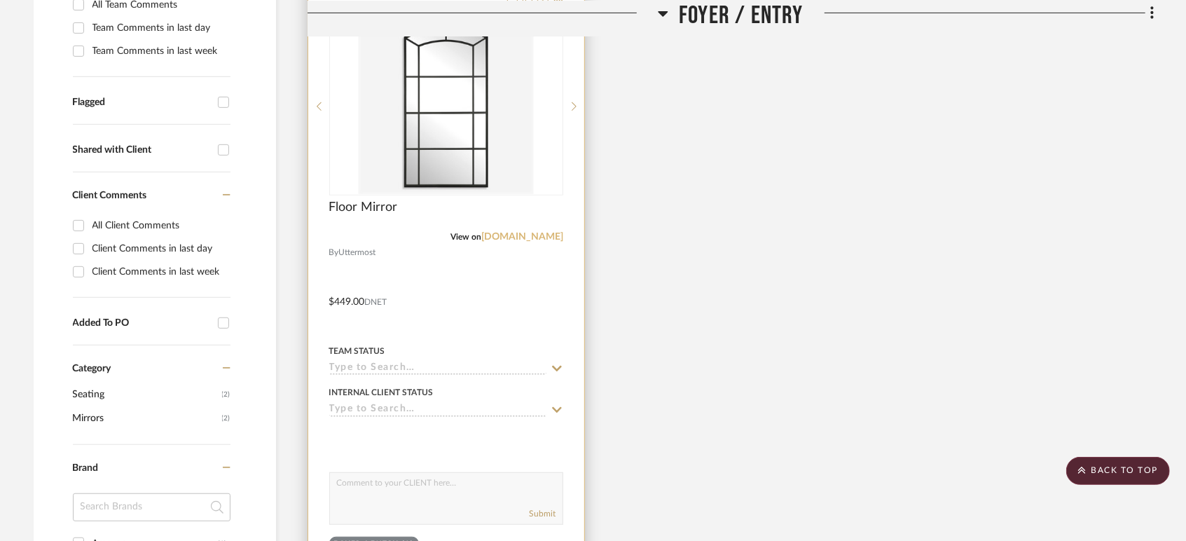
click at [534, 236] on link "[DOMAIN_NAME]" at bounding box center [522, 237] width 82 height 10
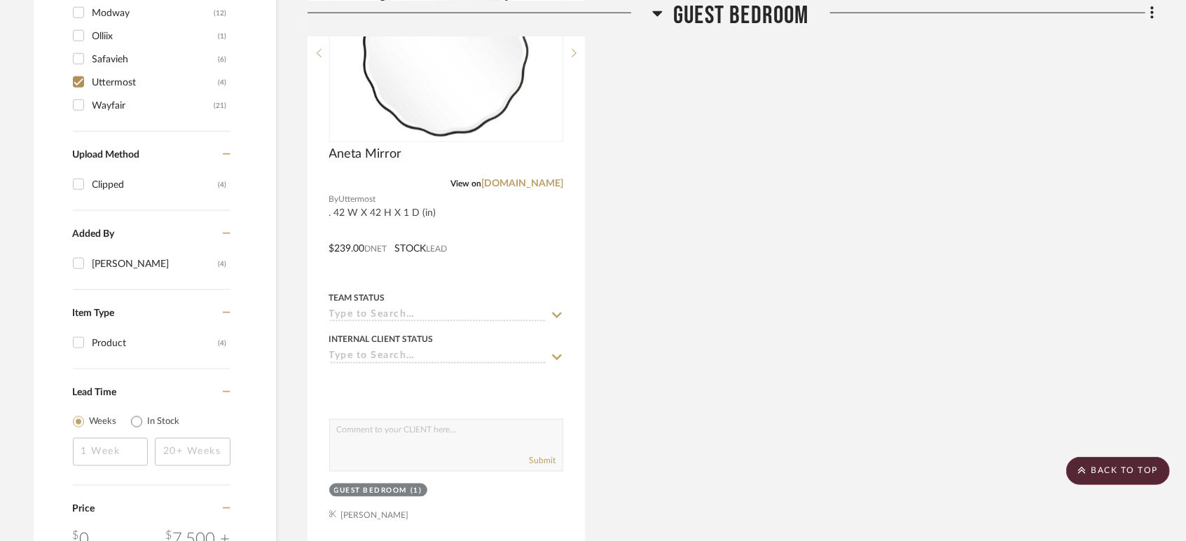
scroll to position [1164, 0]
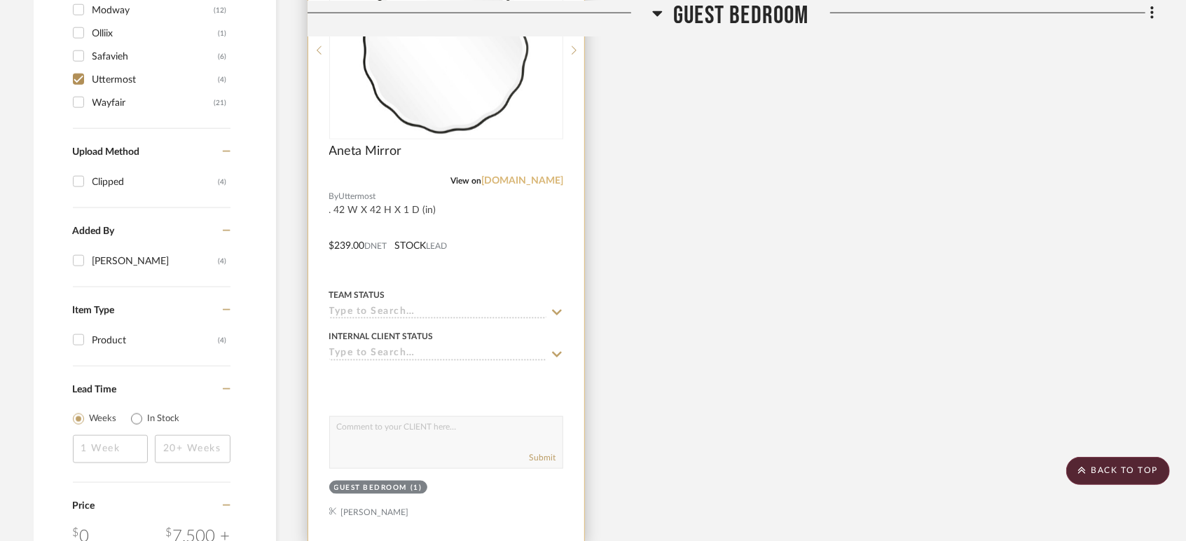
click at [536, 180] on link "[DOMAIN_NAME]" at bounding box center [522, 181] width 82 height 10
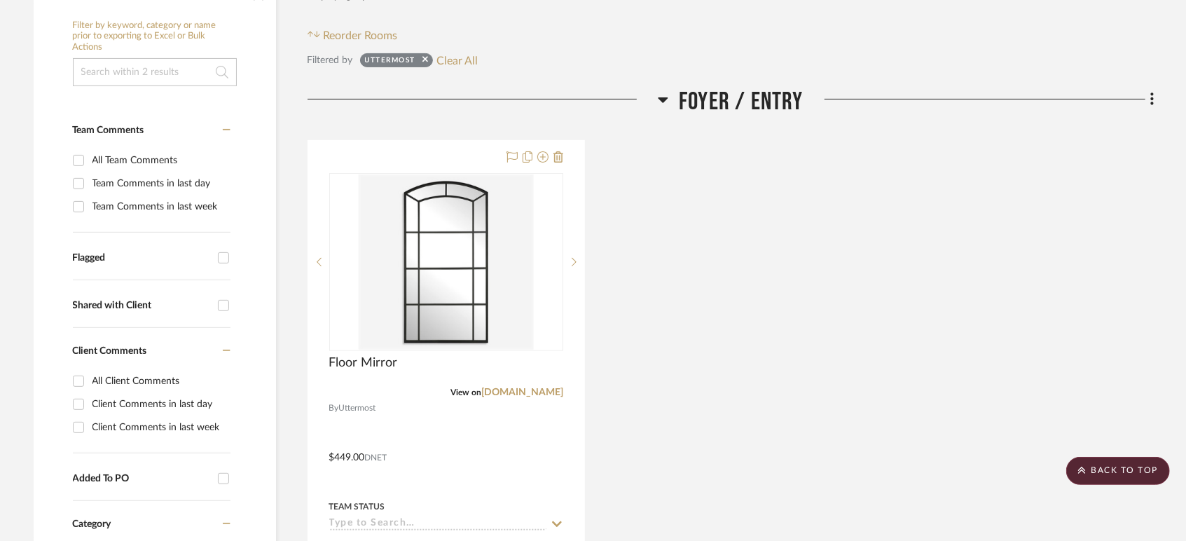
scroll to position [268, 0]
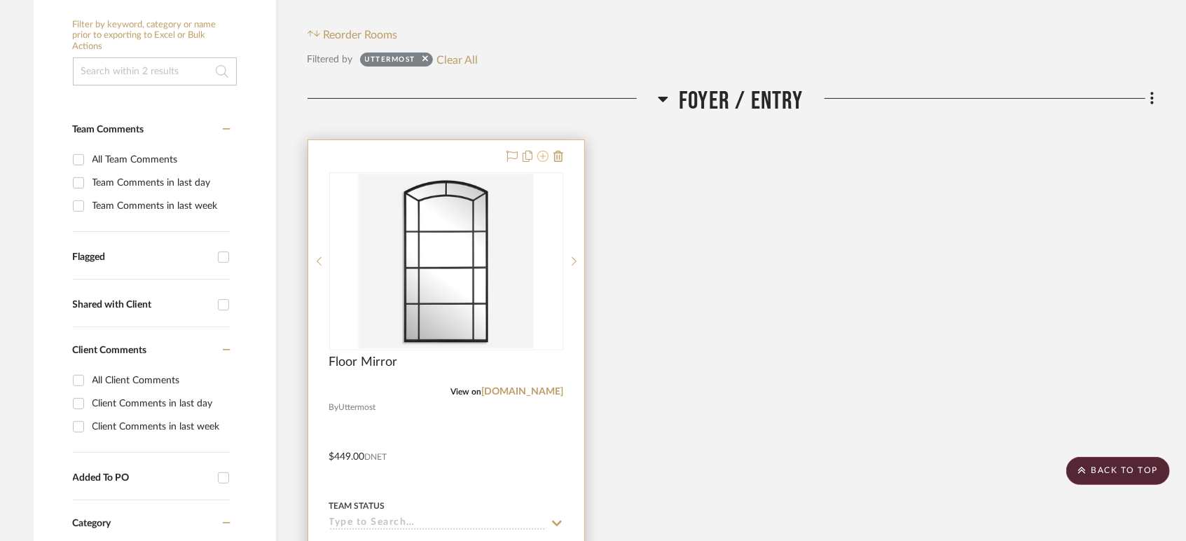
click at [542, 158] on icon at bounding box center [542, 156] width 11 height 11
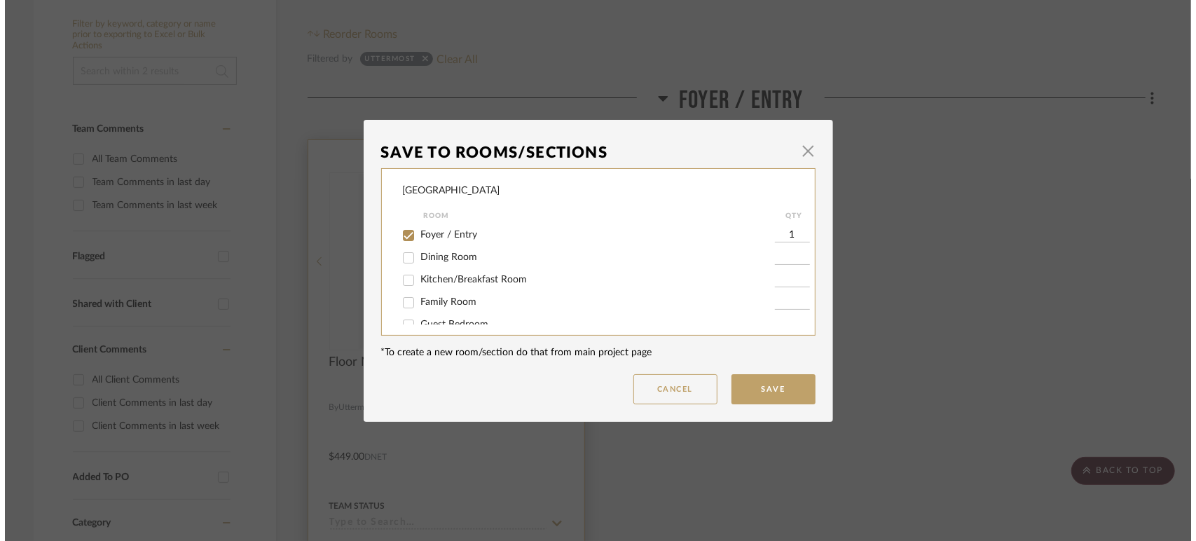
scroll to position [0, 0]
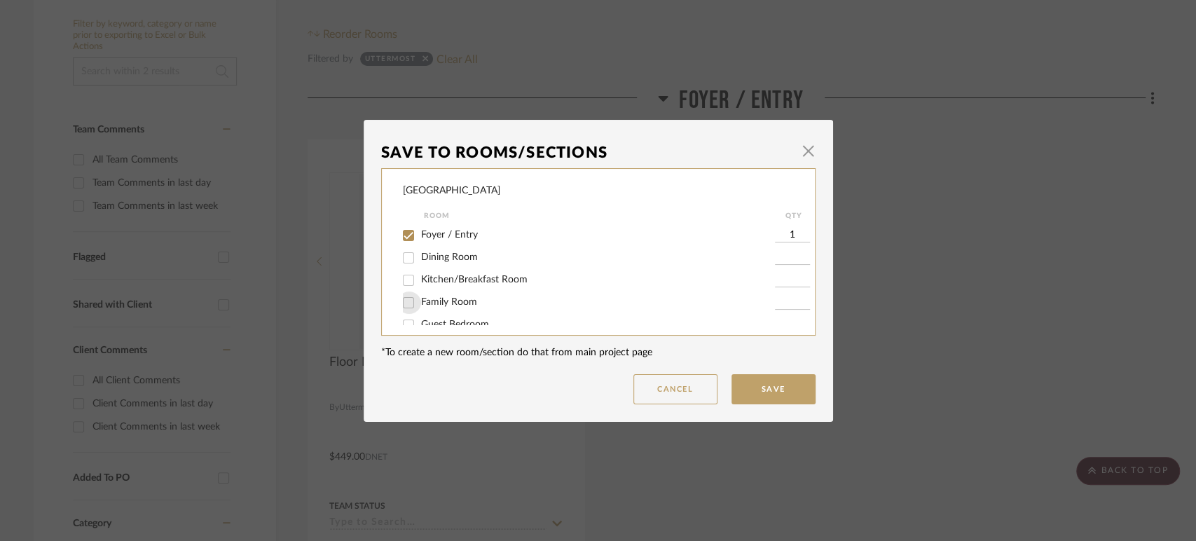
click at [406, 301] on input "Family Room" at bounding box center [408, 302] width 22 height 22
checkbox input "true"
click at [787, 299] on input "1" at bounding box center [792, 303] width 35 height 14
type input "2"
click at [784, 387] on button "Save" at bounding box center [773, 389] width 84 height 30
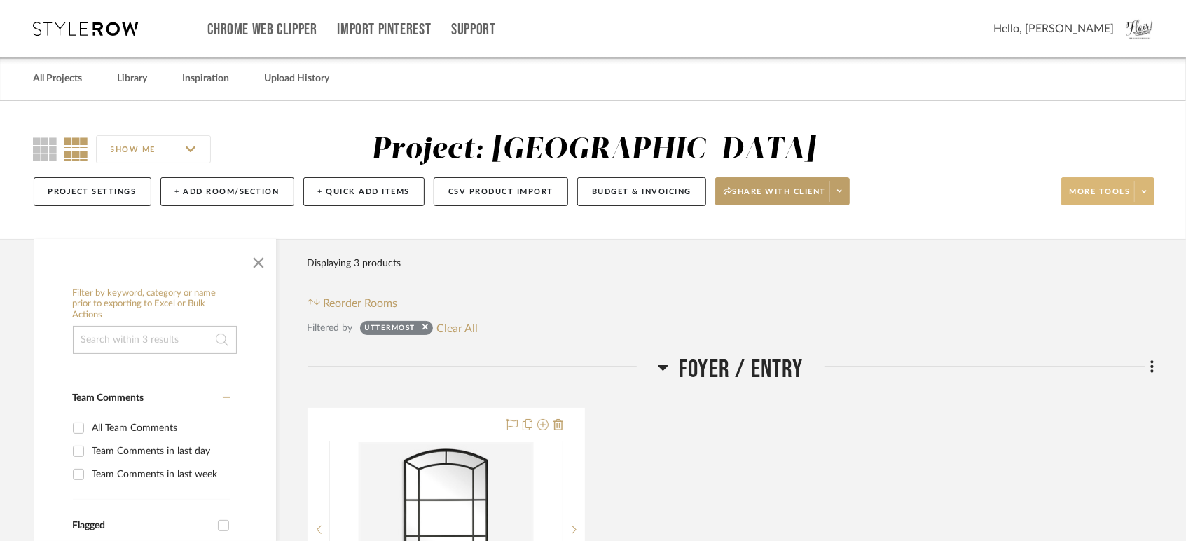
click at [1140, 188] on span at bounding box center [1144, 191] width 20 height 21
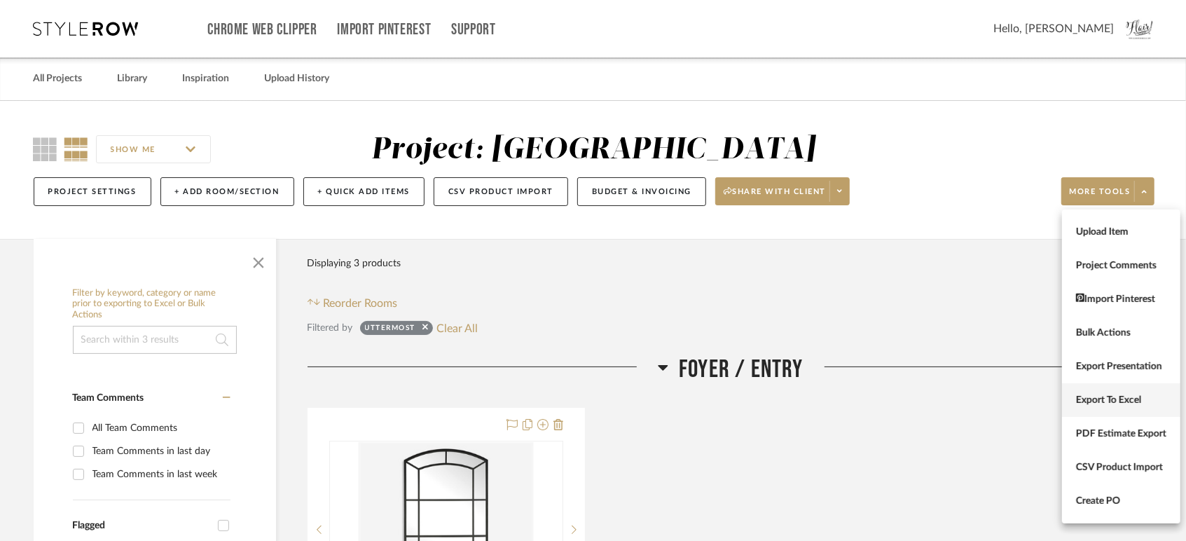
click at [1109, 406] on button "Export To Excel" at bounding box center [1121, 400] width 118 height 34
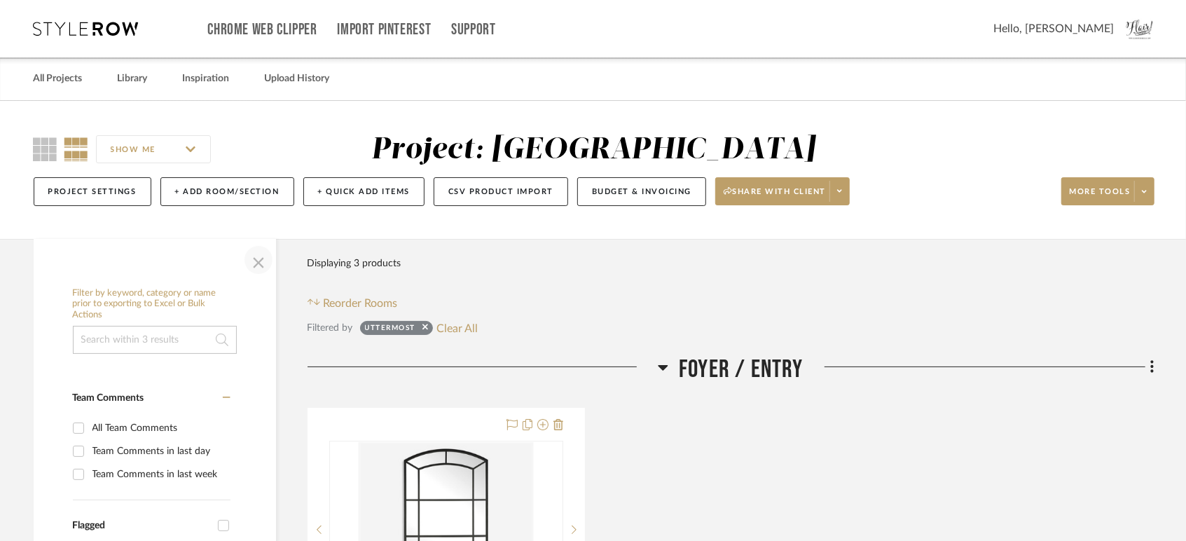
click at [261, 273] on span "button" at bounding box center [259, 260] width 34 height 34
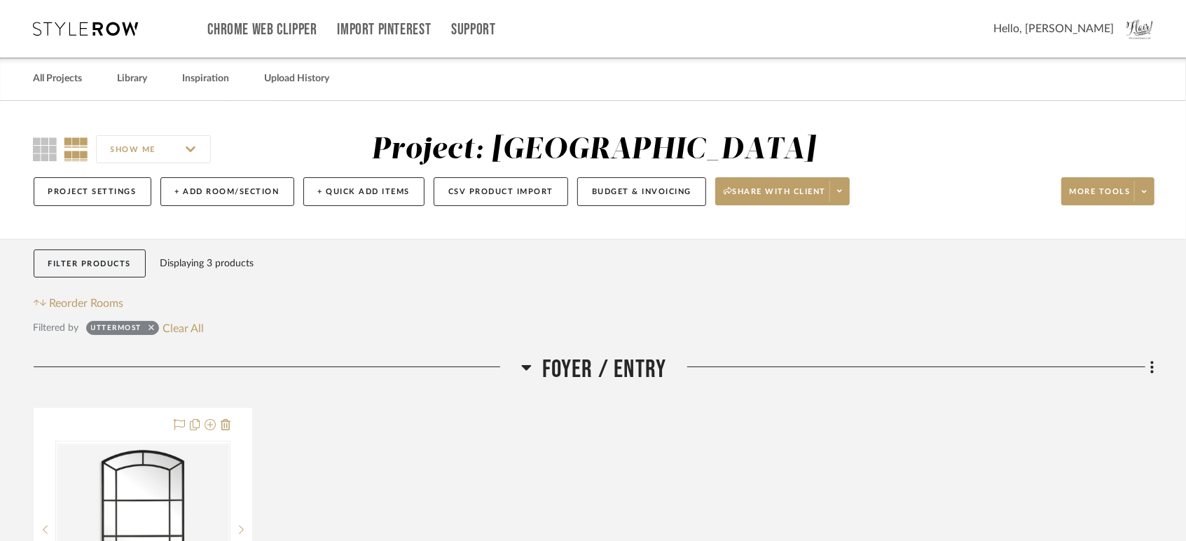
click at [154, 328] on icon at bounding box center [151, 327] width 6 height 9
checkbox input "false"
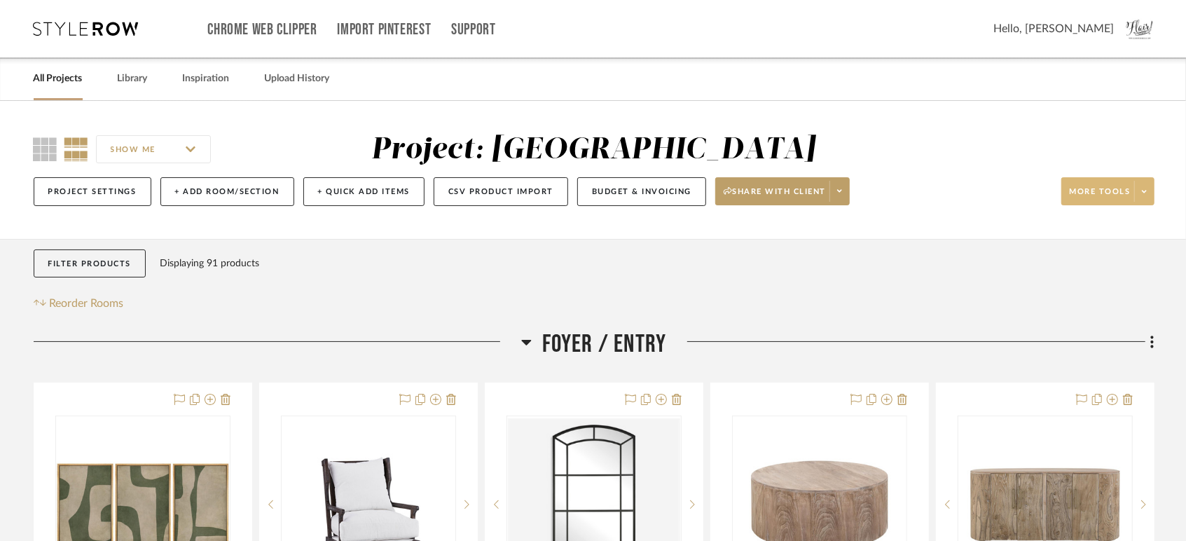
click at [1145, 198] on span at bounding box center [1144, 191] width 20 height 21
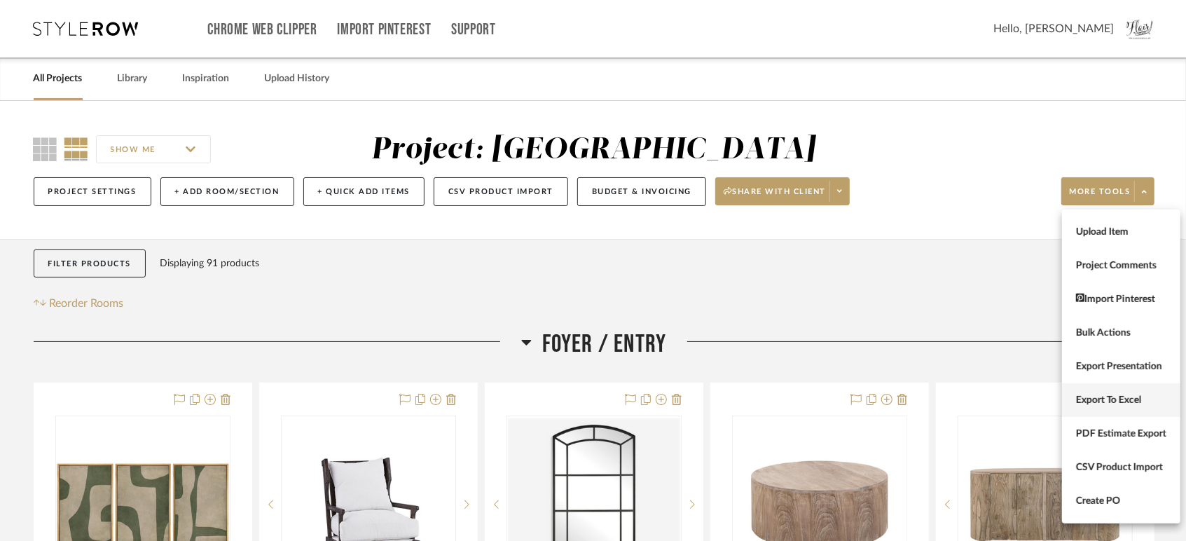
click at [1090, 401] on span "Export To Excel" at bounding box center [1121, 400] width 90 height 12
